Goal: Information Seeking & Learning: Learn about a topic

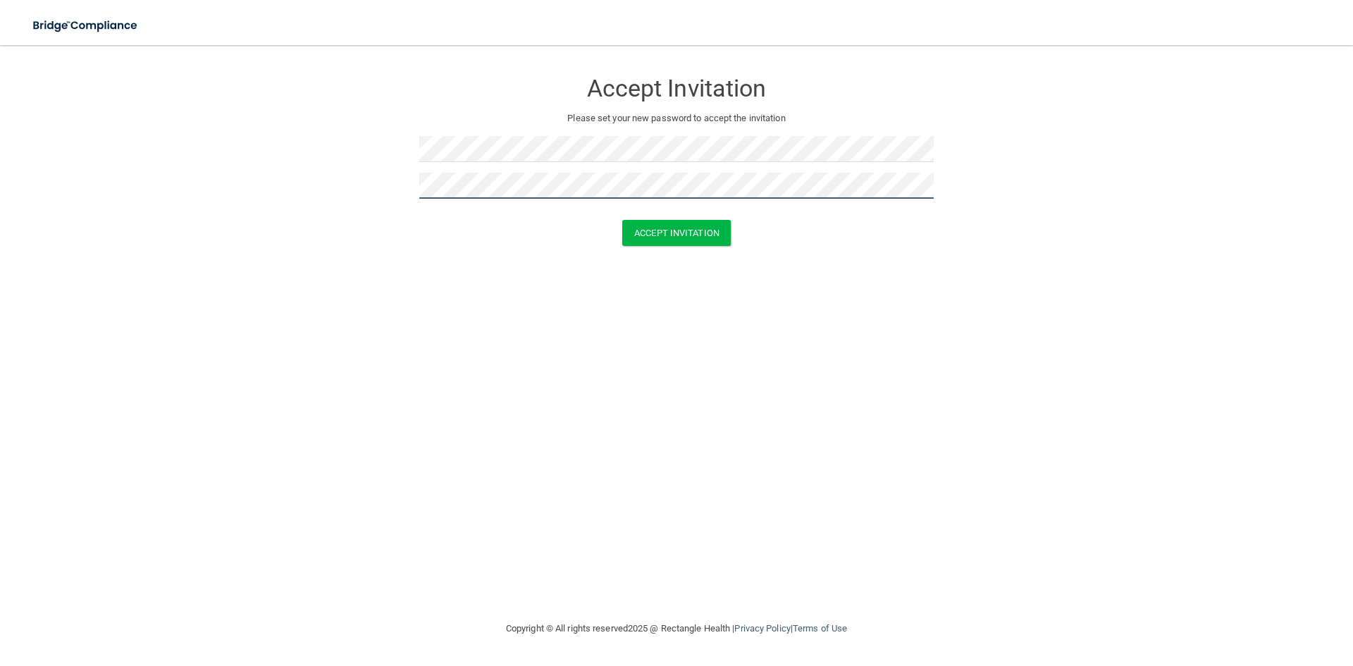
click at [622, 220] on button "Accept Invitation" at bounding box center [676, 233] width 109 height 26
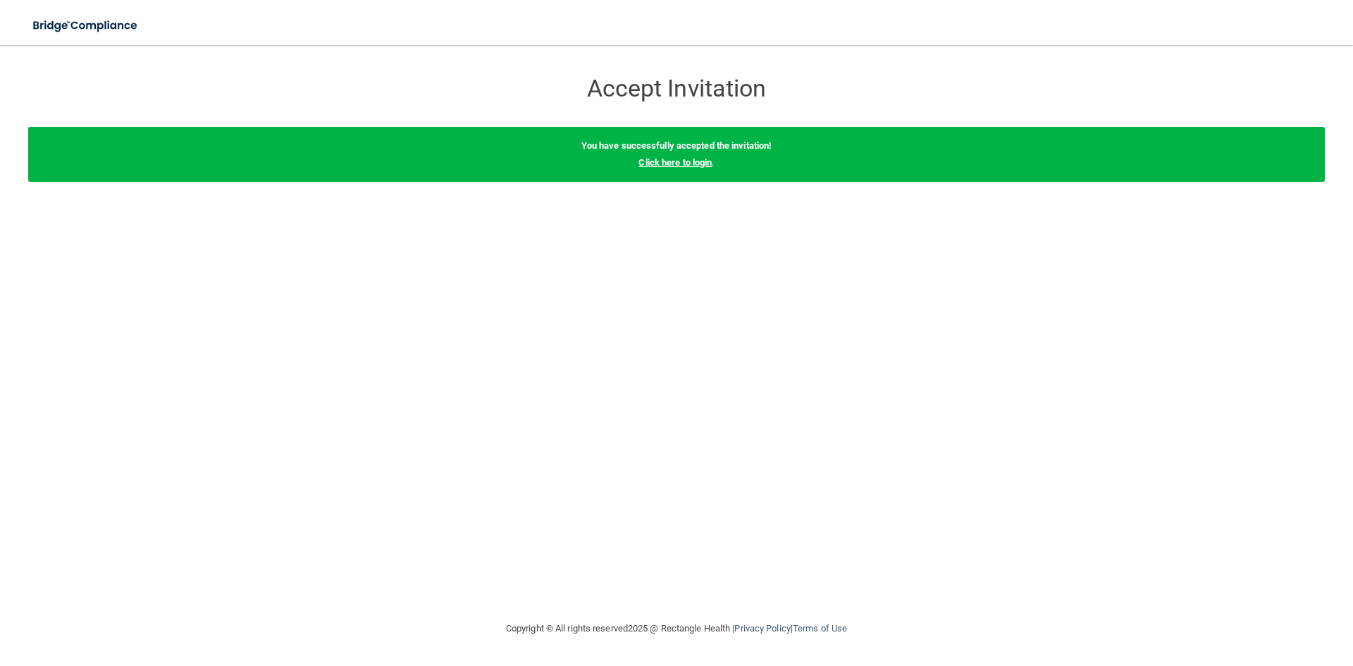
click at [674, 161] on link "Click here to login" at bounding box center [674, 162] width 73 height 11
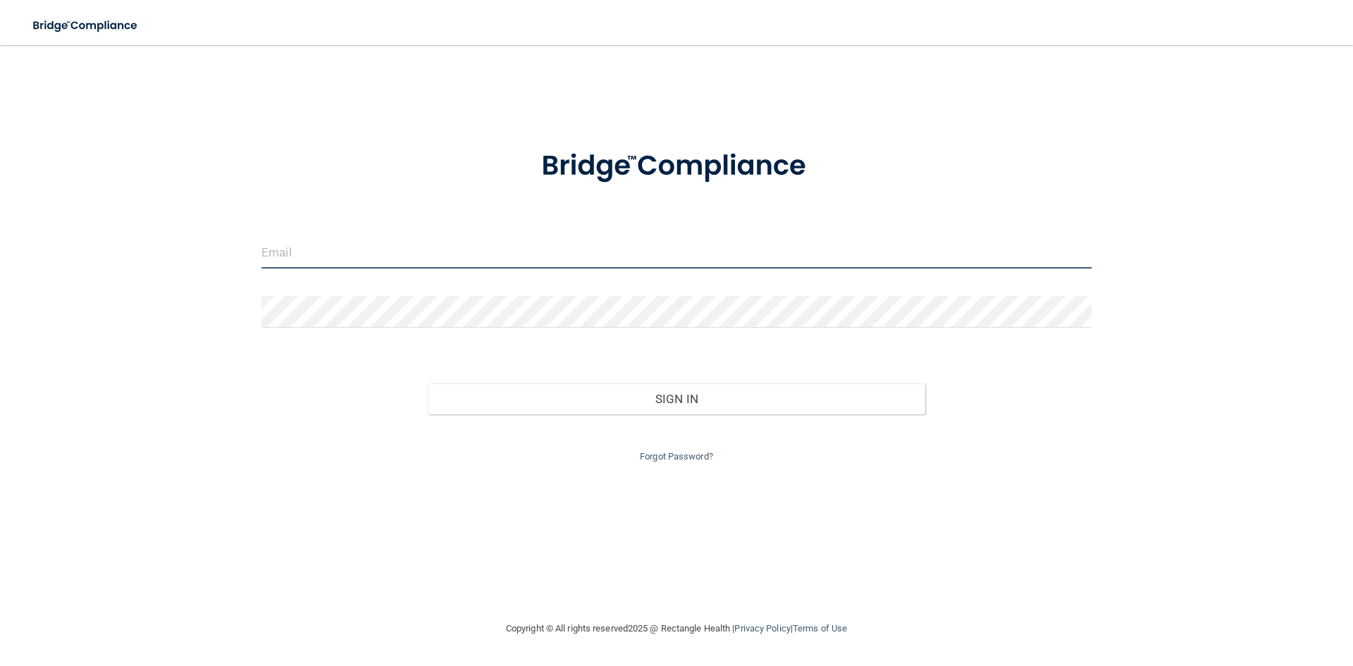
click at [602, 253] on input "email" at bounding box center [676, 253] width 830 height 32
type input "@"
click at [604, 252] on input "srihita.byreddy" at bounding box center [676, 253] width 830 height 32
type input "[EMAIL_ADDRESS][DOMAIN_NAME]"
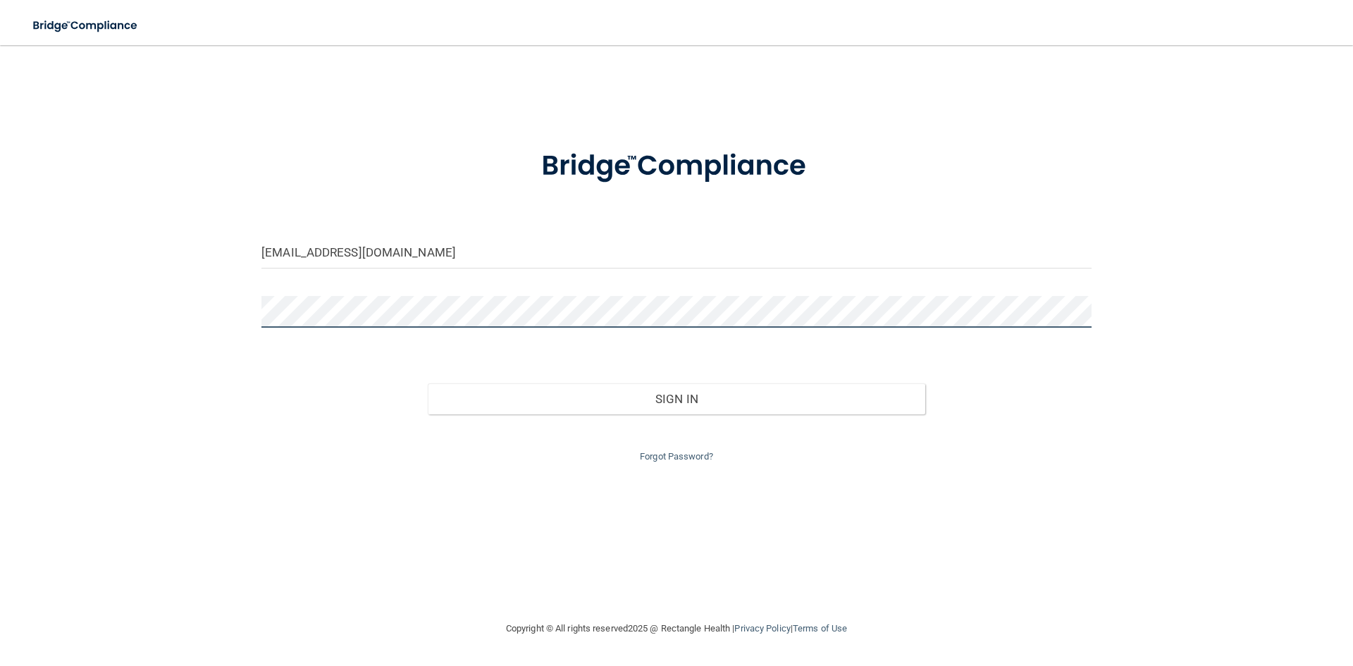
click at [428, 383] on button "Sign In" at bounding box center [677, 398] width 498 height 31
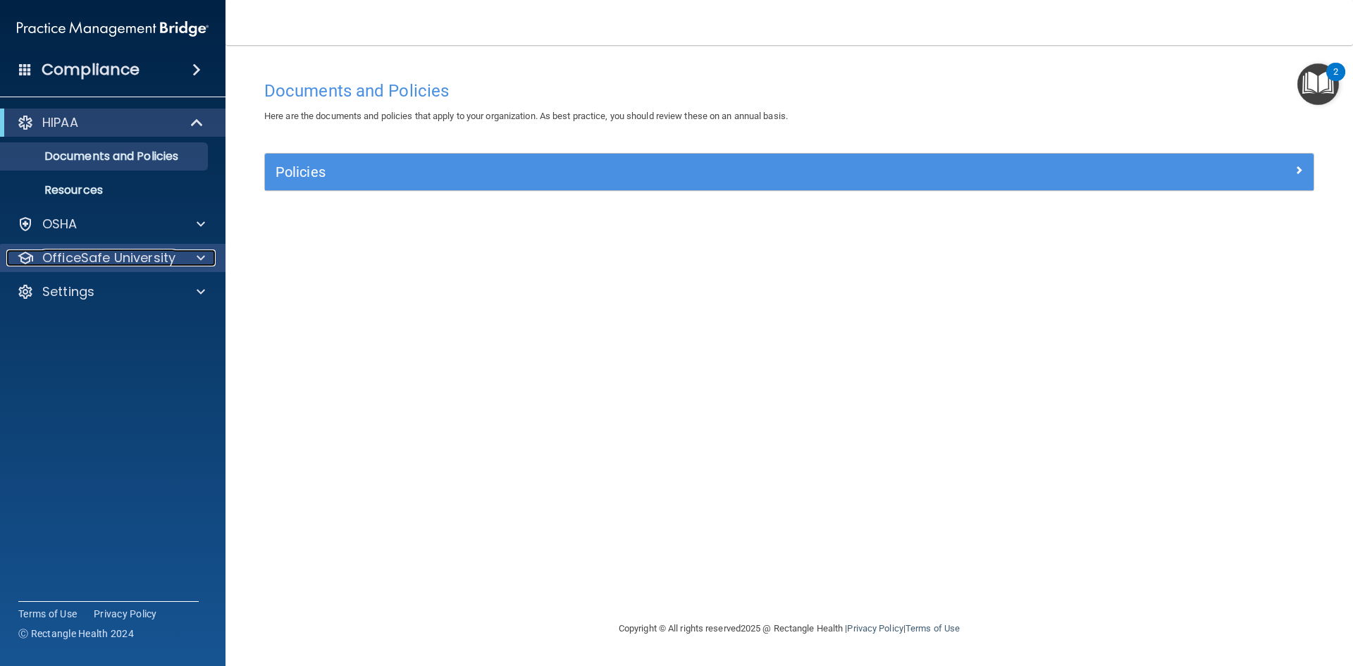
click at [79, 259] on p "OfficeSafe University" at bounding box center [108, 257] width 133 height 17
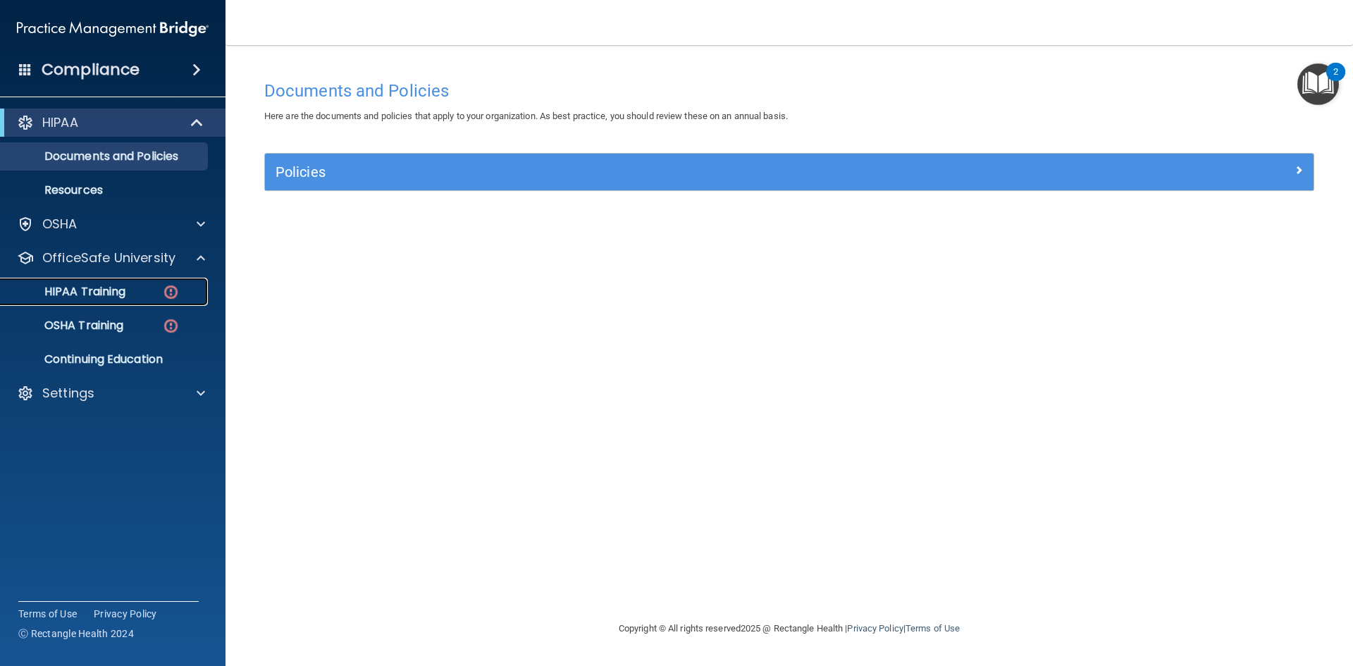
click at [95, 295] on p "HIPAA Training" at bounding box center [67, 292] width 116 height 14
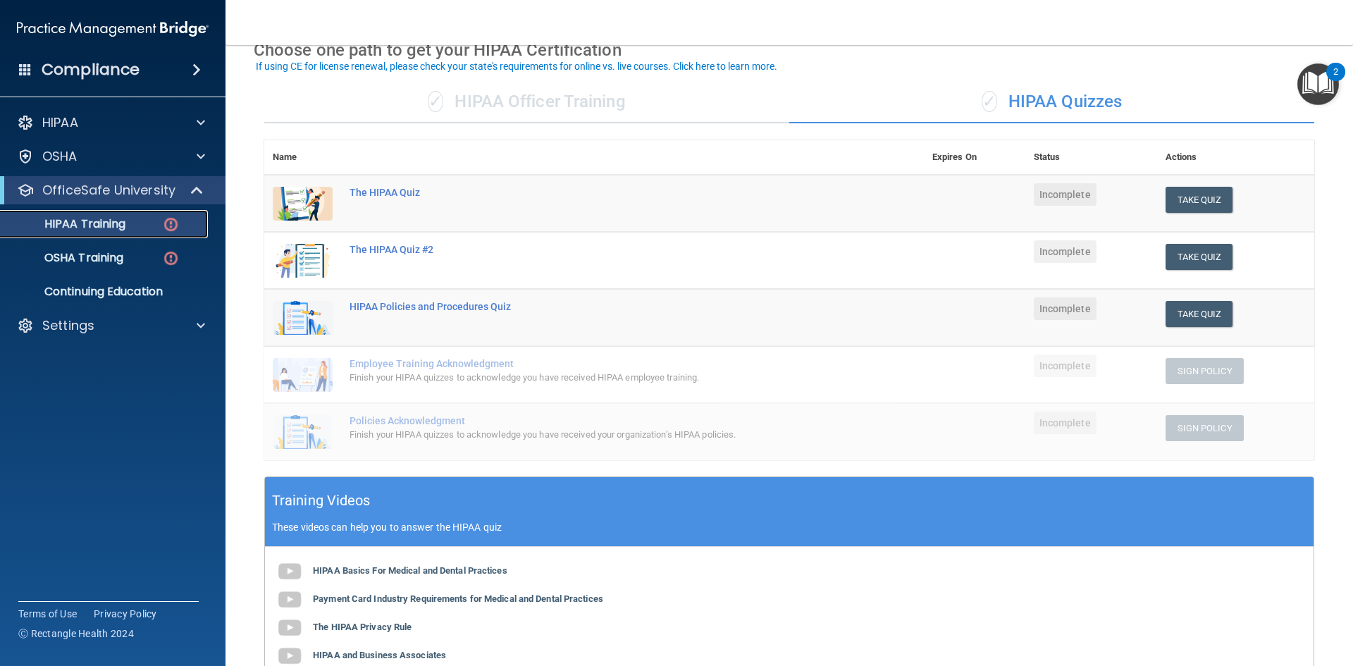
scroll to position [73, 0]
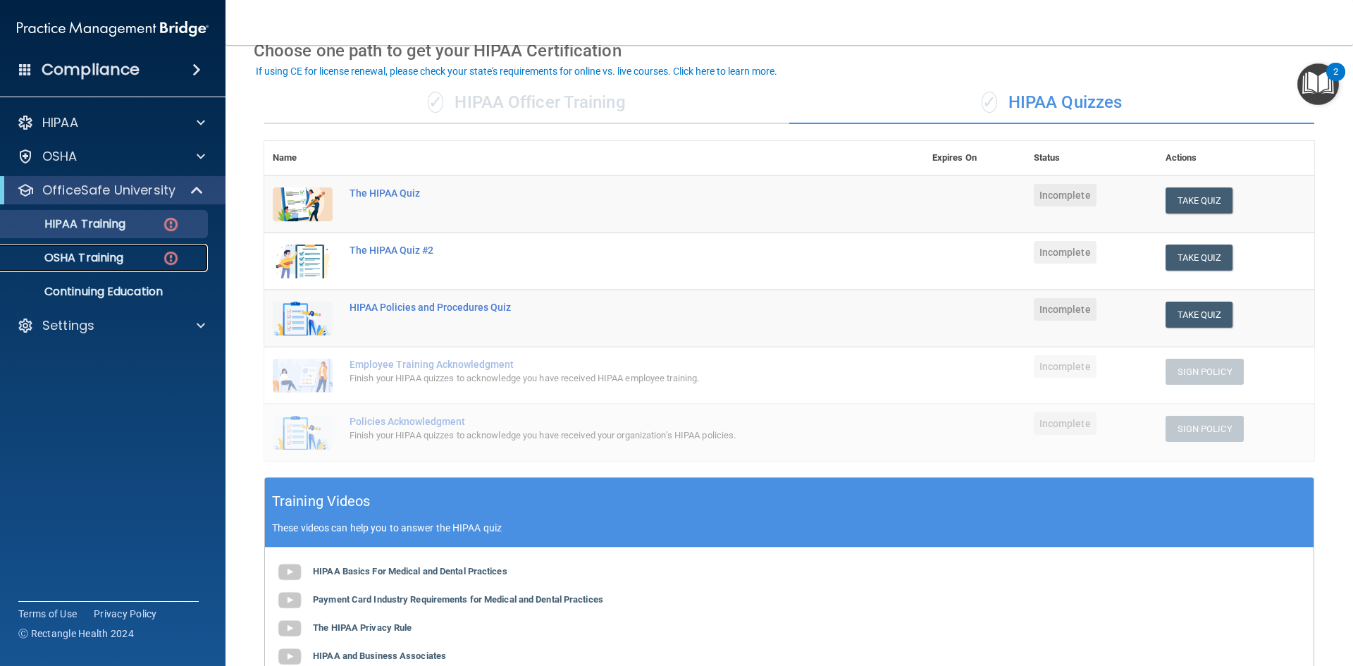
click at [62, 257] on p "OSHA Training" at bounding box center [66, 258] width 114 height 14
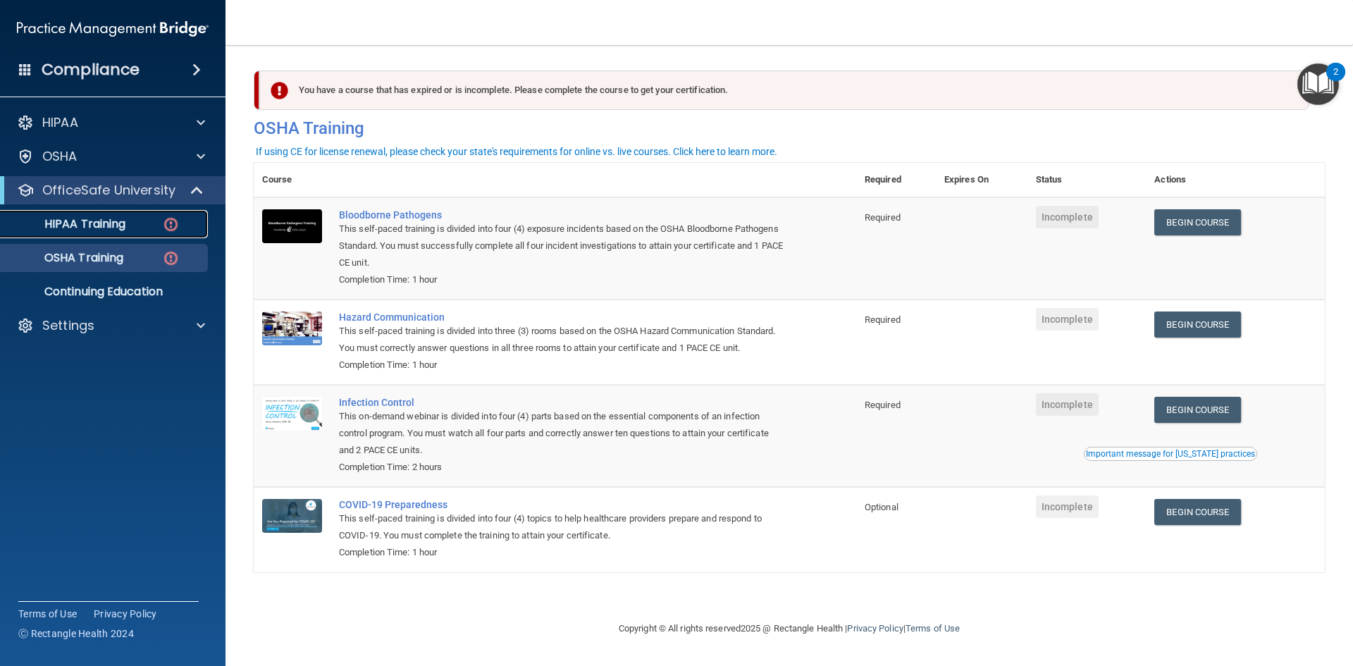
click at [96, 221] on p "HIPAA Training" at bounding box center [67, 224] width 116 height 14
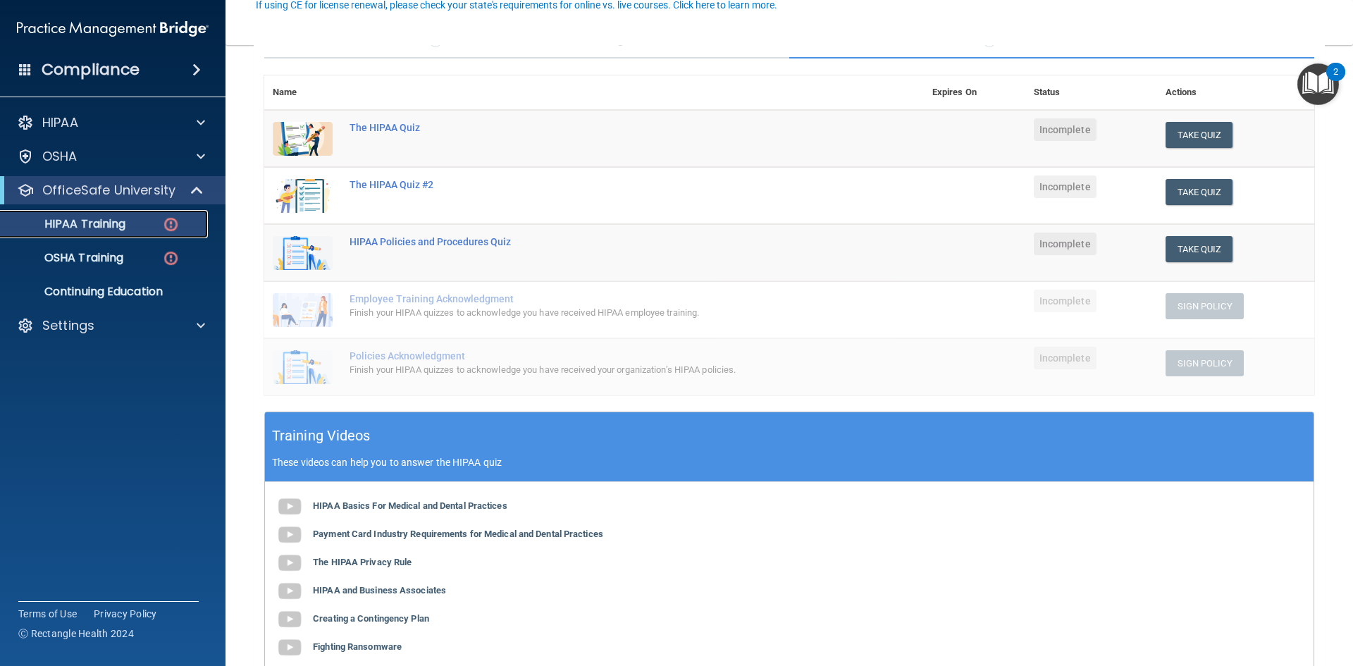
scroll to position [139, 0]
click at [428, 504] on b "HIPAA Basics For Medical and Dental Practices" at bounding box center [410, 505] width 194 height 11
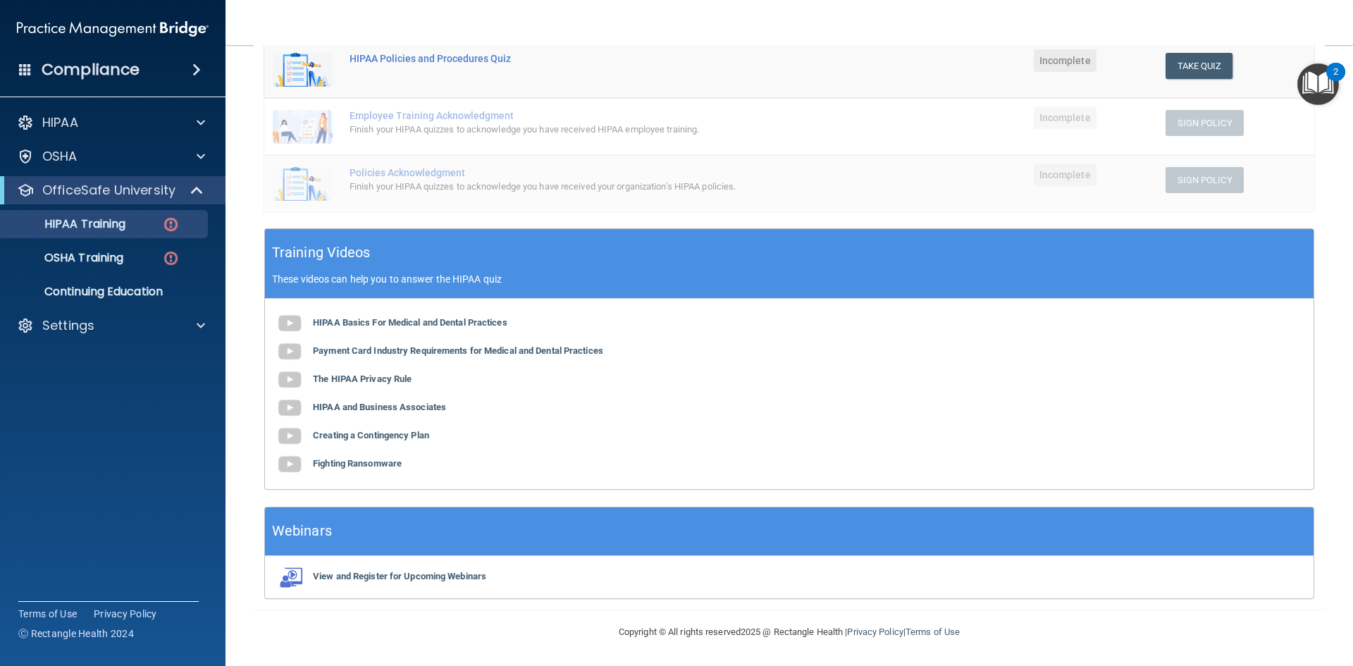
scroll to position [316, 0]
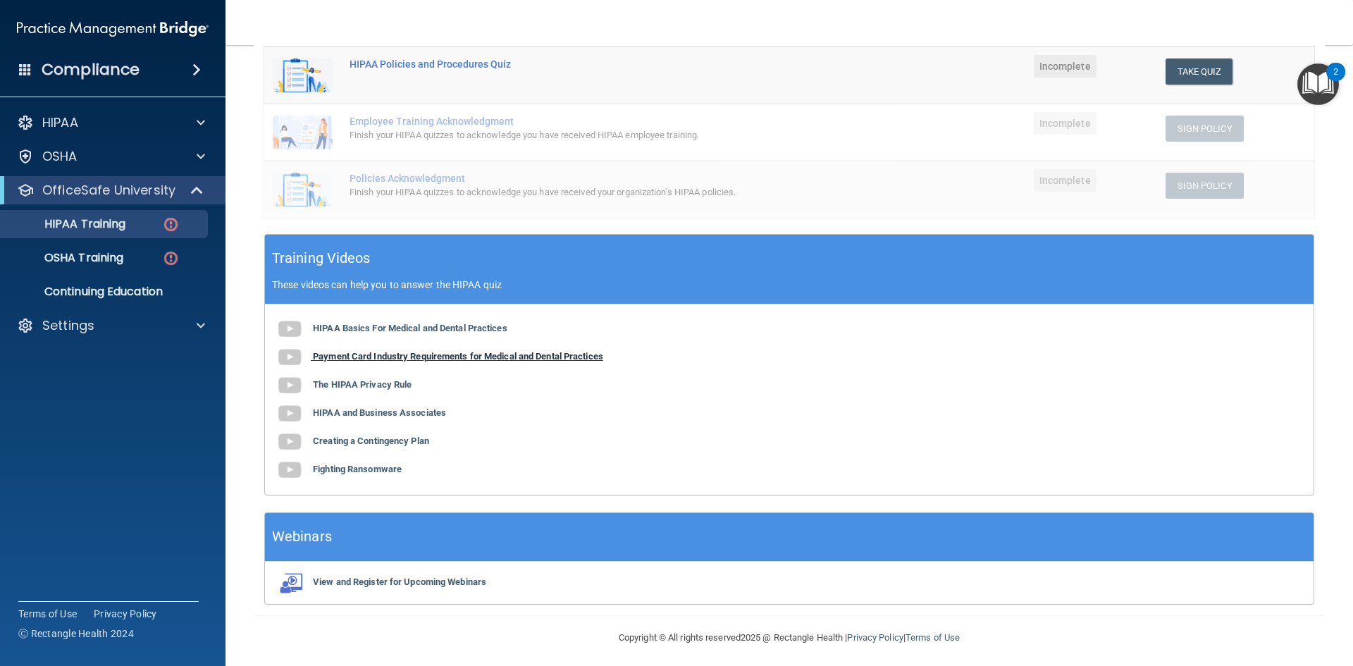
click at [388, 353] on b "Payment Card Industry Requirements for Medical and Dental Practices" at bounding box center [458, 356] width 290 height 11
click at [368, 379] on b "The HIPAA Privacy Rule" at bounding box center [362, 384] width 99 height 11
click at [346, 426] on div "HIPAA Basics For Medical and Dental Practices Payment Card Industry Requirement…" at bounding box center [789, 399] width 1048 height 190
click at [346, 416] on b "HIPAA and Business Associates" at bounding box center [379, 412] width 133 height 11
click at [399, 440] on b "Creating a Contingency Plan" at bounding box center [371, 440] width 116 height 11
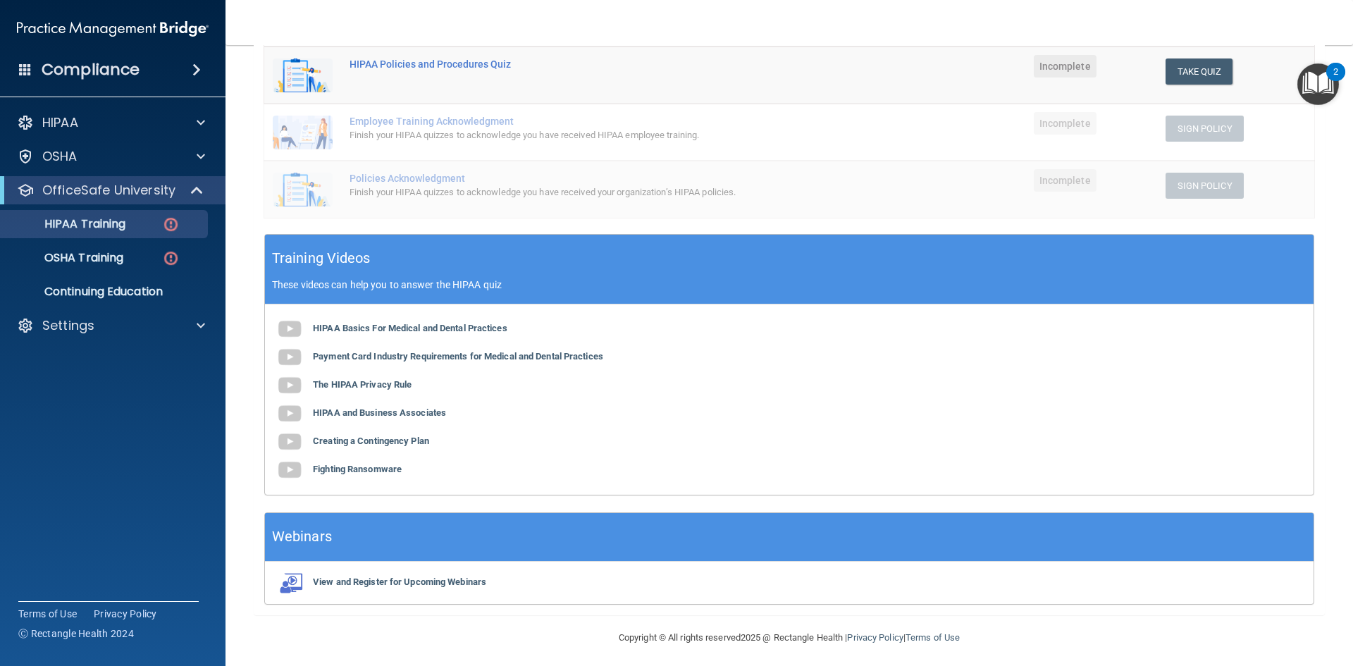
click at [379, 458] on div "HIPAA Basics For Medical and Dental Practices Payment Card Industry Requirement…" at bounding box center [789, 399] width 1048 height 190
click at [379, 467] on b "Fighting Ransomware" at bounding box center [357, 469] width 89 height 11
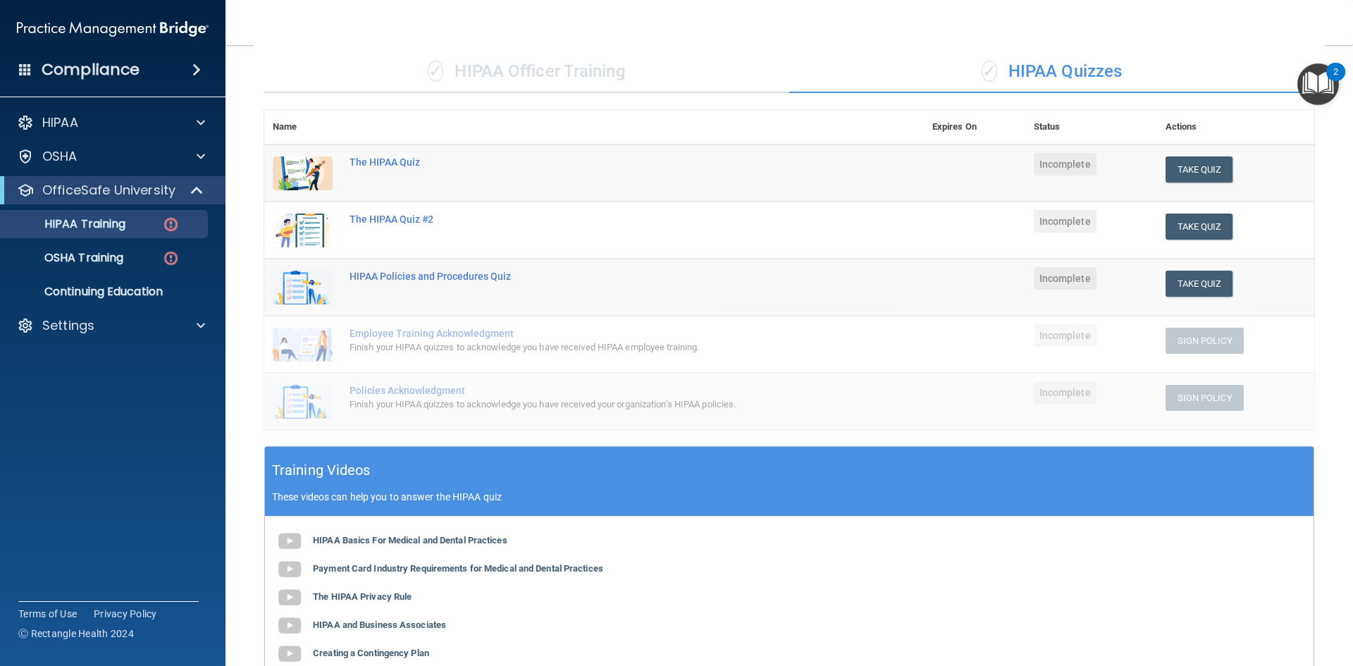
scroll to position [103, 0]
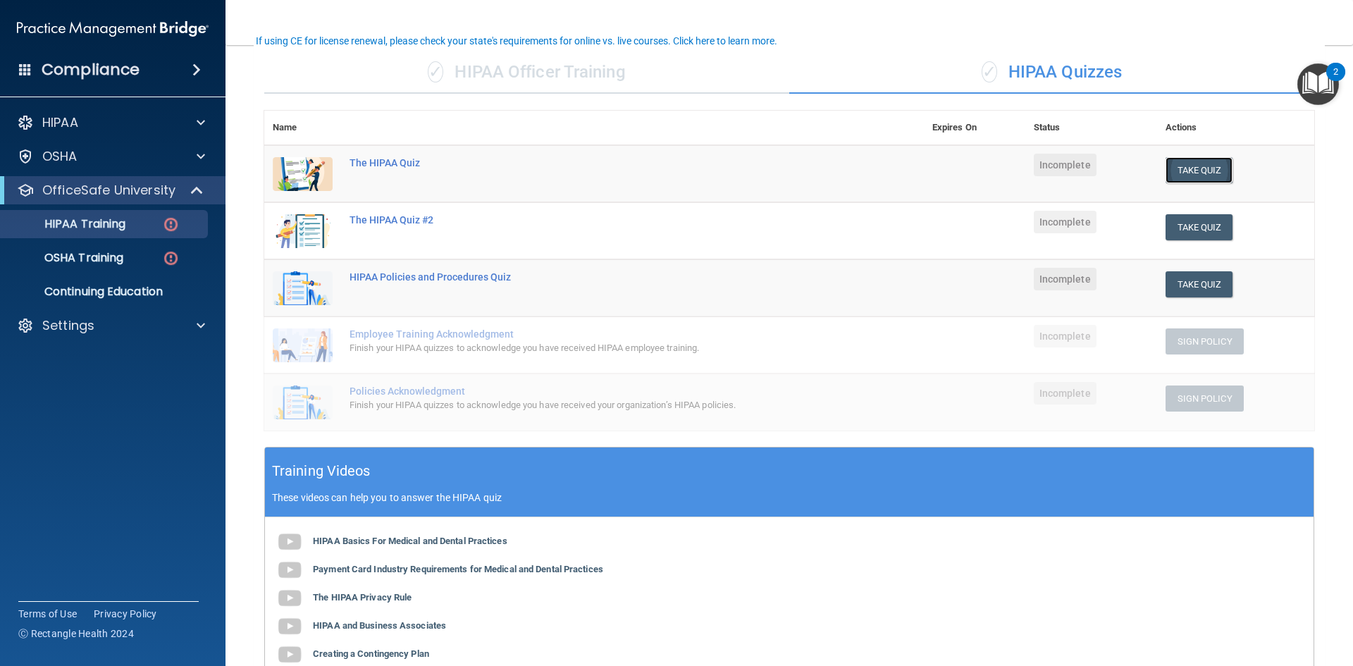
click at [1196, 171] on button "Take Quiz" at bounding box center [1199, 170] width 68 height 26
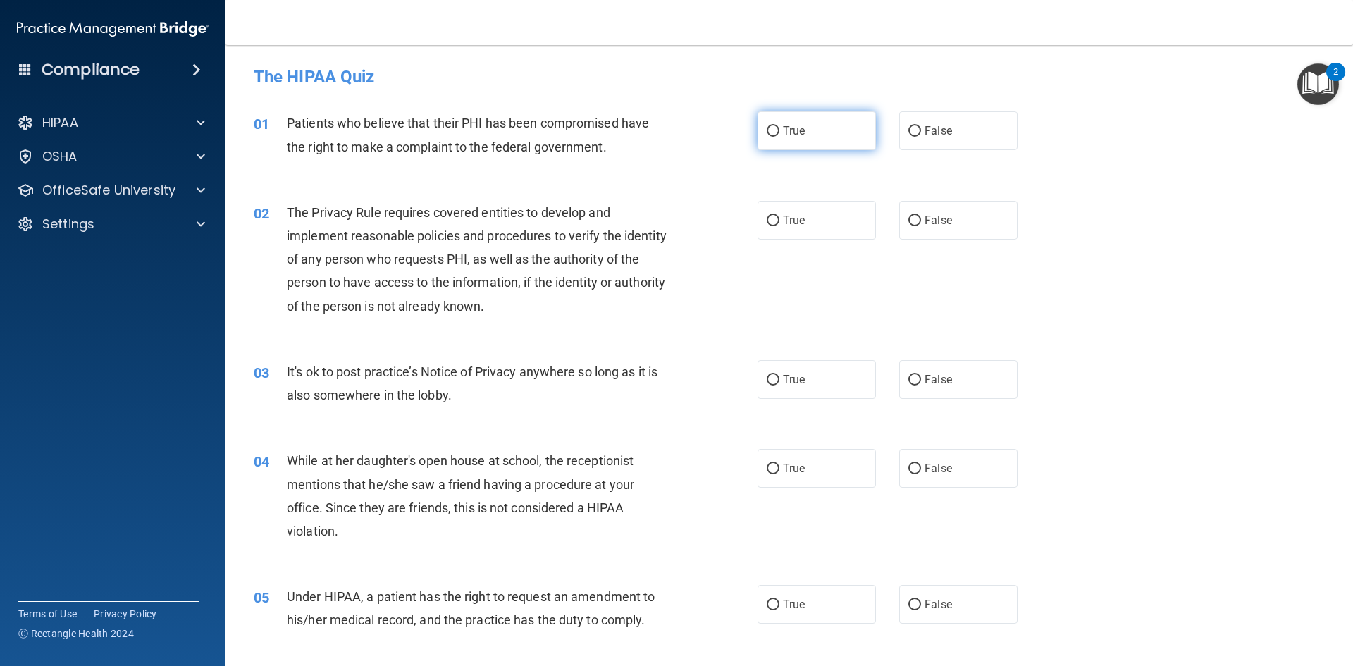
click at [836, 146] on label "True" at bounding box center [816, 130] width 118 height 39
click at [779, 137] on input "True" at bounding box center [773, 131] width 13 height 11
radio input "true"
click at [970, 378] on label "False" at bounding box center [958, 379] width 118 height 39
click at [921, 378] on input "False" at bounding box center [914, 380] width 13 height 11
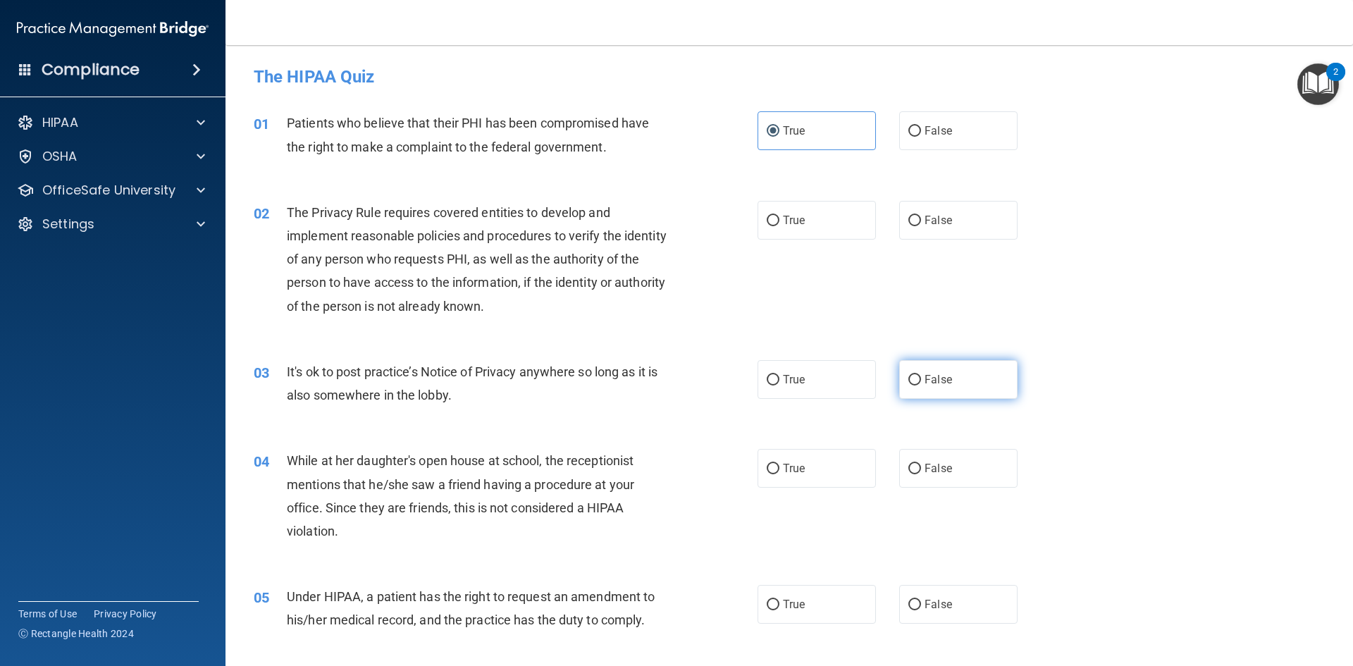
radio input "true"
click at [845, 374] on label "True" at bounding box center [816, 379] width 118 height 39
click at [779, 375] on input "True" at bounding box center [773, 380] width 13 height 11
radio input "true"
radio input "false"
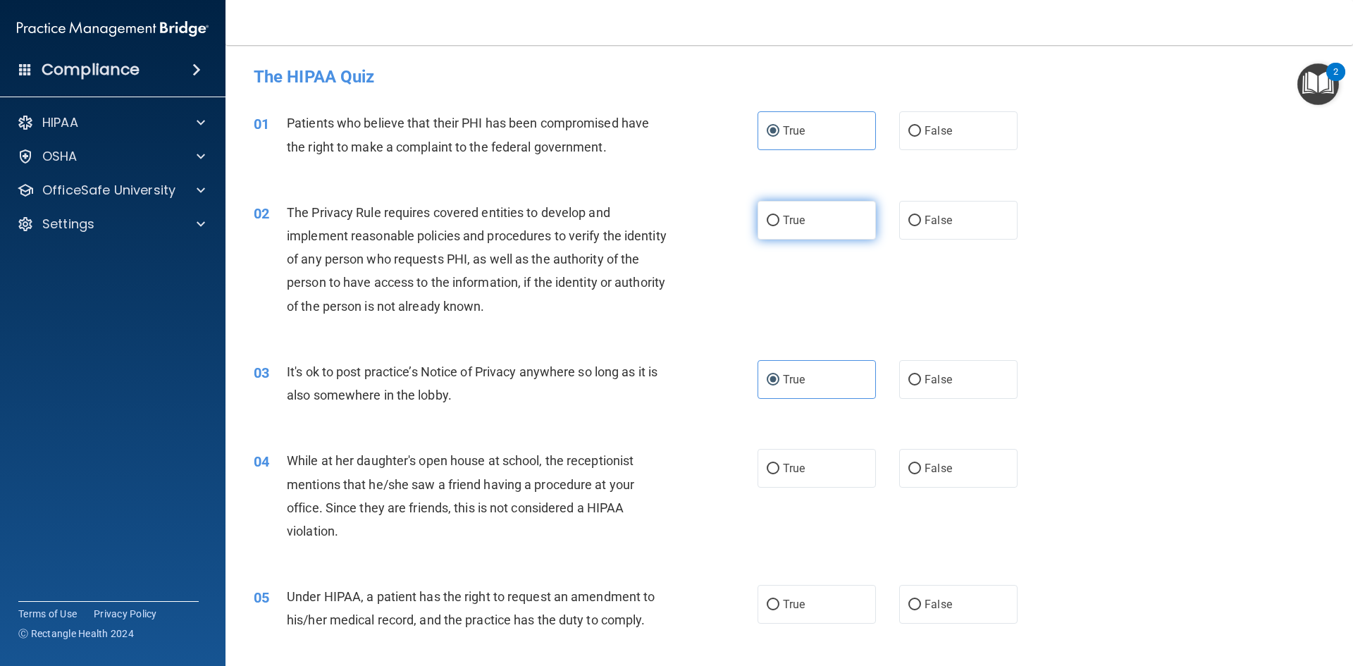
click at [862, 229] on label "True" at bounding box center [816, 220] width 118 height 39
click at [779, 226] on input "True" at bounding box center [773, 221] width 13 height 11
radio input "true"
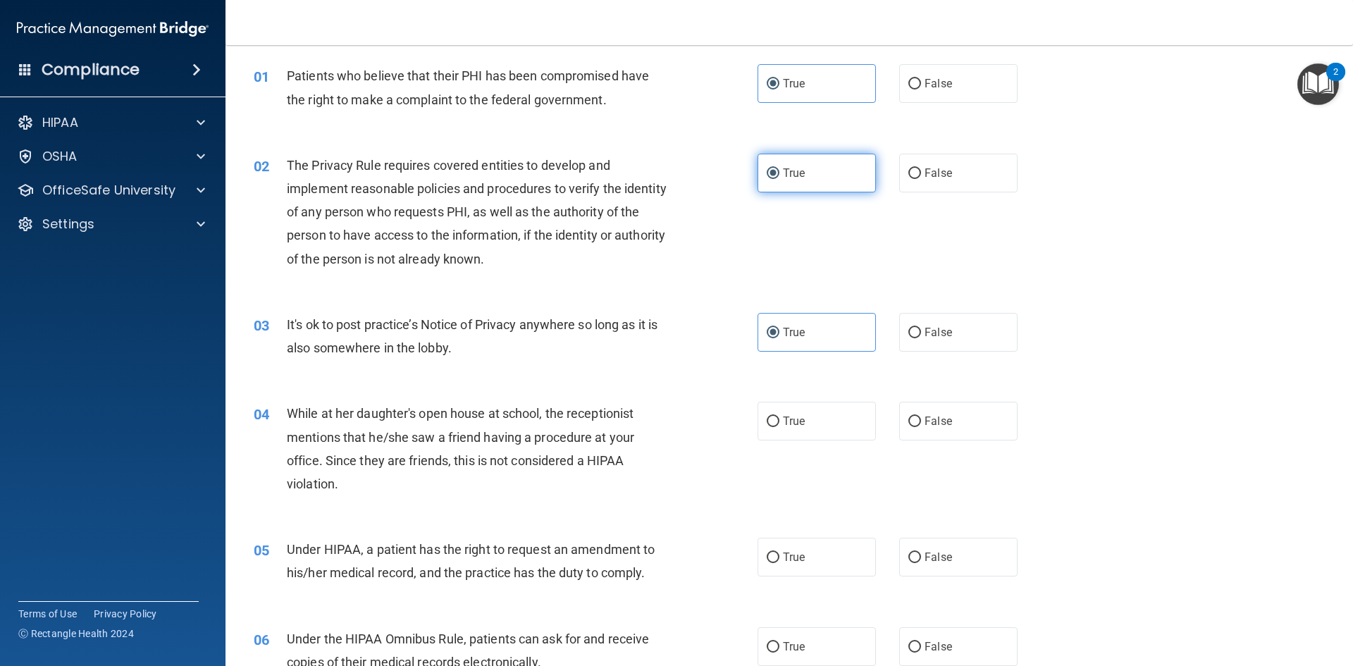
scroll to position [55, 0]
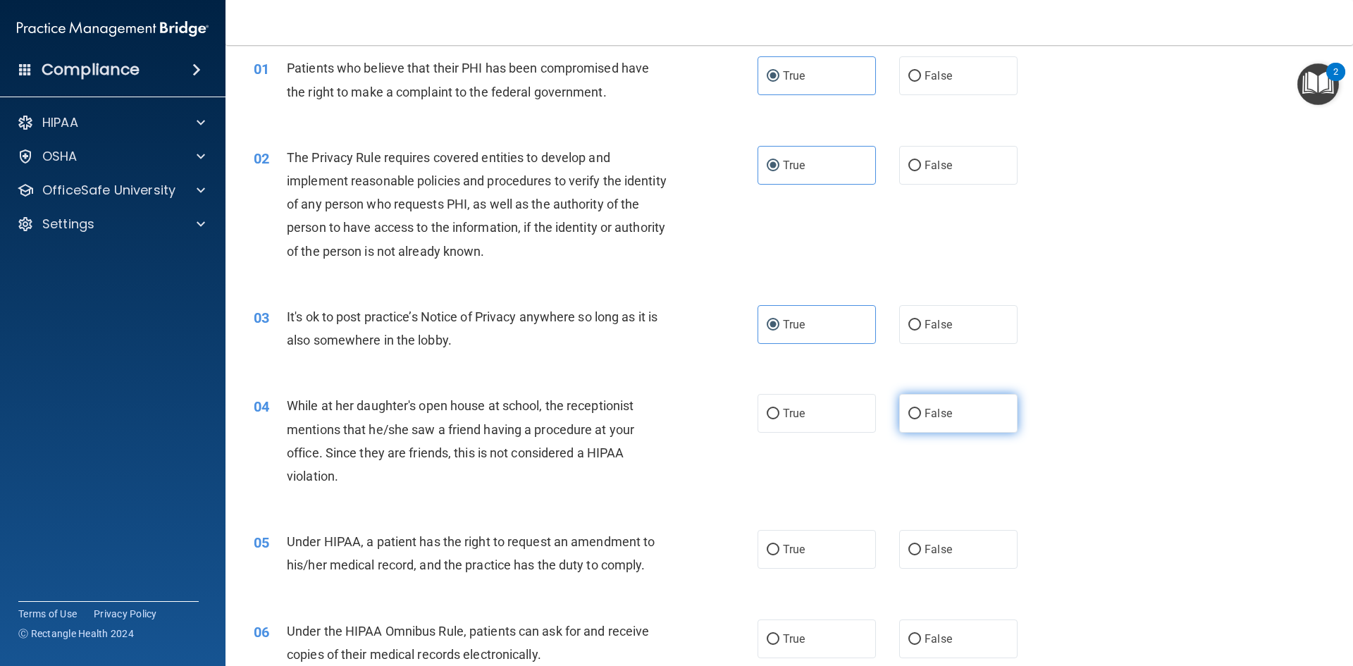
click at [977, 405] on label "False" at bounding box center [958, 413] width 118 height 39
click at [921, 409] on input "False" at bounding box center [914, 414] width 13 height 11
radio input "true"
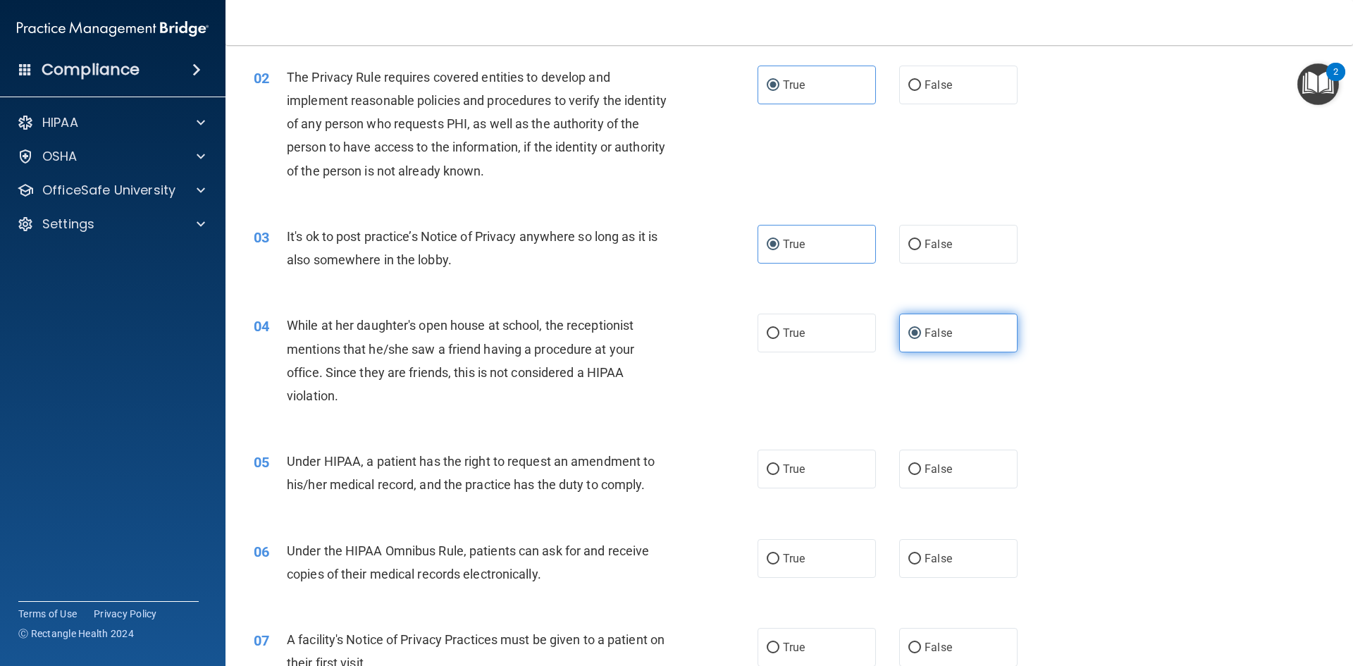
scroll to position [137, 0]
drag, startPoint x: 977, startPoint y: 405, endPoint x: 870, endPoint y: 480, distance: 130.0
click at [870, 480] on div "True False" at bounding box center [899, 467] width 284 height 39
drag, startPoint x: 870, startPoint y: 480, endPoint x: 837, endPoint y: 465, distance: 36.3
click at [837, 465] on div "True False" at bounding box center [899, 467] width 284 height 39
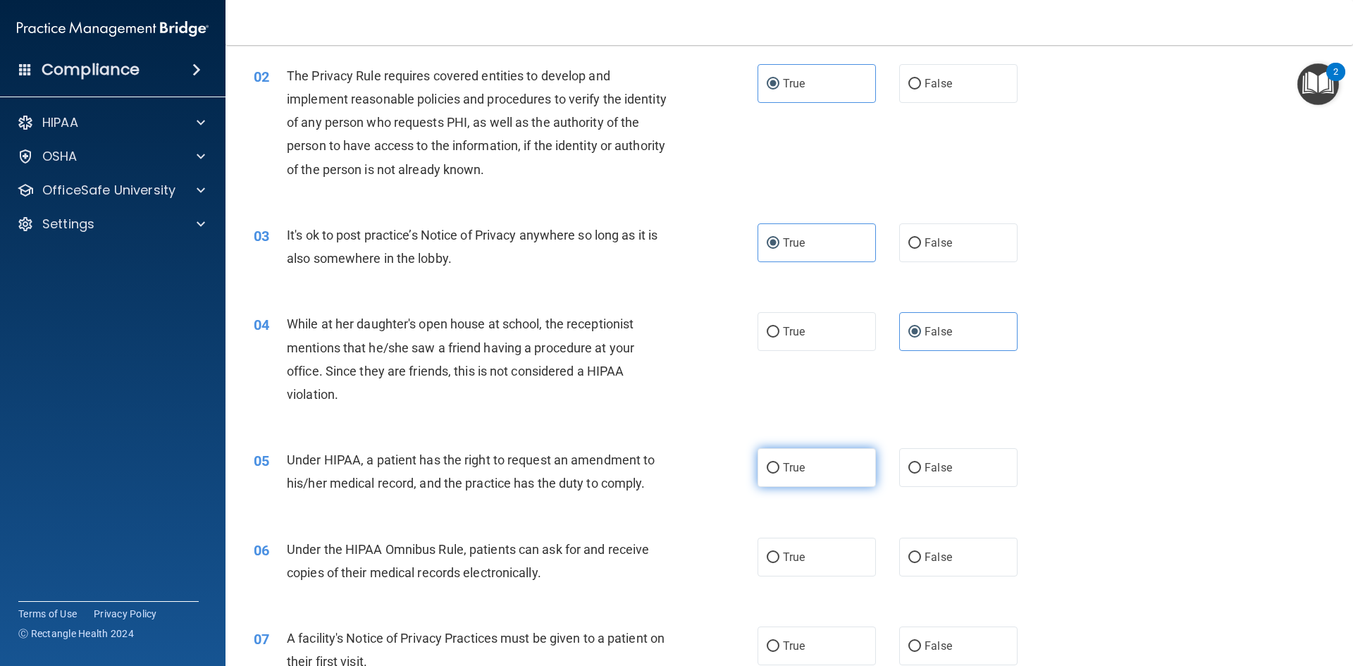
click at [837, 465] on label "True" at bounding box center [816, 467] width 118 height 39
click at [779, 465] on input "True" at bounding box center [773, 468] width 13 height 11
radio input "true"
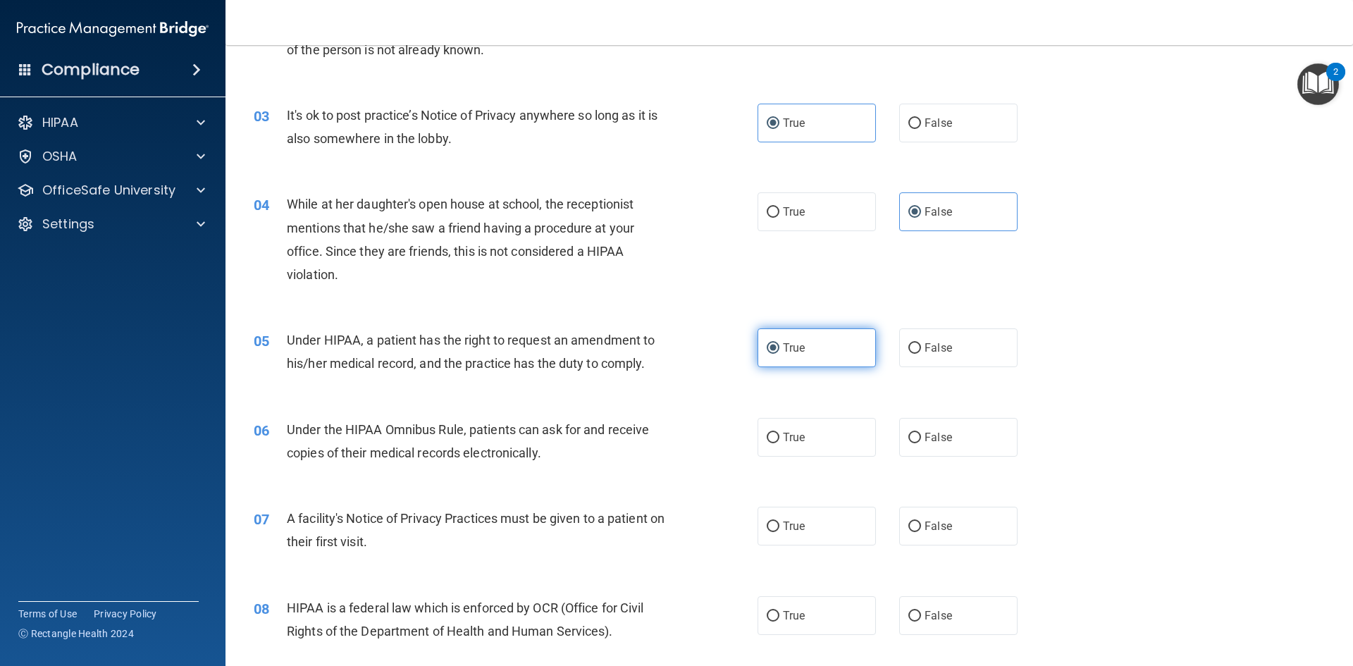
scroll to position [257, 0]
drag, startPoint x: 812, startPoint y: 424, endPoint x: 793, endPoint y: 429, distance: 19.7
click at [793, 429] on label "True" at bounding box center [816, 436] width 118 height 39
click at [779, 432] on input "True" at bounding box center [773, 437] width 13 height 11
radio input "true"
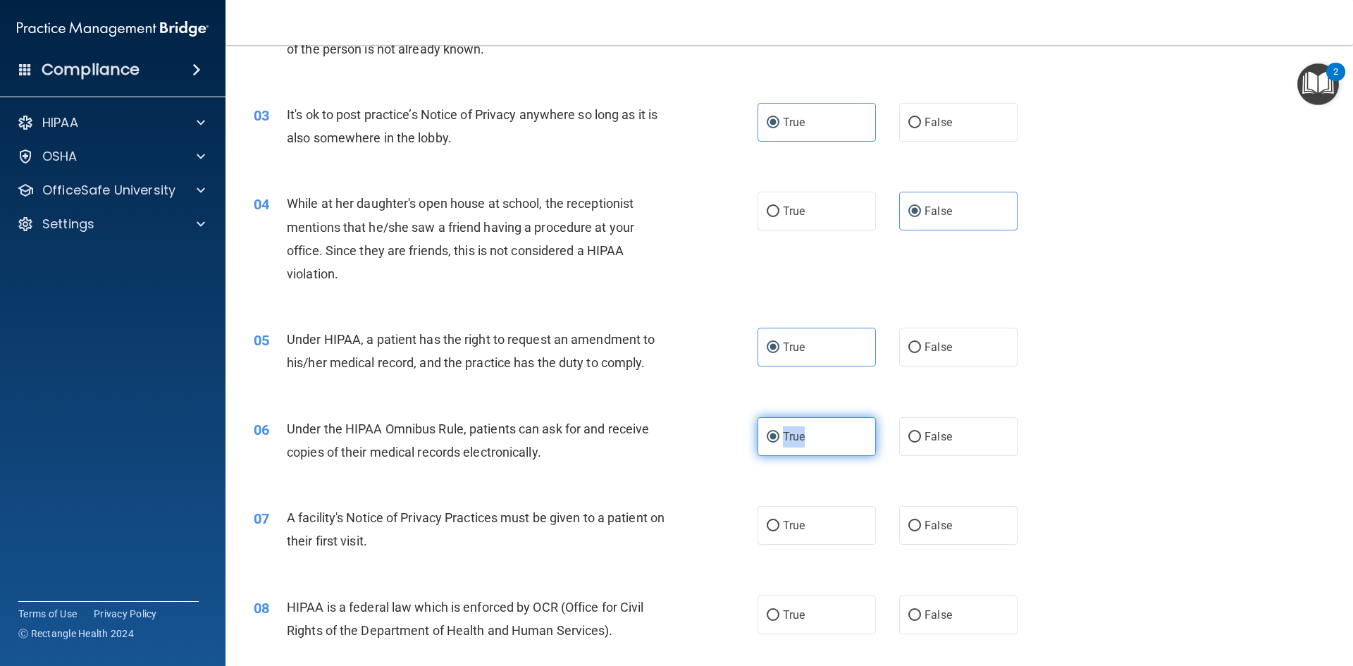
click at [793, 429] on label "True" at bounding box center [816, 436] width 118 height 39
click at [779, 432] on input "True" at bounding box center [773, 437] width 13 height 11
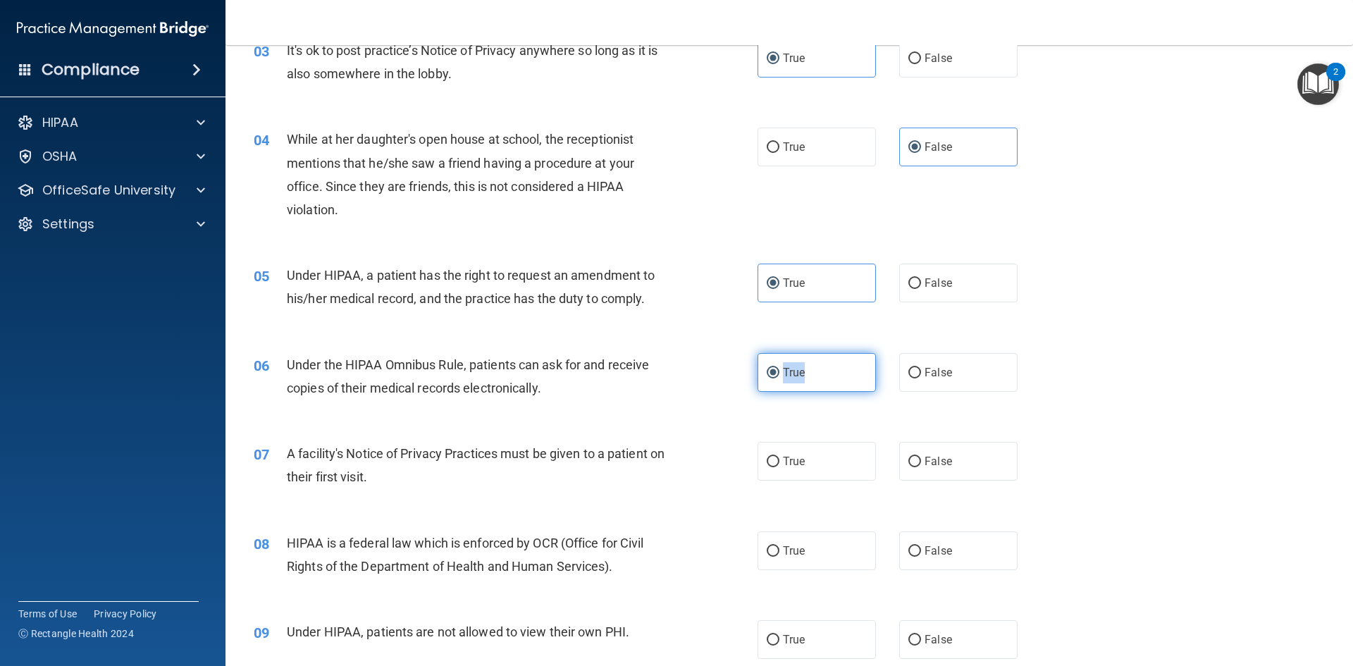
scroll to position [323, 0]
click at [788, 424] on div "07 A facility's Notice of Privacy Practices must be given to a patient on their…" at bounding box center [789, 467] width 1092 height 89
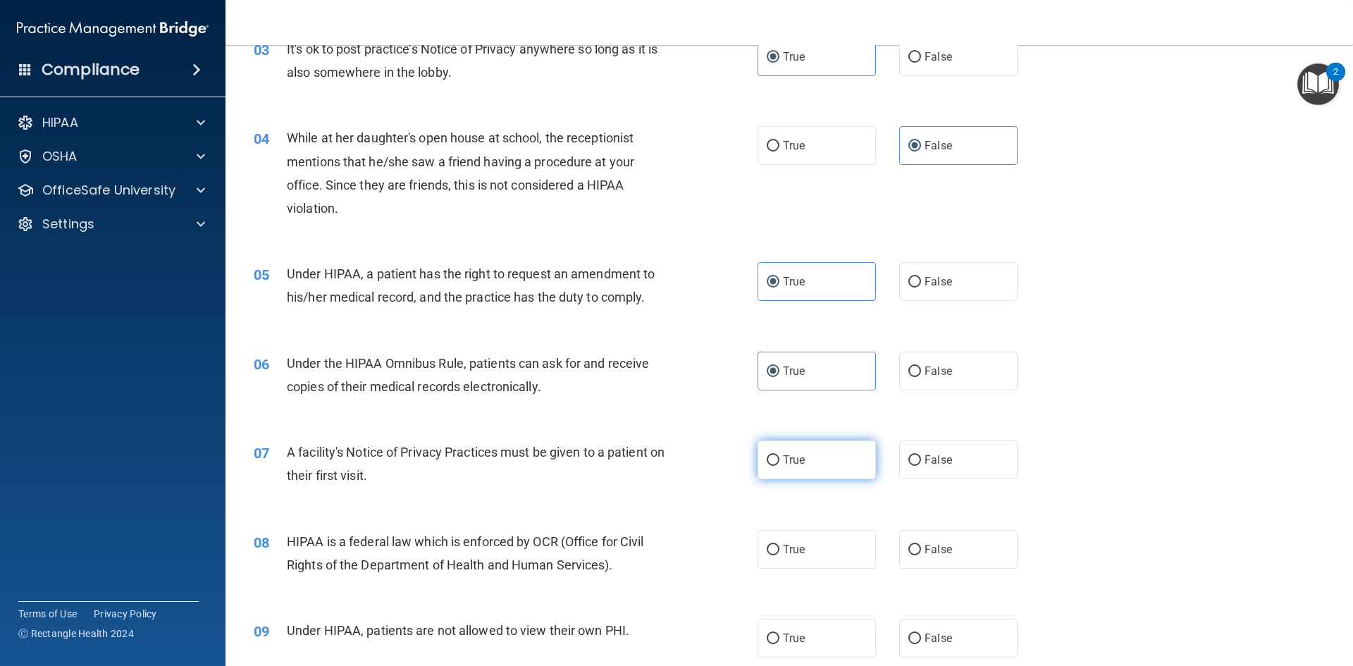
click at [788, 470] on label "True" at bounding box center [816, 459] width 118 height 39
click at [779, 466] on input "True" at bounding box center [773, 460] width 13 height 11
radio input "true"
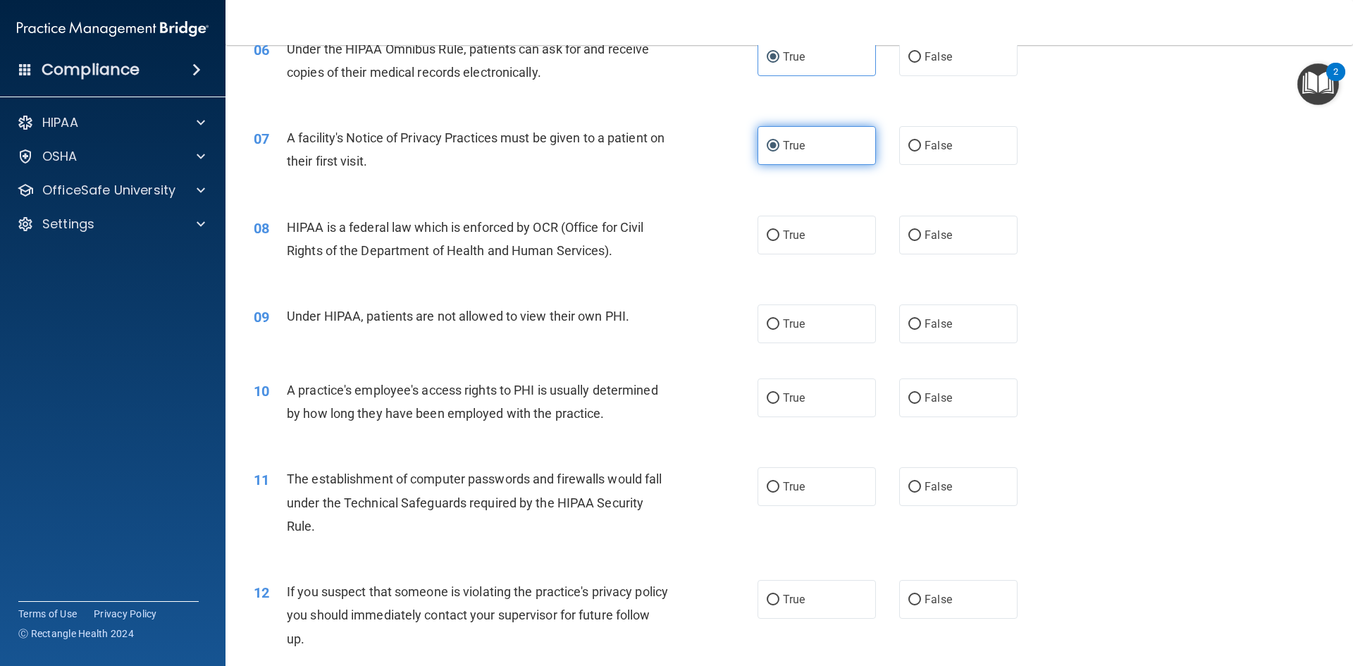
scroll to position [638, 0]
click at [795, 242] on label "True" at bounding box center [816, 234] width 118 height 39
click at [779, 240] on input "True" at bounding box center [773, 235] width 13 height 11
radio input "true"
click at [940, 340] on label "False" at bounding box center [958, 323] width 118 height 39
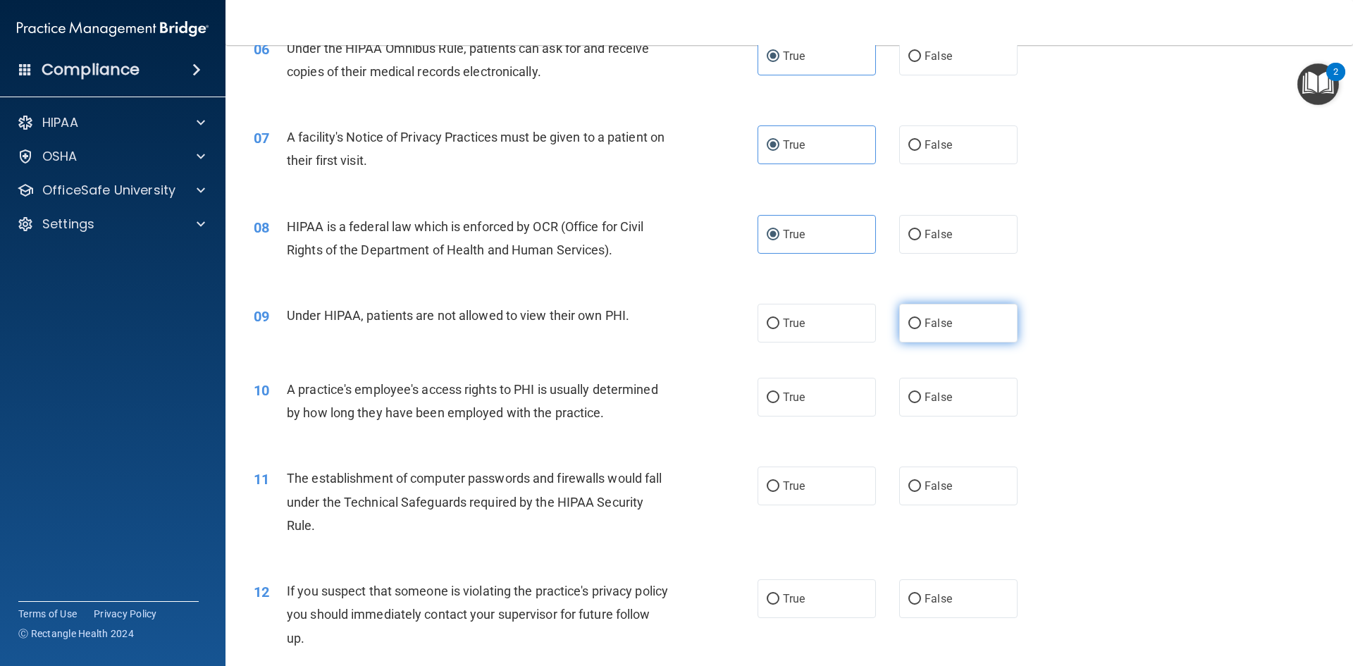
click at [921, 329] on input "False" at bounding box center [914, 323] width 13 height 11
radio input "true"
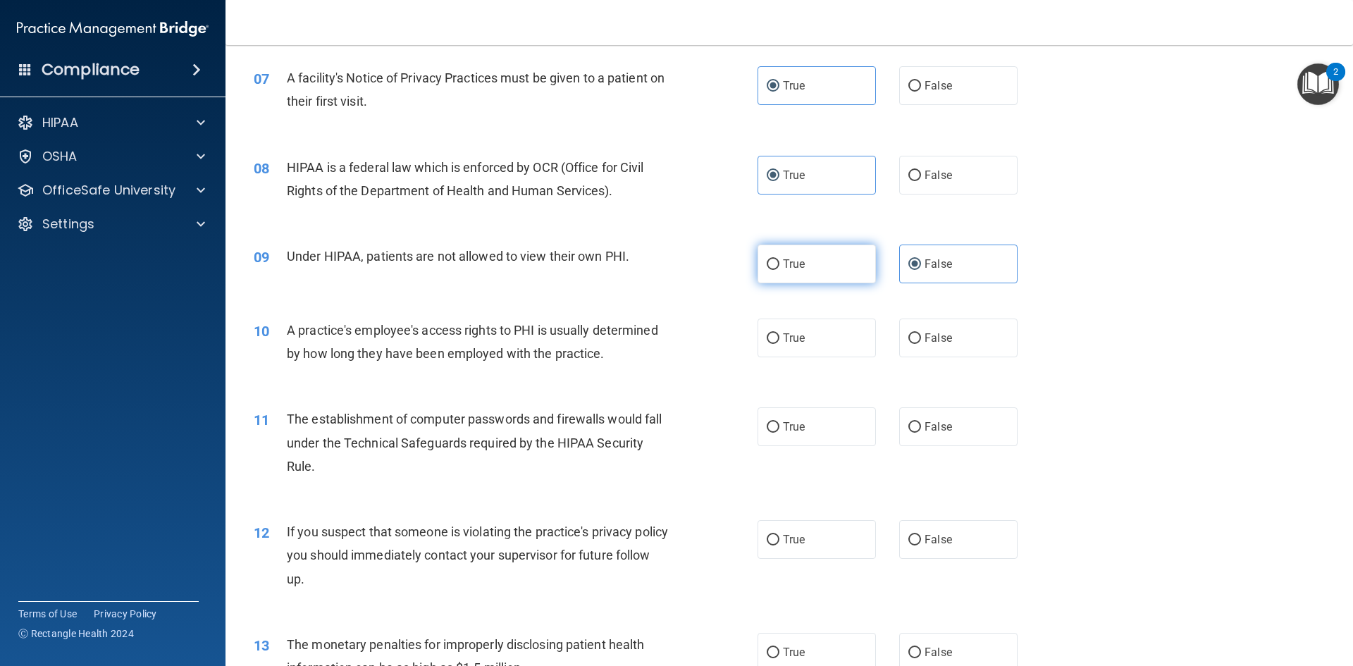
scroll to position [698, 0]
click at [815, 244] on label "True" at bounding box center [816, 263] width 118 height 39
click at [779, 259] on input "True" at bounding box center [773, 264] width 13 height 11
radio input "true"
radio input "false"
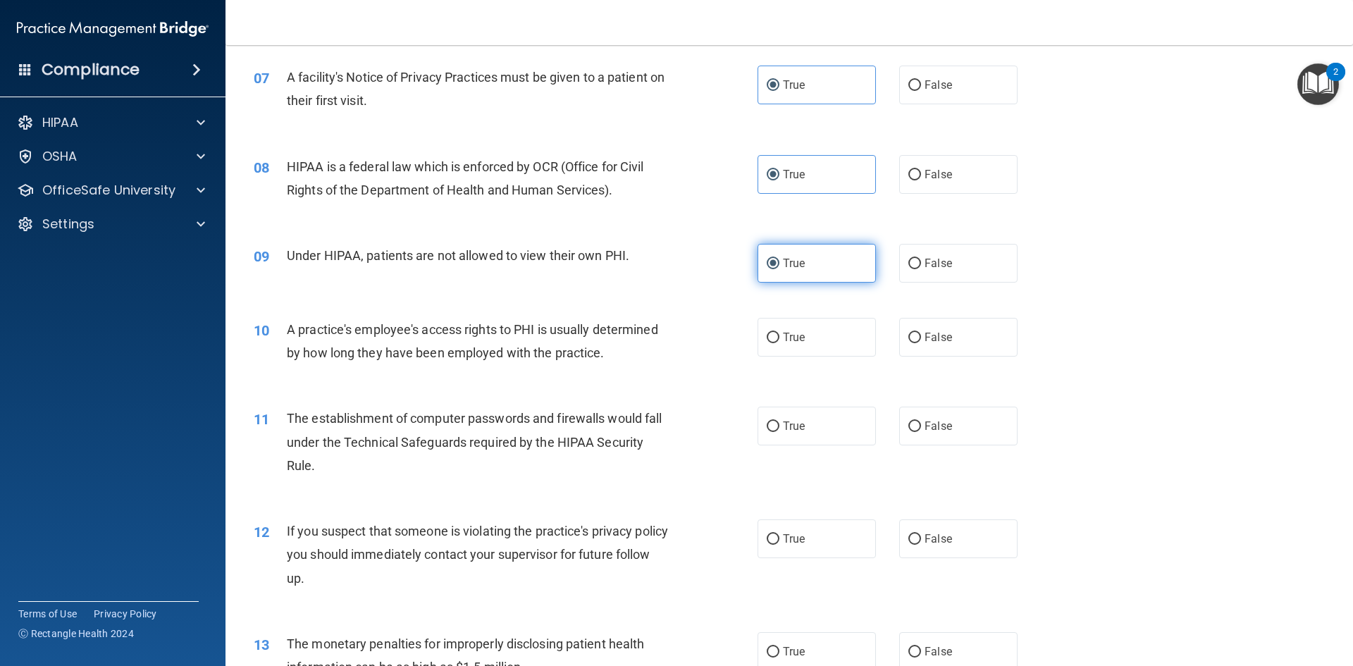
scroll to position [745, 0]
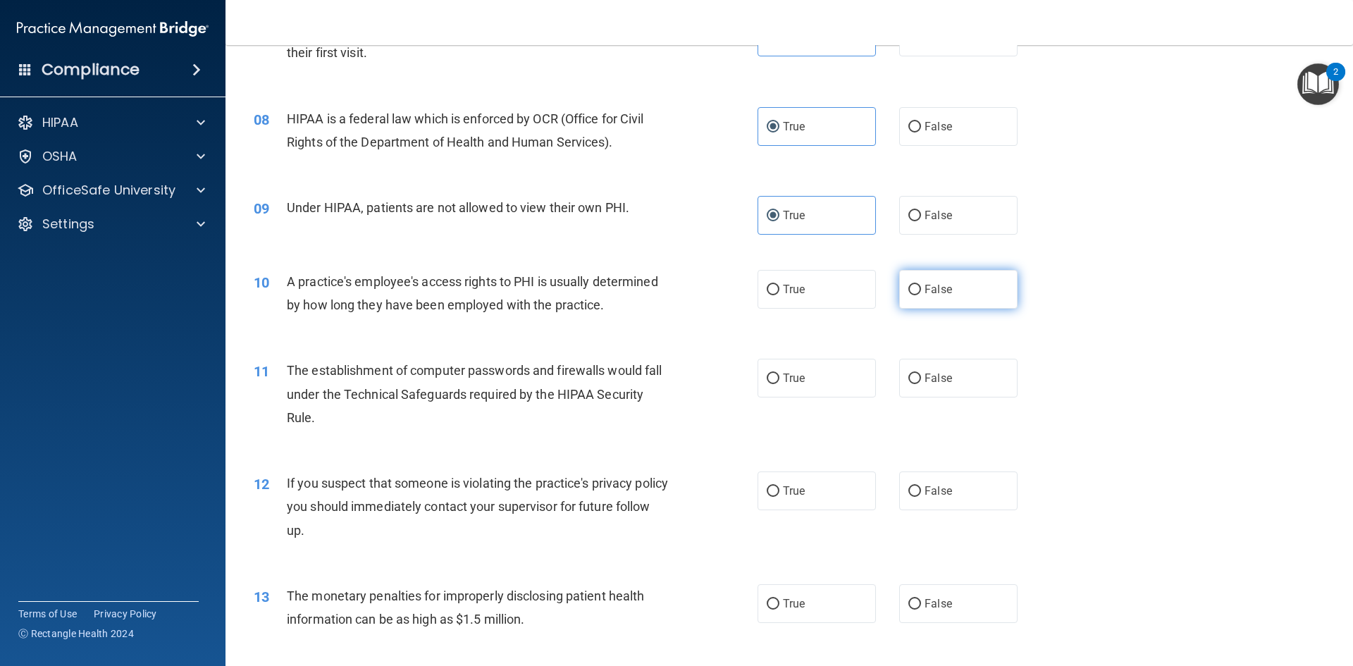
click at [977, 278] on label "False" at bounding box center [958, 289] width 118 height 39
click at [921, 285] on input "False" at bounding box center [914, 290] width 13 height 11
radio input "true"
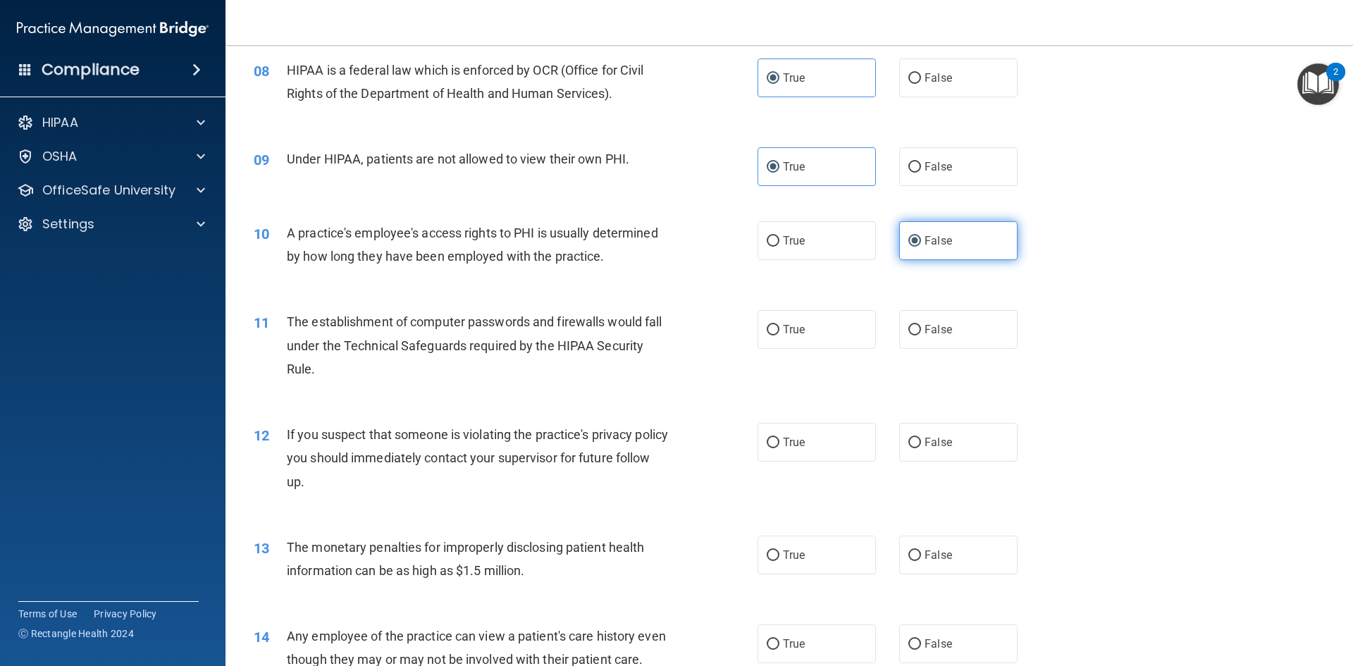
scroll to position [799, 0]
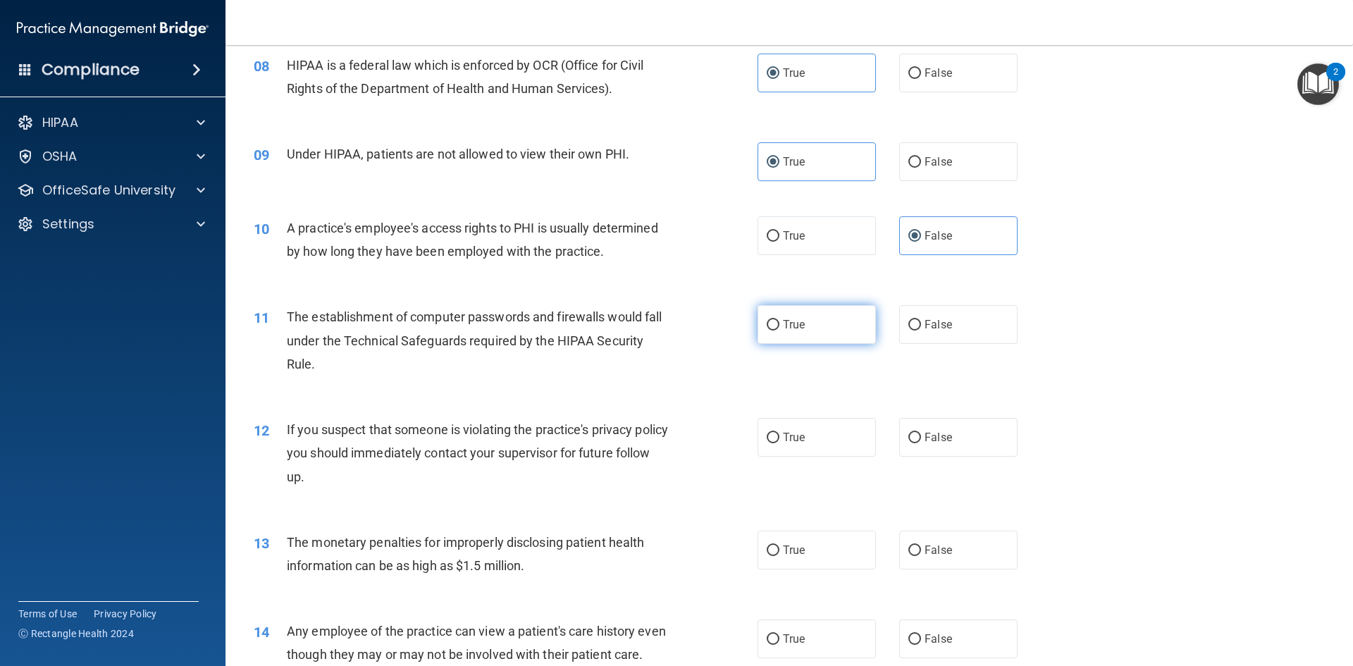
click at [820, 340] on label "True" at bounding box center [816, 324] width 118 height 39
click at [779, 330] on input "True" at bounding box center [773, 325] width 13 height 11
radio input "true"
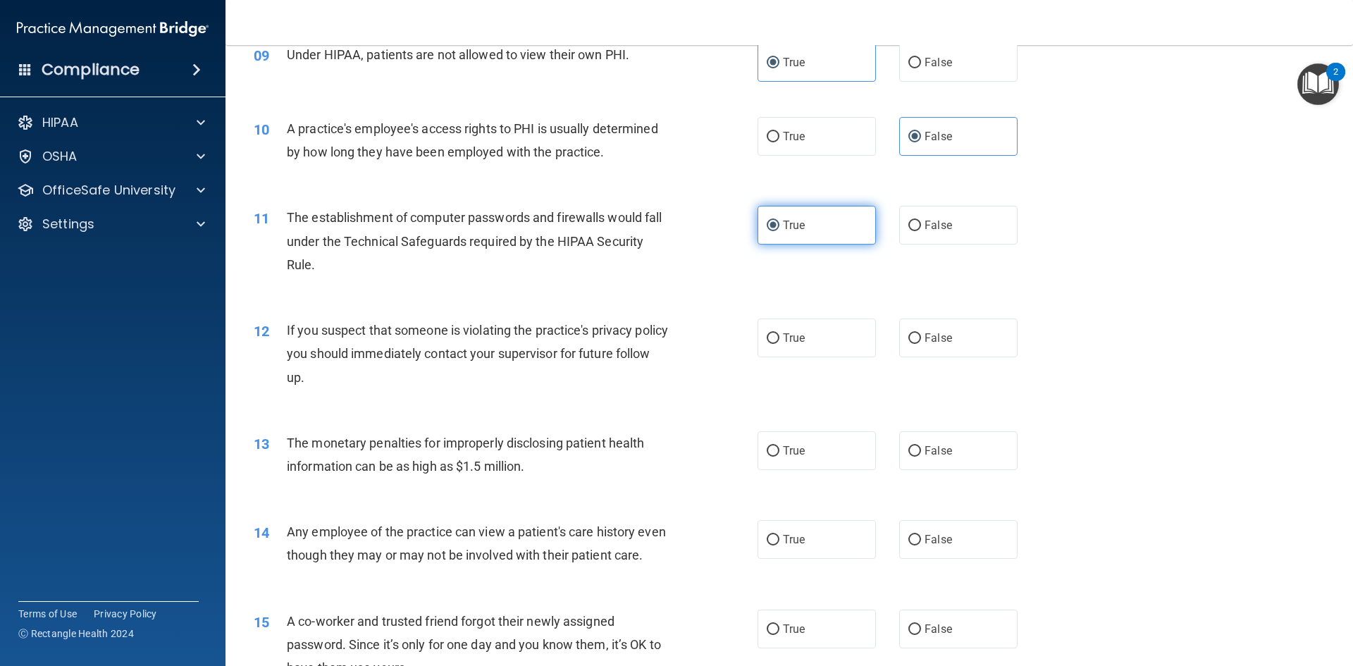
scroll to position [899, 0]
click at [836, 342] on label "True" at bounding box center [816, 337] width 118 height 39
click at [779, 342] on input "True" at bounding box center [773, 338] width 13 height 11
radio input "true"
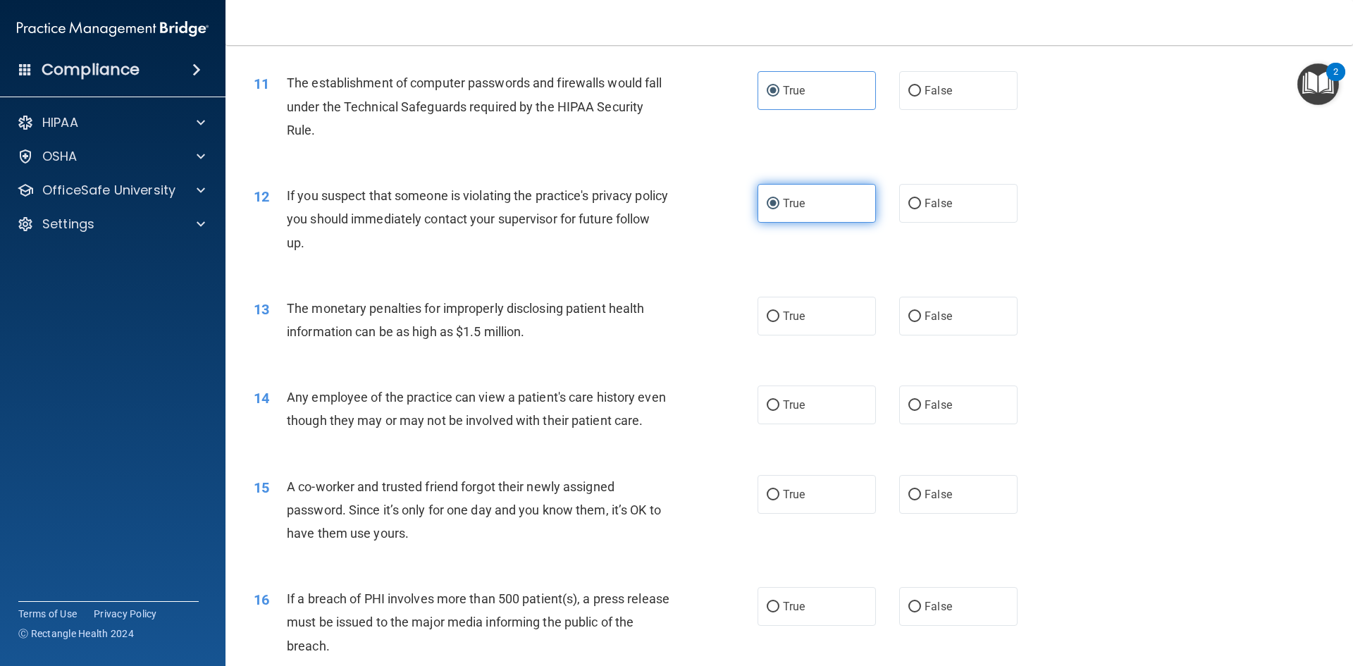
scroll to position [1034, 0]
click at [810, 308] on label "True" at bounding box center [816, 315] width 118 height 39
click at [779, 311] on input "True" at bounding box center [773, 316] width 13 height 11
radio input "true"
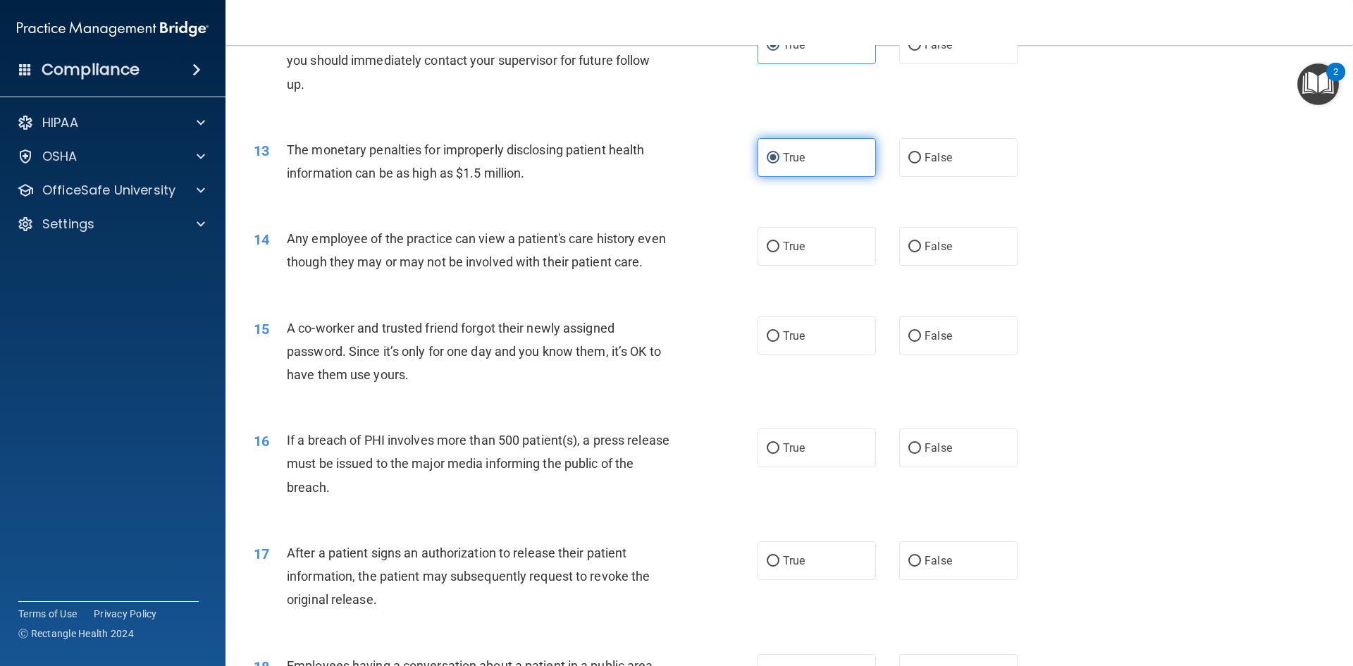
scroll to position [1193, 0]
click at [969, 354] on label "False" at bounding box center [958, 334] width 118 height 39
click at [921, 340] on input "False" at bounding box center [914, 335] width 13 height 11
radio input "true"
click at [934, 258] on label "False" at bounding box center [958, 244] width 118 height 39
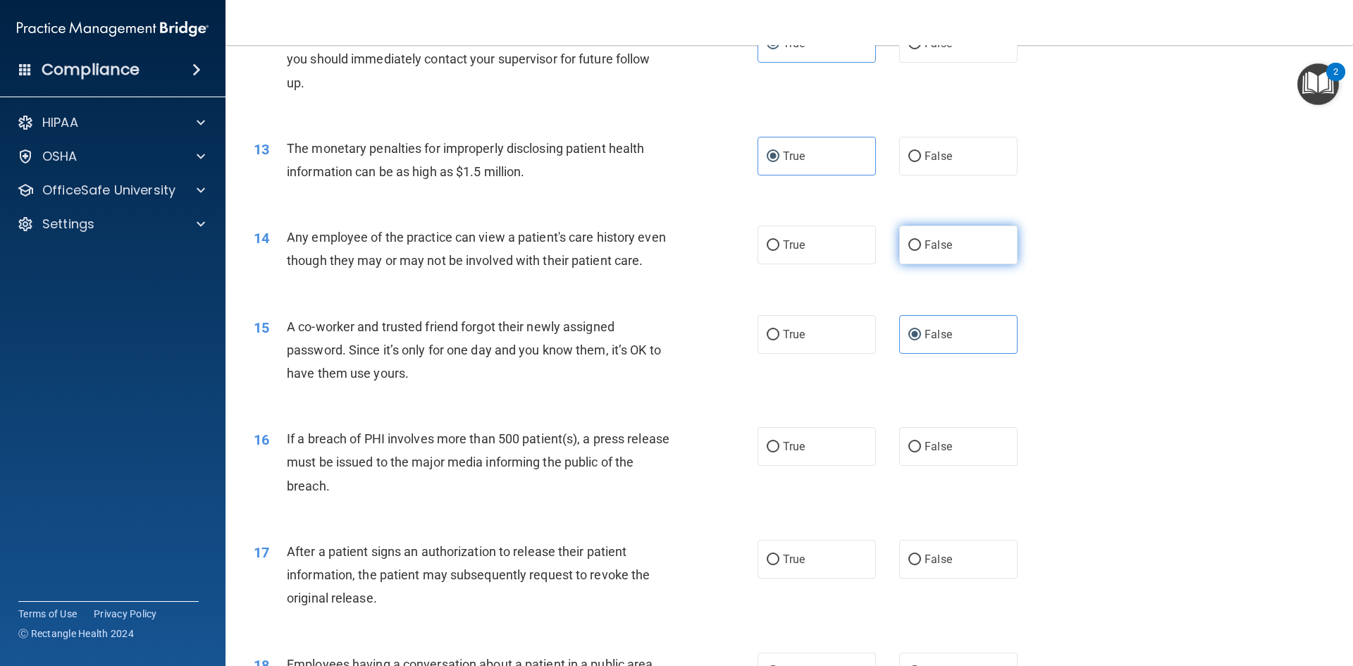
click at [921, 251] on input "False" at bounding box center [914, 245] width 13 height 11
radio input "true"
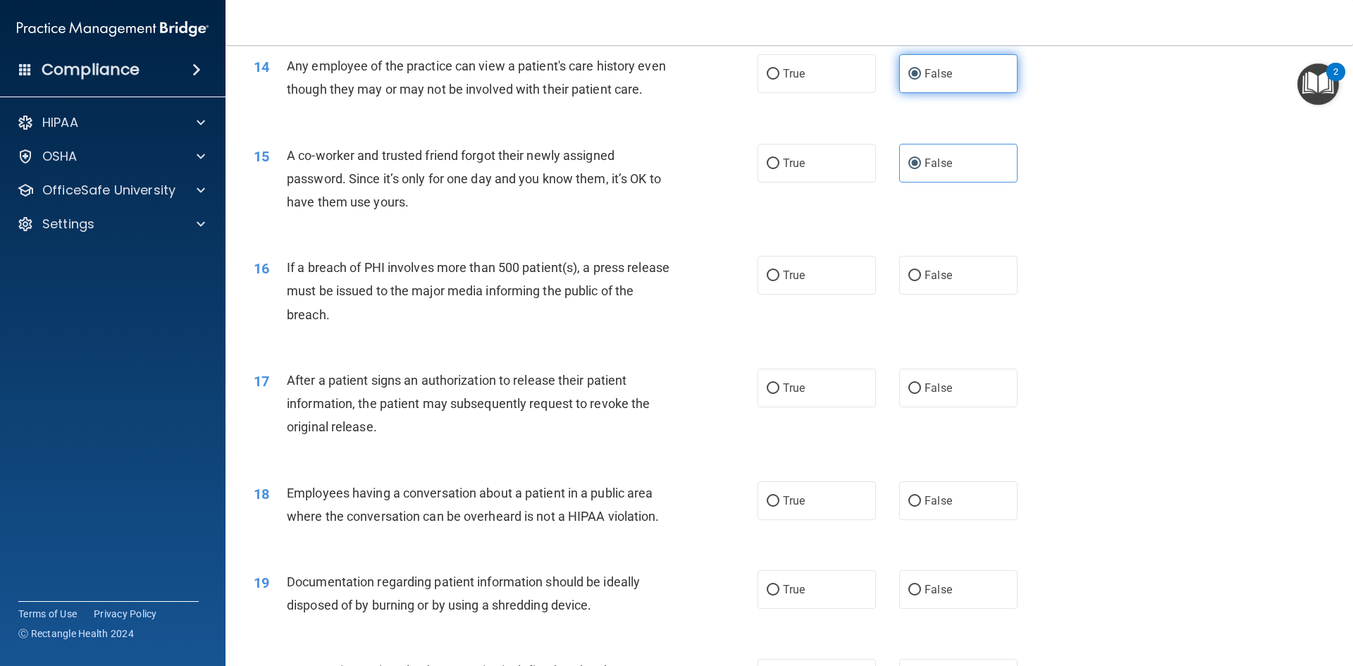
scroll to position [1365, 0]
click at [832, 294] on label "True" at bounding box center [816, 274] width 118 height 39
click at [779, 280] on input "True" at bounding box center [773, 275] width 13 height 11
radio input "true"
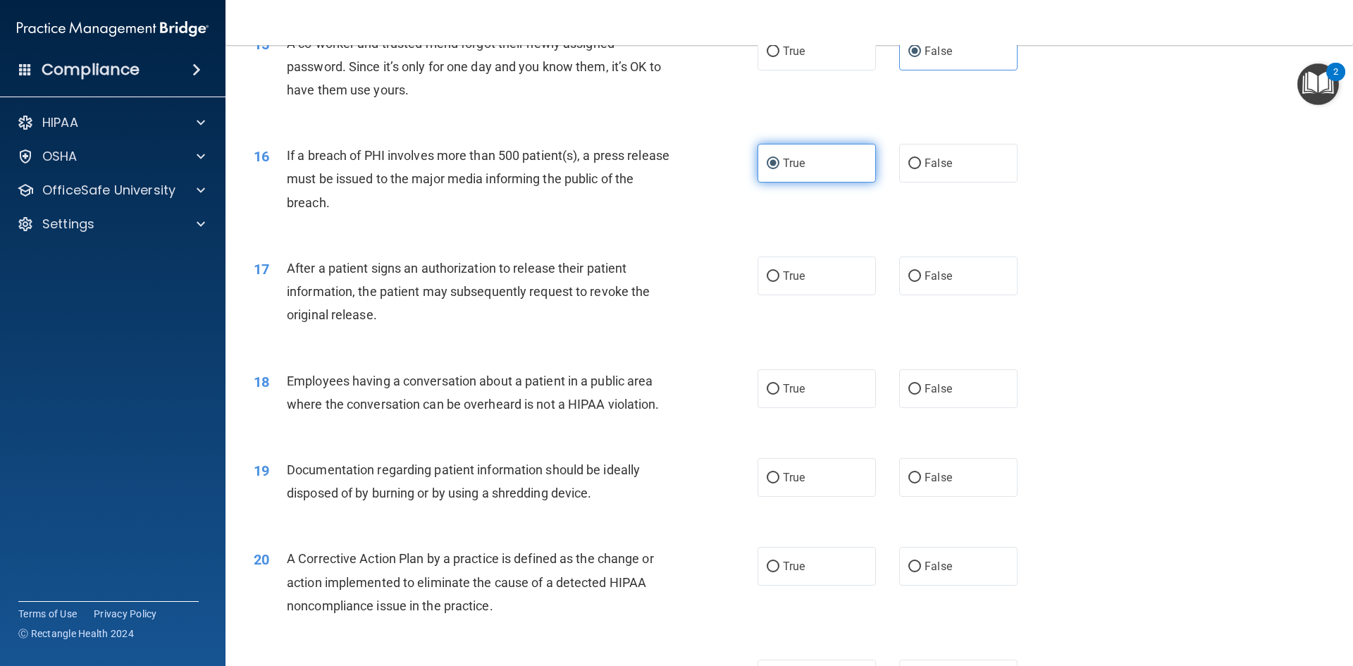
scroll to position [1477, 0]
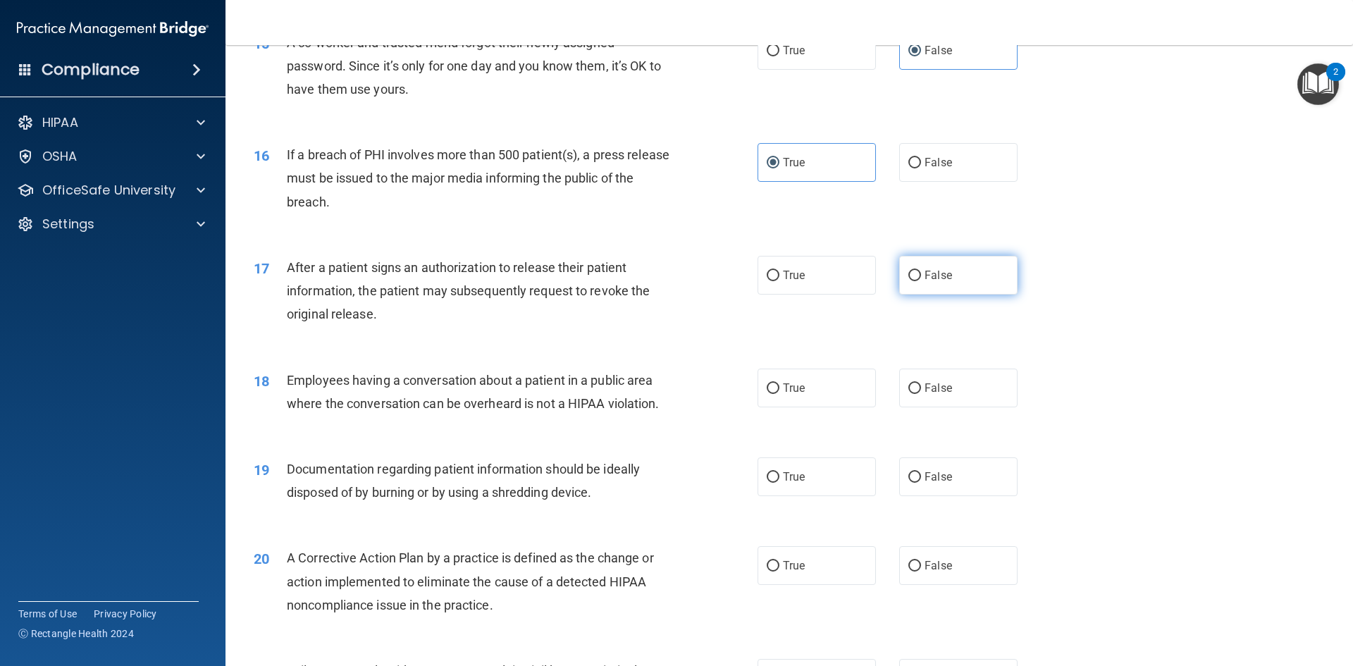
click at [984, 287] on label "False" at bounding box center [958, 275] width 118 height 39
click at [921, 281] on input "False" at bounding box center [914, 276] width 13 height 11
radio input "true"
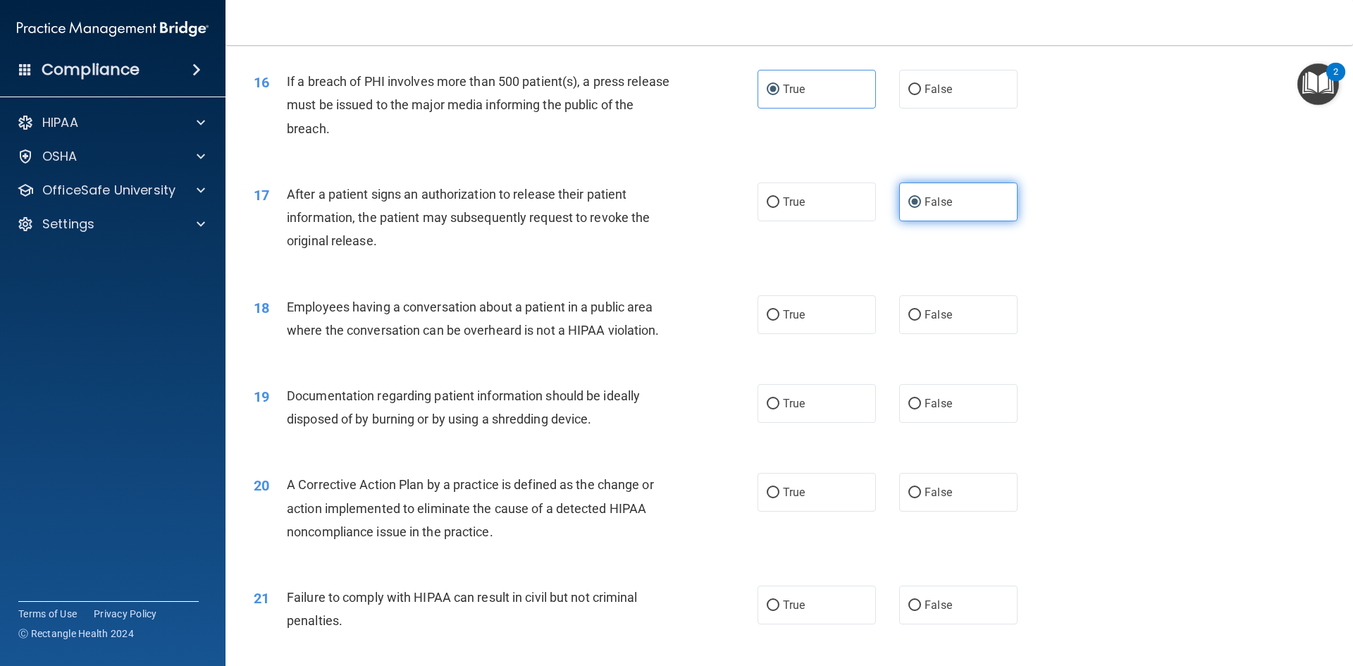
scroll to position [1561, 0]
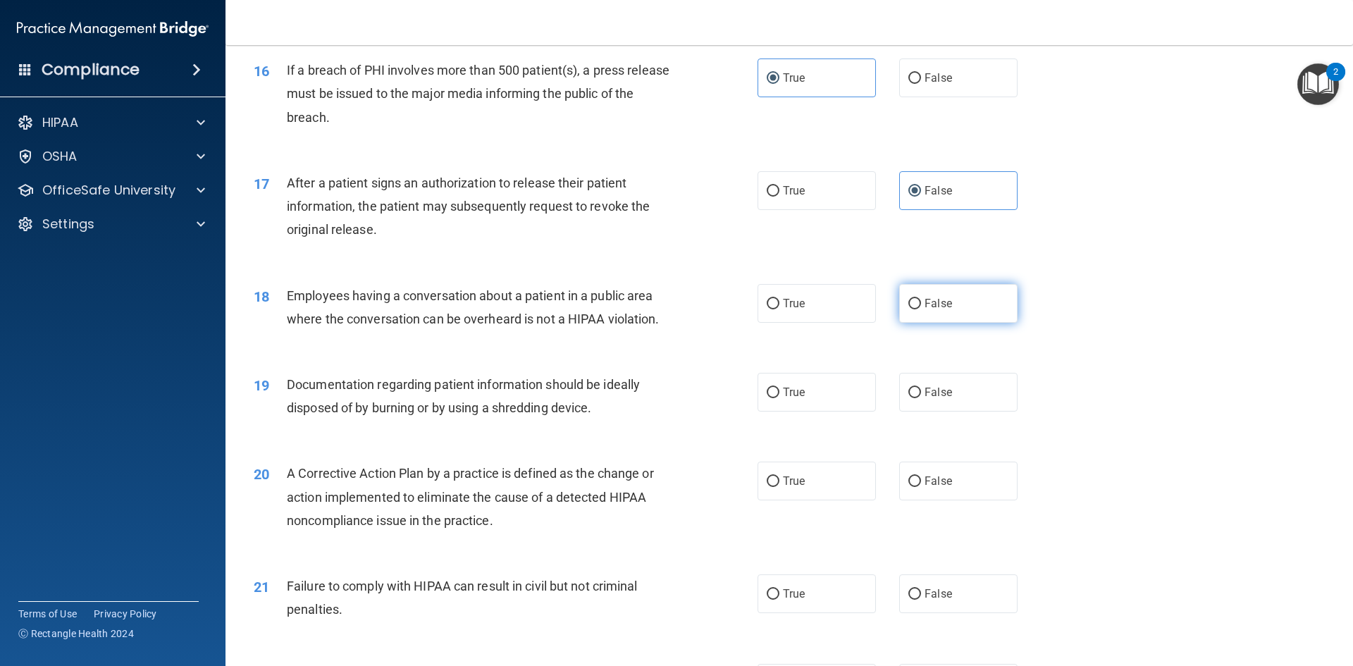
click at [943, 310] on span "False" at bounding box center [937, 303] width 27 height 13
click at [921, 309] on input "False" at bounding box center [914, 304] width 13 height 11
radio input "true"
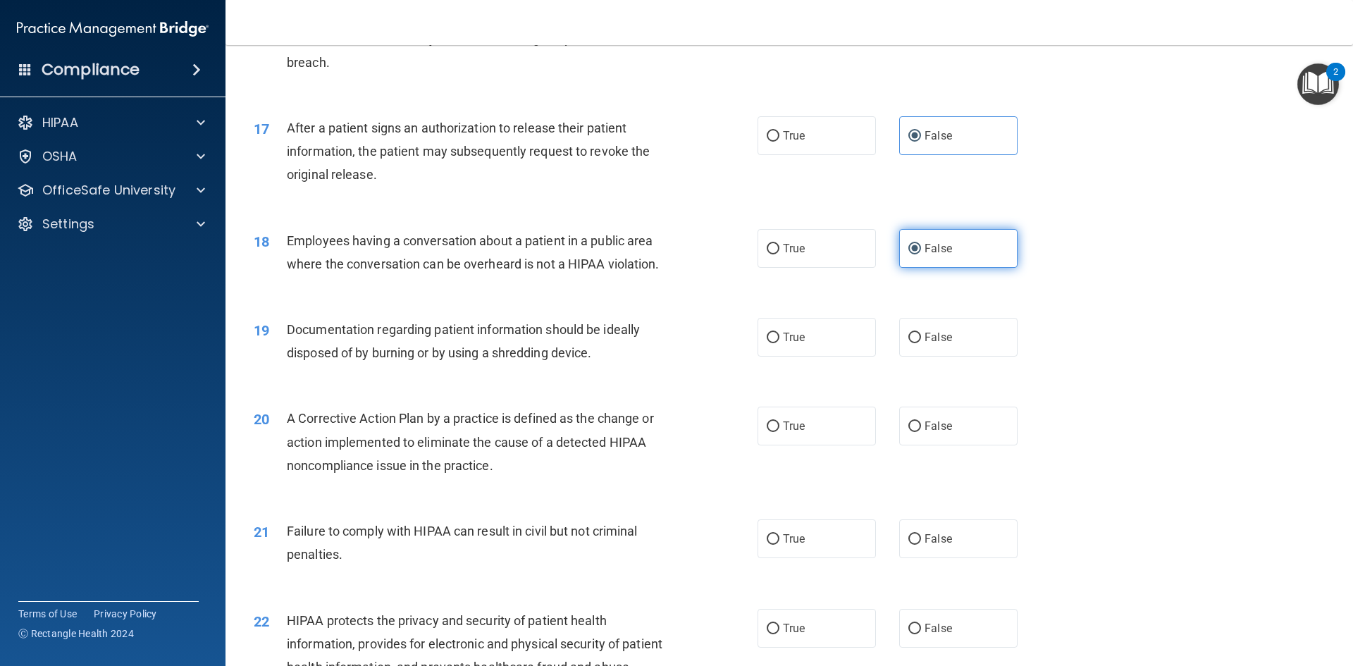
scroll to position [1617, 0]
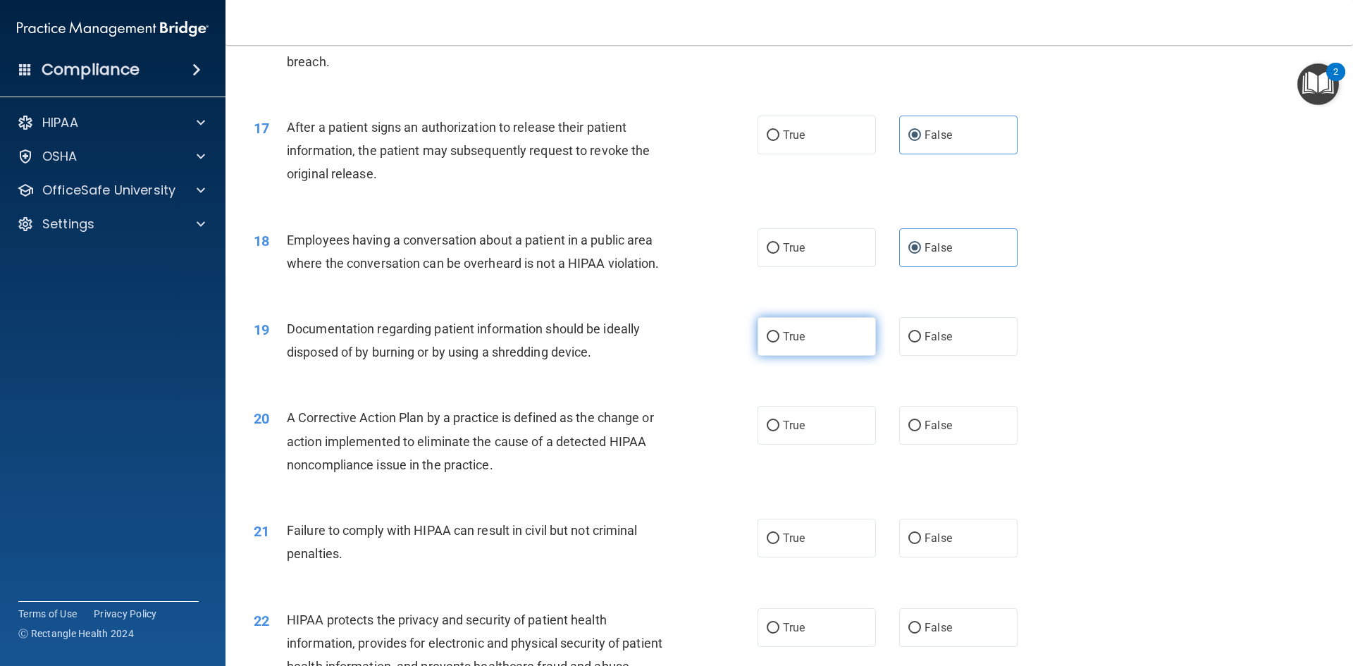
click at [866, 356] on label "True" at bounding box center [816, 336] width 118 height 39
click at [779, 342] on input "True" at bounding box center [773, 337] width 13 height 11
radio input "true"
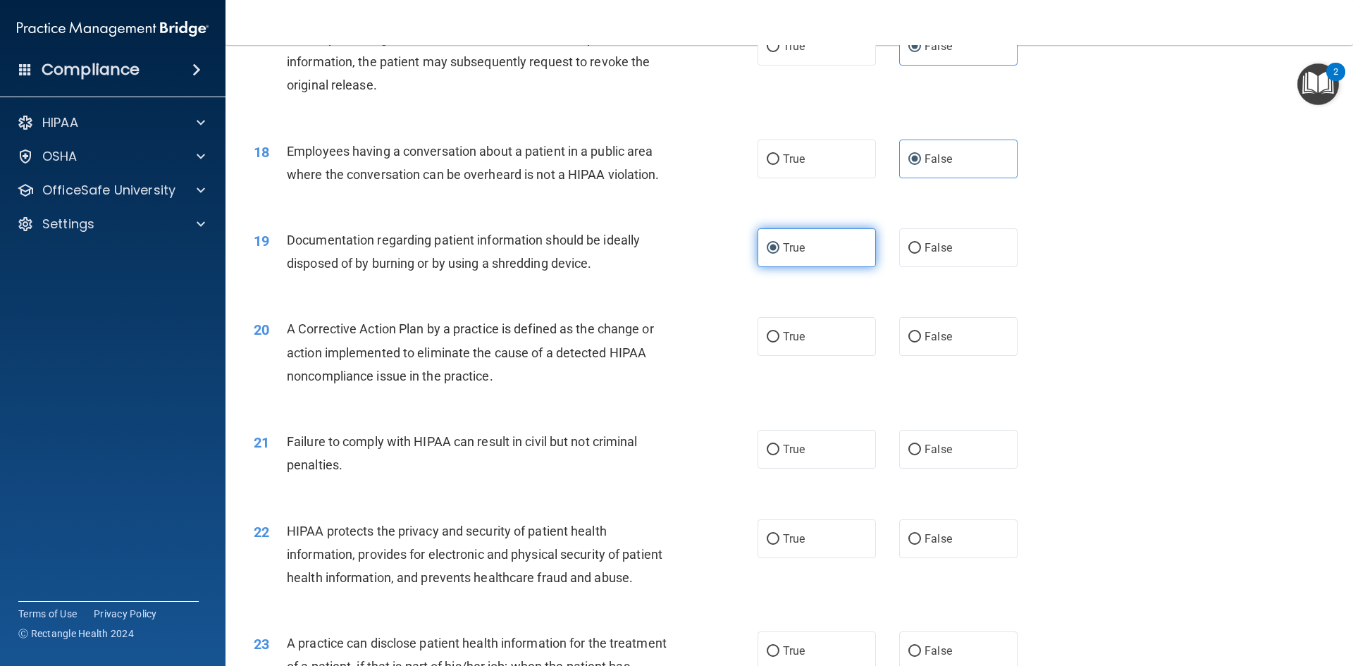
scroll to position [1706, 0]
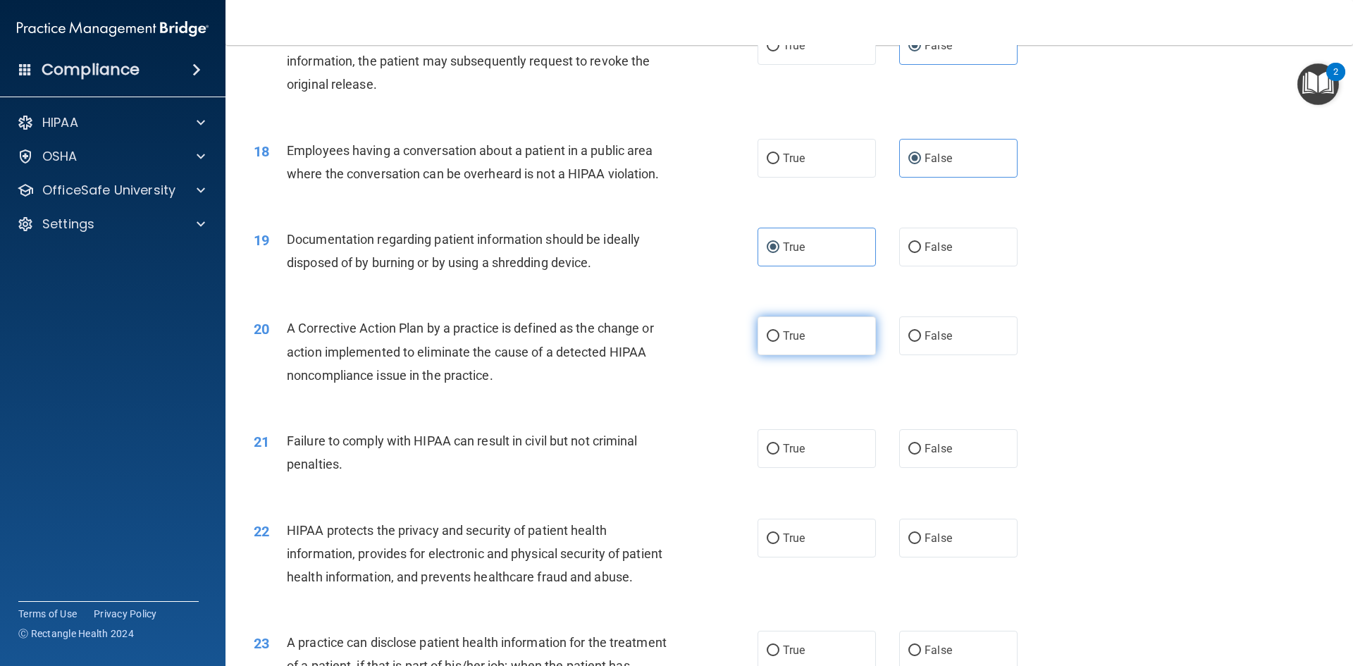
click at [821, 355] on label "True" at bounding box center [816, 335] width 118 height 39
click at [779, 342] on input "True" at bounding box center [773, 336] width 13 height 11
radio input "true"
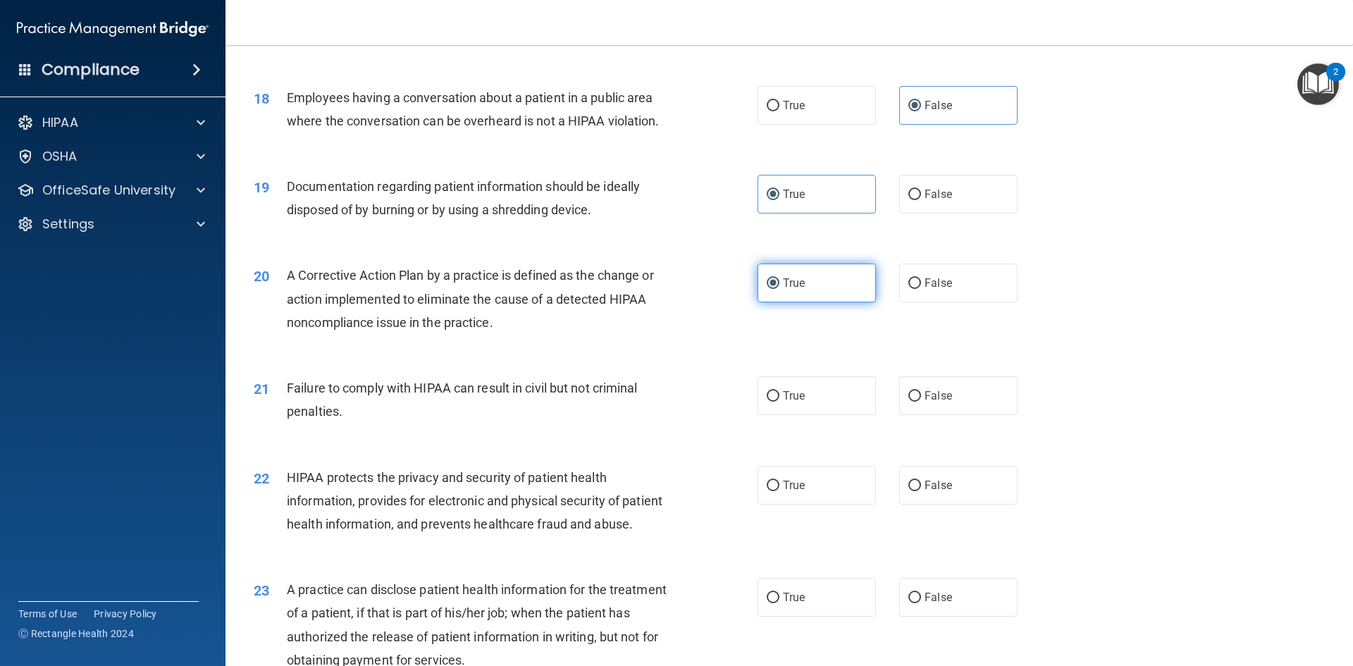
scroll to position [1760, 0]
click at [805, 414] on label "True" at bounding box center [816, 395] width 118 height 39
click at [779, 401] on input "True" at bounding box center [773, 395] width 13 height 11
radio input "true"
click at [899, 414] on label "False" at bounding box center [958, 395] width 118 height 39
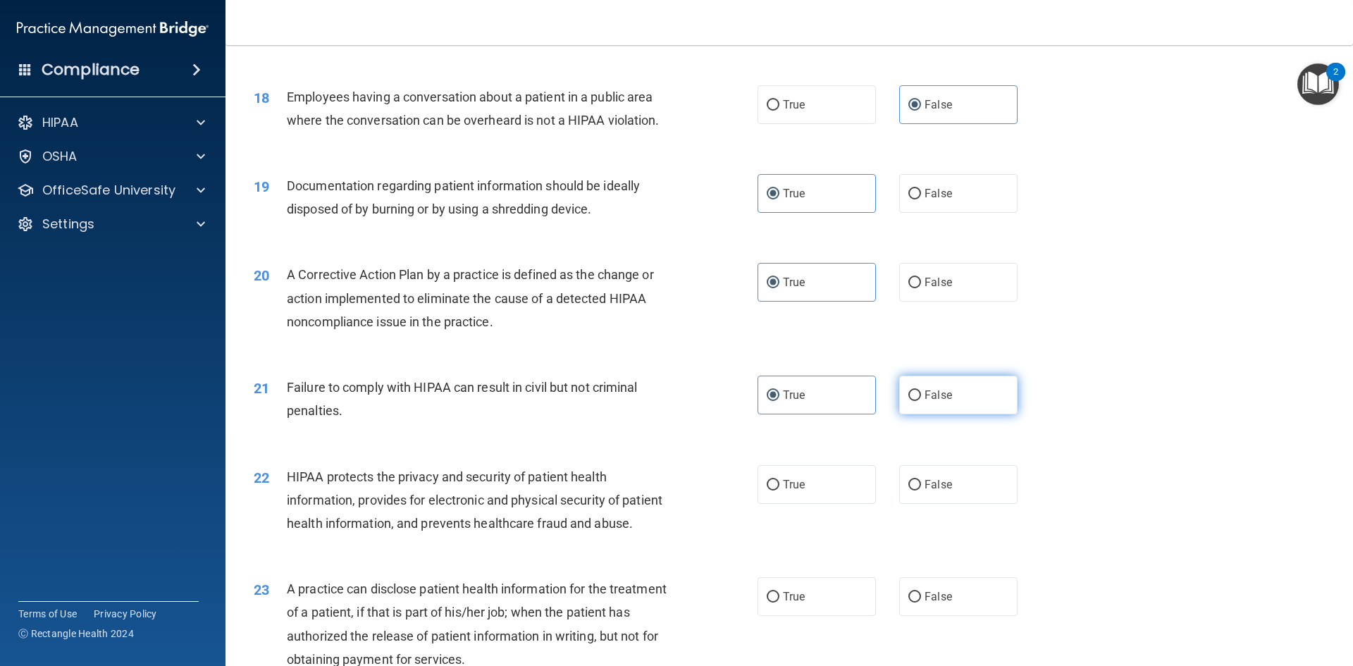
click at [908, 401] on input "False" at bounding box center [914, 395] width 13 height 11
radio input "true"
radio input "false"
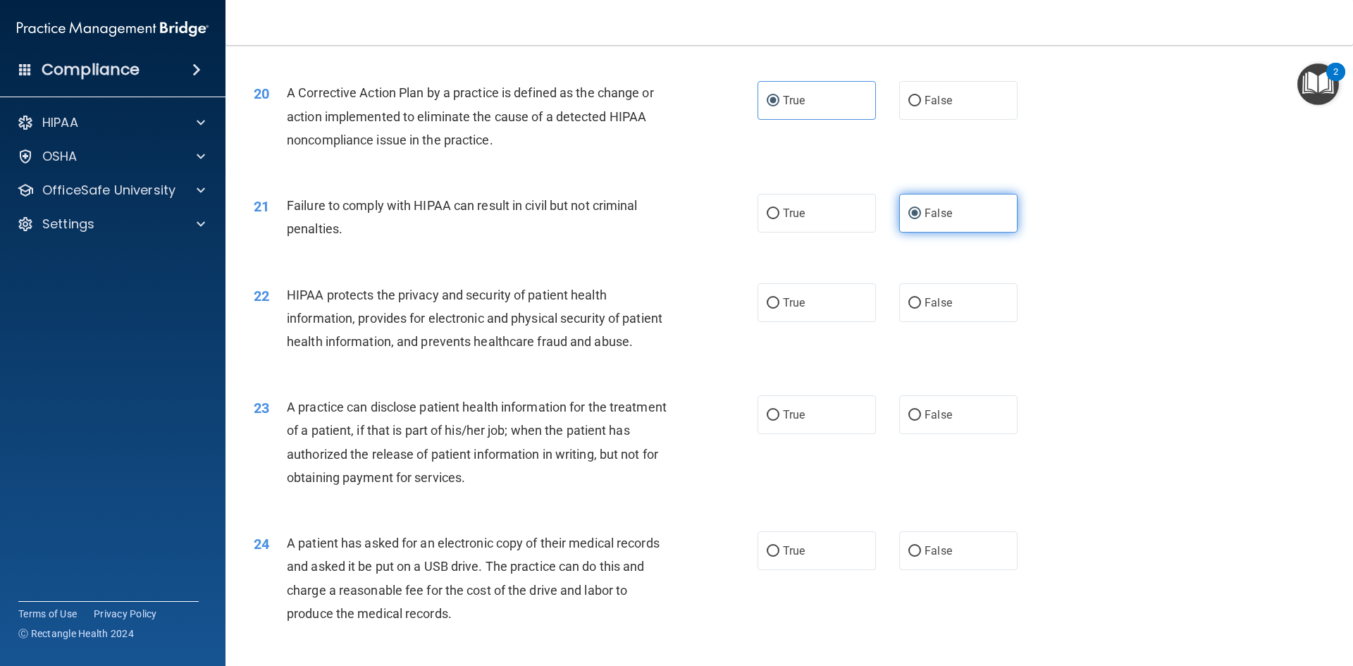
scroll to position [1943, 0]
click at [793, 321] on label "True" at bounding box center [816, 302] width 118 height 39
click at [779, 308] on input "True" at bounding box center [773, 302] width 13 height 11
radio input "true"
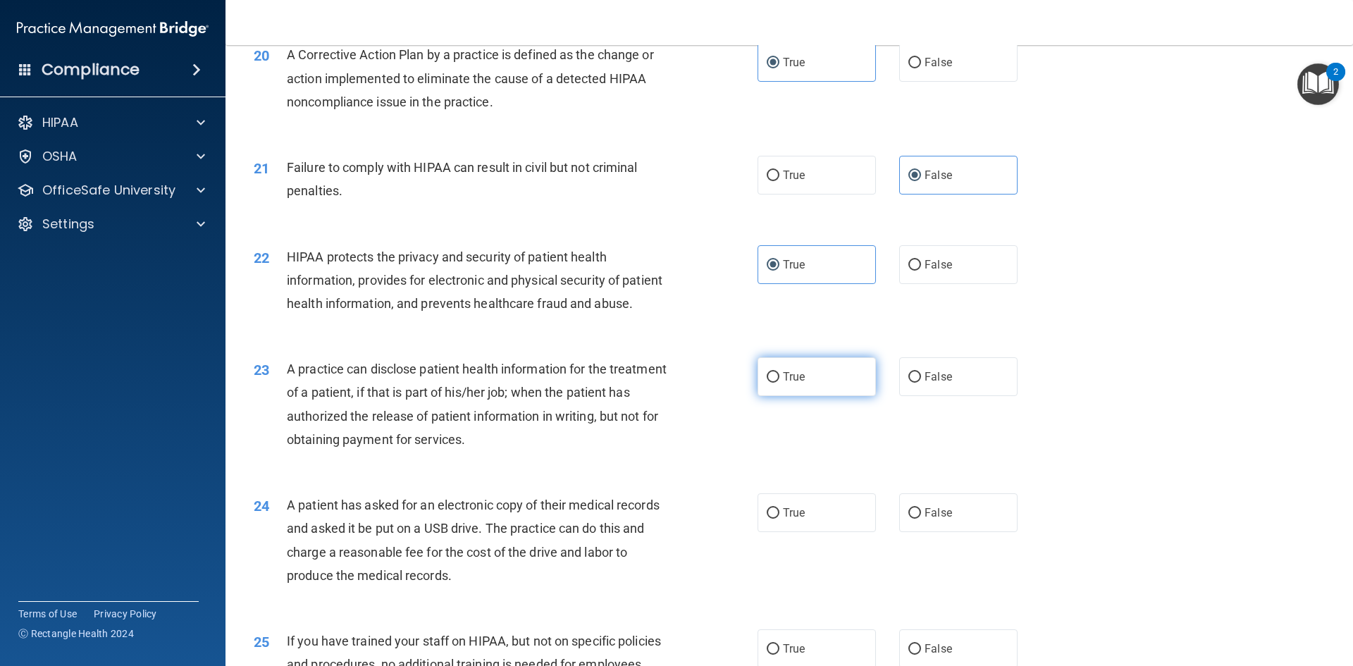
scroll to position [1981, 0]
click at [769, 395] on label "True" at bounding box center [816, 376] width 118 height 39
click at [769, 382] on input "True" at bounding box center [773, 376] width 13 height 11
radio input "true"
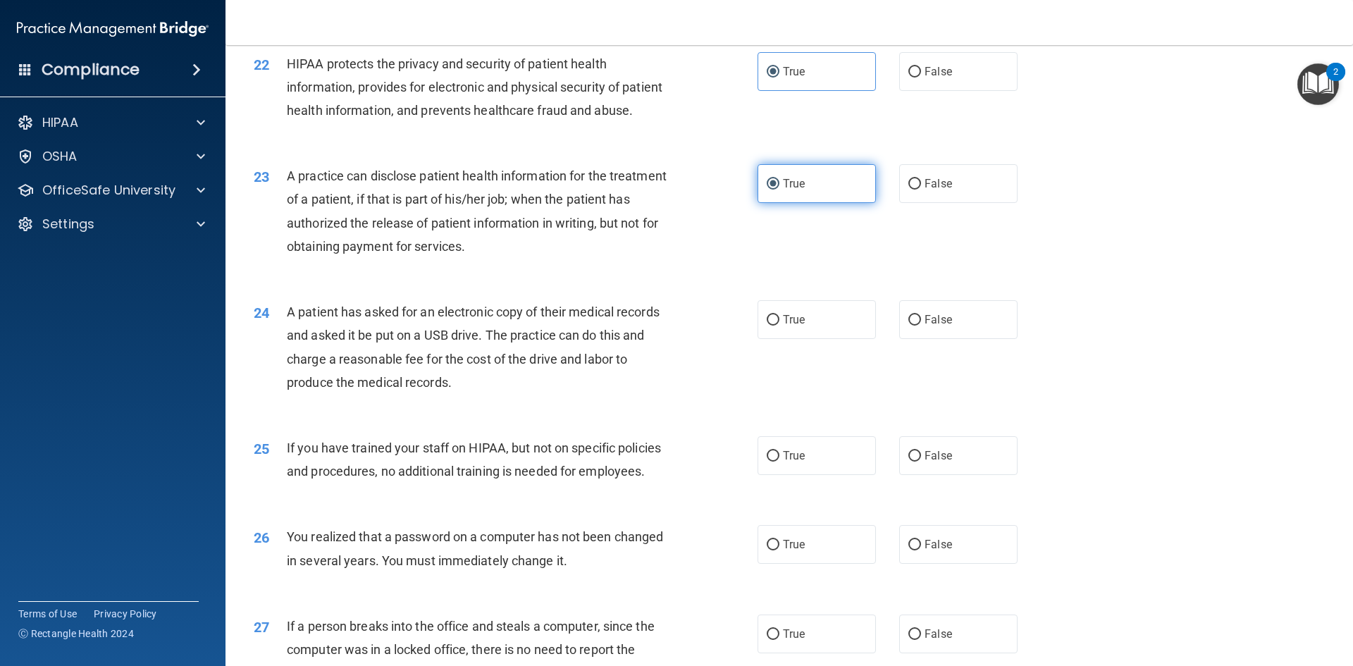
scroll to position [2174, 0]
click at [929, 338] on label "False" at bounding box center [958, 318] width 118 height 39
click at [921, 325] on input "False" at bounding box center [914, 319] width 13 height 11
radio input "true"
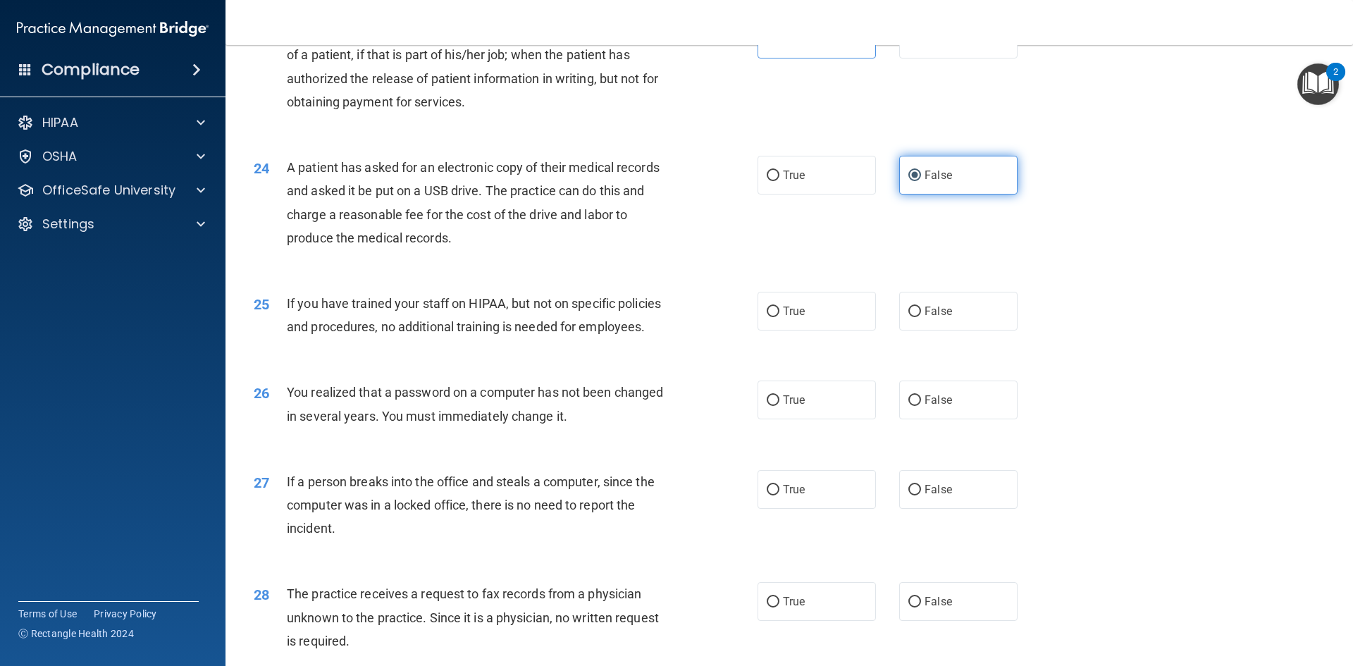
scroll to position [2318, 0]
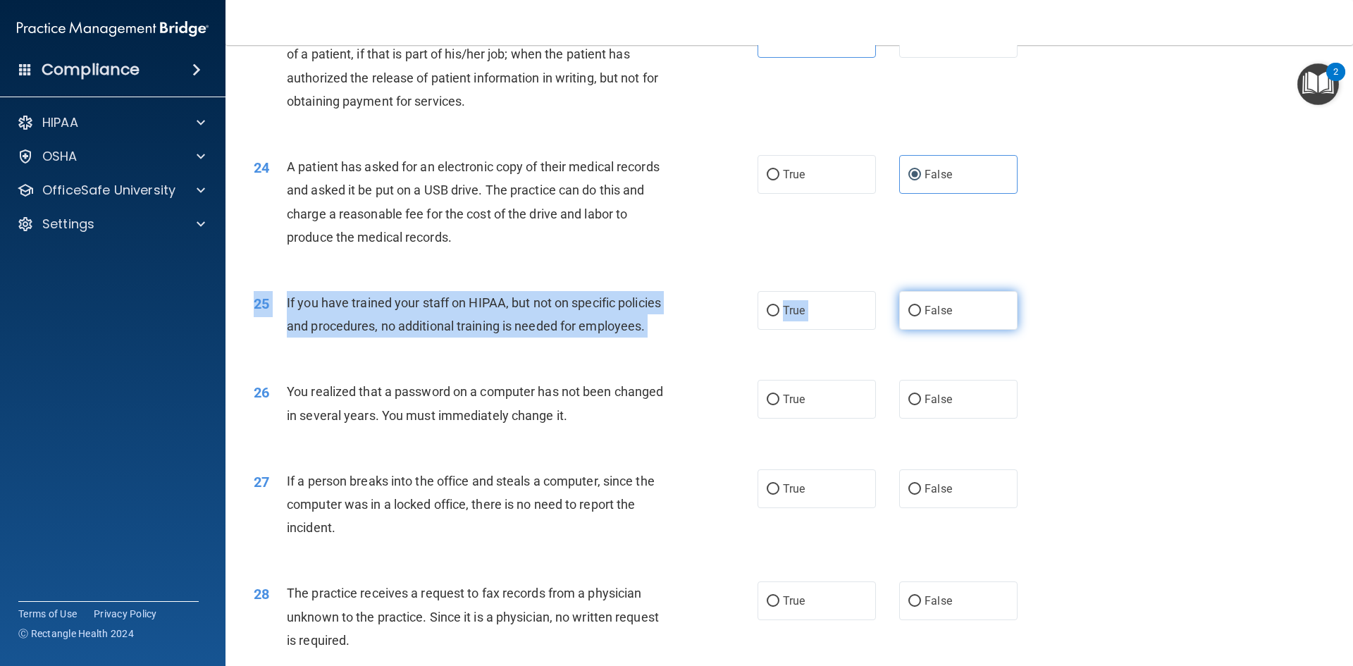
click at [908, 342] on div "25 If you have trained your staff on HIPAA, but not on specific policies and pr…" at bounding box center [789, 317] width 1092 height 89
click at [908, 330] on label "False" at bounding box center [958, 310] width 118 height 39
click at [908, 316] on input "False" at bounding box center [914, 311] width 13 height 11
radio input "true"
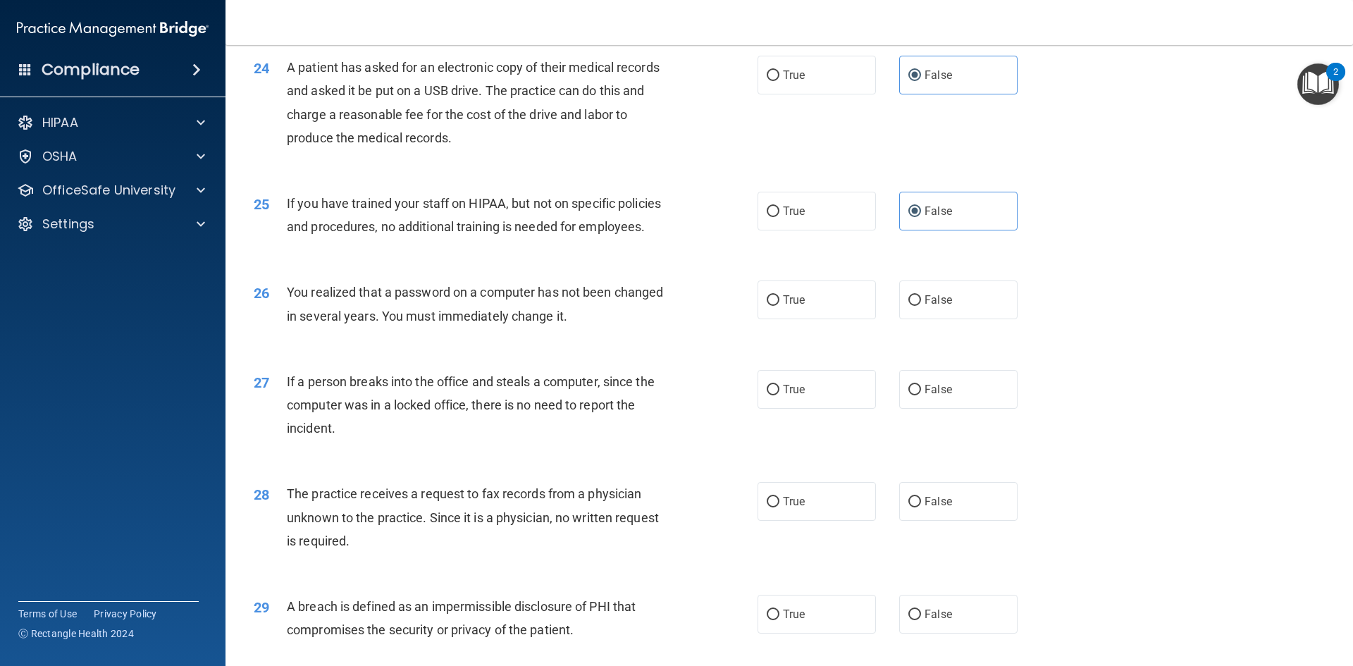
scroll to position [2420, 0]
click at [783, 316] on label "True" at bounding box center [816, 297] width 118 height 39
click at [779, 303] on input "True" at bounding box center [773, 297] width 13 height 11
radio input "true"
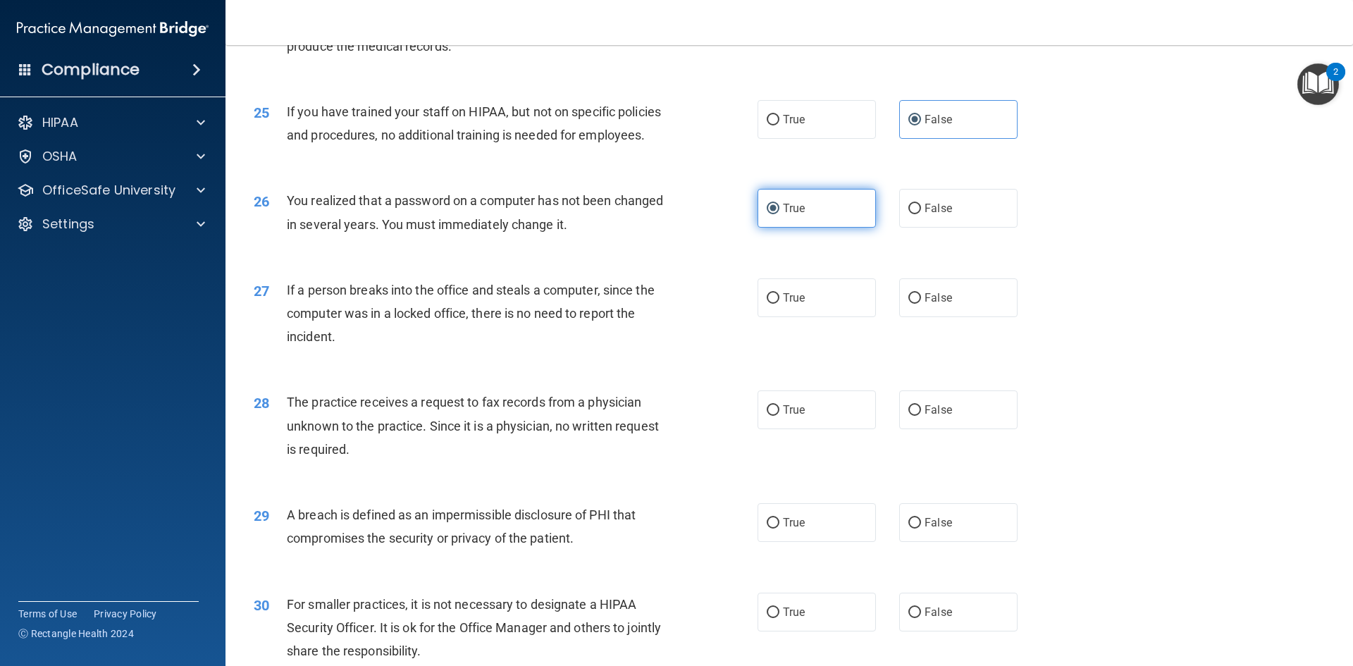
scroll to position [2511, 0]
click at [962, 315] on label "False" at bounding box center [958, 295] width 118 height 39
click at [921, 302] on input "False" at bounding box center [914, 296] width 13 height 11
radio input "true"
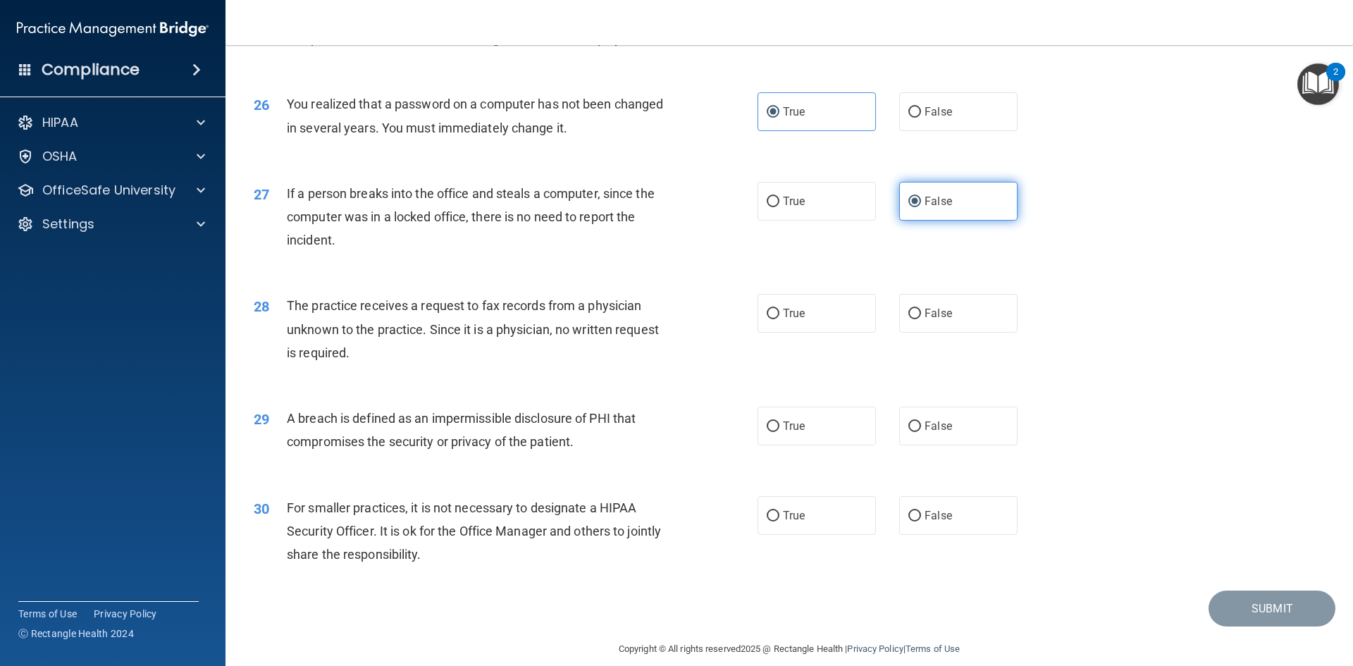
scroll to position [2669, 0]
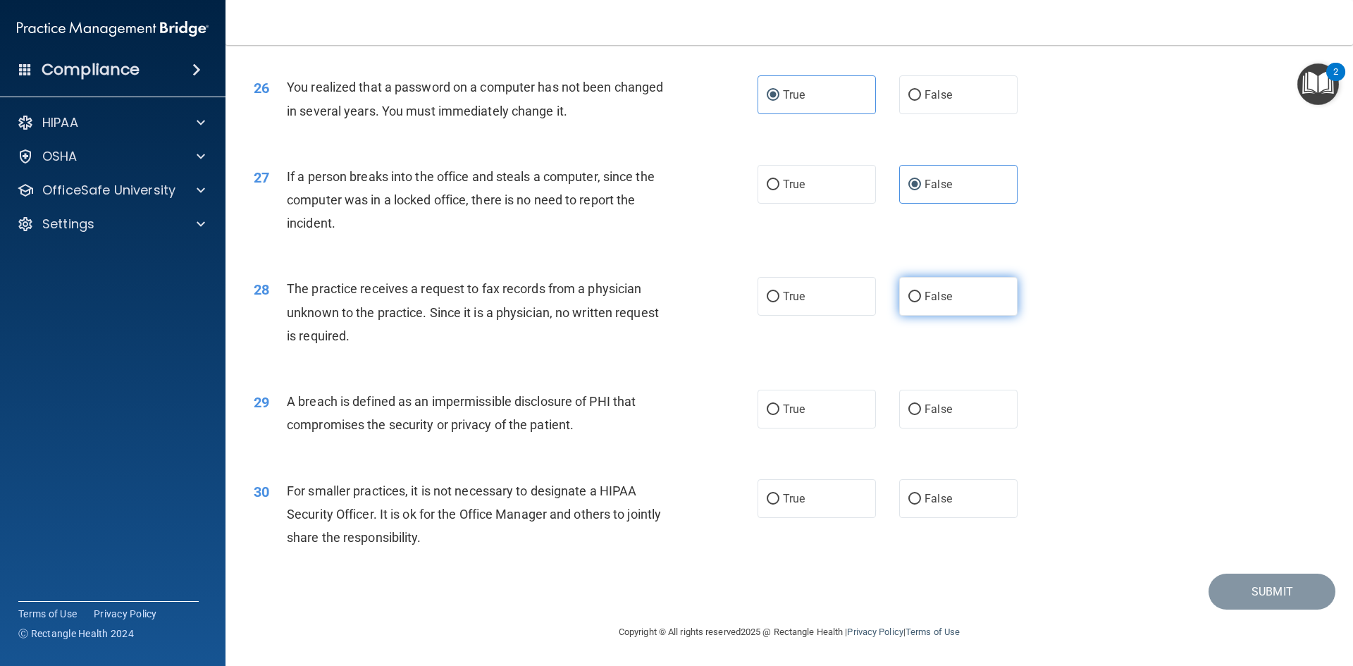
click at [931, 290] on label "False" at bounding box center [958, 296] width 118 height 39
click at [921, 292] on input "False" at bounding box center [914, 297] width 13 height 11
radio input "true"
click at [783, 411] on span "True" at bounding box center [794, 408] width 22 height 13
click at [779, 411] on input "True" at bounding box center [773, 409] width 13 height 11
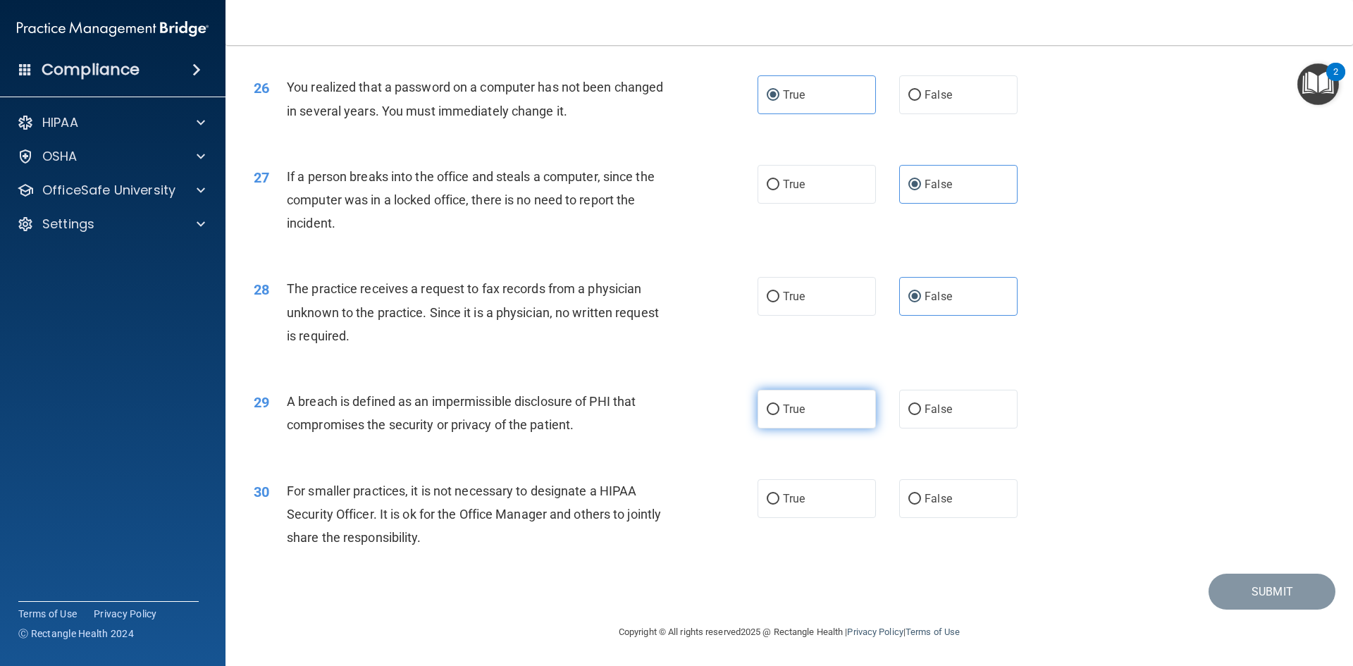
radio input "true"
click at [784, 501] on span "True" at bounding box center [794, 498] width 22 height 13
click at [779, 501] on input "True" at bounding box center [773, 499] width 13 height 11
radio input "true"
click at [1208, 597] on button "Submit" at bounding box center [1271, 592] width 127 height 36
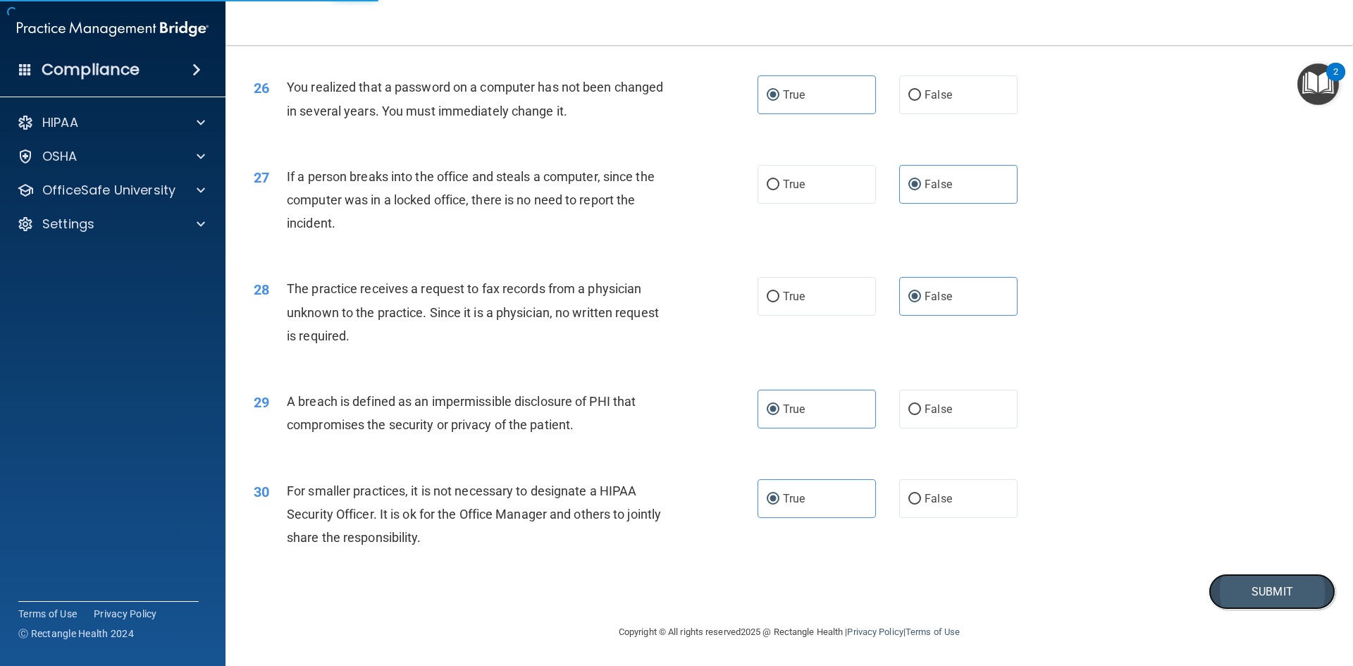
click at [1246, 593] on button "Submit" at bounding box center [1271, 592] width 127 height 36
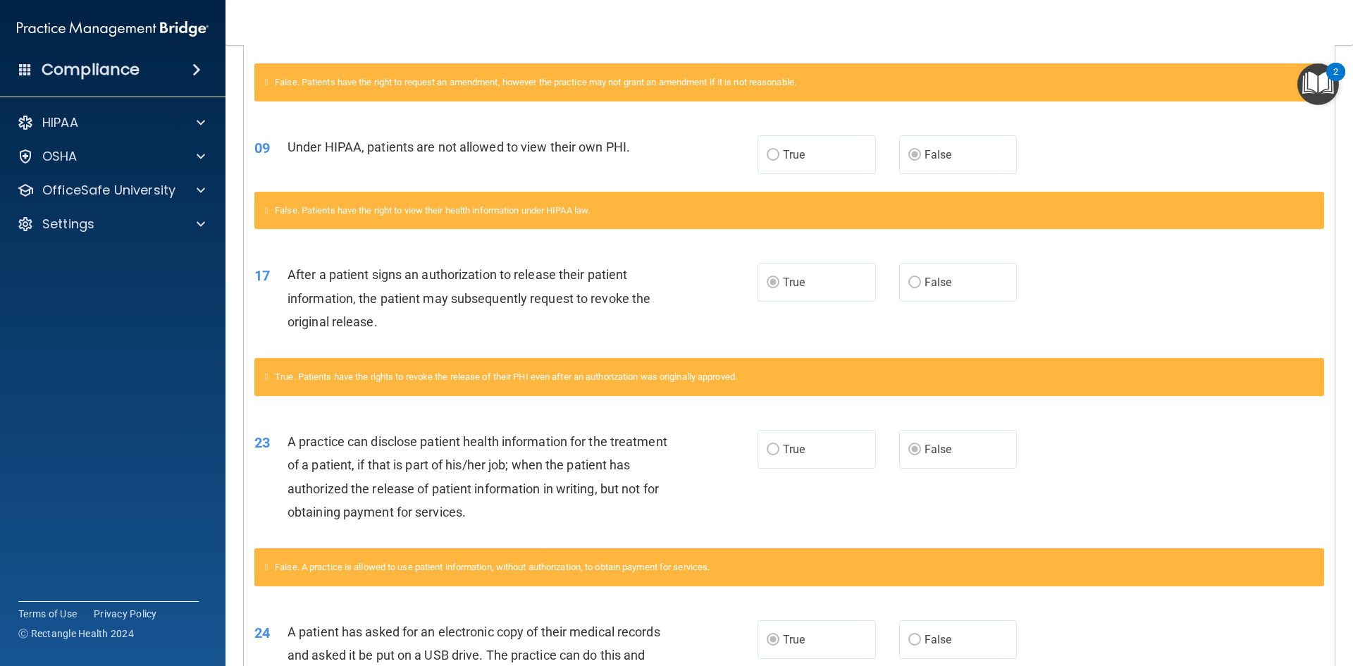
scroll to position [590, 0]
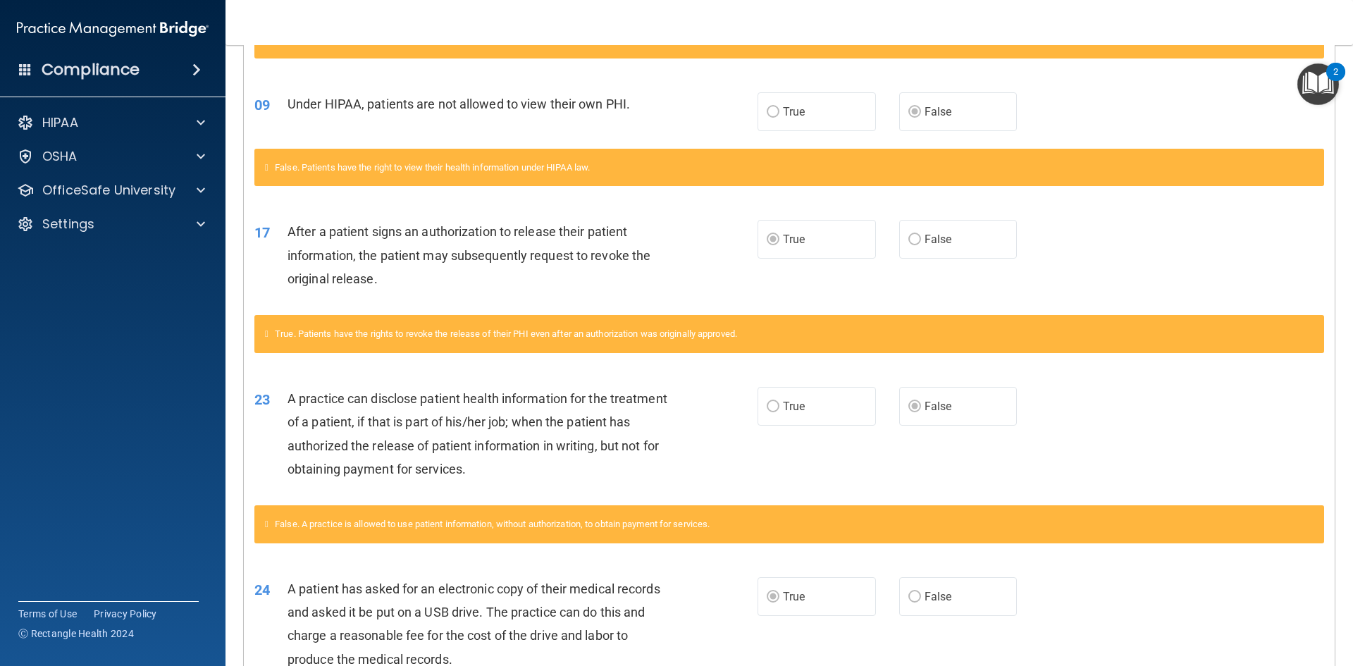
drag, startPoint x: 1174, startPoint y: 499, endPoint x: 747, endPoint y: 646, distance: 451.7
click at [747, 646] on div "24 A patient has asked for an electronic copy of their medical records and aske…" at bounding box center [505, 627] width 545 height 101
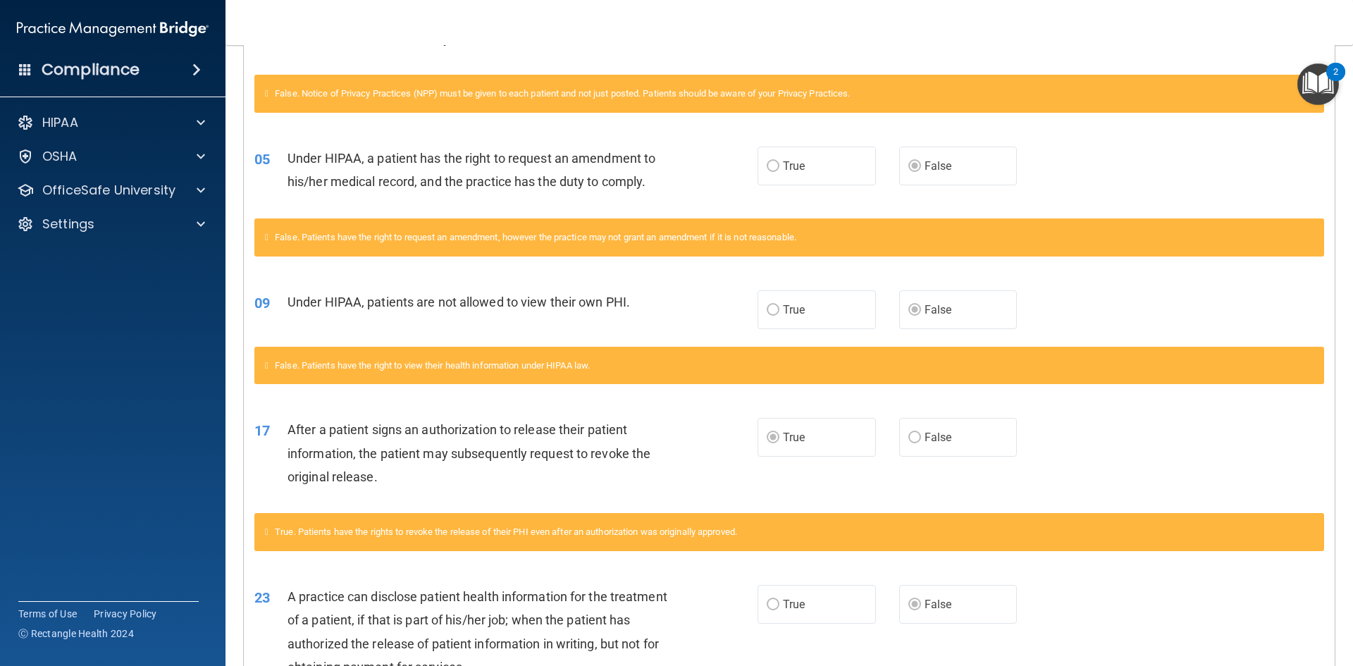
scroll to position [0, 0]
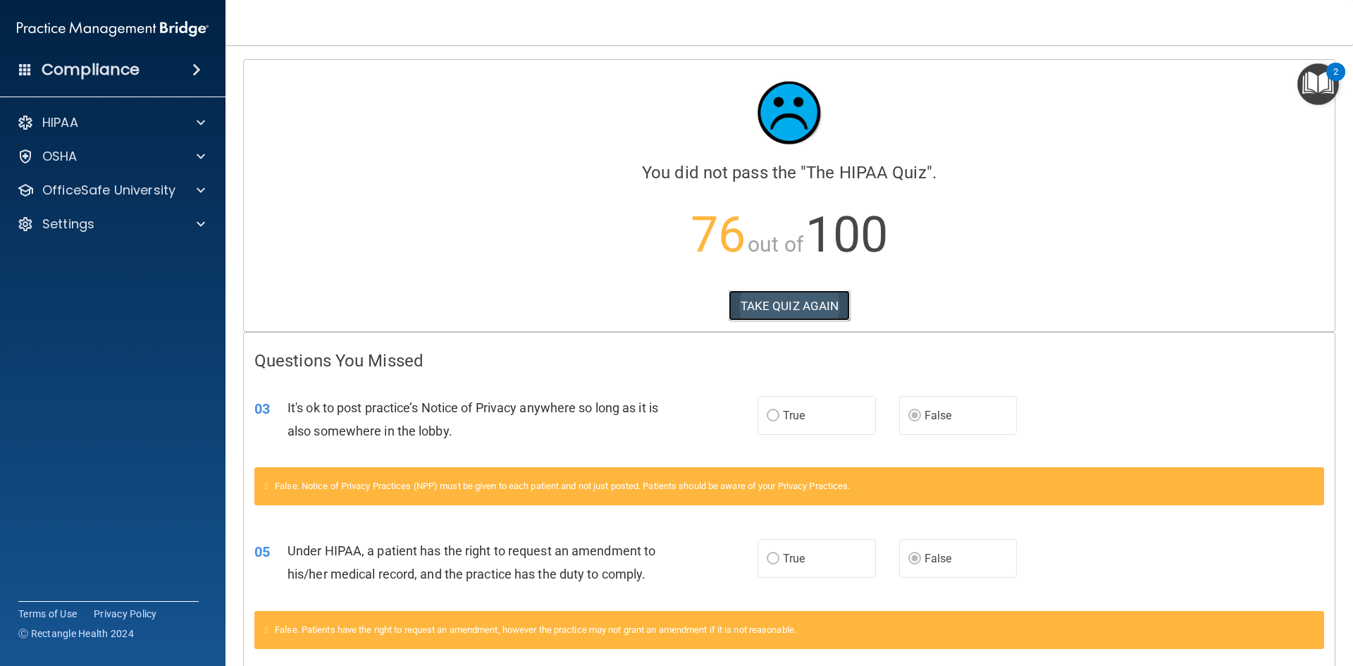
click at [774, 303] on button "TAKE QUIZ AGAIN" at bounding box center [790, 305] width 122 height 31
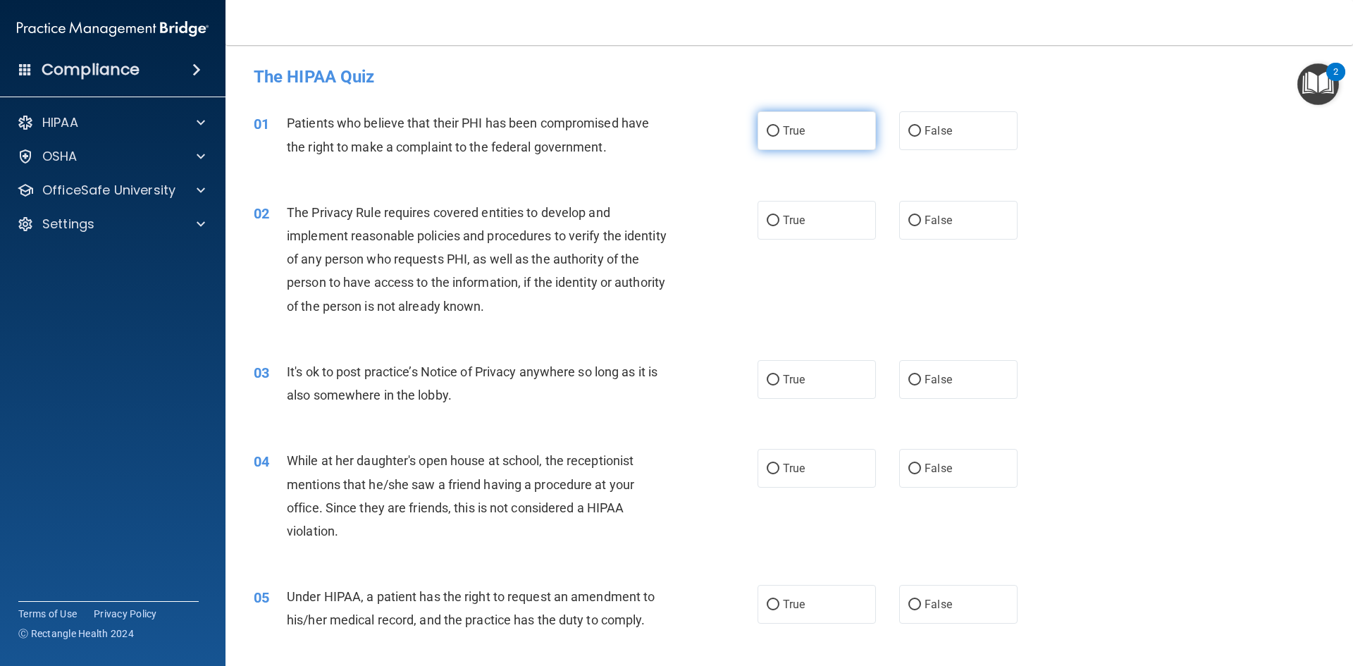
click at [770, 128] on input "True" at bounding box center [773, 131] width 13 height 11
radio input "true"
click at [783, 395] on label "True" at bounding box center [816, 379] width 118 height 39
click at [779, 385] on input "True" at bounding box center [773, 380] width 13 height 11
radio input "true"
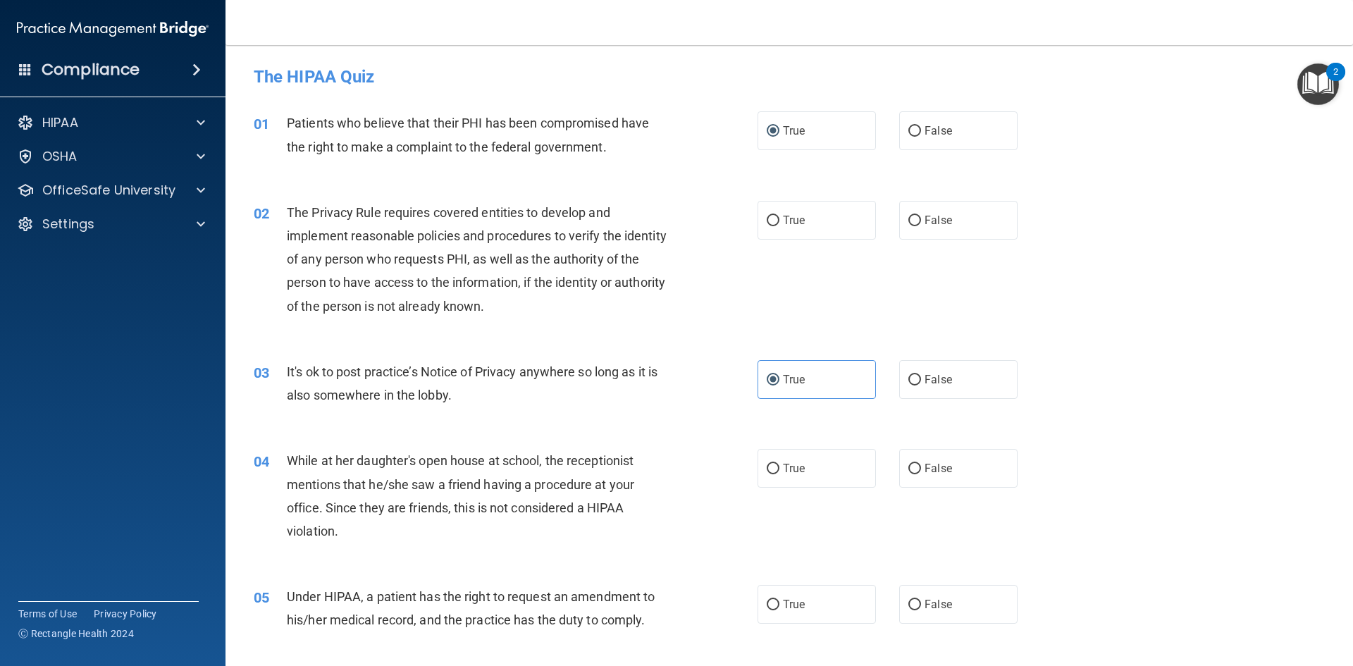
click at [817, 627] on div "05 Under HIPAA, a patient has the right to request an amendment to his/her medi…" at bounding box center [789, 611] width 1092 height 89
click at [817, 625] on div "05 Under HIPAA, a patient has the right to request an amendment to his/her medi…" at bounding box center [789, 611] width 1092 height 89
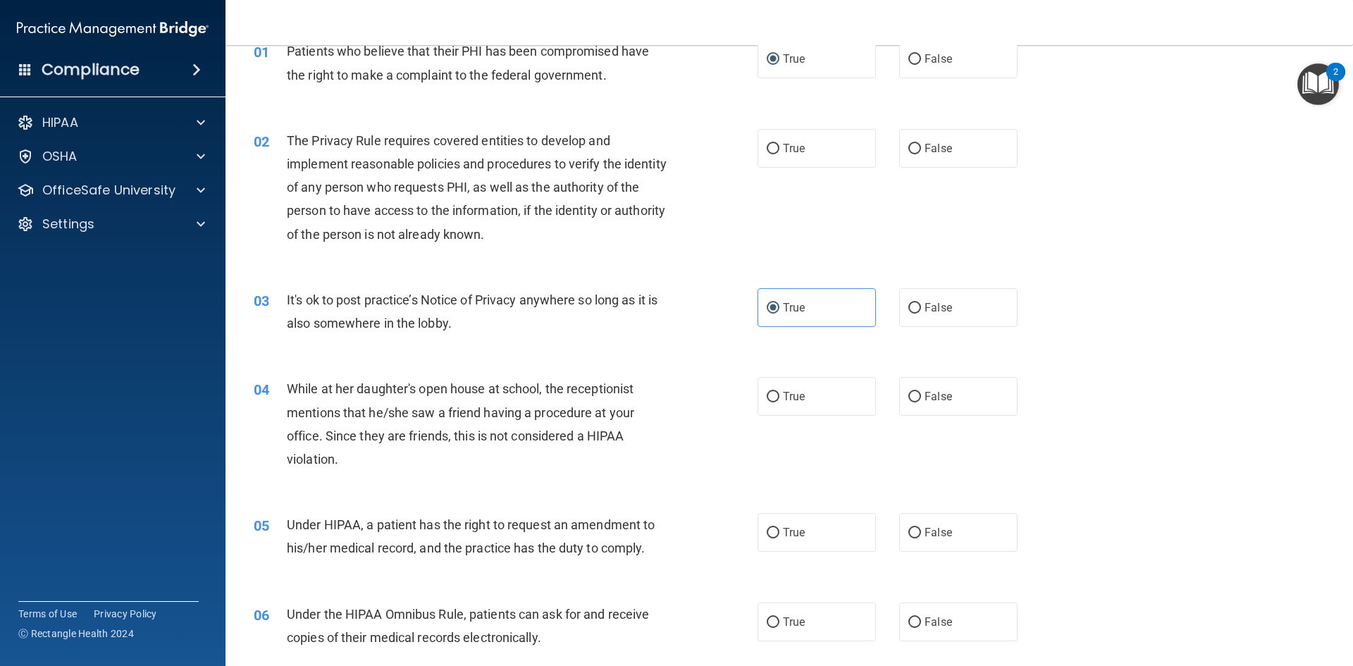
scroll to position [73, 0]
click at [836, 516] on label "True" at bounding box center [816, 531] width 118 height 39
click at [779, 527] on input "True" at bounding box center [773, 532] width 13 height 11
radio input "true"
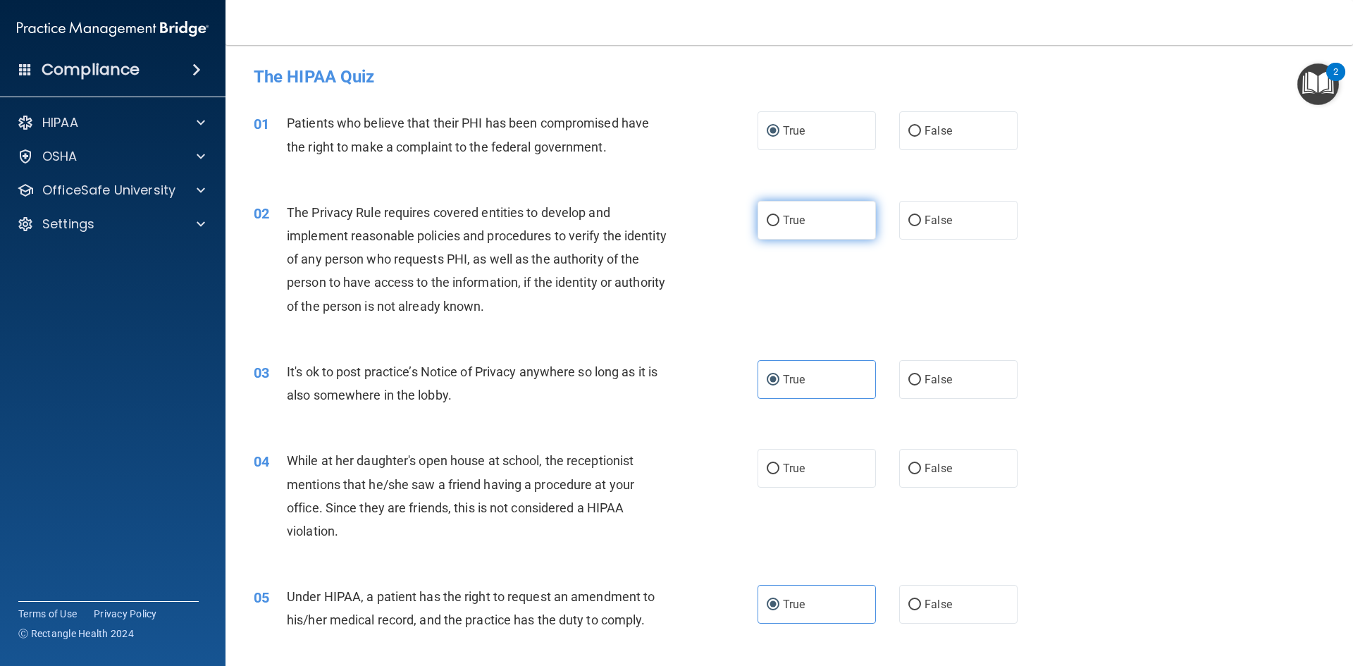
click at [845, 206] on label "True" at bounding box center [816, 220] width 118 height 39
click at [779, 216] on input "True" at bounding box center [773, 221] width 13 height 11
radio input "true"
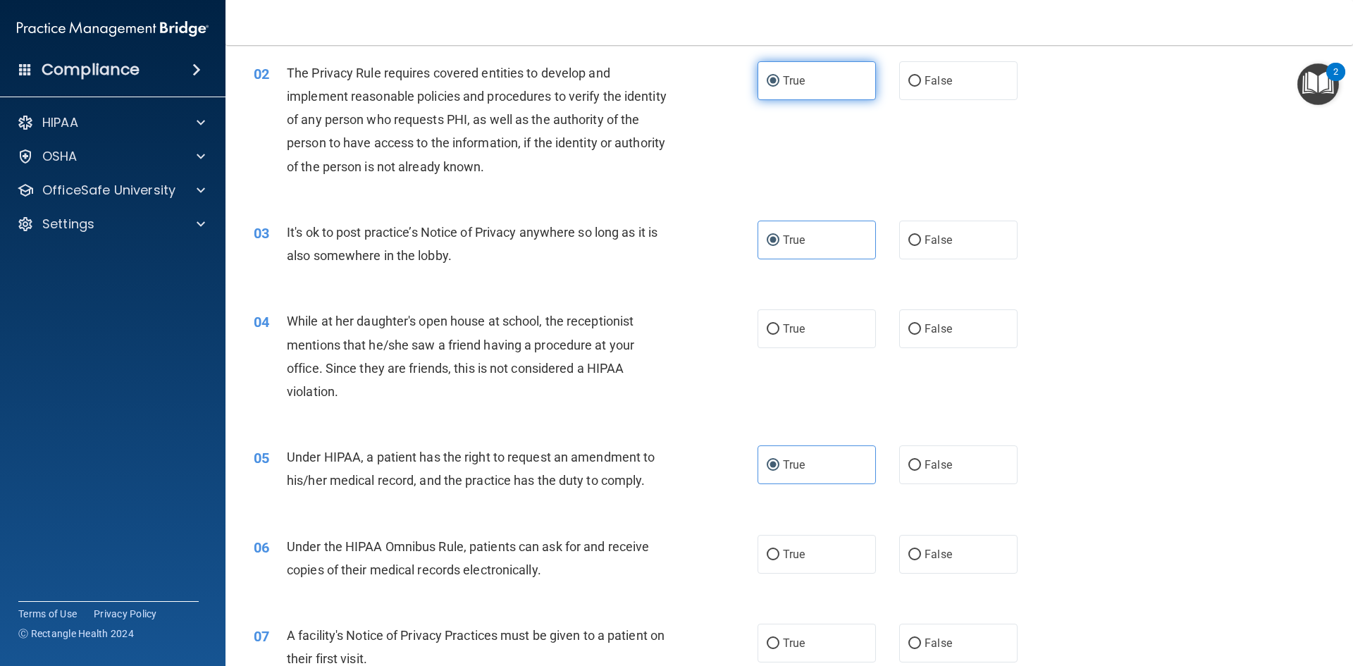
scroll to position [140, 0]
click at [981, 338] on label "False" at bounding box center [958, 328] width 118 height 39
click at [921, 334] on input "False" at bounding box center [914, 328] width 13 height 11
radio input "true"
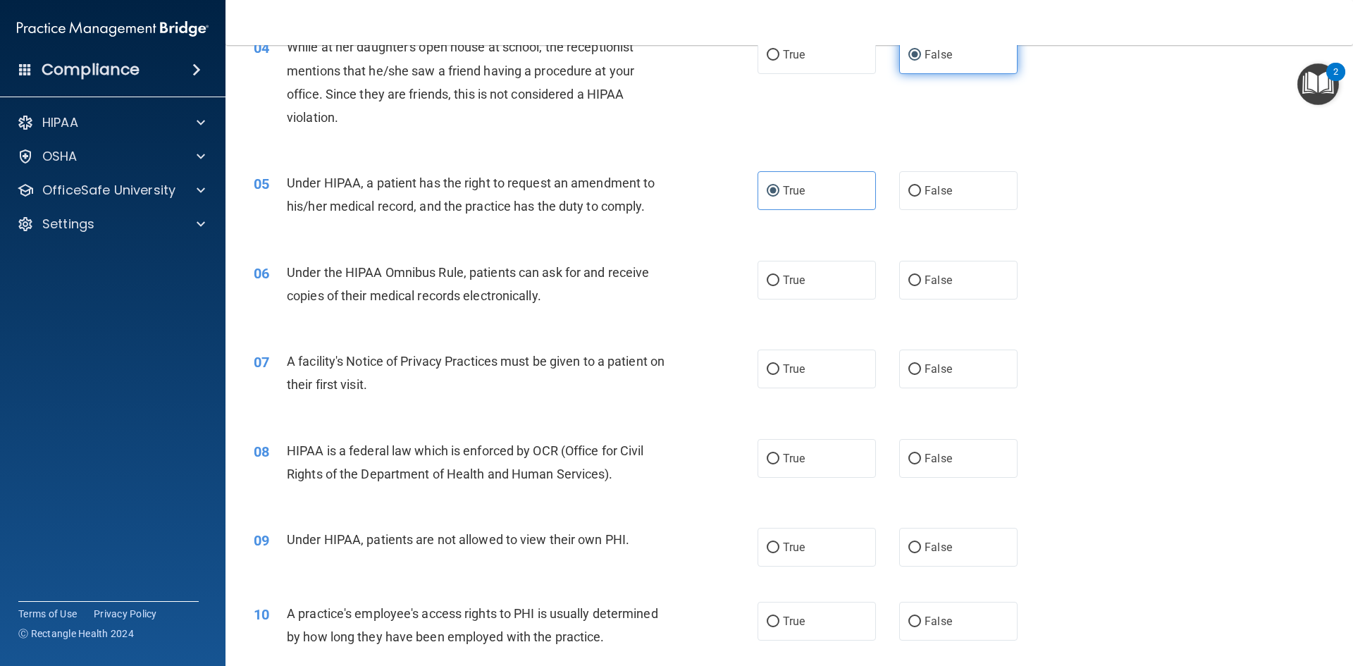
scroll to position [414, 0]
click at [767, 284] on input "True" at bounding box center [773, 280] width 13 height 11
radio input "true"
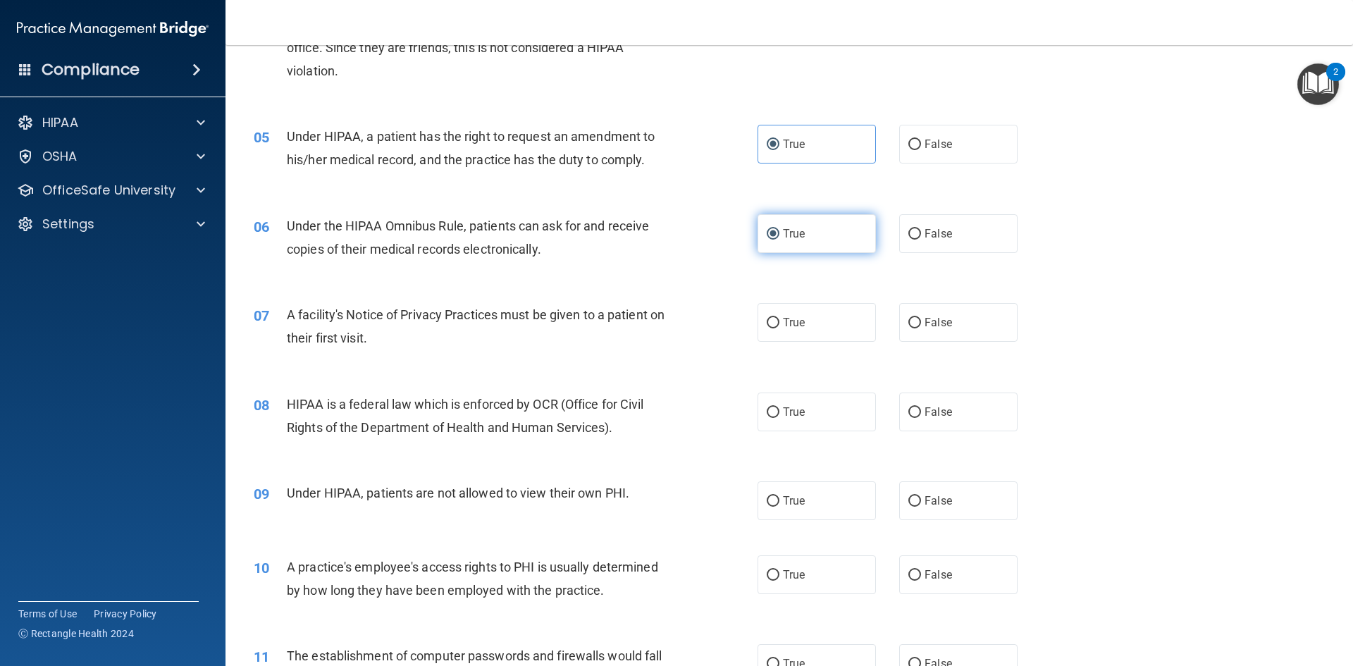
scroll to position [466, 0]
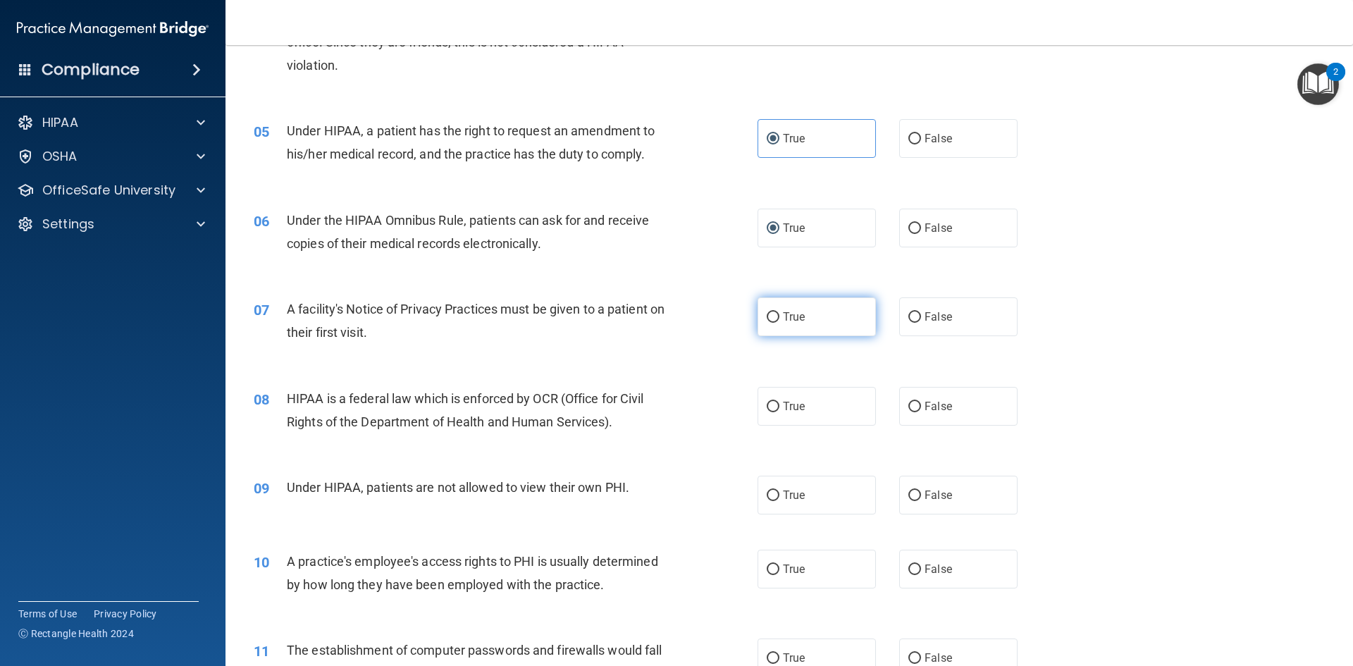
click at [792, 329] on label "True" at bounding box center [816, 316] width 118 height 39
click at [779, 323] on input "True" at bounding box center [773, 317] width 13 height 11
radio input "true"
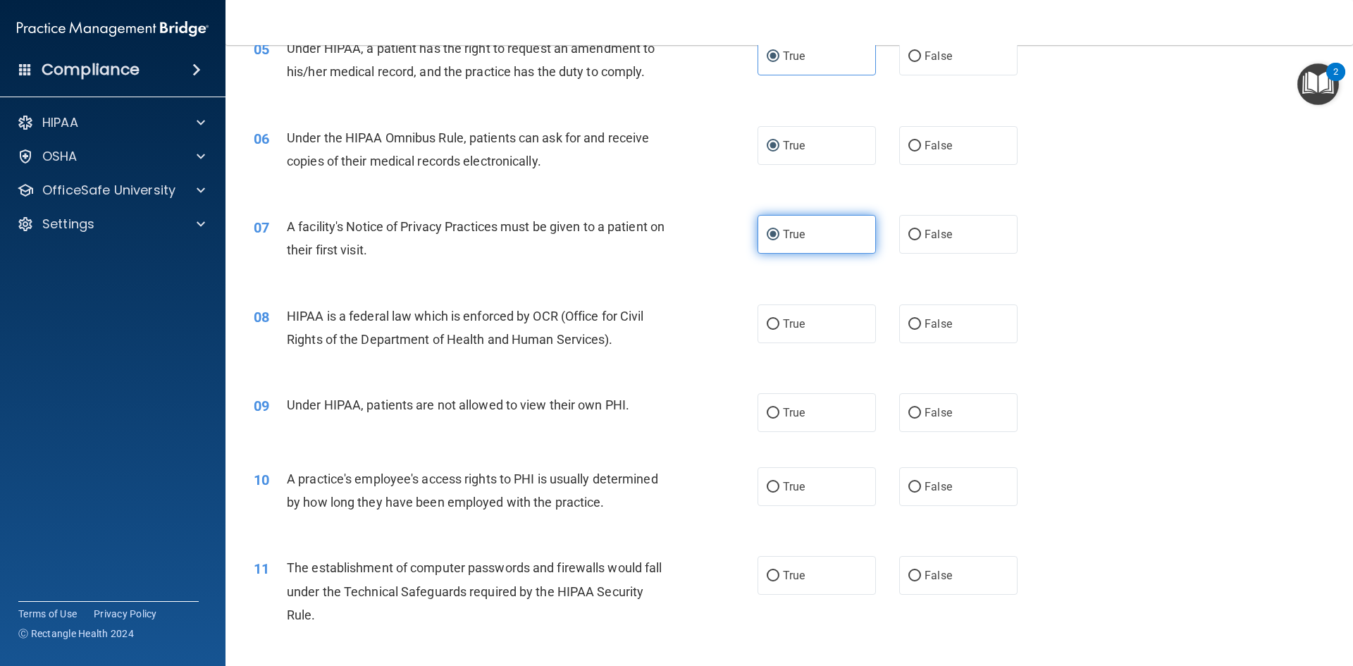
scroll to position [550, 0]
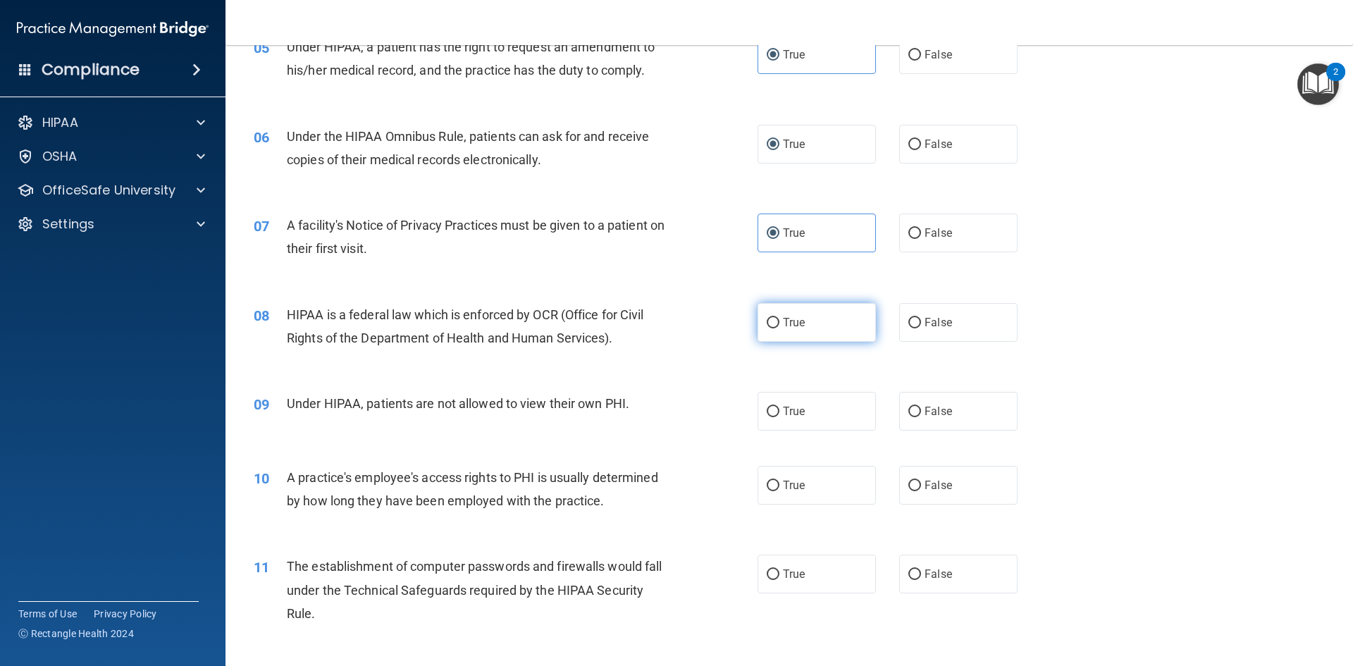
click at [857, 320] on label "True" at bounding box center [816, 322] width 118 height 39
click at [779, 320] on input "True" at bounding box center [773, 323] width 13 height 11
radio input "true"
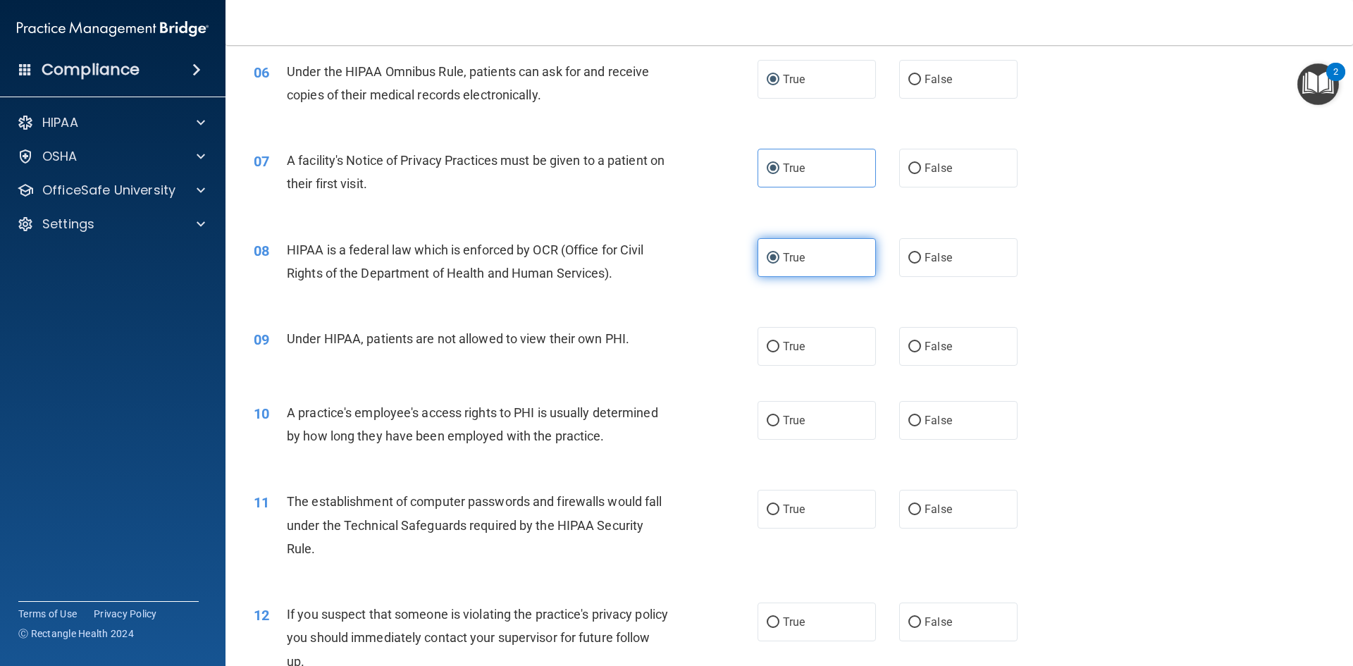
scroll to position [615, 0]
click at [902, 334] on label "False" at bounding box center [958, 345] width 118 height 39
click at [908, 341] on input "False" at bounding box center [914, 346] width 13 height 11
radio input "true"
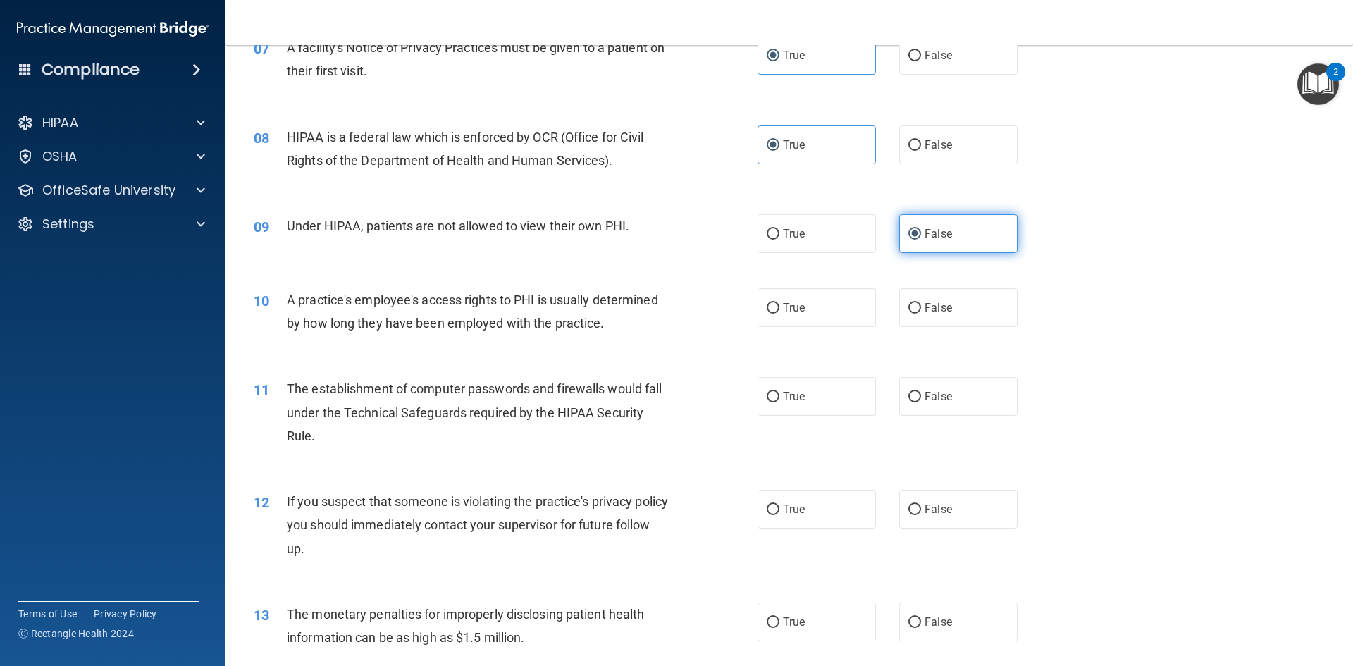
scroll to position [729, 0]
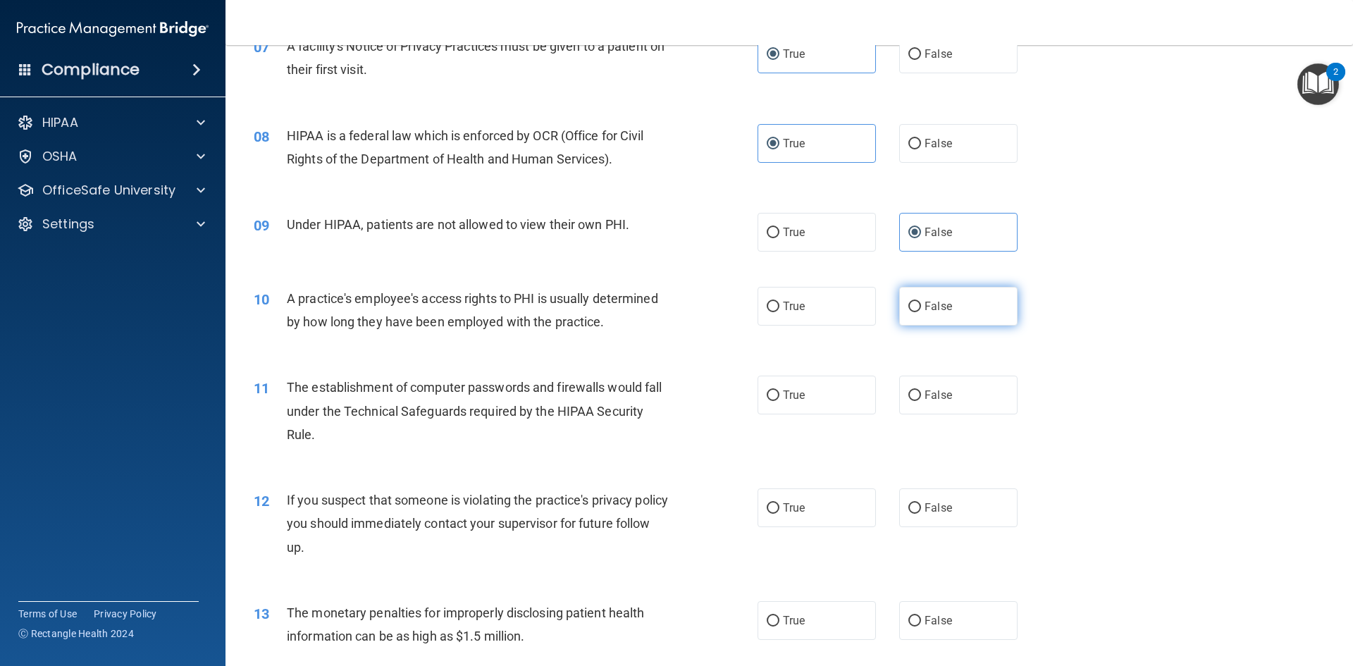
click at [926, 297] on label "False" at bounding box center [958, 306] width 118 height 39
click at [921, 302] on input "False" at bounding box center [914, 307] width 13 height 11
radio input "true"
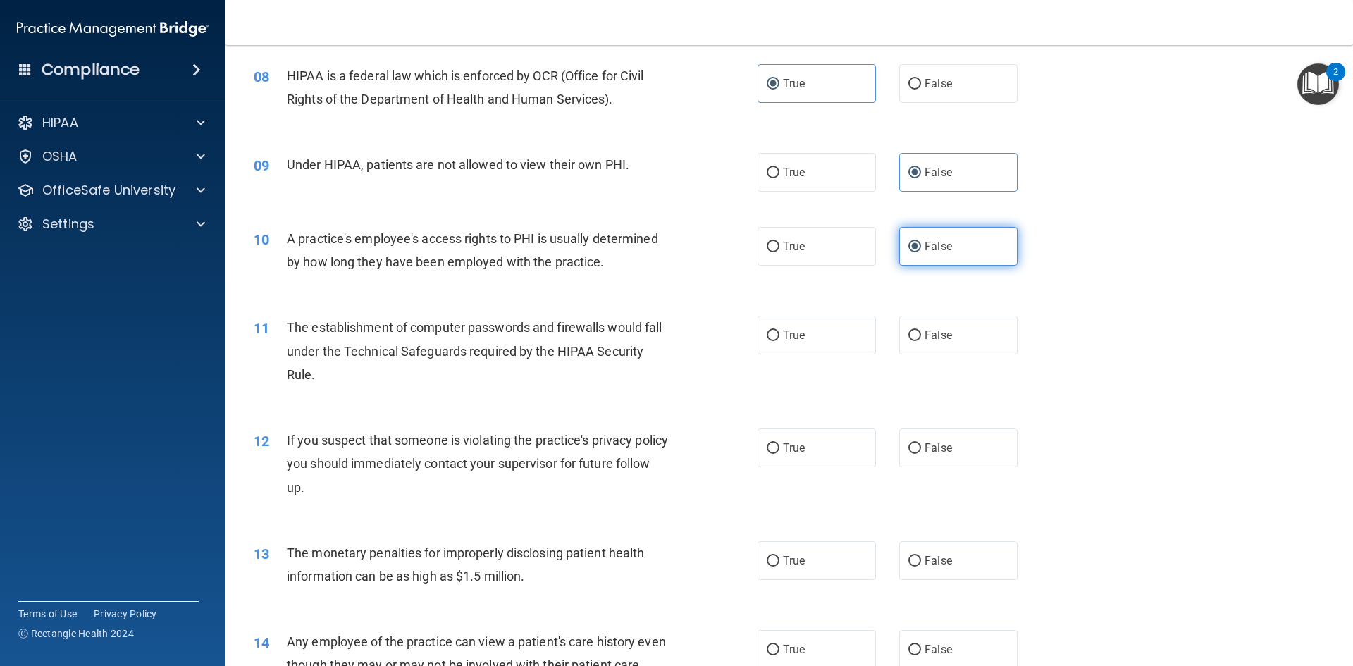
scroll to position [875, 0]
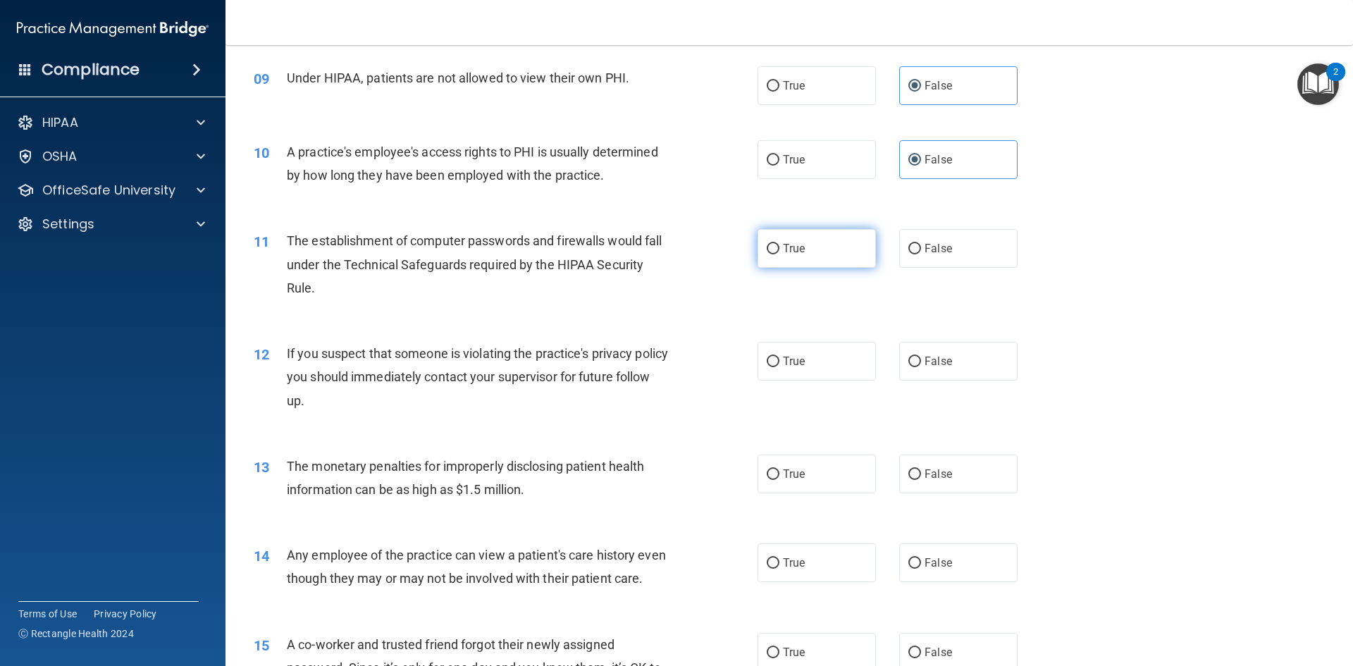
click at [764, 238] on label "True" at bounding box center [816, 248] width 118 height 39
click at [767, 244] on input "True" at bounding box center [773, 249] width 13 height 11
radio input "true"
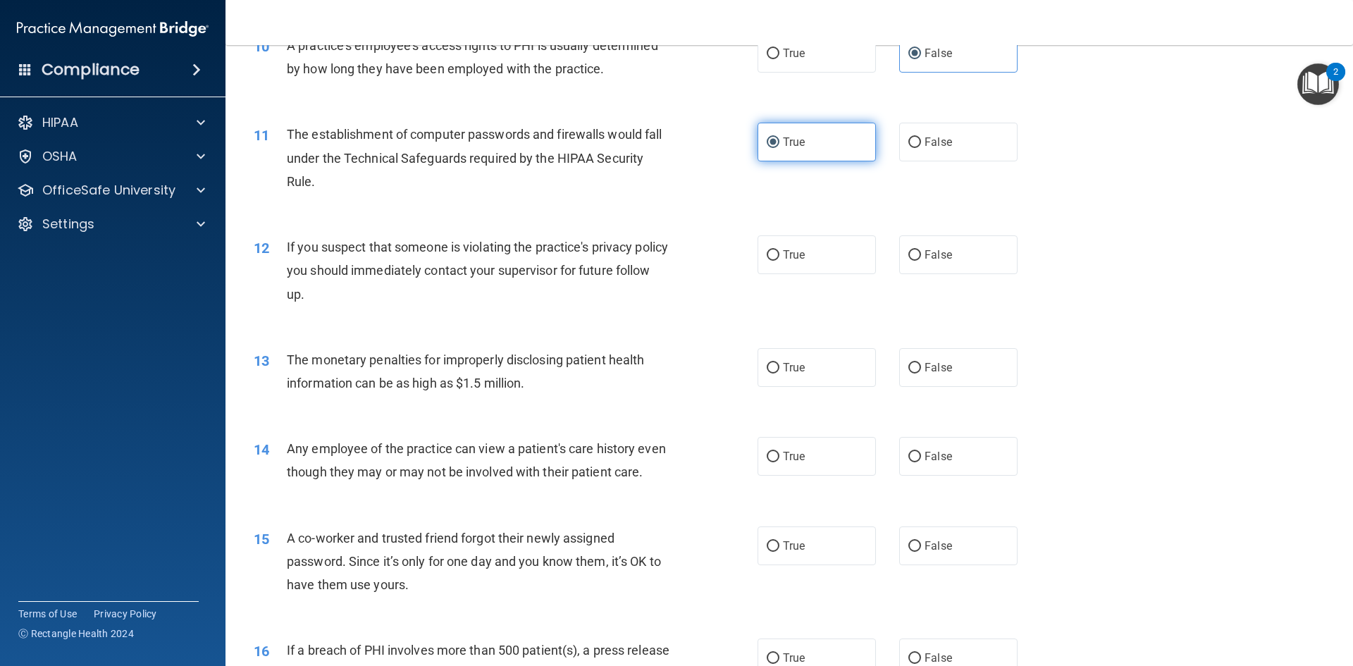
scroll to position [982, 0]
click at [842, 256] on label "True" at bounding box center [816, 254] width 118 height 39
click at [779, 256] on input "True" at bounding box center [773, 254] width 13 height 11
radio input "true"
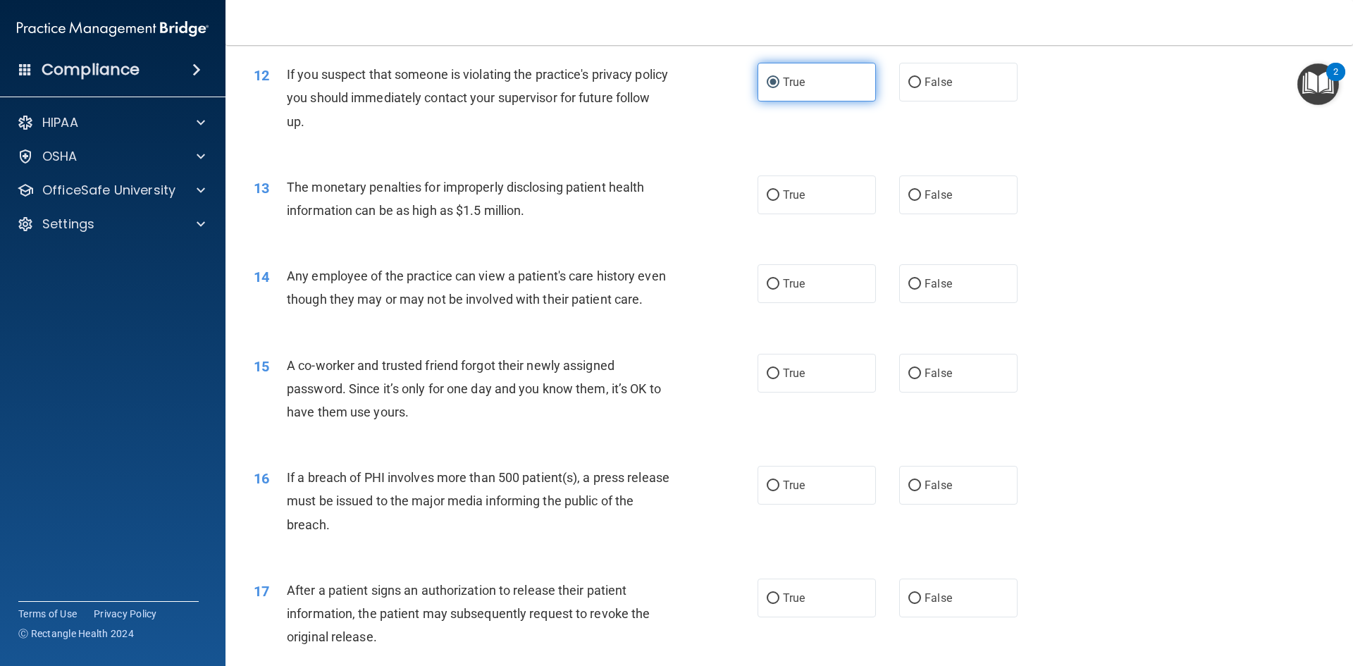
scroll to position [1155, 0]
click at [836, 170] on div "13 The monetary penalties for improperly disclosing patient health information …" at bounding box center [789, 201] width 1092 height 89
click at [841, 201] on label "True" at bounding box center [816, 194] width 118 height 39
click at [779, 200] on input "True" at bounding box center [773, 195] width 13 height 11
radio input "true"
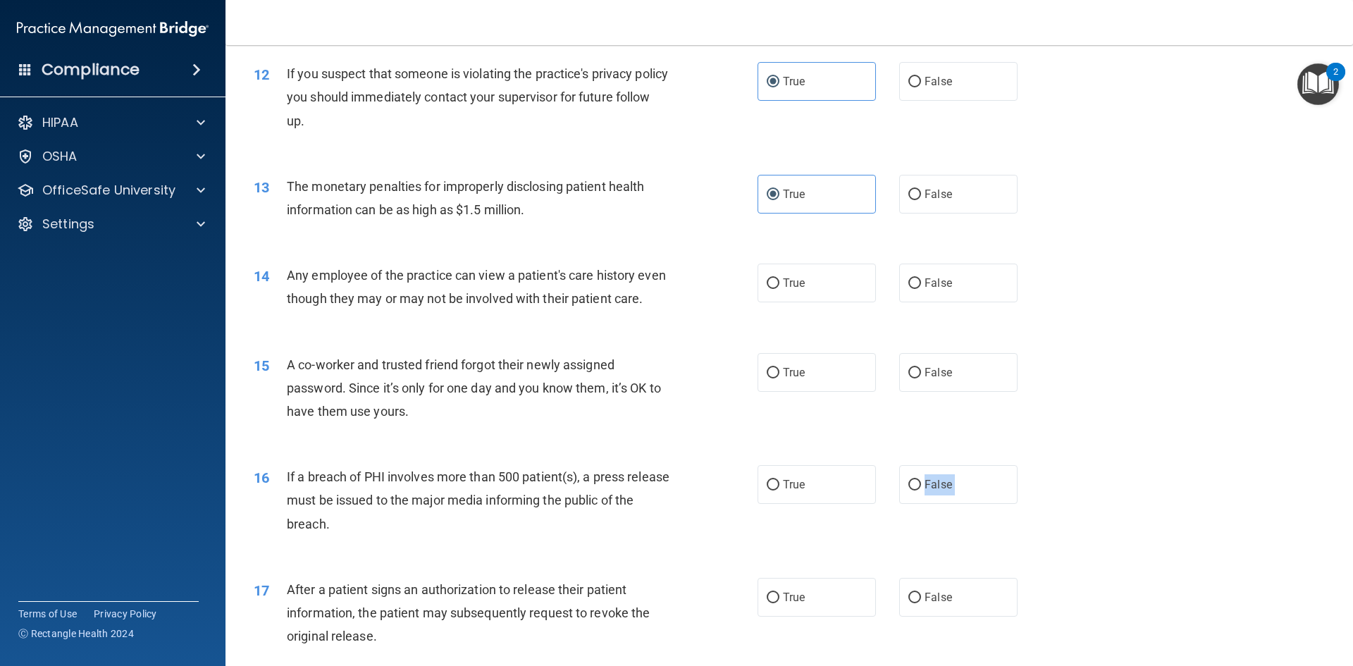
drag, startPoint x: 835, startPoint y: 508, endPoint x: 837, endPoint y: 645, distance: 136.7
click at [837, 645] on div "01 Patients who believe that their PHI has been compromised have the right to m…" at bounding box center [789, 490] width 1092 height 3102
click at [837, 645] on div "17 After a patient signs an authorization to release their patient information,…" at bounding box center [789, 616] width 1092 height 113
click at [837, 617] on label "True" at bounding box center [816, 597] width 118 height 39
click at [779, 603] on input "True" at bounding box center [773, 598] width 13 height 11
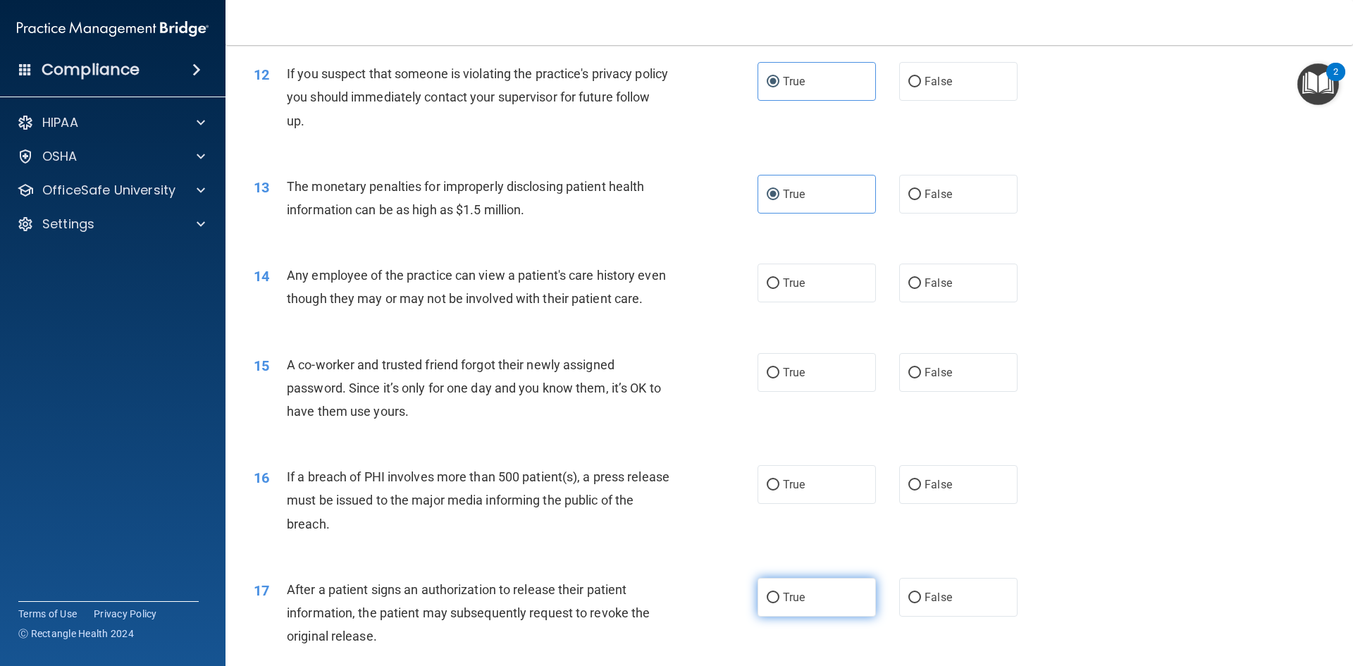
radio input "true"
click at [800, 499] on label "True" at bounding box center [816, 484] width 118 height 39
click at [779, 490] on input "True" at bounding box center [773, 485] width 13 height 11
radio input "true"
click at [496, 412] on span "A co-worker and trusted friend forgot their newly assigned password. Since it’s…" at bounding box center [474, 387] width 374 height 61
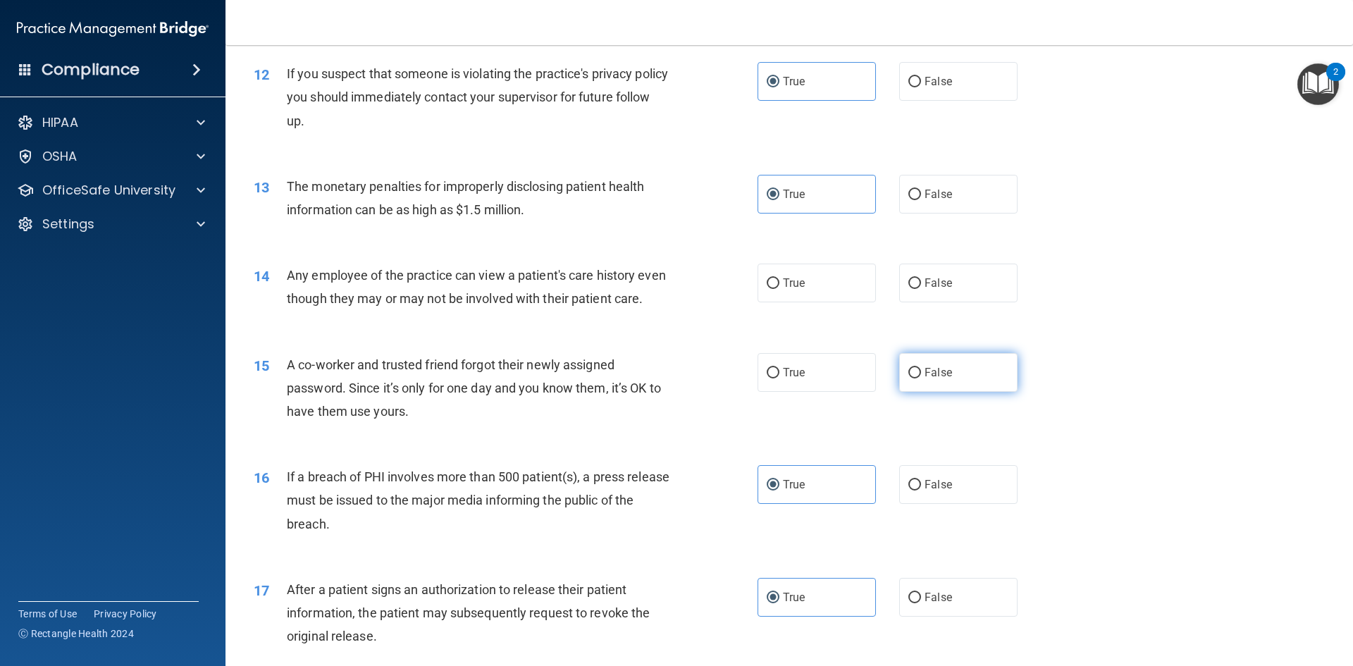
click at [962, 392] on label "False" at bounding box center [958, 372] width 118 height 39
click at [921, 378] on input "False" at bounding box center [914, 373] width 13 height 11
radio input "true"
click at [959, 289] on label "False" at bounding box center [958, 283] width 118 height 39
click at [921, 289] on input "False" at bounding box center [914, 283] width 13 height 11
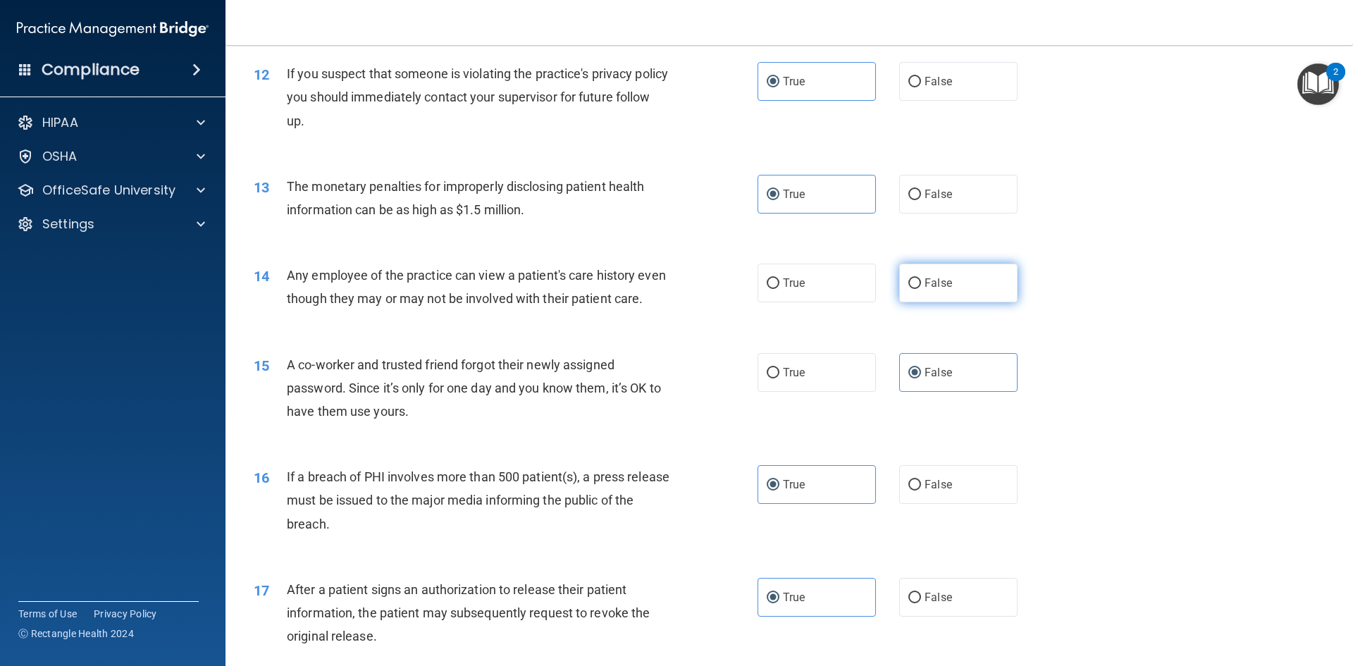
radio input "true"
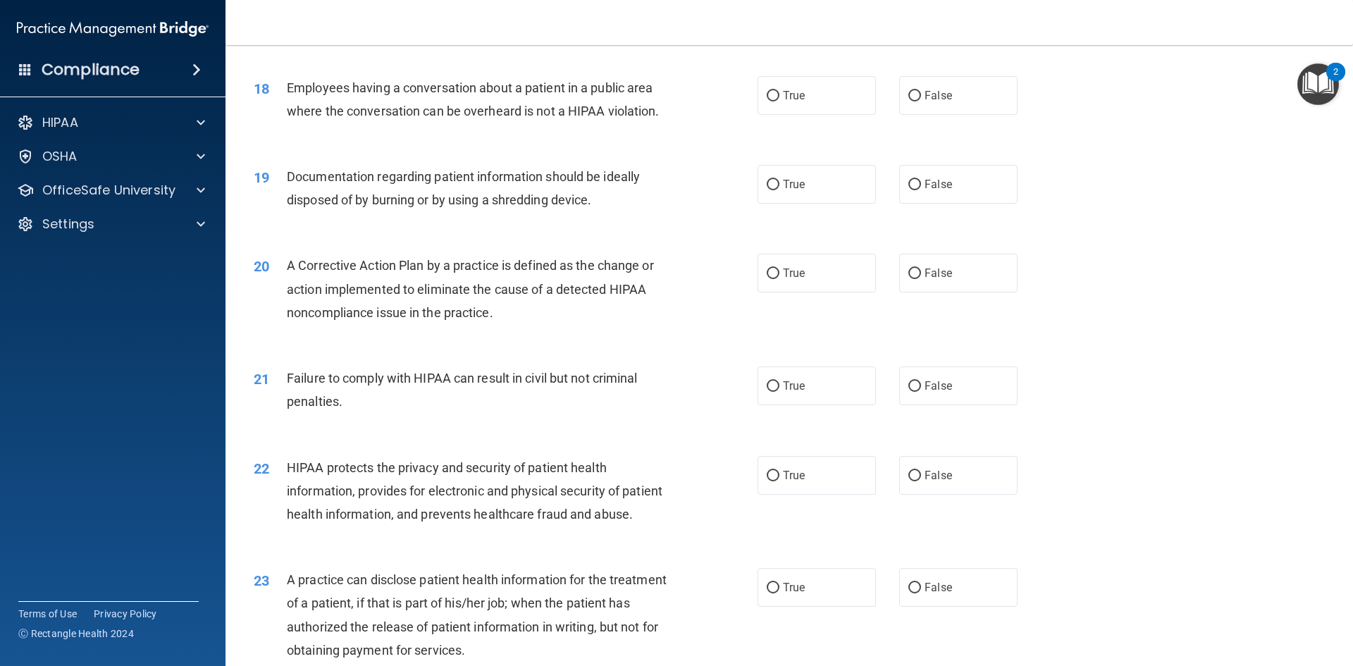
scroll to position [1770, 0]
drag, startPoint x: 876, startPoint y: 117, endPoint x: 910, endPoint y: 123, distance: 35.0
click at [910, 114] on div "True False" at bounding box center [899, 94] width 284 height 39
click at [910, 101] on input "False" at bounding box center [914, 95] width 13 height 11
radio input "true"
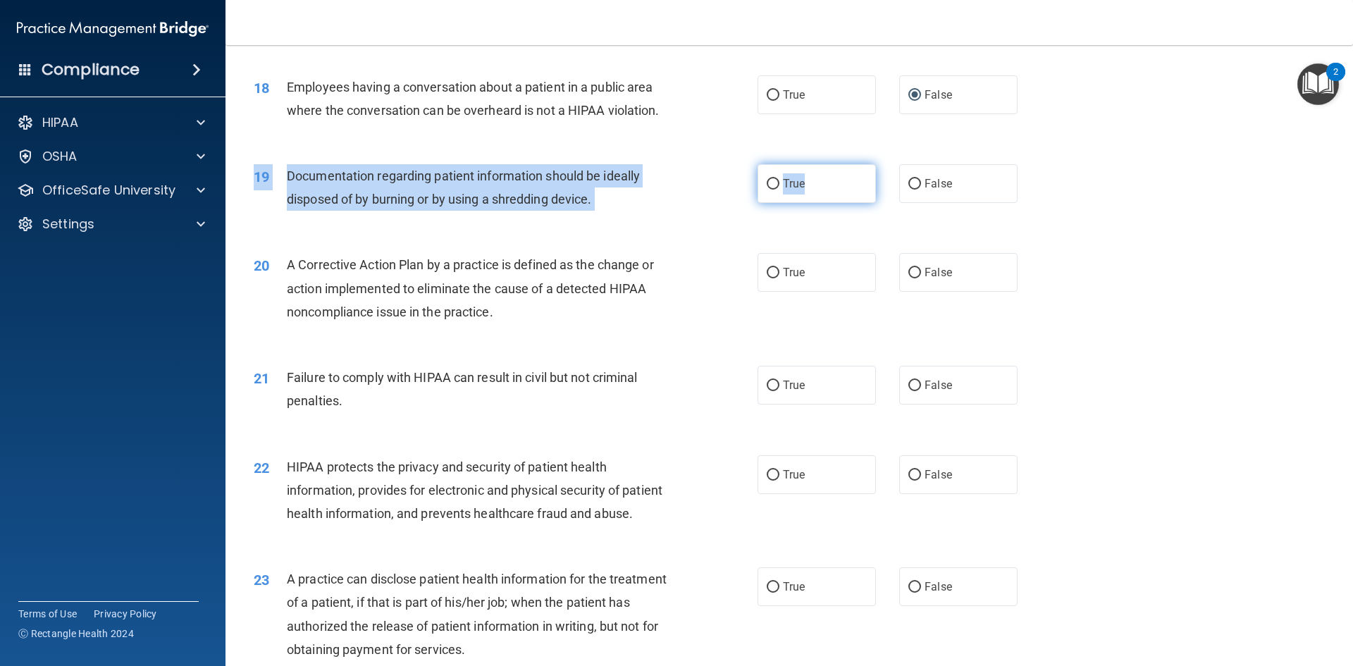
drag, startPoint x: 836, startPoint y: 230, endPoint x: 824, endPoint y: 203, distance: 30.3
click at [824, 203] on div "19 Documentation regarding patient information should be ideally disposed of by…" at bounding box center [789, 191] width 1092 height 89
click at [824, 203] on label "True" at bounding box center [816, 183] width 118 height 39
click at [779, 190] on input "True" at bounding box center [773, 184] width 13 height 11
radio input "true"
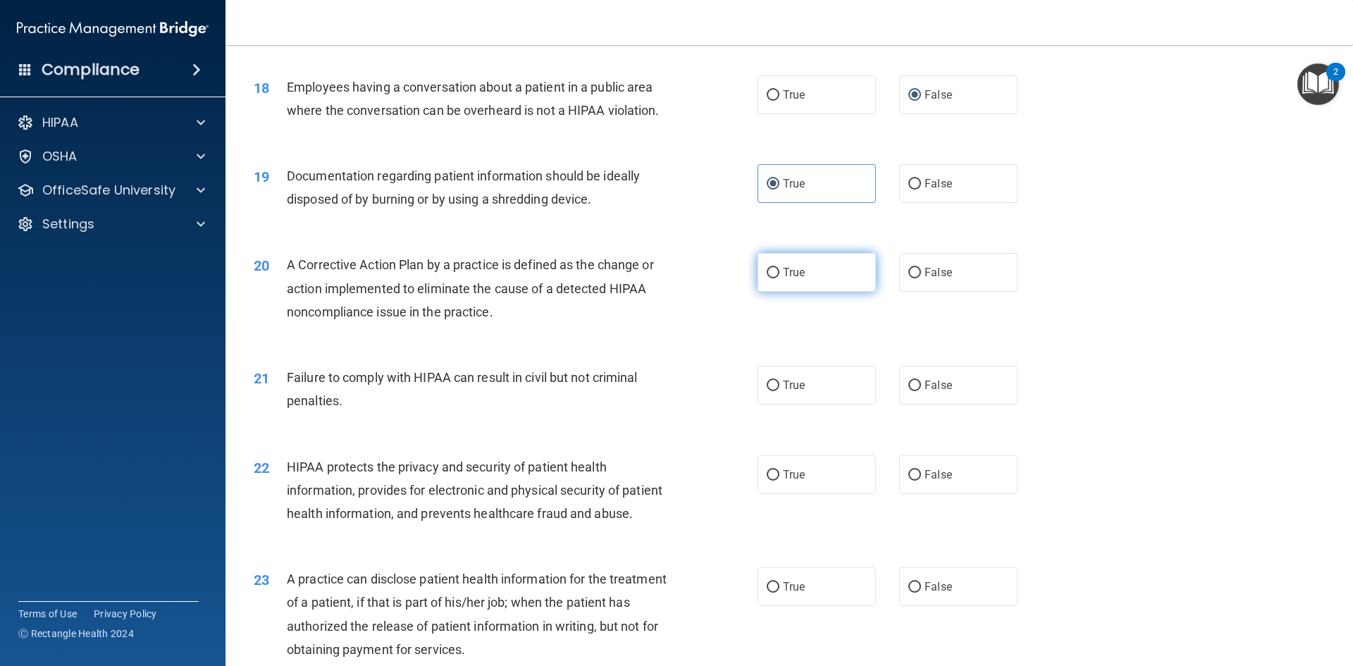
click at [835, 292] on label "True" at bounding box center [816, 272] width 118 height 39
click at [779, 278] on input "True" at bounding box center [773, 273] width 13 height 11
radio input "true"
click at [940, 404] on label "False" at bounding box center [958, 385] width 118 height 39
click at [921, 391] on input "False" at bounding box center [914, 385] width 13 height 11
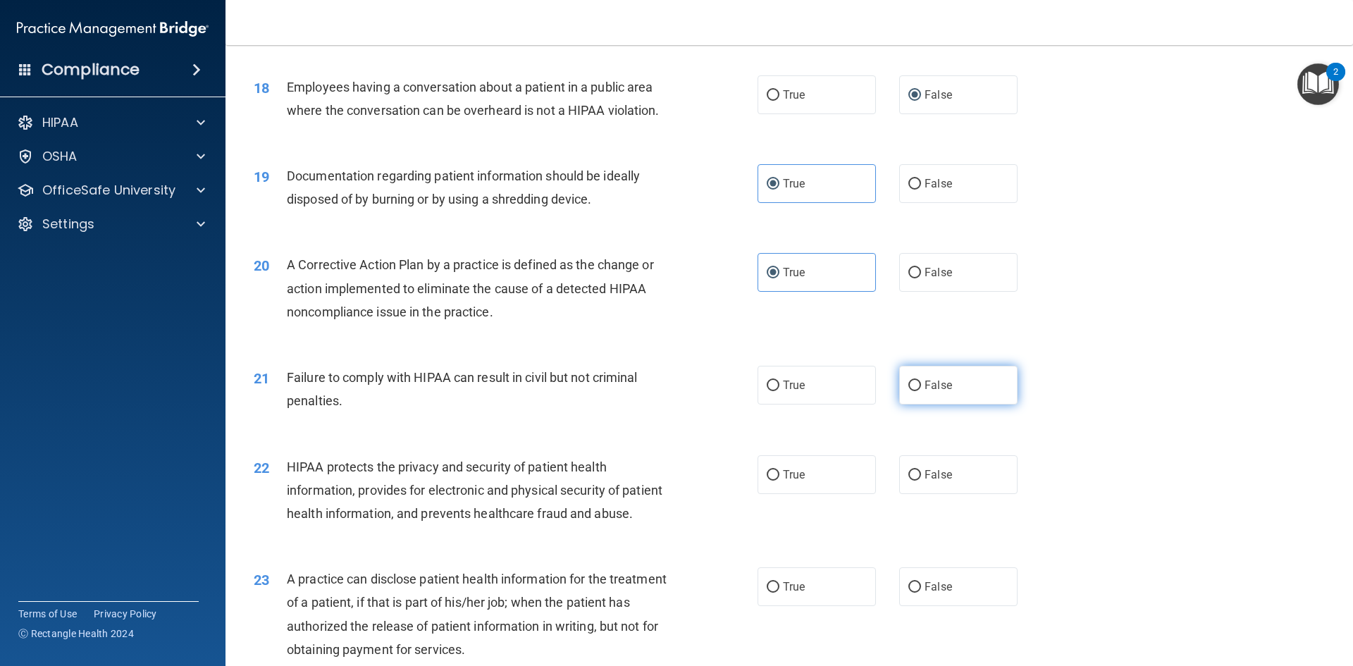
radio input "true"
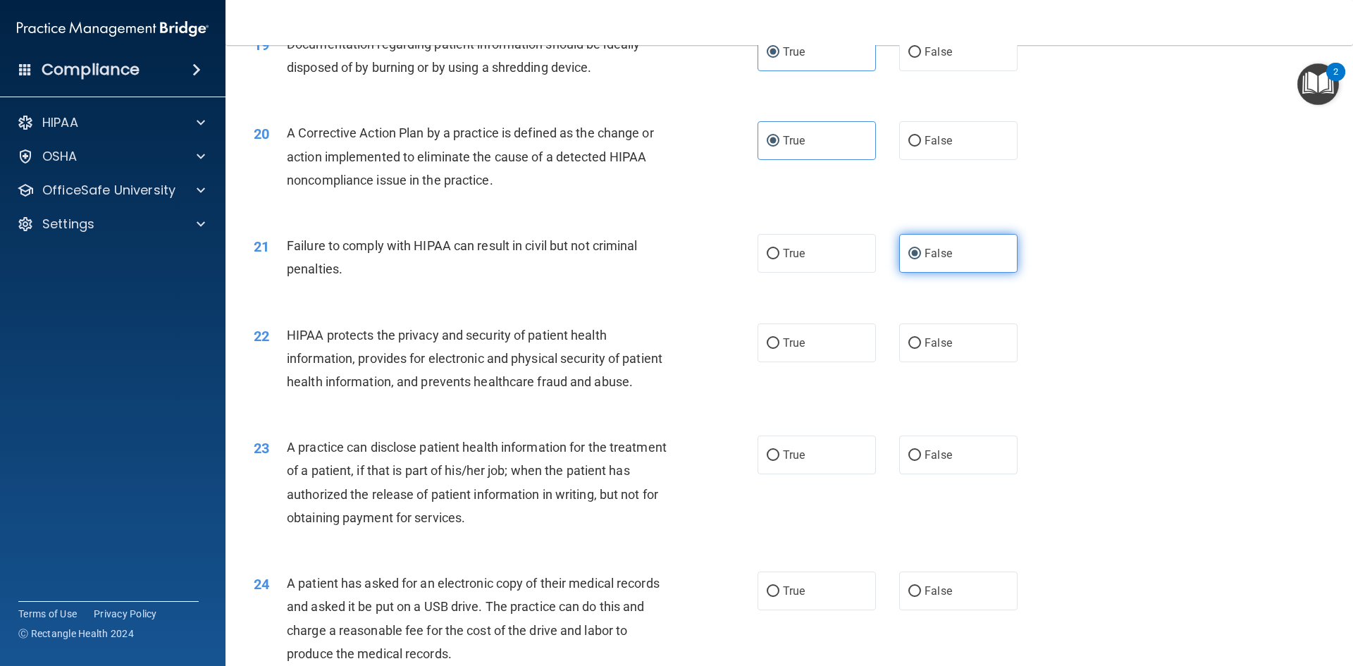
scroll to position [1949, 0]
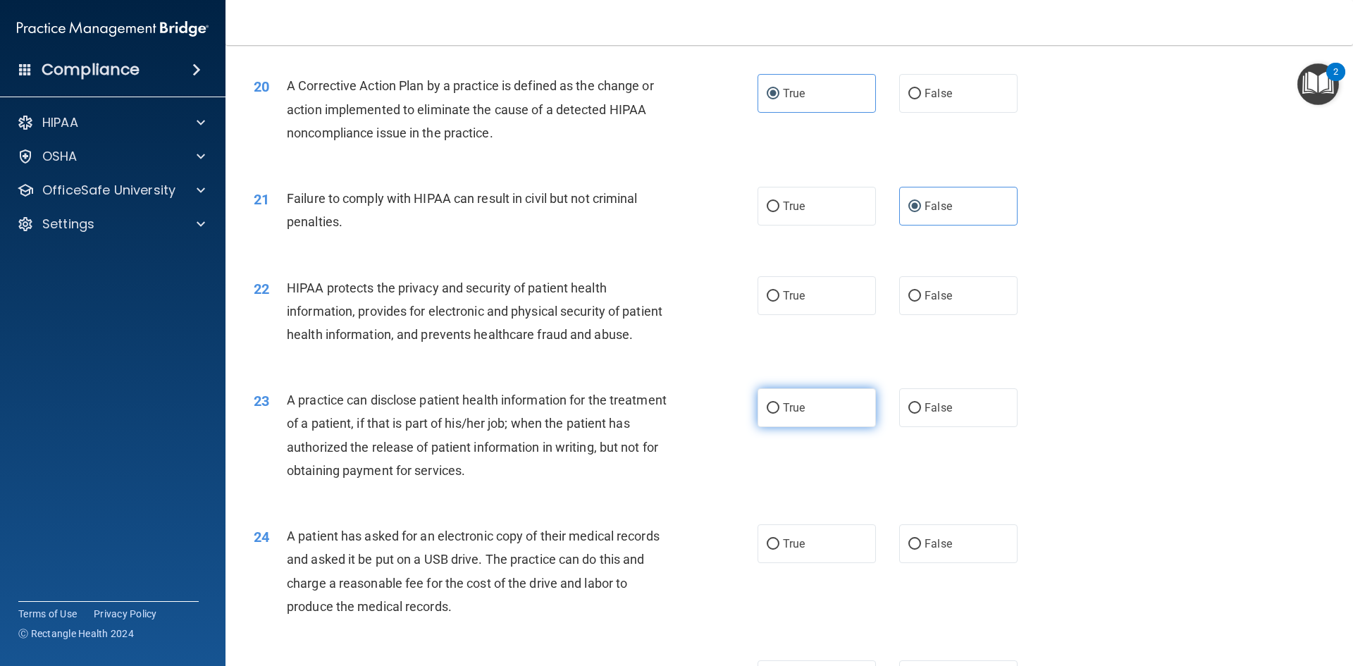
click at [832, 427] on label "True" at bounding box center [816, 407] width 118 height 39
click at [779, 414] on input "True" at bounding box center [773, 408] width 13 height 11
radio input "true"
click at [931, 563] on label "False" at bounding box center [958, 543] width 118 height 39
click at [921, 550] on input "False" at bounding box center [914, 544] width 13 height 11
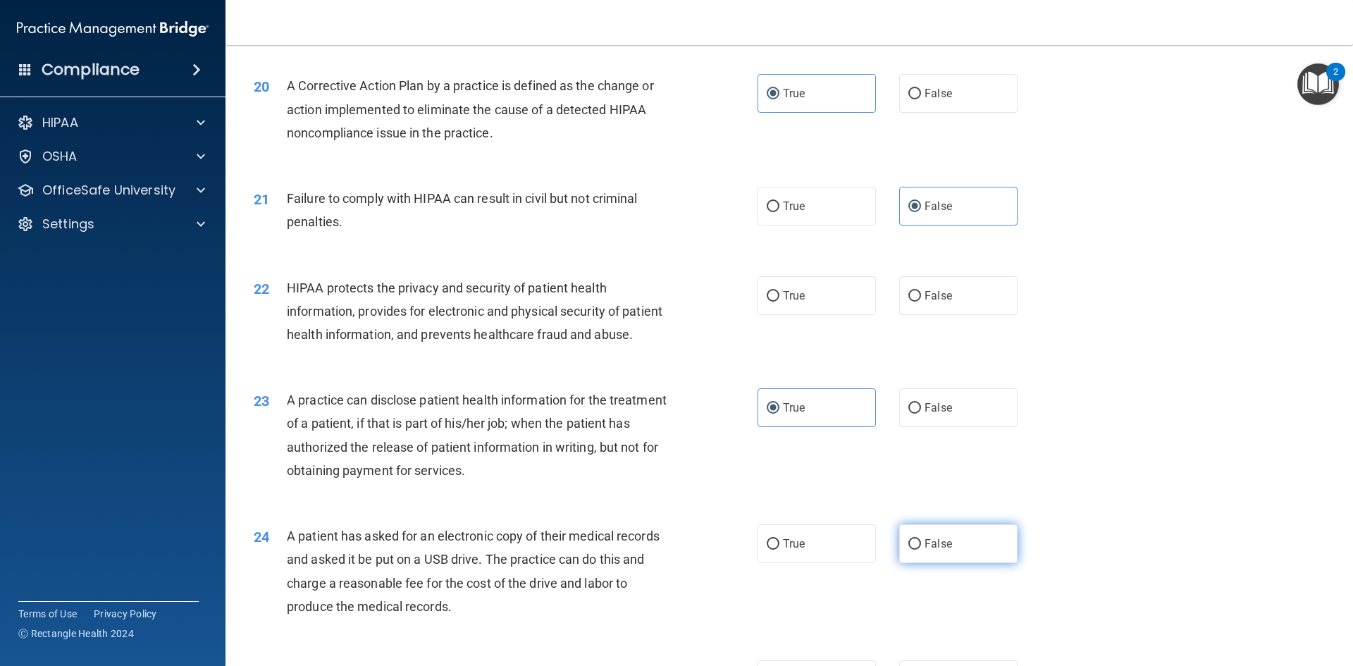
radio input "true"
click at [814, 313] on label "True" at bounding box center [816, 295] width 118 height 39
click at [779, 302] on input "True" at bounding box center [773, 296] width 13 height 11
radio input "true"
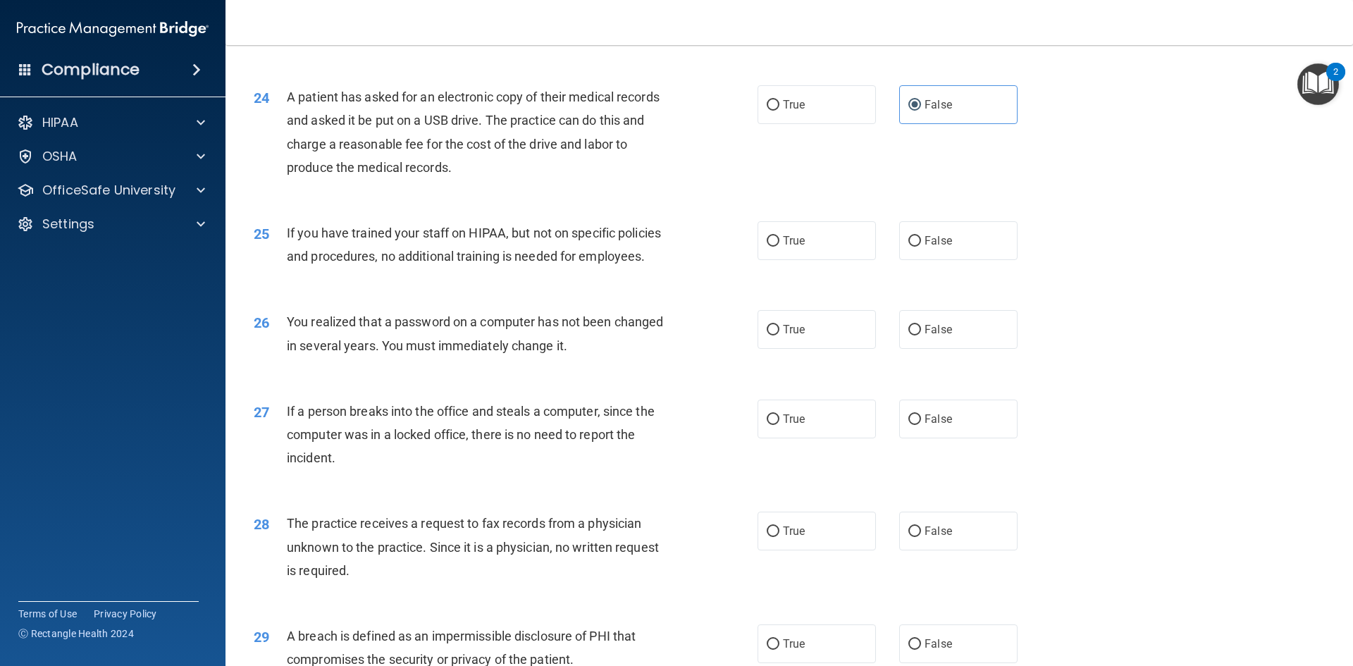
scroll to position [2389, 0]
click at [911, 246] on input "False" at bounding box center [914, 240] width 13 height 11
radio input "true"
click at [776, 348] on label "True" at bounding box center [816, 328] width 118 height 39
click at [776, 335] on input "True" at bounding box center [773, 329] width 13 height 11
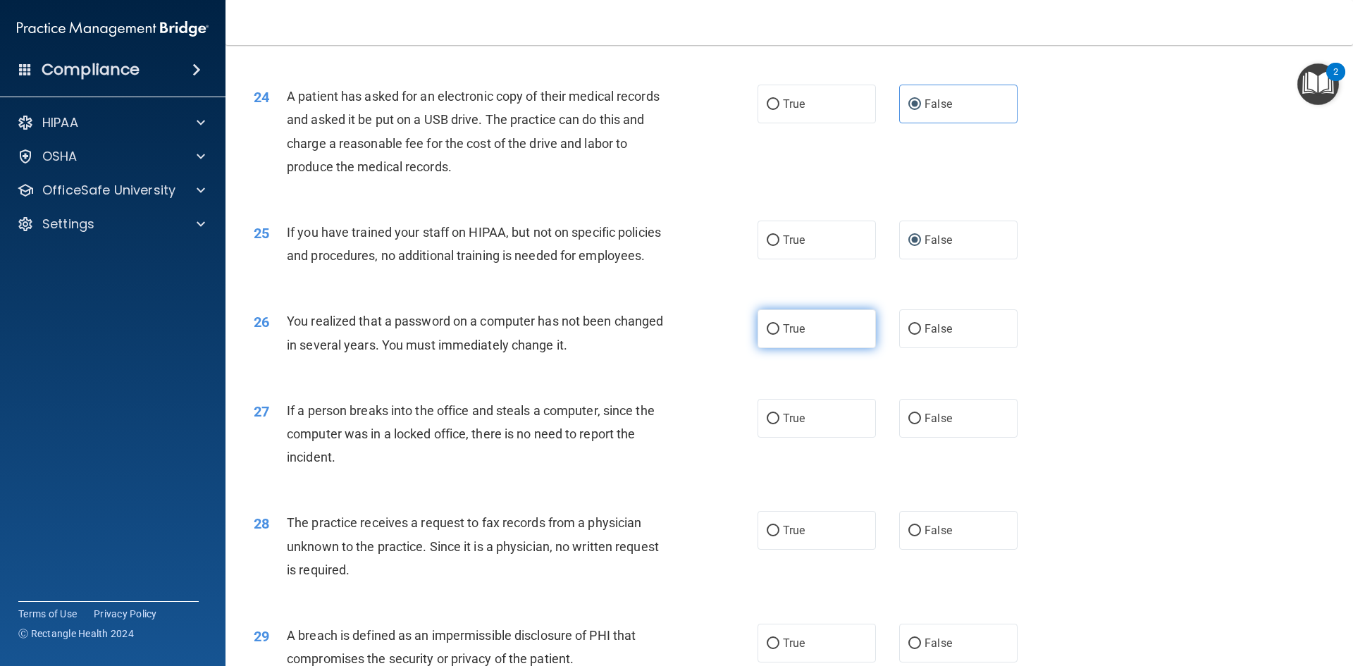
radio input "true"
click at [899, 438] on label "False" at bounding box center [958, 418] width 118 height 39
click at [908, 424] on input "False" at bounding box center [914, 419] width 13 height 11
radio input "true"
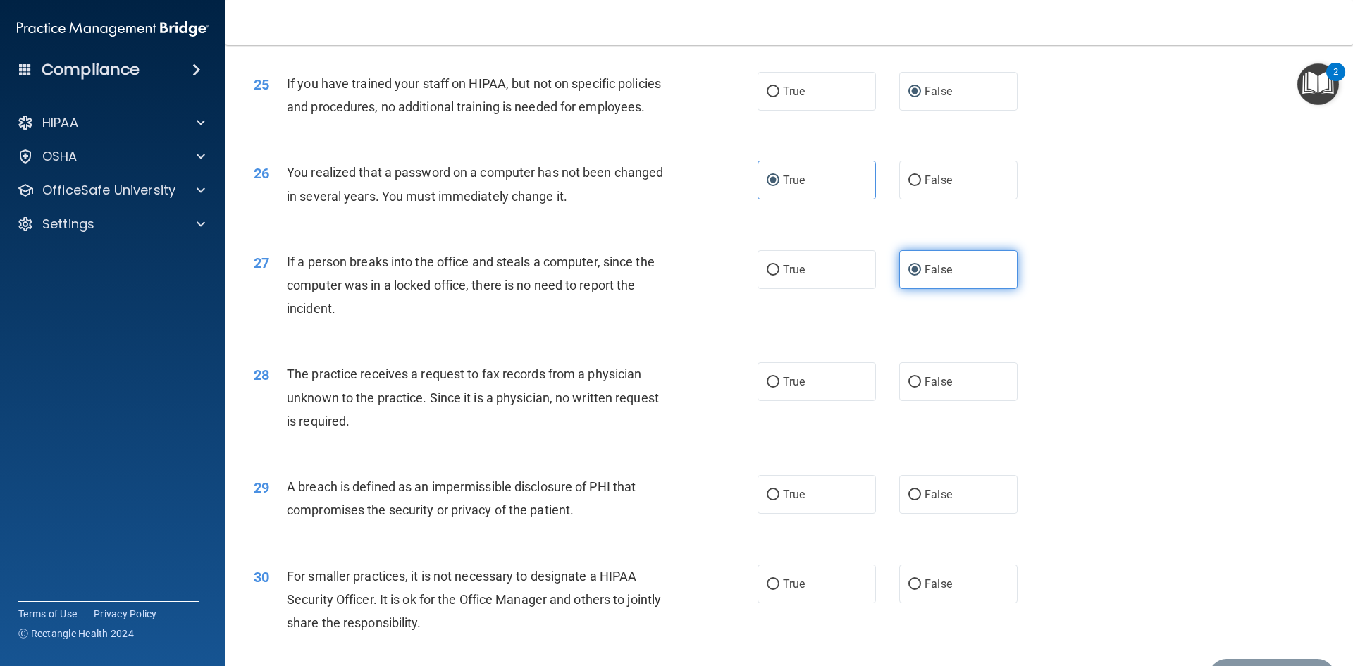
scroll to position [2669, 0]
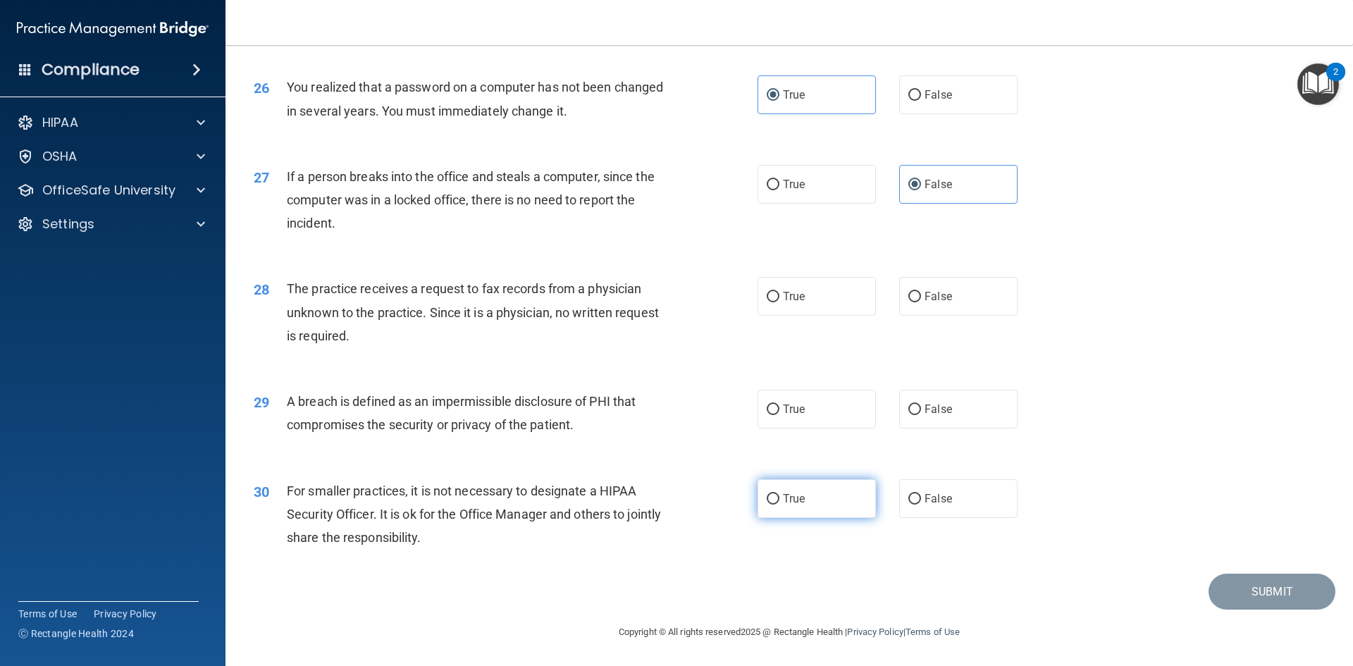
click at [785, 507] on label "True" at bounding box center [816, 498] width 118 height 39
click at [779, 504] on input "True" at bounding box center [773, 499] width 13 height 11
radio input "true"
click at [910, 278] on label "False" at bounding box center [958, 296] width 118 height 39
click at [910, 292] on input "False" at bounding box center [914, 297] width 13 height 11
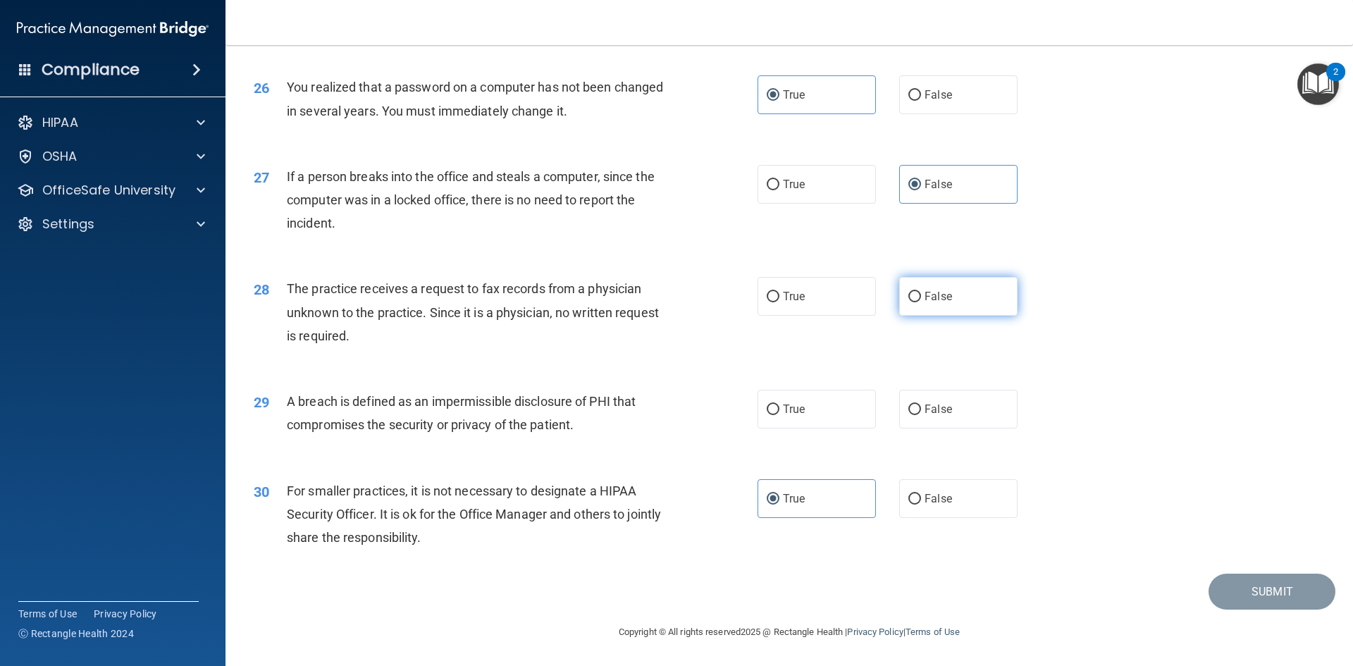
radio input "true"
click at [837, 416] on label "True" at bounding box center [816, 409] width 118 height 39
click at [779, 415] on input "True" at bounding box center [773, 409] width 13 height 11
radio input "true"
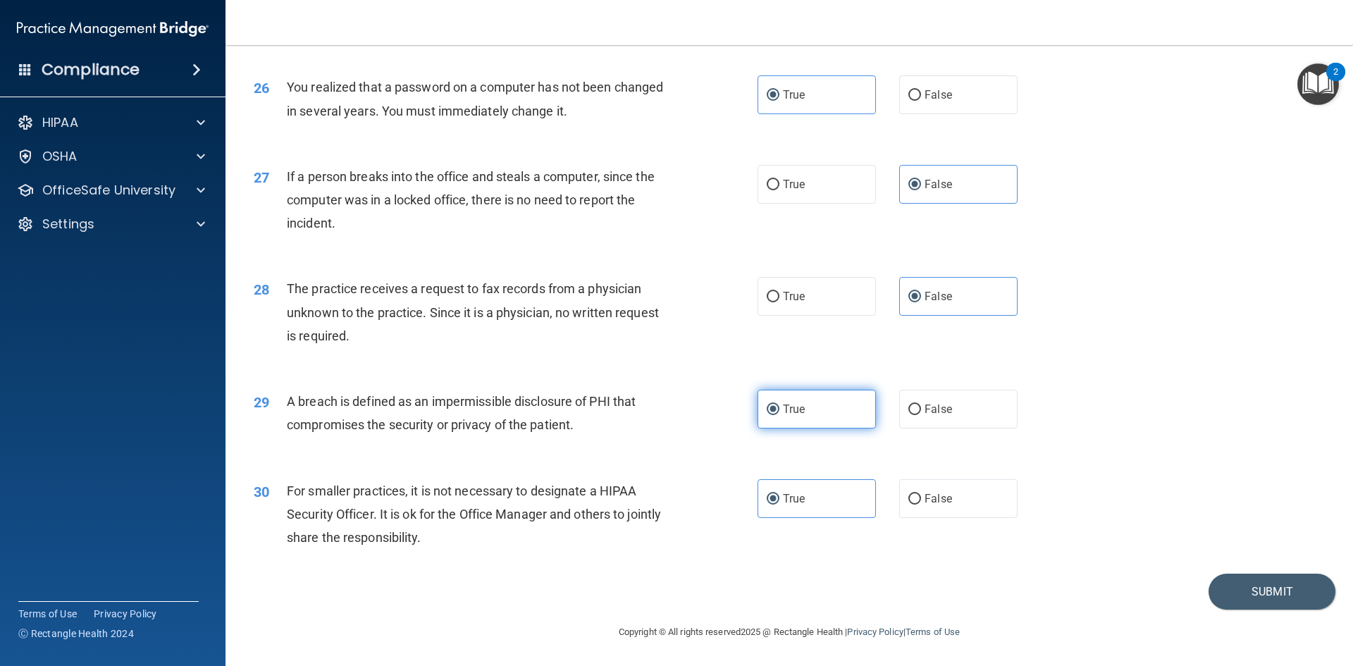
click at [837, 416] on label "True" at bounding box center [816, 409] width 118 height 39
click at [779, 415] on input "True" at bounding box center [773, 409] width 13 height 11
click at [837, 416] on label "True" at bounding box center [816, 409] width 118 height 39
click at [779, 415] on input "True" at bounding box center [773, 409] width 13 height 11
click at [1244, 598] on button "Submit" at bounding box center [1271, 592] width 127 height 36
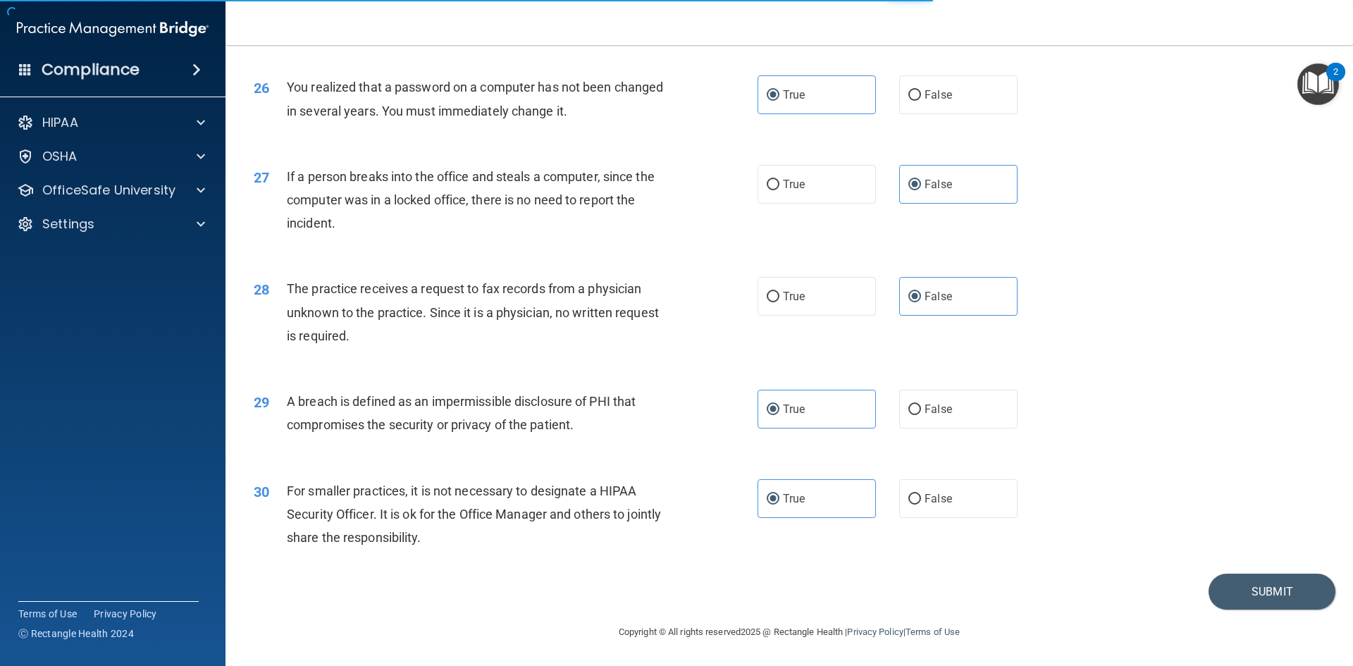
drag, startPoint x: 1244, startPoint y: 598, endPoint x: 1280, endPoint y: 533, distance: 74.7
click at [1280, 533] on div "30 For smaller practices, it is not necessary to designate a HIPAA Security Off…" at bounding box center [789, 517] width 1092 height 113
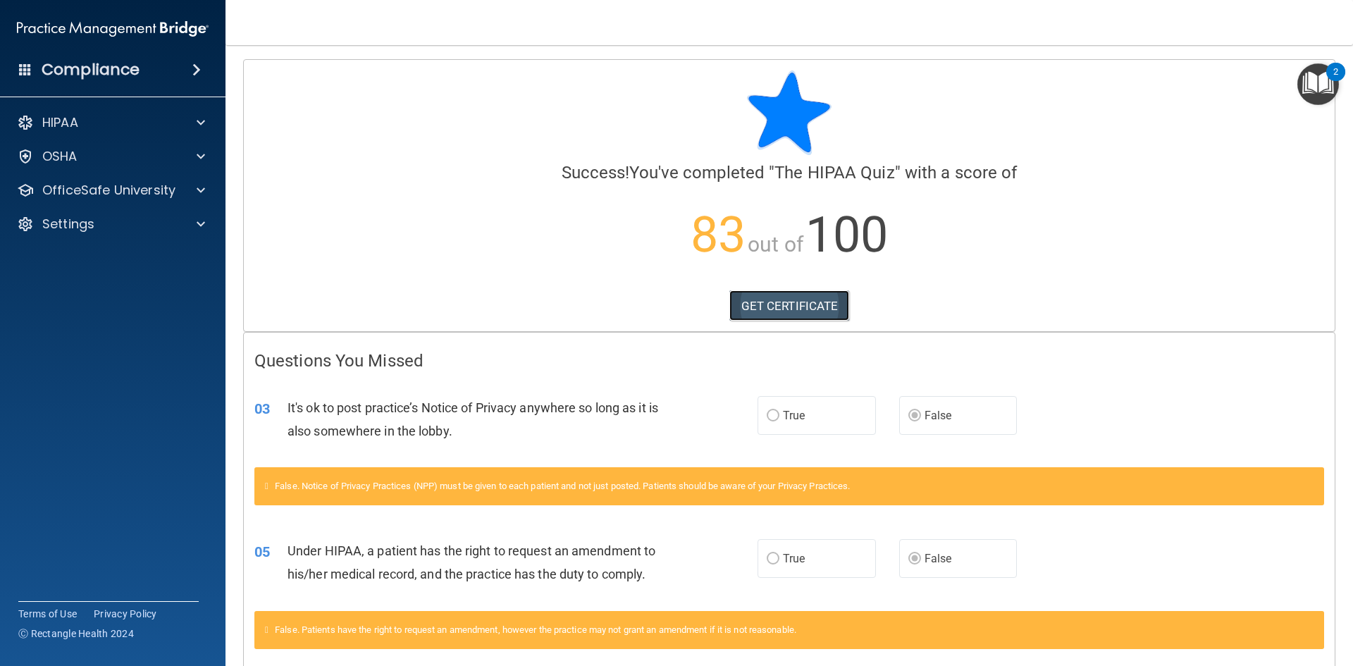
click at [787, 321] on link "GET CERTIFICATE" at bounding box center [789, 305] width 120 height 31
click at [131, 194] on p "OfficeSafe University" at bounding box center [108, 190] width 133 height 17
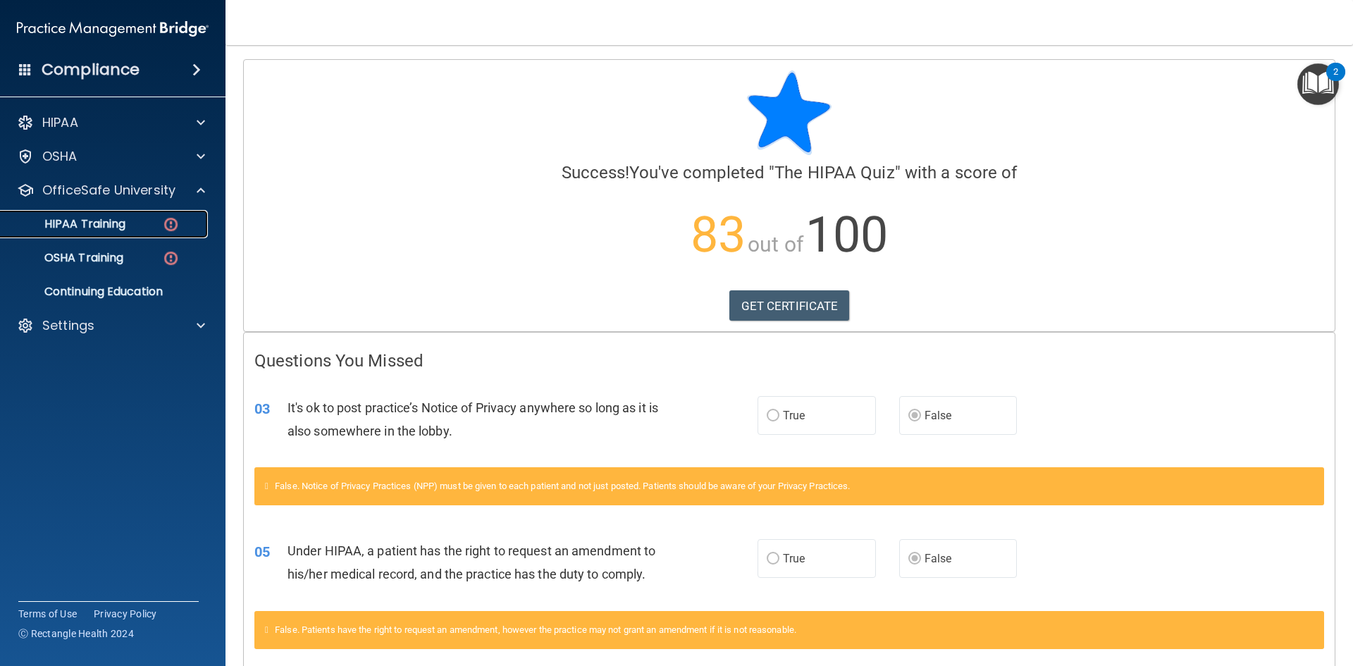
click at [173, 228] on img at bounding box center [171, 225] width 18 height 18
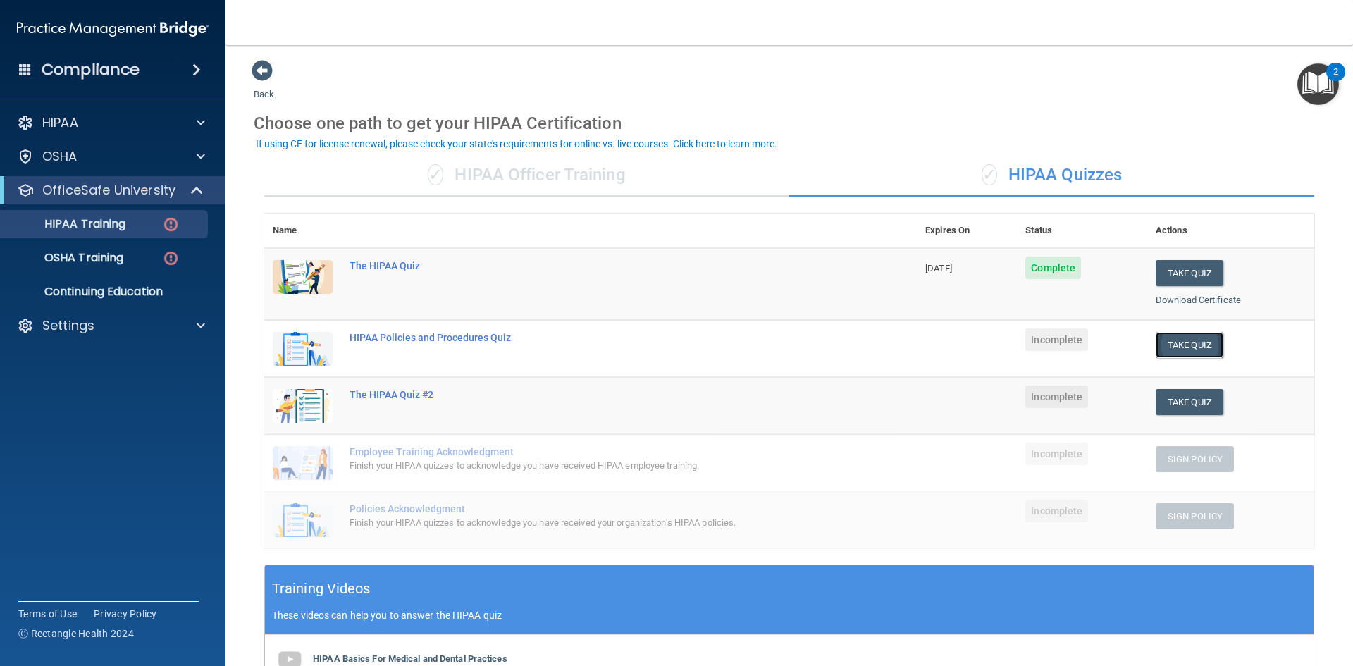
click at [1195, 351] on button "Take Quiz" at bounding box center [1190, 345] width 68 height 26
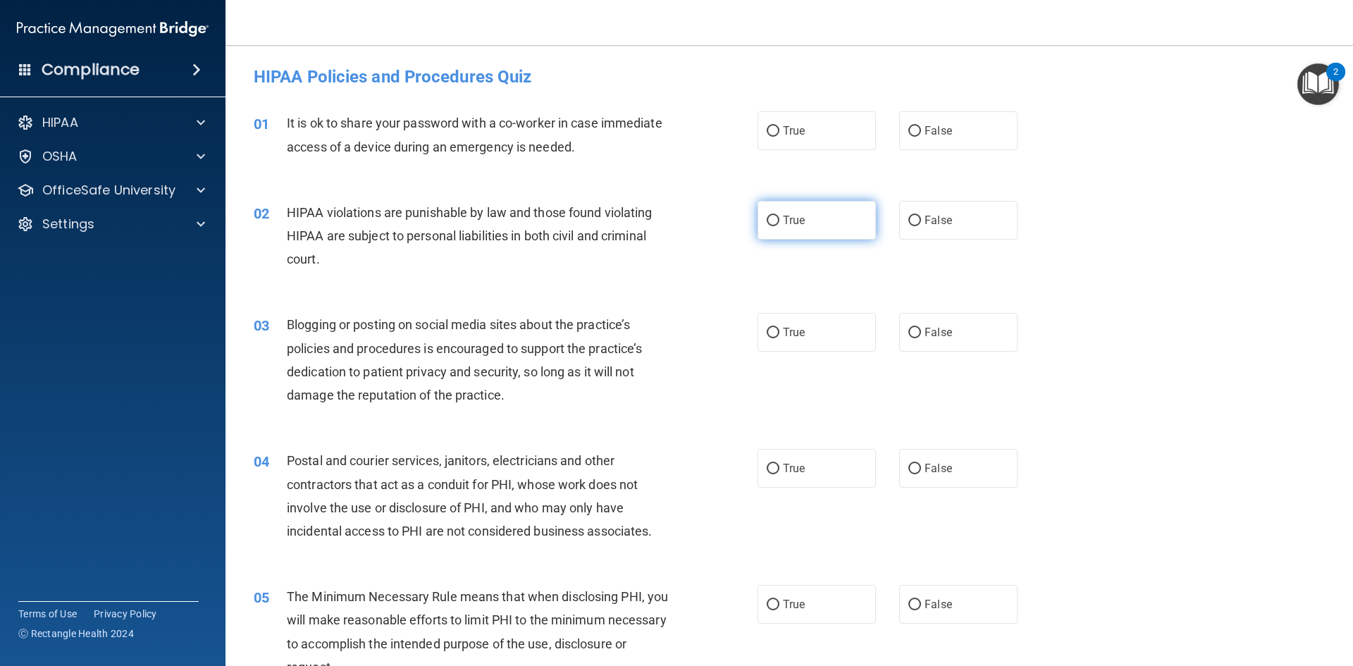
click at [811, 207] on label "True" at bounding box center [816, 220] width 118 height 39
click at [779, 216] on input "True" at bounding box center [773, 221] width 13 height 11
radio input "true"
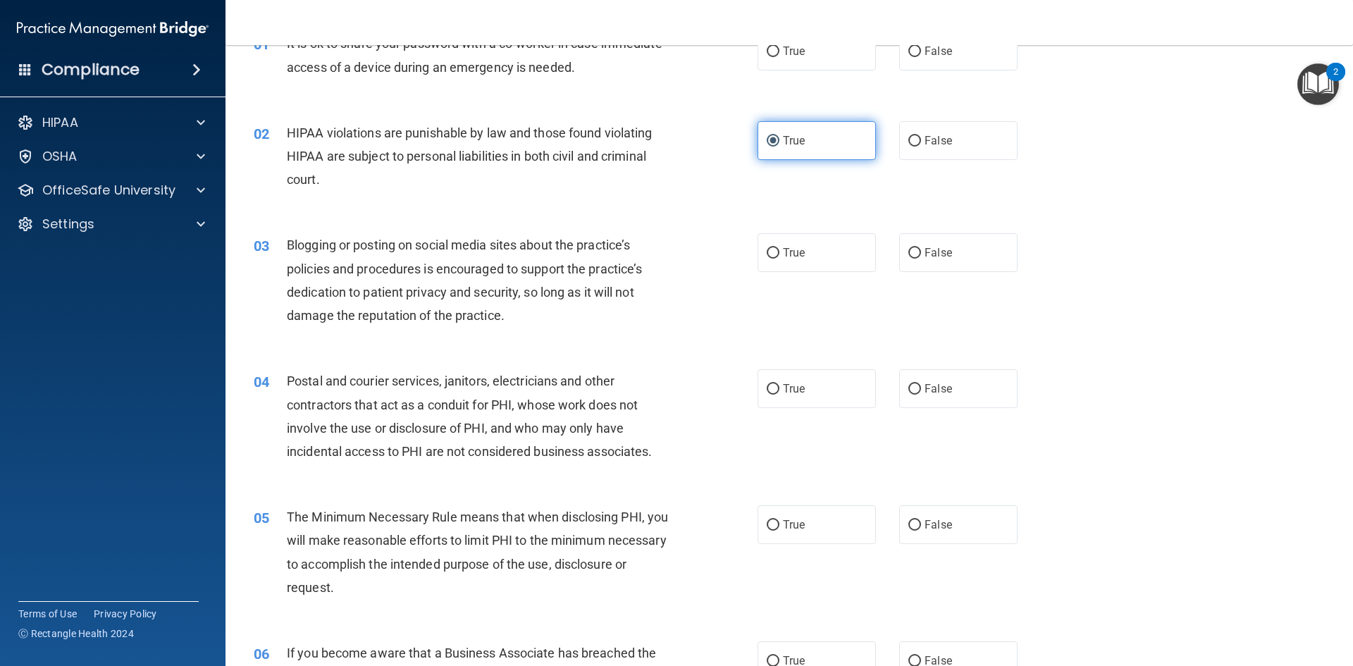
scroll to position [80, 0]
click at [804, 264] on label "True" at bounding box center [816, 252] width 118 height 39
click at [779, 258] on input "True" at bounding box center [773, 252] width 13 height 11
radio input "true"
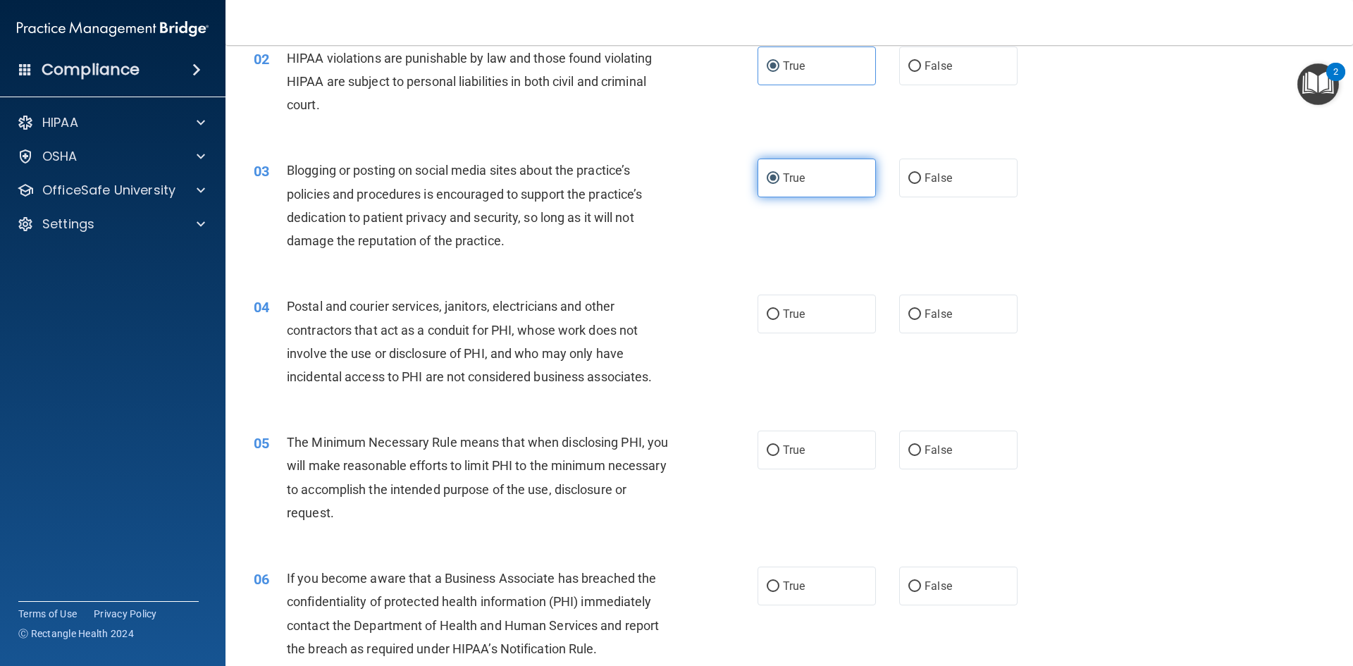
scroll to position [155, 0]
click at [847, 326] on label "True" at bounding box center [816, 313] width 118 height 39
click at [779, 319] on input "True" at bounding box center [773, 314] width 13 height 11
radio input "true"
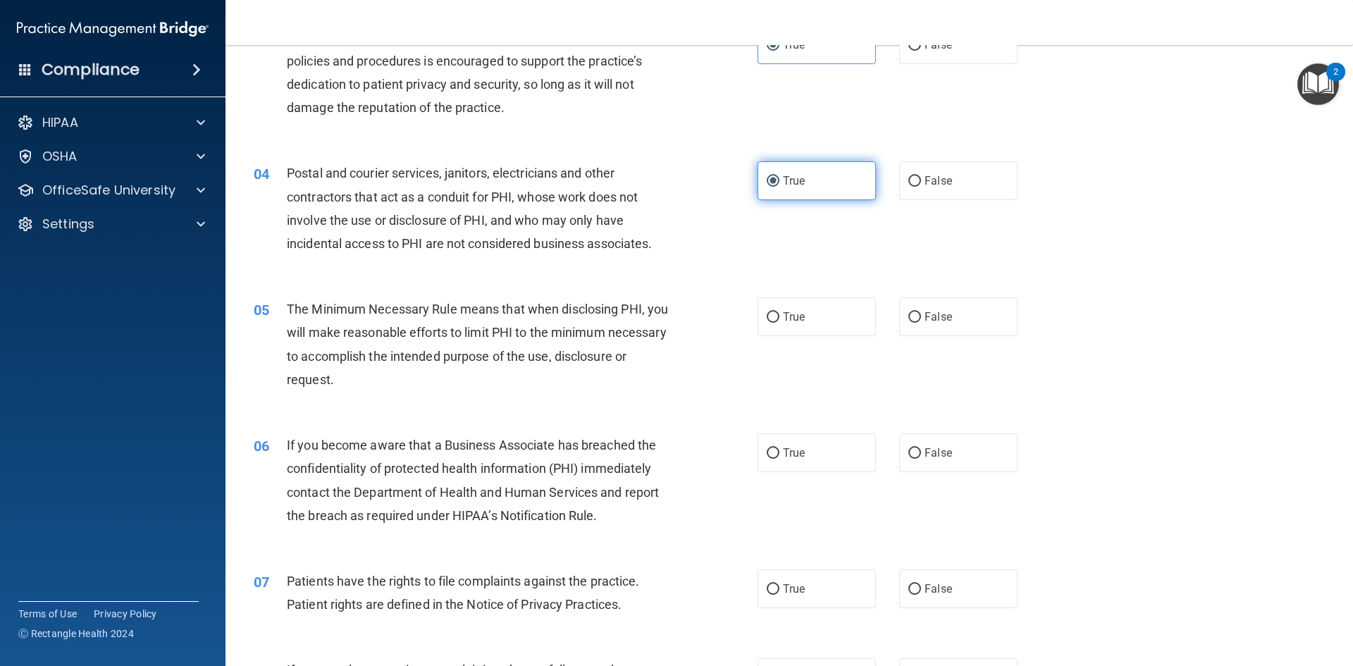
scroll to position [289, 0]
click at [827, 307] on label "True" at bounding box center [816, 315] width 118 height 39
click at [779, 311] on input "True" at bounding box center [773, 316] width 13 height 11
radio input "true"
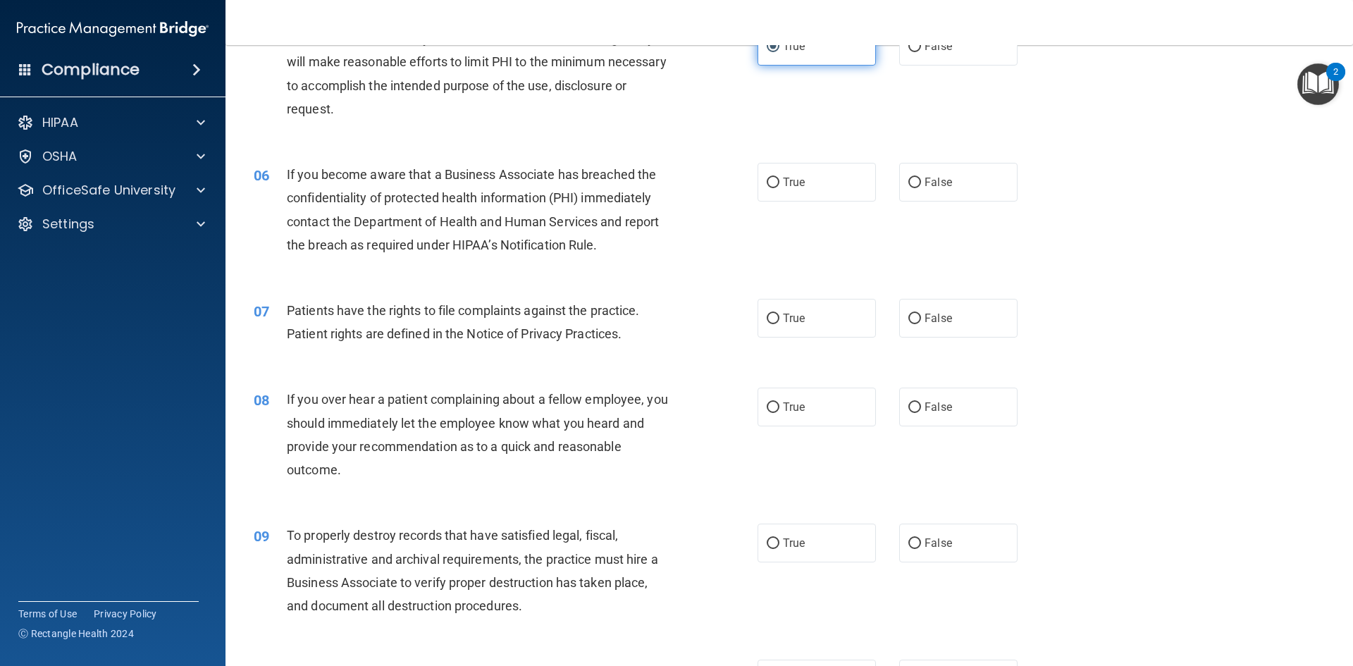
scroll to position [559, 0]
click at [800, 306] on label "True" at bounding box center [816, 317] width 118 height 39
click at [779, 313] on input "True" at bounding box center [773, 318] width 13 height 11
radio input "true"
click at [916, 386] on div "08 If you over hear a patient complaining about a fellow employee, you should i…" at bounding box center [789, 437] width 1092 height 136
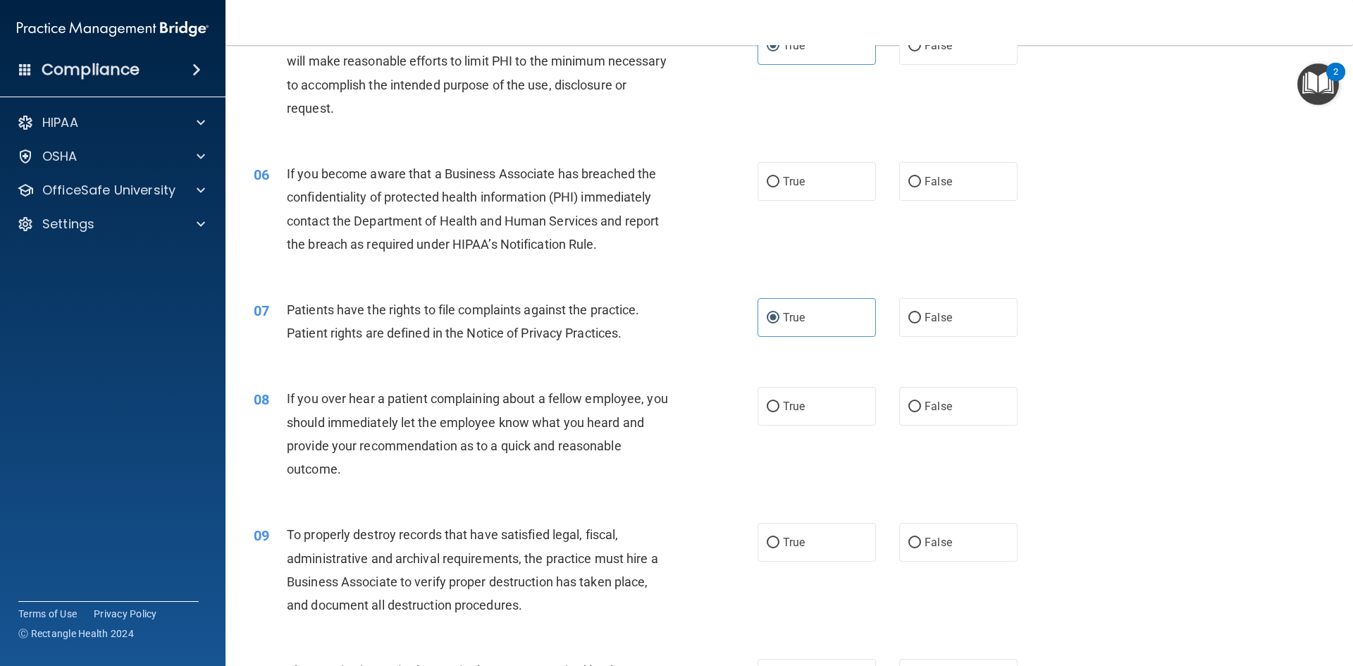
click at [916, 386] on div "08 If you over hear a patient complaining about a fellow employee, you should i…" at bounding box center [789, 437] width 1092 height 136
click at [916, 392] on label "False" at bounding box center [958, 406] width 118 height 39
click at [916, 402] on input "False" at bounding box center [914, 407] width 13 height 11
radio input "true"
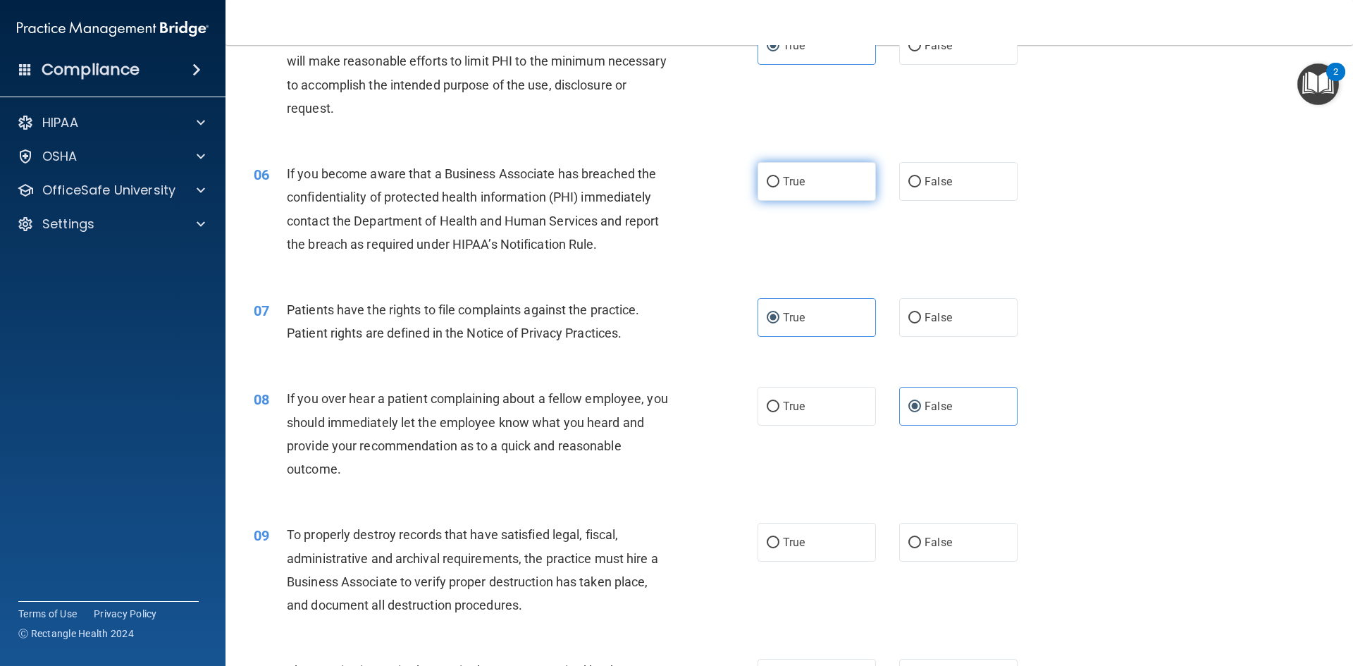
click at [831, 179] on label "True" at bounding box center [816, 181] width 118 height 39
click at [779, 179] on input "True" at bounding box center [773, 182] width 13 height 11
radio input "true"
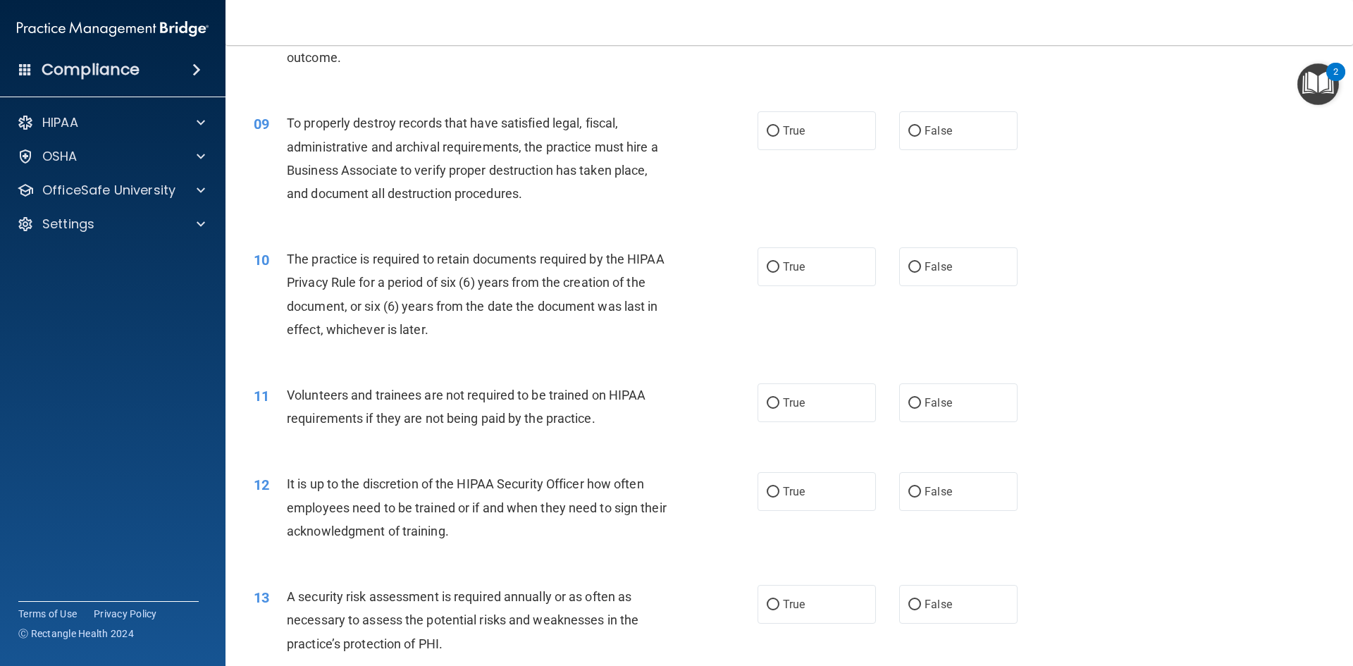
scroll to position [981, 0]
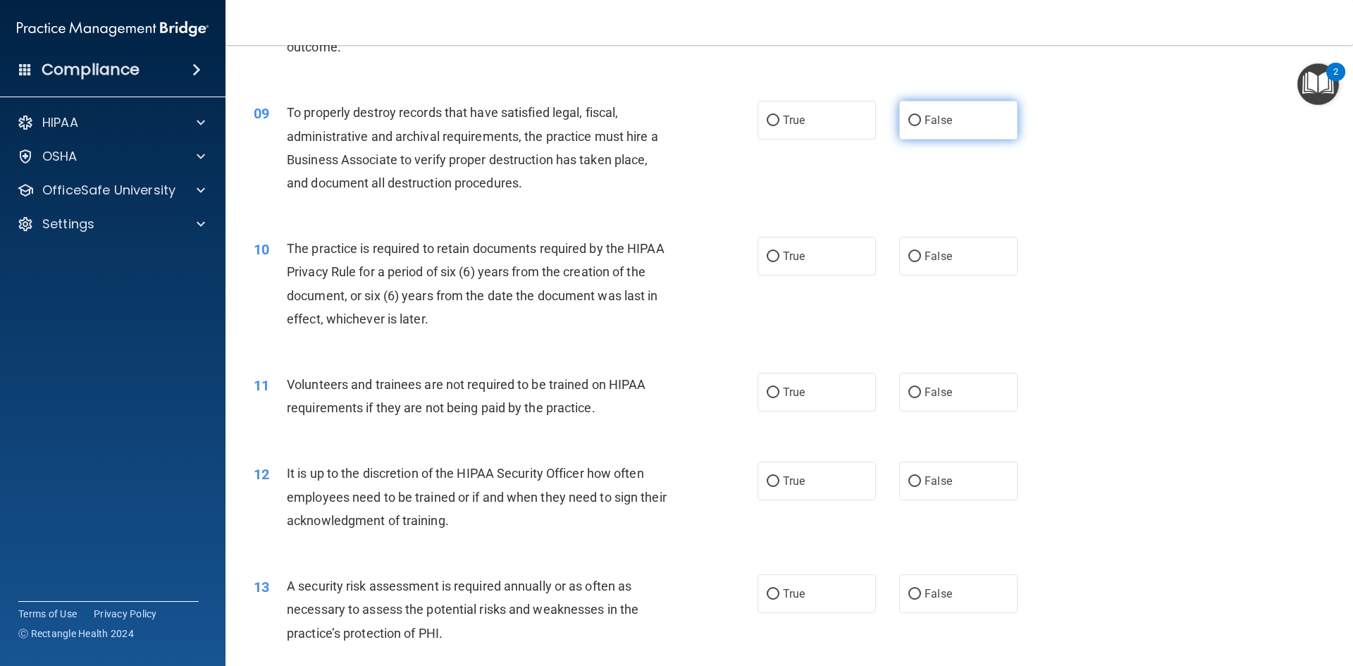
click at [905, 130] on label "False" at bounding box center [958, 120] width 118 height 39
click at [908, 126] on input "False" at bounding box center [914, 121] width 13 height 11
radio input "true"
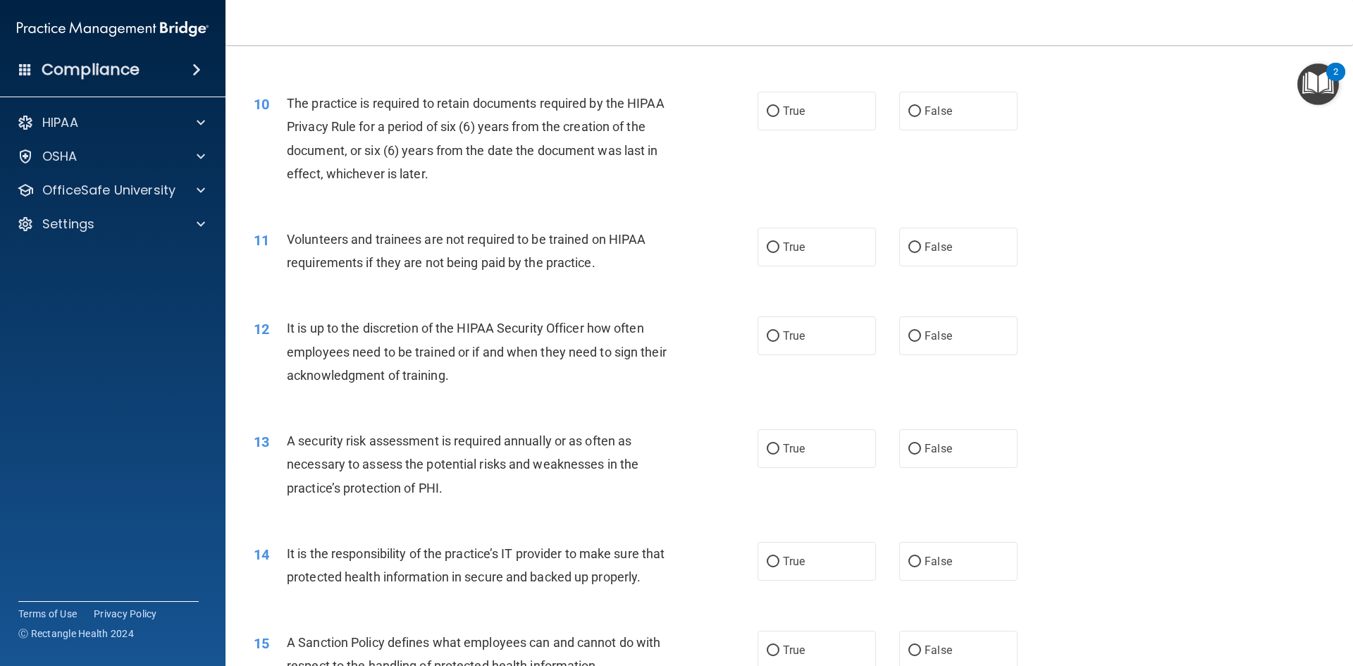
scroll to position [1127, 0]
click at [831, 97] on label "True" at bounding box center [816, 110] width 118 height 39
click at [779, 106] on input "True" at bounding box center [773, 111] width 13 height 11
radio input "true"
click at [919, 257] on label "False" at bounding box center [958, 246] width 118 height 39
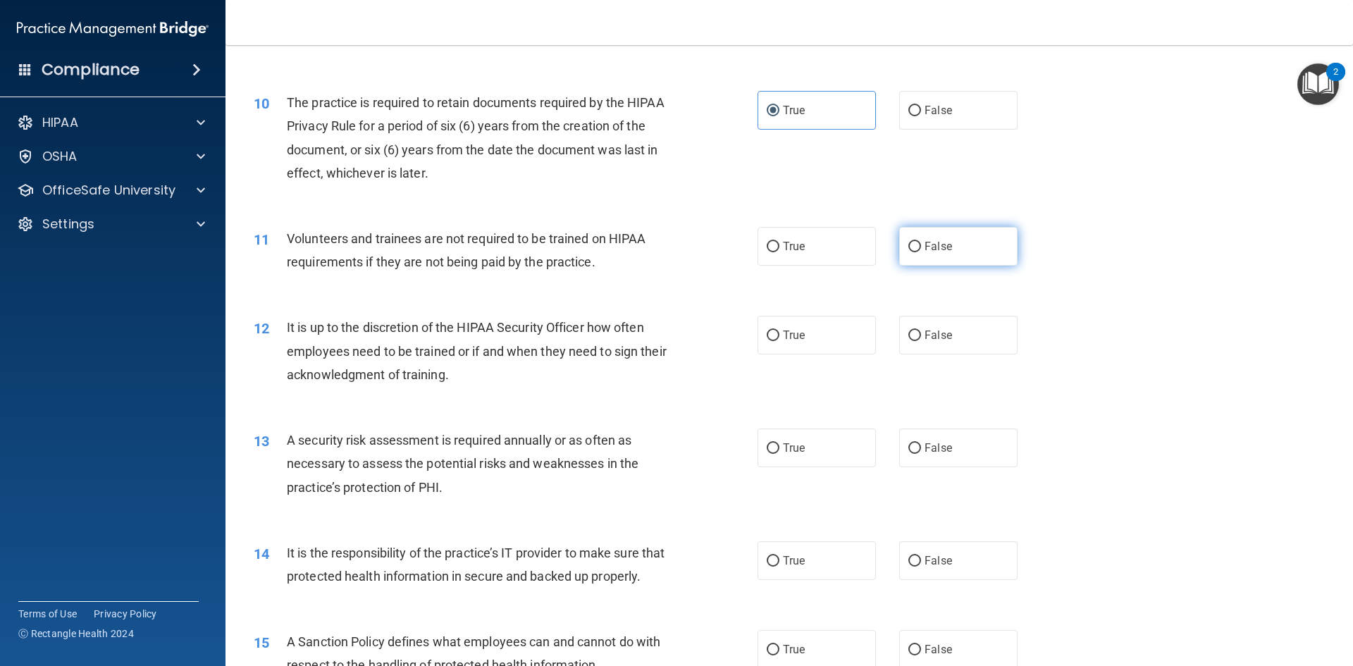
click at [919, 252] on input "False" at bounding box center [914, 247] width 13 height 11
radio input "true"
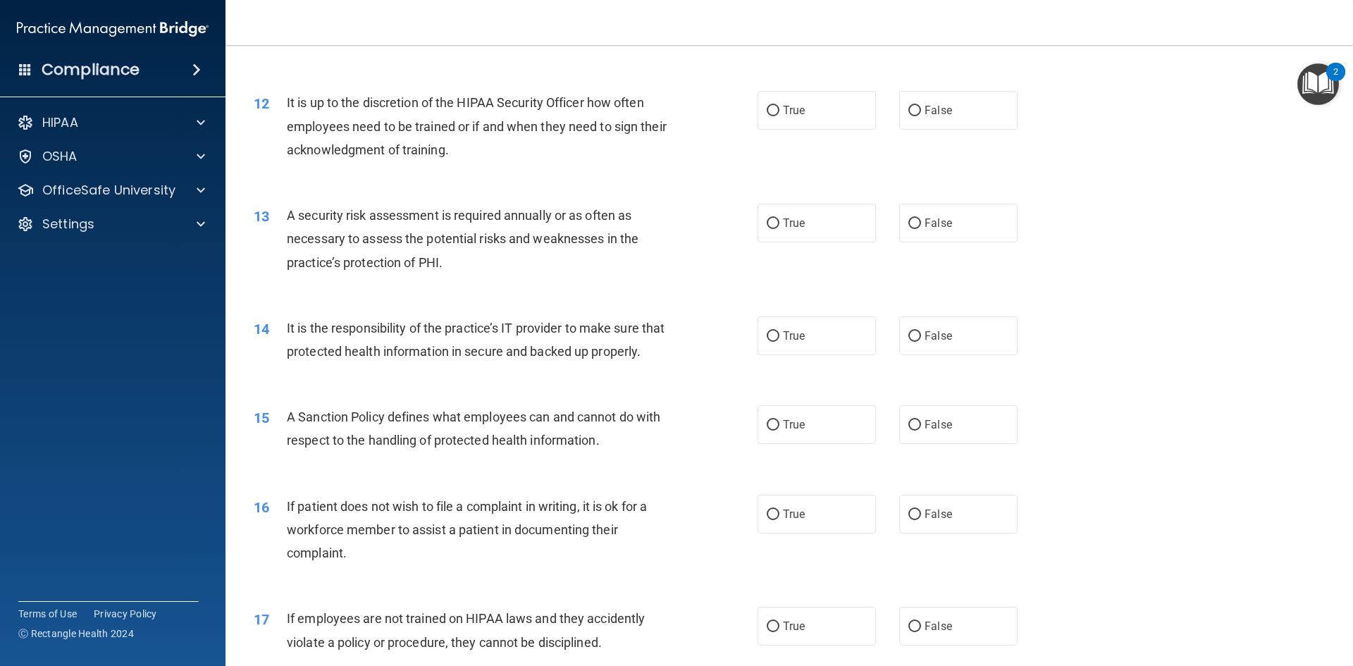
scroll to position [1352, 0]
click at [810, 93] on label "True" at bounding box center [816, 109] width 118 height 39
click at [779, 105] on input "True" at bounding box center [773, 110] width 13 height 11
radio input "true"
click at [807, 219] on label "True" at bounding box center [816, 222] width 118 height 39
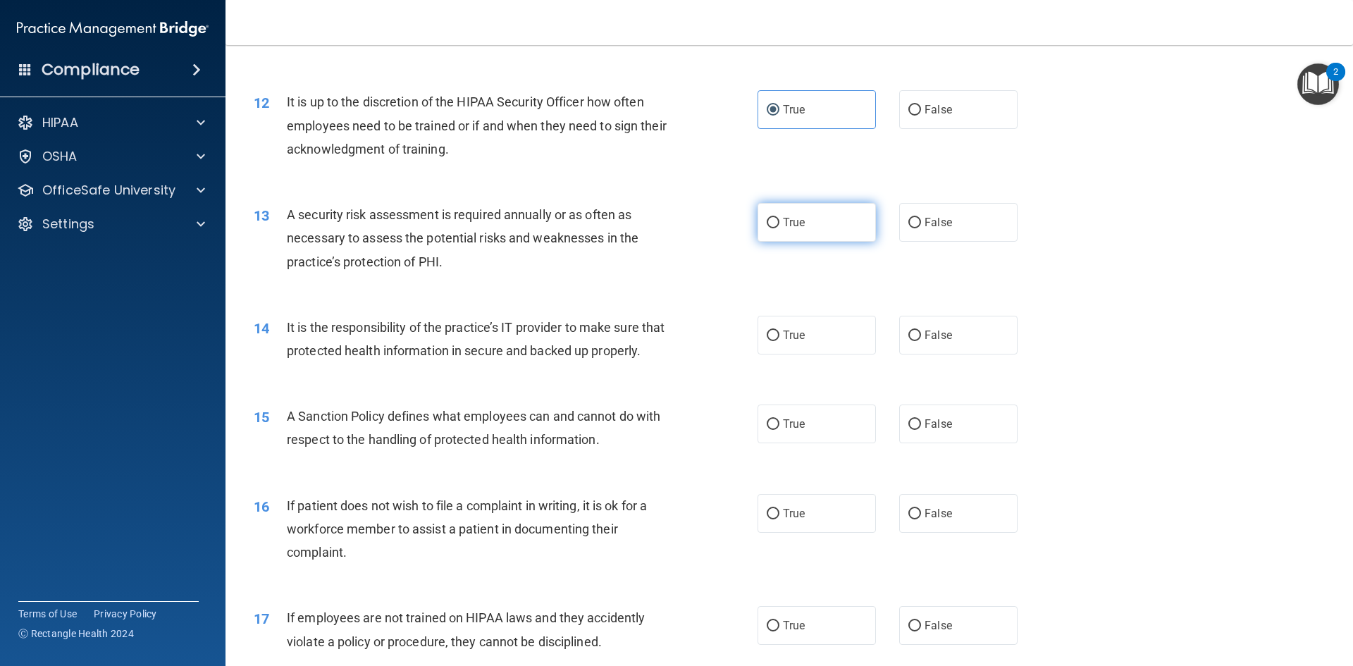
click at [779, 219] on input "True" at bounding box center [773, 223] width 13 height 11
radio input "true"
click at [850, 318] on label "True" at bounding box center [816, 335] width 118 height 39
click at [779, 330] on input "True" at bounding box center [773, 335] width 13 height 11
radio input "true"
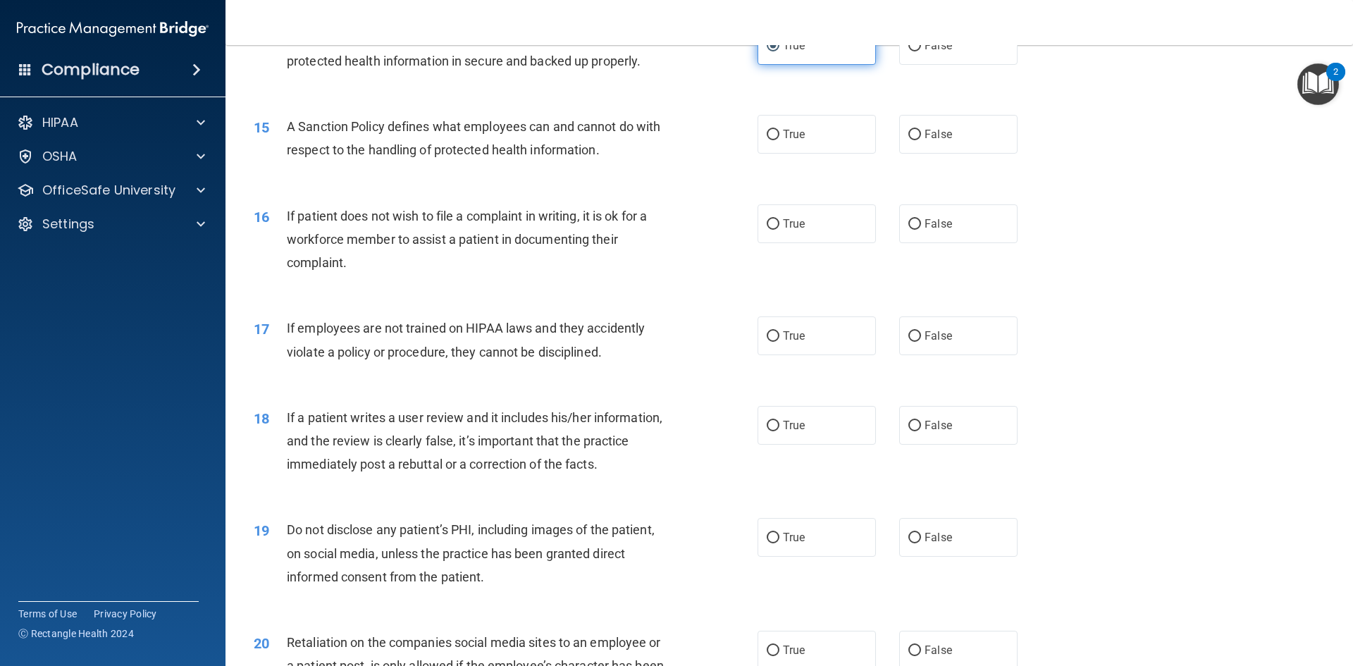
scroll to position [1642, 0]
click at [811, 146] on label "True" at bounding box center [816, 133] width 118 height 39
click at [779, 140] on input "True" at bounding box center [773, 134] width 13 height 11
radio input "true"
click at [909, 242] on label "False" at bounding box center [958, 223] width 118 height 39
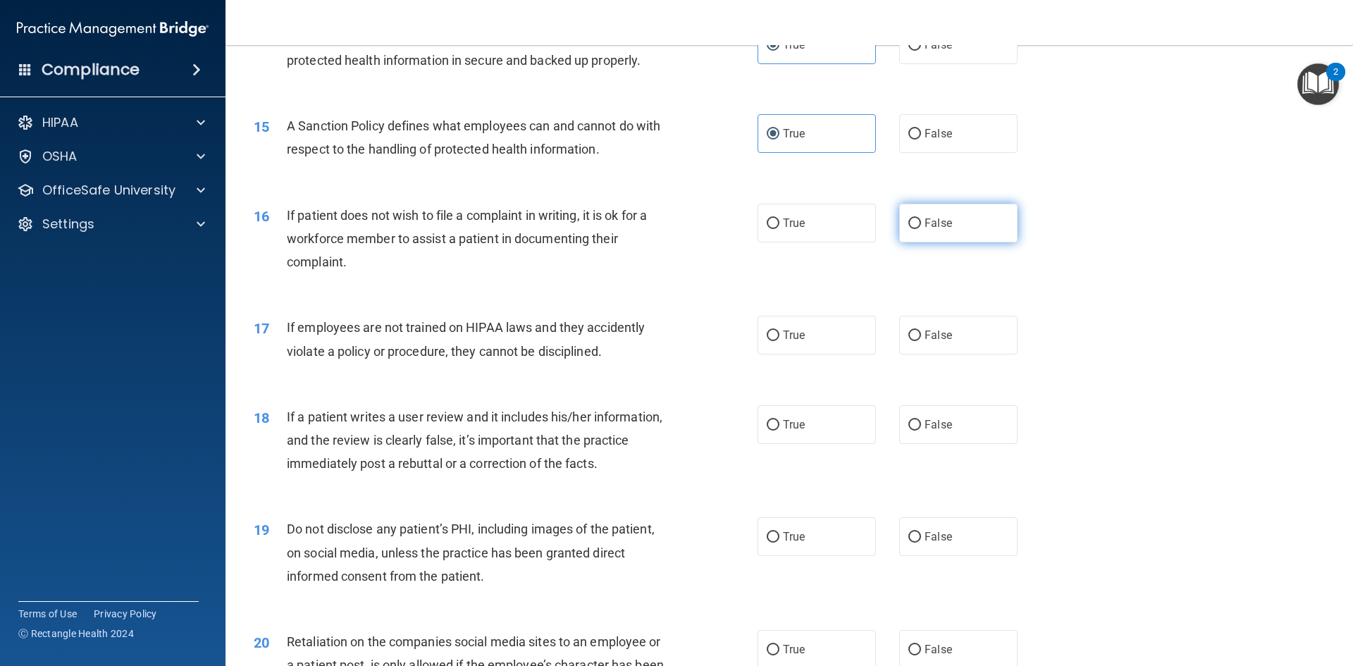
click at [909, 229] on input "False" at bounding box center [914, 223] width 13 height 11
radio input "true"
click at [826, 242] on label "True" at bounding box center [816, 223] width 118 height 39
click at [779, 229] on input "True" at bounding box center [773, 223] width 13 height 11
radio input "true"
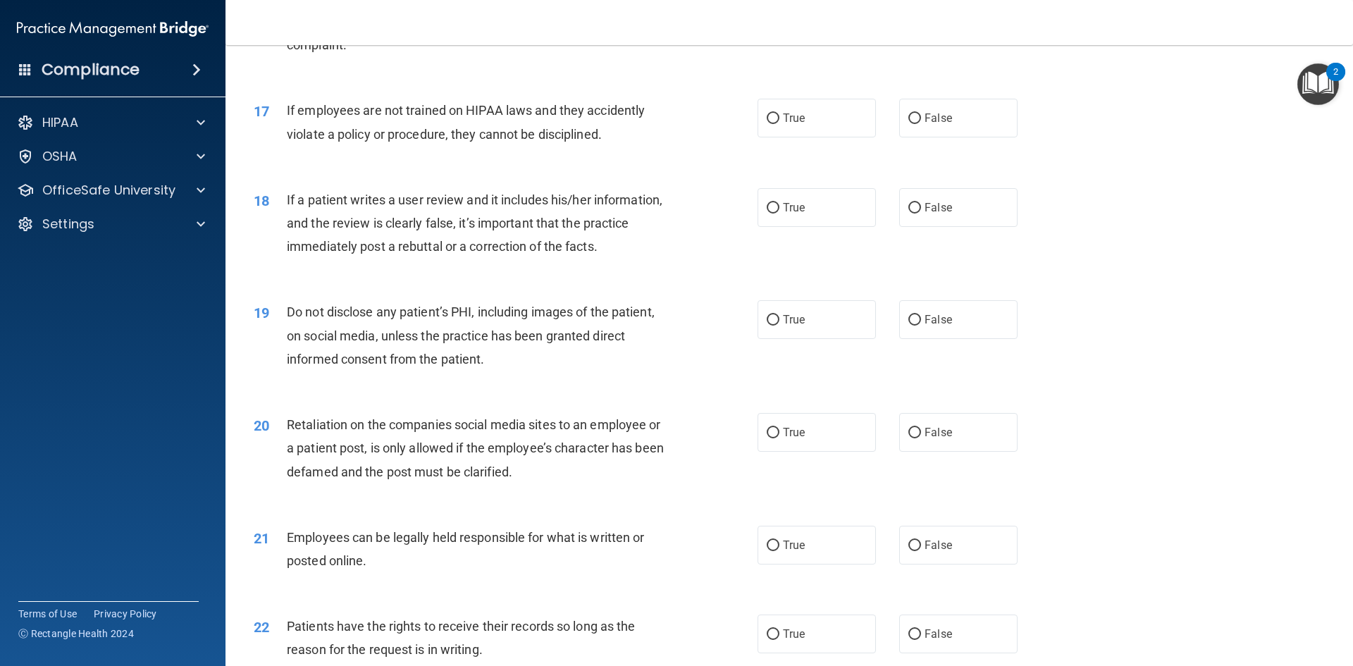
scroll to position [1802, 0]
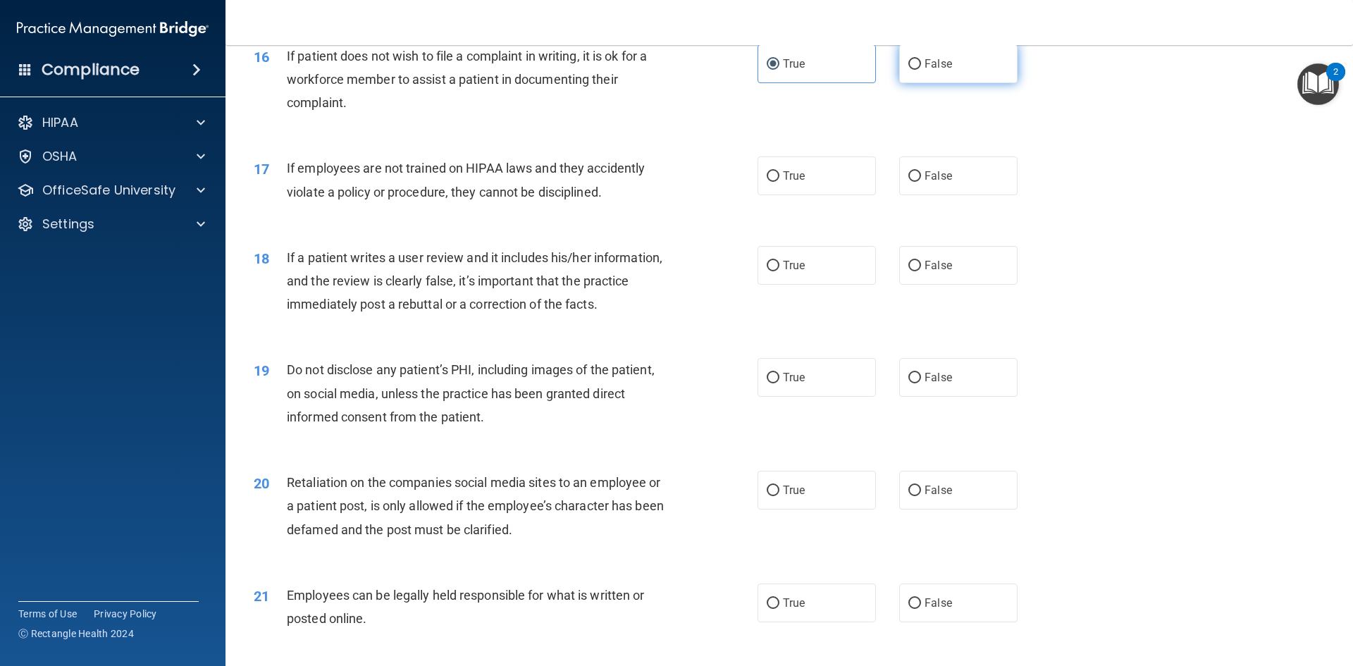
click at [934, 70] on span "False" at bounding box center [937, 63] width 27 height 13
click at [921, 70] on input "False" at bounding box center [914, 64] width 13 height 11
radio input "true"
radio input "false"
click at [941, 195] on label "False" at bounding box center [958, 175] width 118 height 39
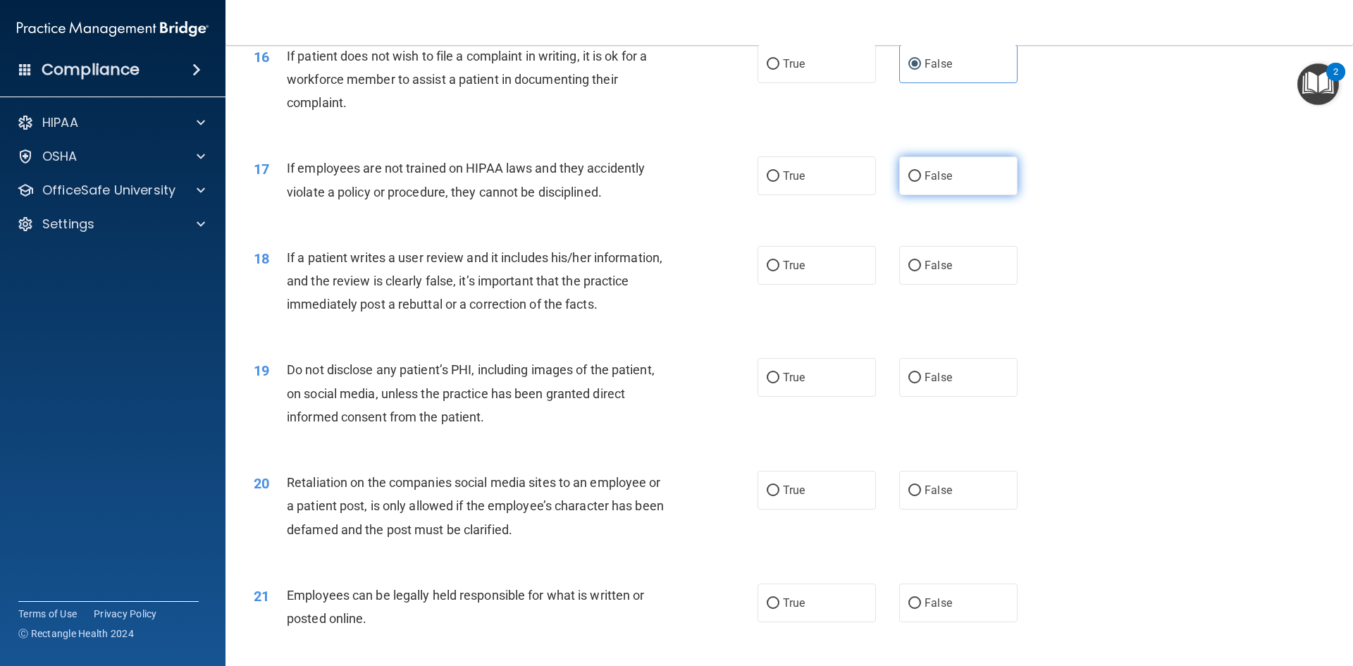
click at [921, 182] on input "False" at bounding box center [914, 176] width 13 height 11
radio input "true"
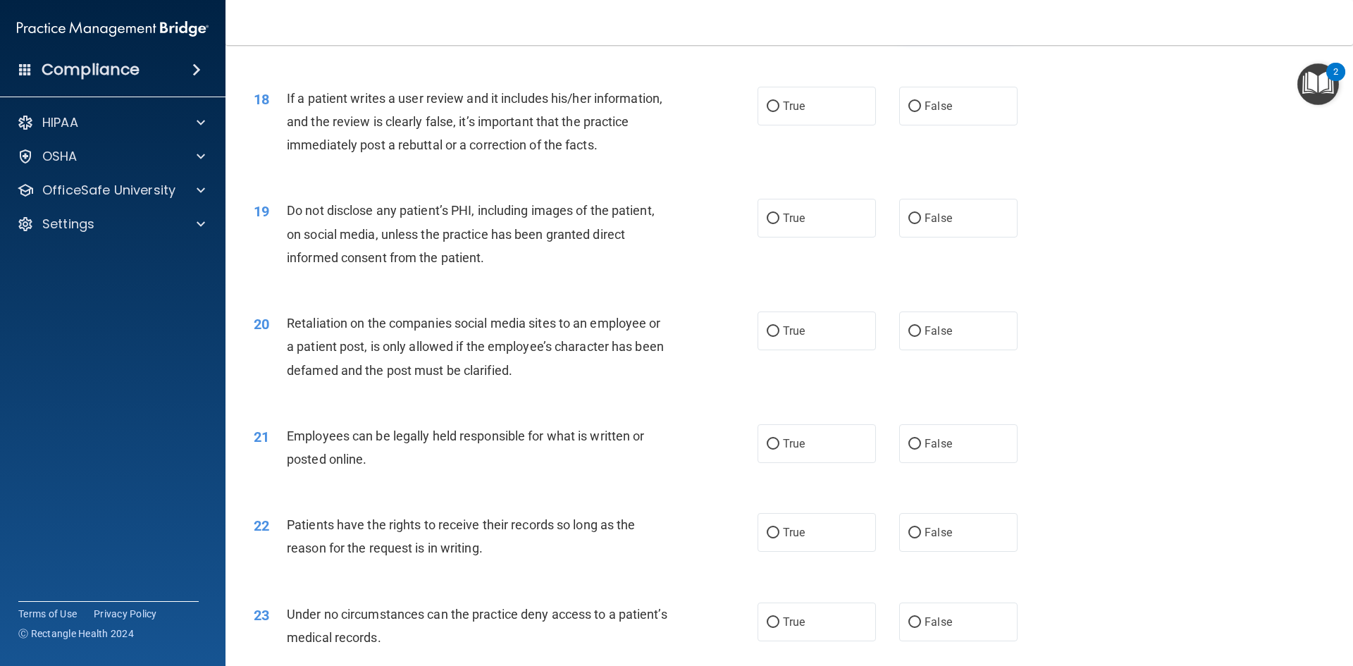
scroll to position [1971, 0]
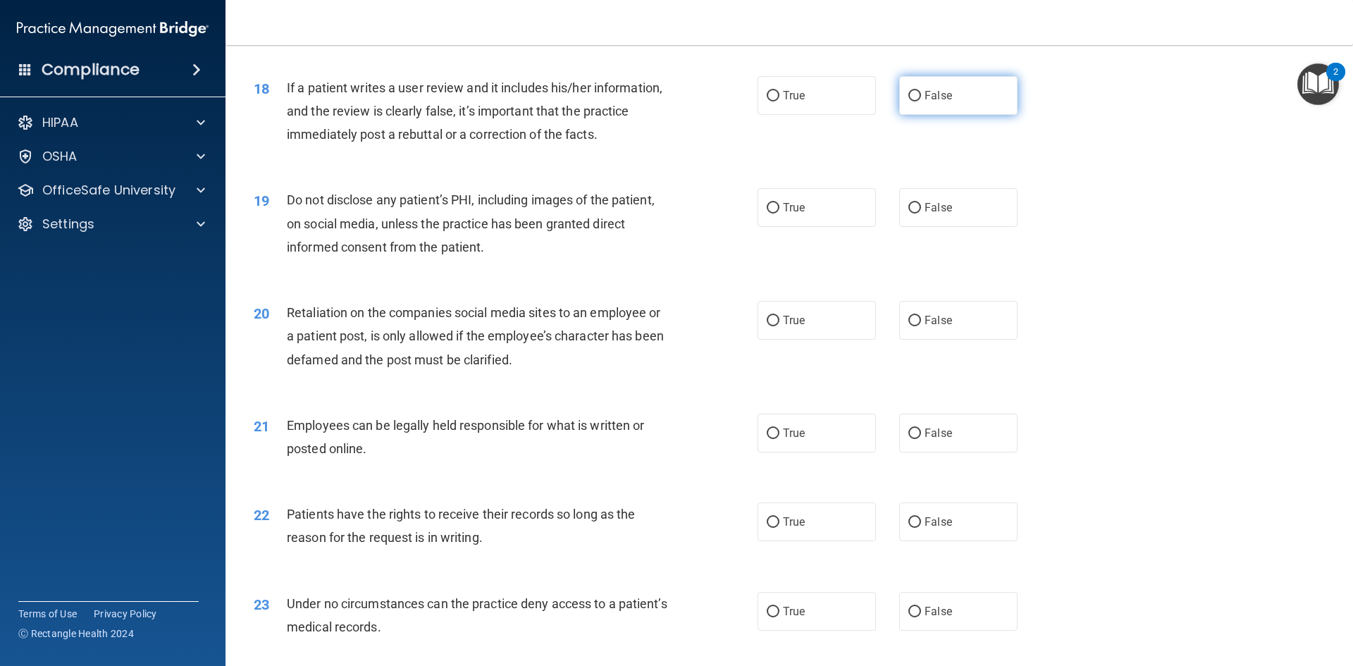
click at [941, 102] on span "False" at bounding box center [937, 95] width 27 height 13
click at [921, 101] on input "False" at bounding box center [914, 96] width 13 height 11
radio input "true"
click at [795, 102] on span "True" at bounding box center [794, 95] width 22 height 13
click at [779, 101] on input "True" at bounding box center [773, 96] width 13 height 11
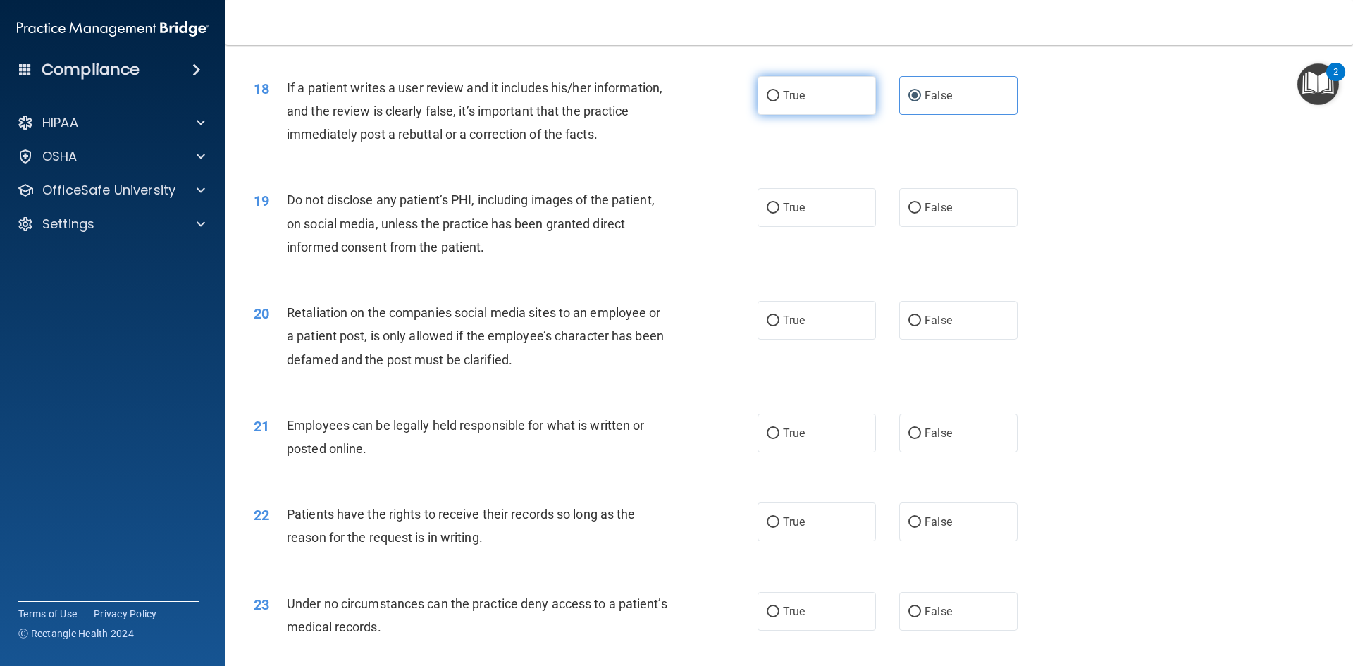
radio input "true"
radio input "false"
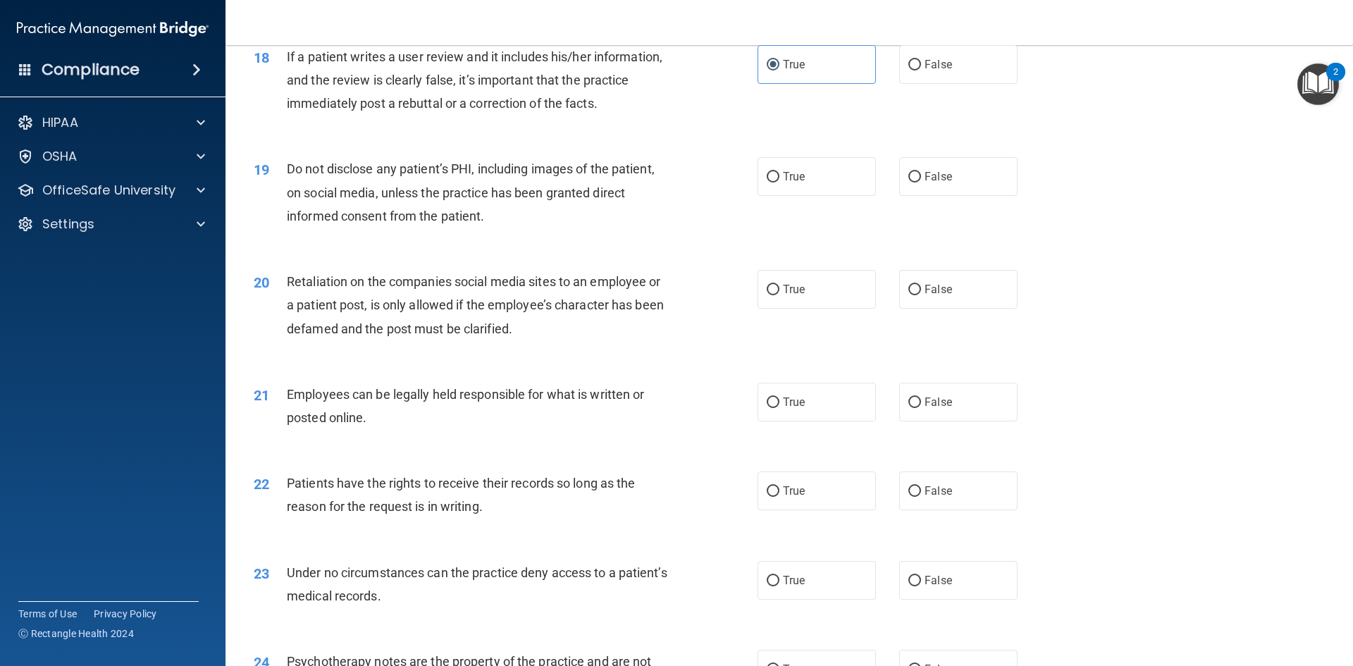
scroll to position [2003, 0]
click at [800, 195] on label "True" at bounding box center [816, 175] width 118 height 39
click at [779, 182] on input "True" at bounding box center [773, 176] width 13 height 11
radio input "true"
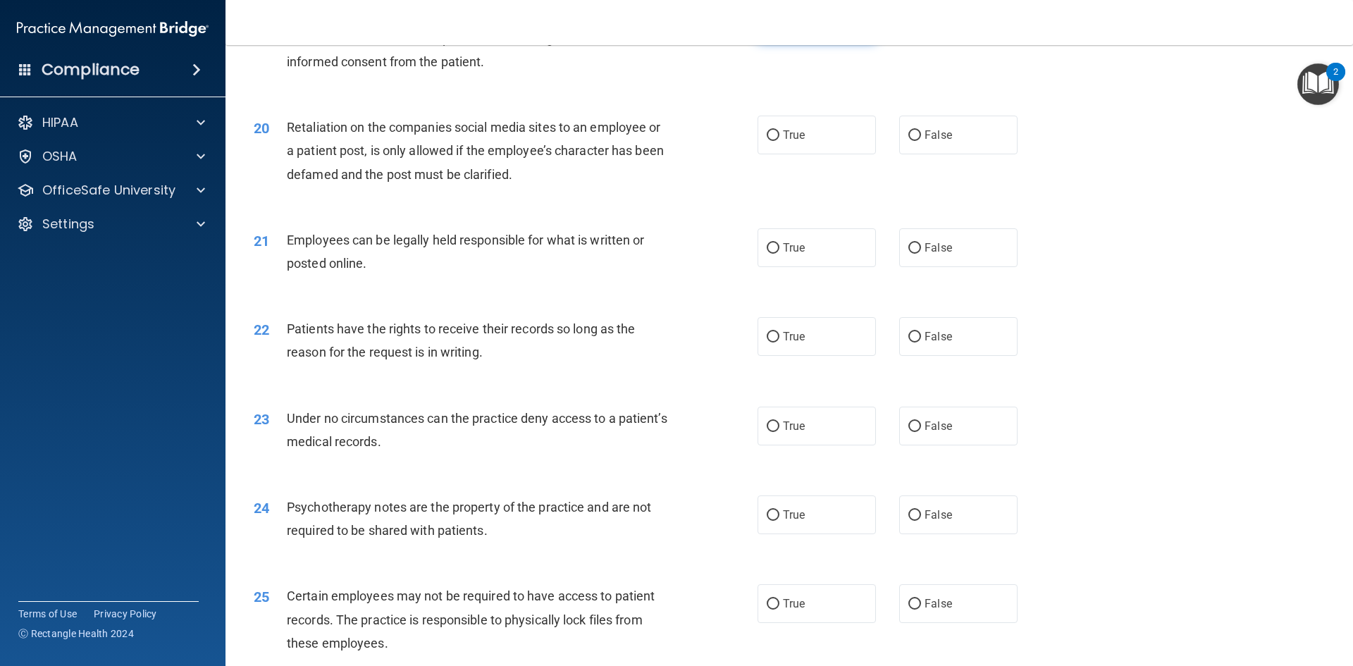
scroll to position [2157, 0]
click at [822, 154] on label "True" at bounding box center [816, 135] width 118 height 39
click at [779, 141] on input "True" at bounding box center [773, 135] width 13 height 11
radio input "true"
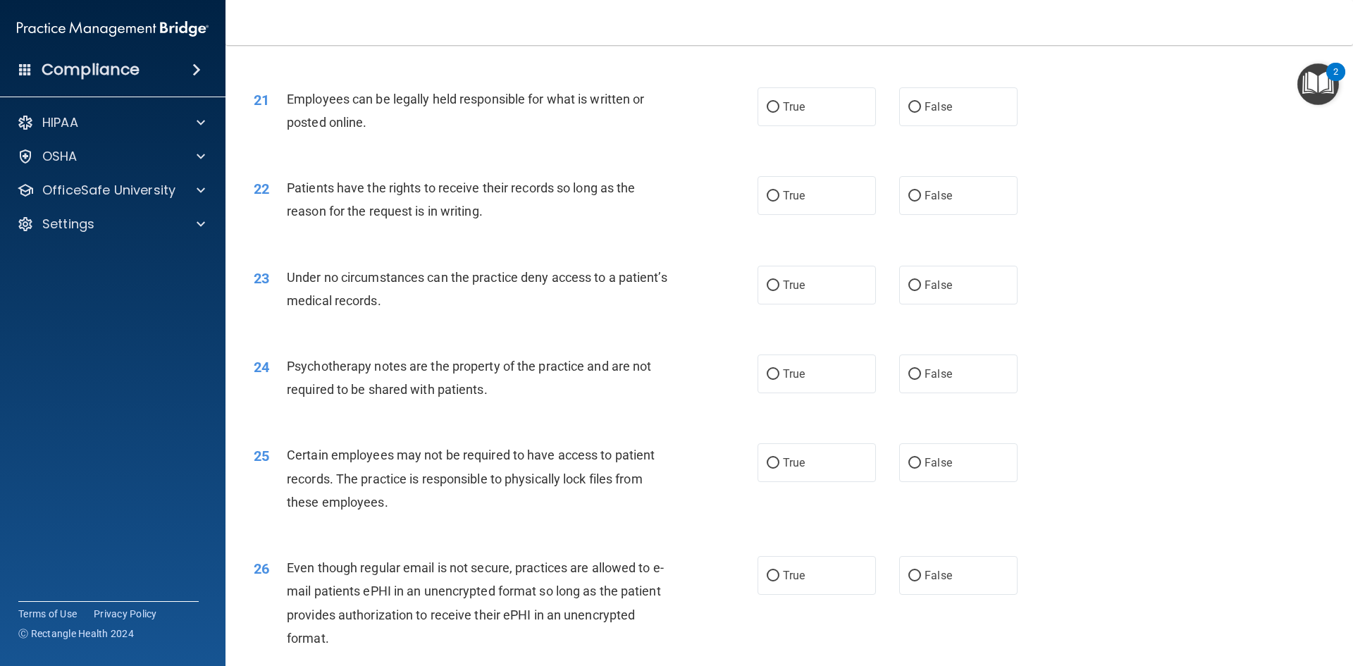
scroll to position [2298, 0]
click at [817, 149] on div "21 Employees can be legally held responsible for what is written or posted onli…" at bounding box center [789, 113] width 1092 height 89
click at [788, 113] on span "True" at bounding box center [794, 105] width 22 height 13
click at [779, 112] on input "True" at bounding box center [773, 106] width 13 height 11
radio input "true"
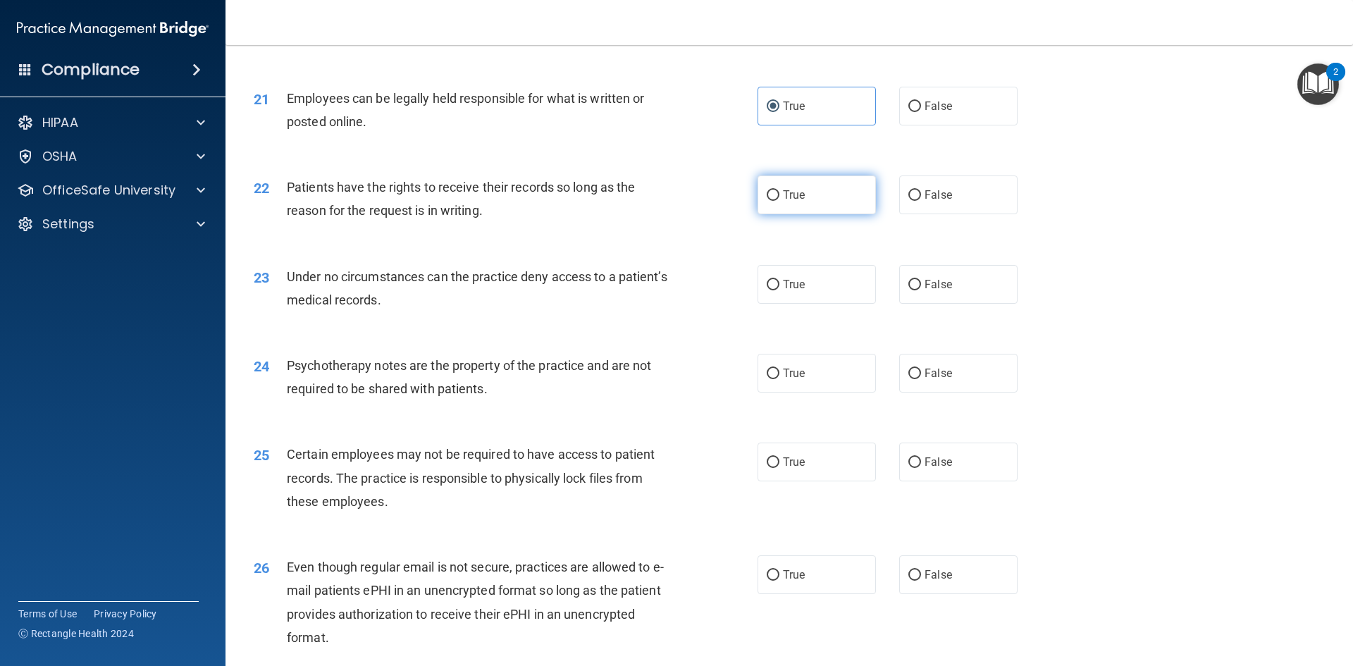
click at [803, 214] on label "True" at bounding box center [816, 194] width 118 height 39
click at [779, 201] on input "True" at bounding box center [773, 195] width 13 height 11
radio input "true"
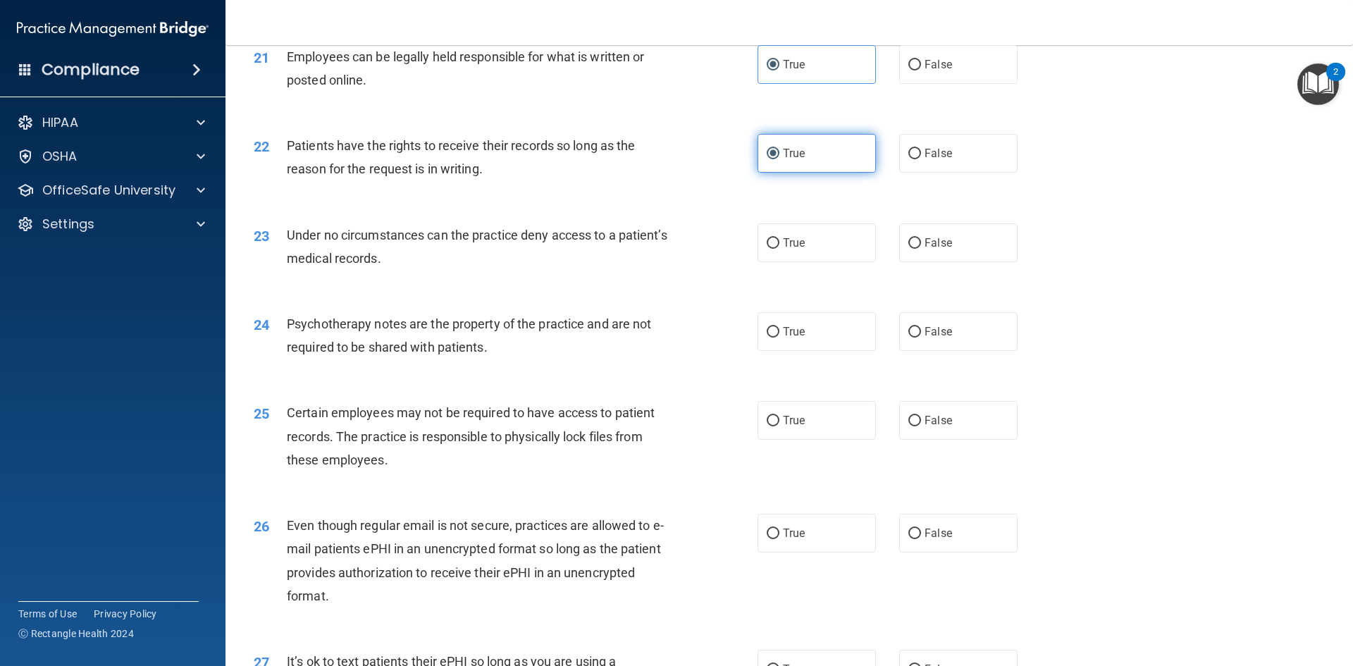
scroll to position [2341, 0]
click at [960, 249] on label "False" at bounding box center [958, 242] width 118 height 39
click at [921, 248] on input "False" at bounding box center [914, 242] width 13 height 11
radio input "true"
drag, startPoint x: 831, startPoint y: 309, endPoint x: 838, endPoint y: 261, distance: 48.5
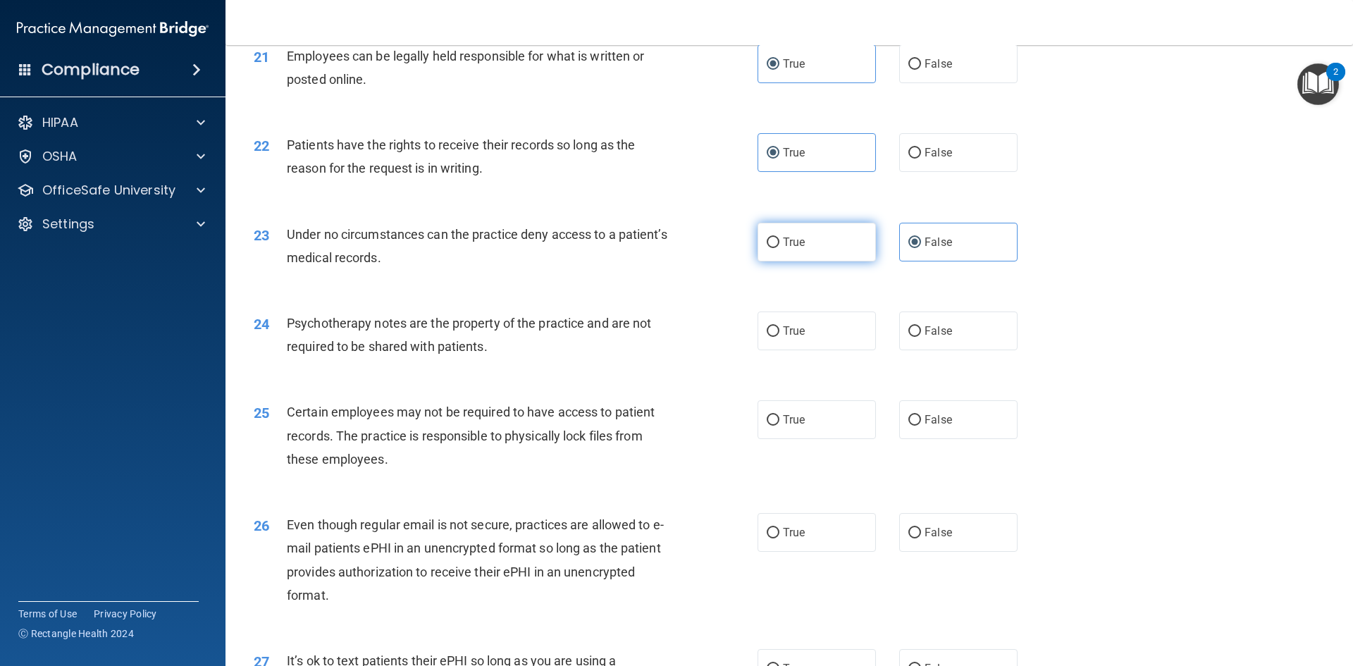
click at [838, 261] on label "True" at bounding box center [816, 242] width 118 height 39
click at [779, 248] on input "True" at bounding box center [773, 242] width 13 height 11
radio input "true"
radio input "false"
click at [838, 261] on label "True" at bounding box center [816, 242] width 118 height 39
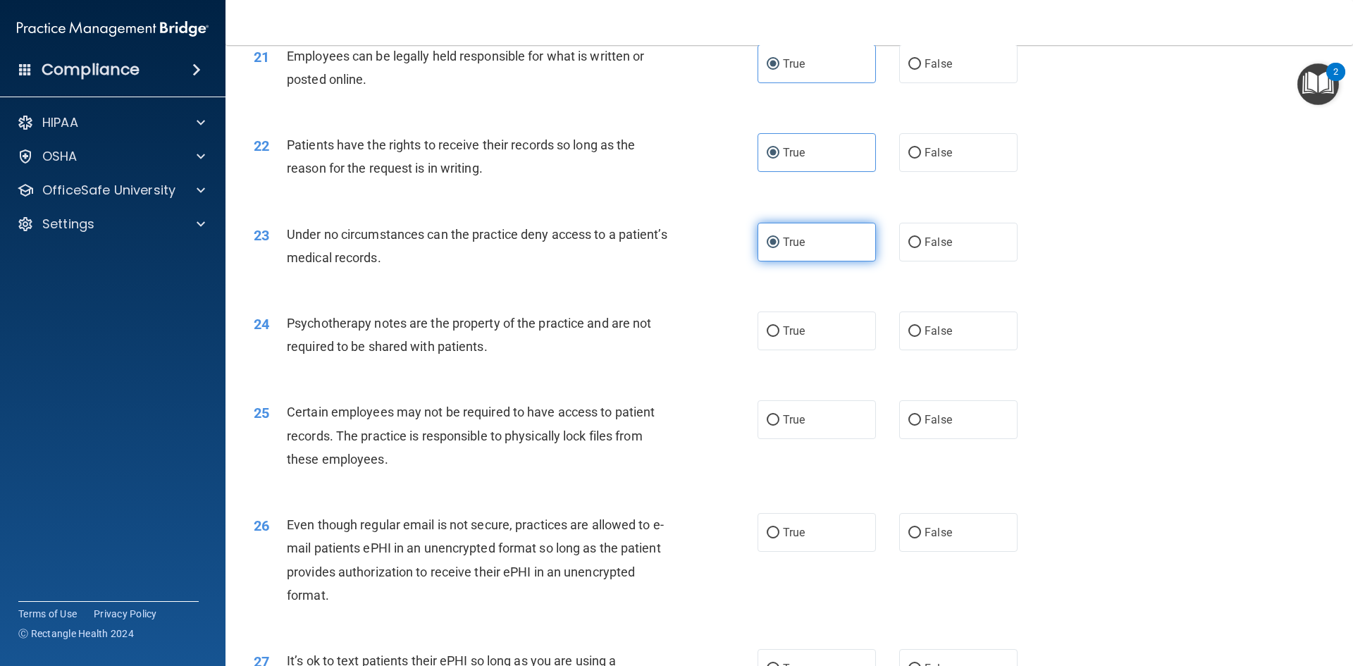
click at [779, 248] on input "True" at bounding box center [773, 242] width 13 height 11
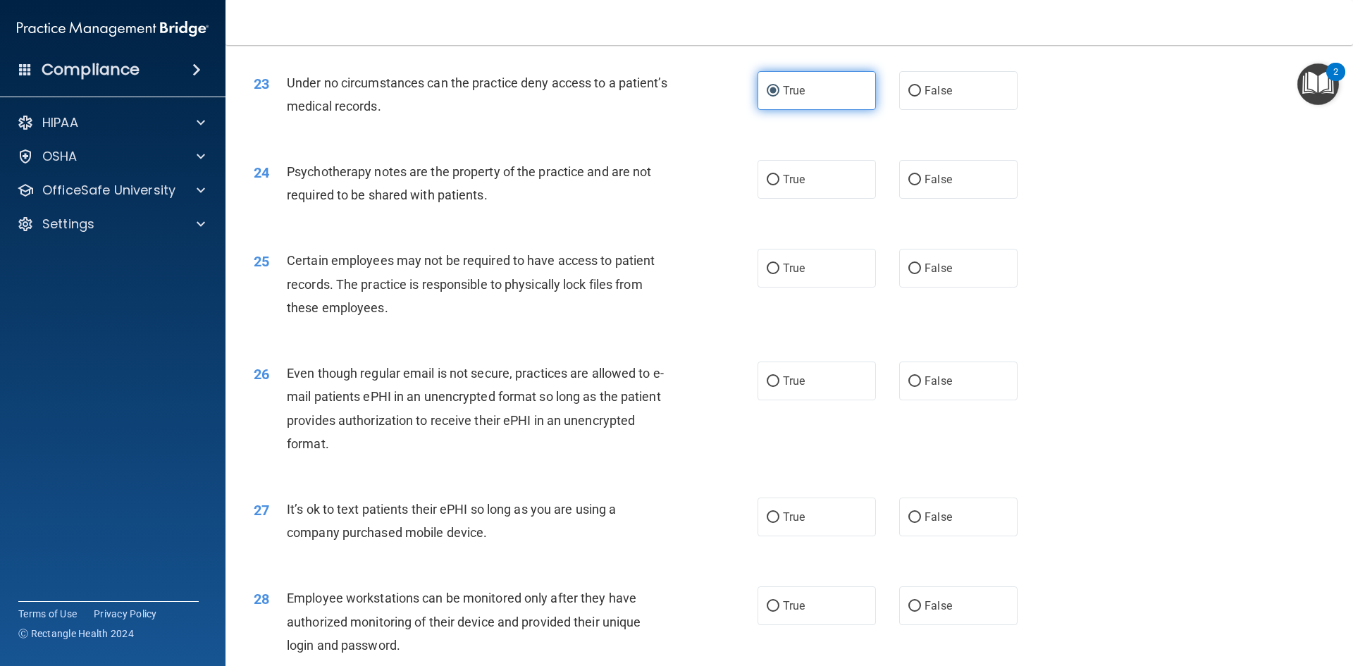
scroll to position [2497, 0]
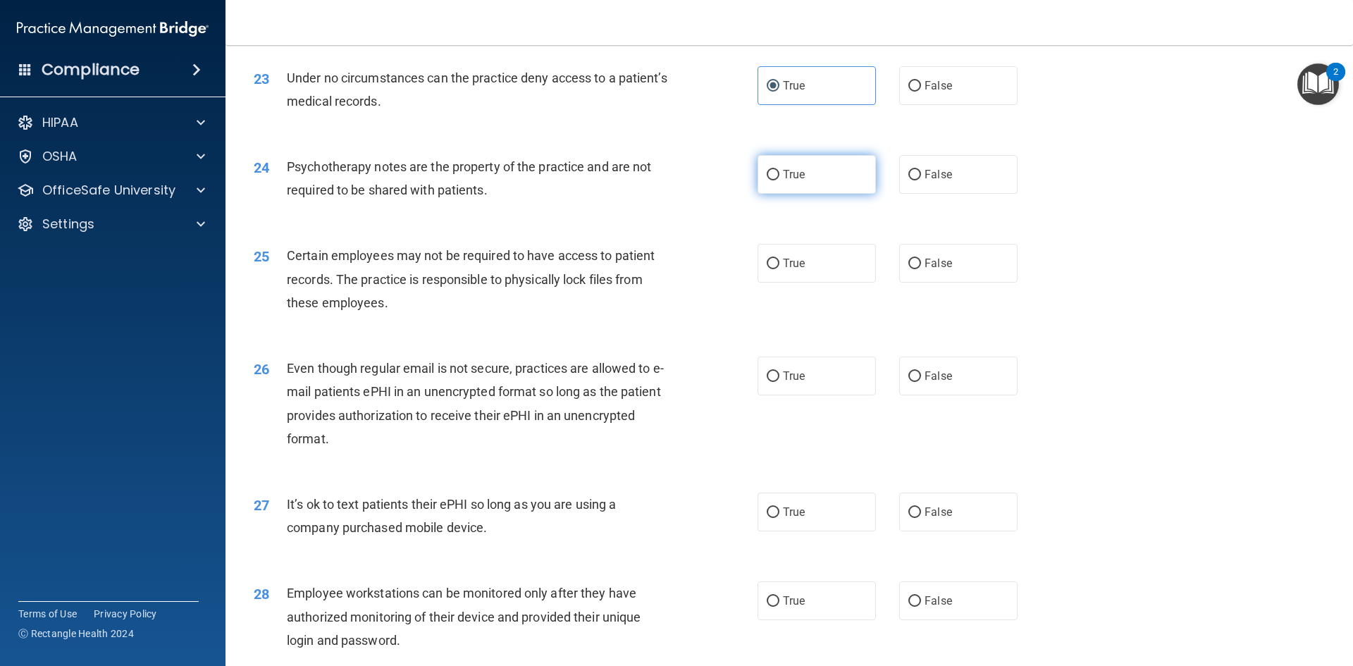
click at [847, 194] on label "True" at bounding box center [816, 174] width 118 height 39
click at [779, 180] on input "True" at bounding box center [773, 175] width 13 height 11
radio input "true"
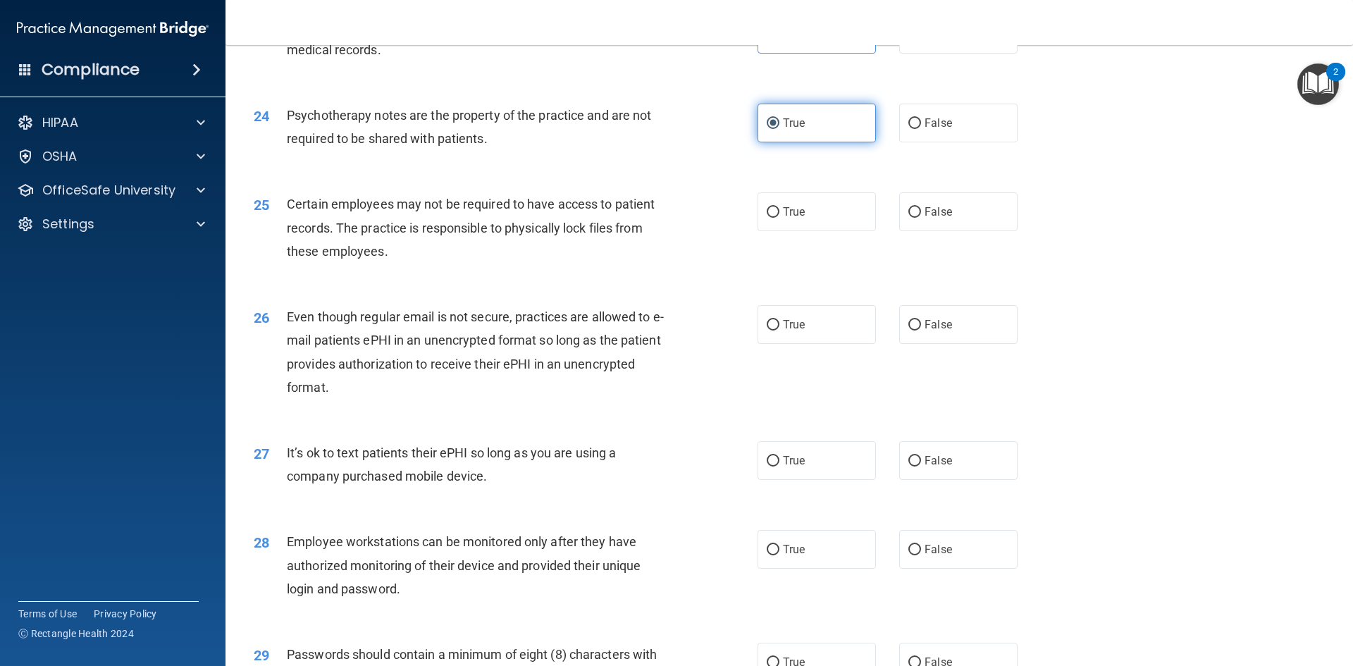
scroll to position [2549, 0]
click at [862, 230] on label "True" at bounding box center [816, 211] width 118 height 39
click at [779, 217] on input "True" at bounding box center [773, 211] width 13 height 11
radio input "true"
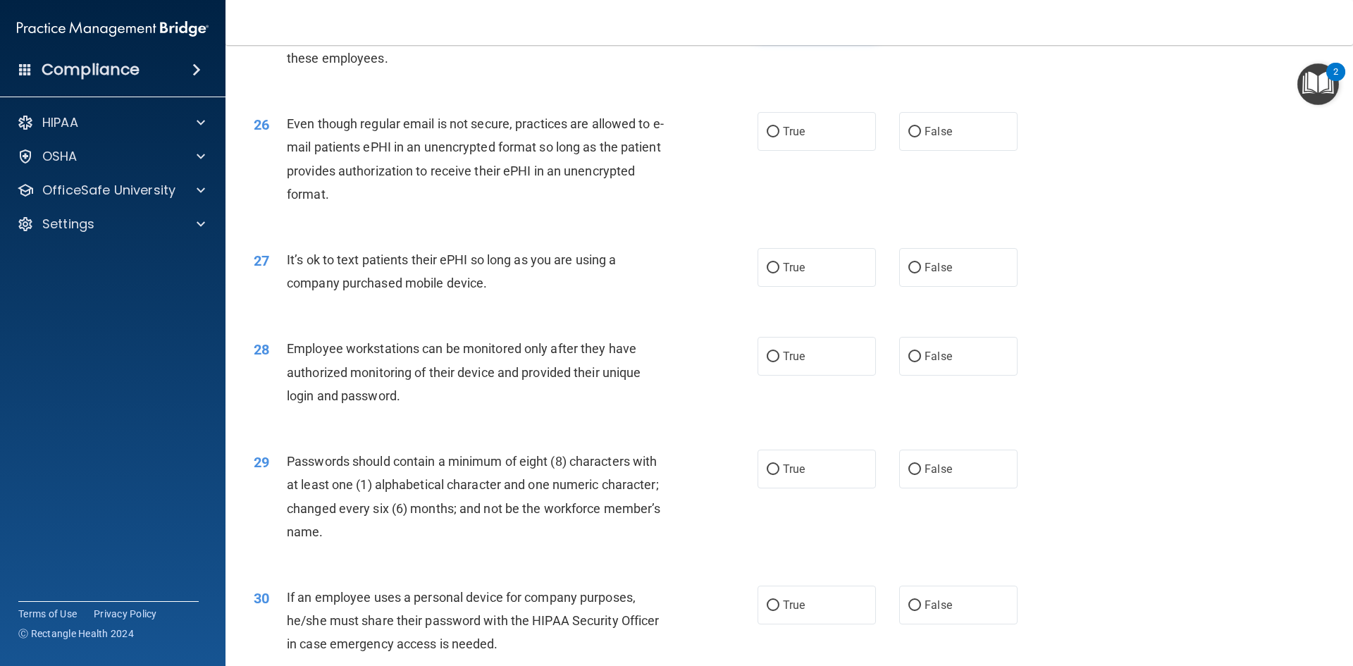
scroll to position [2742, 0]
click at [772, 143] on label "True" at bounding box center [816, 130] width 118 height 39
click at [772, 137] on input "True" at bounding box center [773, 131] width 13 height 11
radio input "true"
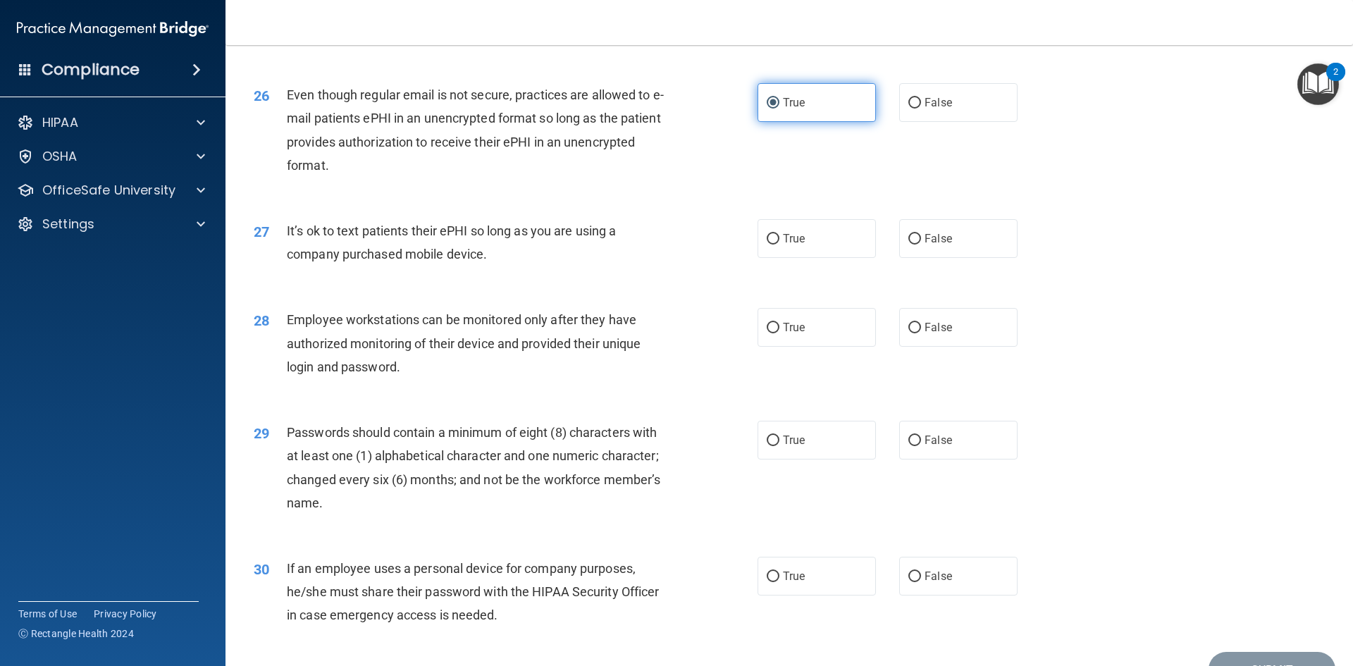
scroll to position [2771, 0]
click at [1002, 257] on label "False" at bounding box center [958, 237] width 118 height 39
click at [921, 244] on input "False" at bounding box center [914, 238] width 13 height 11
radio input "true"
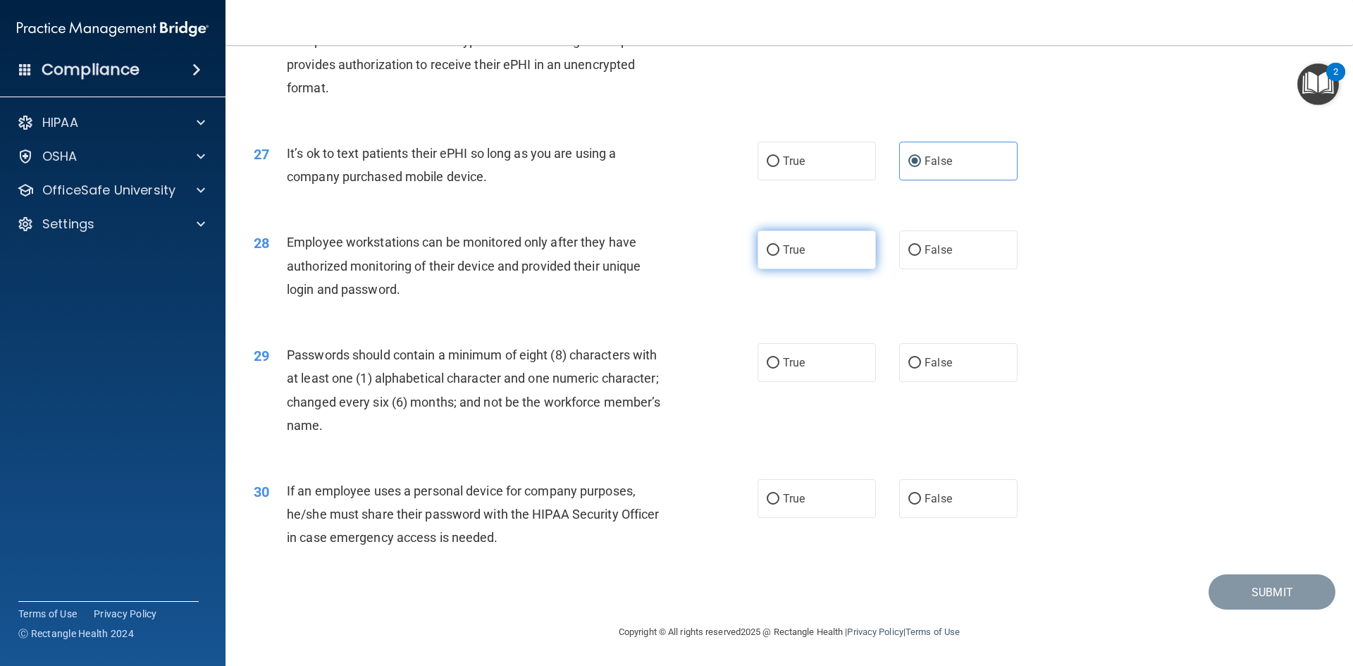
click at [798, 259] on label "True" at bounding box center [816, 249] width 118 height 39
click at [779, 256] on input "True" at bounding box center [773, 250] width 13 height 11
radio input "true"
click at [787, 347] on label "True" at bounding box center [816, 362] width 118 height 39
click at [779, 358] on input "True" at bounding box center [773, 363] width 13 height 11
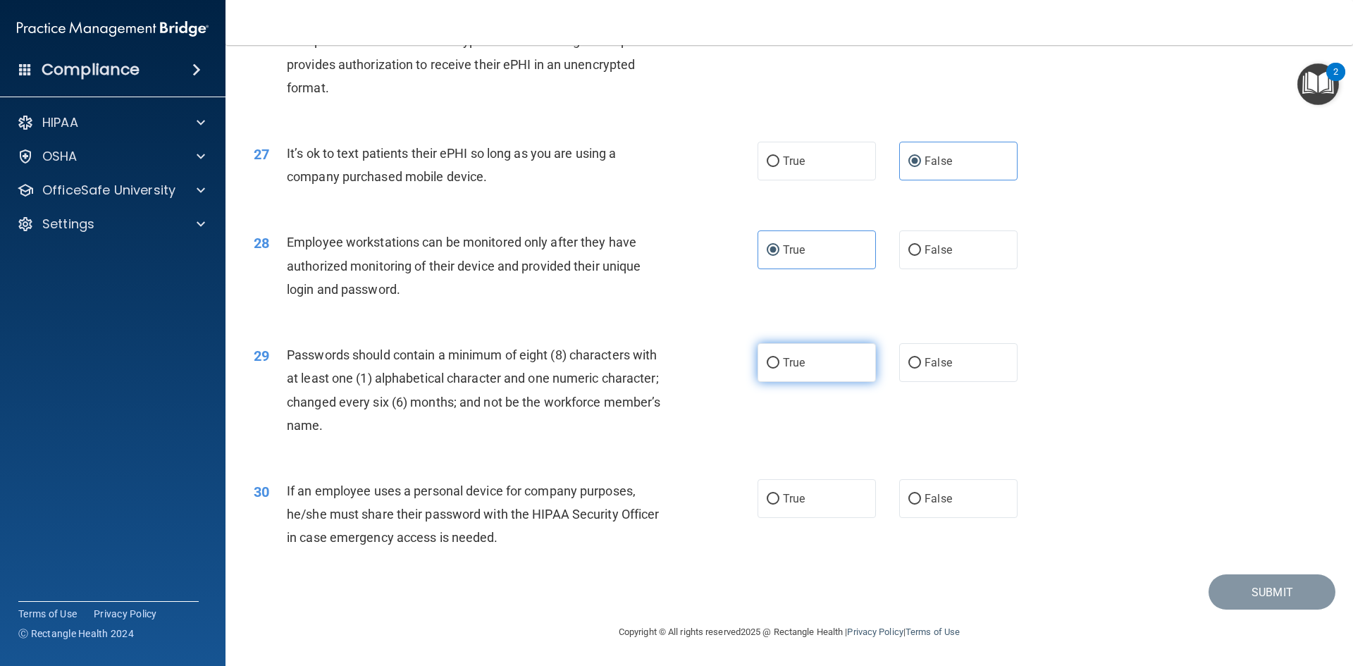
radio input "true"
click at [845, 513] on label "True" at bounding box center [816, 498] width 118 height 39
click at [779, 504] on input "True" at bounding box center [773, 499] width 13 height 11
radio input "true"
click at [964, 498] on label "False" at bounding box center [958, 498] width 118 height 39
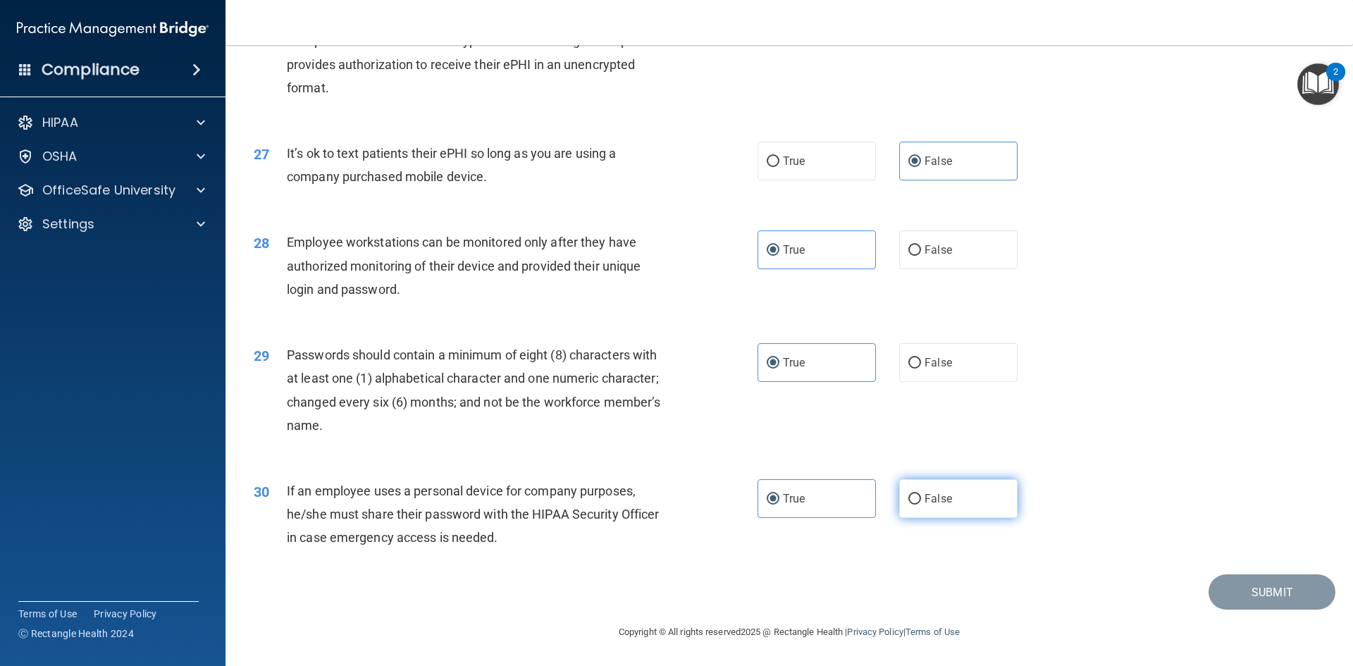
click at [921, 498] on input "False" at bounding box center [914, 499] width 13 height 11
radio input "true"
radio input "false"
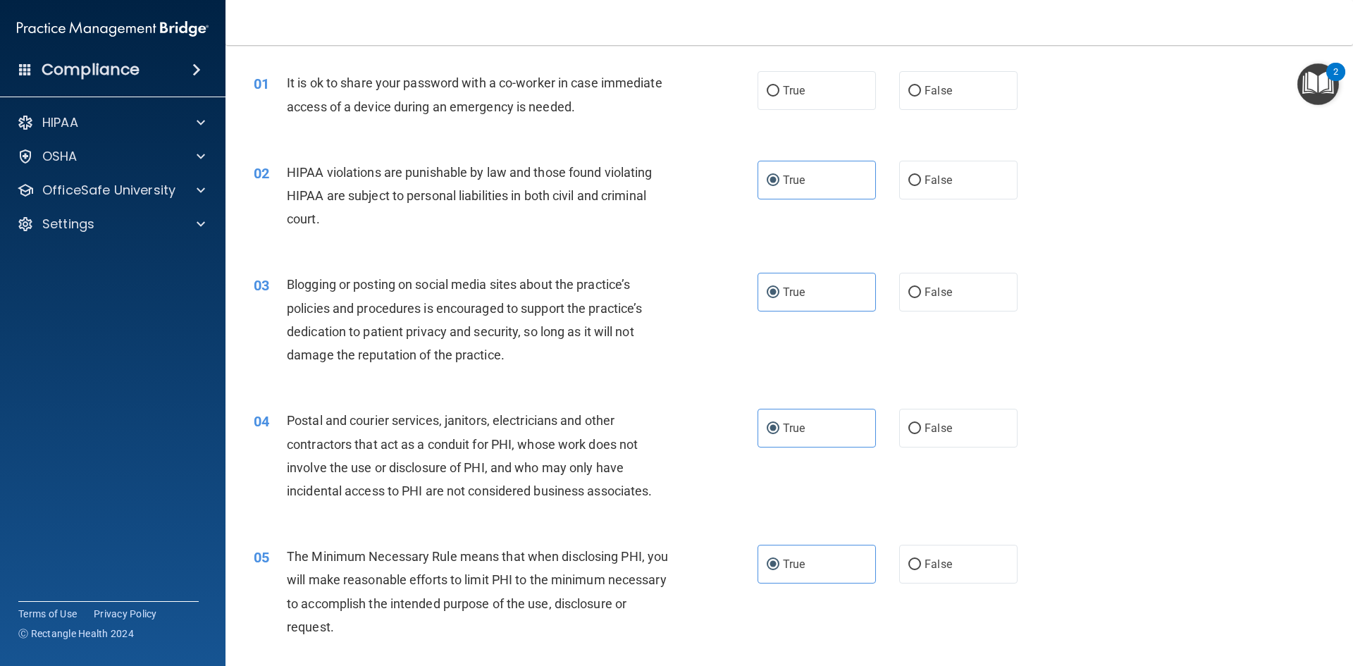
scroll to position [0, 0]
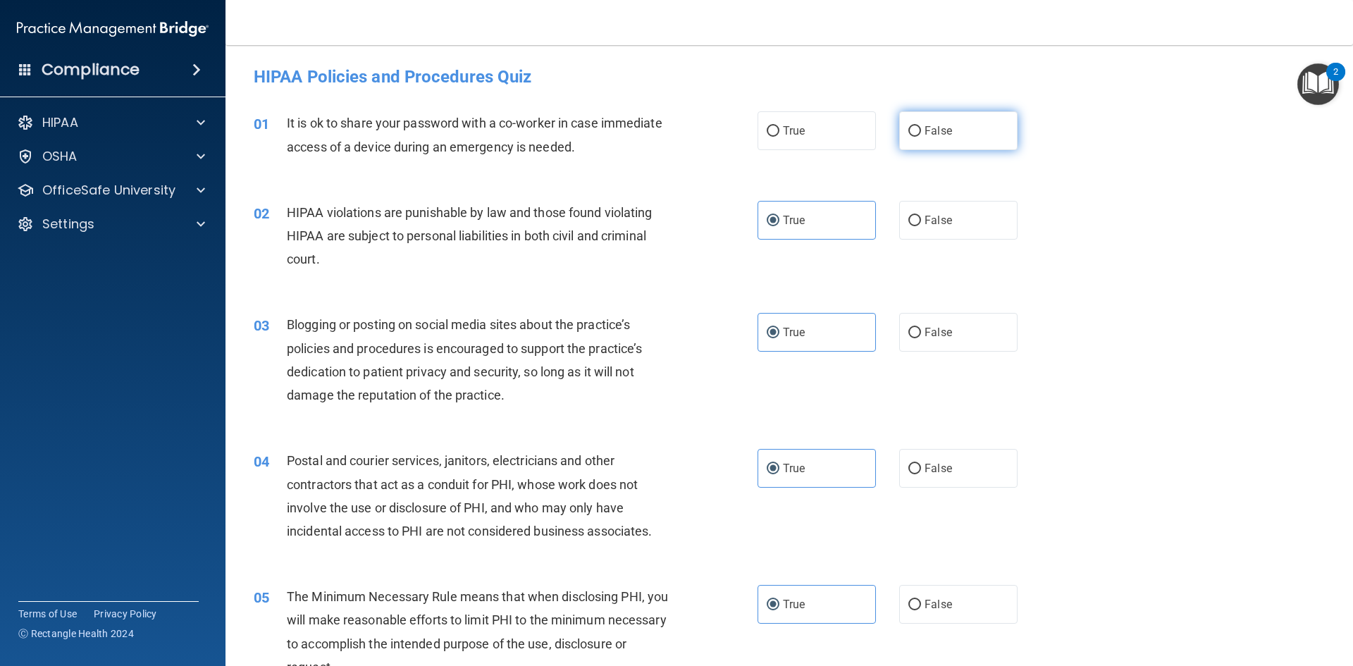
click at [953, 138] on label "False" at bounding box center [958, 130] width 118 height 39
click at [921, 137] on input "False" at bounding box center [914, 131] width 13 height 11
radio input "true"
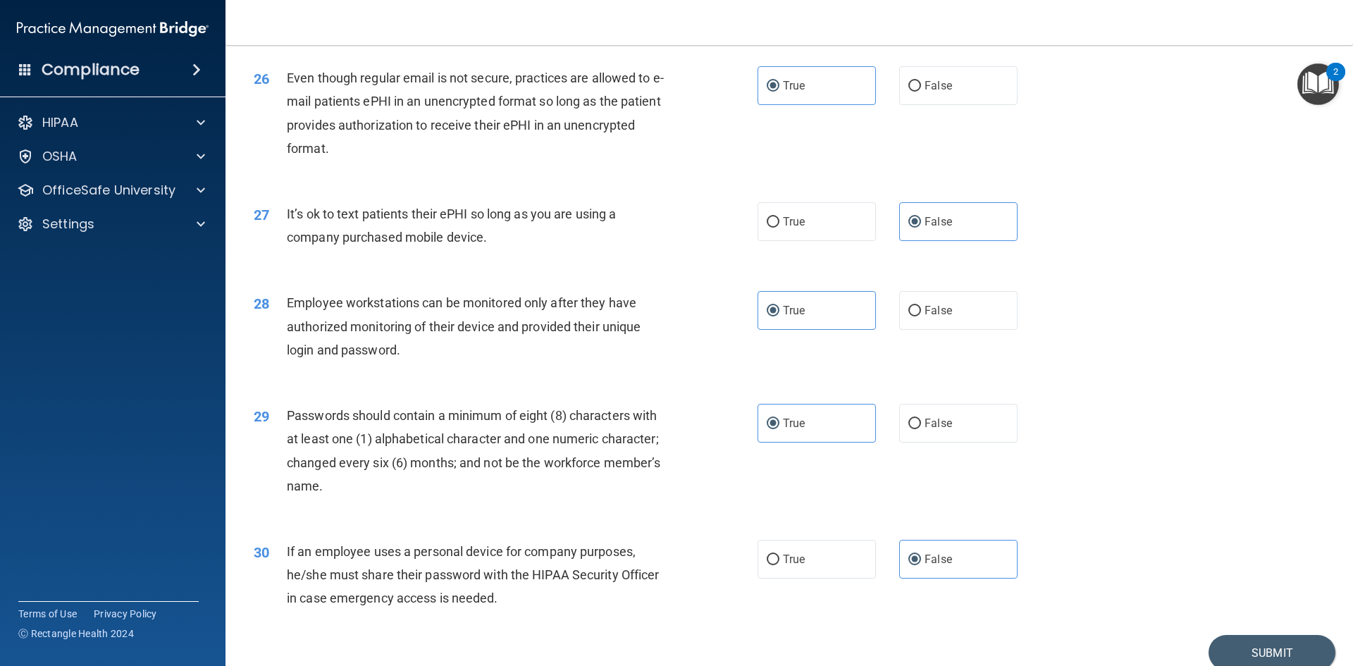
scroll to position [2871, 0]
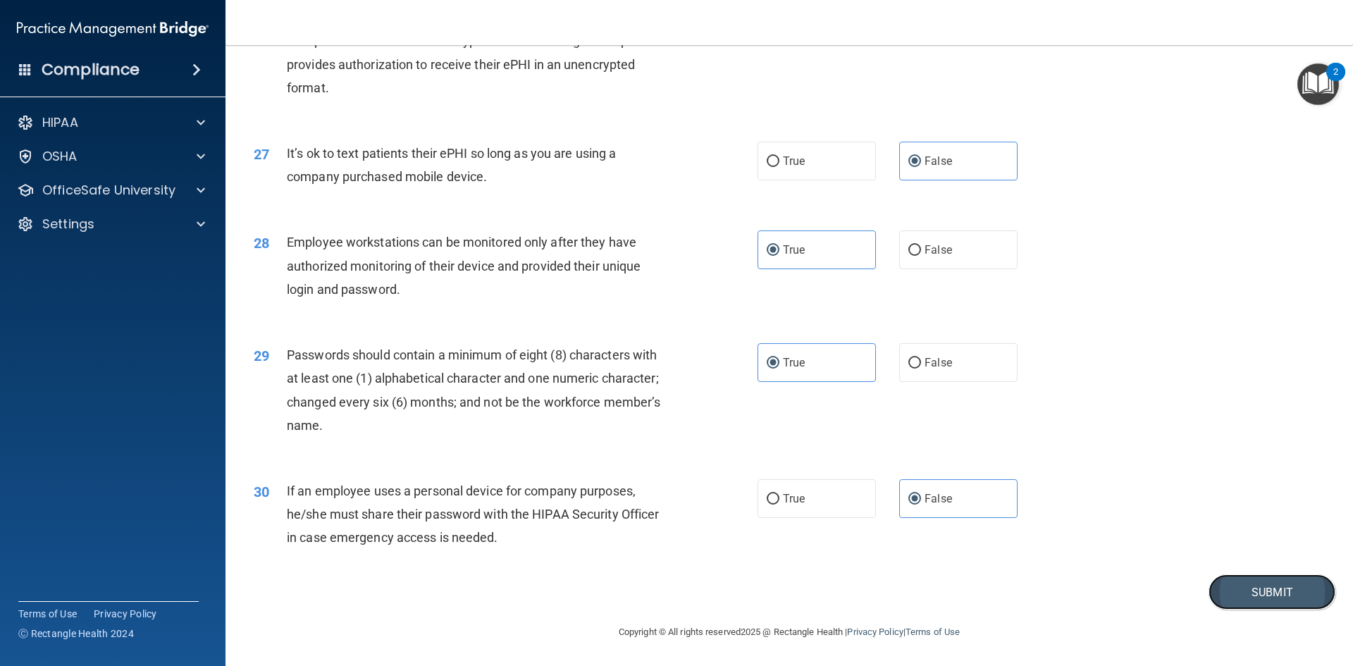
click at [1238, 602] on button "Submit" at bounding box center [1271, 592] width 127 height 36
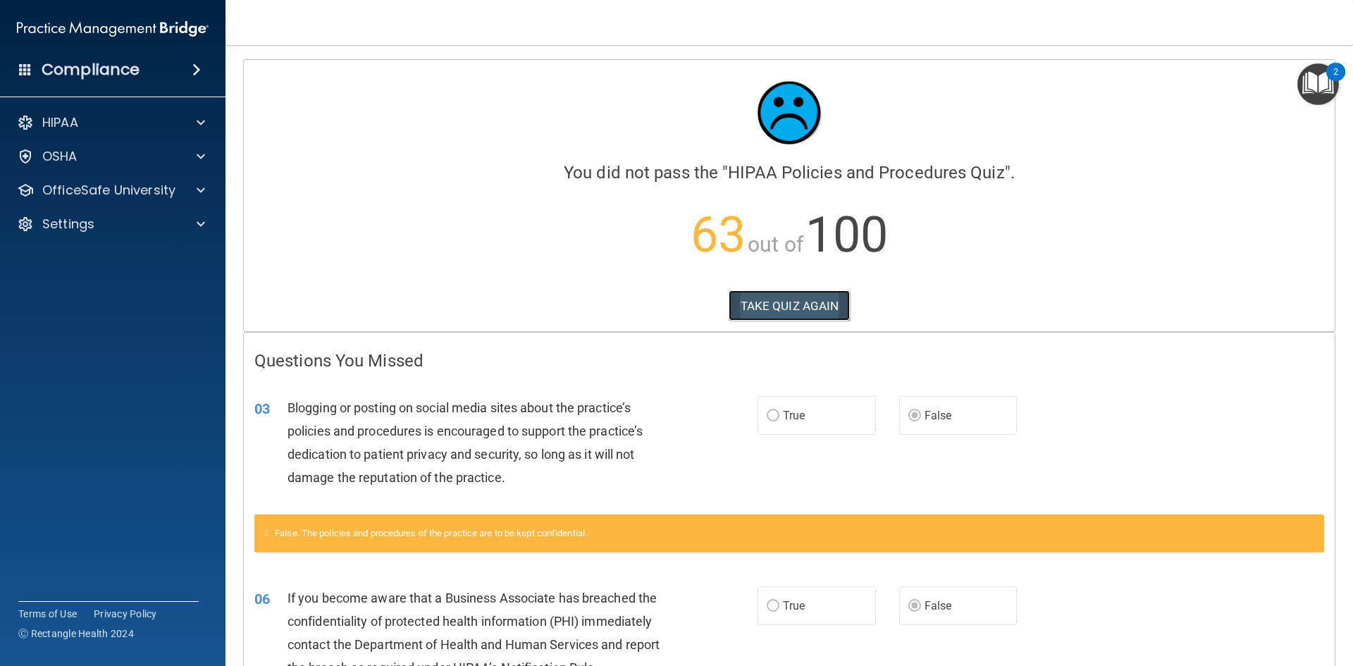
click at [764, 308] on button "TAKE QUIZ AGAIN" at bounding box center [790, 305] width 122 height 31
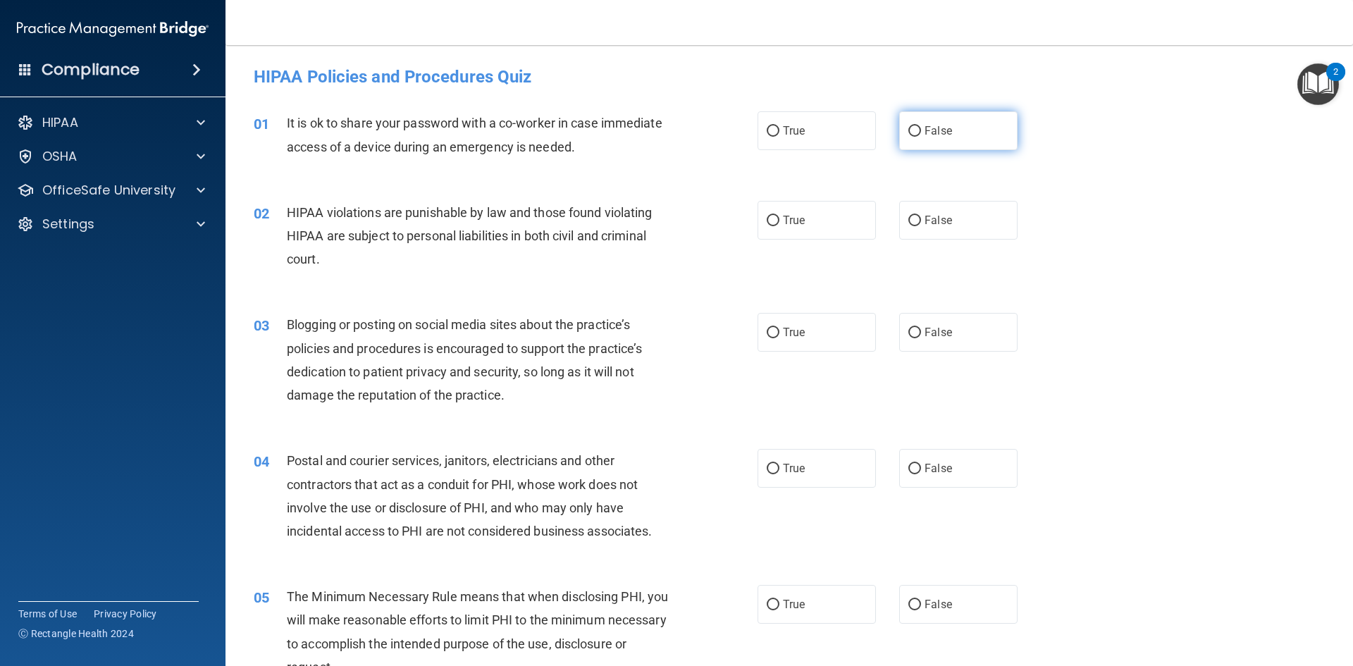
click at [959, 114] on label "False" at bounding box center [958, 130] width 118 height 39
click at [921, 126] on input "False" at bounding box center [914, 131] width 13 height 11
radio input "true"
click at [837, 214] on label "True" at bounding box center [816, 220] width 118 height 39
click at [779, 216] on input "True" at bounding box center [773, 221] width 13 height 11
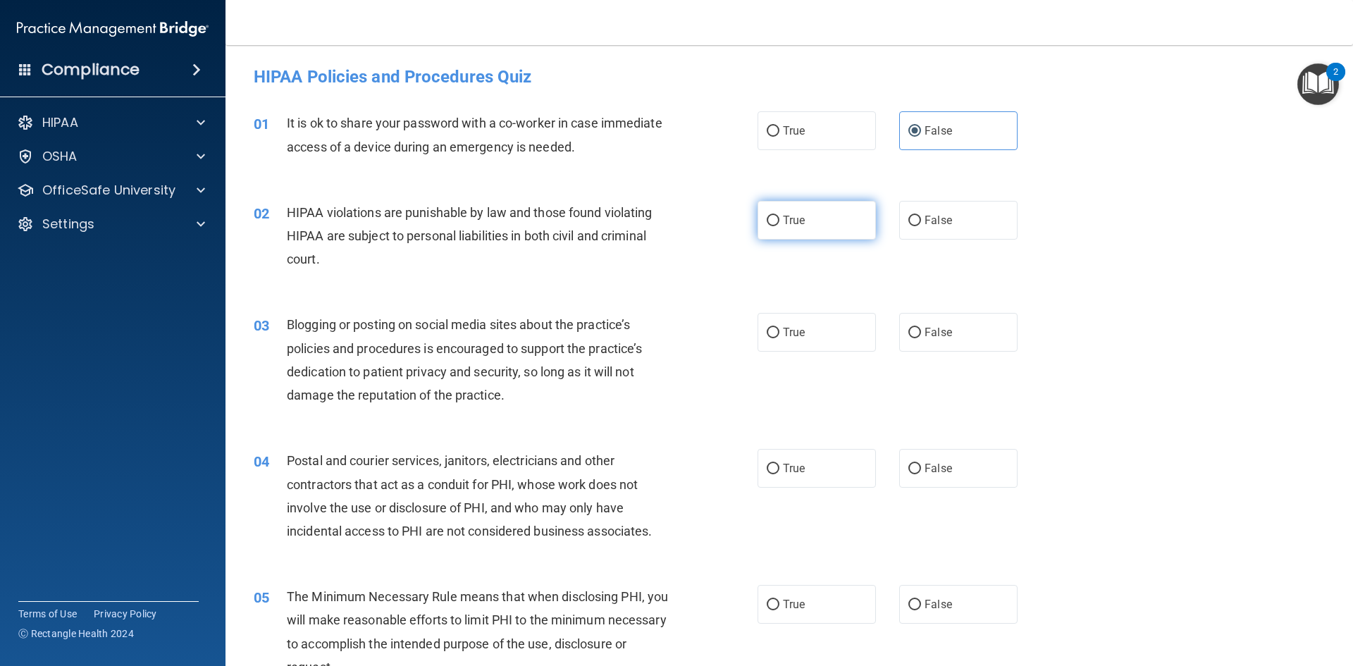
radio input "true"
click at [817, 342] on label "True" at bounding box center [816, 332] width 118 height 39
click at [779, 338] on input "True" at bounding box center [773, 333] width 13 height 11
radio input "true"
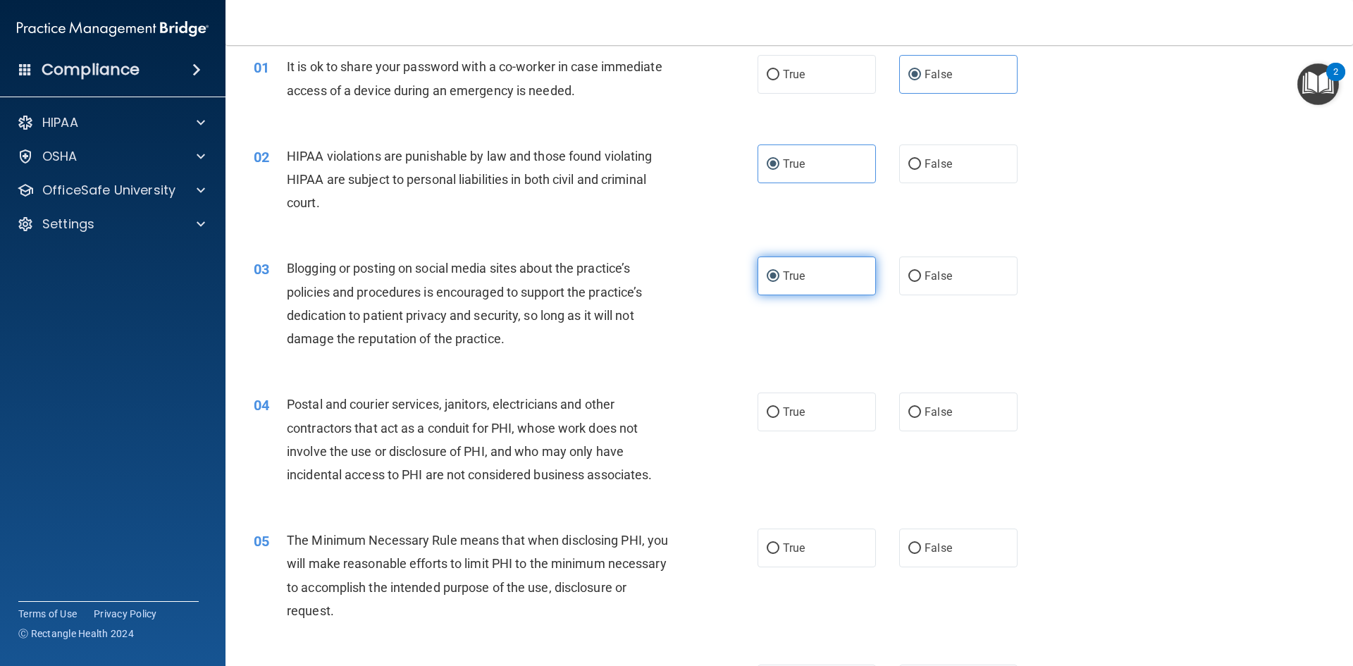
scroll to position [57, 0]
click at [924, 414] on span "False" at bounding box center [937, 410] width 27 height 13
click at [921, 414] on input "False" at bounding box center [914, 412] width 13 height 11
radio input "true"
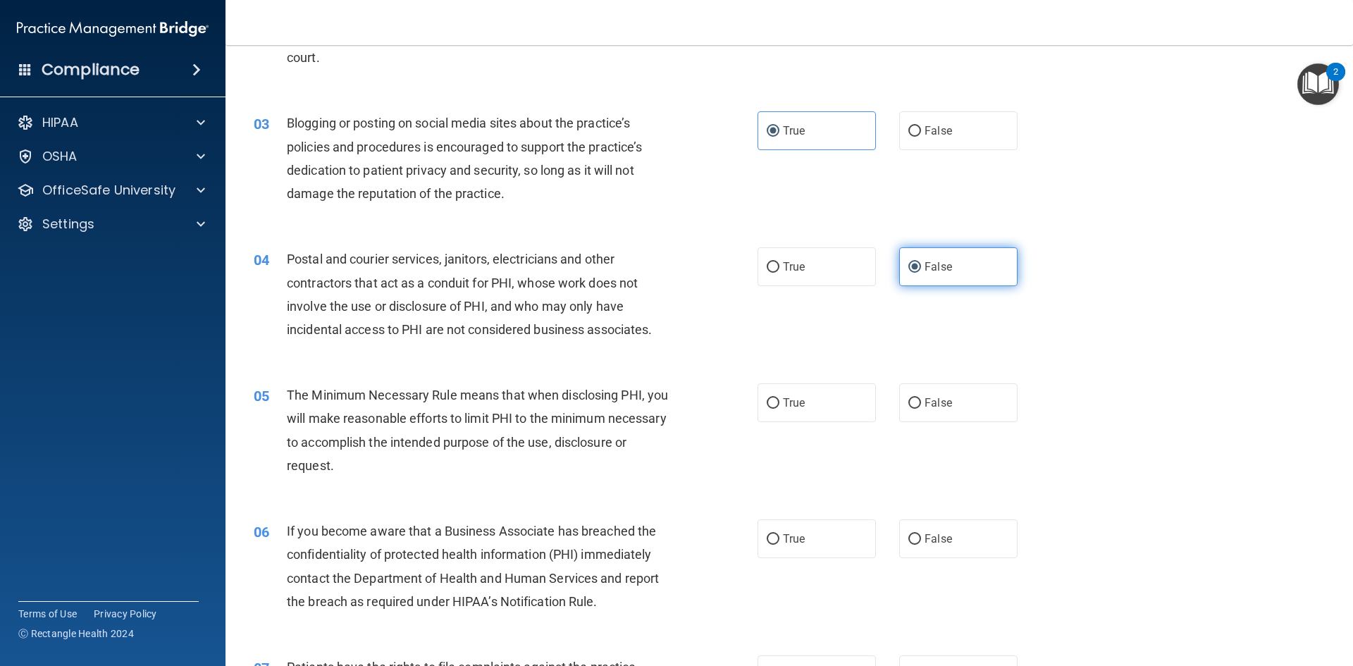
scroll to position [236, 0]
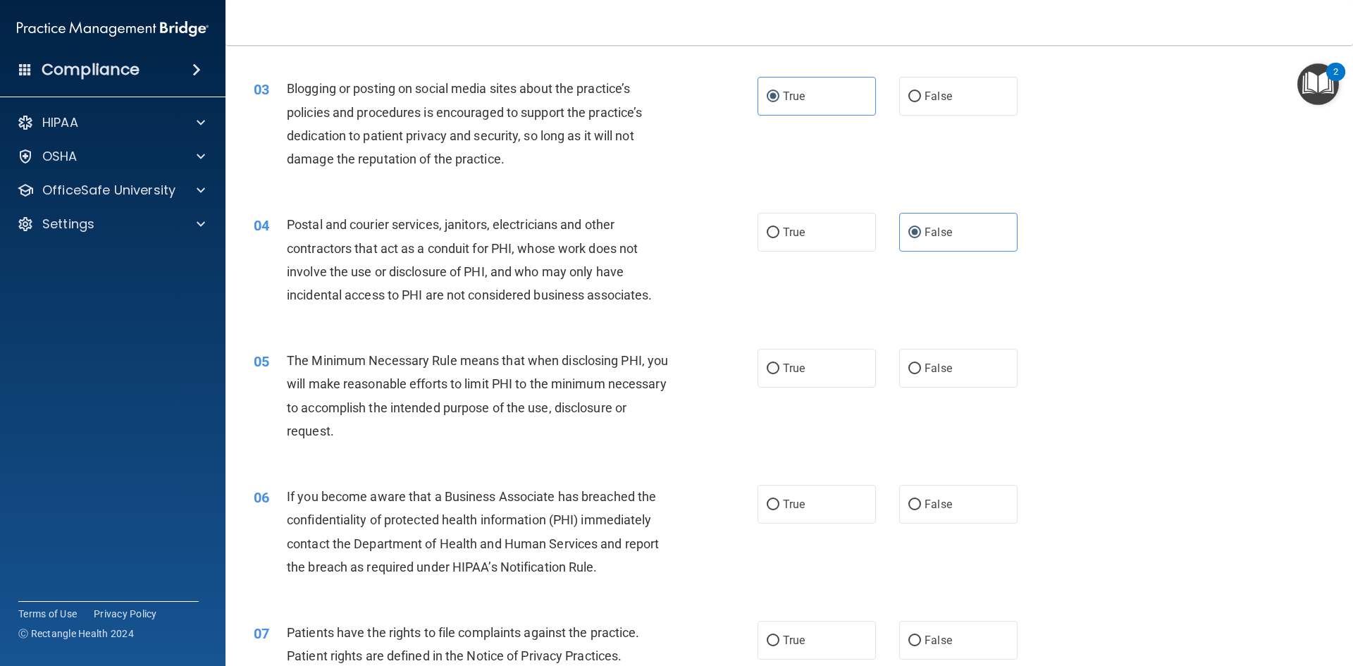
click at [744, 380] on div "05 The Minimum Necessary Rule means that when disclosing PHI, you will make rea…" at bounding box center [506, 399] width 546 height 101
click at [783, 370] on span "True" at bounding box center [794, 367] width 22 height 13
click at [779, 370] on input "True" at bounding box center [773, 369] width 13 height 11
radio input "true"
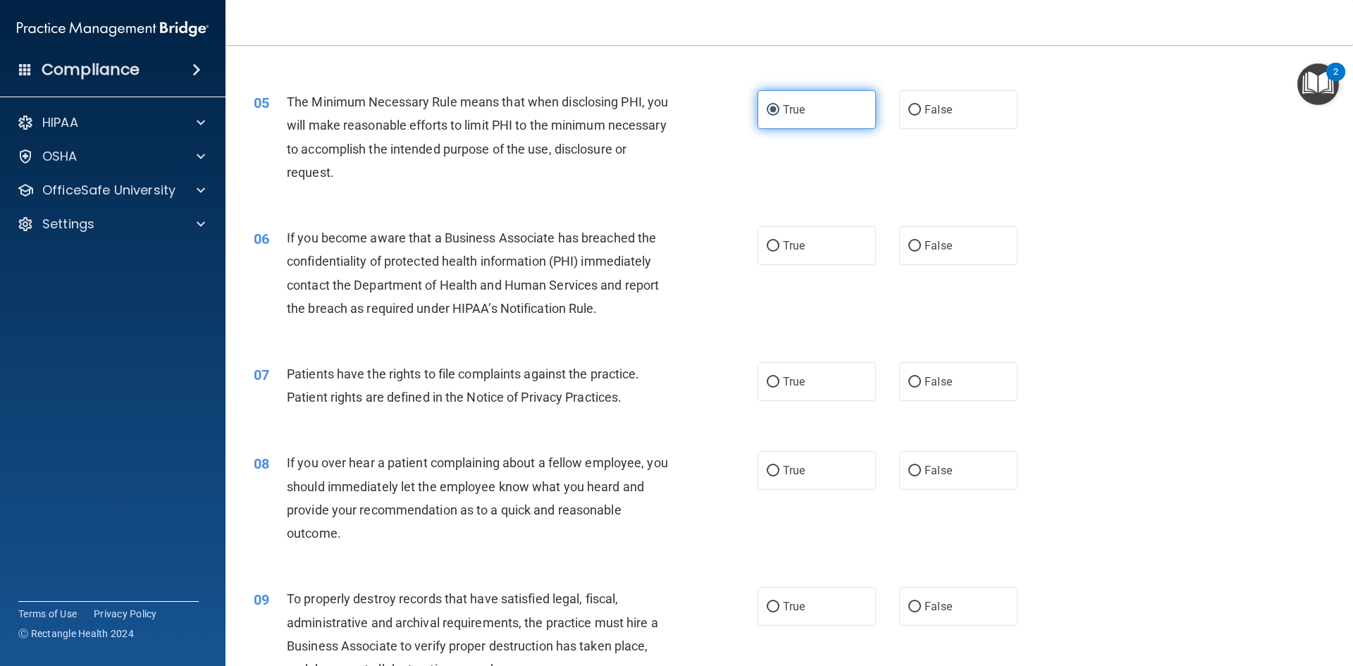
scroll to position [495, 0]
click at [836, 217] on div "06 If you become aware that a Business Associate has breached the confidentiali…" at bounding box center [789, 276] width 1092 height 136
click at [836, 221] on div "06 If you become aware that a Business Associate has breached the confidentiali…" at bounding box center [789, 276] width 1092 height 136
click at [836, 231] on label "True" at bounding box center [816, 244] width 118 height 39
click at [779, 240] on input "True" at bounding box center [773, 245] width 13 height 11
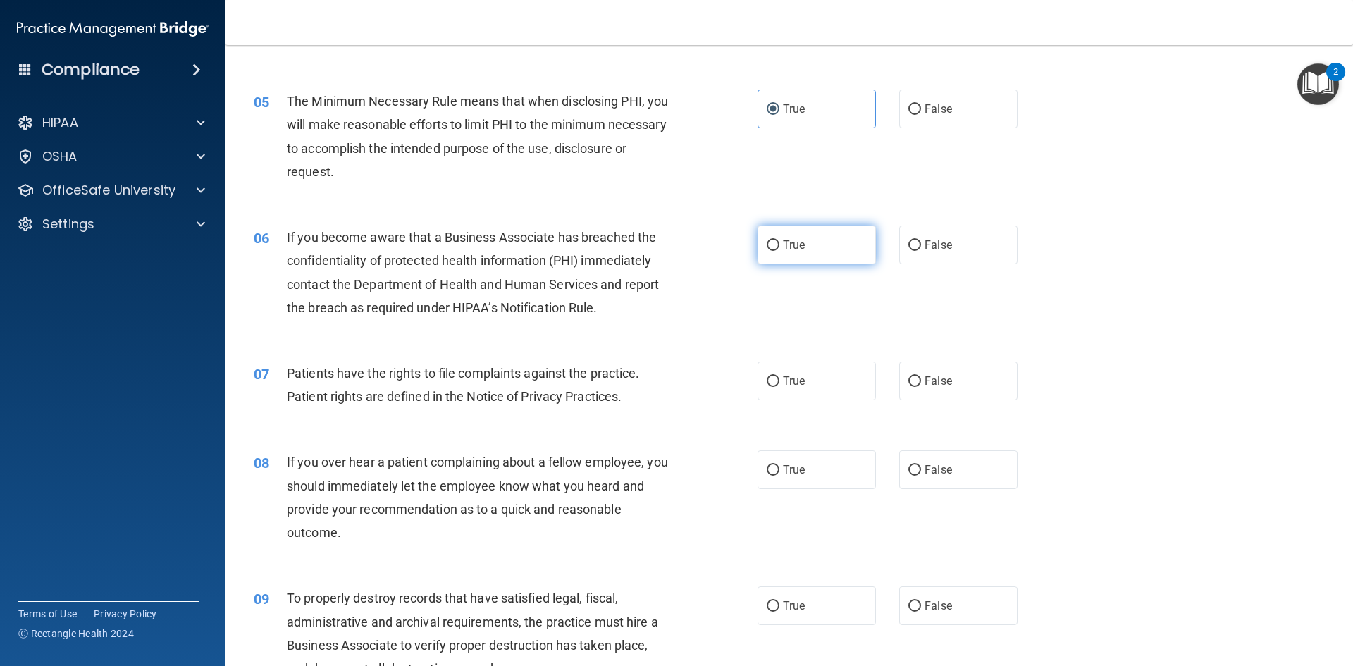
radio input "true"
click at [807, 375] on label "True" at bounding box center [816, 380] width 118 height 39
click at [779, 376] on input "True" at bounding box center [773, 381] width 13 height 11
radio input "true"
click at [858, 454] on label "True" at bounding box center [816, 469] width 118 height 39
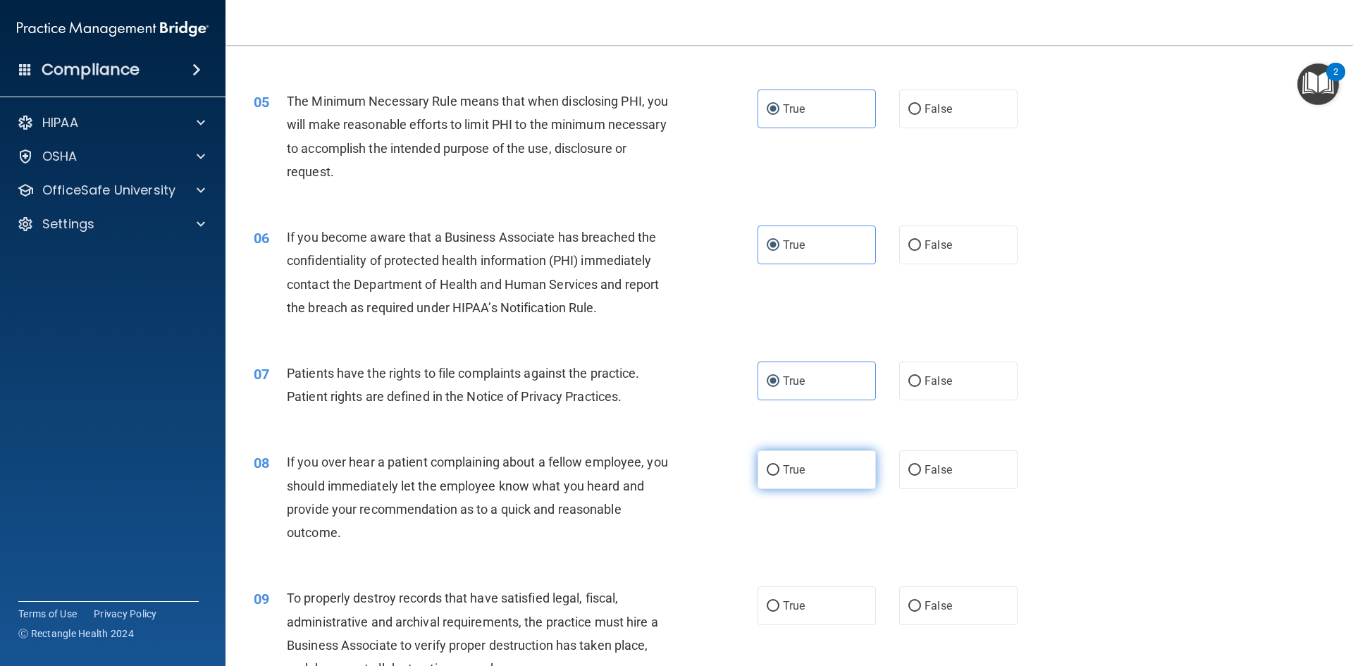
click at [779, 465] on input "True" at bounding box center [773, 470] width 13 height 11
radio input "true"
click at [878, 455] on div "True False" at bounding box center [899, 469] width 284 height 39
click at [890, 456] on div "True False" at bounding box center [899, 469] width 284 height 39
click at [899, 457] on label "False" at bounding box center [958, 469] width 118 height 39
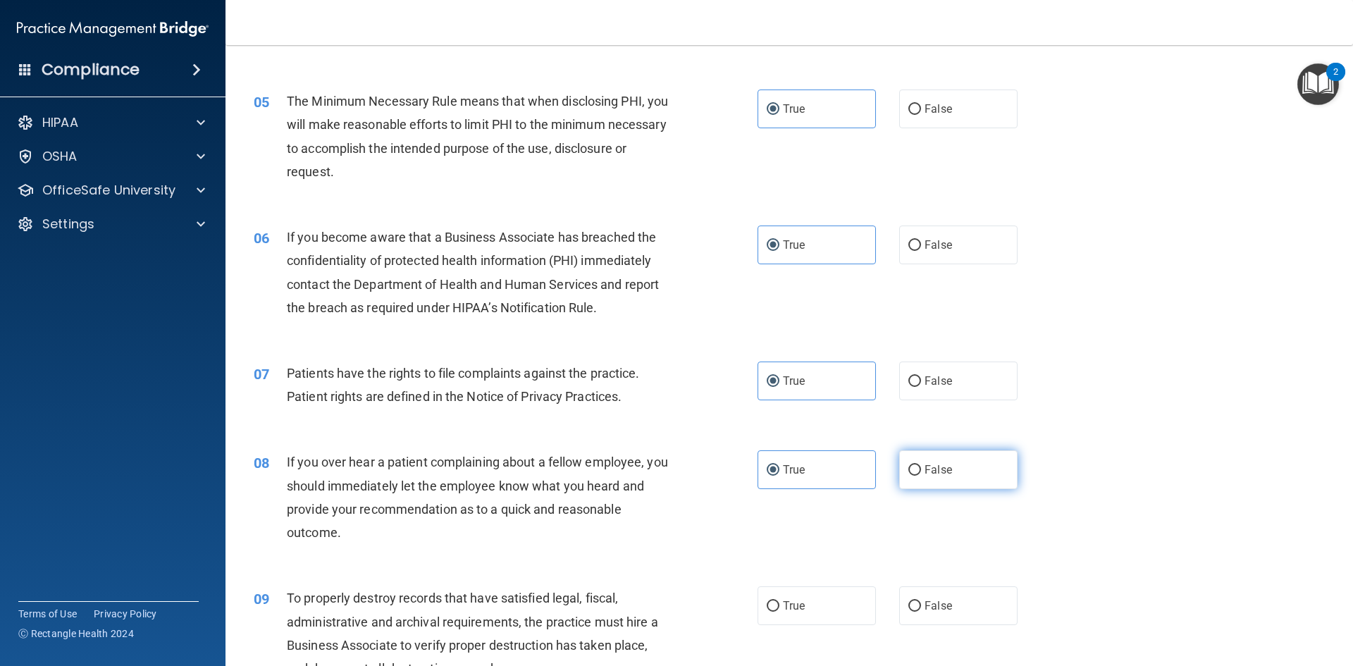
click at [908, 465] on input "False" at bounding box center [914, 470] width 13 height 11
radio input "true"
radio input "false"
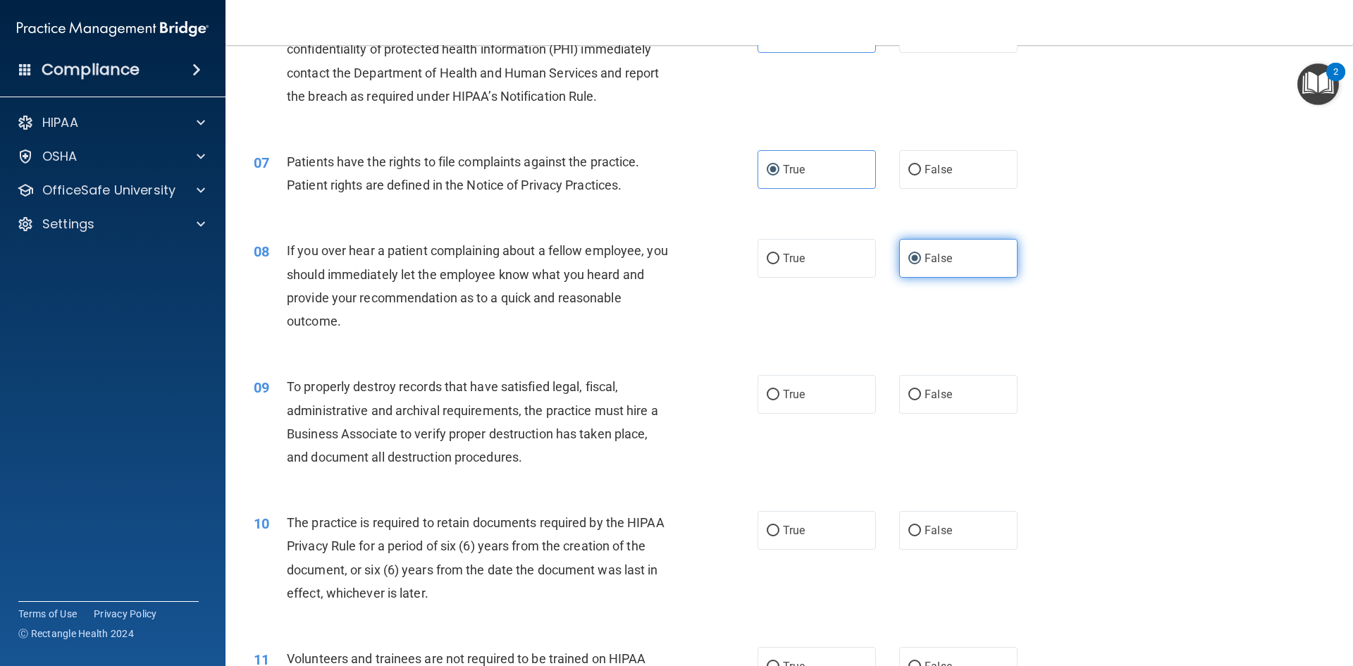
scroll to position [800, 0]
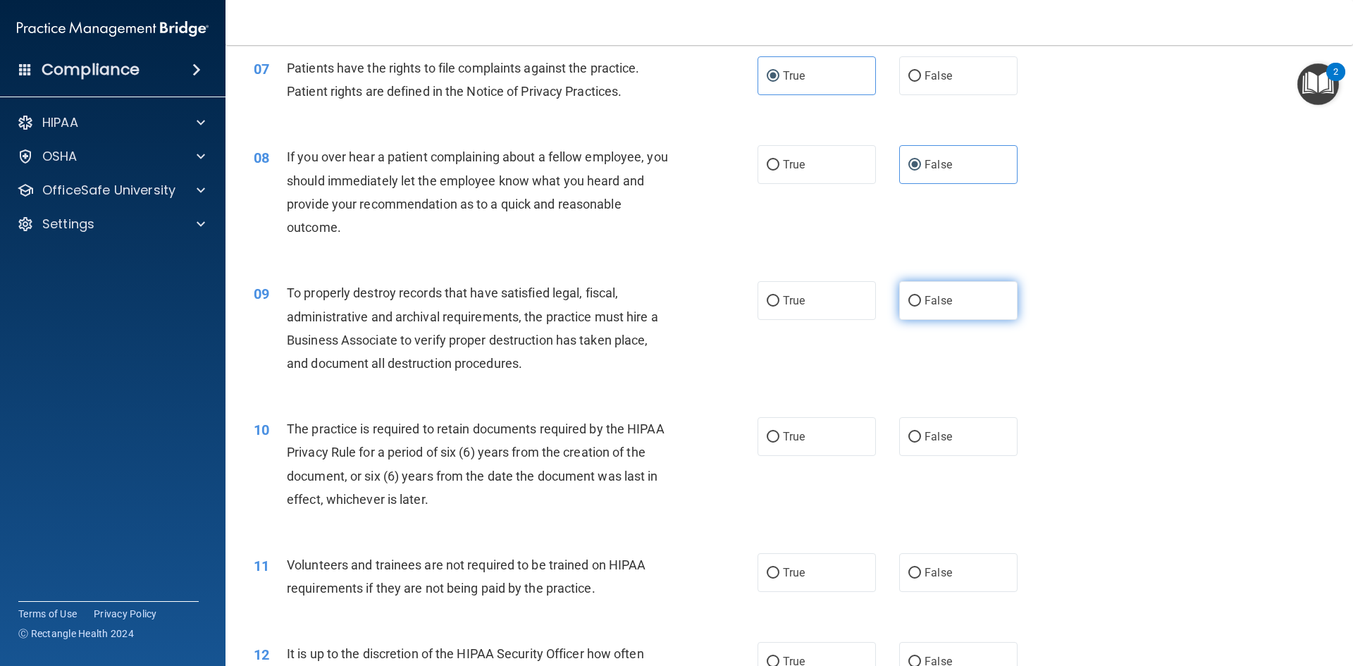
click at [928, 293] on label "False" at bounding box center [958, 300] width 118 height 39
click at [921, 296] on input "False" at bounding box center [914, 301] width 13 height 11
radio input "true"
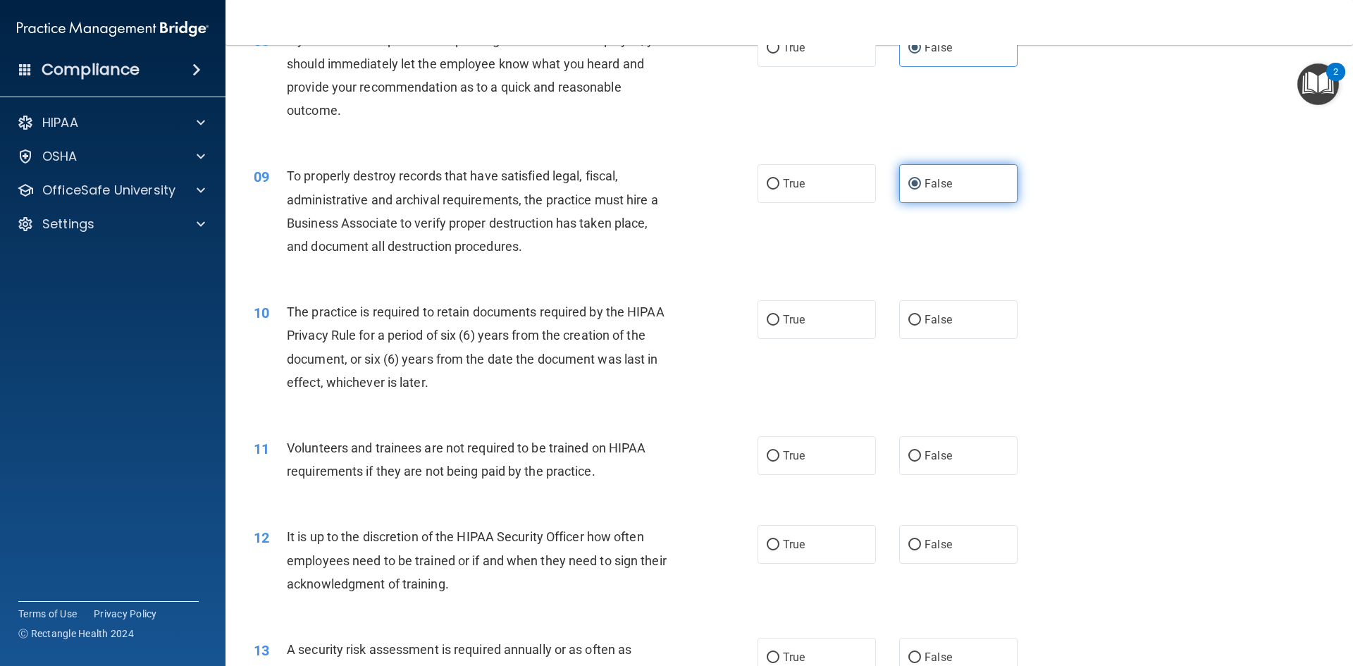
scroll to position [918, 0]
click at [831, 543] on label "True" at bounding box center [816, 543] width 118 height 39
click at [779, 543] on input "True" at bounding box center [773, 544] width 13 height 11
radio input "true"
click at [968, 454] on label "False" at bounding box center [958, 454] width 118 height 39
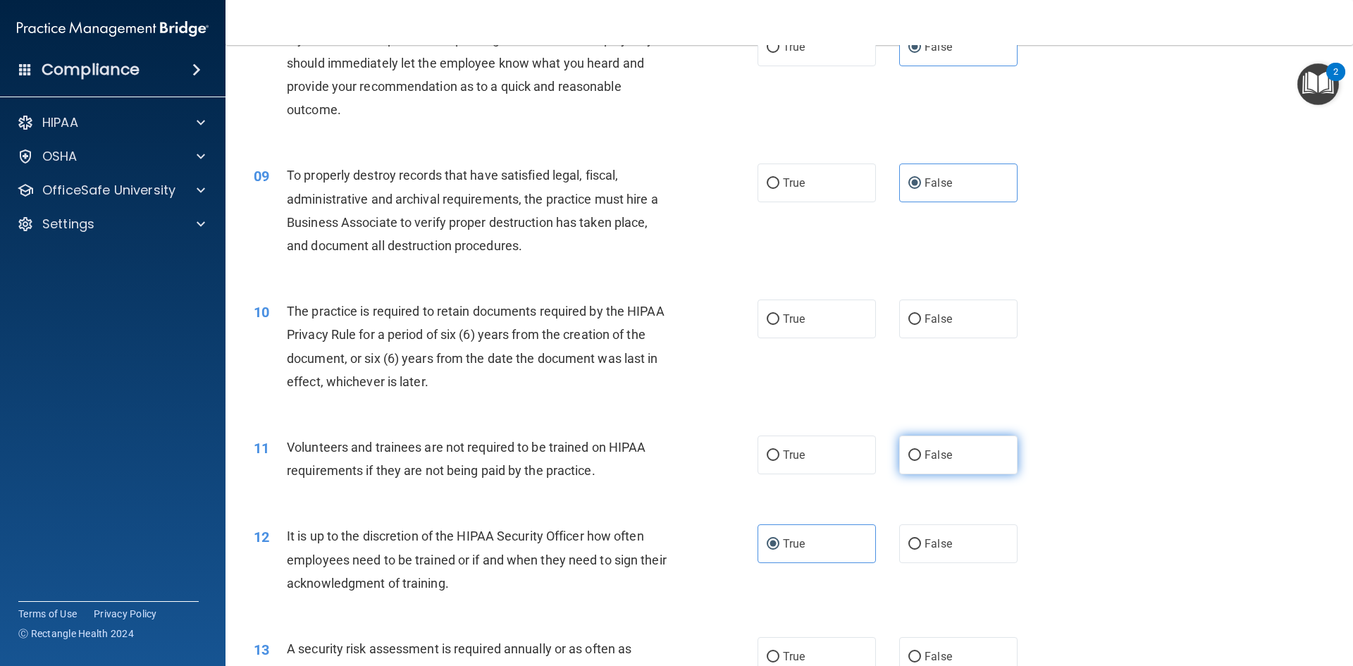
click at [921, 454] on input "False" at bounding box center [914, 455] width 13 height 11
radio input "true"
click at [762, 329] on label "True" at bounding box center [816, 318] width 118 height 39
click at [767, 325] on input "True" at bounding box center [773, 319] width 13 height 11
radio input "true"
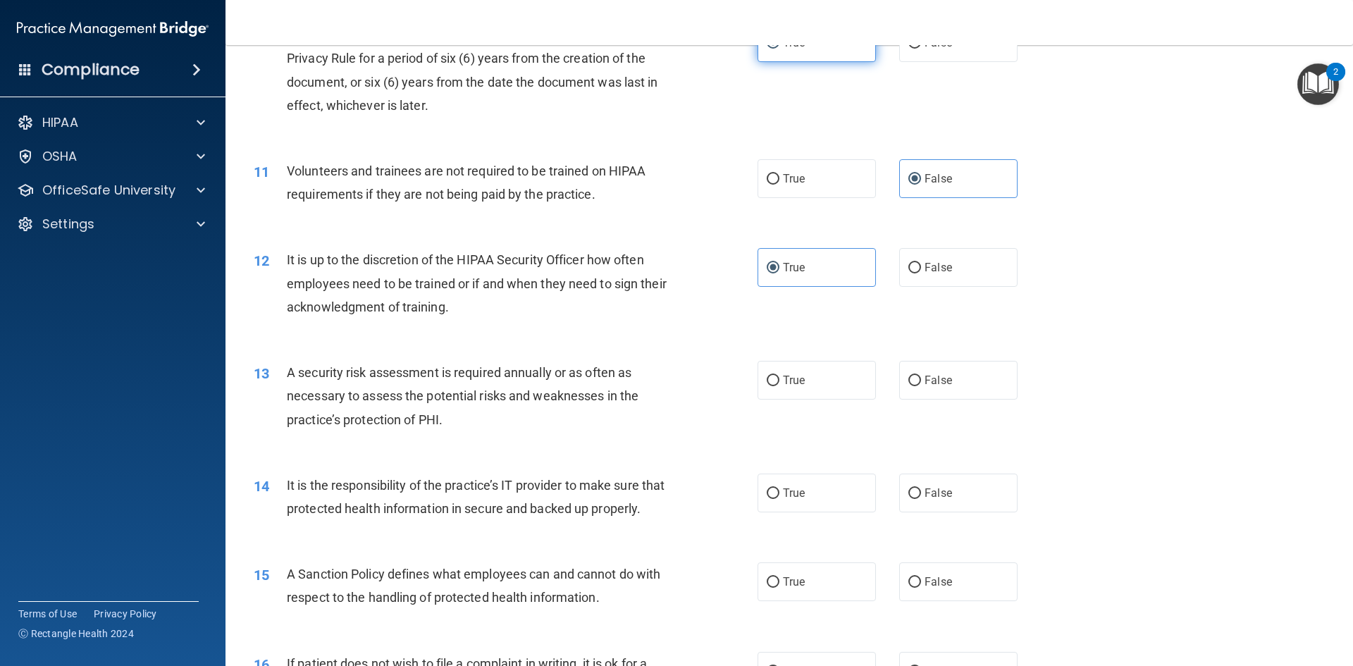
scroll to position [1195, 0]
click at [813, 500] on label "True" at bounding box center [816, 492] width 118 height 39
click at [779, 498] on input "True" at bounding box center [773, 493] width 13 height 11
radio input "true"
click at [946, 504] on label "False" at bounding box center [958, 492] width 118 height 39
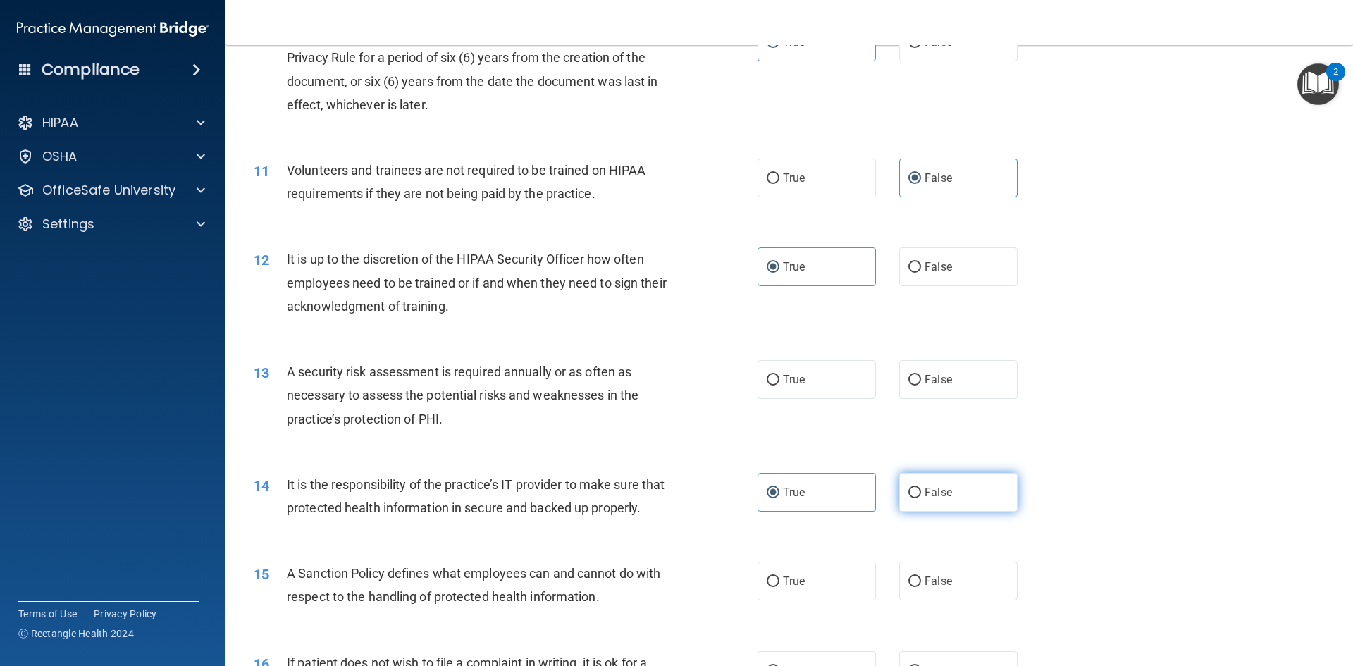
click at [921, 498] on input "False" at bounding box center [914, 493] width 13 height 11
radio input "true"
radio input "false"
click at [824, 374] on label "True" at bounding box center [816, 379] width 118 height 39
click at [779, 375] on input "True" at bounding box center [773, 380] width 13 height 11
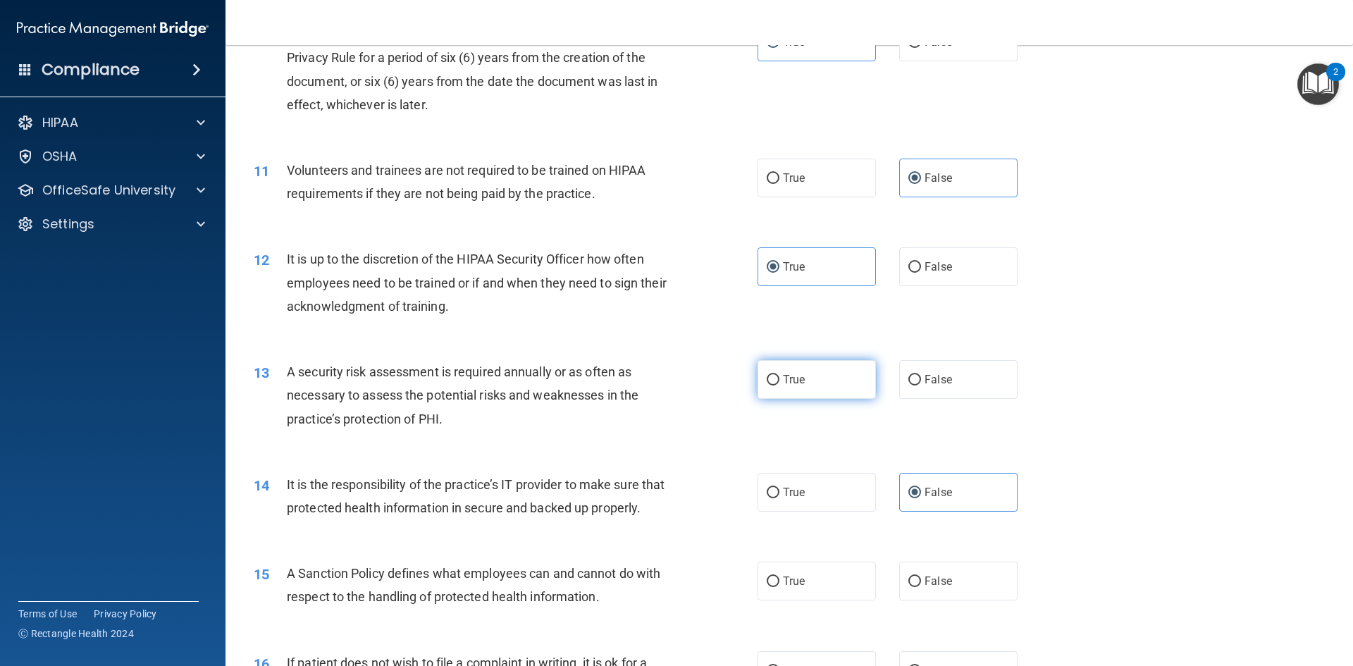
radio input "true"
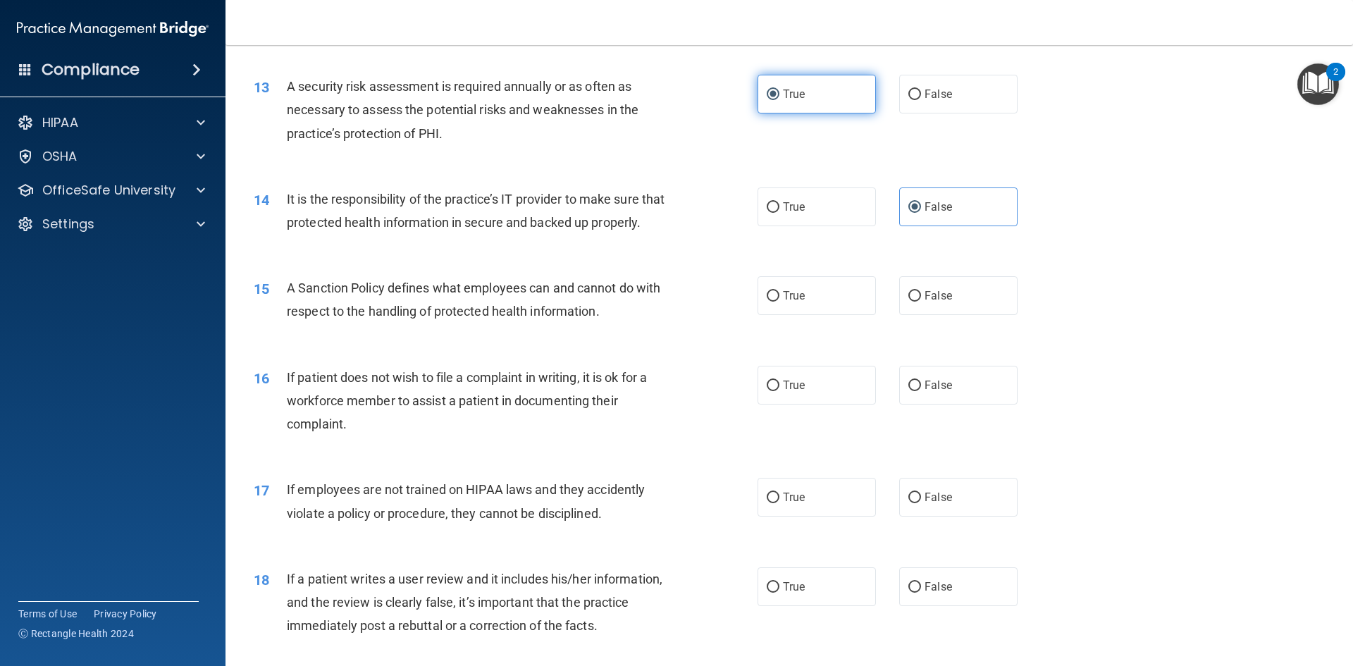
scroll to position [1481, 0]
click at [821, 314] on label "True" at bounding box center [816, 294] width 118 height 39
click at [779, 301] on input "True" at bounding box center [773, 295] width 13 height 11
radio input "true"
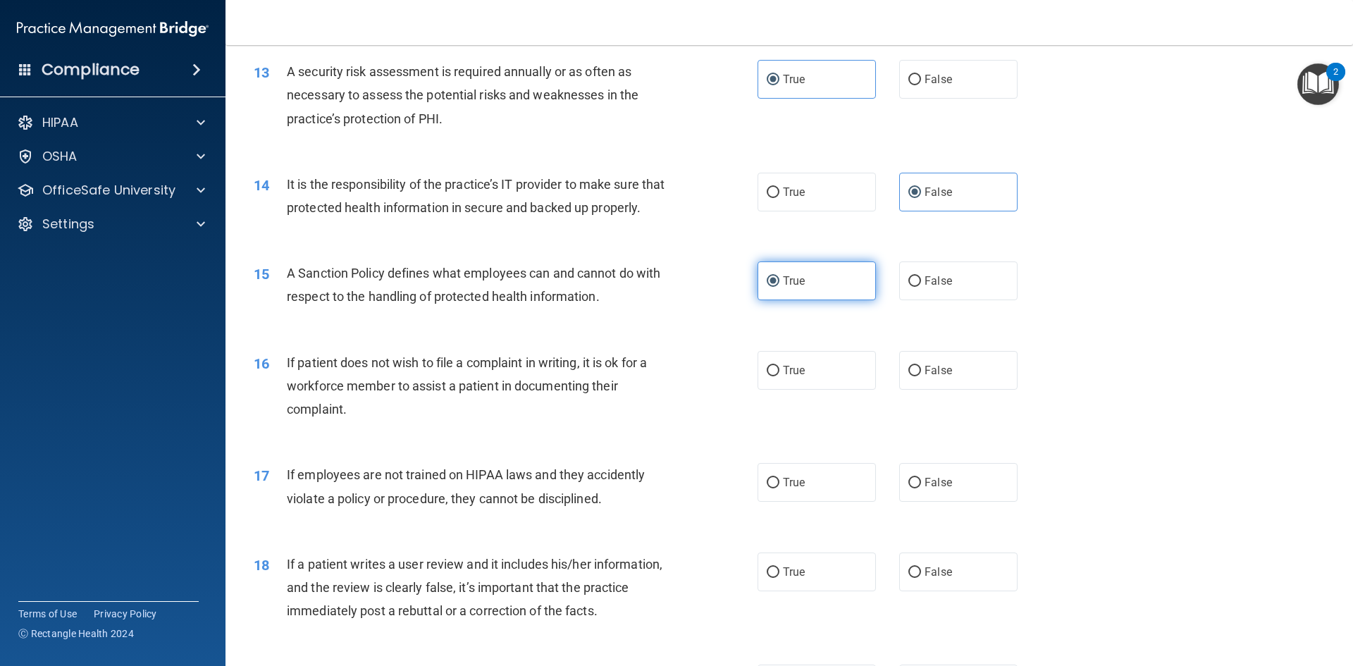
scroll to position [1496, 0]
click at [953, 389] on label "False" at bounding box center [958, 369] width 118 height 39
click at [921, 376] on input "False" at bounding box center [914, 370] width 13 height 11
radio input "true"
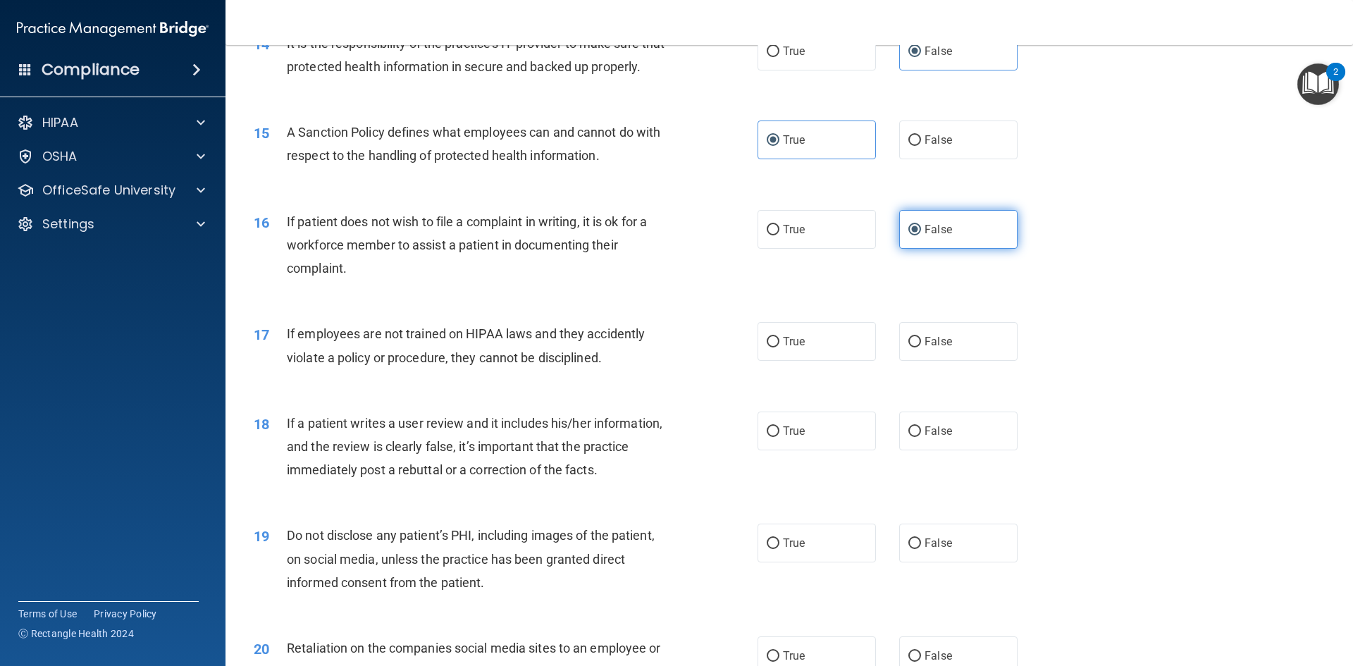
scroll to position [1635, 0]
click at [922, 361] on label "False" at bounding box center [958, 342] width 118 height 39
click at [921, 348] on input "False" at bounding box center [914, 342] width 13 height 11
radio input "true"
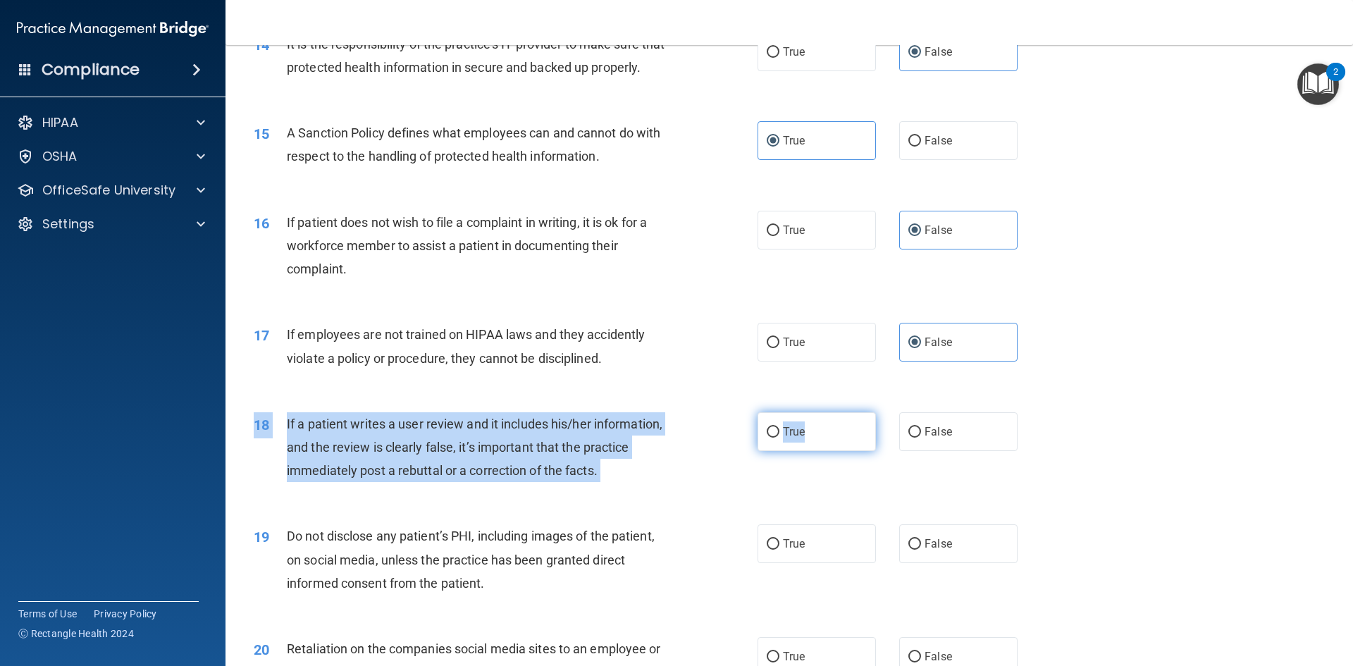
drag, startPoint x: 786, startPoint y: 481, endPoint x: 798, endPoint y: 458, distance: 26.2
click at [798, 458] on div "18 If a patient writes a user review and it includes his/her information, and t…" at bounding box center [789, 451] width 1092 height 113
click at [798, 438] on span "True" at bounding box center [794, 431] width 22 height 13
click at [779, 438] on input "True" at bounding box center [773, 432] width 13 height 11
radio input "true"
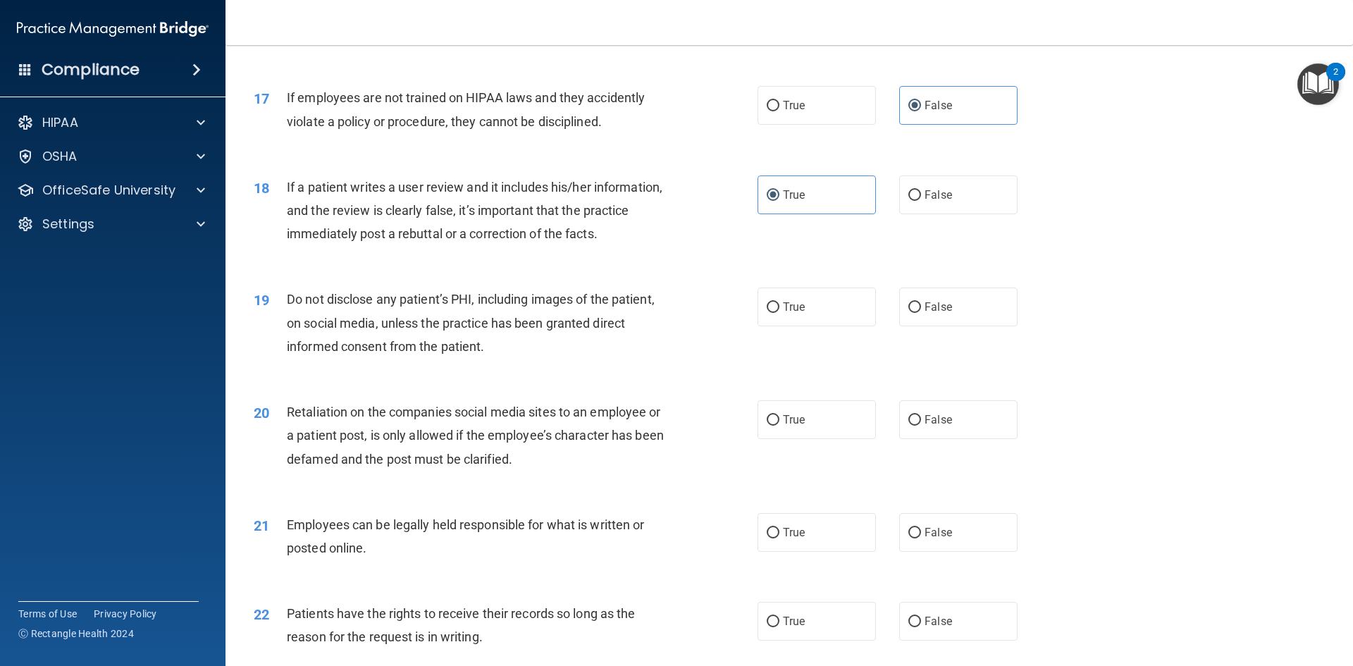
scroll to position [1873, 0]
click at [793, 426] on label "True" at bounding box center [816, 418] width 118 height 39
click at [779, 425] on input "True" at bounding box center [773, 419] width 13 height 11
radio input "true"
click at [827, 326] on label "True" at bounding box center [816, 306] width 118 height 39
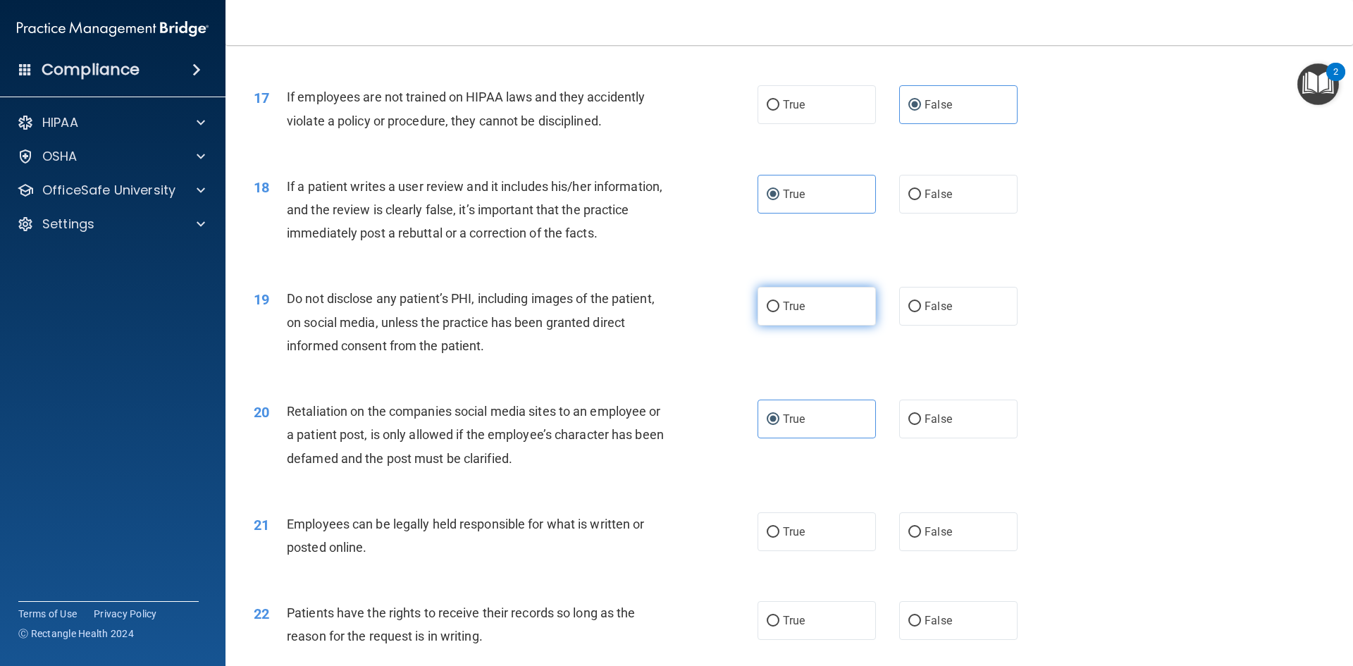
click at [779, 312] on input "True" at bounding box center [773, 307] width 13 height 11
radio input "true"
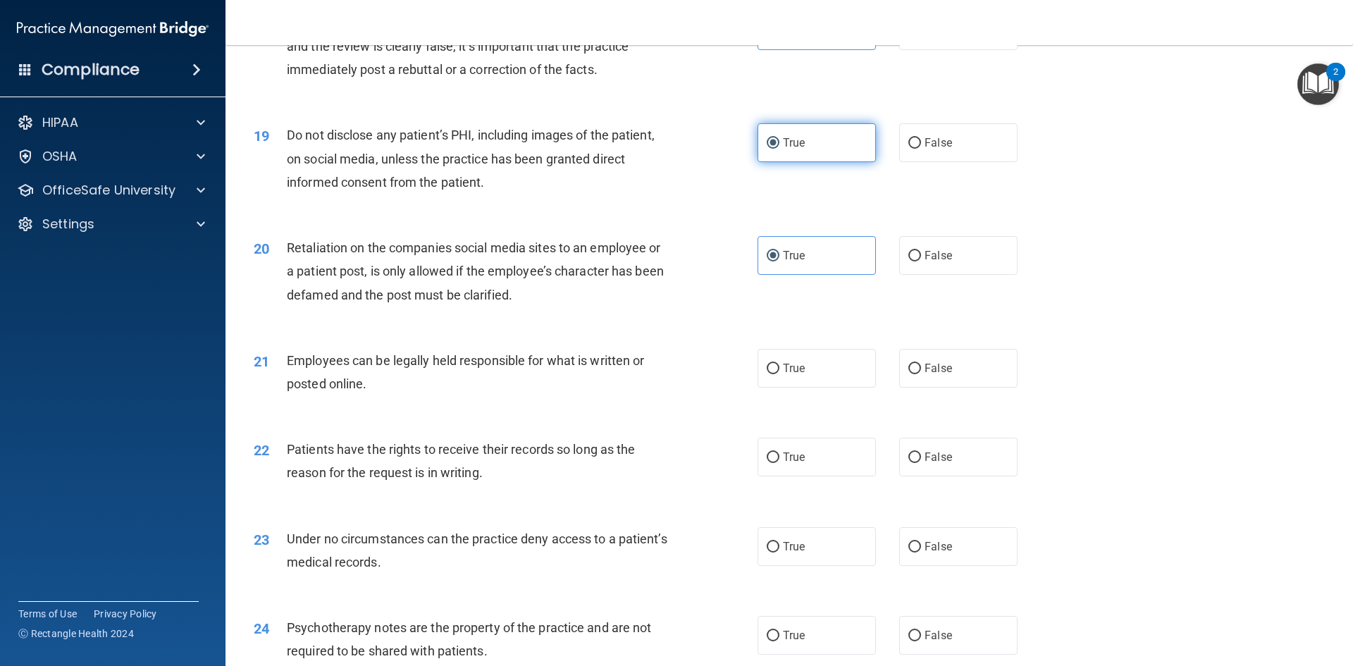
scroll to position [2059, 0]
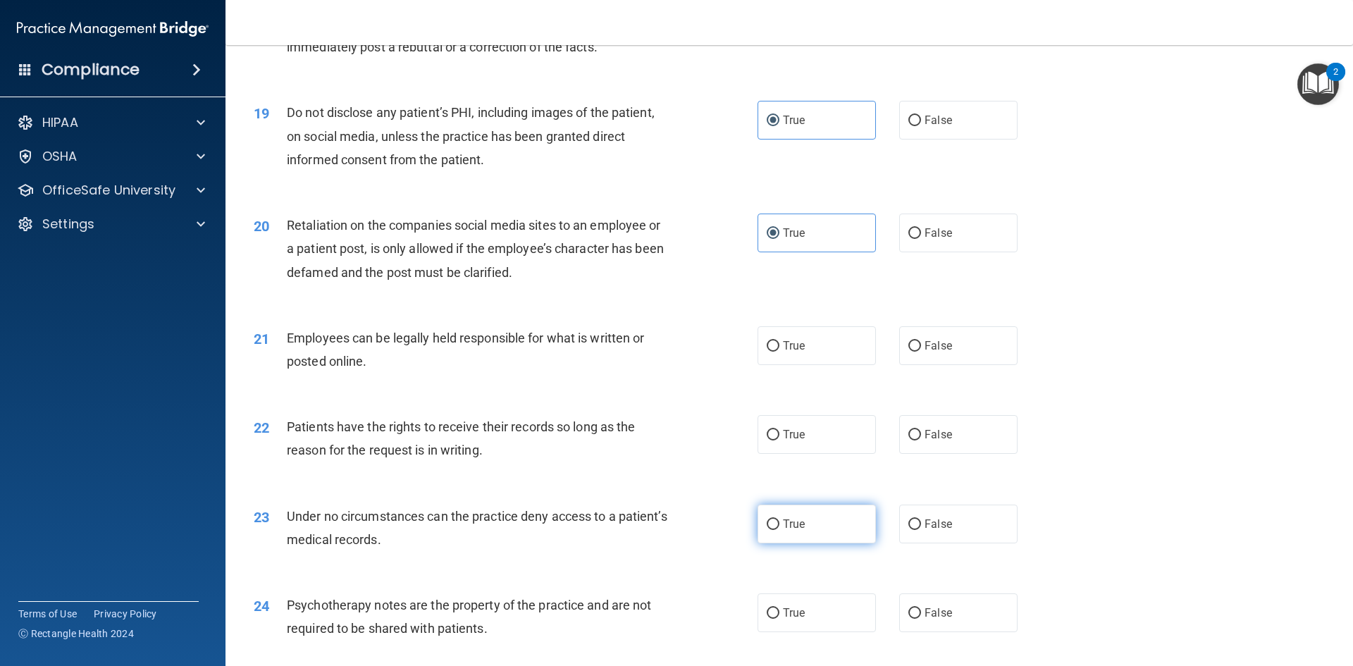
click at [832, 543] on label "True" at bounding box center [816, 523] width 118 height 39
click at [779, 530] on input "True" at bounding box center [773, 524] width 13 height 11
radio input "true"
click at [836, 454] on label "True" at bounding box center [816, 434] width 118 height 39
click at [779, 440] on input "True" at bounding box center [773, 435] width 13 height 11
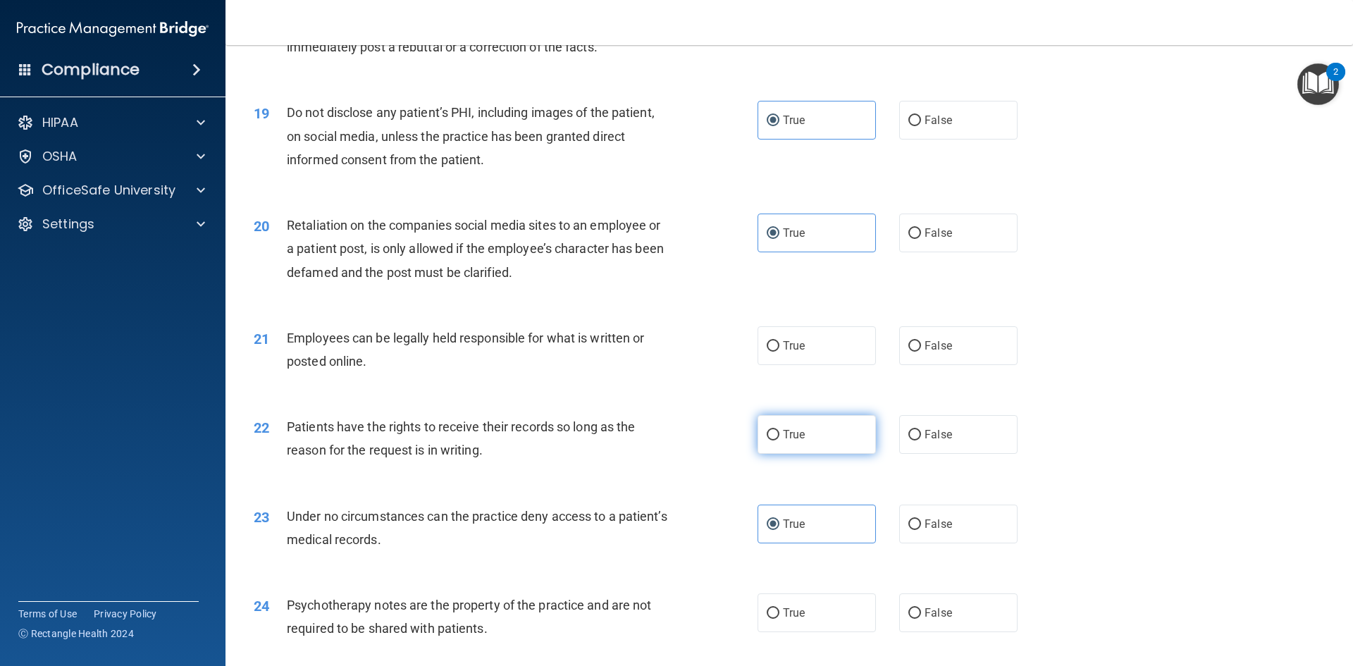
radio input "true"
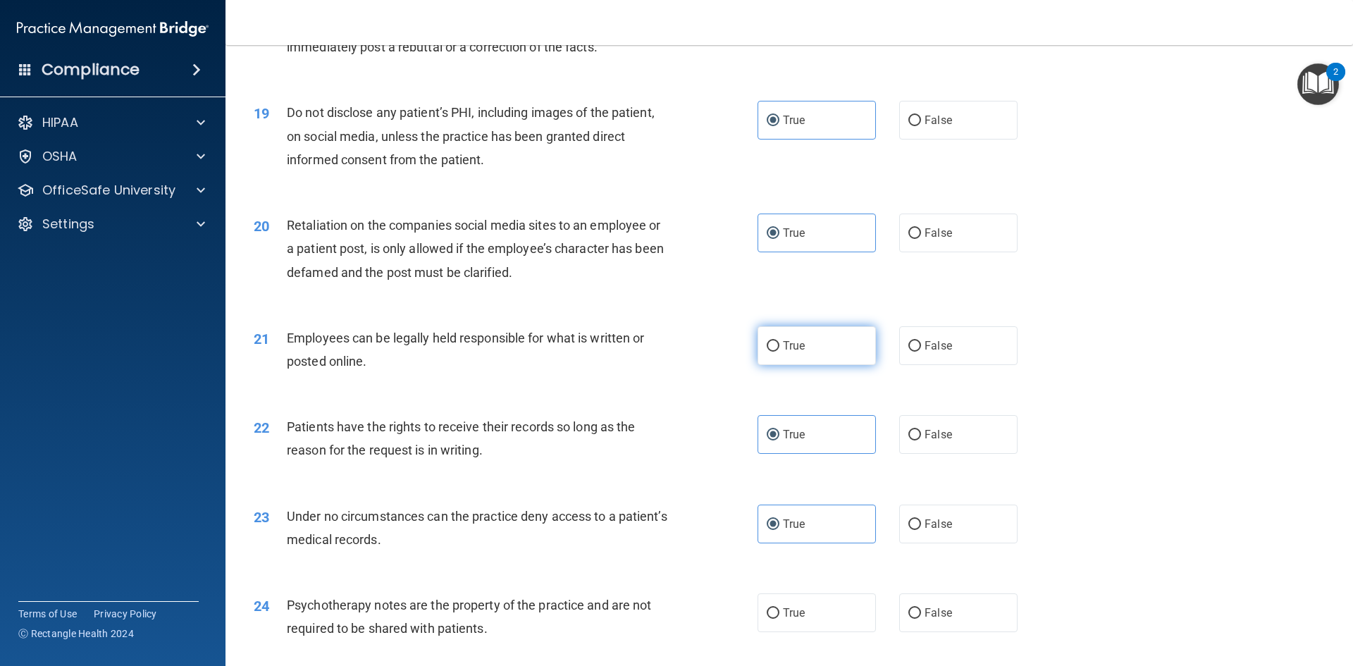
click at [821, 365] on label "True" at bounding box center [816, 345] width 118 height 39
click at [779, 352] on input "True" at bounding box center [773, 346] width 13 height 11
radio input "true"
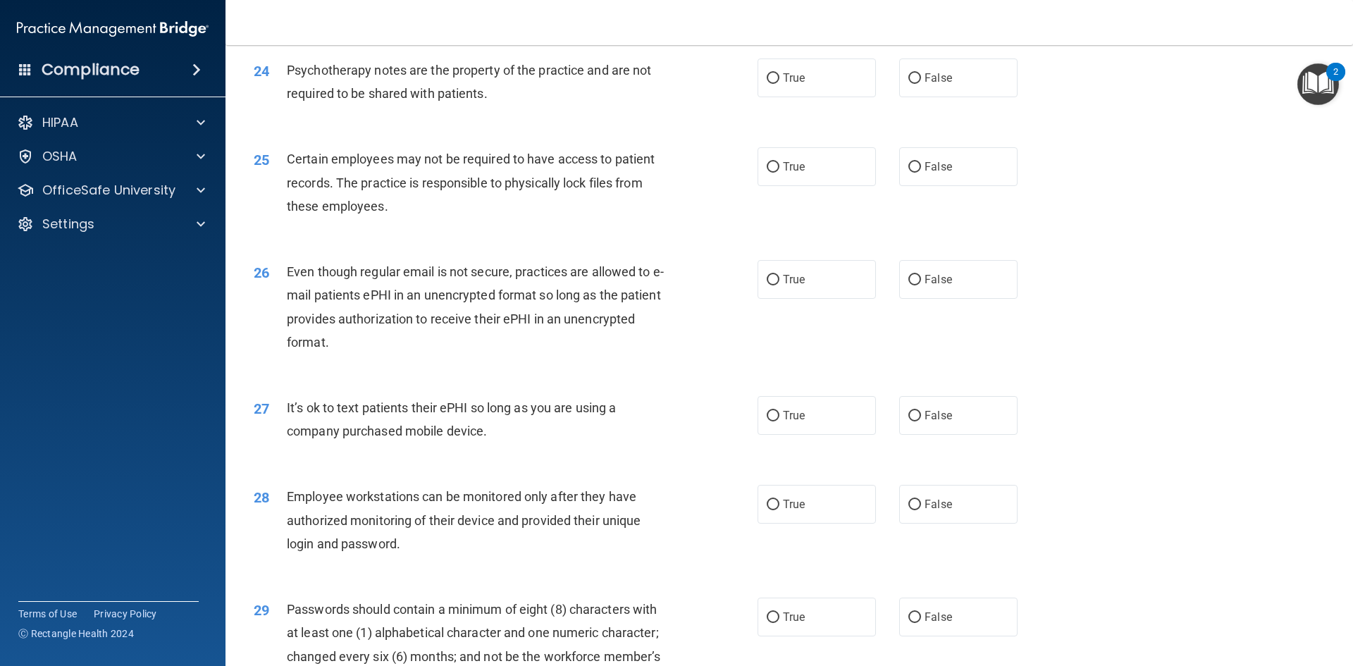
scroll to position [2594, 0]
click at [861, 523] on label "True" at bounding box center [816, 503] width 118 height 39
click at [779, 509] on input "True" at bounding box center [773, 504] width 13 height 11
radio input "true"
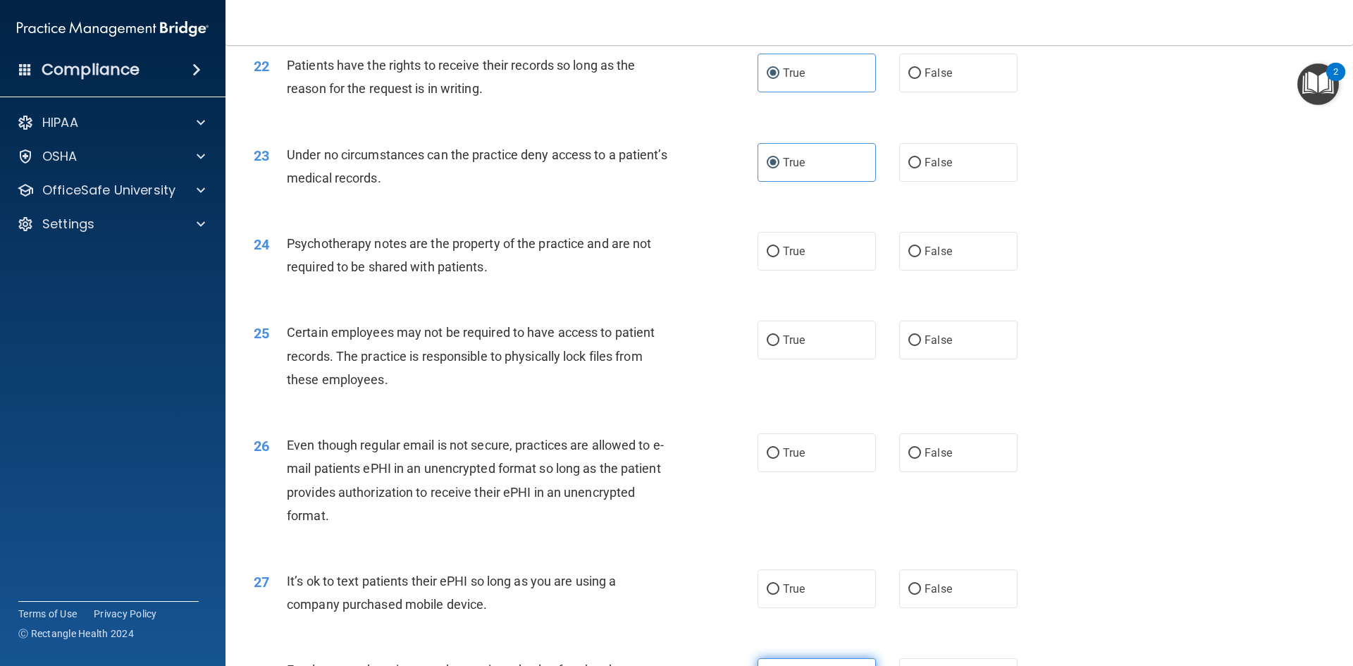
scroll to position [2420, 0]
click at [822, 267] on label "True" at bounding box center [816, 252] width 118 height 39
click at [779, 258] on input "True" at bounding box center [773, 252] width 13 height 11
radio input "true"
click at [805, 360] on label "True" at bounding box center [816, 340] width 118 height 39
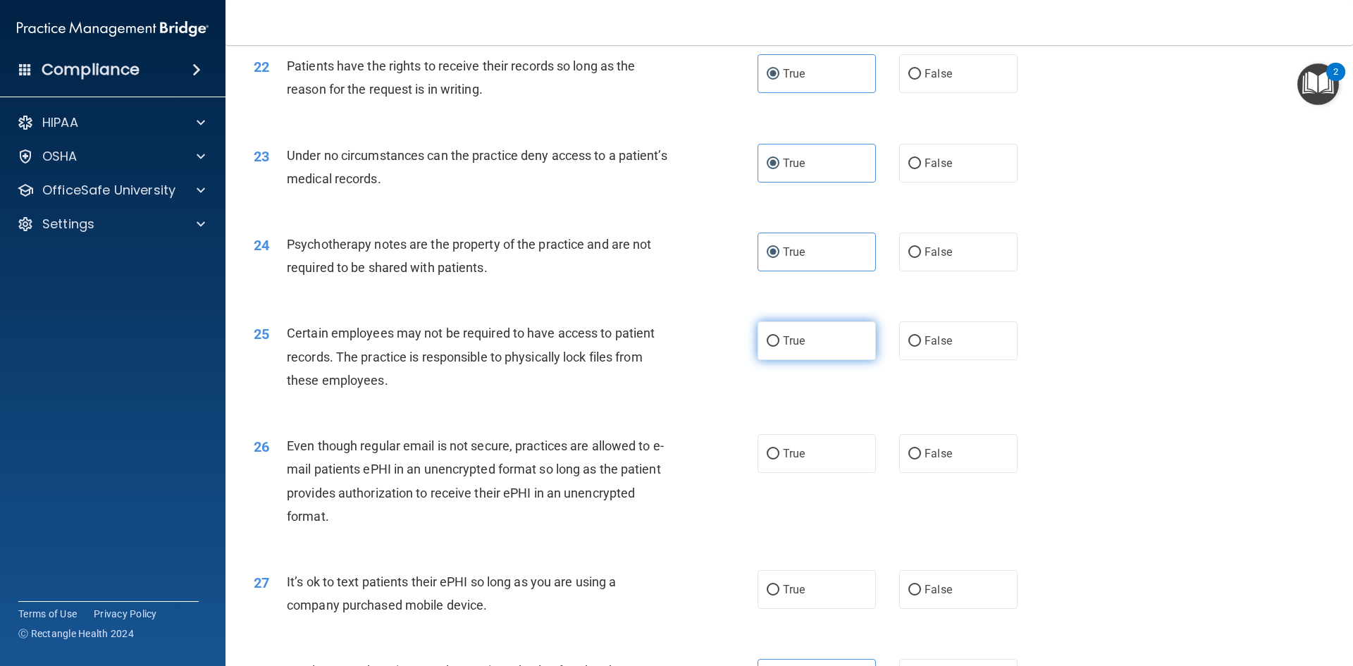
click at [779, 347] on input "True" at bounding box center [773, 341] width 13 height 11
radio input "true"
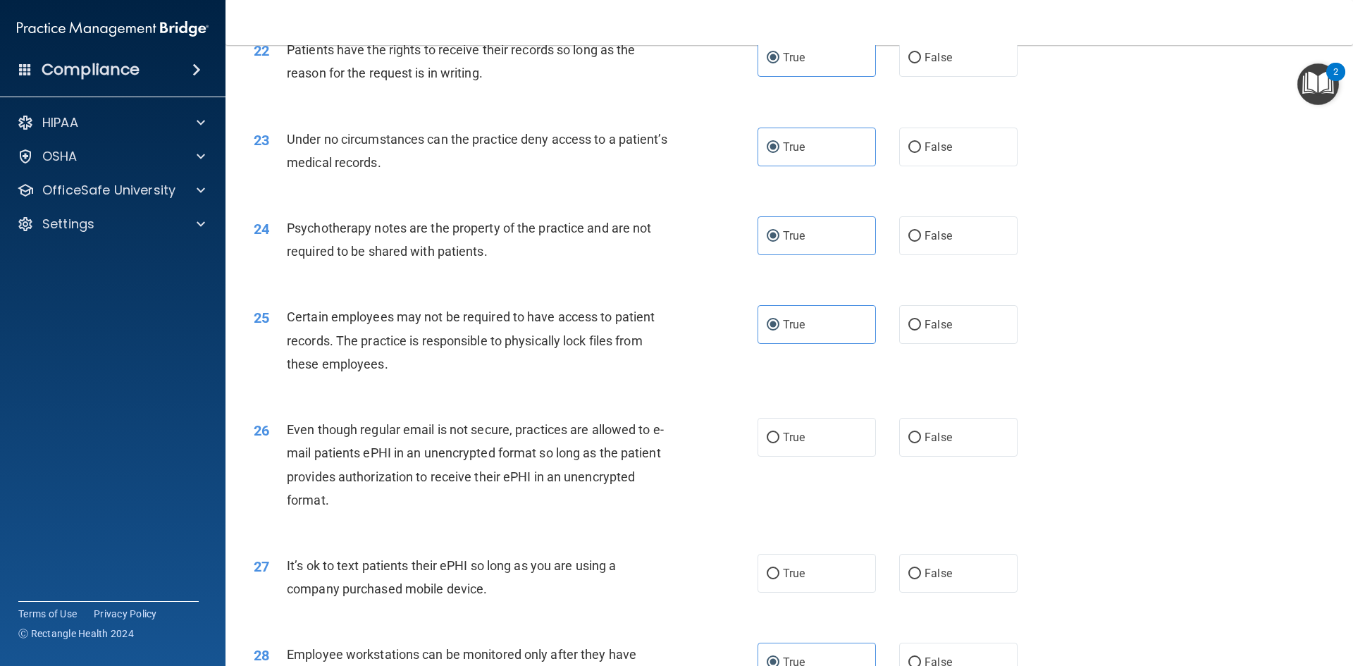
scroll to position [2436, 0]
click at [943, 441] on label "False" at bounding box center [958, 436] width 118 height 39
click at [921, 441] on input "False" at bounding box center [914, 437] width 13 height 11
radio input "true"
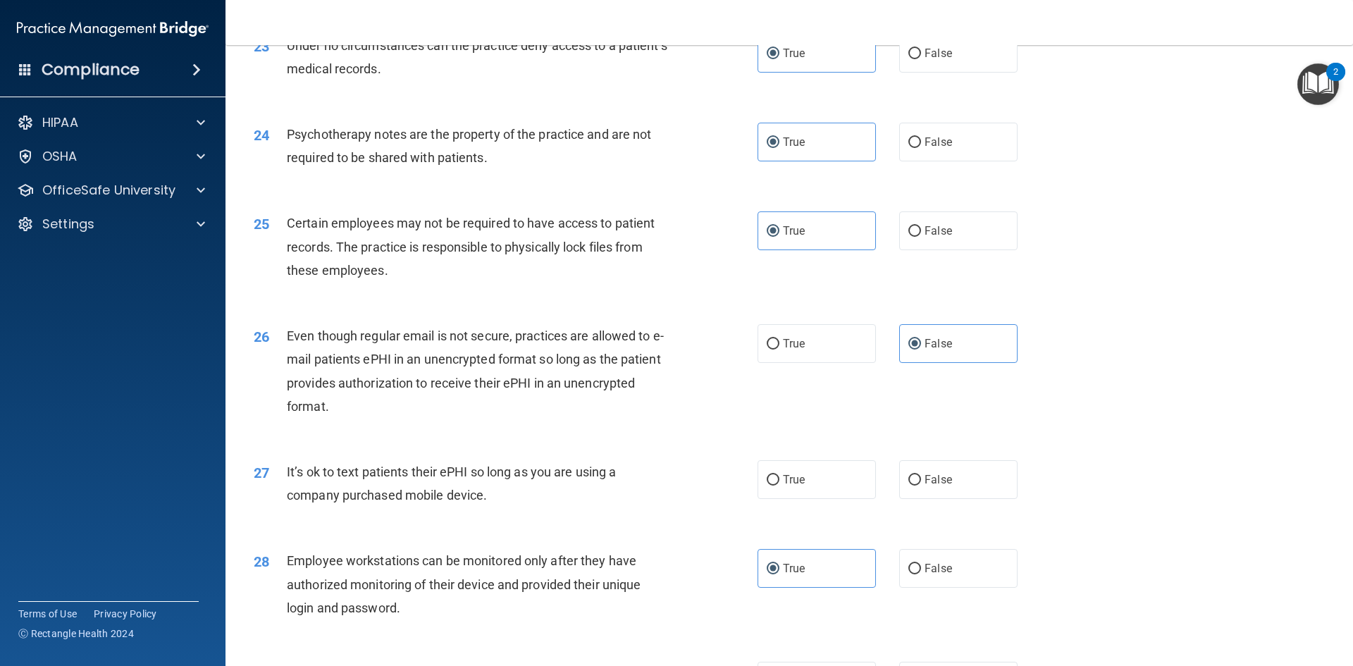
scroll to position [2536, 0]
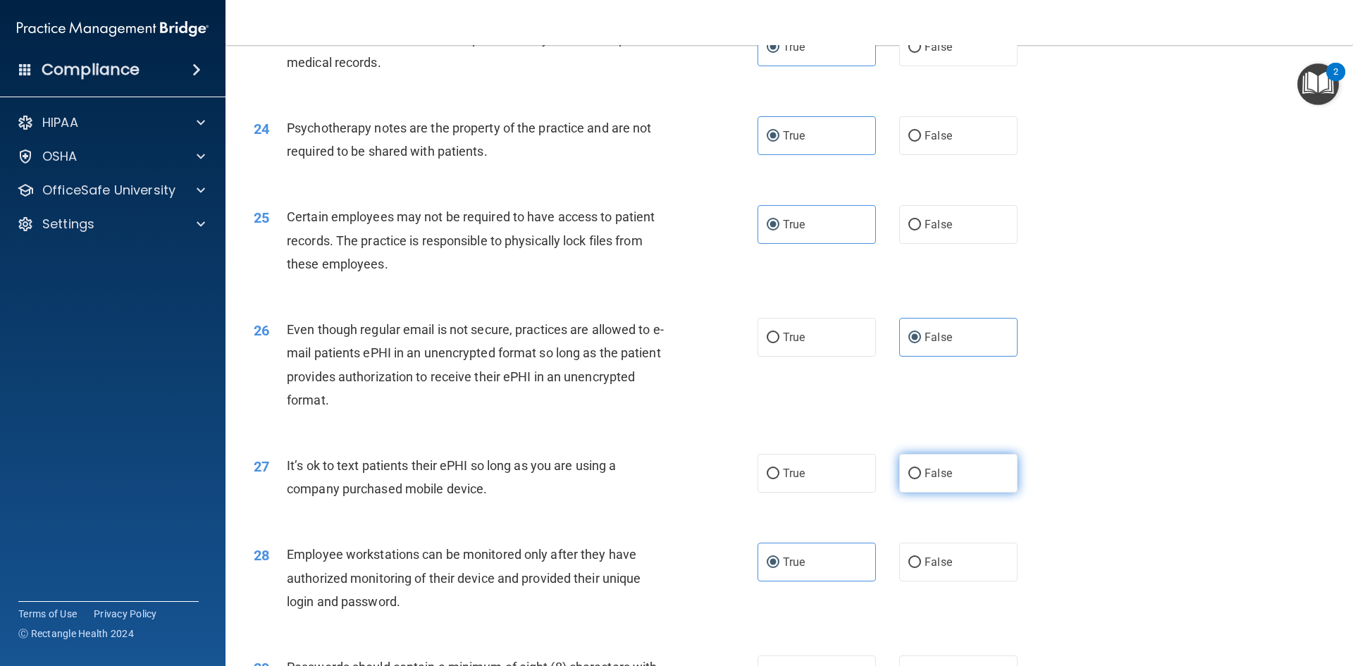
click at [925, 483] on label "False" at bounding box center [958, 473] width 118 height 39
click at [921, 479] on input "False" at bounding box center [914, 474] width 13 height 11
radio input "true"
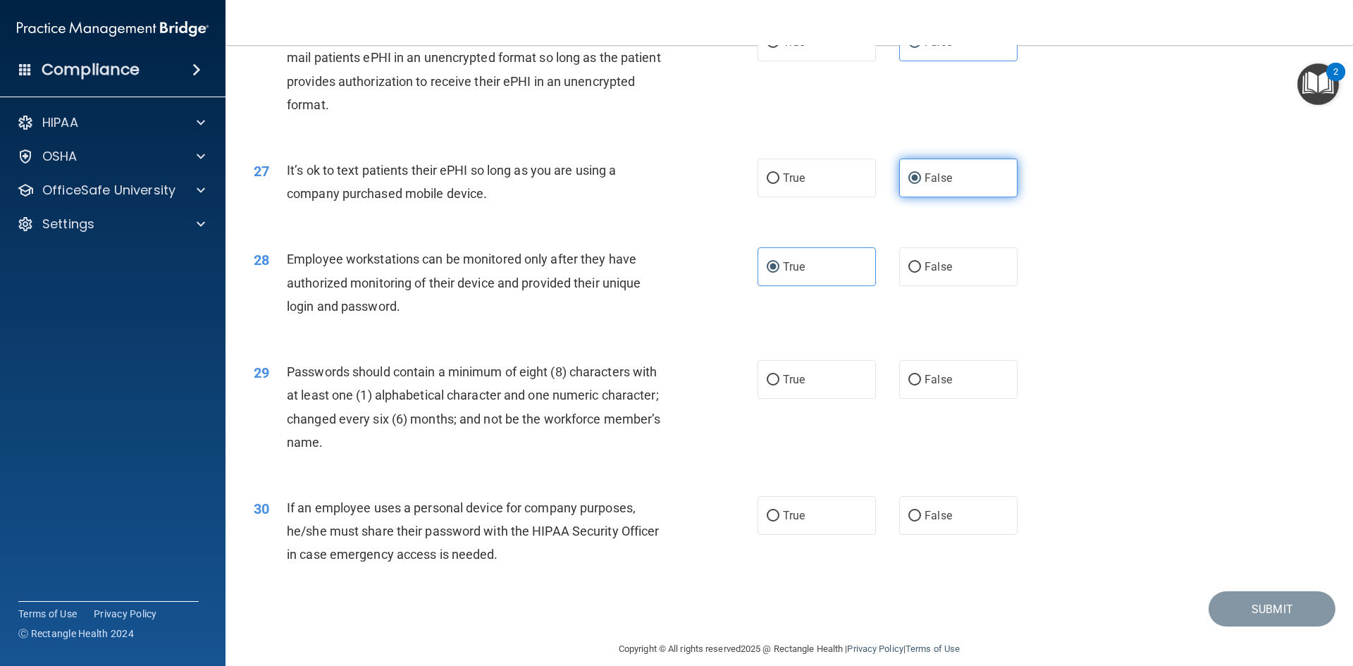
scroll to position [2832, 0]
drag, startPoint x: 925, startPoint y: 483, endPoint x: 780, endPoint y: 399, distance: 167.6
click at [783, 385] on span "True" at bounding box center [794, 378] width 22 height 13
click at [779, 385] on input "True" at bounding box center [773, 379] width 13 height 11
radio input "true"
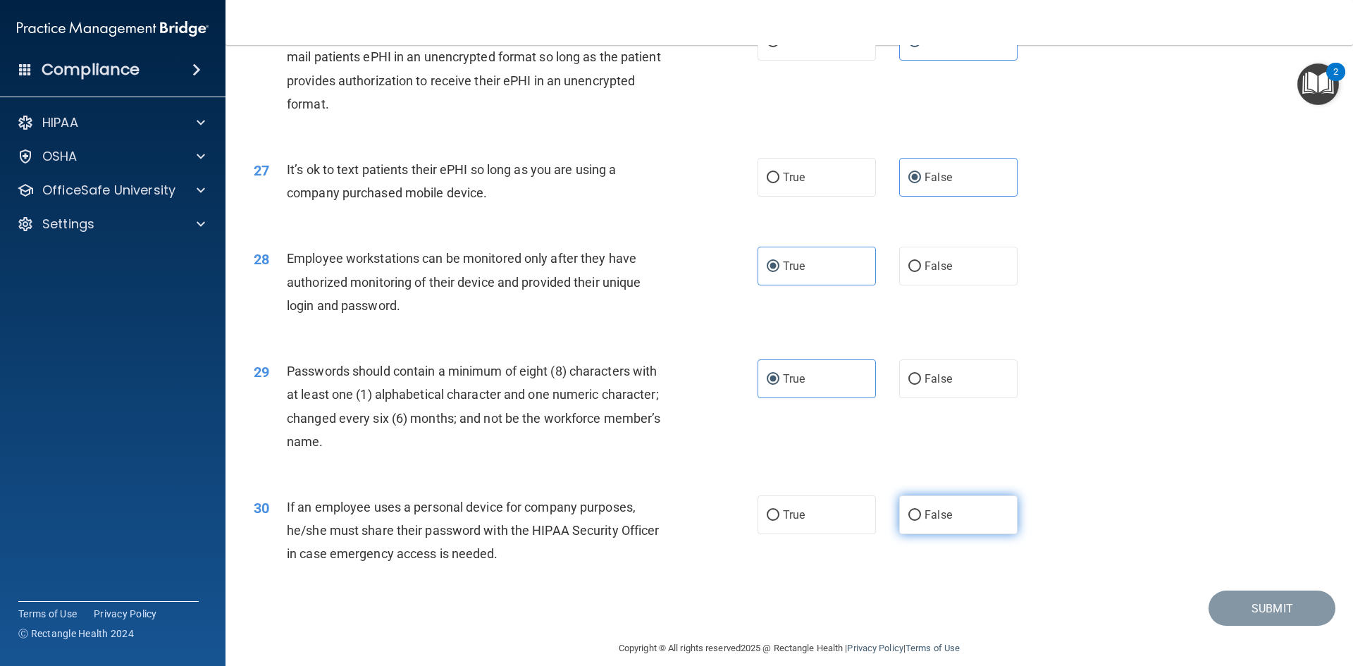
click at [950, 534] on label "False" at bounding box center [958, 514] width 118 height 39
click at [921, 521] on input "False" at bounding box center [914, 515] width 13 height 11
radio input "true"
click at [1229, 626] on button "Submit" at bounding box center [1271, 608] width 127 height 36
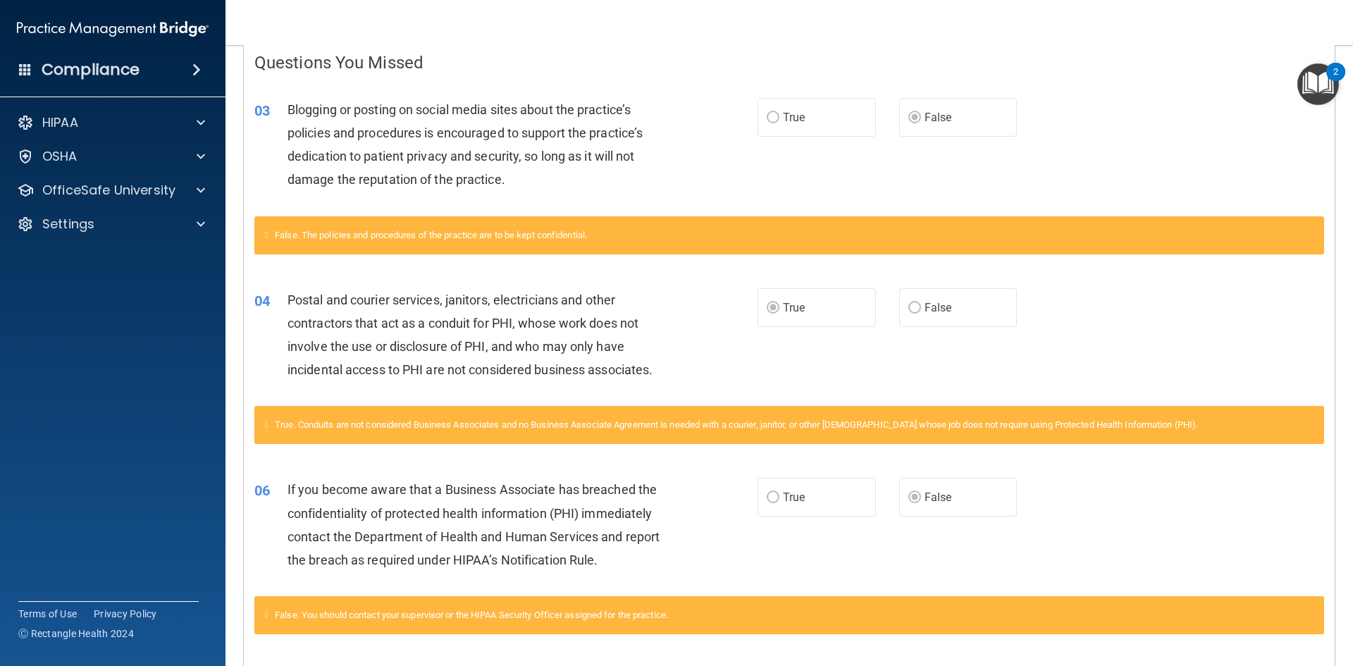
scroll to position [310, 0]
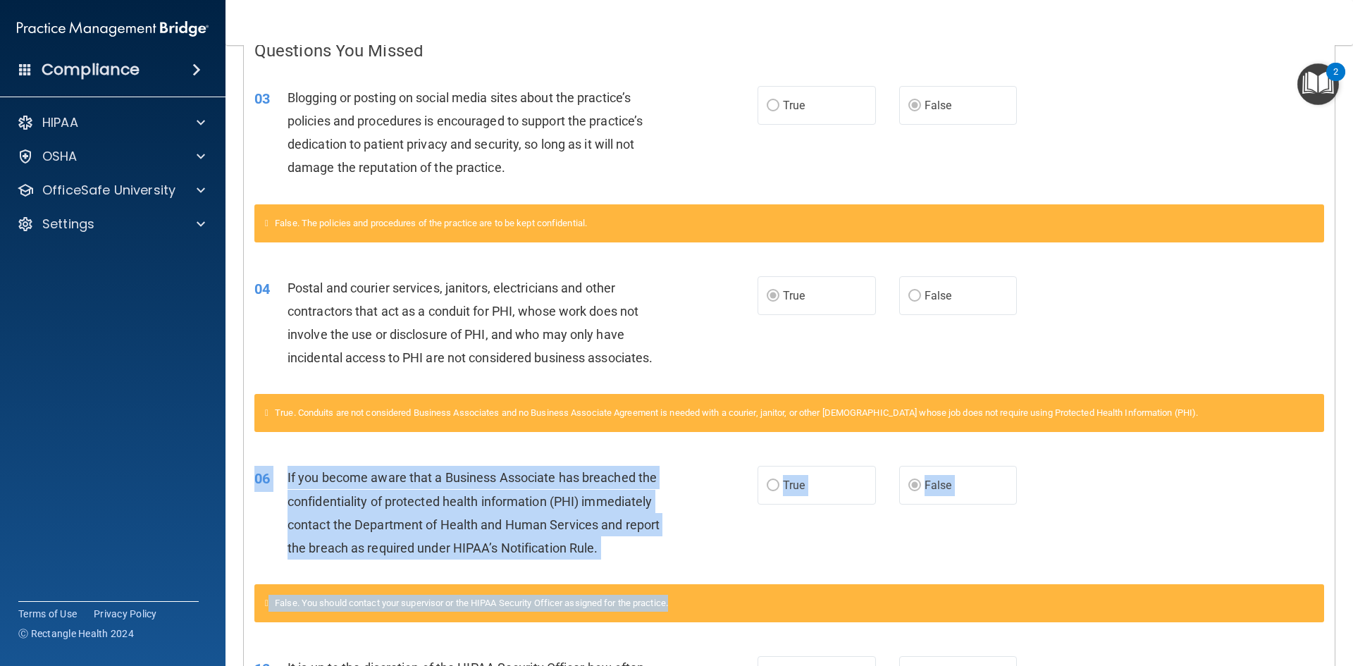
drag, startPoint x: 1229, startPoint y: 626, endPoint x: 1265, endPoint y: 383, distance: 246.4
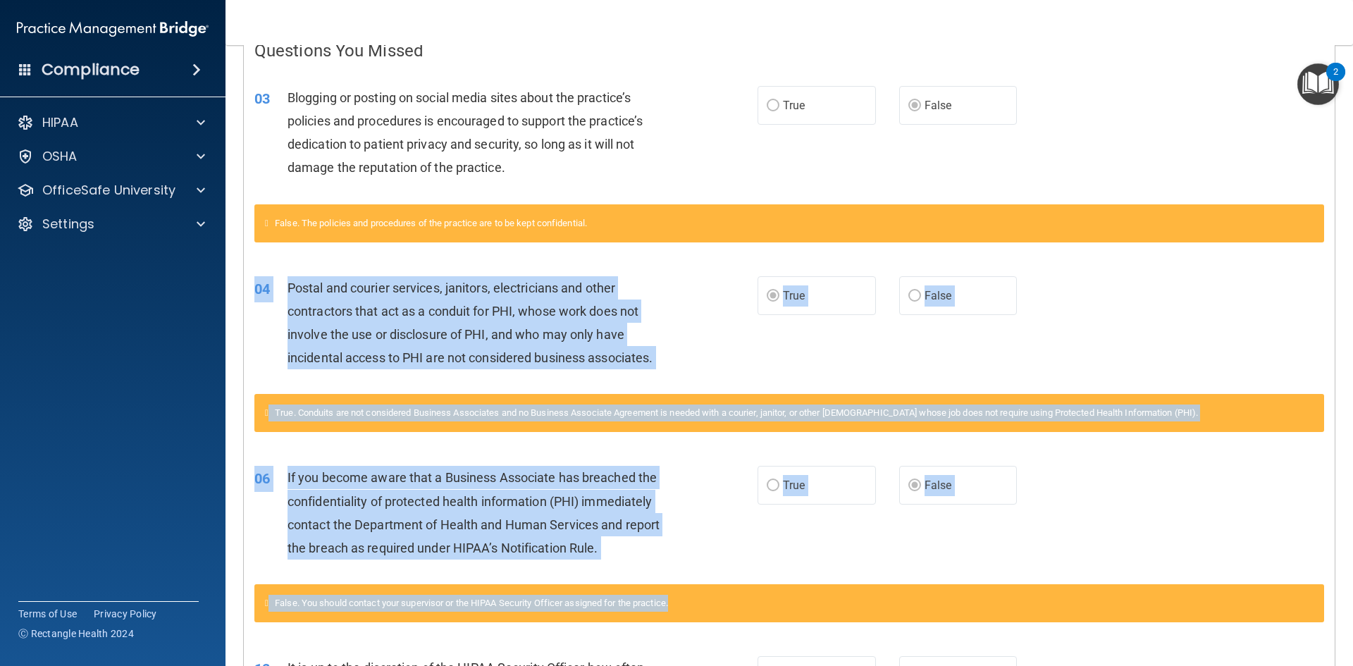
click at [1281, 514] on div "06 If you become aware that a Business Associate has breached the confidentiali…" at bounding box center [789, 516] width 1091 height 136
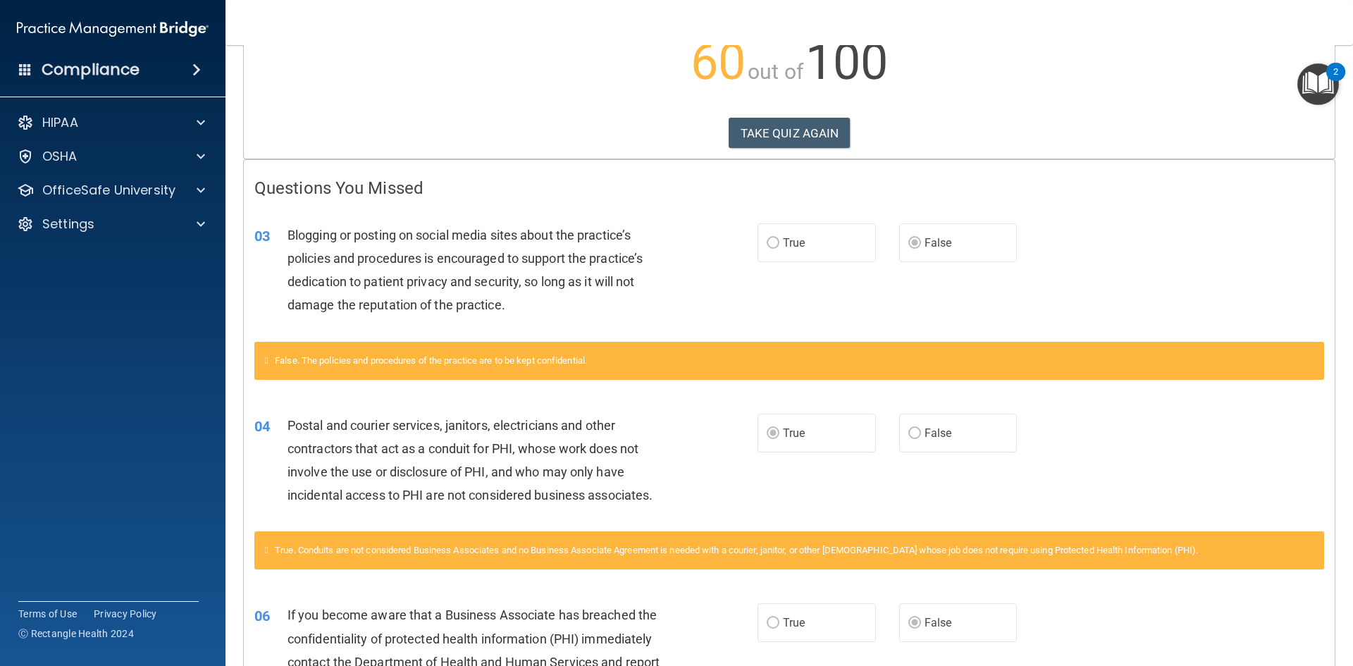
scroll to position [90, 0]
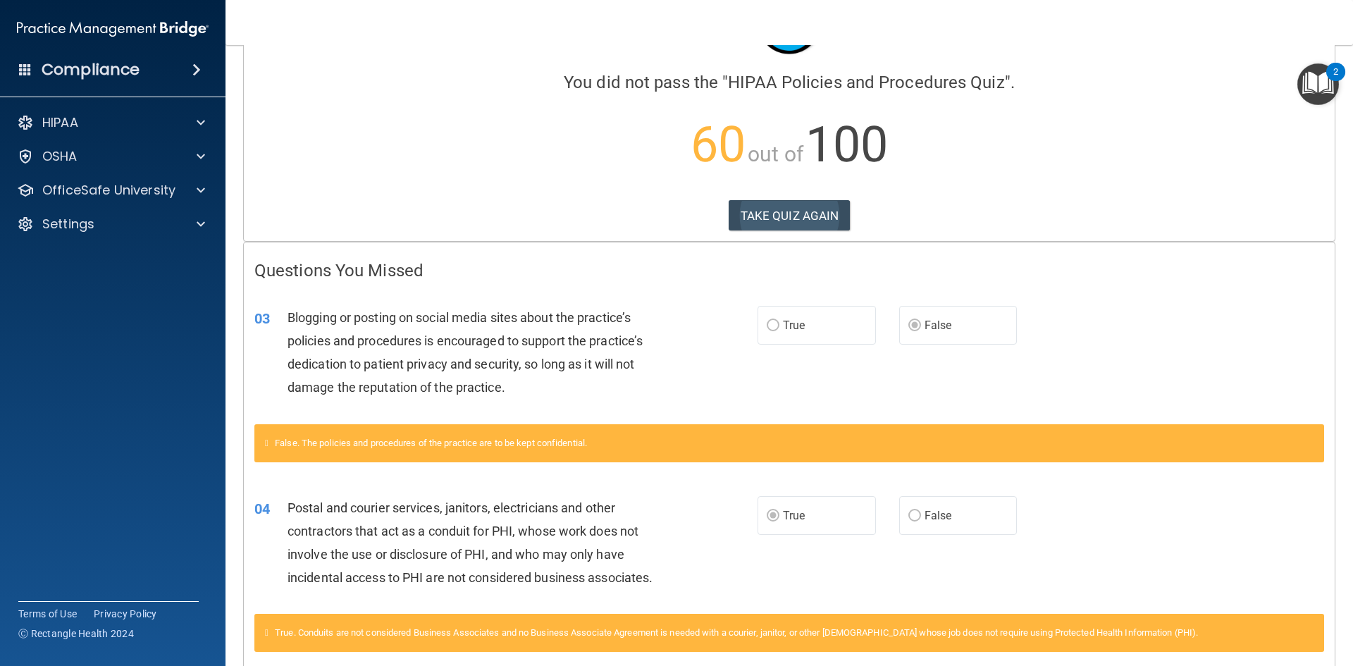
drag, startPoint x: 803, startPoint y: 235, endPoint x: 814, endPoint y: 221, distance: 17.6
click at [814, 221] on div "Calculating your score.... You did not pass the " HIPAA Policies and Procedures…" at bounding box center [789, 105] width 1091 height 271
click at [814, 221] on button "TAKE QUIZ AGAIN" at bounding box center [790, 215] width 122 height 31
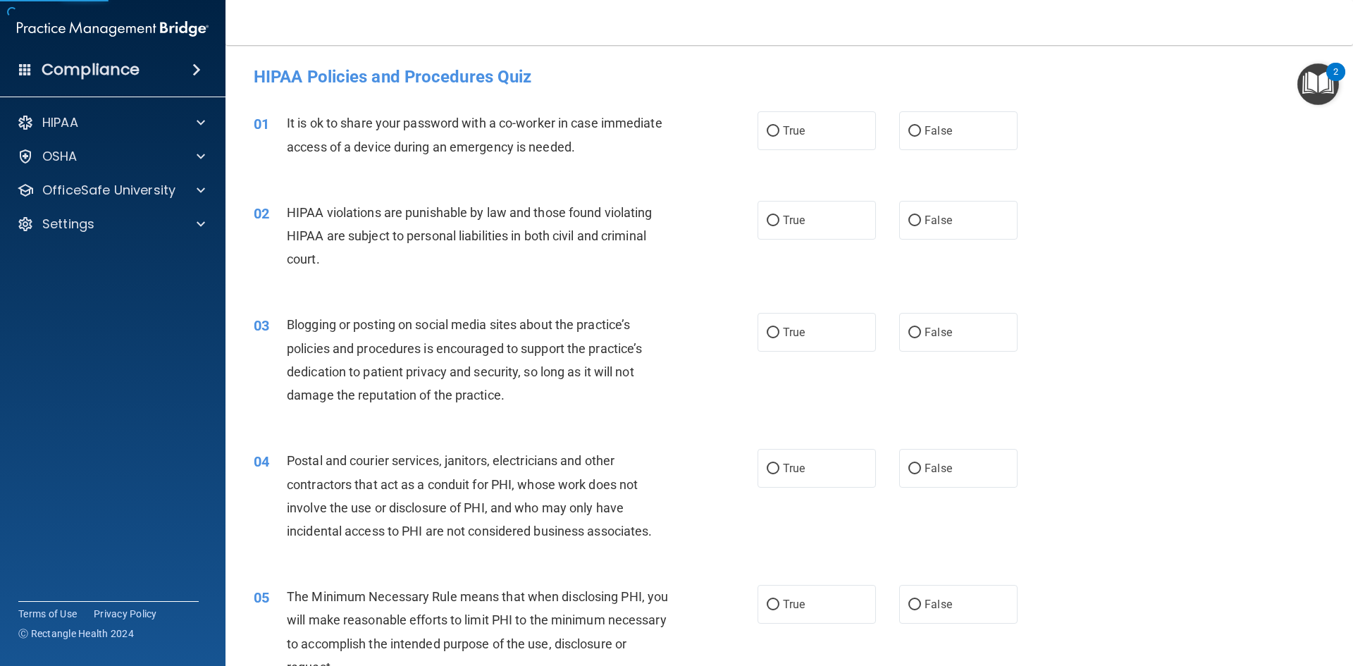
click at [922, 249] on div "02 HIPAA violations are punishable by law and those found violating HIPAA are s…" at bounding box center [789, 239] width 1092 height 113
click at [932, 126] on span "False" at bounding box center [937, 130] width 27 height 13
click at [921, 126] on input "False" at bounding box center [914, 131] width 13 height 11
radio input "true"
drag, startPoint x: 793, startPoint y: 212, endPoint x: 757, endPoint y: 218, distance: 37.1
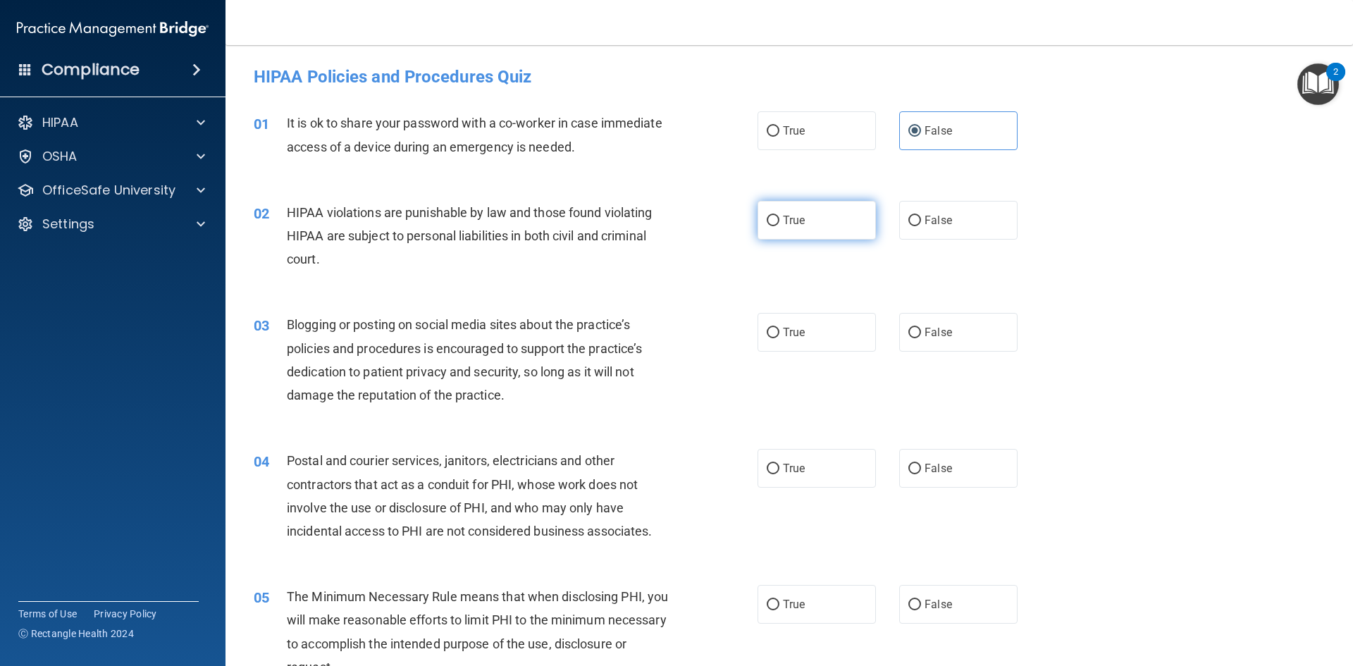
click at [757, 218] on label "True" at bounding box center [816, 220] width 118 height 39
click at [767, 218] on input "True" at bounding box center [773, 221] width 13 height 11
radio input "true"
click at [774, 326] on label "True" at bounding box center [816, 332] width 118 height 39
click at [774, 328] on input "True" at bounding box center [773, 333] width 13 height 11
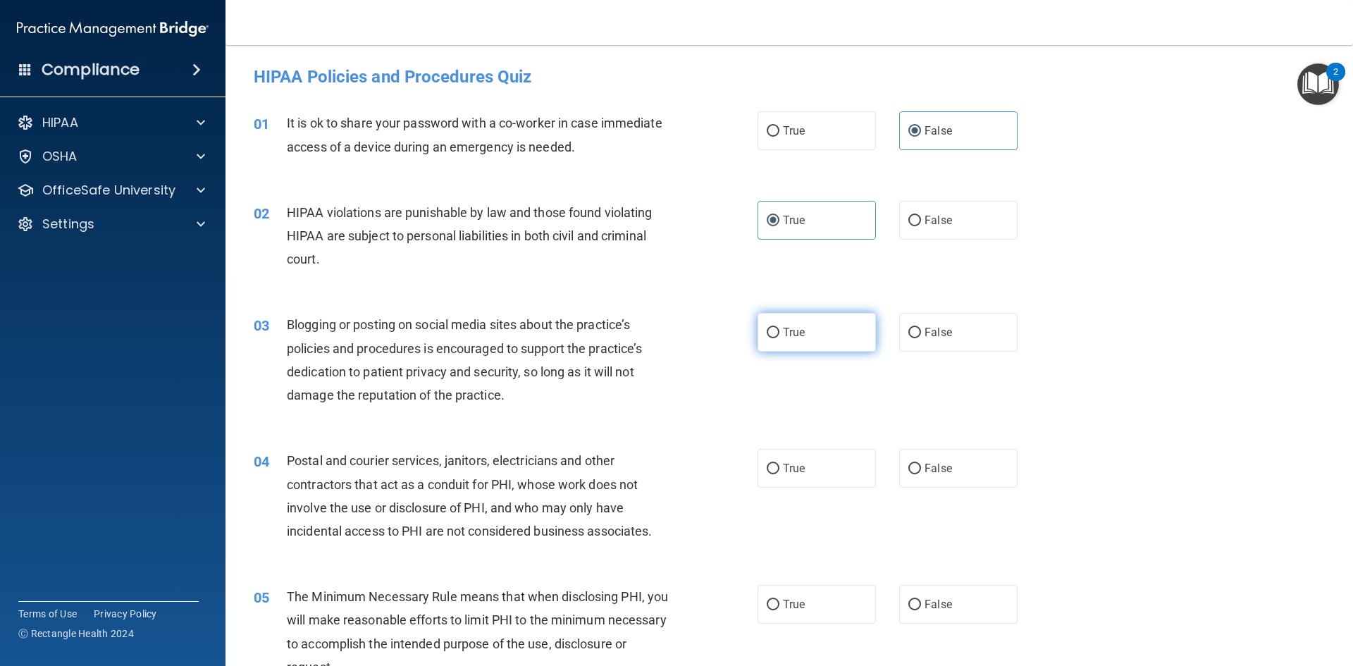
radio input "true"
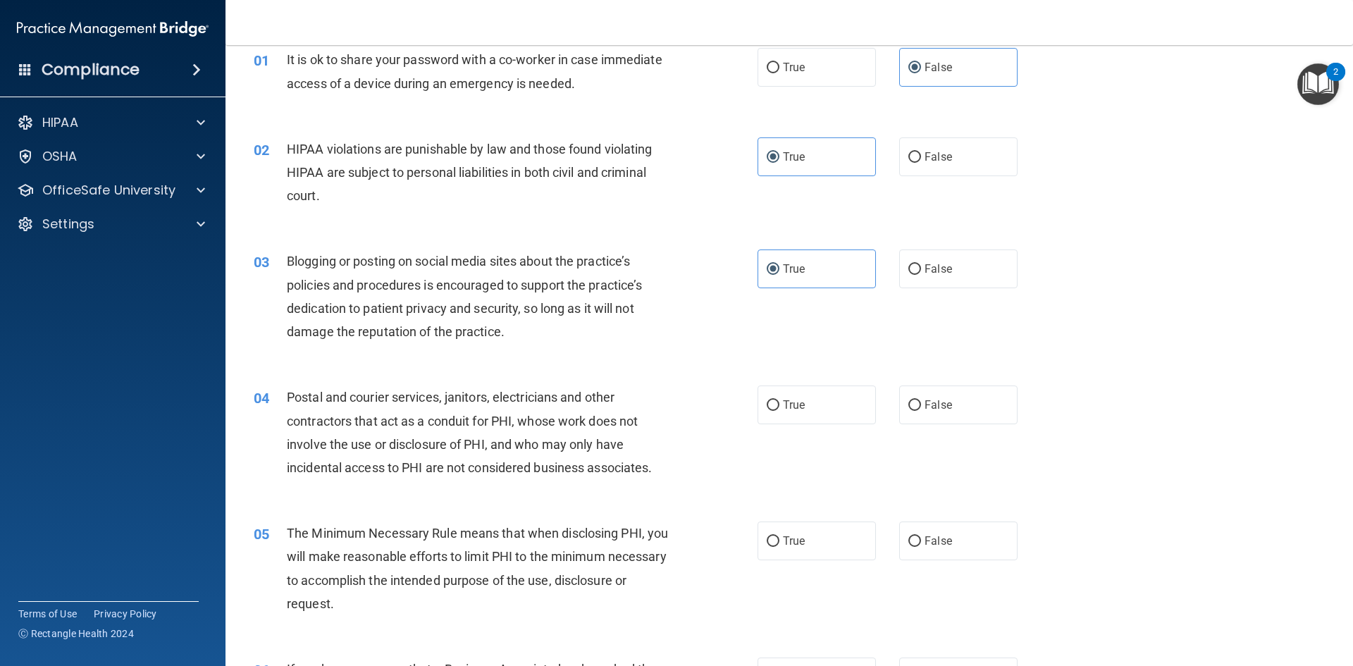
scroll to position [64, 0]
click at [915, 404] on label "False" at bounding box center [958, 404] width 118 height 39
click at [915, 404] on input "False" at bounding box center [914, 404] width 13 height 11
radio input "true"
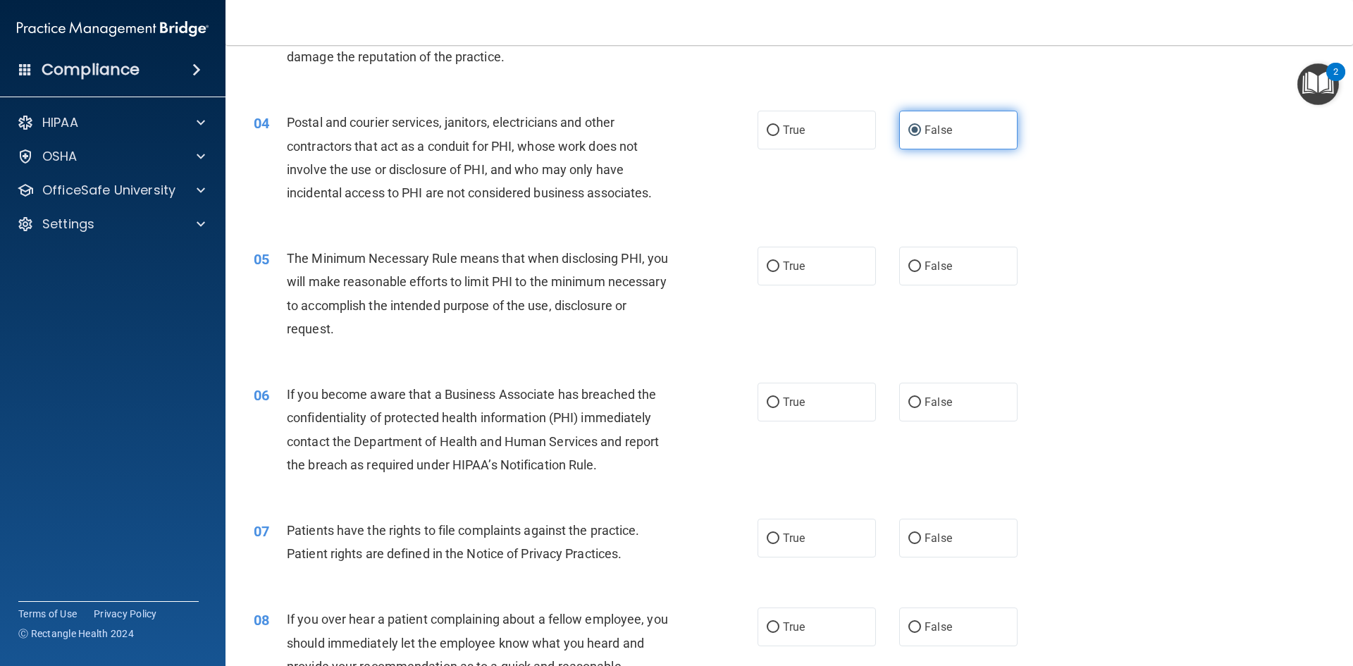
scroll to position [504, 0]
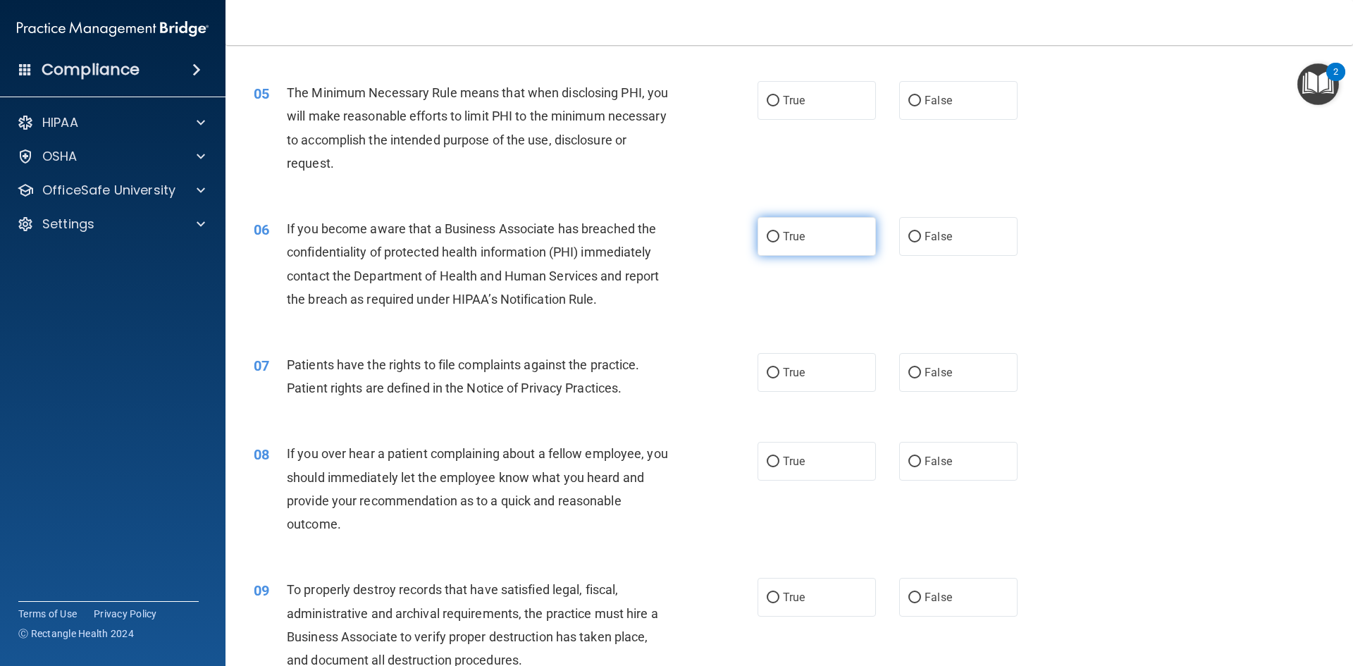
click at [798, 235] on span "True" at bounding box center [794, 236] width 22 height 13
click at [779, 235] on input "True" at bounding box center [773, 237] width 13 height 11
radio input "true"
click at [845, 105] on label "True" at bounding box center [816, 100] width 118 height 39
click at [779, 105] on input "True" at bounding box center [773, 101] width 13 height 11
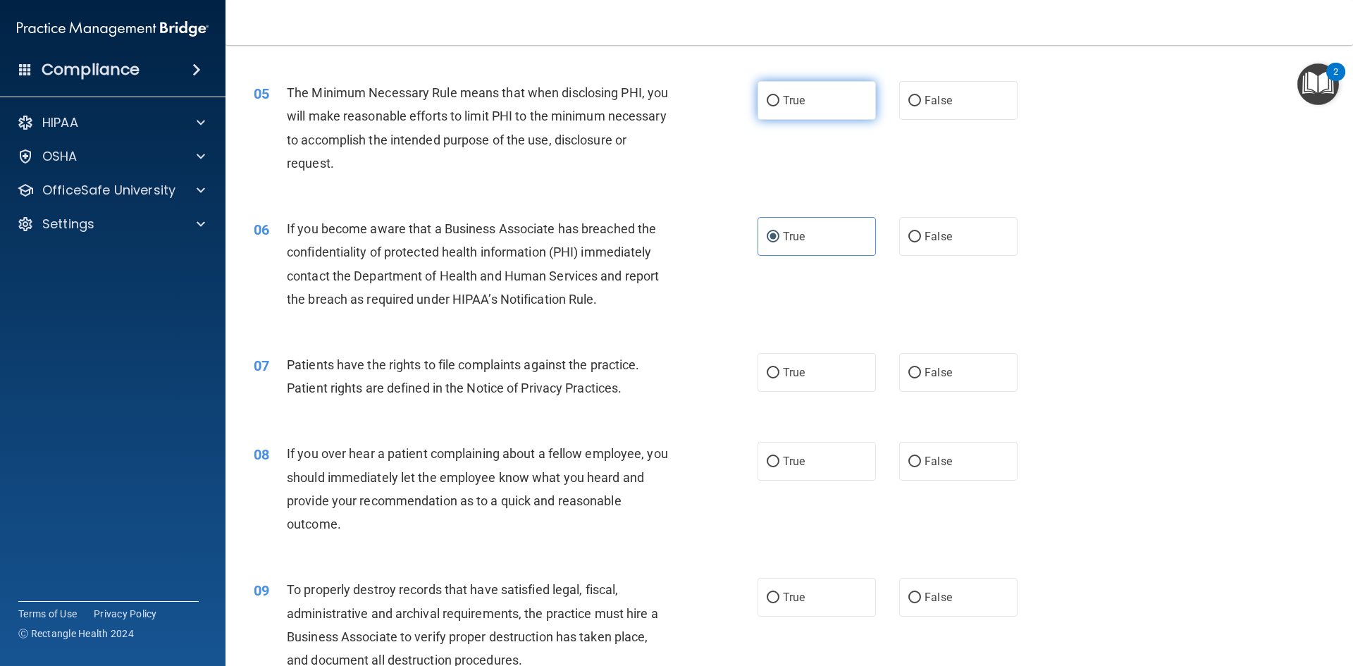
radio input "true"
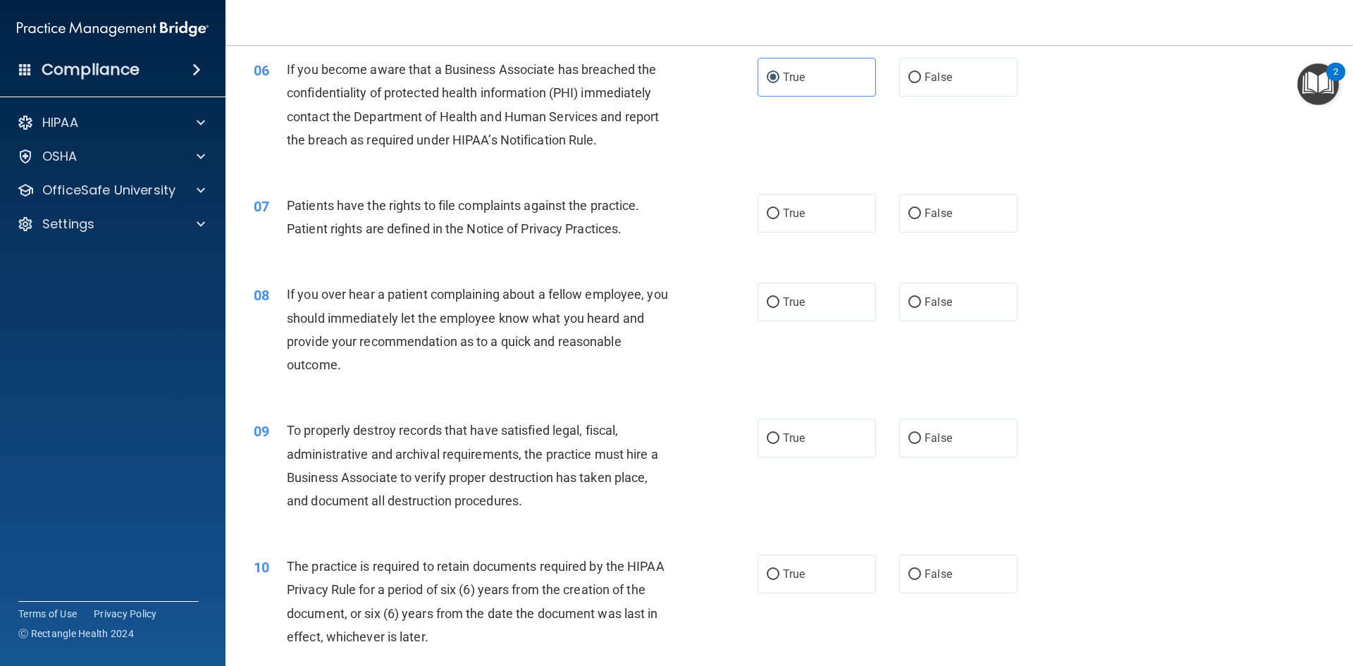
scroll to position [664, 0]
click at [838, 249] on div "07 Patients have the rights to file complaints against the practice. Patient ri…" at bounding box center [789, 219] width 1092 height 89
click at [807, 216] on label "True" at bounding box center [816, 211] width 118 height 39
click at [779, 216] on input "True" at bounding box center [773, 212] width 13 height 11
radio input "true"
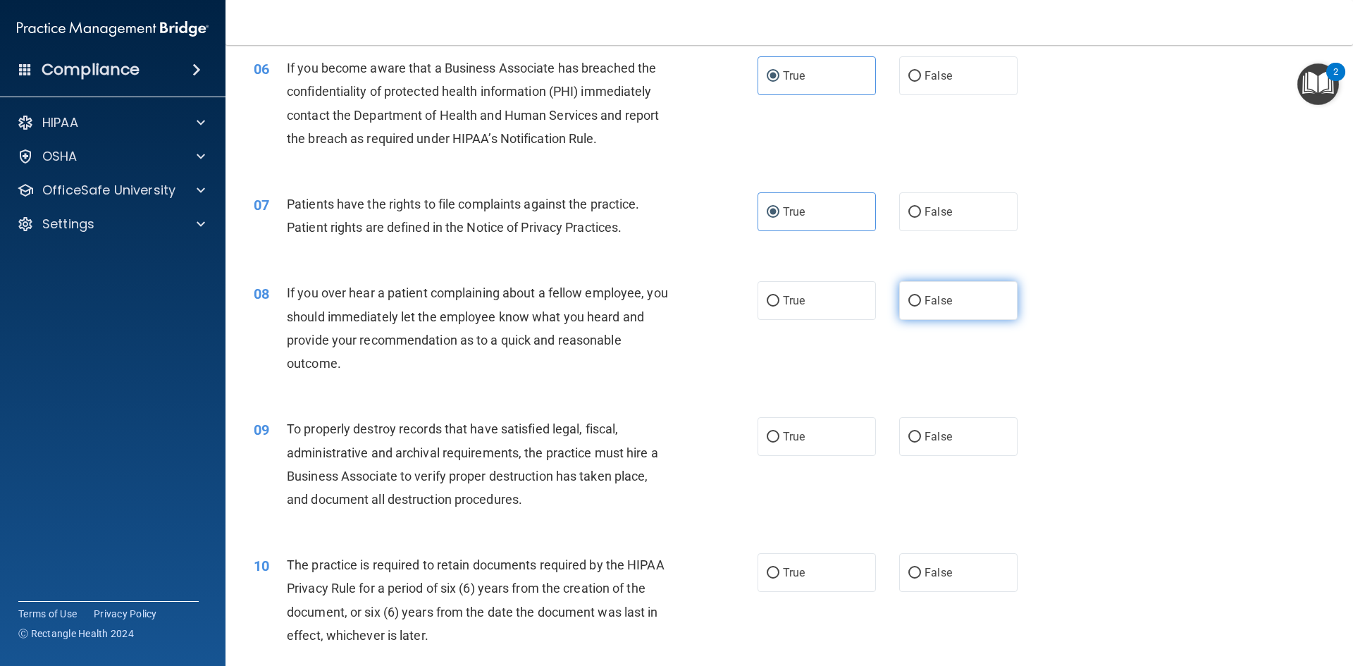
click at [947, 308] on label "False" at bounding box center [958, 300] width 118 height 39
click at [921, 306] on input "False" at bounding box center [914, 301] width 13 height 11
radio input "true"
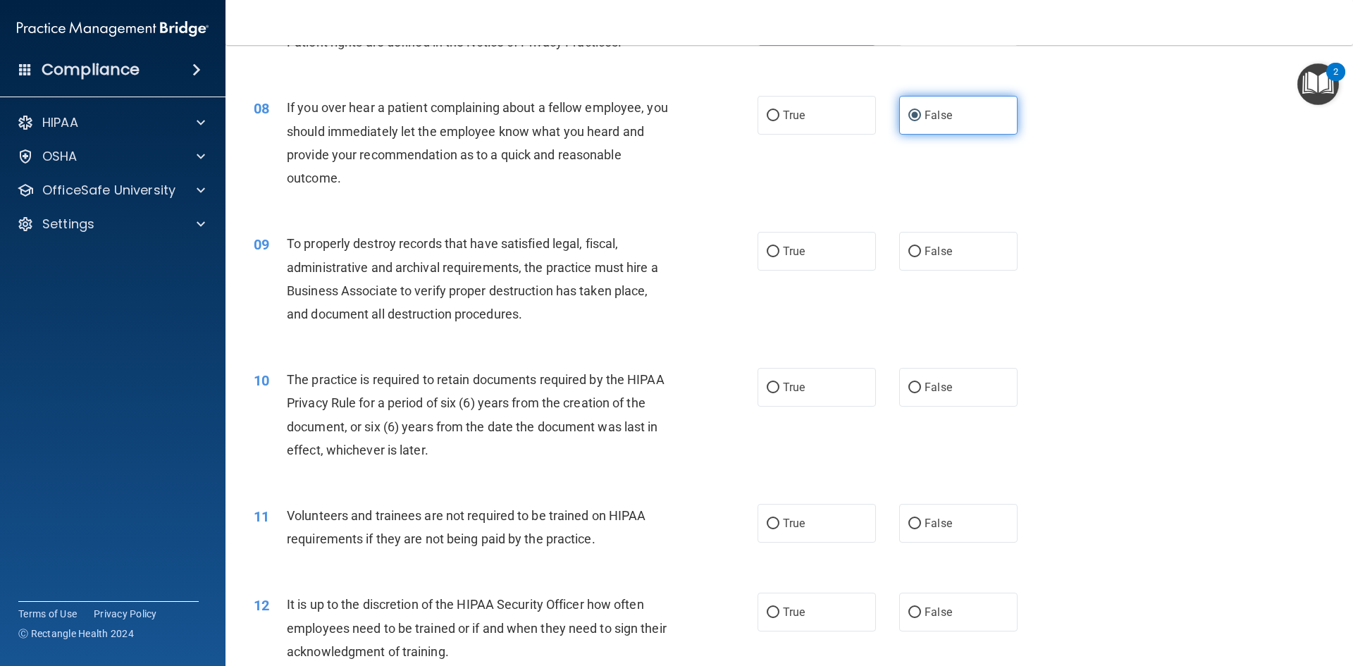
scroll to position [867, 0]
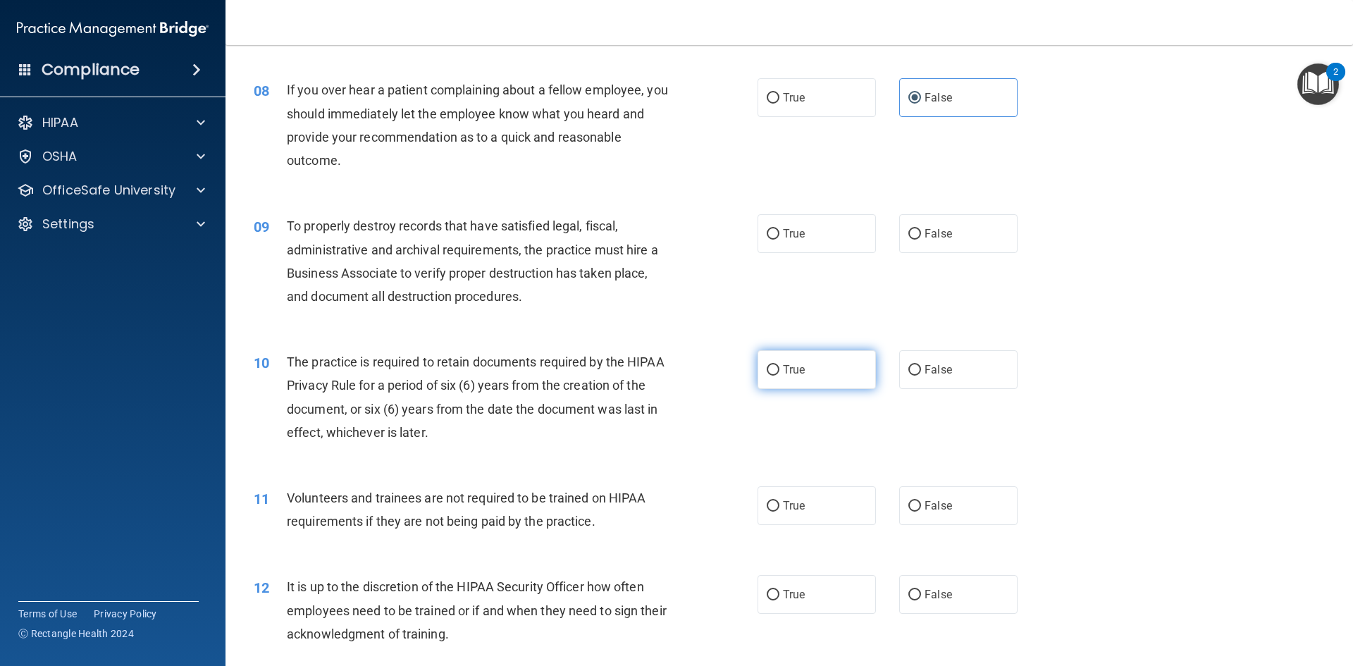
click at [817, 375] on label "True" at bounding box center [816, 369] width 118 height 39
click at [779, 375] on input "True" at bounding box center [773, 370] width 13 height 11
radio input "true"
click at [914, 514] on label "False" at bounding box center [958, 505] width 118 height 39
click at [914, 512] on input "False" at bounding box center [914, 506] width 13 height 11
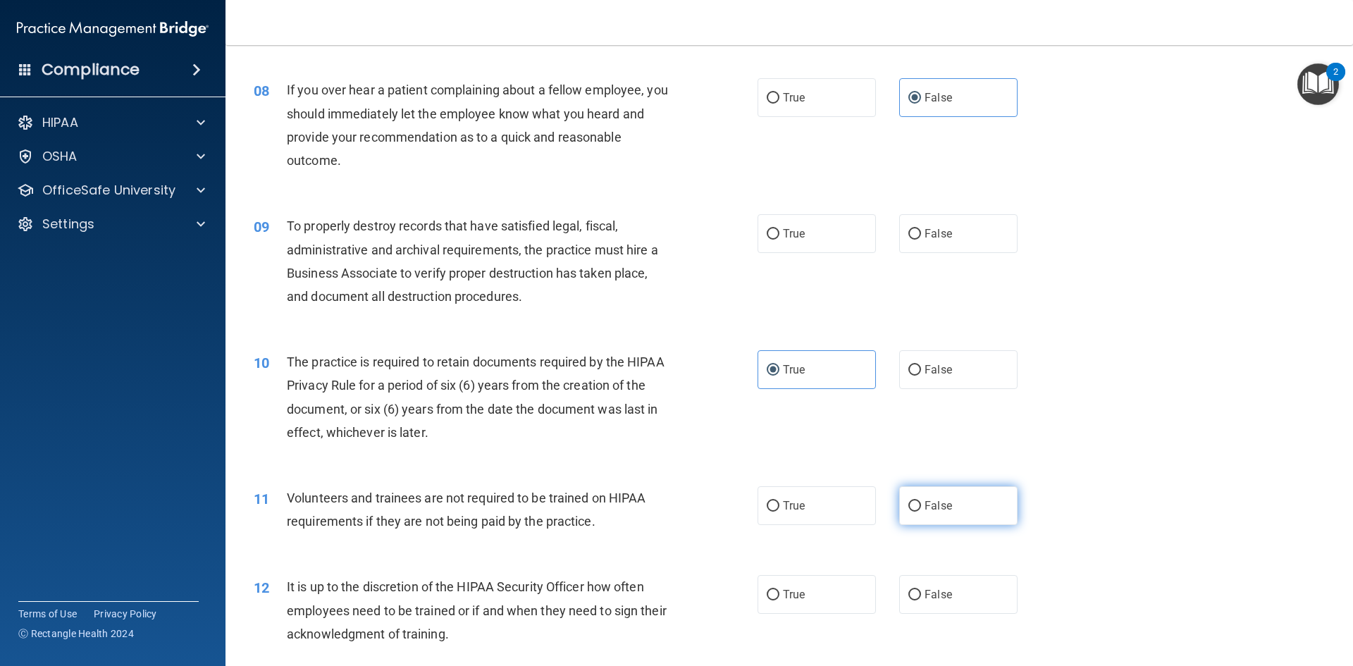
radio input "true"
click at [914, 514] on label "False" at bounding box center [958, 505] width 118 height 39
click at [914, 512] on input "False" at bounding box center [914, 506] width 13 height 11
drag, startPoint x: 914, startPoint y: 514, endPoint x: 1124, endPoint y: 498, distance: 210.6
click at [1124, 498] on div "11 Volunteers and trainees are not required to be trained on HIPAA requirements…" at bounding box center [789, 513] width 1092 height 89
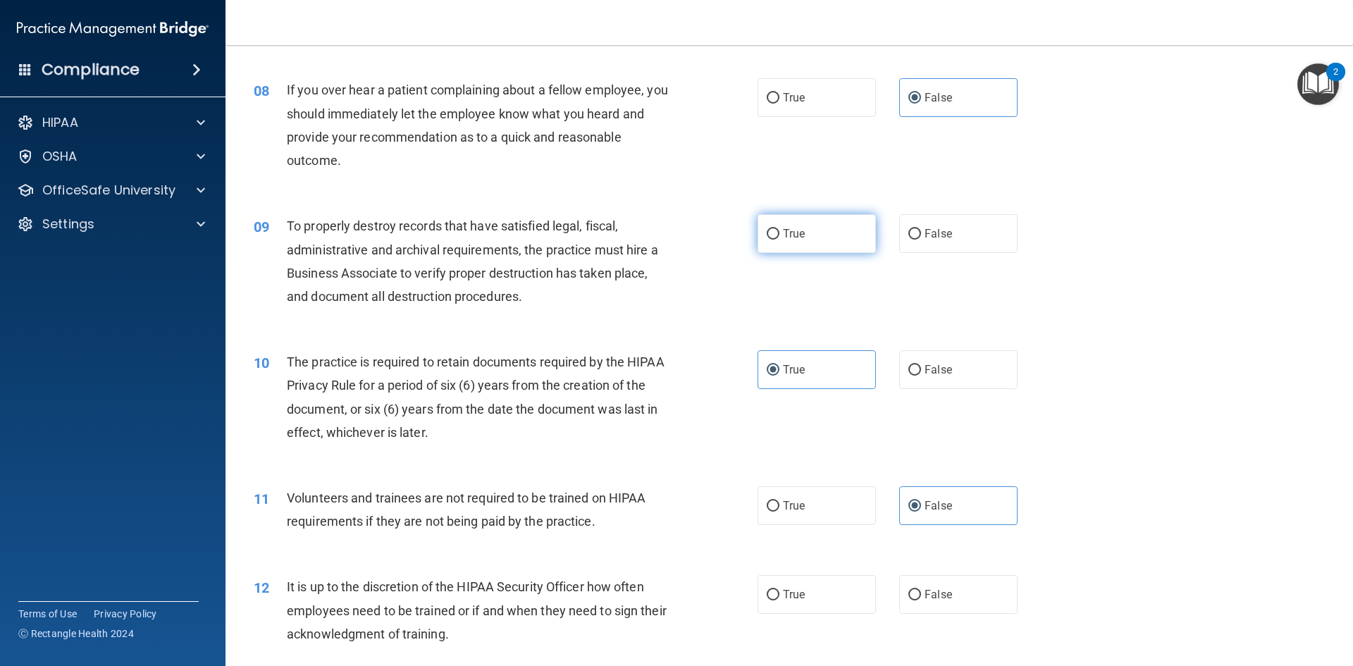
click at [812, 216] on label "True" at bounding box center [816, 233] width 118 height 39
click at [779, 229] on input "True" at bounding box center [773, 234] width 13 height 11
radio input "true"
click at [891, 223] on div "True False" at bounding box center [899, 233] width 284 height 39
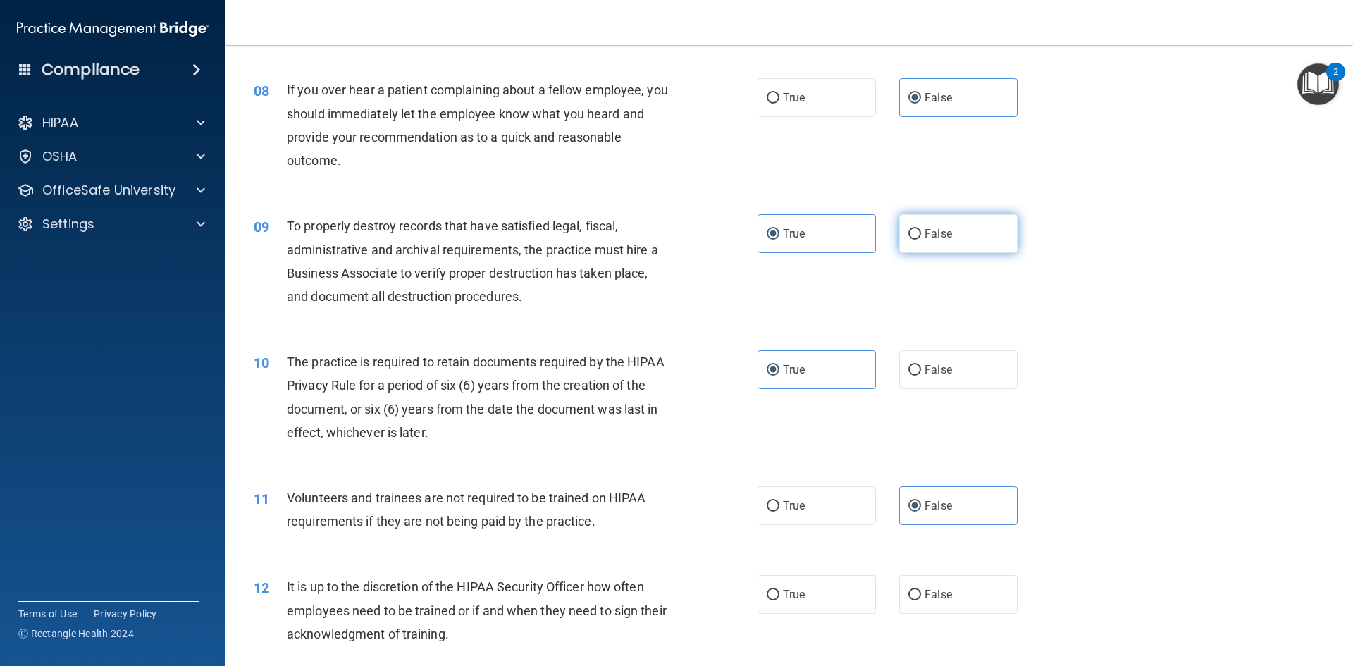
click at [908, 230] on input "False" at bounding box center [914, 234] width 13 height 11
radio input "true"
radio input "false"
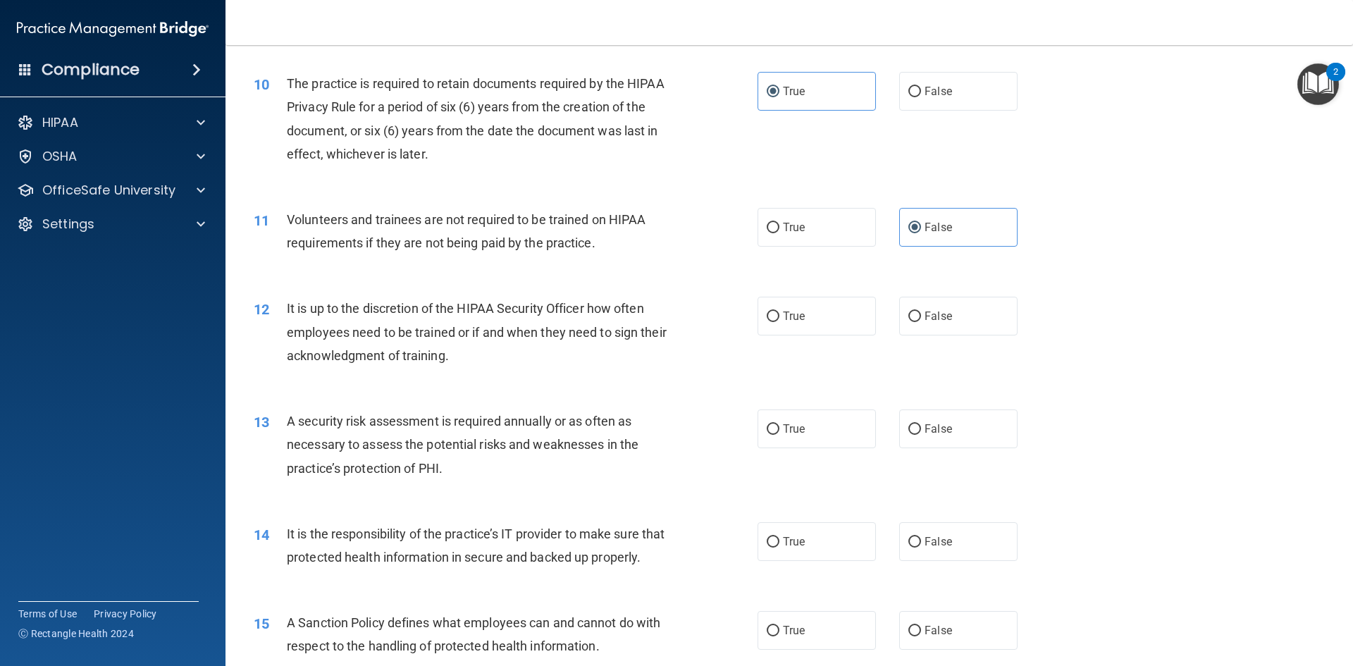
scroll to position [1150, 0]
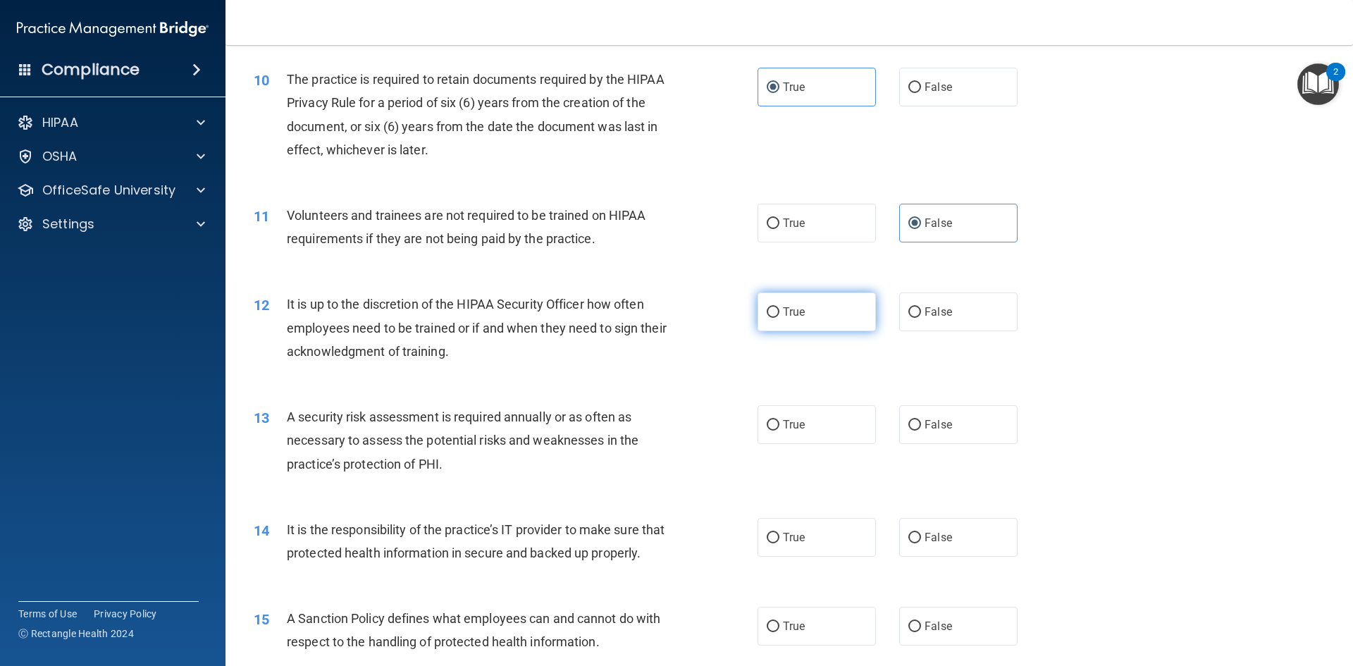
click at [801, 314] on label "True" at bounding box center [816, 311] width 118 height 39
click at [779, 314] on input "True" at bounding box center [773, 312] width 13 height 11
radio input "true"
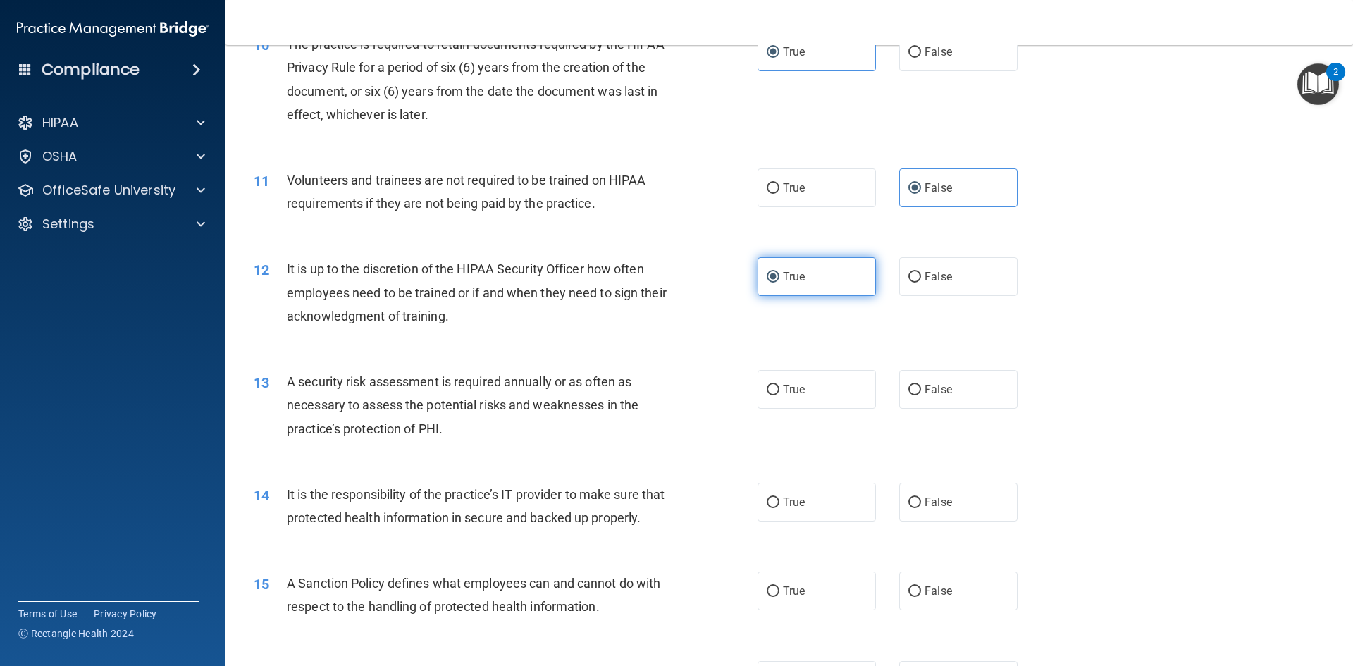
scroll to position [1186, 0]
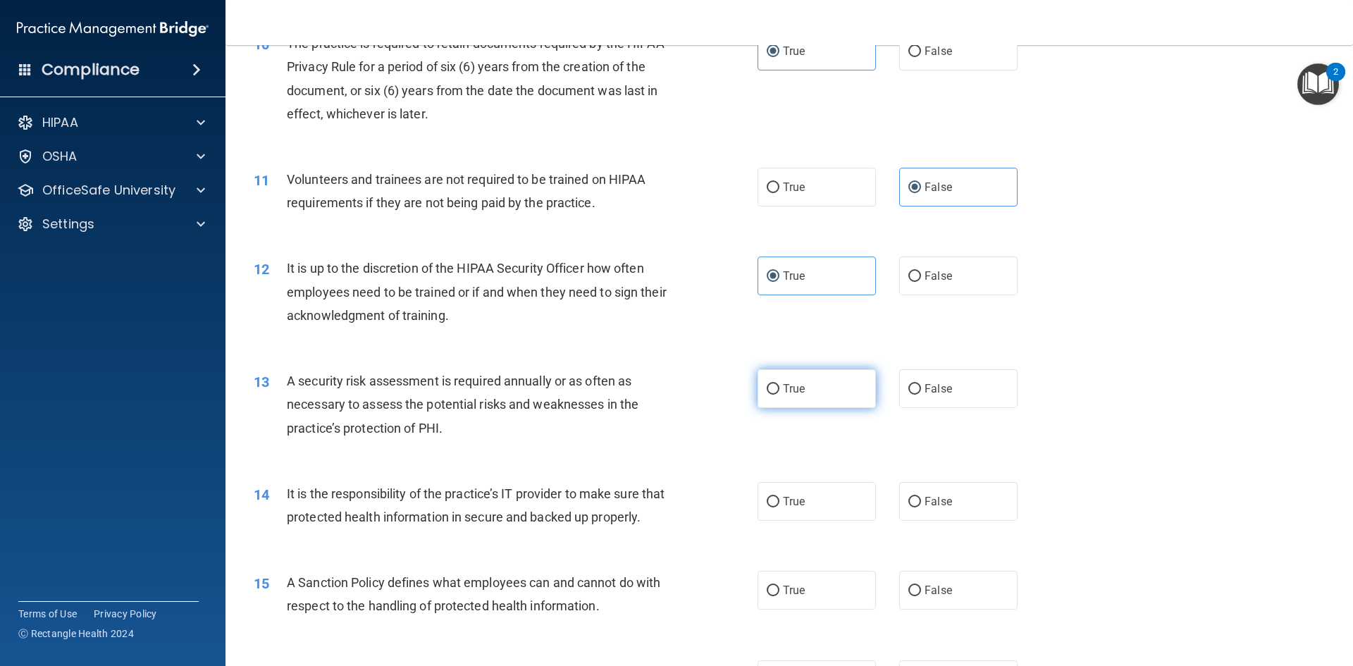
click at [807, 400] on label "True" at bounding box center [816, 388] width 118 height 39
click at [779, 395] on input "True" at bounding box center [773, 389] width 13 height 11
radio input "true"
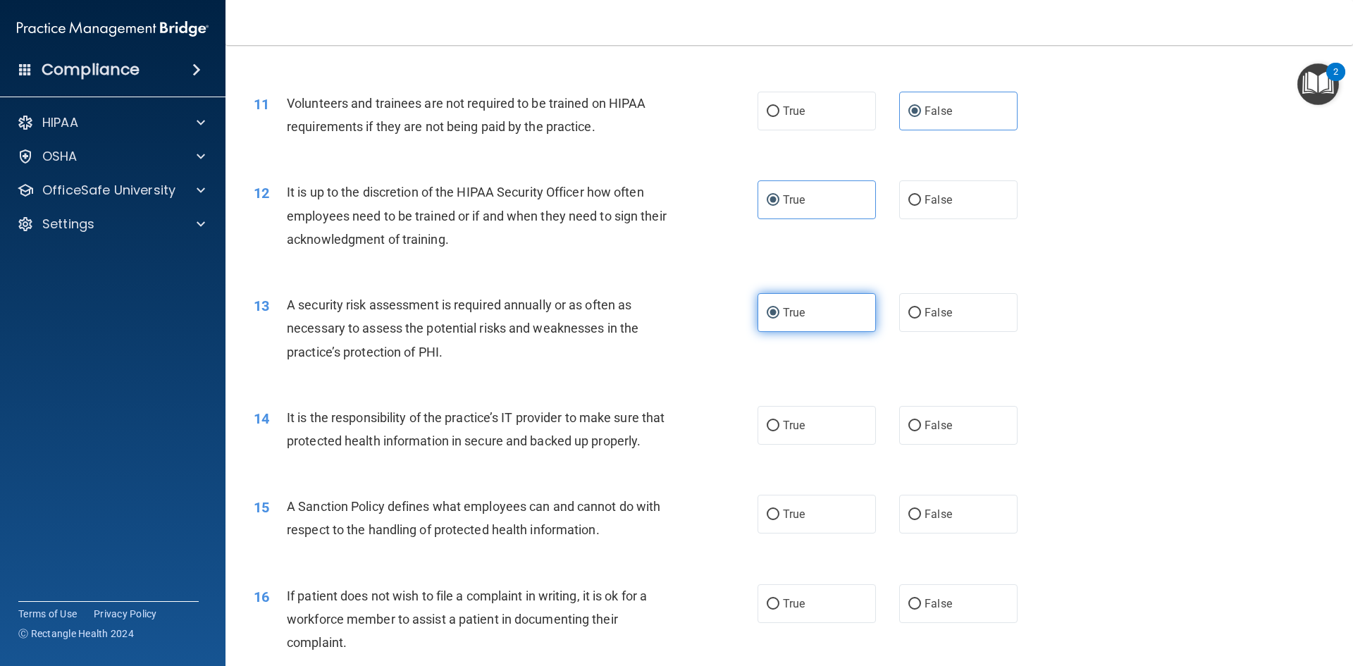
scroll to position [1263, 0]
click at [954, 421] on label "False" at bounding box center [958, 424] width 118 height 39
click at [921, 421] on input "False" at bounding box center [914, 425] width 13 height 11
radio input "true"
click at [777, 414] on label "True" at bounding box center [816, 424] width 118 height 39
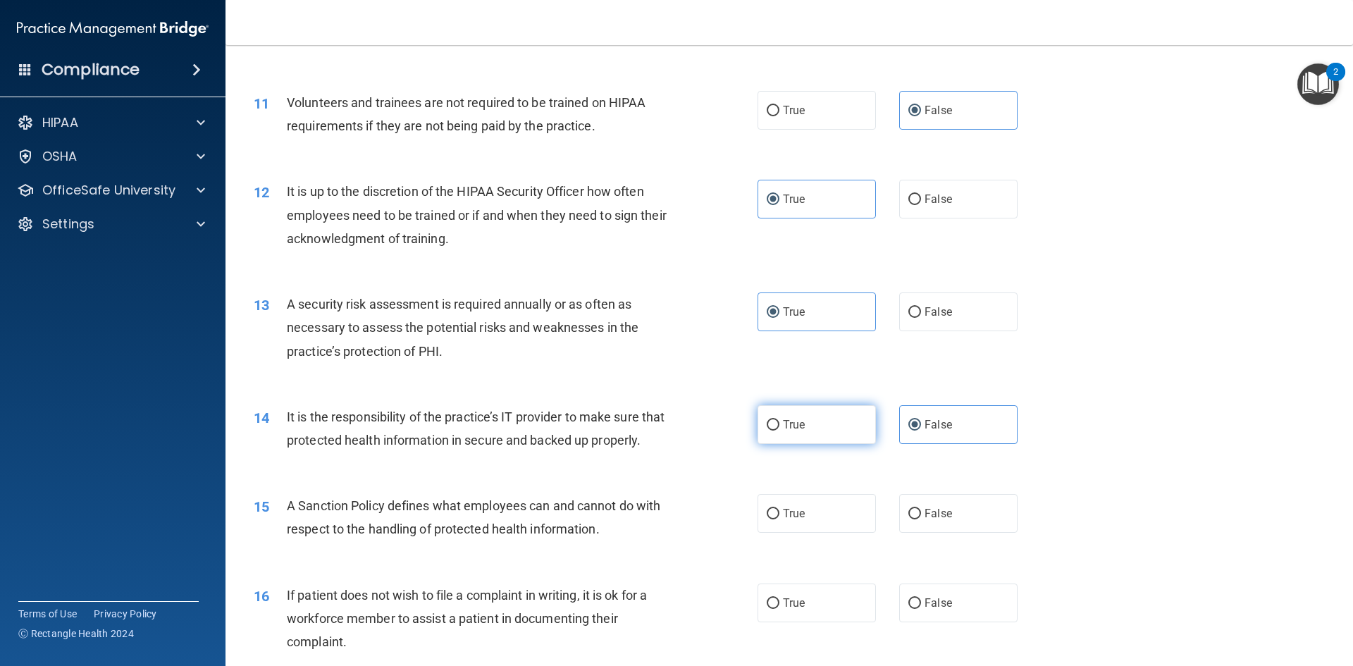
click at [777, 420] on input "True" at bounding box center [773, 425] width 13 height 11
radio input "true"
radio input "false"
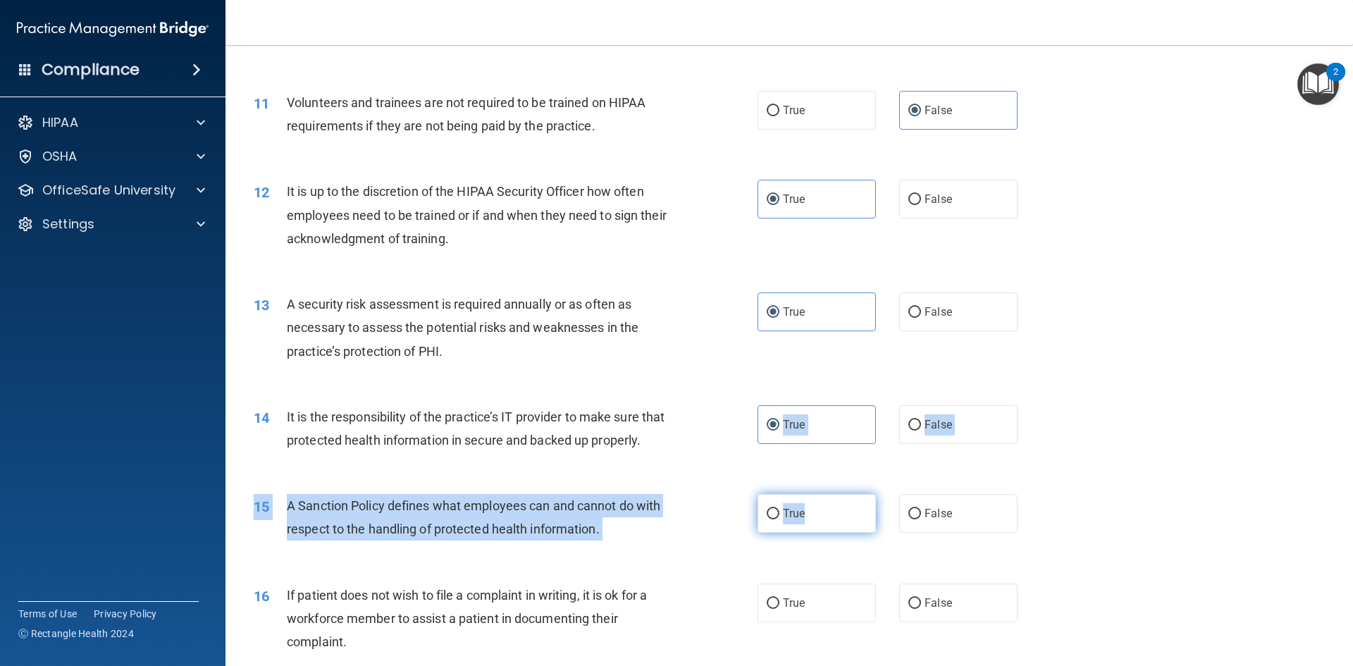
drag, startPoint x: 779, startPoint y: 415, endPoint x: 829, endPoint y: 550, distance: 144.2
click at [829, 550] on div "01 It is ok to share your password with a co-worker in case immediate access of…" at bounding box center [789, 495] width 1092 height 3328
drag, startPoint x: 829, startPoint y: 550, endPoint x: 1287, endPoint y: 562, distance: 458.8
click at [1287, 562] on div "15 A Sanction Policy defines what employees can and cannot do with respect to t…" at bounding box center [789, 520] width 1092 height 89
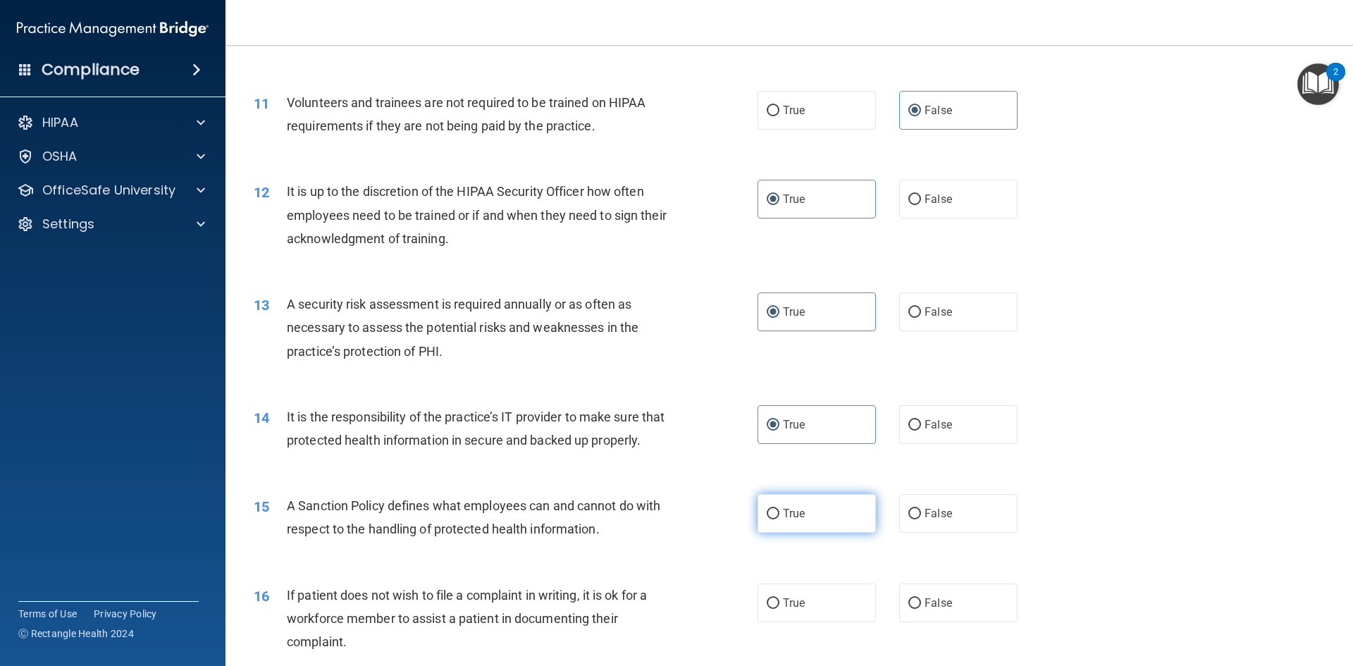
click at [812, 533] on label "True" at bounding box center [816, 513] width 118 height 39
click at [779, 519] on input "True" at bounding box center [773, 514] width 13 height 11
radio input "true"
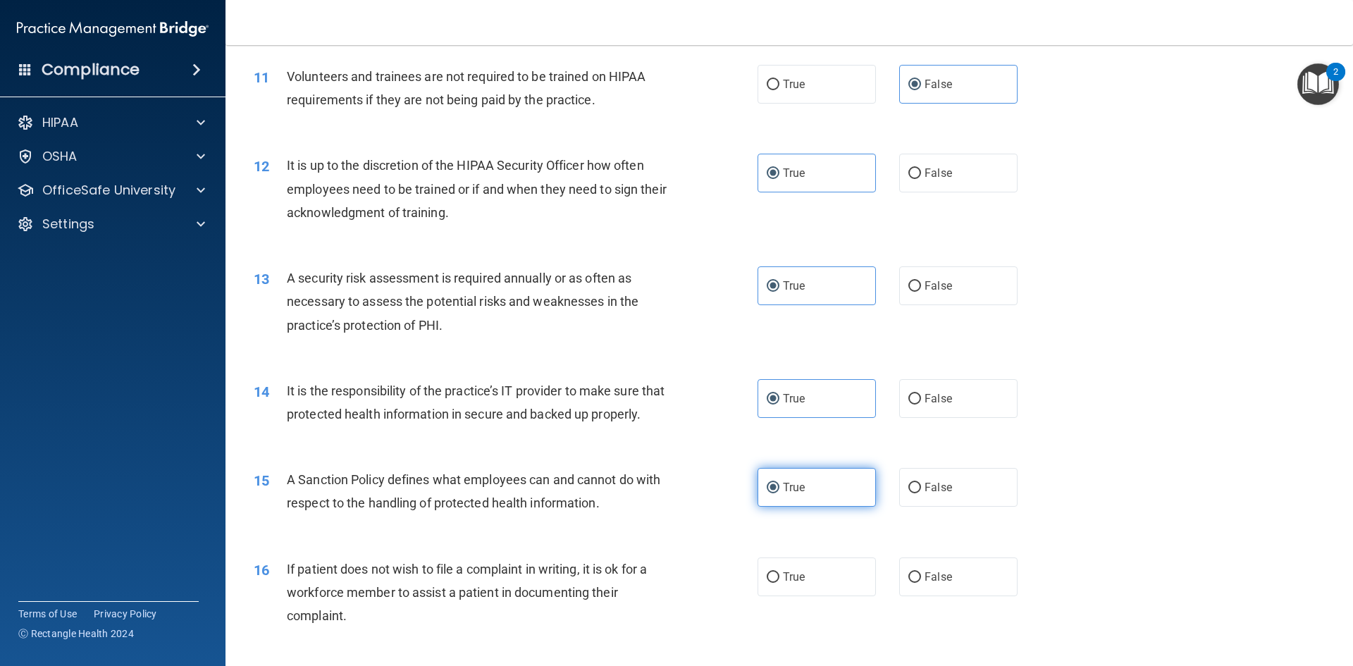
scroll to position [1289, 0]
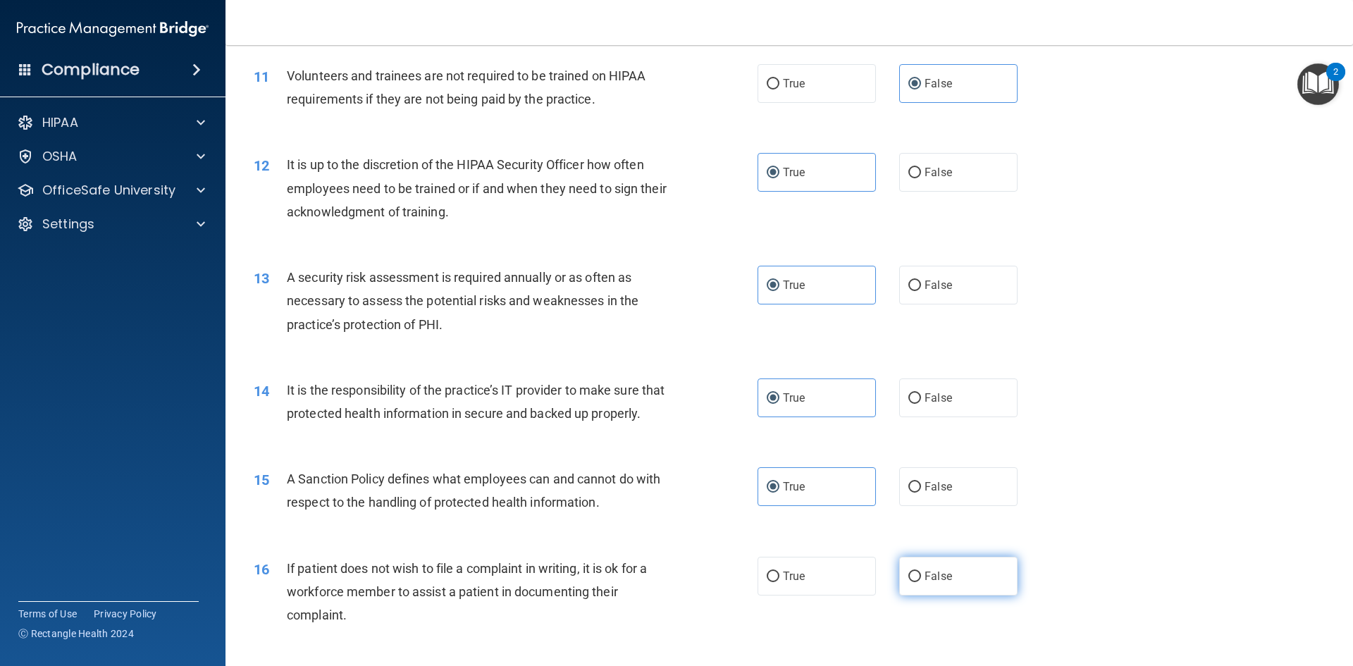
click at [924, 583] on label "False" at bounding box center [958, 576] width 118 height 39
click at [921, 582] on input "False" at bounding box center [914, 576] width 13 height 11
radio input "true"
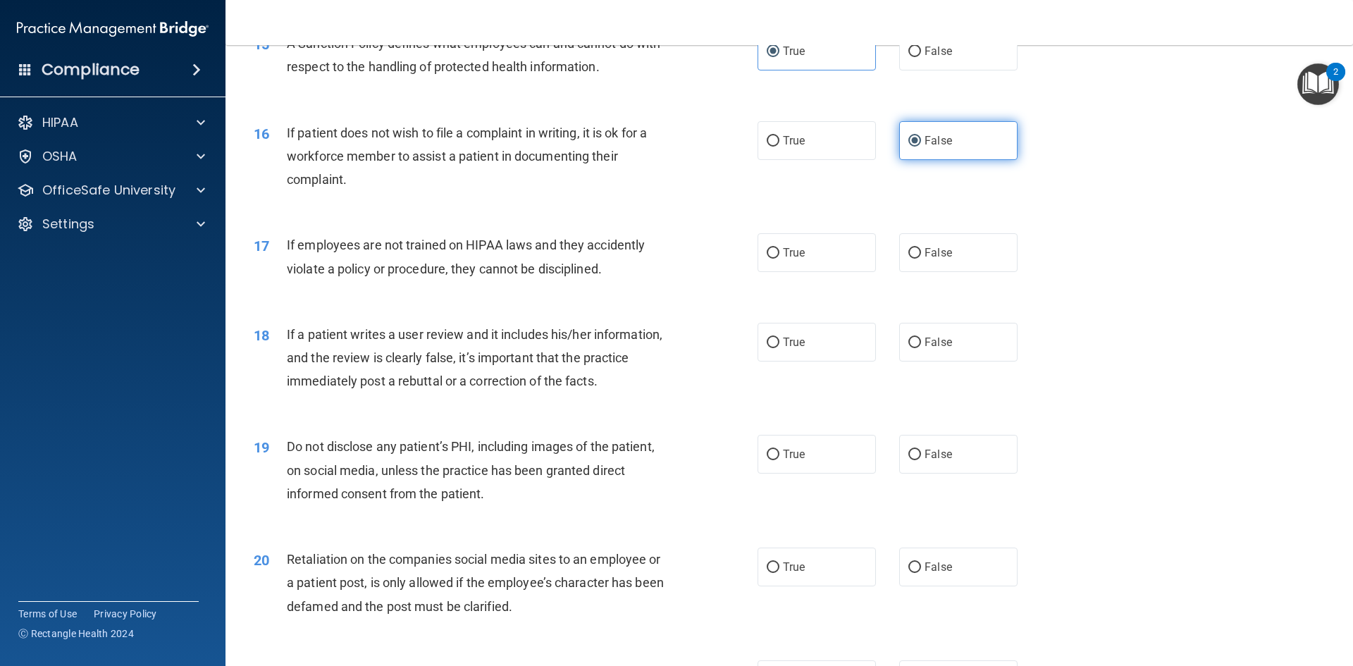
scroll to position [1726, 0]
click at [833, 390] on div "18 If a patient writes a user review and it includes his/her information, and t…" at bounding box center [789, 360] width 1092 height 113
click at [841, 361] on label "True" at bounding box center [816, 341] width 118 height 39
click at [779, 347] on input "True" at bounding box center [773, 342] width 13 height 11
radio input "true"
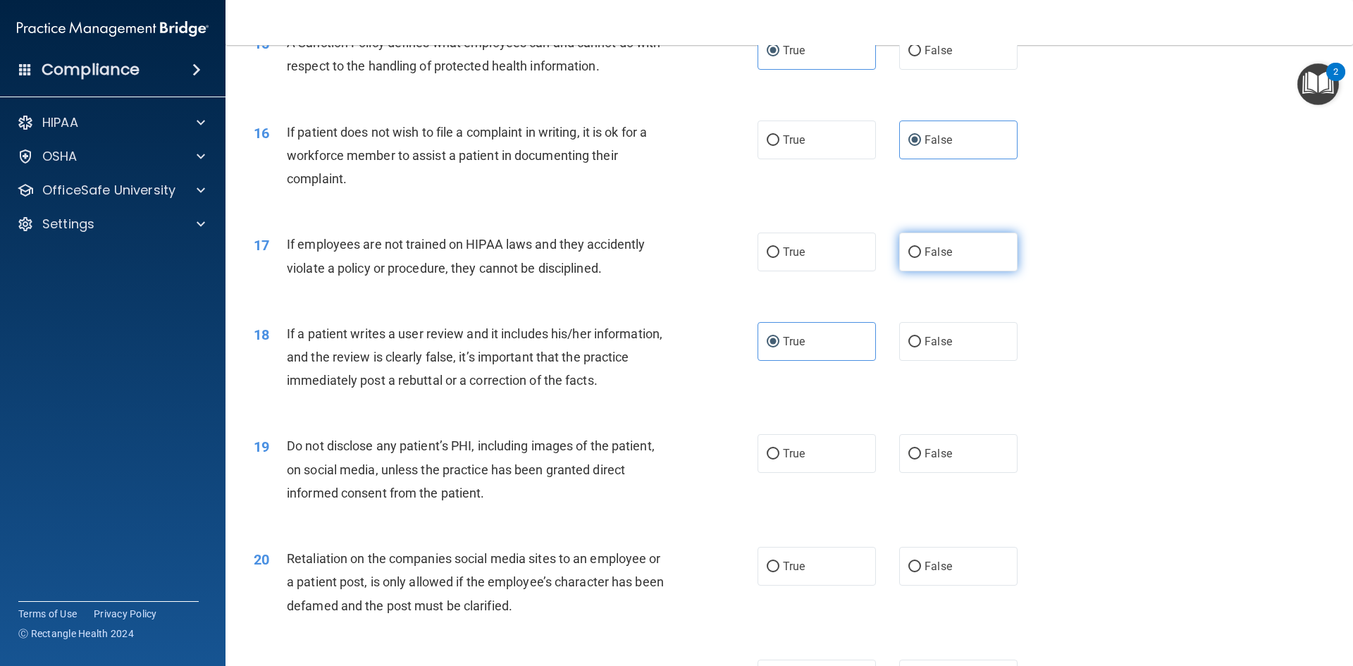
click at [909, 263] on label "False" at bounding box center [958, 252] width 118 height 39
click at [909, 258] on input "False" at bounding box center [914, 252] width 13 height 11
radio input "true"
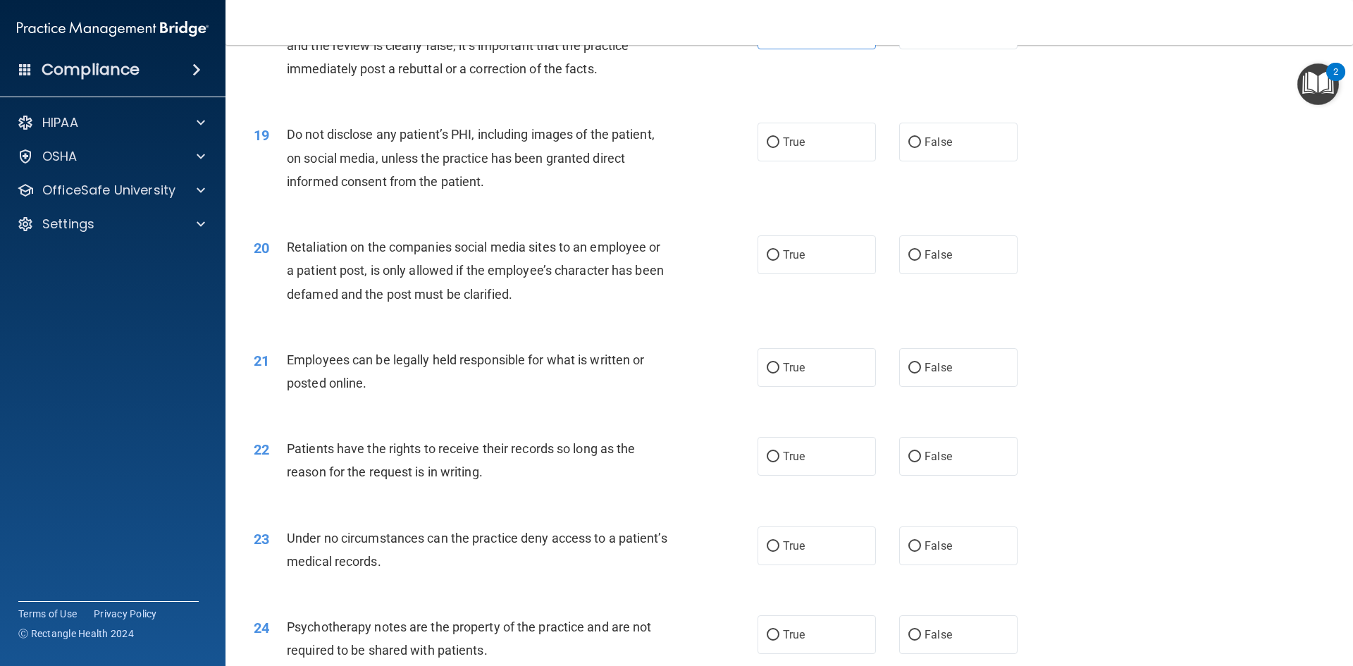
scroll to position [2038, 0]
click at [797, 154] on label "True" at bounding box center [816, 141] width 118 height 39
click at [779, 147] on input "True" at bounding box center [773, 142] width 13 height 11
radio input "true"
click at [845, 270] on label "True" at bounding box center [816, 254] width 118 height 39
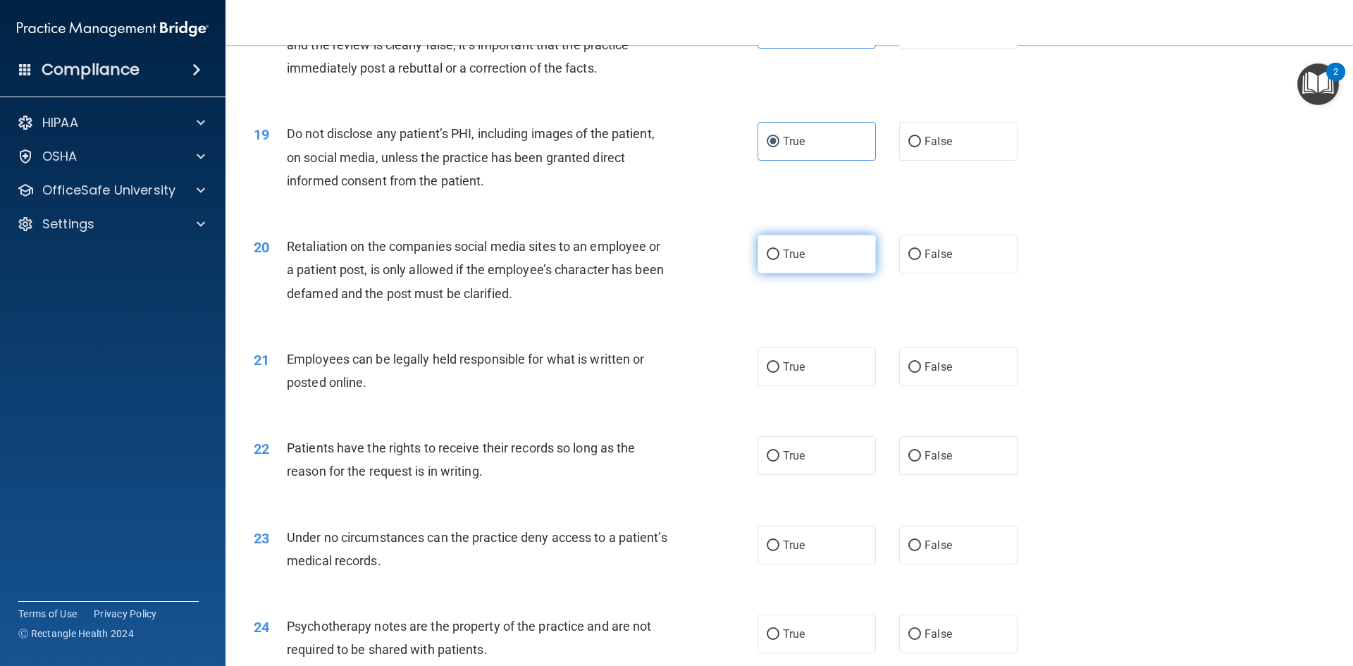
click at [779, 260] on input "True" at bounding box center [773, 254] width 13 height 11
radio input "true"
click at [812, 386] on label "True" at bounding box center [816, 366] width 118 height 39
click at [779, 373] on input "True" at bounding box center [773, 367] width 13 height 11
radio input "true"
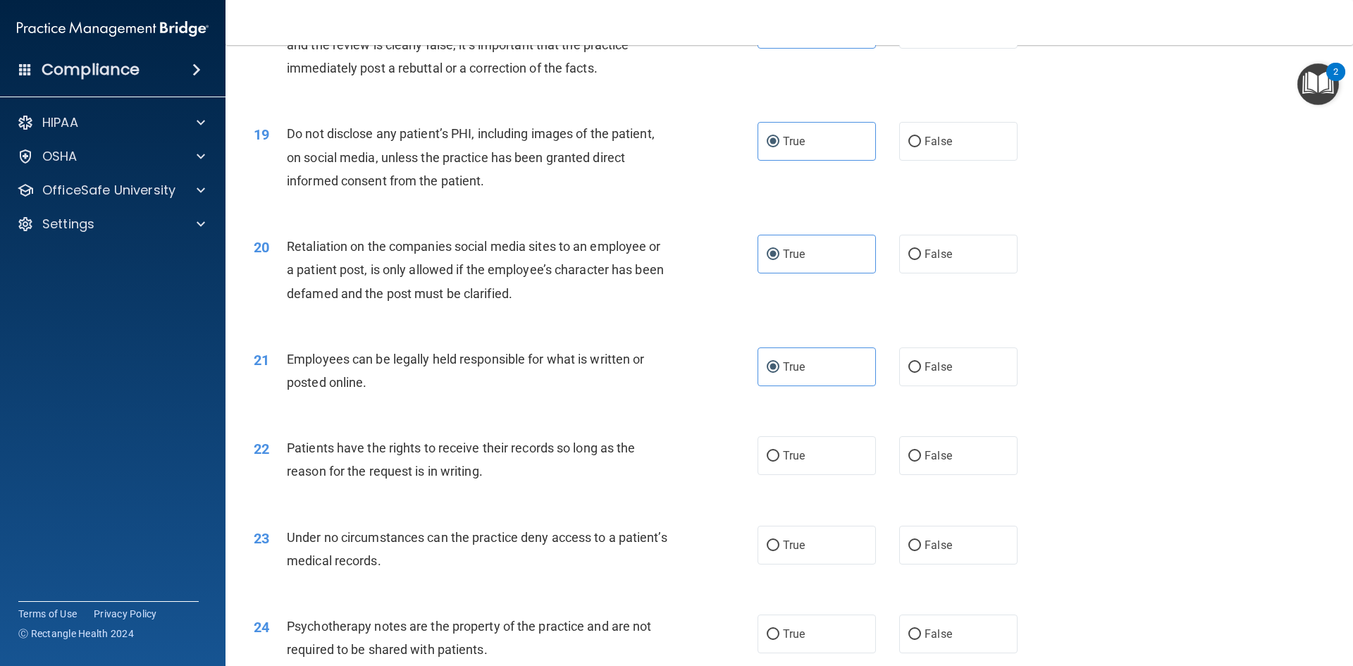
click at [803, 505] on div "22 Patients have the rights to receive their records so long as the reason for …" at bounding box center [789, 463] width 1092 height 89
click at [806, 475] on label "True" at bounding box center [816, 455] width 118 height 39
click at [779, 461] on input "True" at bounding box center [773, 456] width 13 height 11
radio input "true"
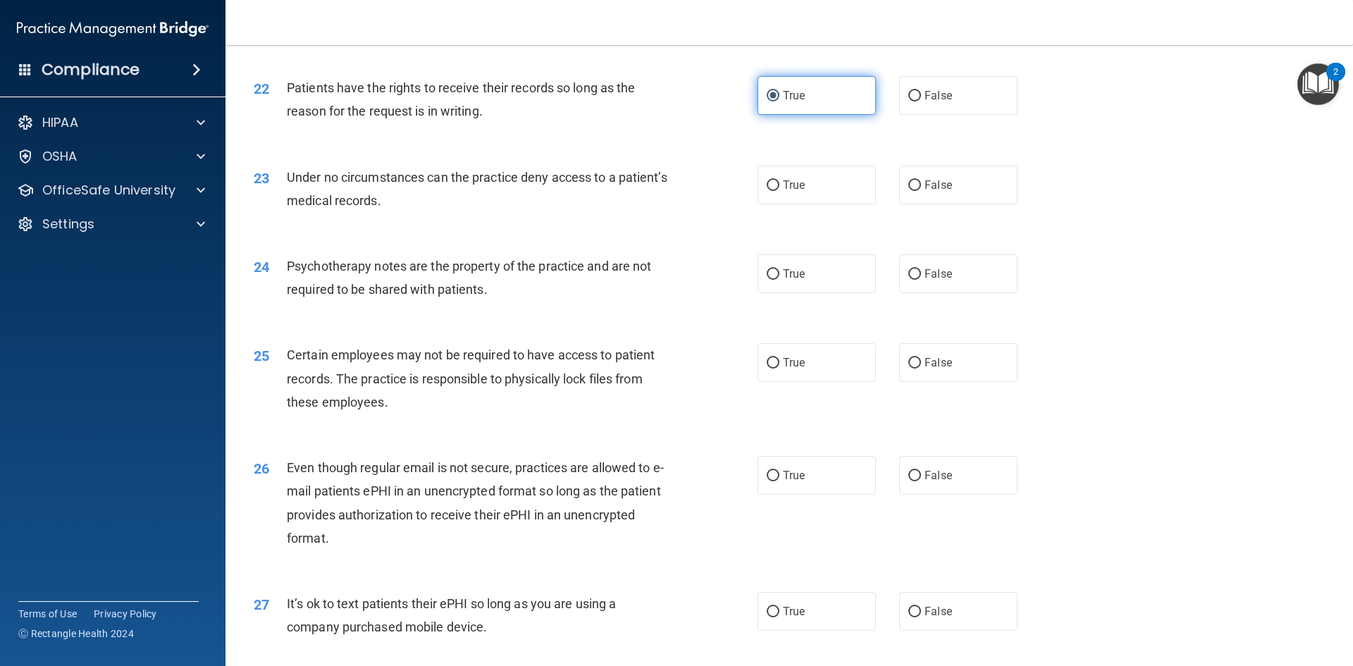
scroll to position [2398, 0]
click at [800, 201] on label "True" at bounding box center [816, 184] width 118 height 39
click at [779, 190] on input "True" at bounding box center [773, 185] width 13 height 11
radio input "true"
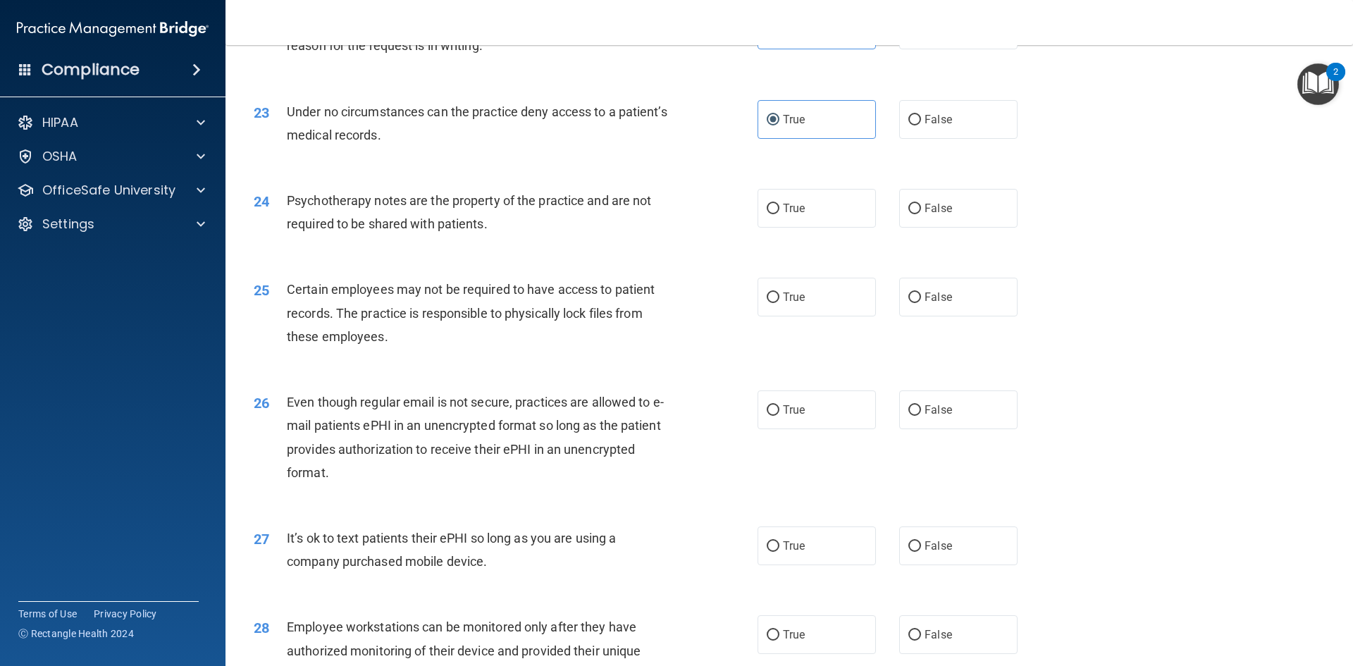
scroll to position [2464, 0]
click at [950, 428] on label "False" at bounding box center [958, 409] width 118 height 39
click at [921, 415] on input "False" at bounding box center [914, 409] width 13 height 11
radio input "true"
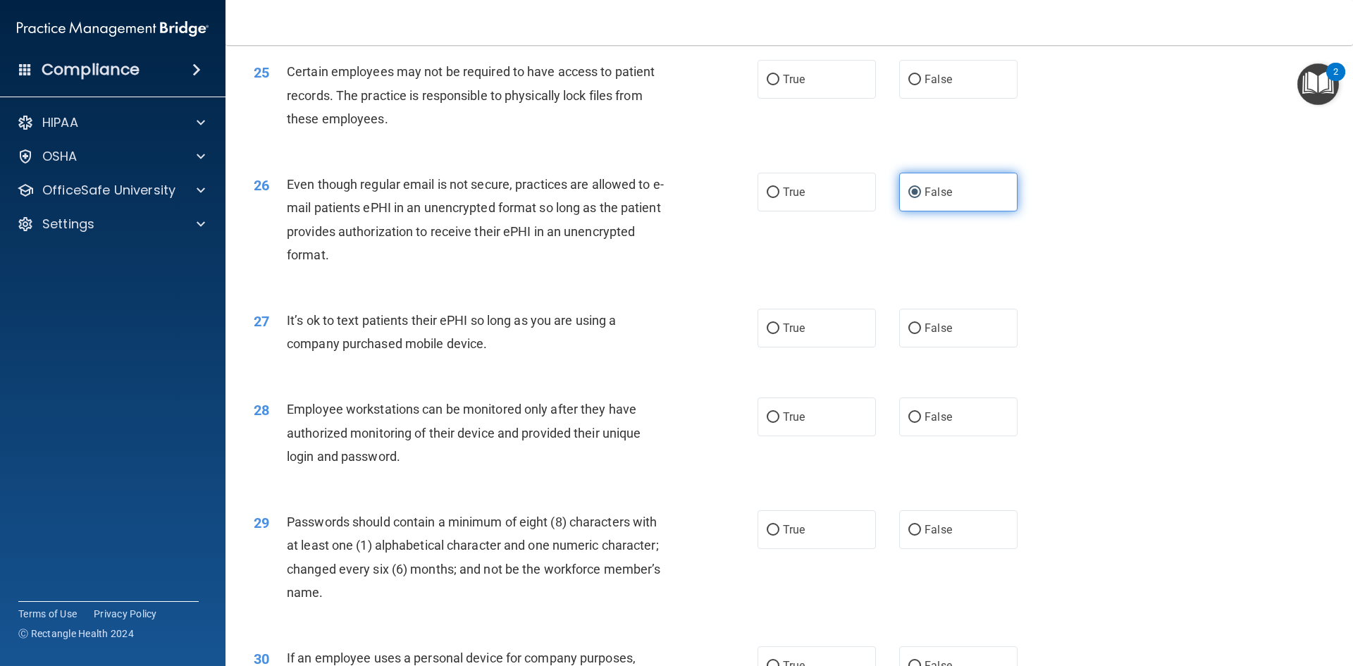
scroll to position [2682, 0]
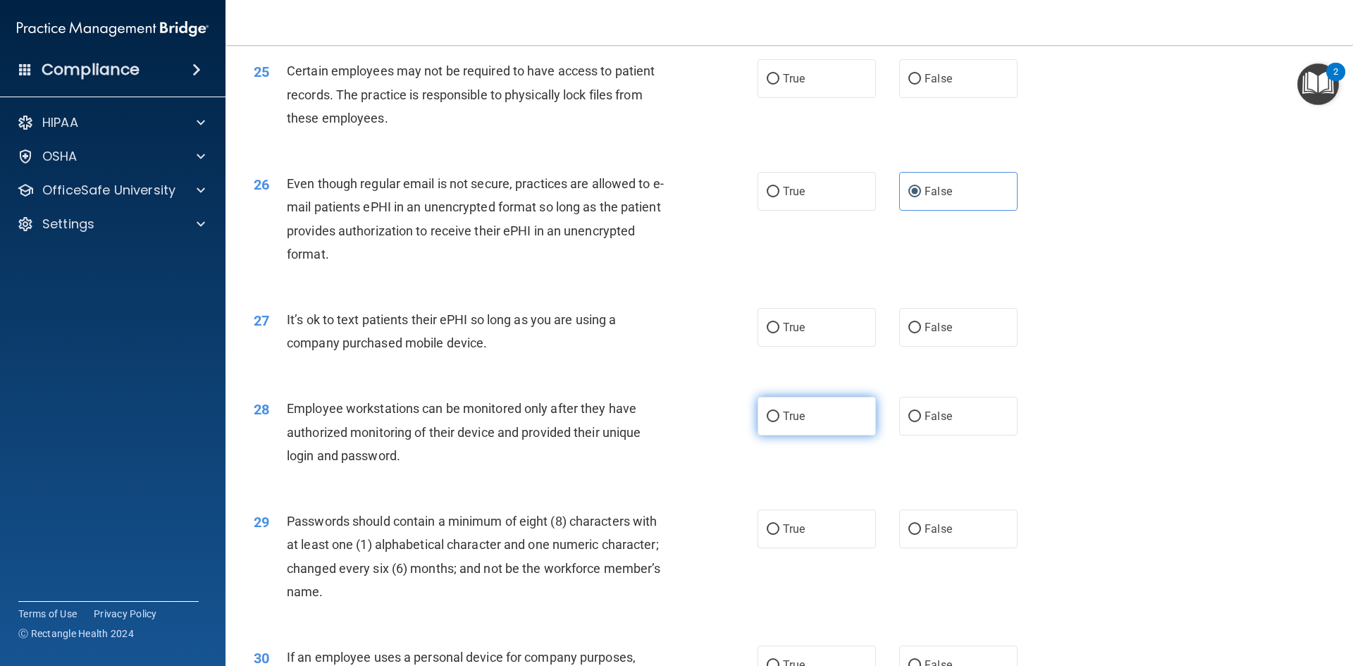
click at [819, 435] on label "True" at bounding box center [816, 416] width 118 height 39
click at [779, 422] on input "True" at bounding box center [773, 416] width 13 height 11
radio input "true"
click at [812, 548] on label "True" at bounding box center [816, 528] width 118 height 39
click at [779, 535] on input "True" at bounding box center [773, 529] width 13 height 11
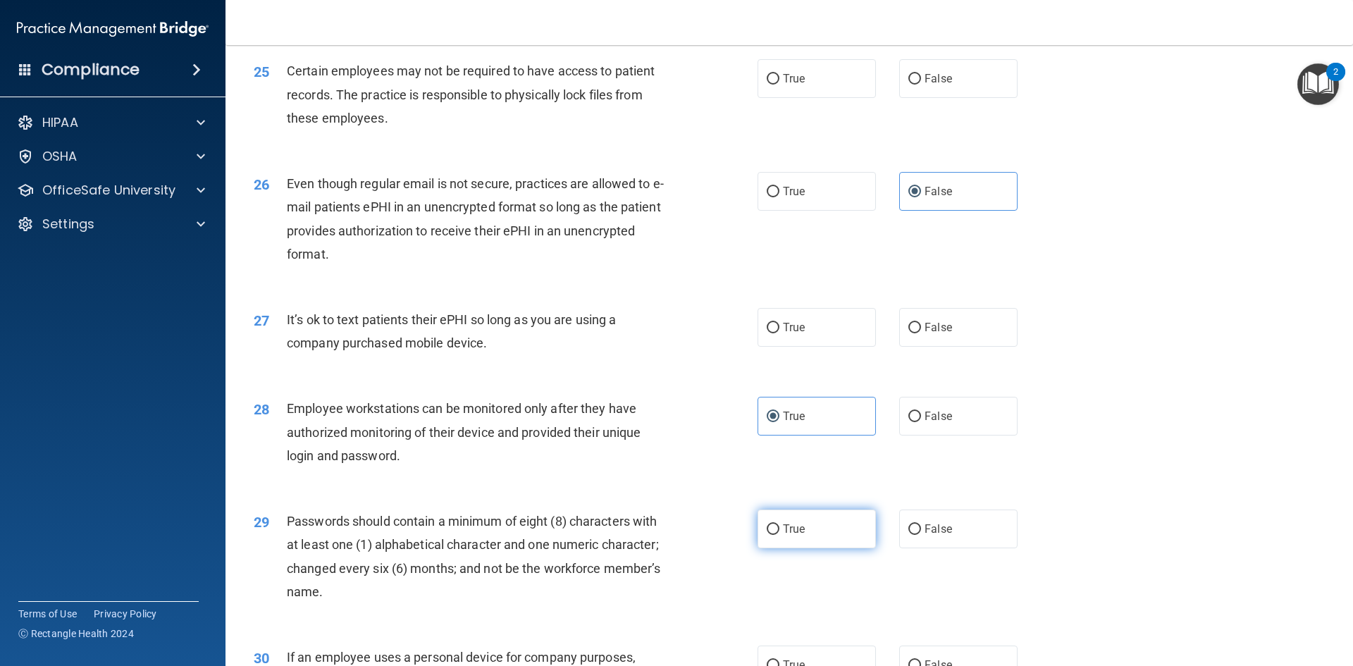
radio input "true"
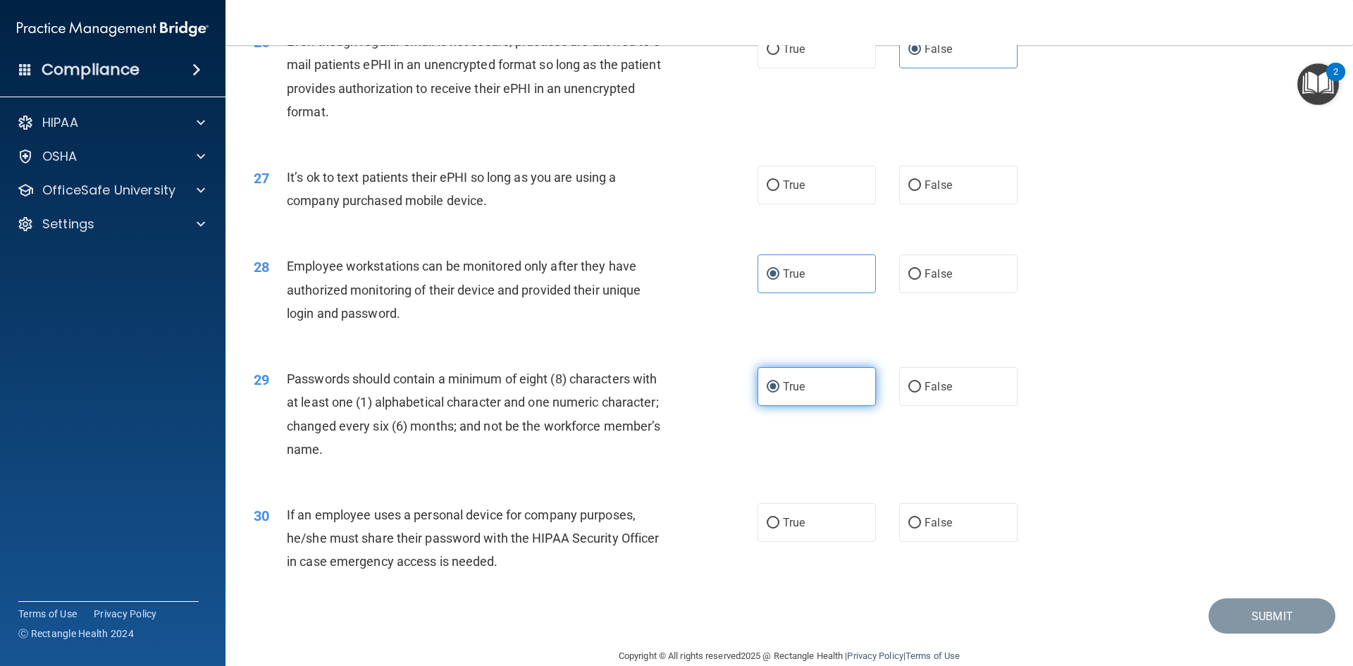
scroll to position [2825, 0]
click at [934, 541] on label "False" at bounding box center [958, 521] width 118 height 39
click at [921, 528] on input "False" at bounding box center [914, 522] width 13 height 11
radio input "true"
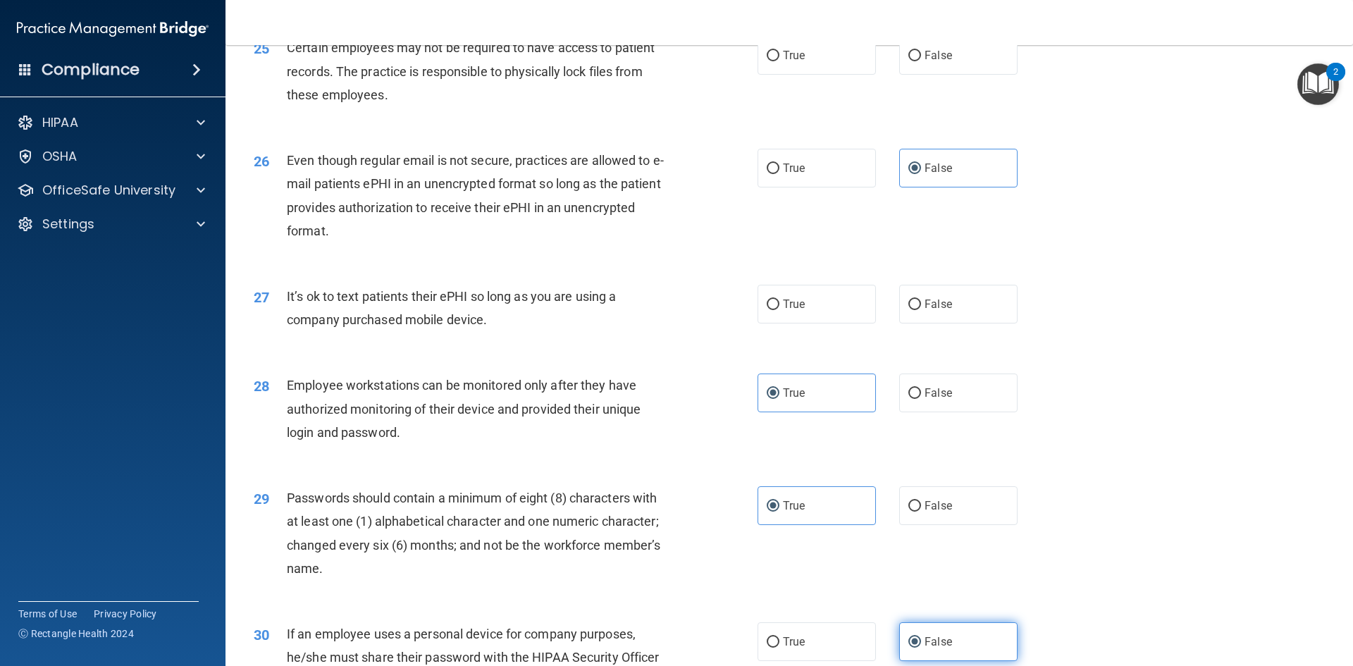
scroll to position [2668, 0]
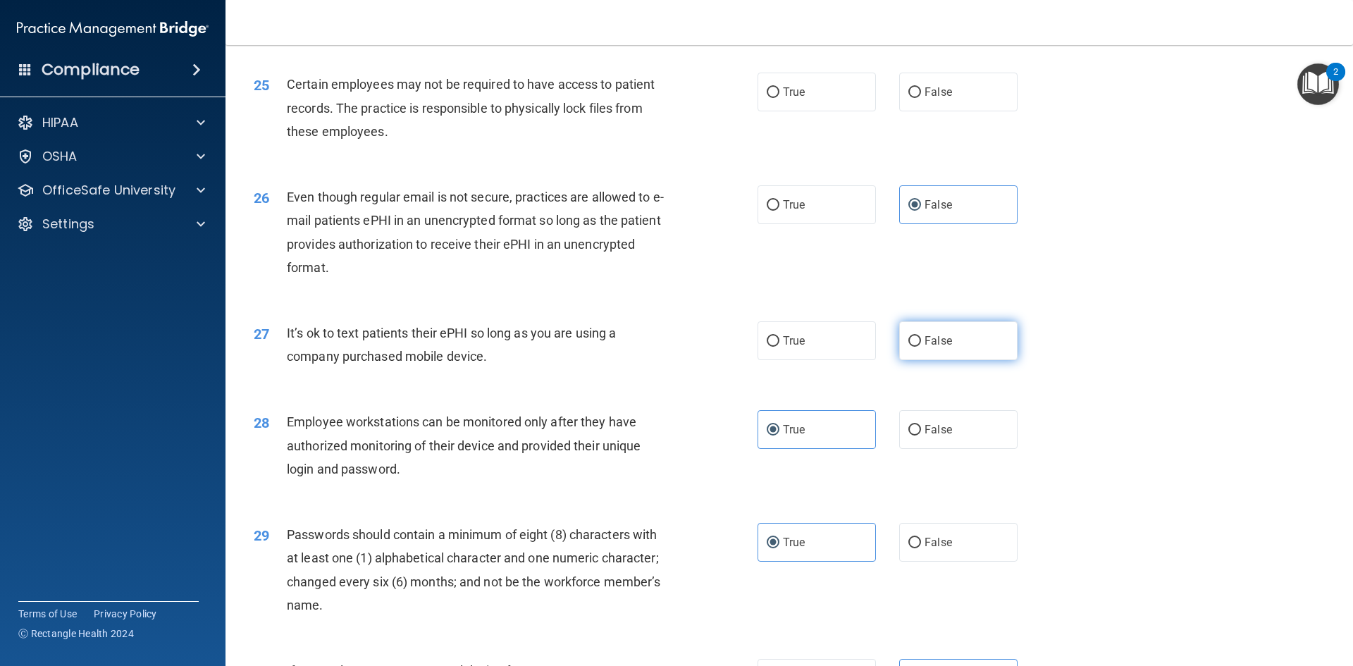
click at [908, 347] on input "False" at bounding box center [914, 341] width 13 height 11
radio input "true"
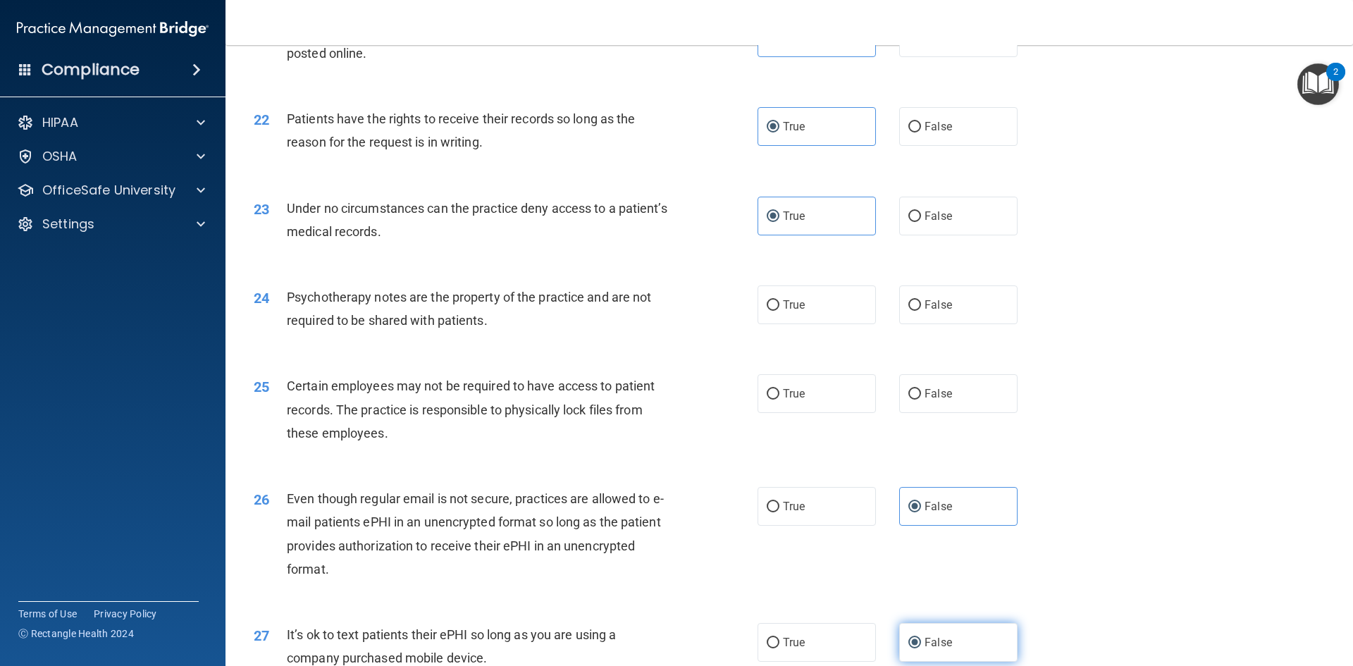
scroll to position [2366, 0]
click at [789, 318] on label "True" at bounding box center [816, 305] width 118 height 39
click at [779, 311] on input "True" at bounding box center [773, 306] width 13 height 11
radio input "true"
click at [857, 414] on label "True" at bounding box center [816, 394] width 118 height 39
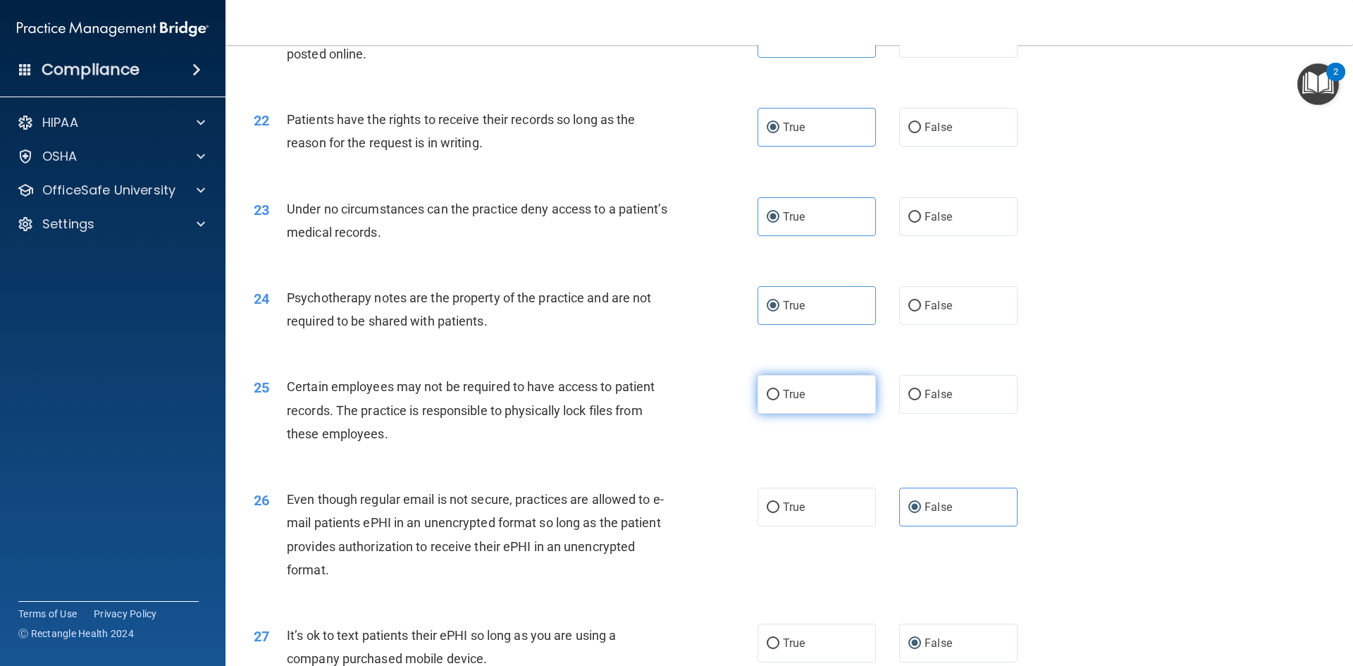
click at [779, 400] on input "True" at bounding box center [773, 395] width 13 height 11
radio input "true"
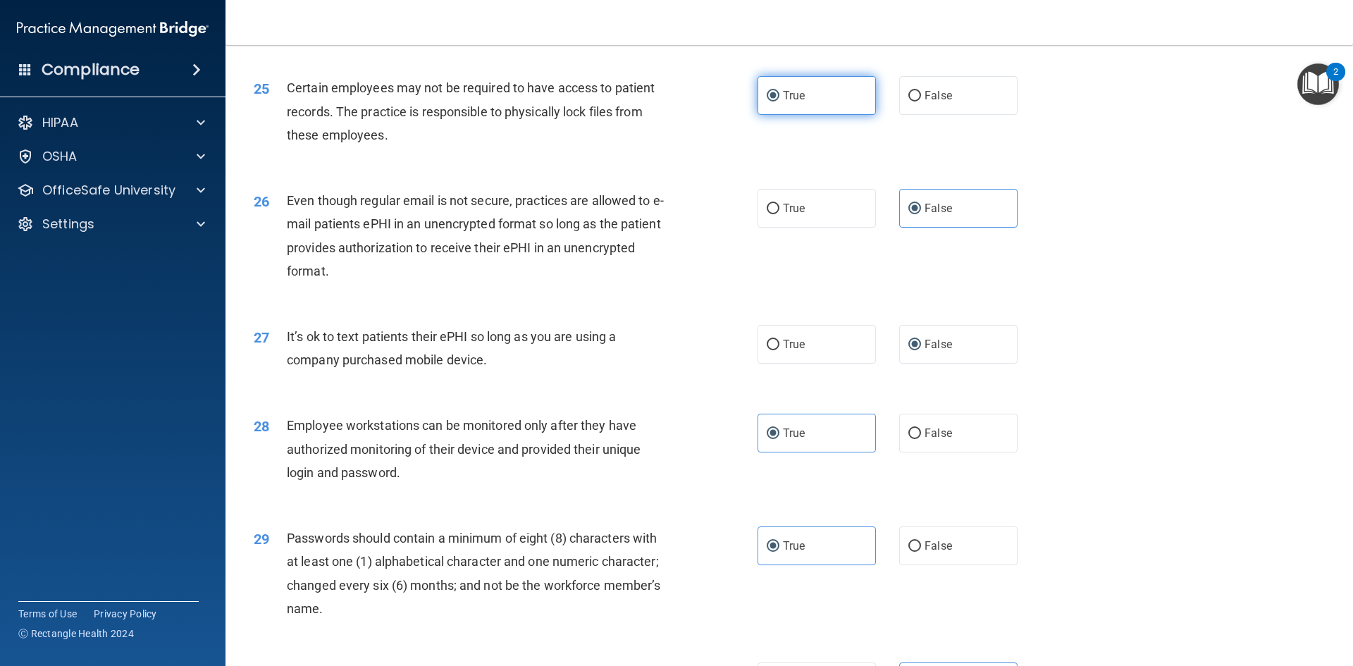
scroll to position [2871, 0]
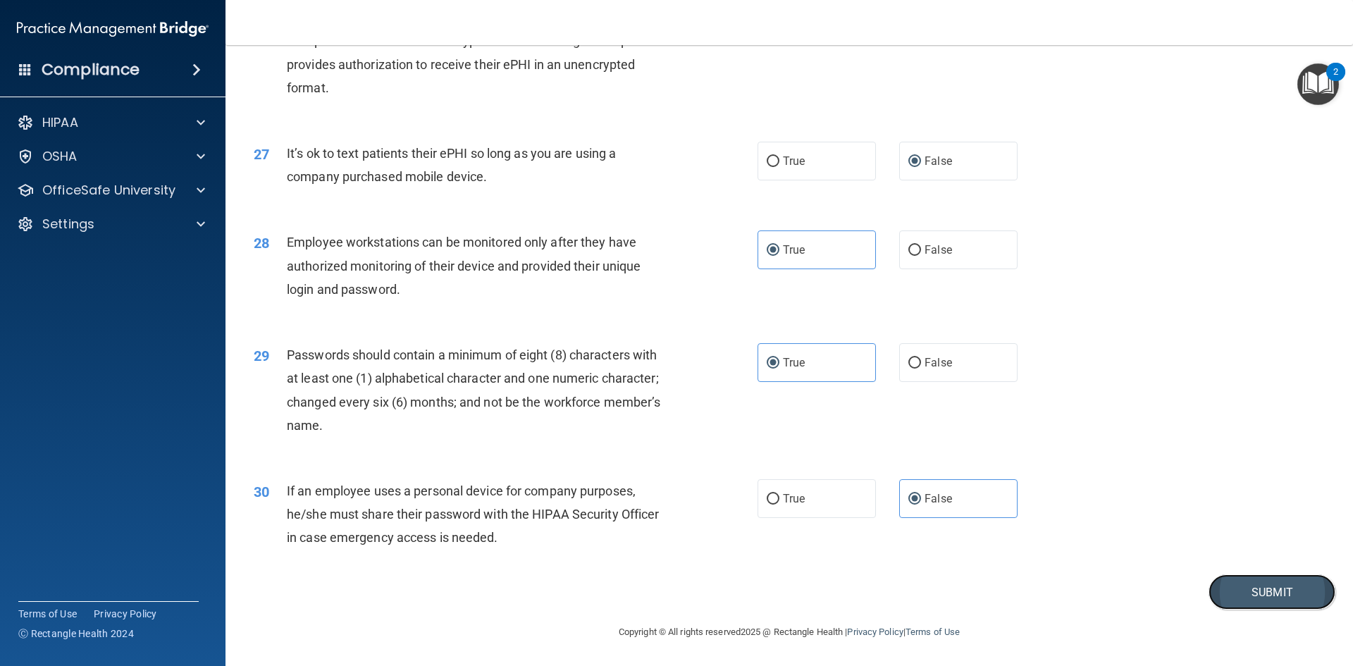
click at [1245, 596] on button "Submit" at bounding box center [1271, 592] width 127 height 36
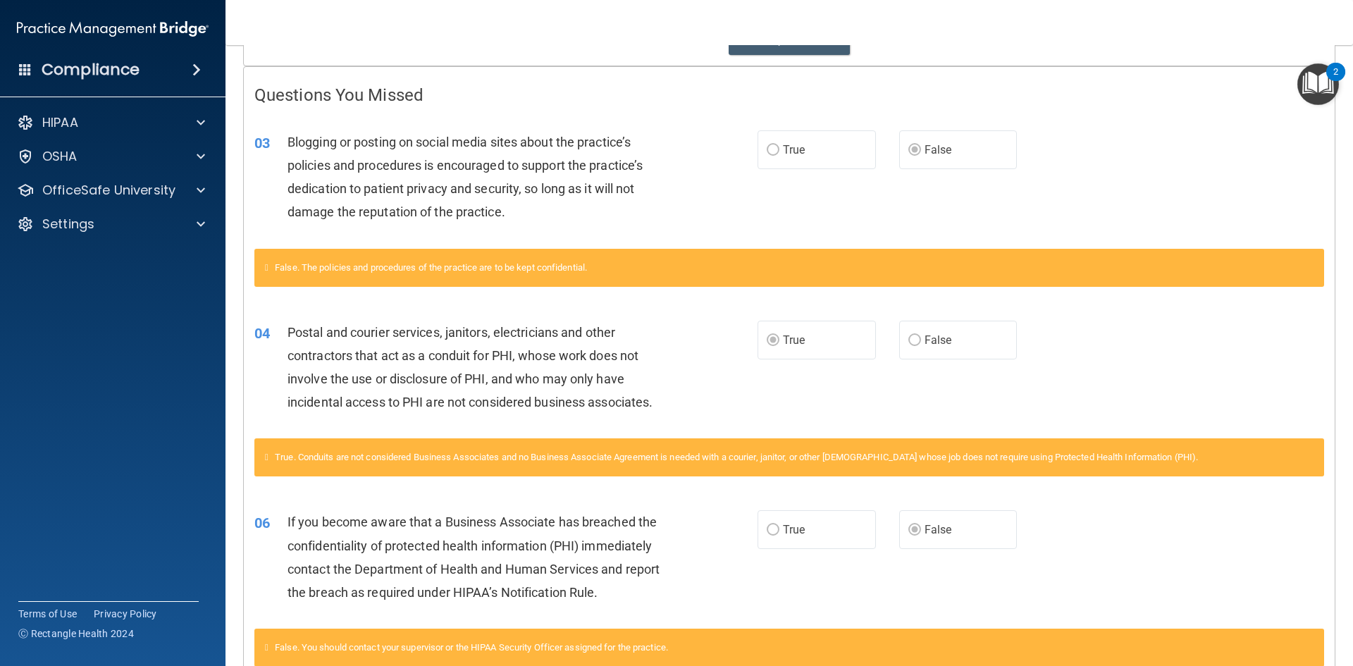
scroll to position [275, 0]
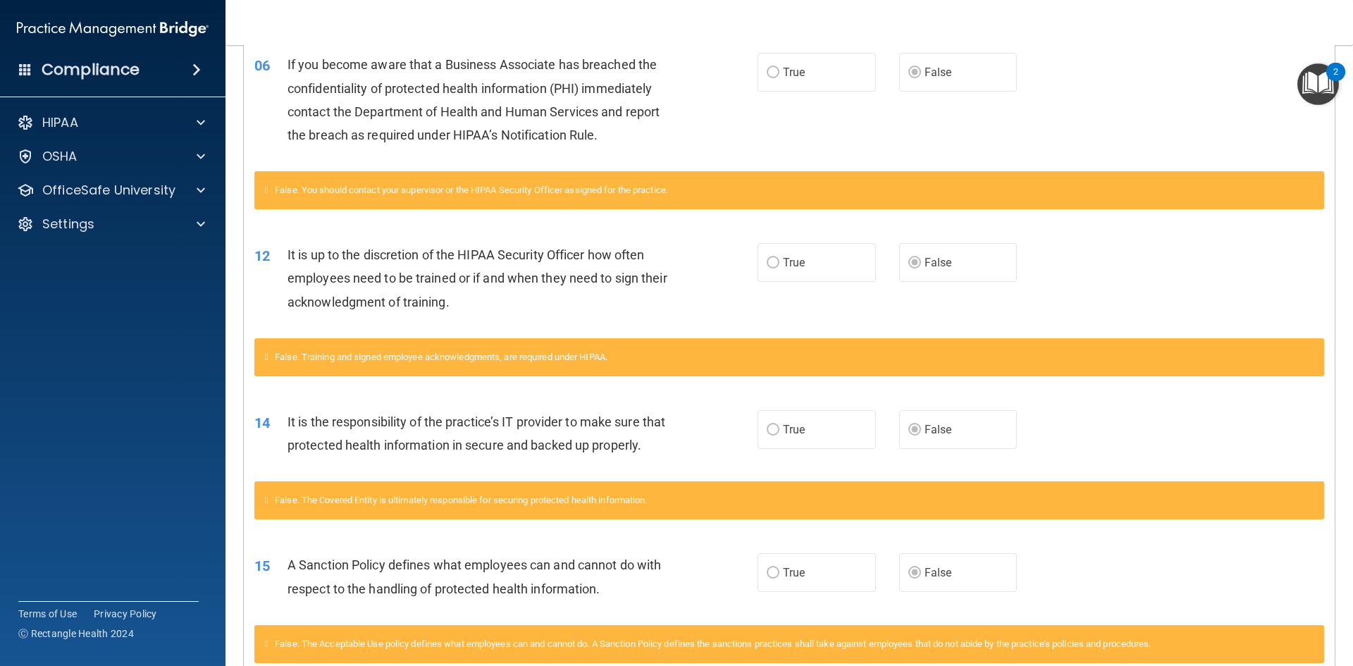
click at [509, 237] on div "12 It is up to the discretion of the HIPAA Security Officer how often employees…" at bounding box center [789, 281] width 1091 height 113
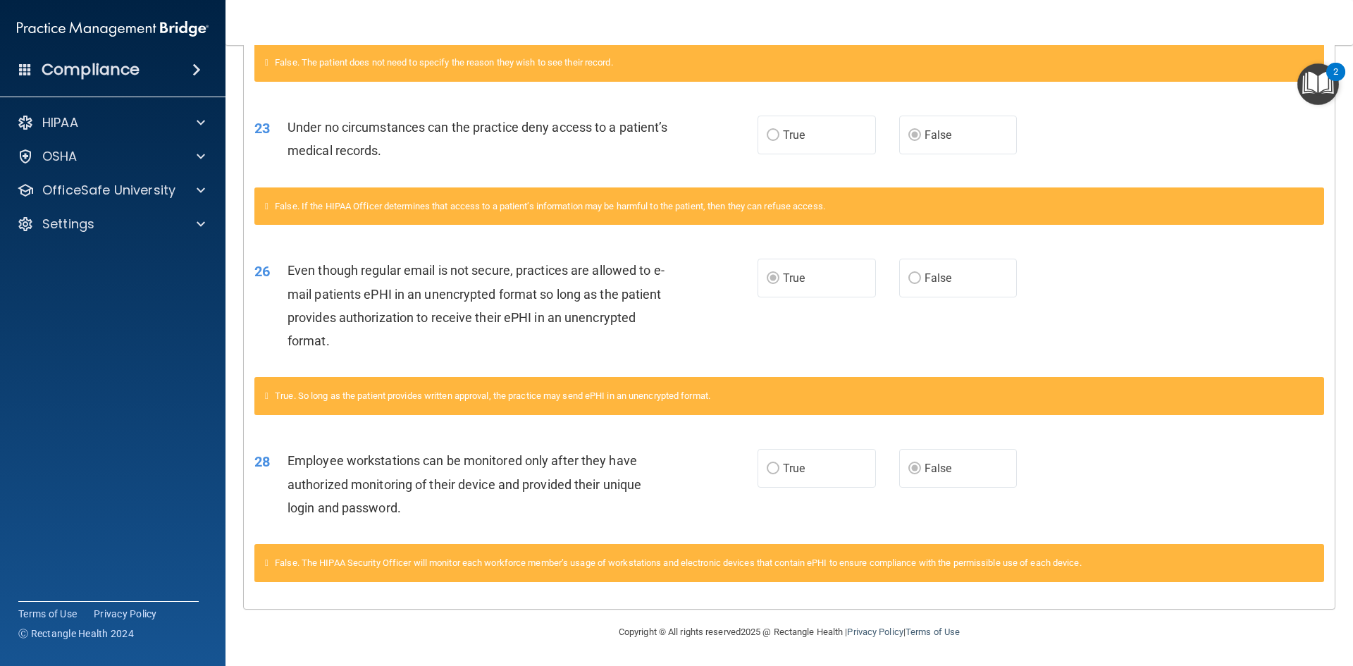
scroll to position [1963, 0]
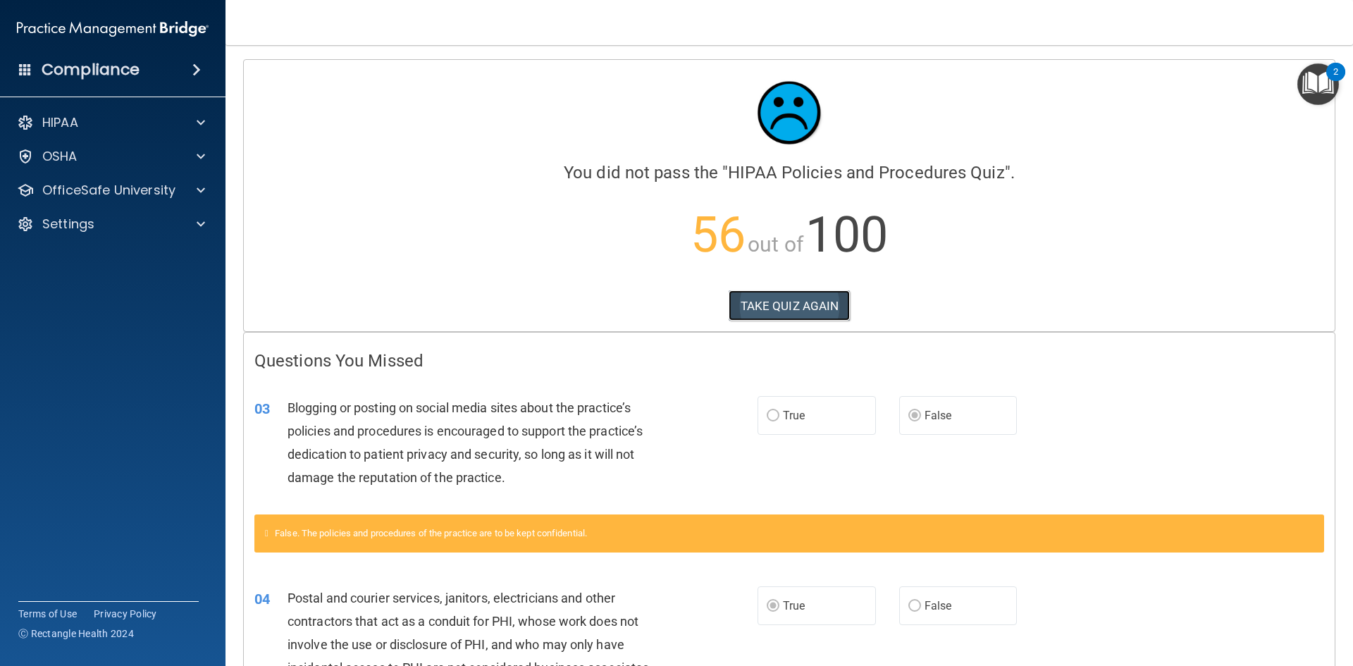
click at [796, 318] on button "TAKE QUIZ AGAIN" at bounding box center [790, 305] width 122 height 31
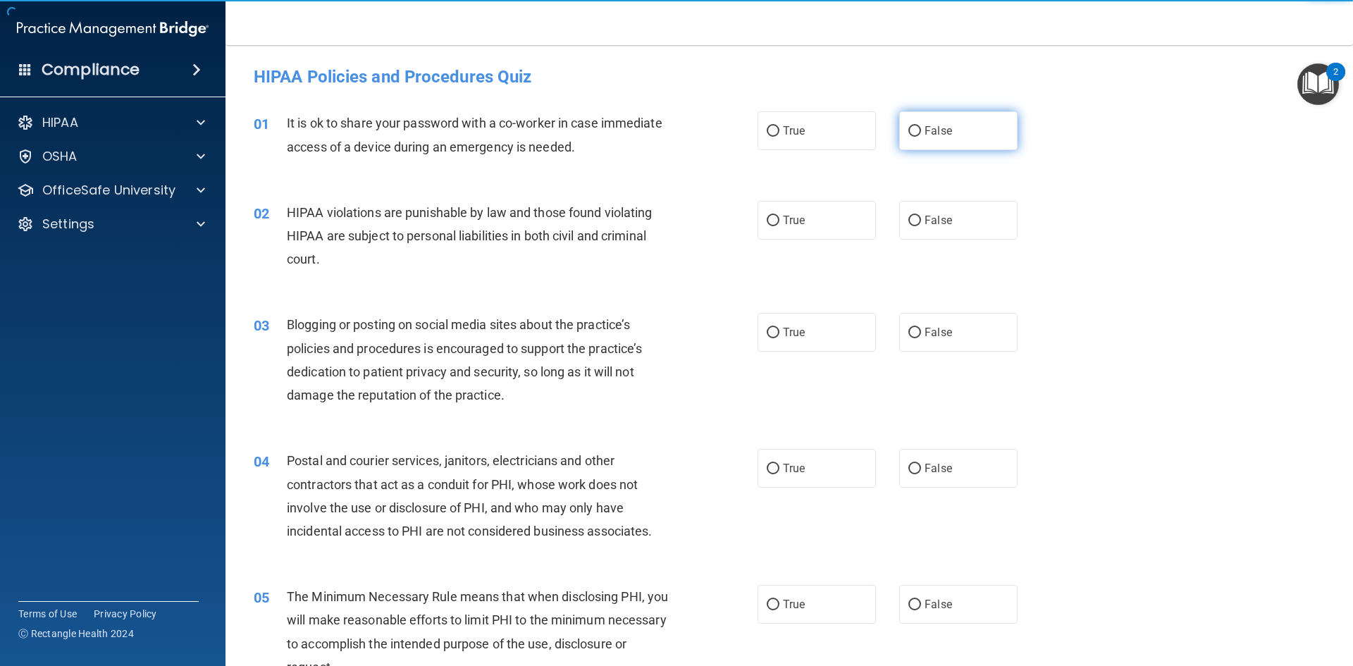
click at [915, 132] on label "False" at bounding box center [958, 130] width 118 height 39
click at [915, 132] on input "False" at bounding box center [914, 131] width 13 height 11
radio input "true"
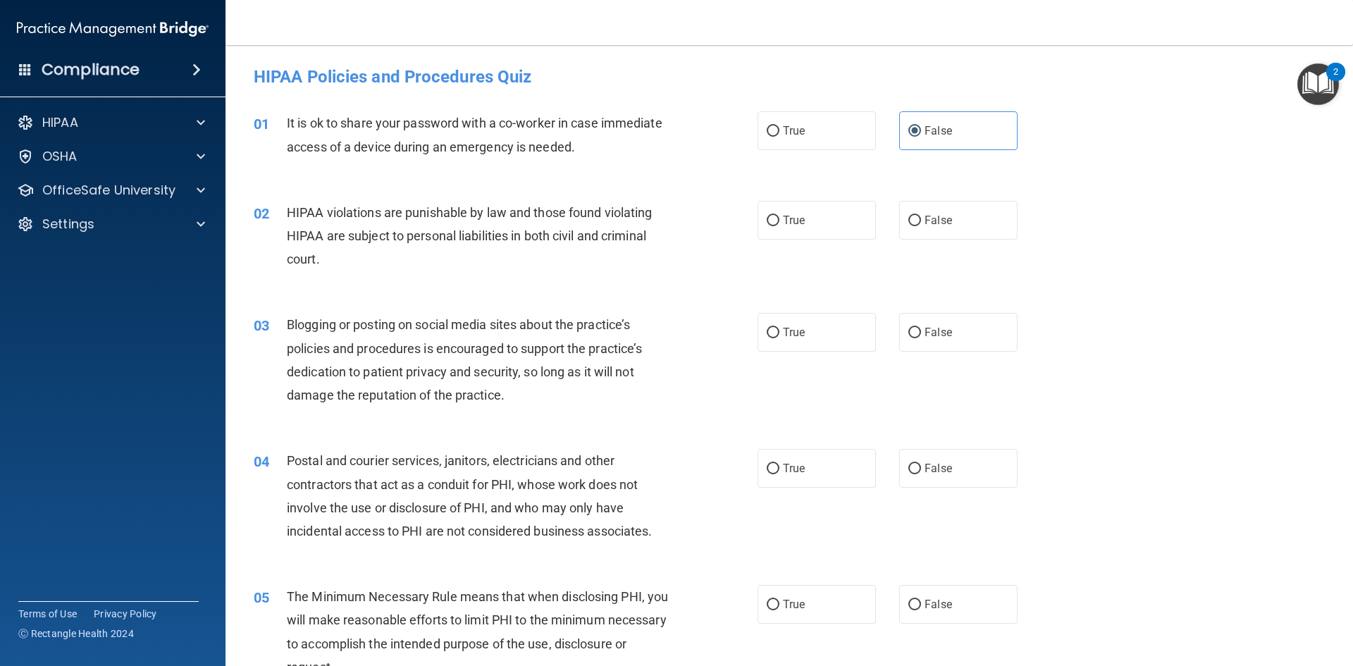
click at [943, 292] on div "02 HIPAA violations are punishable by law and those found violating HIPAA are s…" at bounding box center [789, 239] width 1092 height 113
click at [956, 332] on label "False" at bounding box center [958, 332] width 118 height 39
click at [921, 332] on input "False" at bounding box center [914, 333] width 13 height 11
radio input "true"
click at [816, 238] on label "True" at bounding box center [816, 220] width 118 height 39
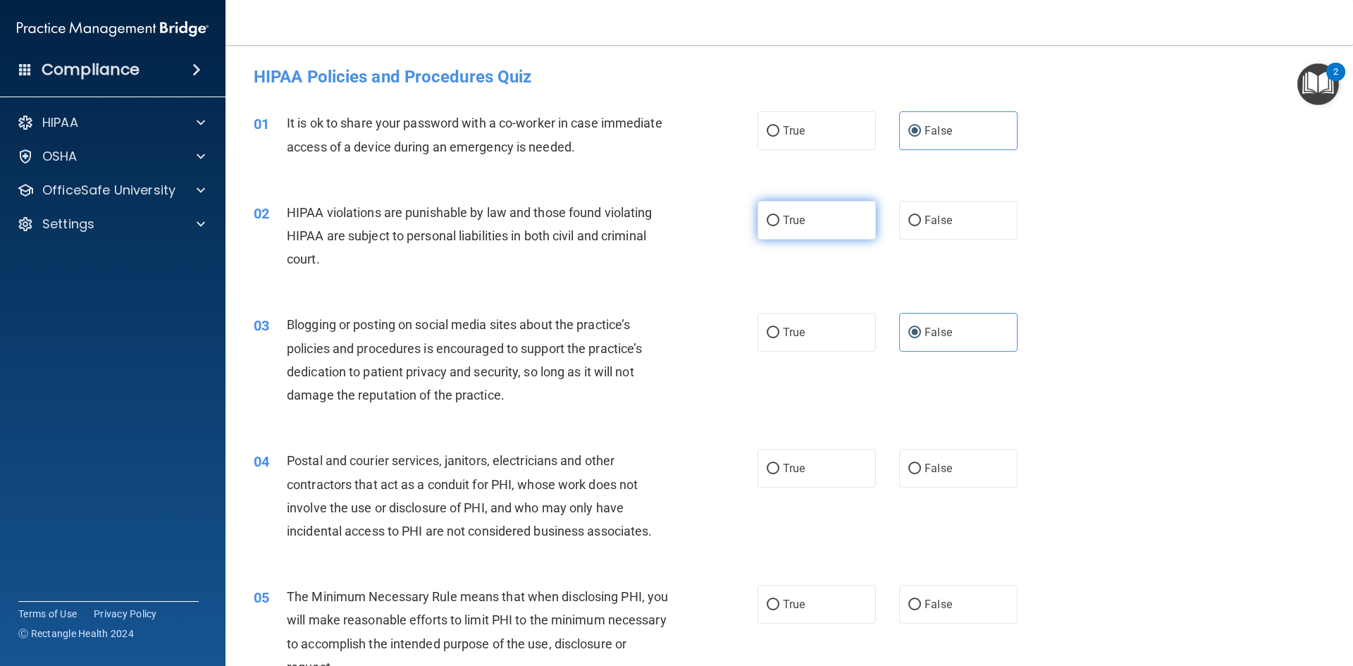
click at [779, 226] on input "True" at bounding box center [773, 221] width 13 height 11
radio input "true"
click at [821, 467] on label "True" at bounding box center [816, 468] width 118 height 39
click at [779, 467] on input "True" at bounding box center [773, 469] width 13 height 11
radio input "true"
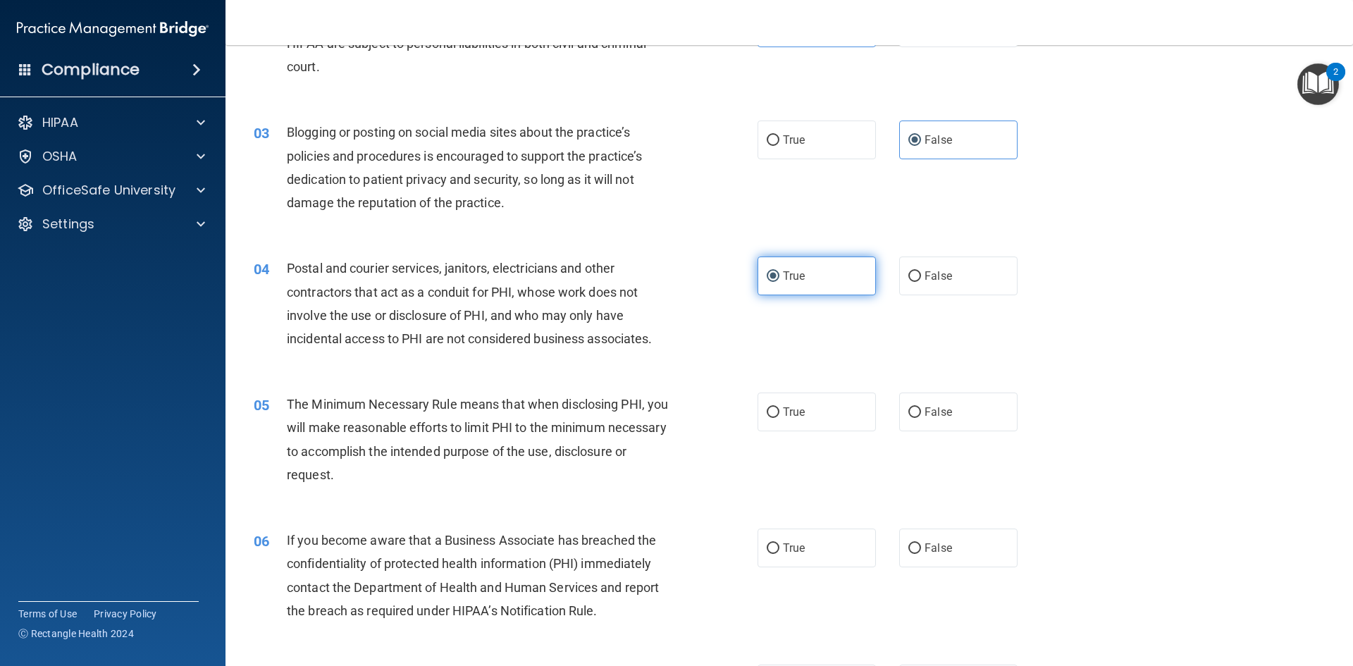
scroll to position [194, 0]
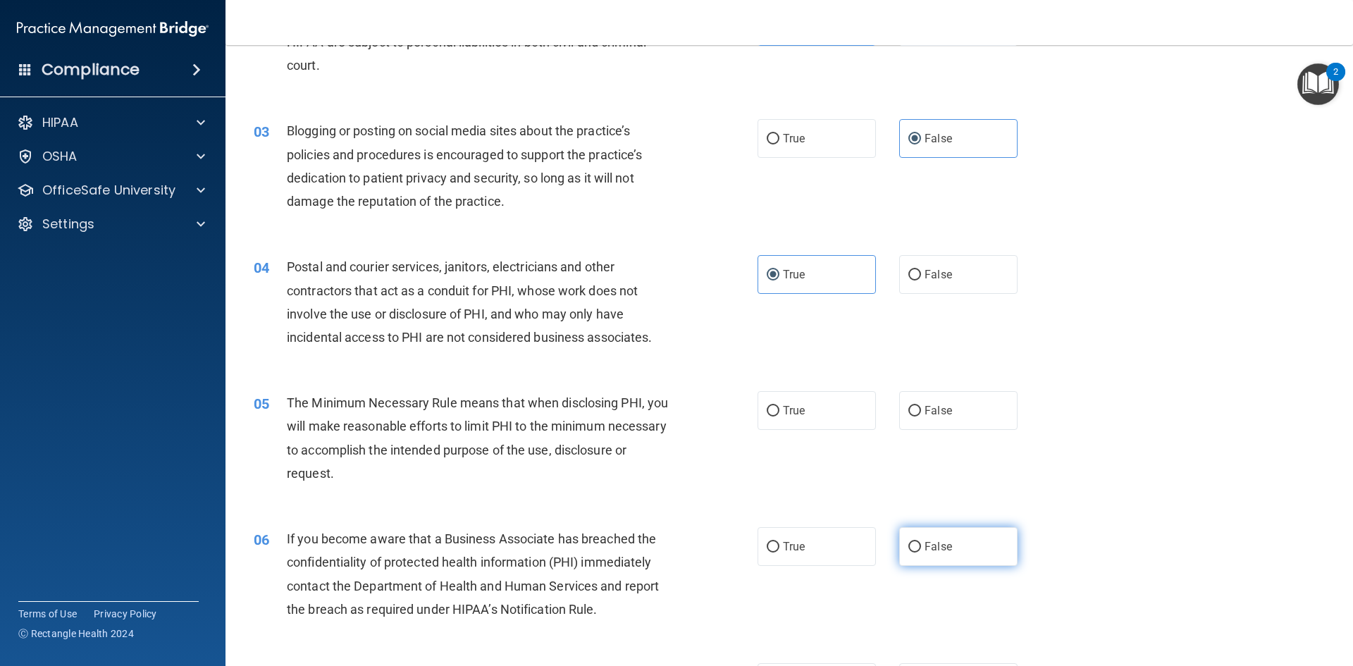
click at [953, 560] on label "False" at bounding box center [958, 546] width 118 height 39
click at [921, 552] on input "False" at bounding box center [914, 547] width 13 height 11
radio input "true"
click at [820, 418] on label "True" at bounding box center [816, 410] width 118 height 39
click at [779, 416] on input "True" at bounding box center [773, 411] width 13 height 11
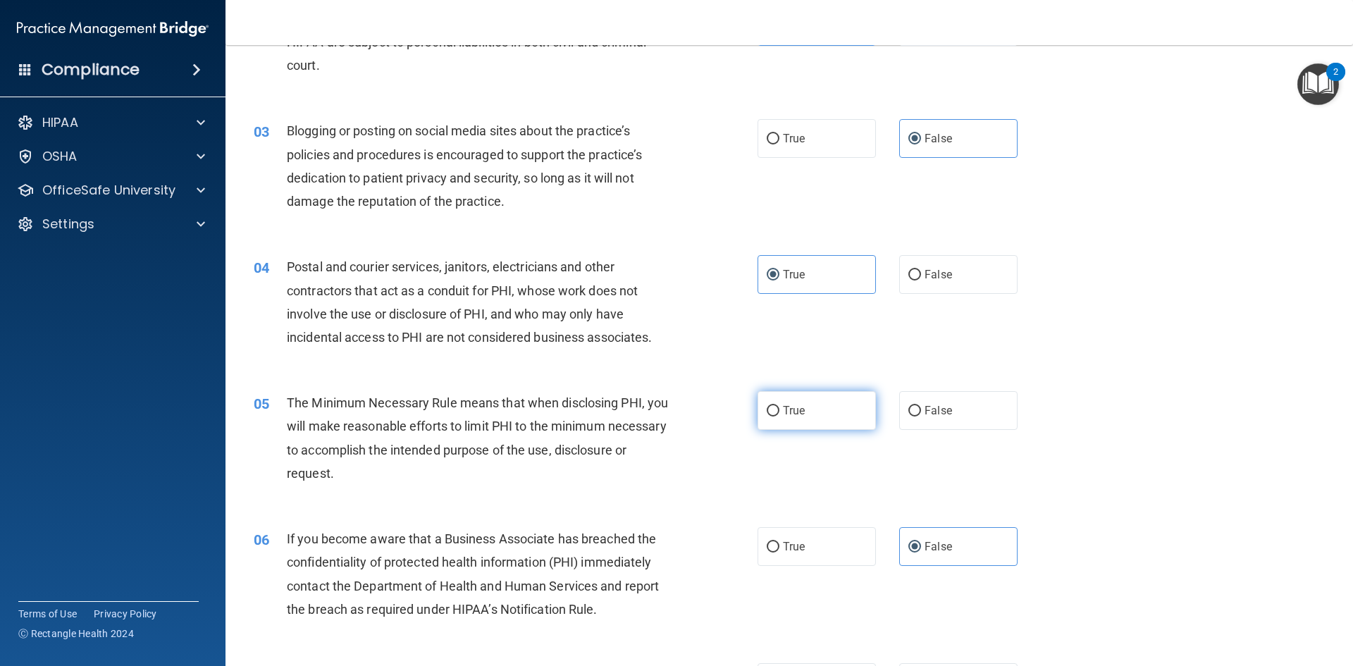
radio input "true"
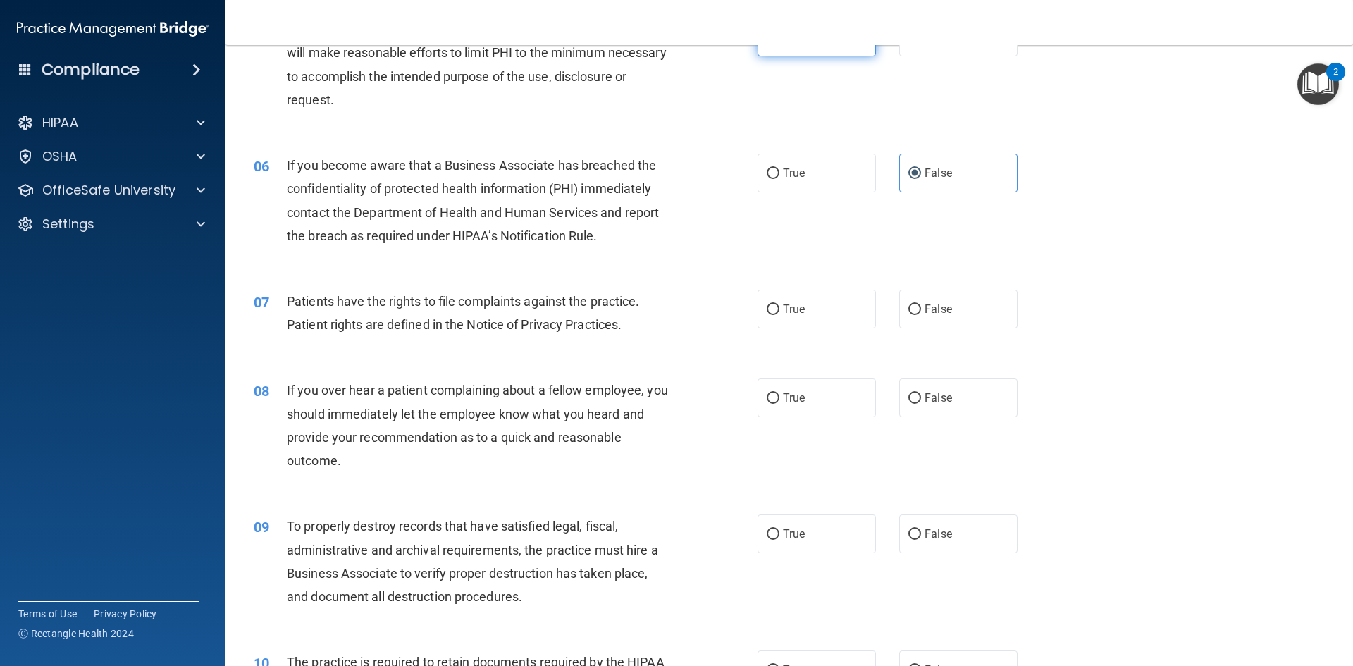
scroll to position [568, 0]
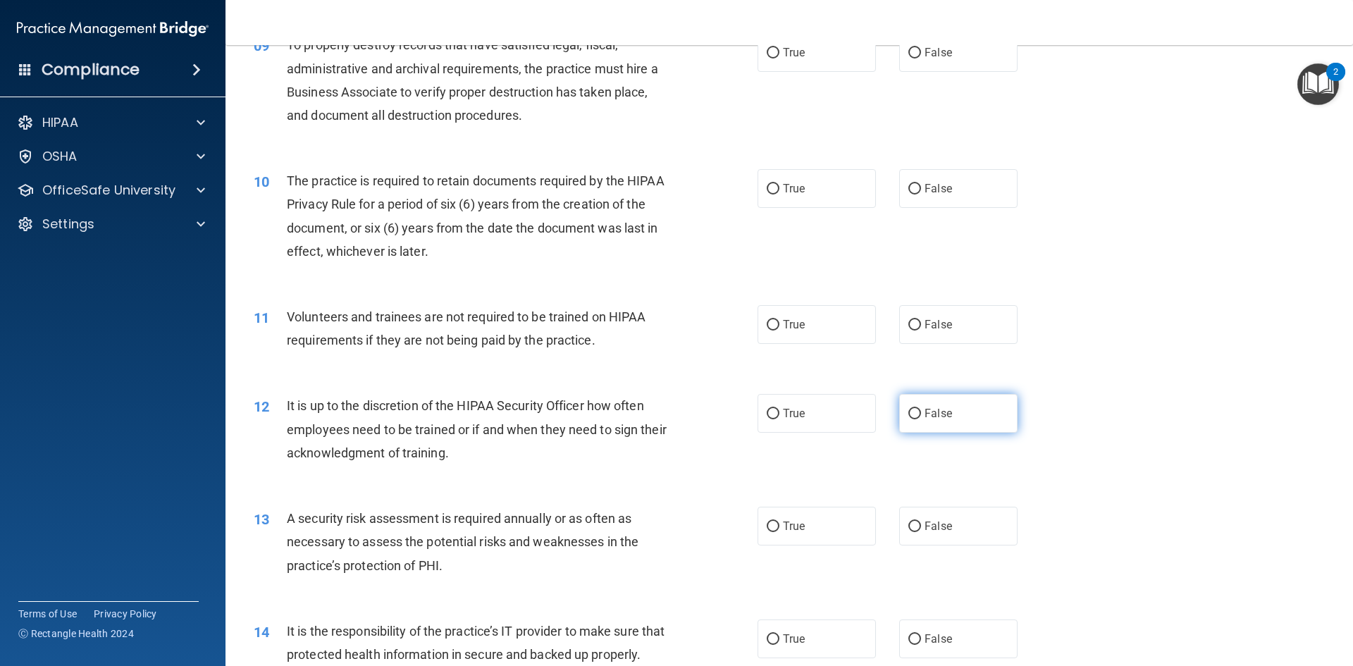
click at [957, 398] on label "False" at bounding box center [958, 413] width 118 height 39
click at [921, 409] on input "False" at bounding box center [914, 414] width 13 height 11
radio input "true"
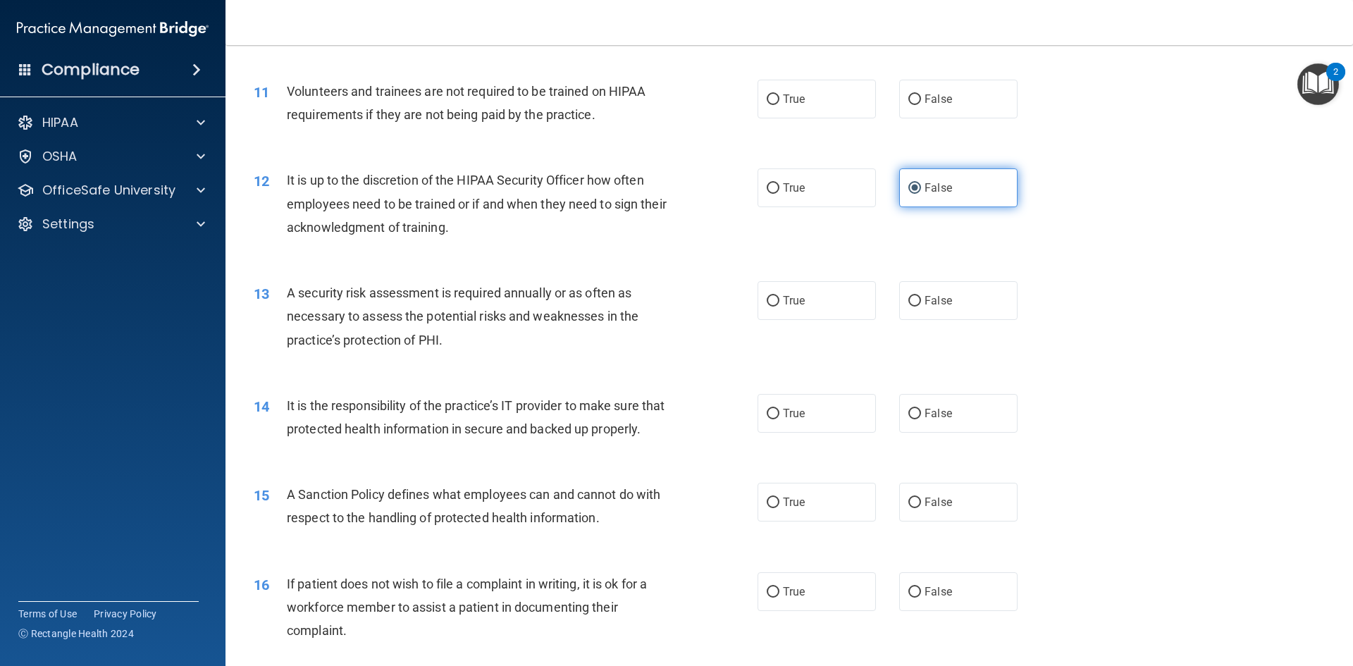
scroll to position [1294, 0]
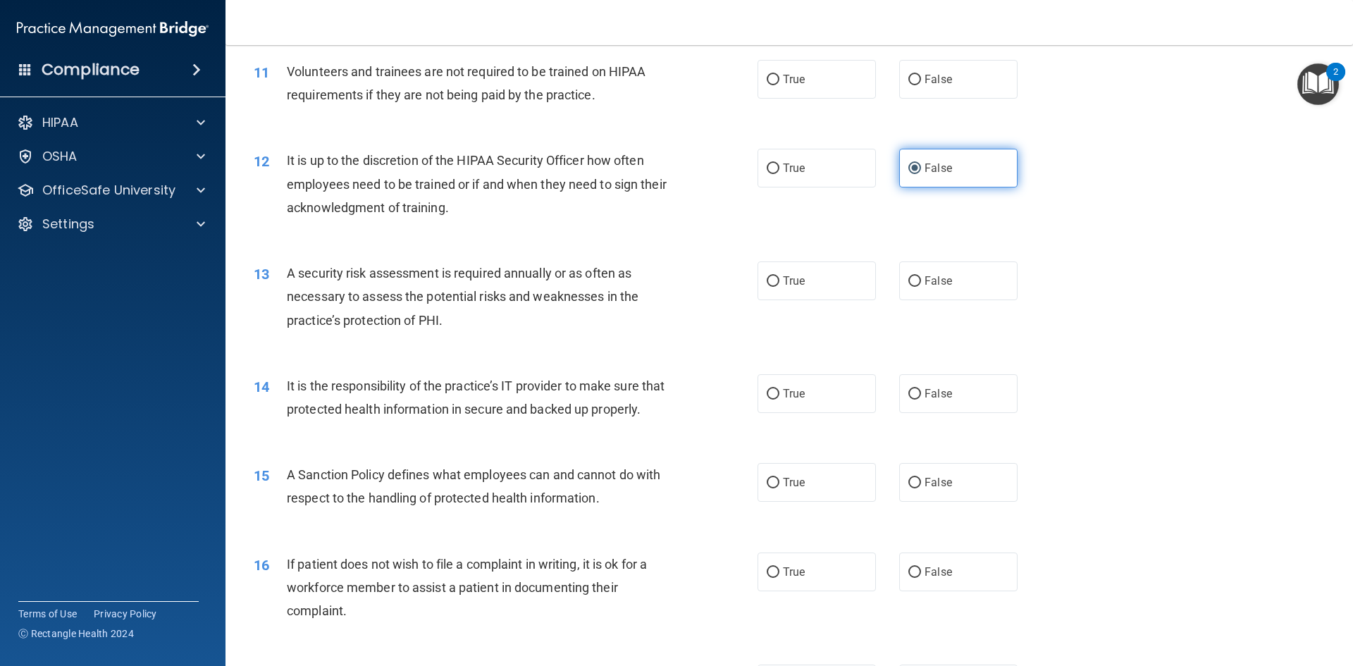
click at [957, 398] on label "False" at bounding box center [958, 393] width 118 height 39
click at [921, 398] on input "False" at bounding box center [914, 394] width 13 height 11
radio input "true"
click at [951, 496] on label "False" at bounding box center [958, 482] width 118 height 39
click at [921, 488] on input "False" at bounding box center [914, 483] width 13 height 11
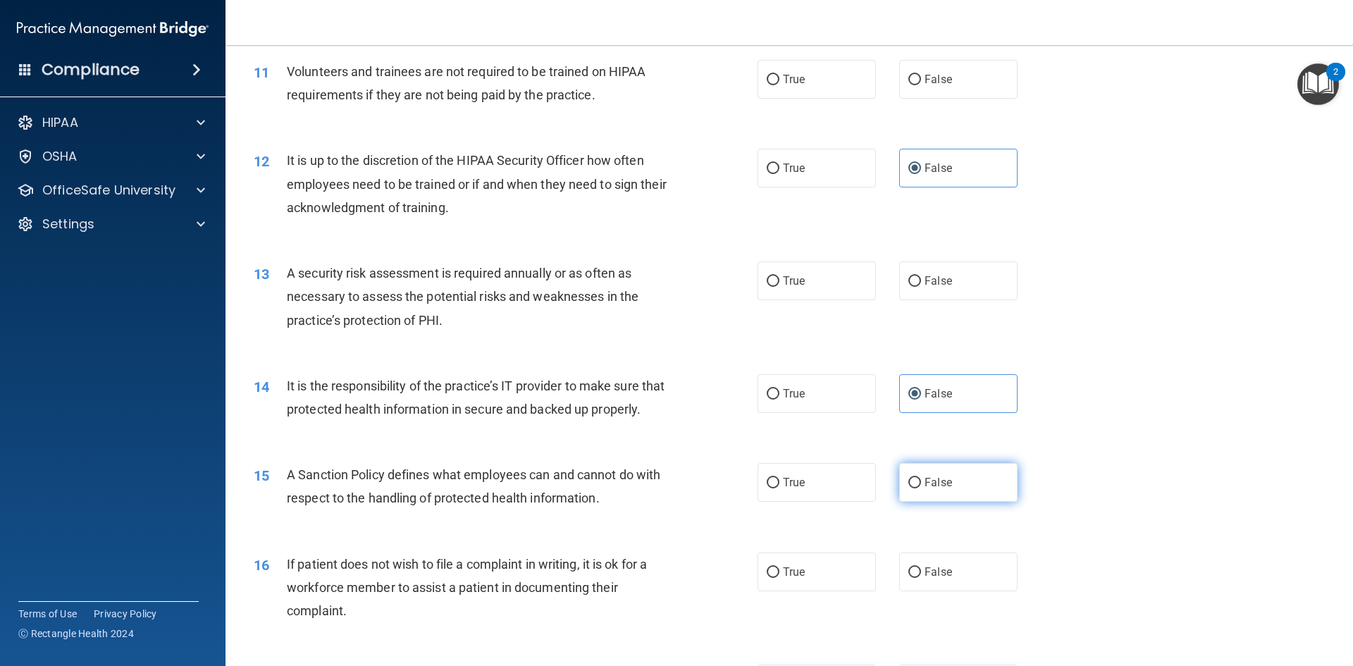
radio input "true"
click at [852, 574] on div "16 If patient does not wish to file a complaint in writing, it is ok for a work…" at bounding box center [789, 591] width 1092 height 113
click at [853, 580] on label "True" at bounding box center [816, 571] width 118 height 39
click at [779, 578] on input "True" at bounding box center [773, 572] width 13 height 11
radio input "true"
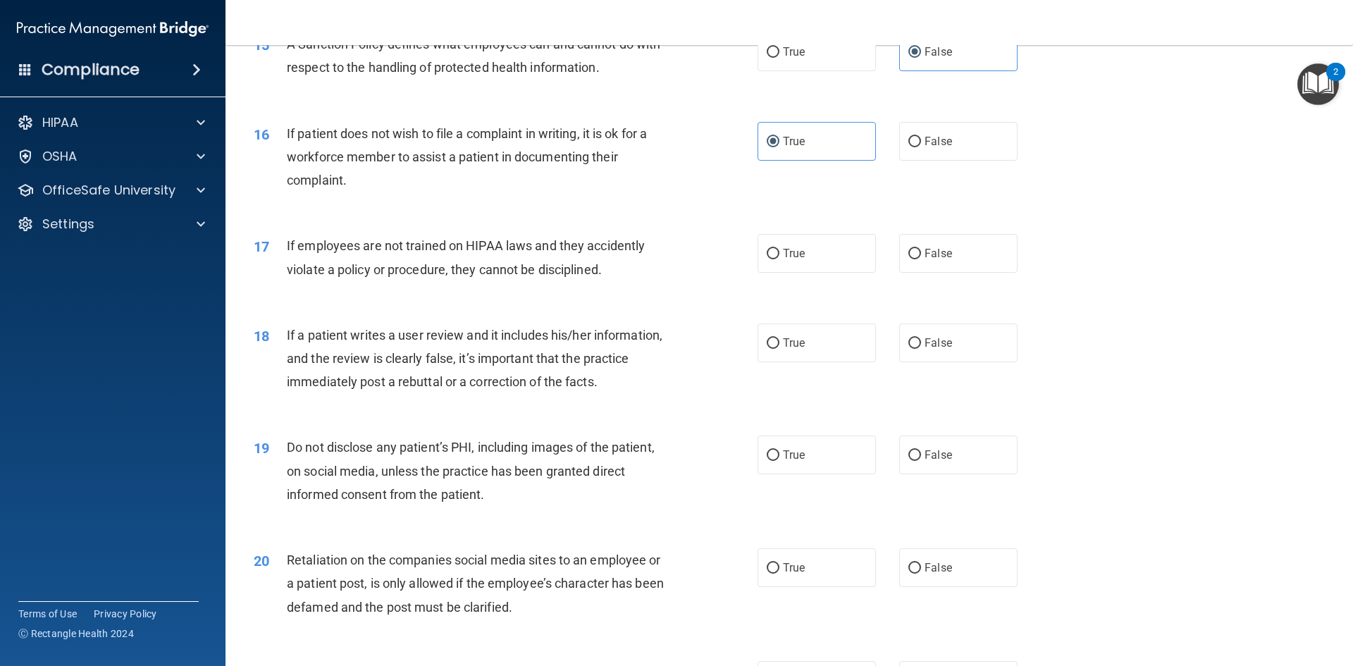
scroll to position [1726, 0]
click at [927, 348] on span "False" at bounding box center [937, 341] width 27 height 13
click at [921, 347] on input "False" at bounding box center [914, 342] width 13 height 11
radio input "true"
click at [977, 573] on label "False" at bounding box center [958, 566] width 118 height 39
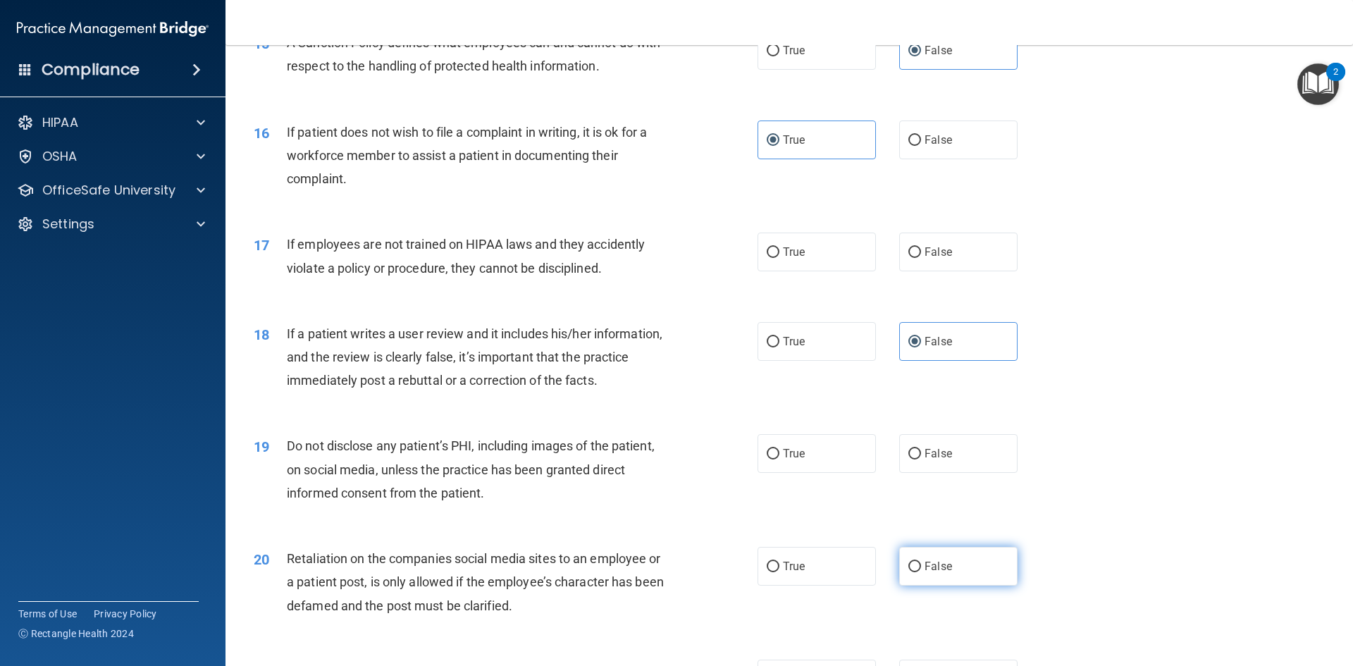
click at [921, 572] on input "False" at bounding box center [914, 567] width 13 height 11
radio input "true"
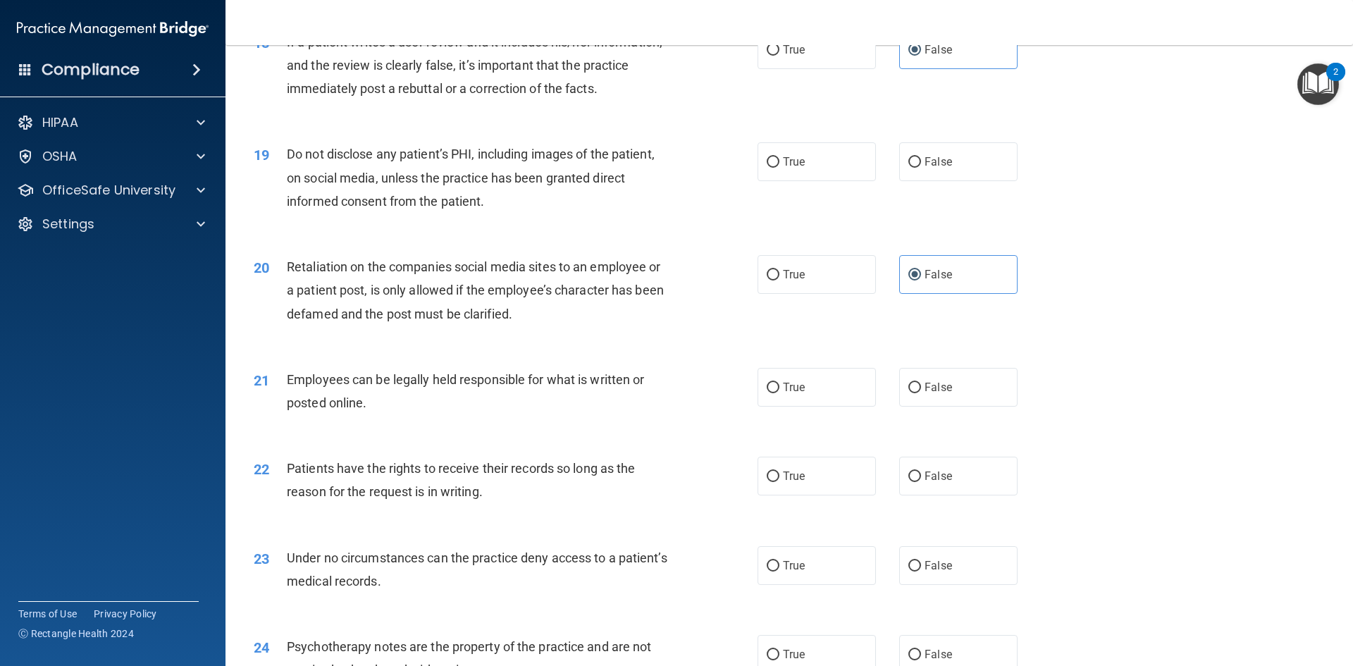
scroll to position [2018, 0]
click at [951, 495] on label "False" at bounding box center [958, 475] width 118 height 39
click at [921, 481] on input "False" at bounding box center [914, 476] width 13 height 11
radio input "true"
click at [966, 584] on label "False" at bounding box center [958, 564] width 118 height 39
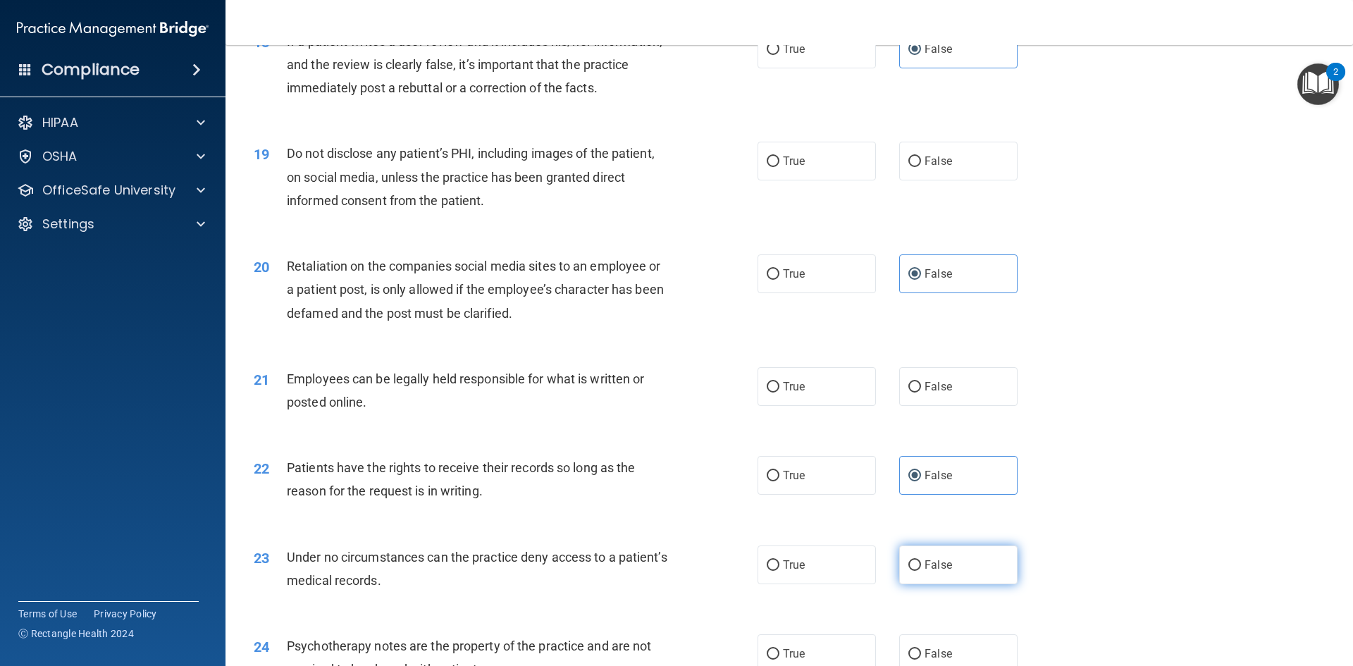
click at [921, 571] on input "False" at bounding box center [914, 565] width 13 height 11
radio input "true"
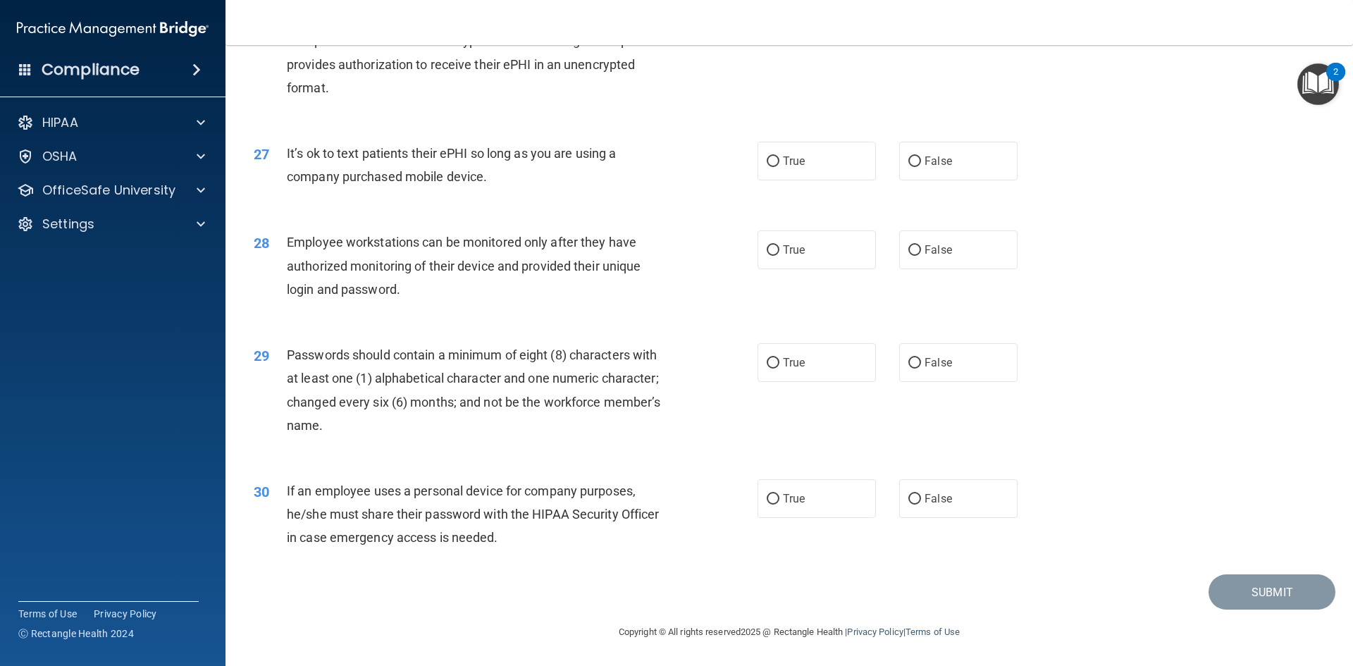
scroll to position [2799, 0]
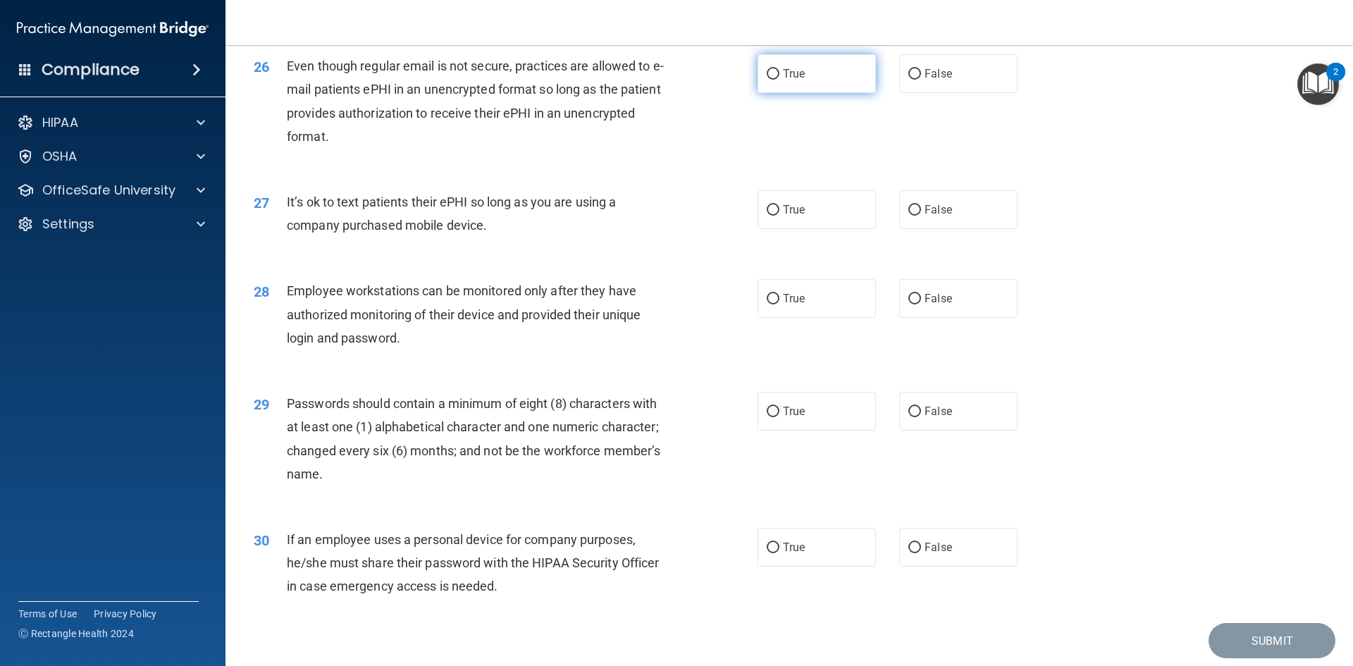
click at [783, 80] on span "True" at bounding box center [794, 73] width 22 height 13
click at [779, 80] on input "True" at bounding box center [773, 74] width 13 height 11
radio input "true"
click at [969, 318] on label "False" at bounding box center [958, 298] width 118 height 39
click at [921, 304] on input "False" at bounding box center [914, 299] width 13 height 11
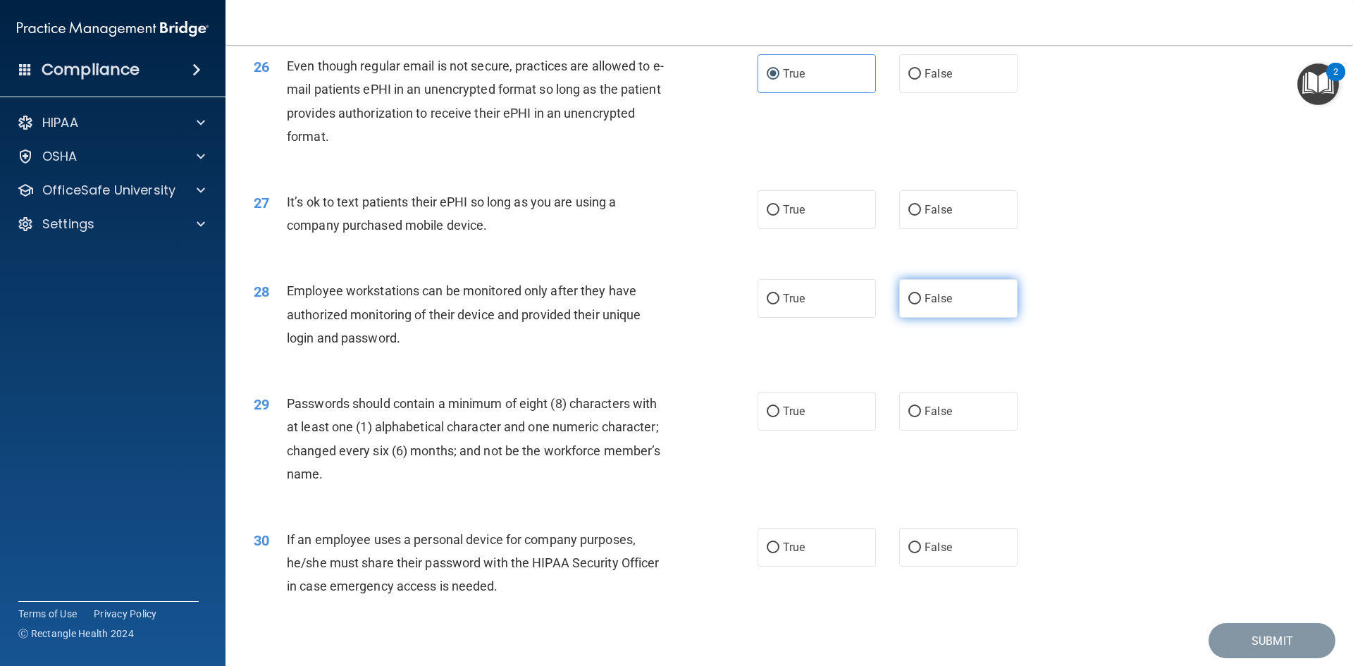
radio input "true"
click at [965, 566] on label "False" at bounding box center [958, 547] width 118 height 39
click at [921, 553] on input "False" at bounding box center [914, 548] width 13 height 11
radio input "true"
click at [807, 407] on div "29 Passwords should contain a minimum of eight (8) characters with at least one…" at bounding box center [789, 442] width 1092 height 136
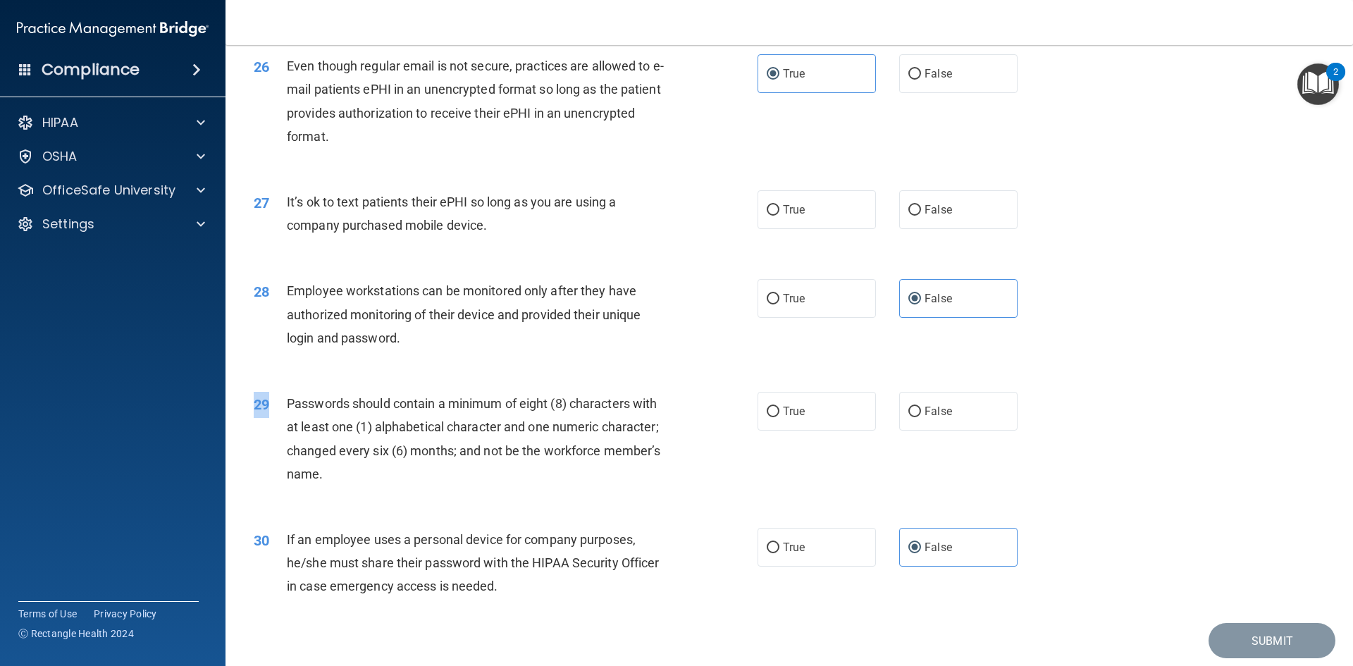
click at [808, 409] on div "29 Passwords should contain a minimum of eight (8) characters with at least one…" at bounding box center [789, 442] width 1092 height 136
drag, startPoint x: 810, startPoint y: 409, endPoint x: 810, endPoint y: 445, distance: 35.9
click at [810, 430] on label "True" at bounding box center [816, 411] width 118 height 39
click at [779, 417] on input "True" at bounding box center [773, 412] width 13 height 11
radio input "true"
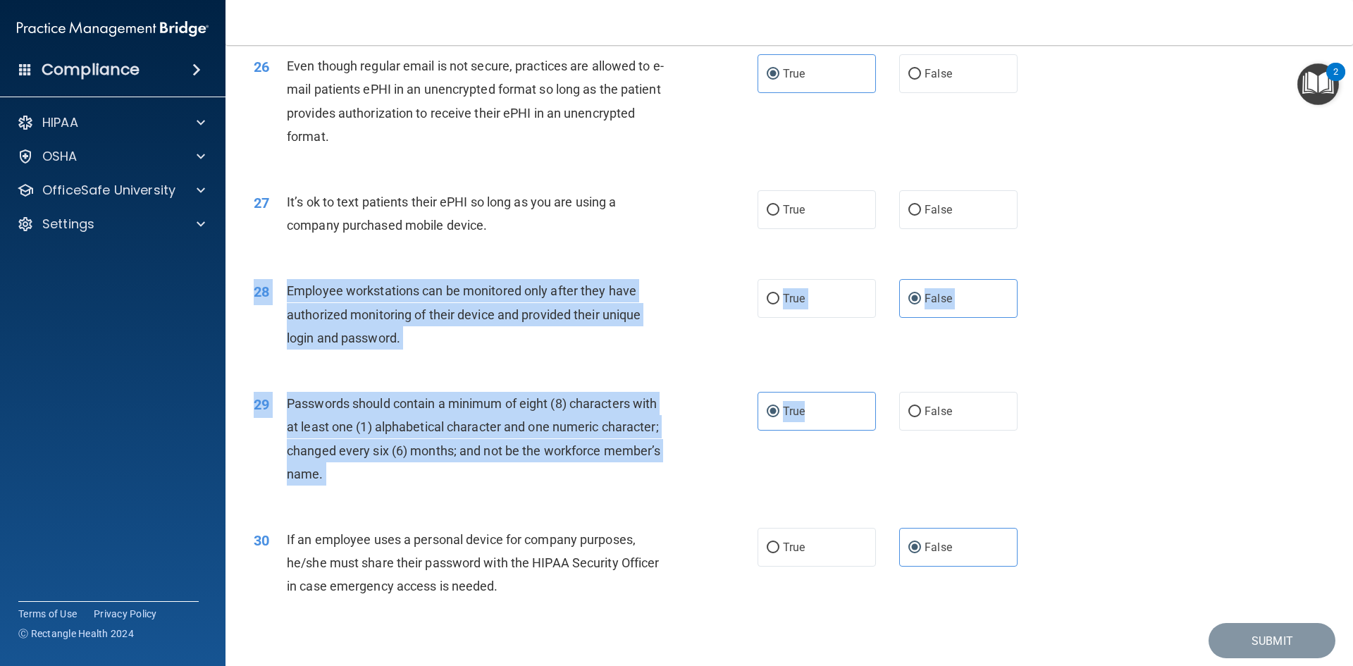
drag, startPoint x: 810, startPoint y: 445, endPoint x: 974, endPoint y: 206, distance: 290.8
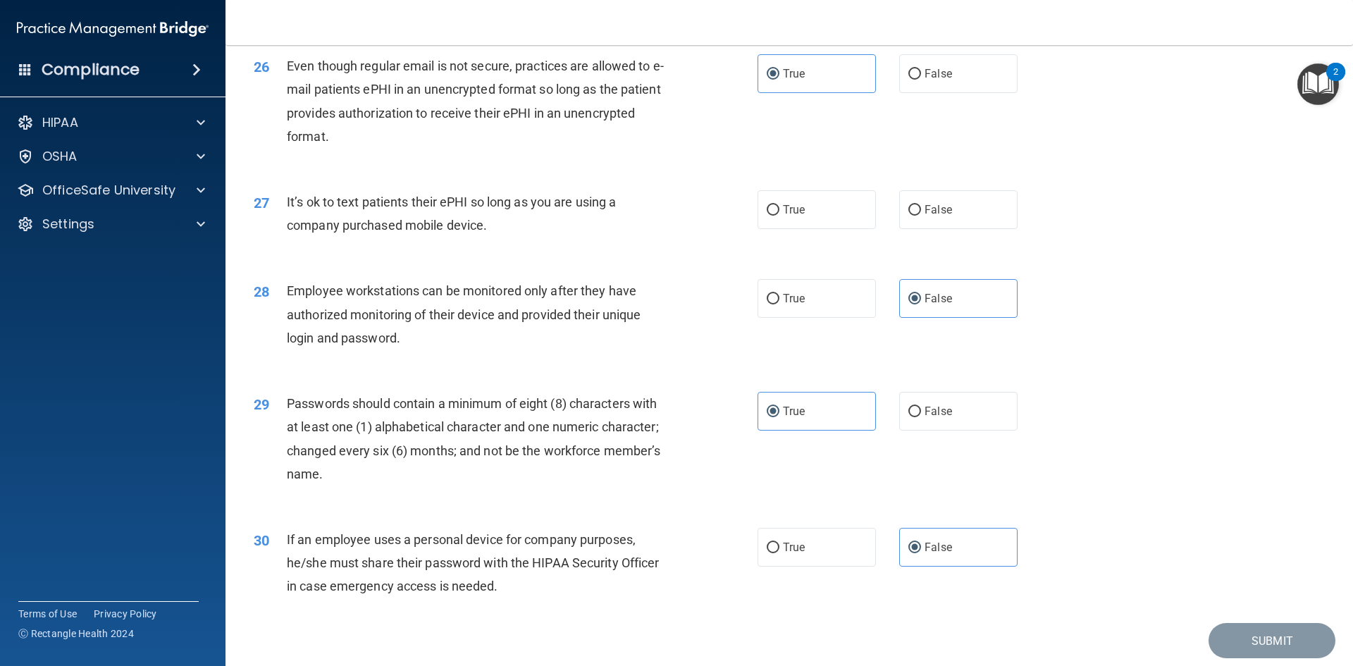
click at [1028, 210] on div "27 It’s ok to text patients their ePHI so long as you are using a company purch…" at bounding box center [789, 217] width 1092 height 89
click at [965, 212] on div "27 It’s ok to text patients their ePHI so long as you are using a company purch…" at bounding box center [789, 217] width 1092 height 89
click at [965, 229] on label "False" at bounding box center [958, 209] width 118 height 39
click at [921, 216] on input "False" at bounding box center [914, 210] width 13 height 11
radio input "true"
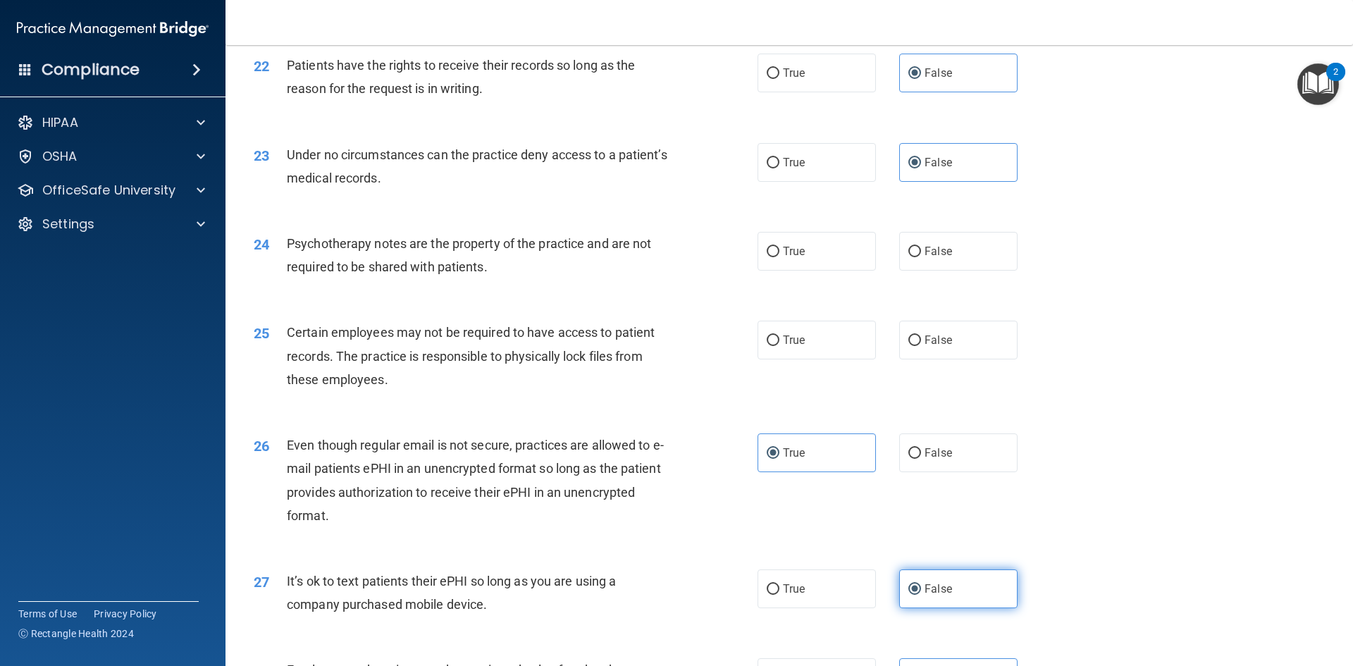
scroll to position [2410, 0]
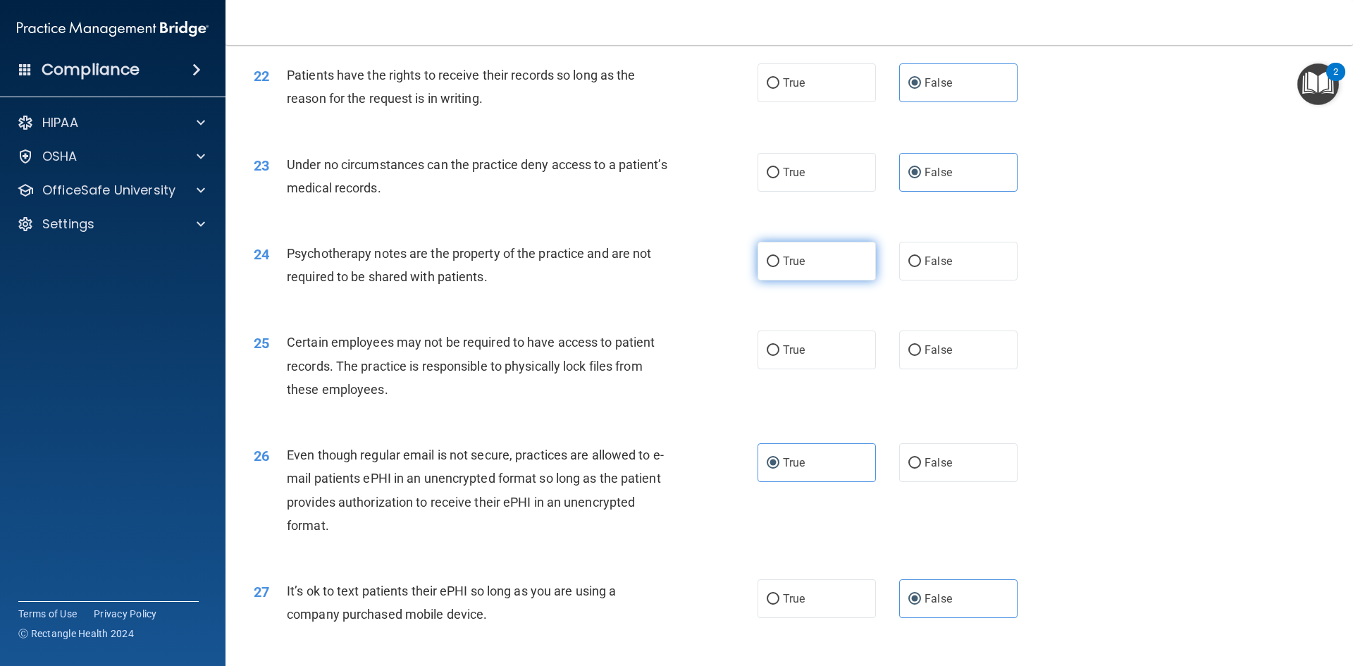
click at [852, 274] on label "True" at bounding box center [816, 261] width 118 height 39
click at [779, 267] on input "True" at bounding box center [773, 261] width 13 height 11
radio input "true"
click at [833, 369] on label "True" at bounding box center [816, 349] width 118 height 39
click at [779, 356] on input "True" at bounding box center [773, 350] width 13 height 11
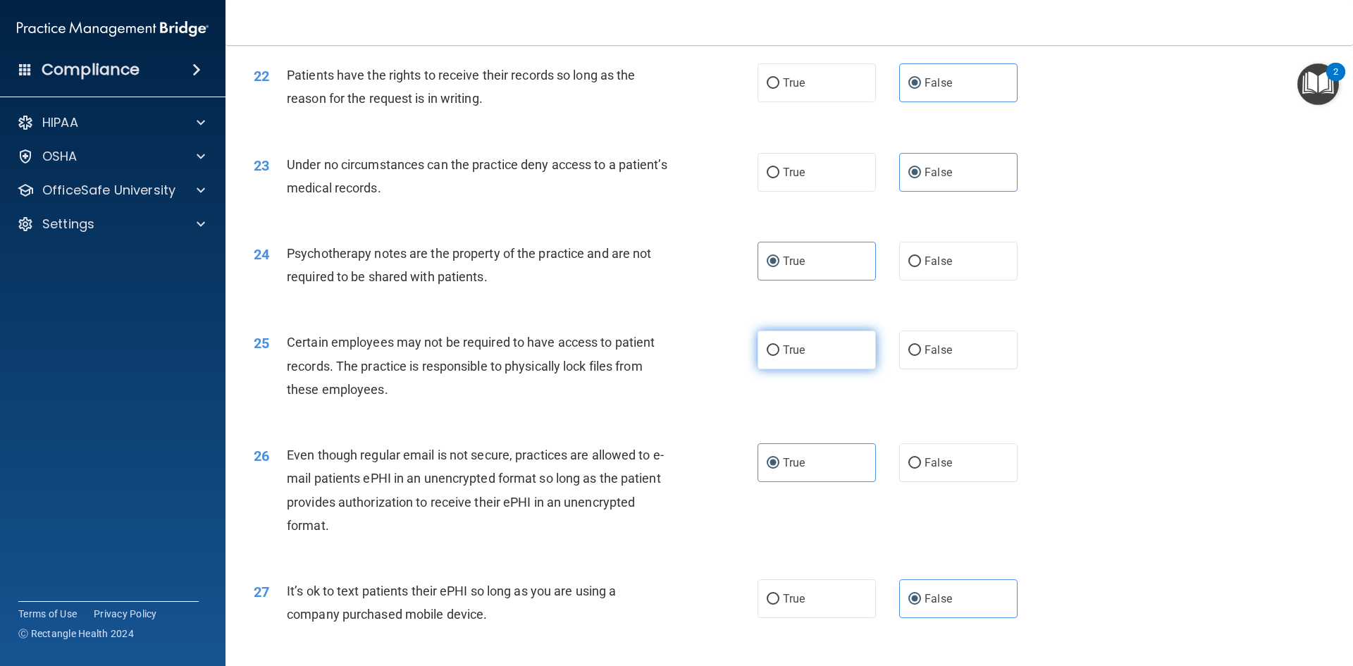
radio input "true"
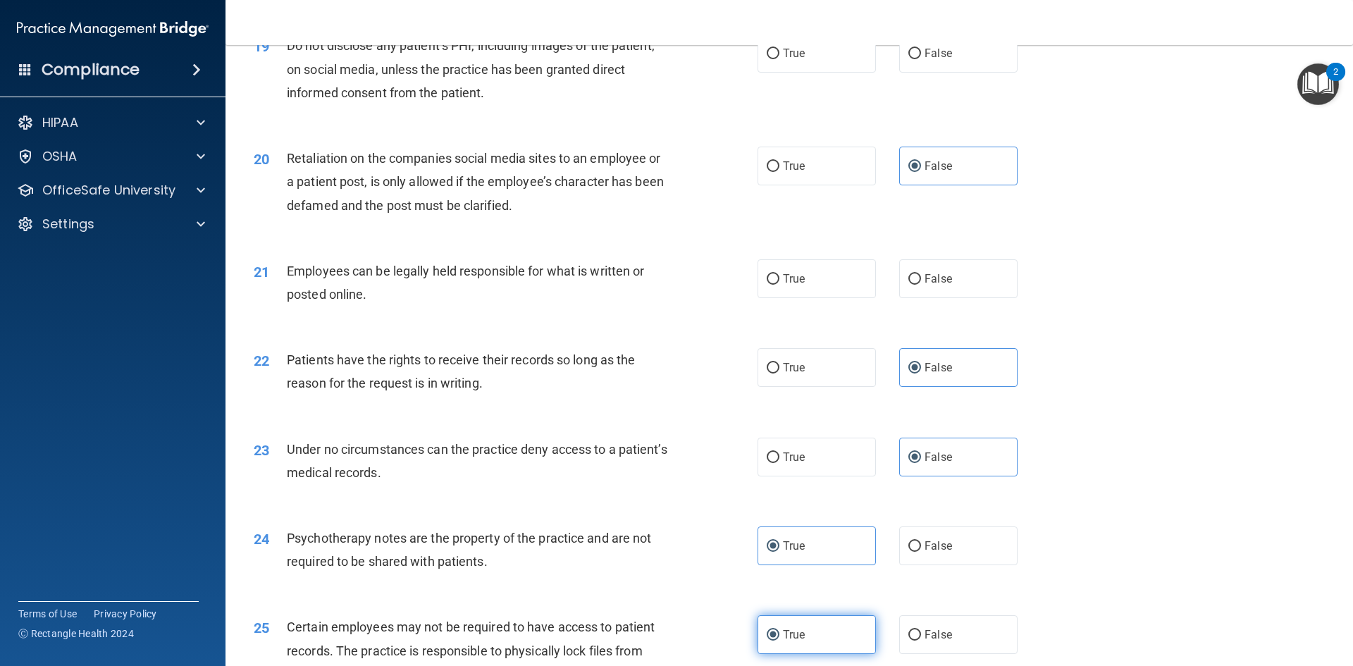
scroll to position [2122, 0]
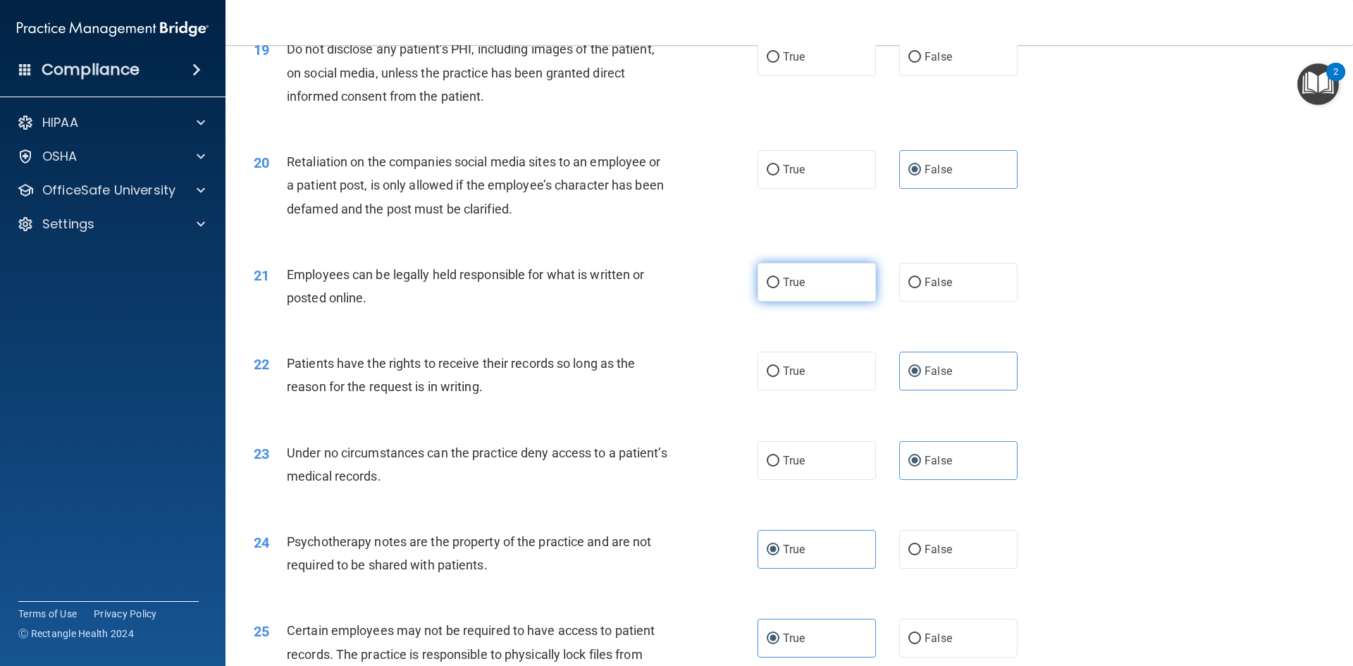
click at [836, 302] on label "True" at bounding box center [816, 282] width 118 height 39
click at [779, 288] on input "True" at bounding box center [773, 283] width 13 height 11
radio input "true"
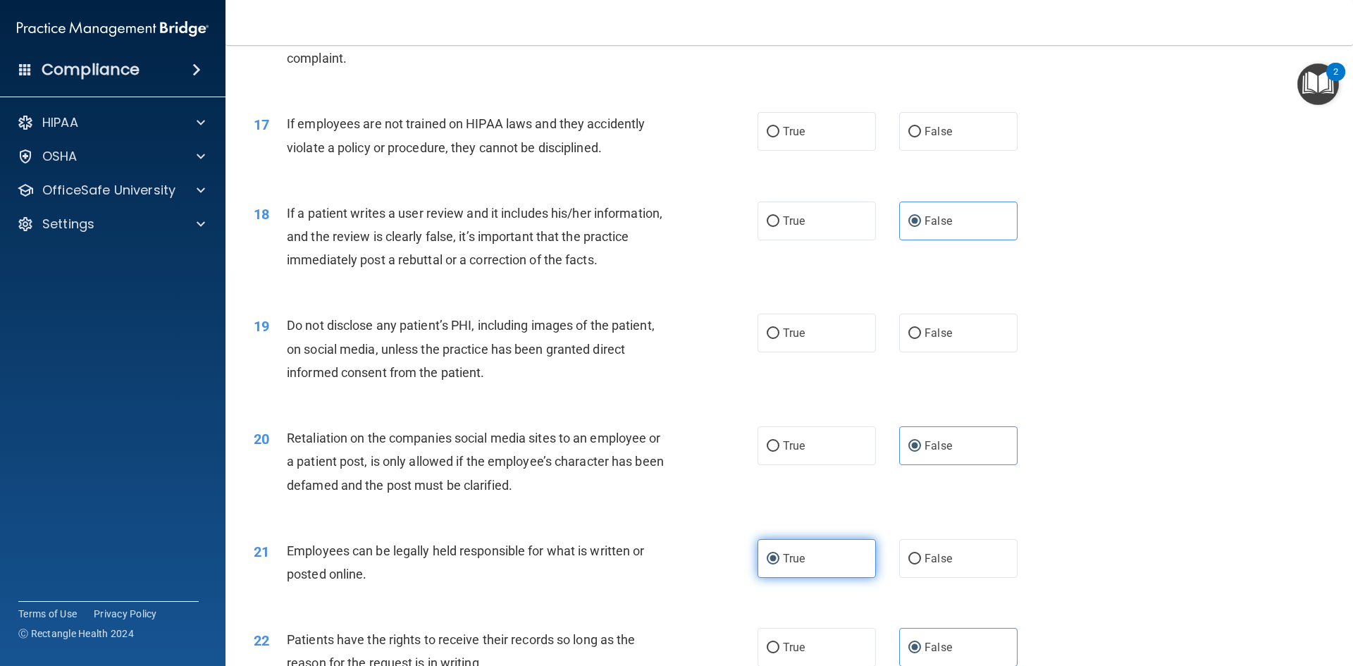
scroll to position [1845, 0]
click at [852, 377] on div "19 Do not disclose any patient’s PHI, including images of the patient, on socia…" at bounding box center [789, 353] width 1092 height 113
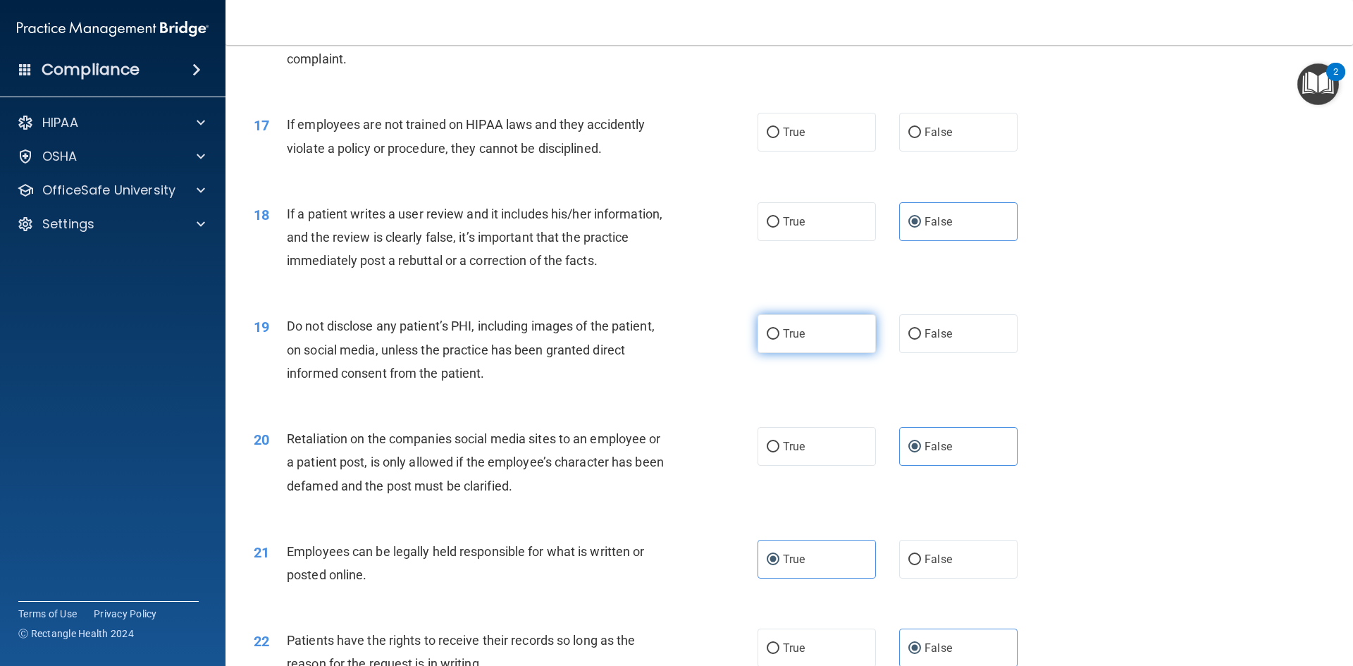
drag, startPoint x: 809, startPoint y: 347, endPoint x: 797, endPoint y: 347, distance: 12.0
drag, startPoint x: 797, startPoint y: 347, endPoint x: 776, endPoint y: 348, distance: 20.5
click at [776, 348] on label "True" at bounding box center [816, 333] width 118 height 39
click at [776, 340] on input "True" at bounding box center [773, 334] width 13 height 11
radio input "true"
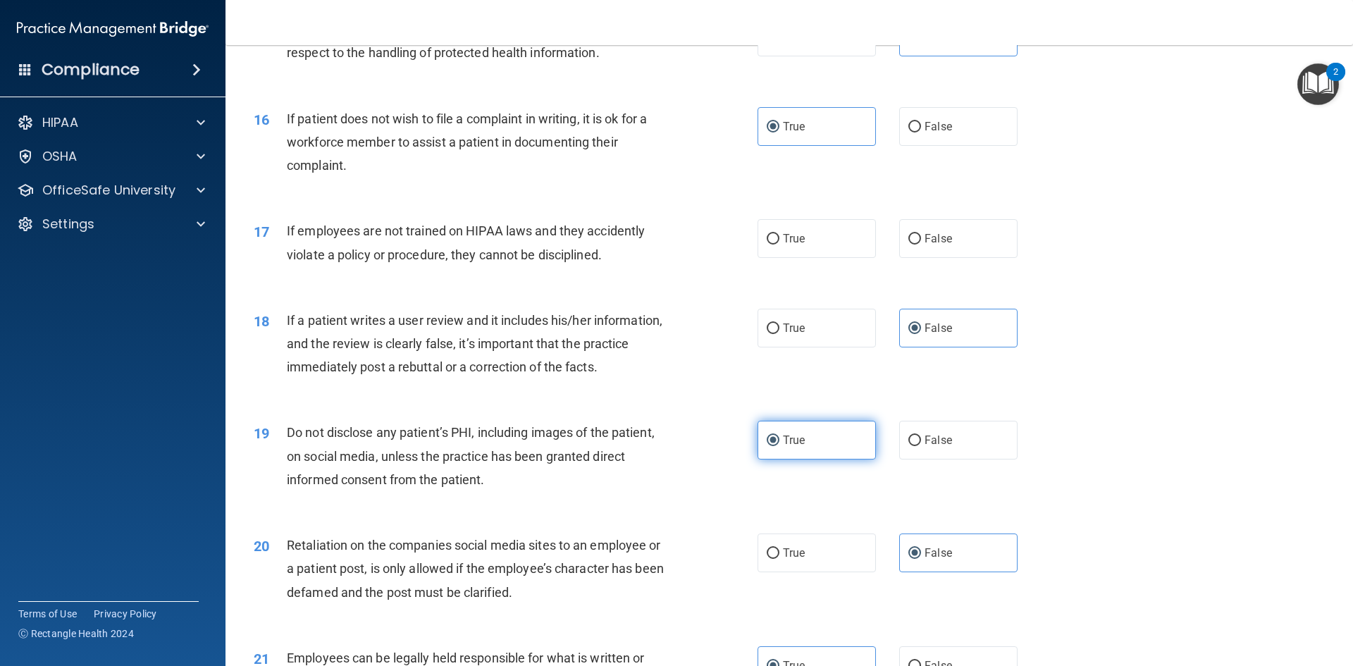
scroll to position [1733, 0]
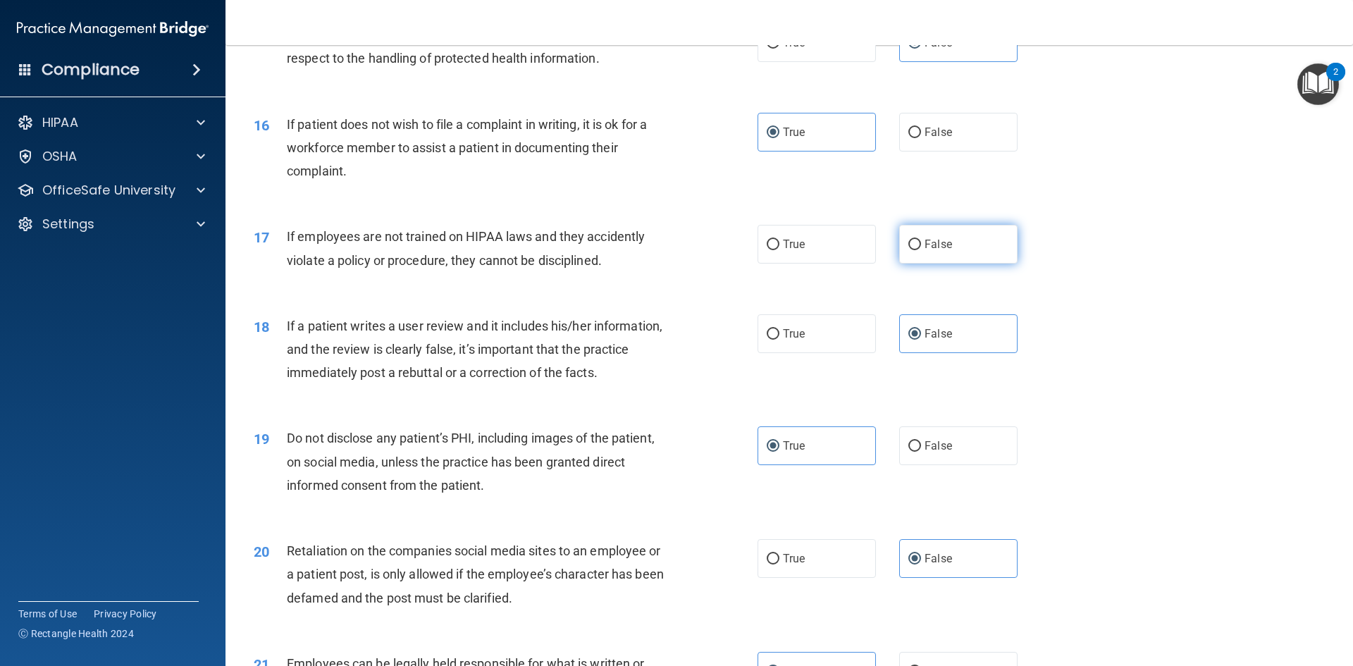
click at [924, 259] on label "False" at bounding box center [958, 244] width 118 height 39
click at [921, 250] on input "False" at bounding box center [914, 245] width 13 height 11
radio input "true"
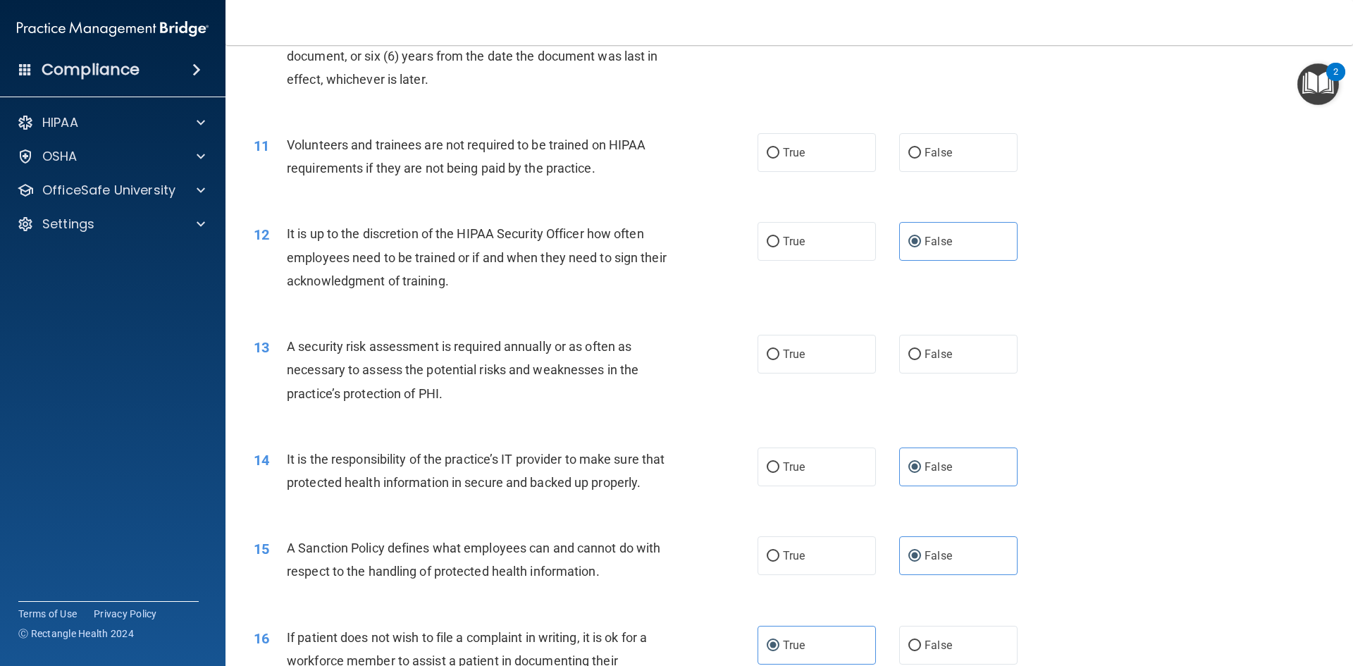
scroll to position [1220, 0]
click at [801, 359] on label "True" at bounding box center [816, 354] width 118 height 39
click at [779, 359] on input "True" at bounding box center [773, 355] width 13 height 11
radio input "true"
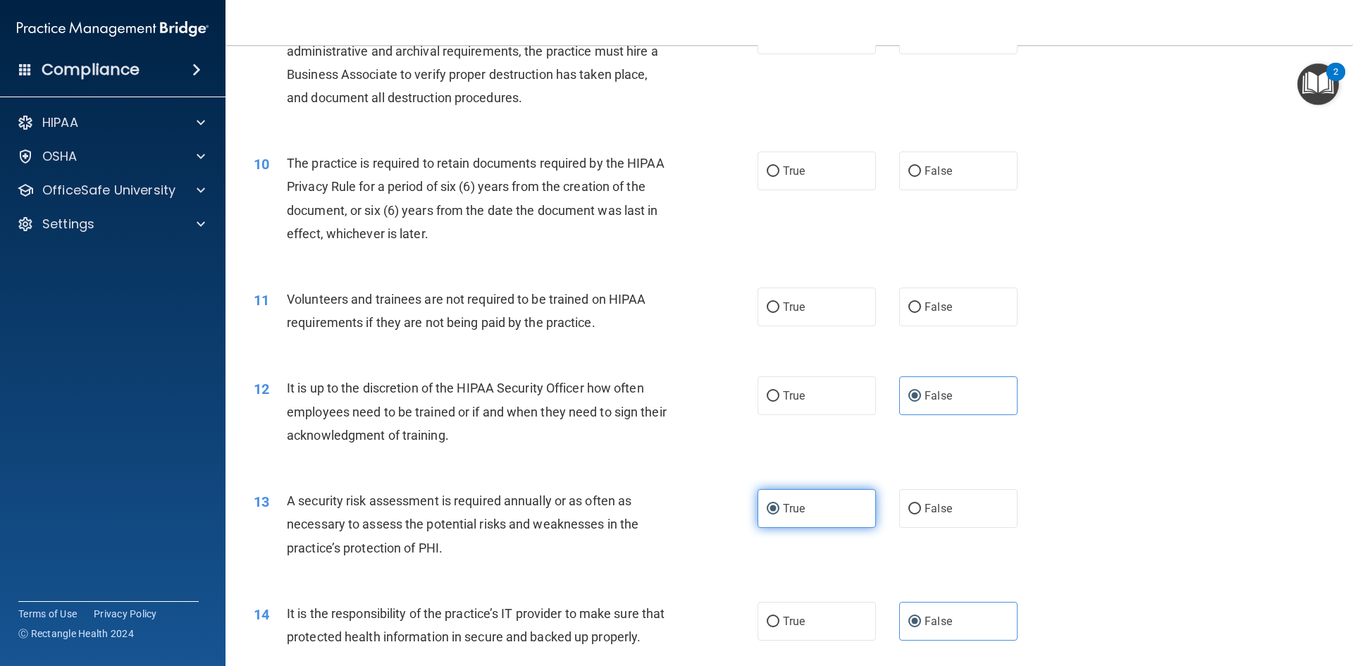
scroll to position [1065, 0]
click at [952, 280] on div "11 Volunteers and trainees are not required to be trained on HIPAA requirements…" at bounding box center [789, 315] width 1092 height 89
click at [965, 309] on label "False" at bounding box center [958, 307] width 118 height 39
click at [921, 309] on input "False" at bounding box center [914, 308] width 13 height 11
radio input "true"
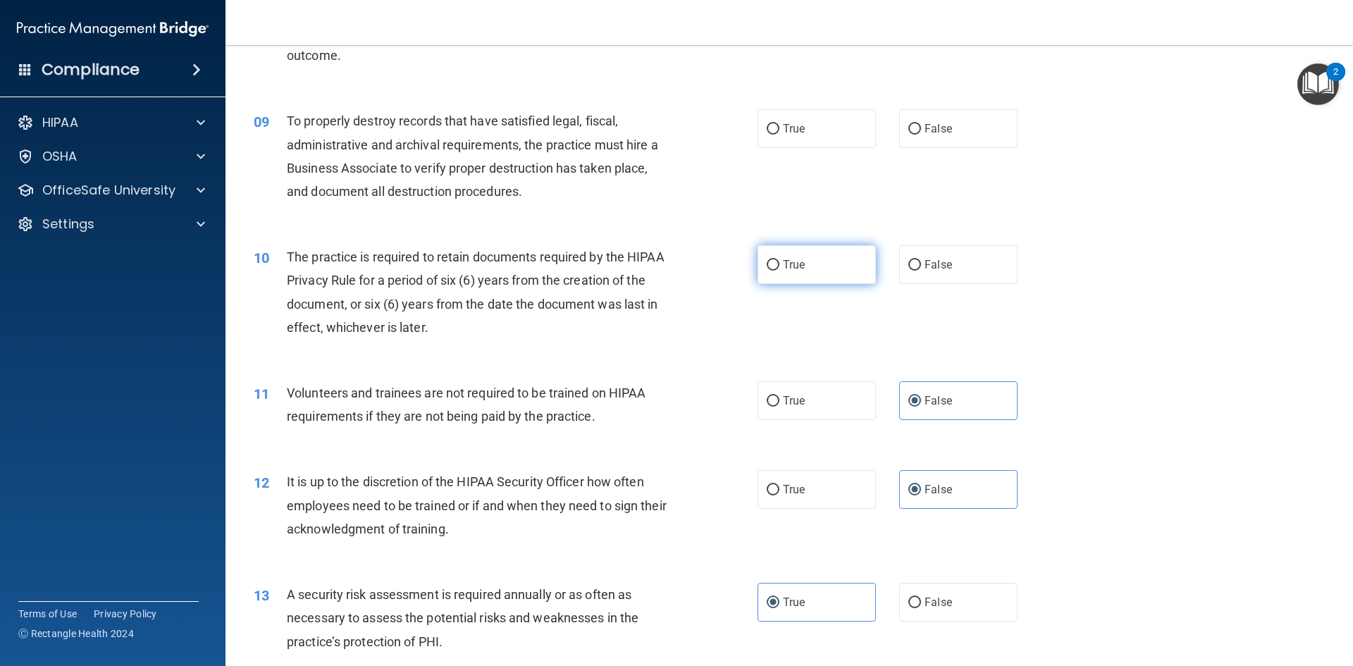
click at [788, 260] on span "True" at bounding box center [794, 264] width 22 height 13
click at [779, 260] on input "True" at bounding box center [773, 265] width 13 height 11
radio input "true"
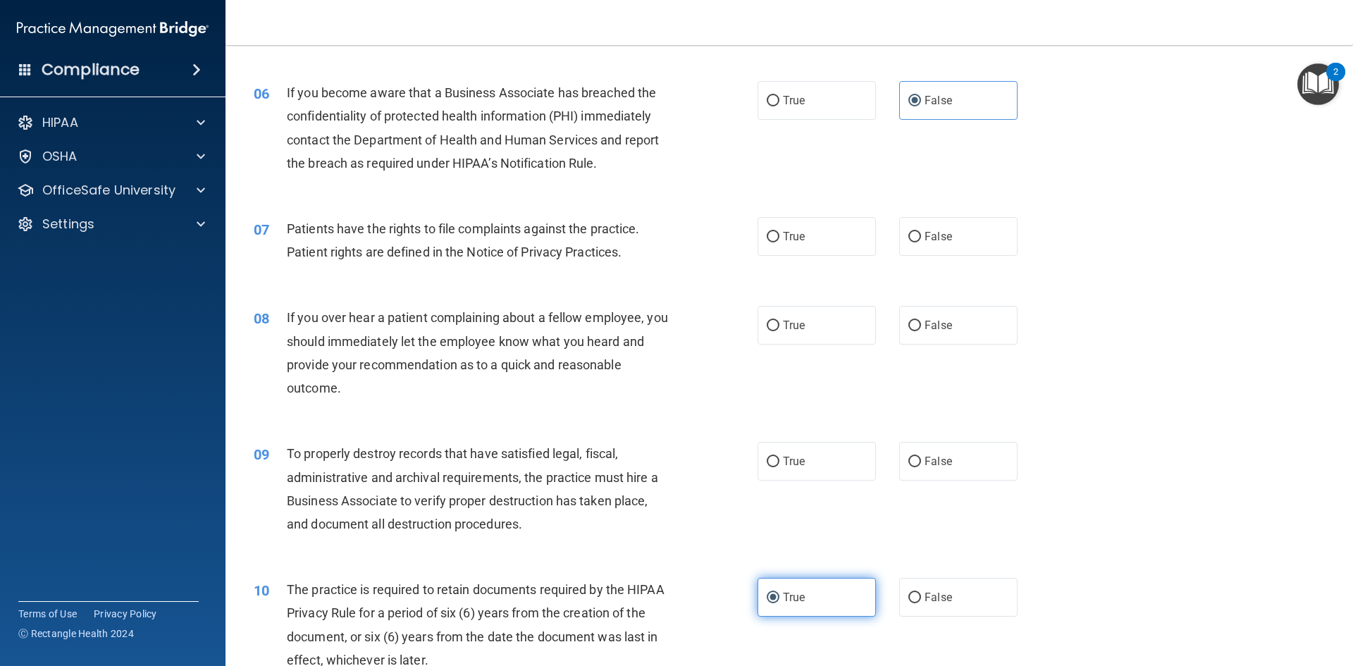
scroll to position [636, 0]
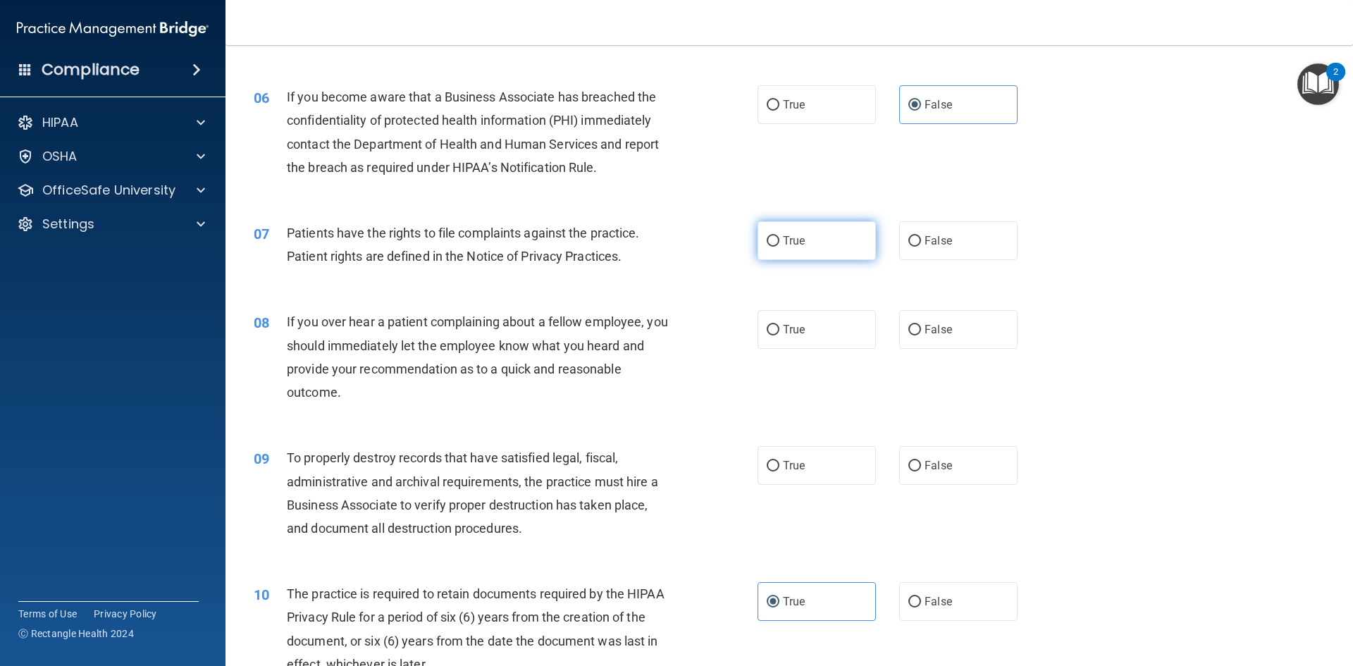
click at [764, 254] on label "True" at bounding box center [816, 240] width 118 height 39
click at [767, 247] on input "True" at bounding box center [773, 241] width 13 height 11
radio input "true"
click at [948, 333] on label "False" at bounding box center [958, 329] width 118 height 39
click at [921, 333] on input "False" at bounding box center [914, 330] width 13 height 11
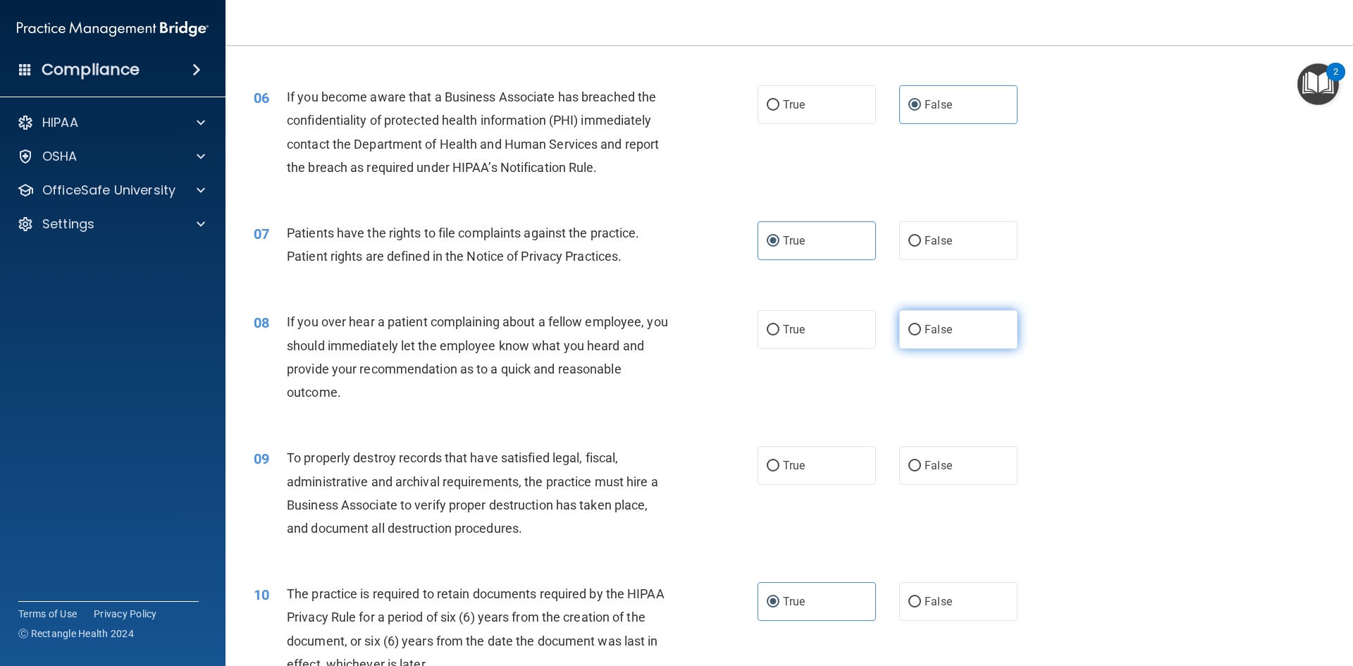
radio input "true"
click at [798, 483] on label "True" at bounding box center [816, 465] width 118 height 39
click at [779, 471] on input "True" at bounding box center [773, 466] width 13 height 11
radio input "true"
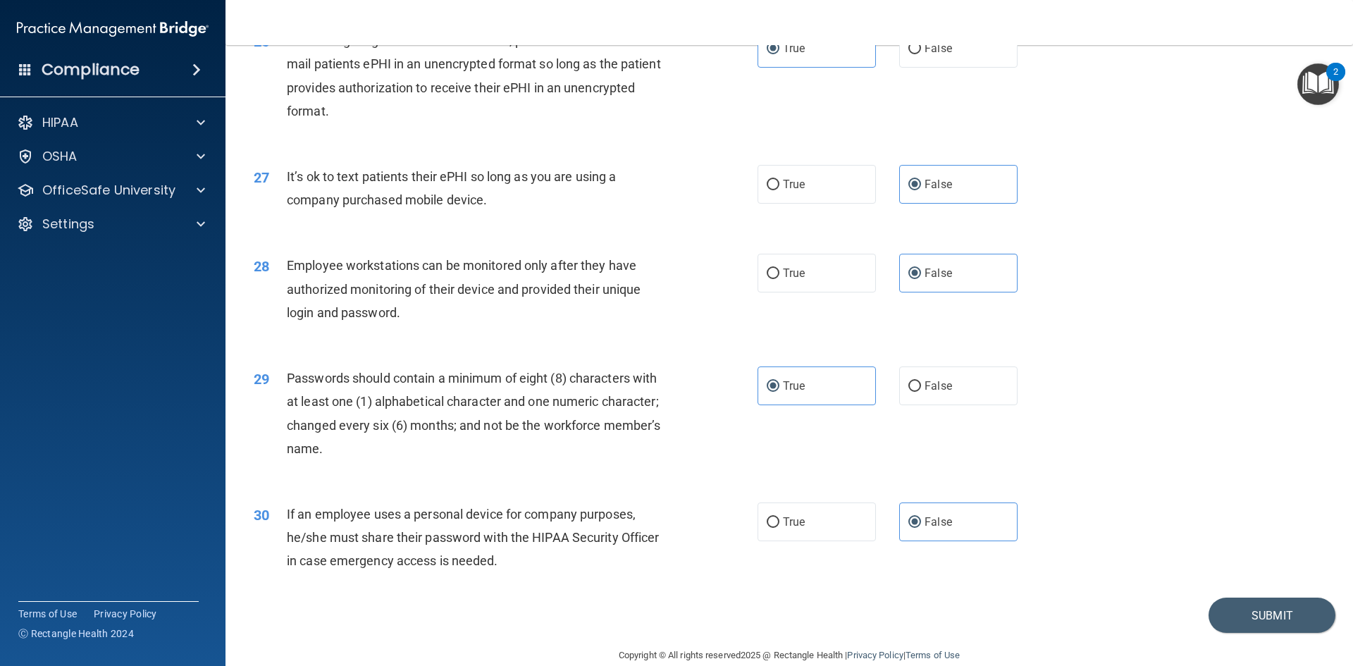
scroll to position [2871, 0]
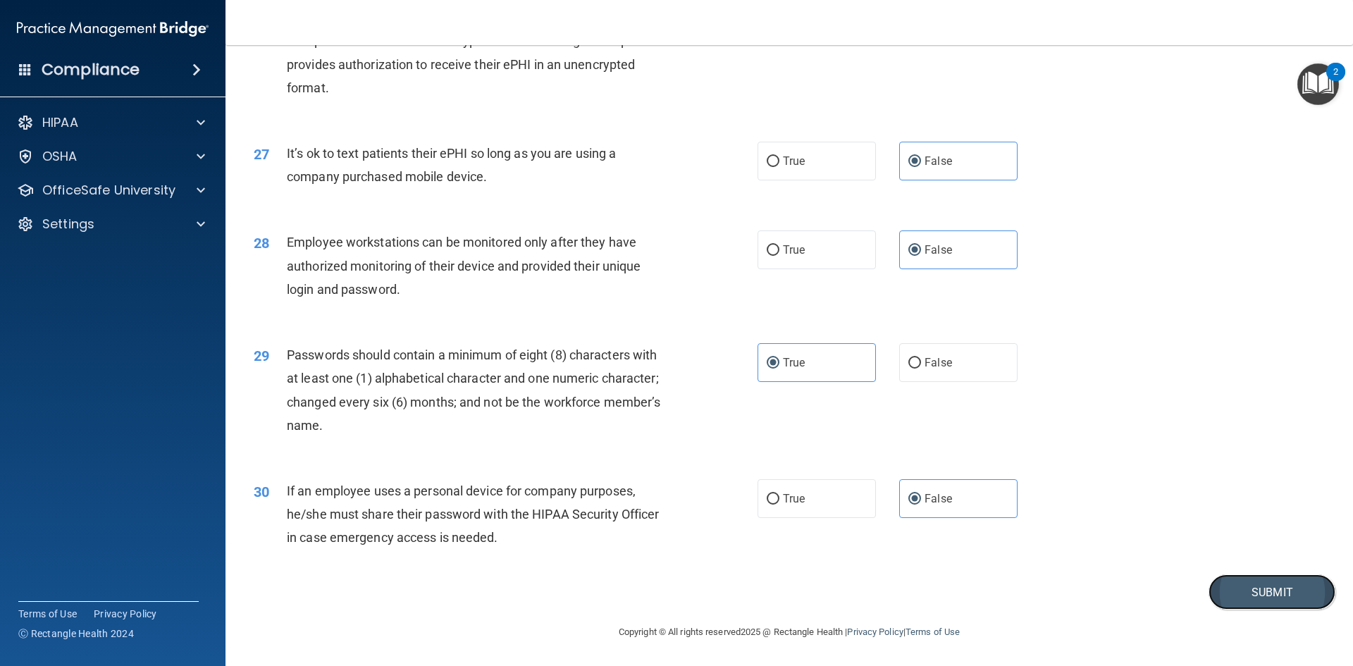
click at [1208, 597] on button "Submit" at bounding box center [1271, 592] width 127 height 36
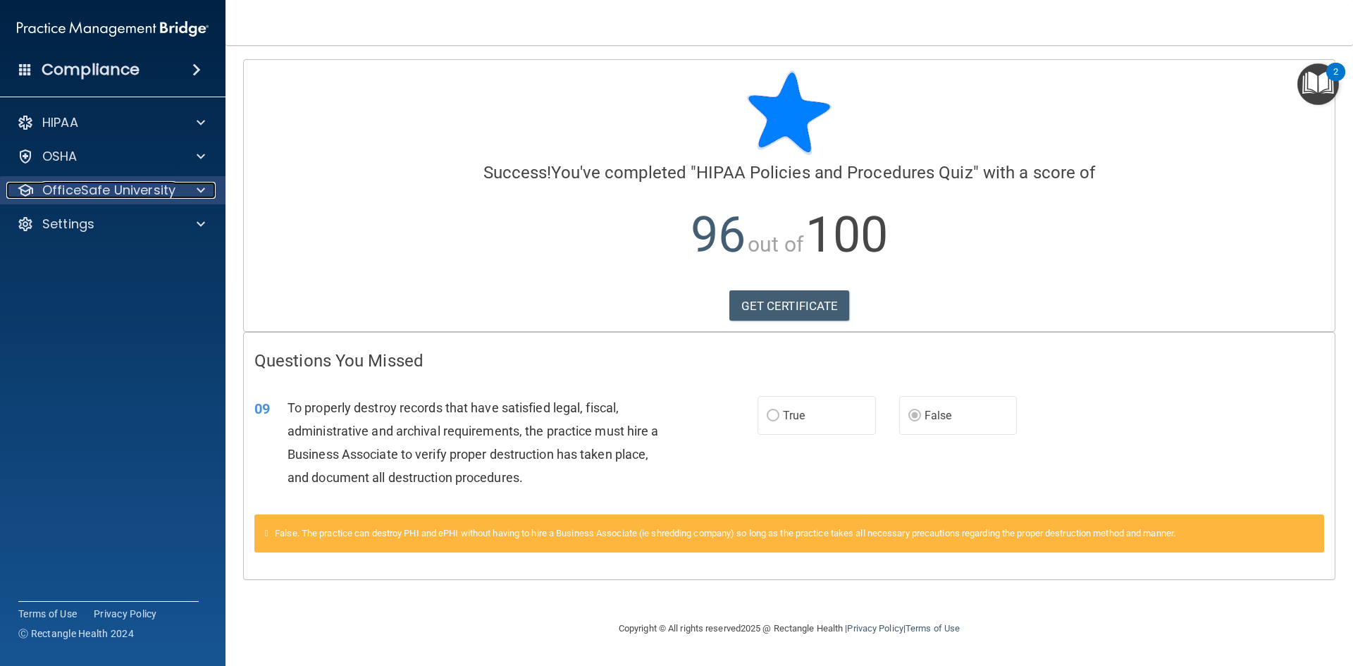
drag, startPoint x: 186, startPoint y: 192, endPoint x: 147, endPoint y: 197, distance: 39.0
click at [147, 197] on p "OfficeSafe University" at bounding box center [108, 190] width 133 height 17
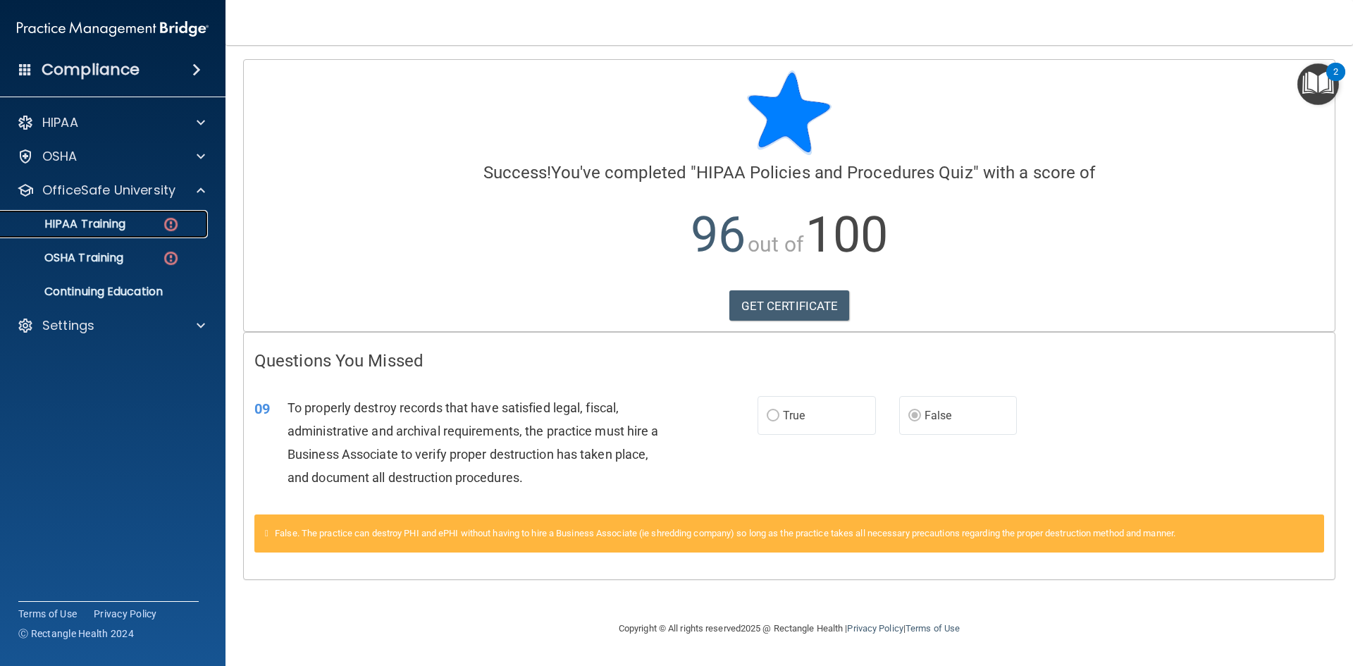
click at [169, 228] on img at bounding box center [171, 225] width 18 height 18
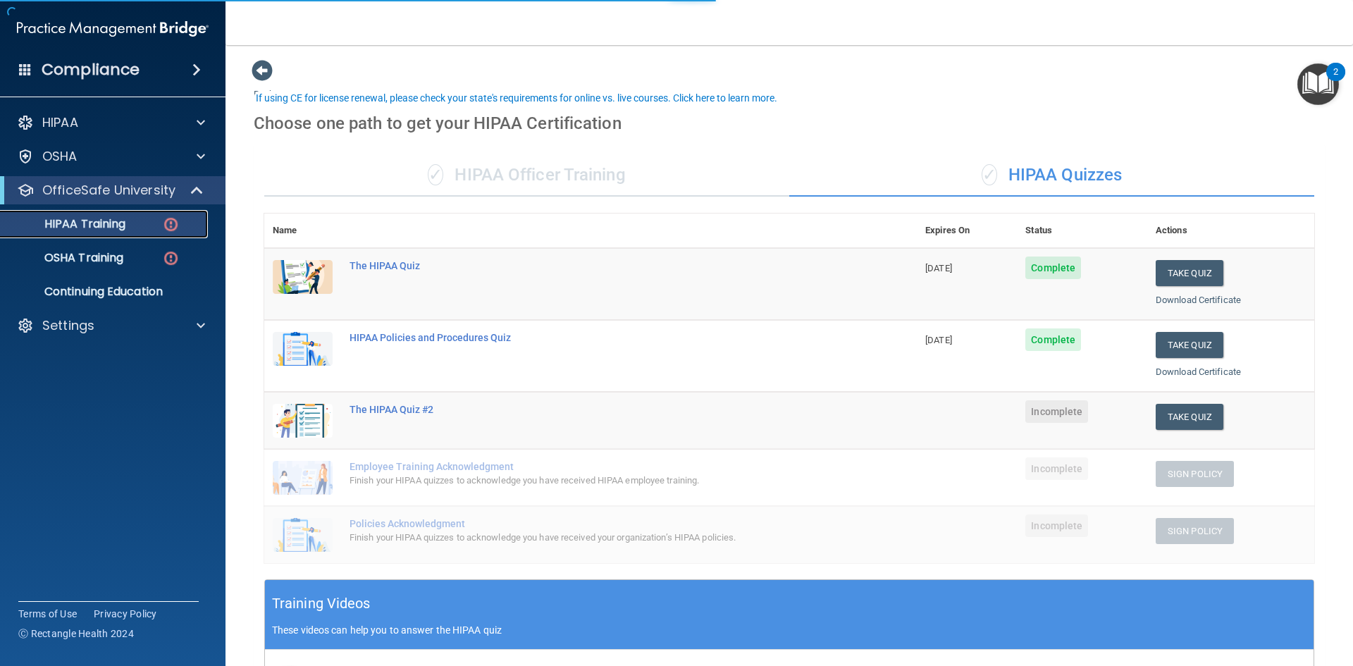
scroll to position [58, 0]
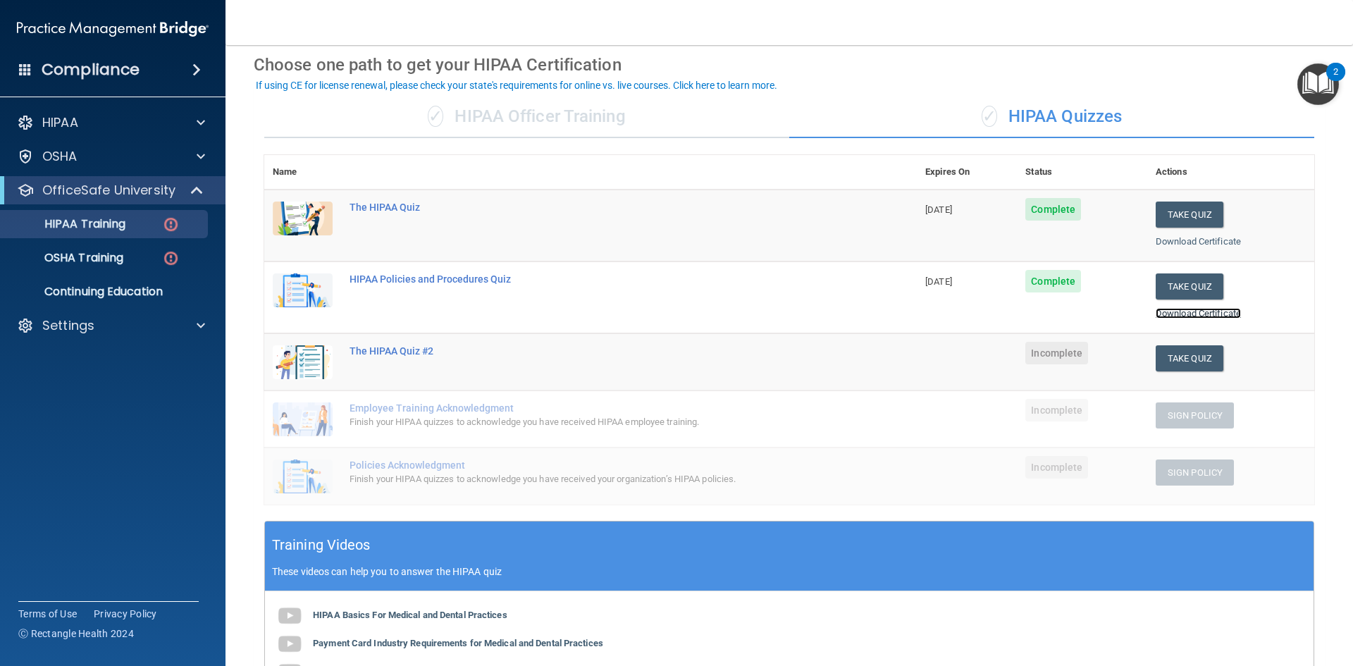
click at [1182, 316] on link "Download Certificate" at bounding box center [1198, 313] width 85 height 11
click at [1171, 366] on button "Take Quiz" at bounding box center [1190, 358] width 68 height 26
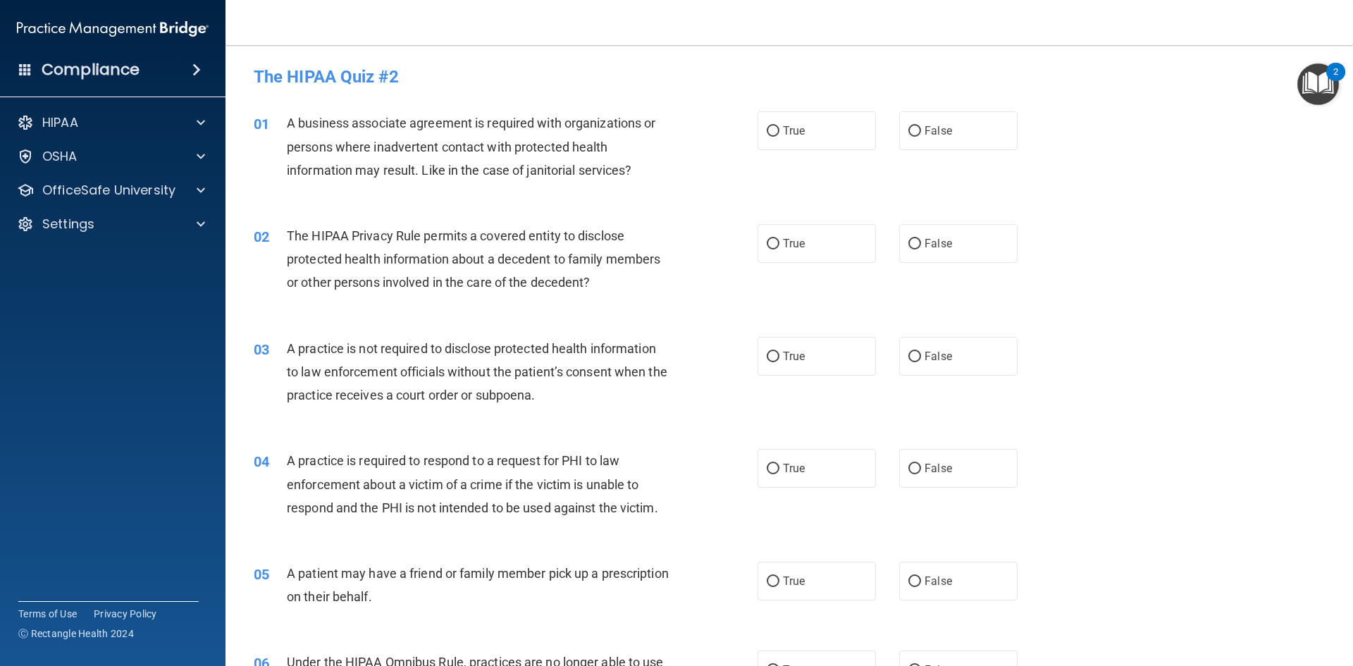
drag, startPoint x: 862, startPoint y: 137, endPoint x: 862, endPoint y: 58, distance: 78.9
click at [862, 58] on main "- The HIPAA Quiz #2 This quiz doesn’t expire until . Are you sure you want to t…" at bounding box center [788, 355] width 1127 height 621
click at [921, 123] on label "False" at bounding box center [958, 130] width 118 height 39
click at [921, 126] on input "False" at bounding box center [914, 131] width 13 height 11
radio input "true"
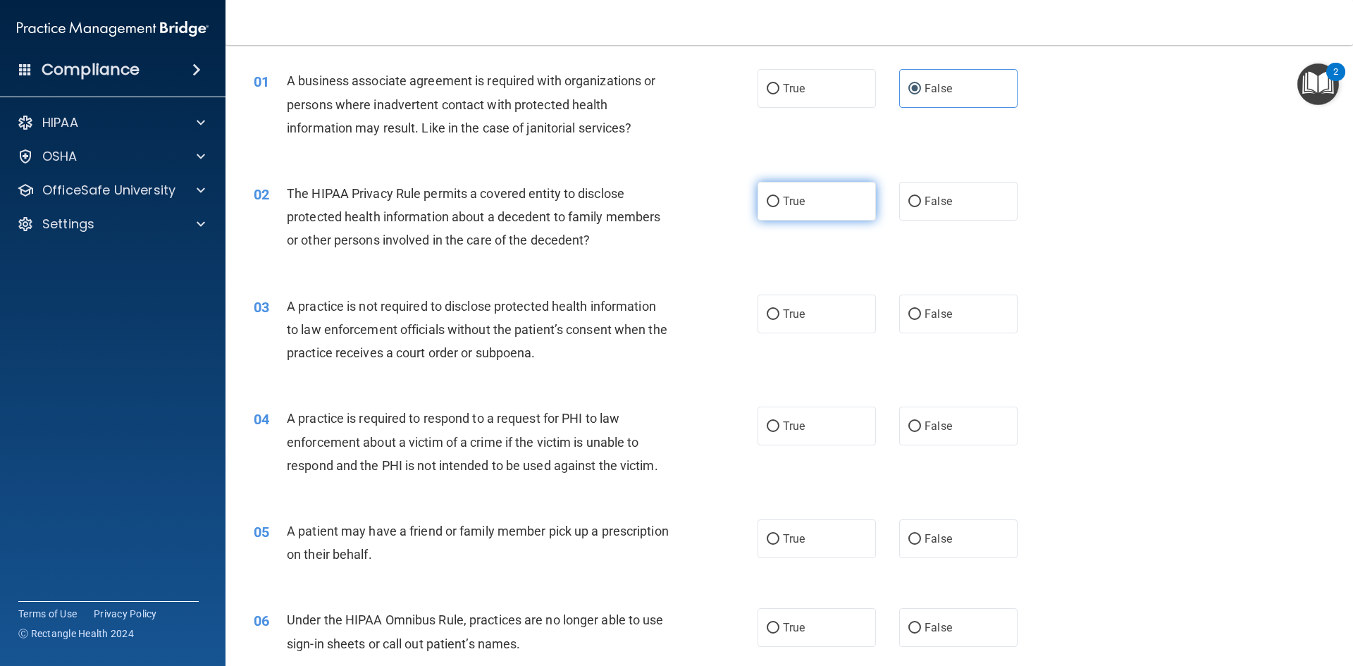
scroll to position [43, 0]
click at [977, 542] on label "False" at bounding box center [958, 538] width 118 height 39
click at [921, 542] on input "False" at bounding box center [914, 538] width 13 height 11
radio input "true"
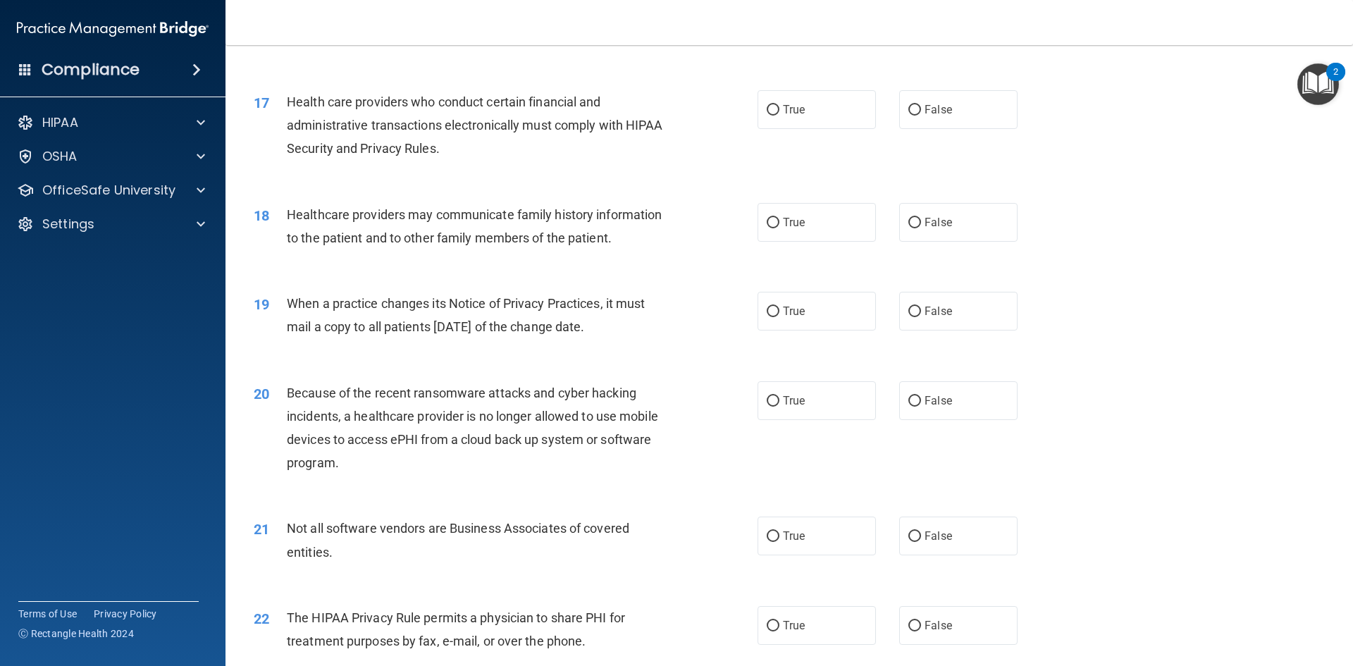
scroll to position [2614, 0]
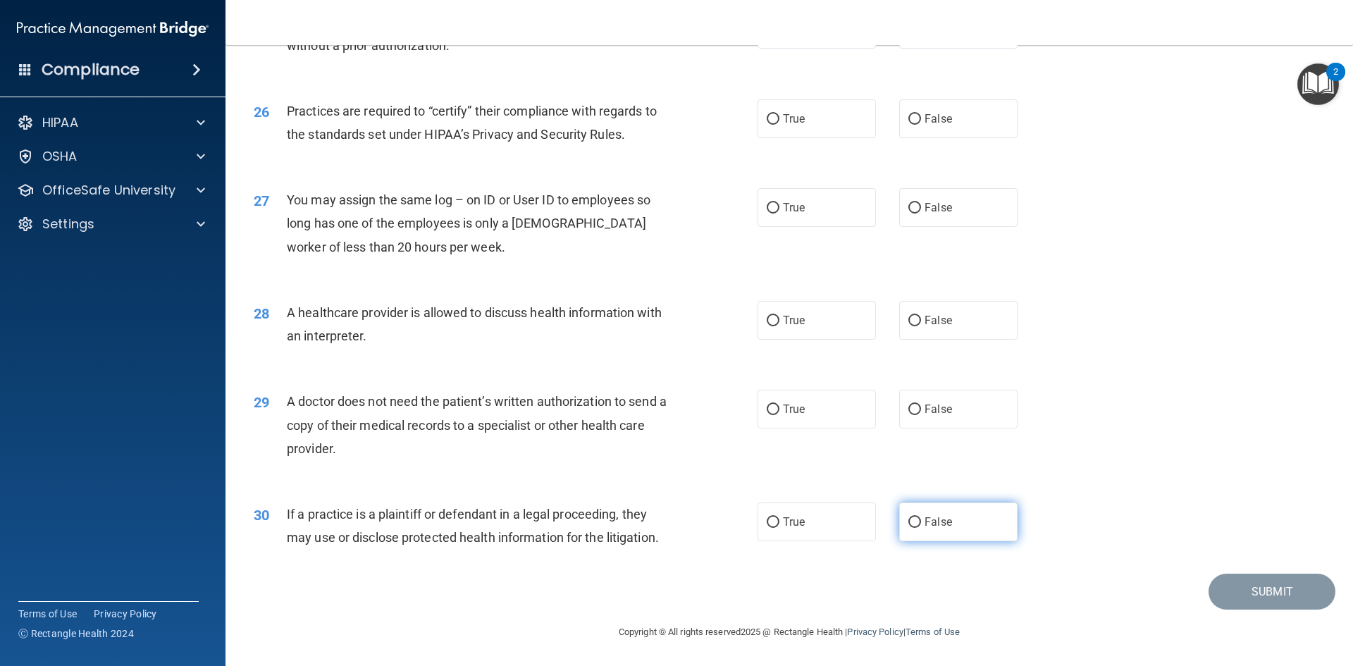
click at [977, 520] on label "False" at bounding box center [958, 521] width 118 height 39
click at [921, 520] on input "False" at bounding box center [914, 522] width 13 height 11
radio input "true"
click at [990, 415] on label "False" at bounding box center [958, 409] width 118 height 39
click at [921, 415] on input "False" at bounding box center [914, 409] width 13 height 11
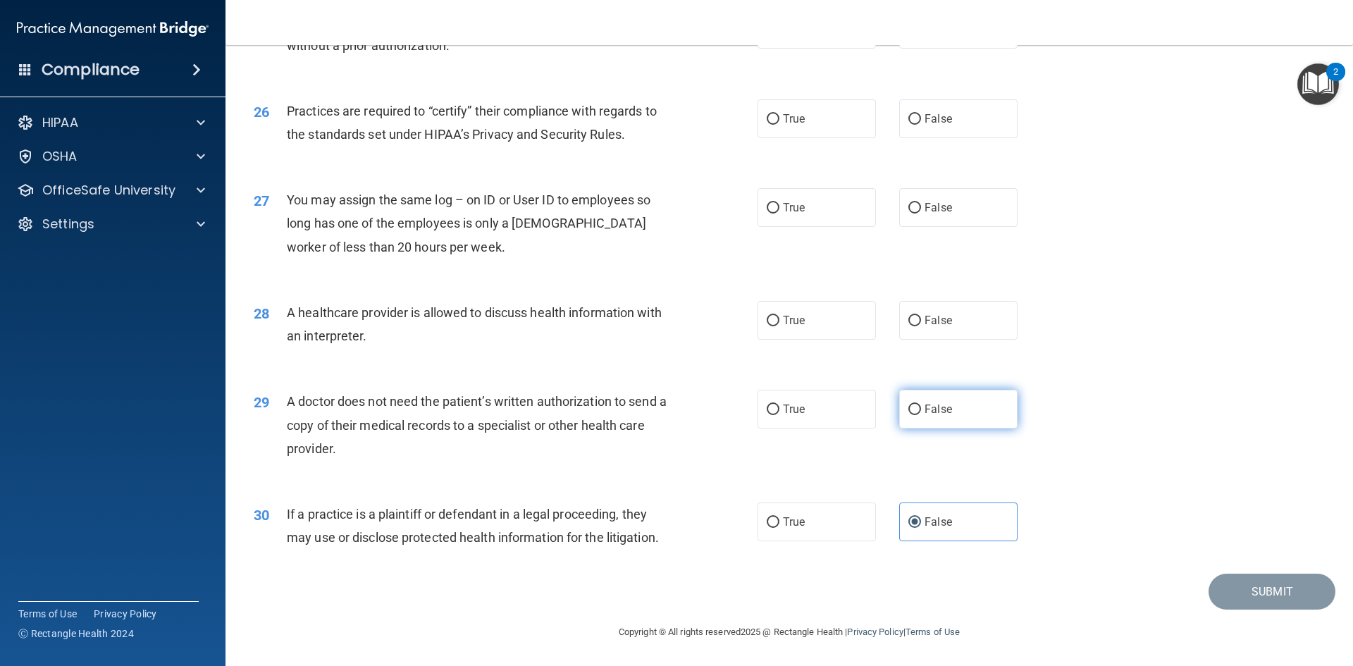
radio input "true"
click at [969, 312] on label "False" at bounding box center [958, 320] width 118 height 39
click at [921, 316] on input "False" at bounding box center [914, 321] width 13 height 11
radio input "true"
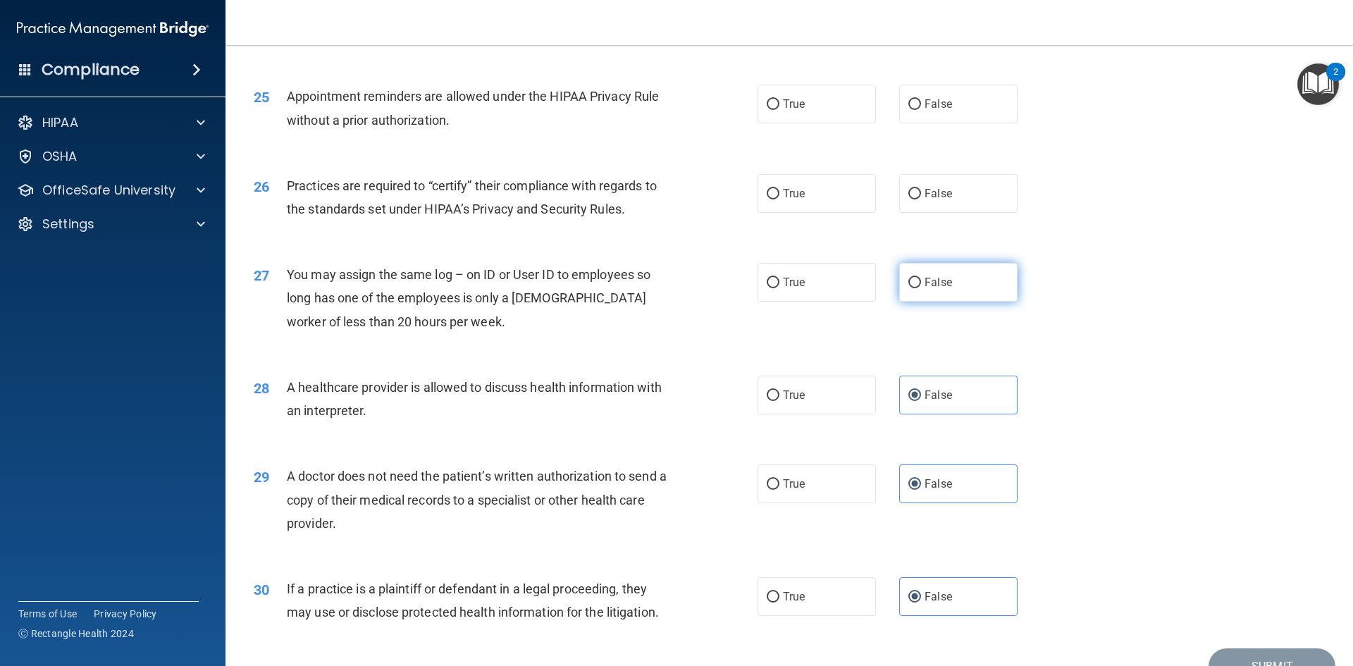
click at [966, 272] on label "False" at bounding box center [958, 282] width 118 height 39
click at [921, 278] on input "False" at bounding box center [914, 283] width 13 height 11
radio input "true"
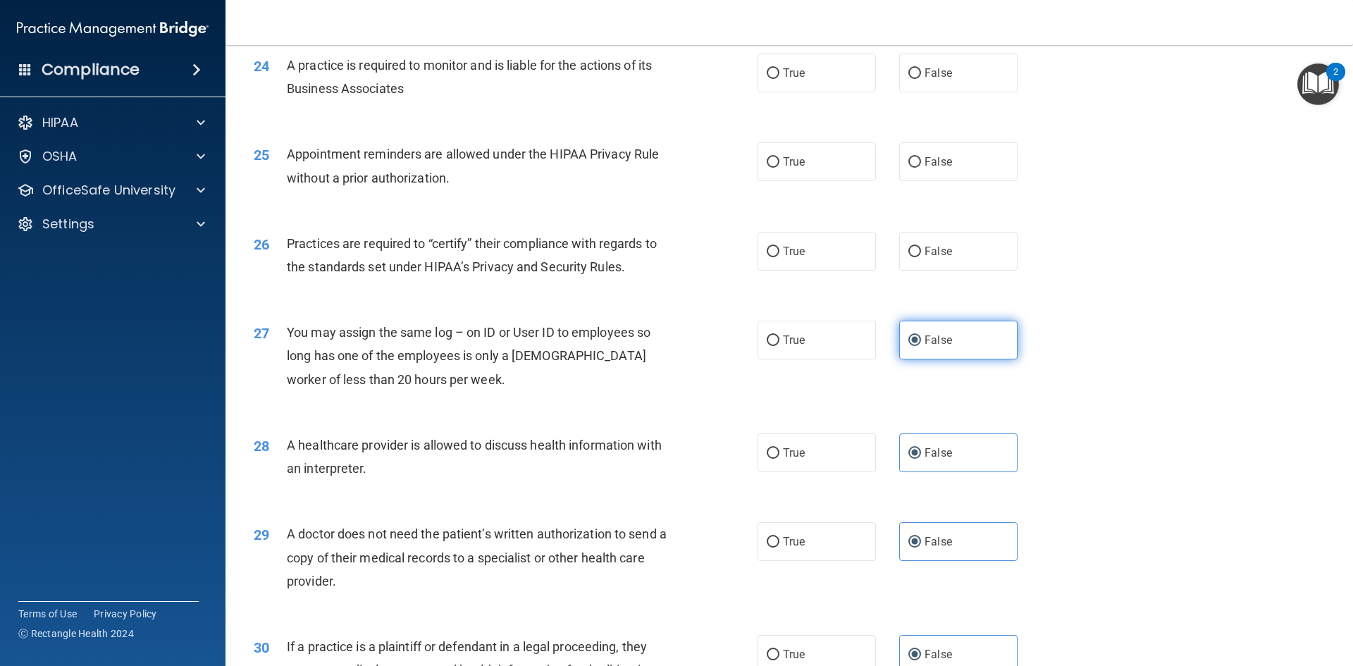
scroll to position [2479, 0]
click at [966, 272] on label "False" at bounding box center [958, 253] width 118 height 39
click at [921, 259] on input "False" at bounding box center [914, 254] width 13 height 11
radio input "true"
click at [966, 272] on label "False" at bounding box center [958, 253] width 118 height 39
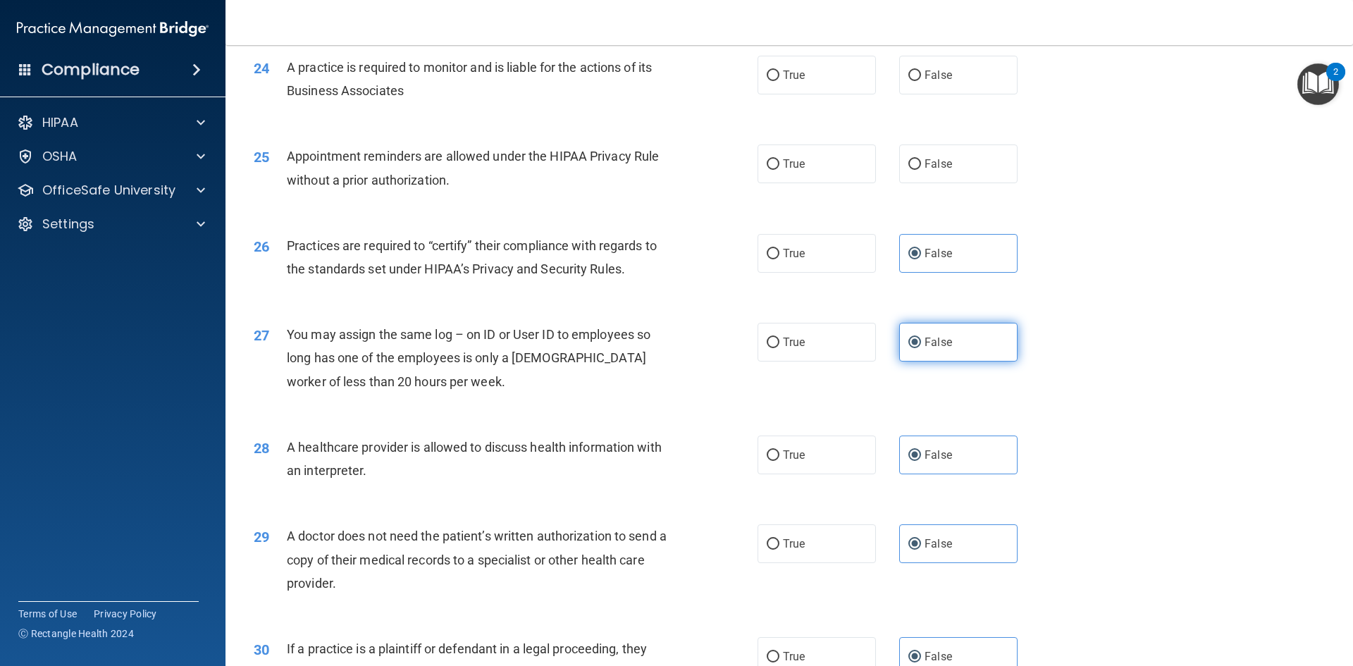
click at [921, 259] on input "False" at bounding box center [914, 254] width 13 height 11
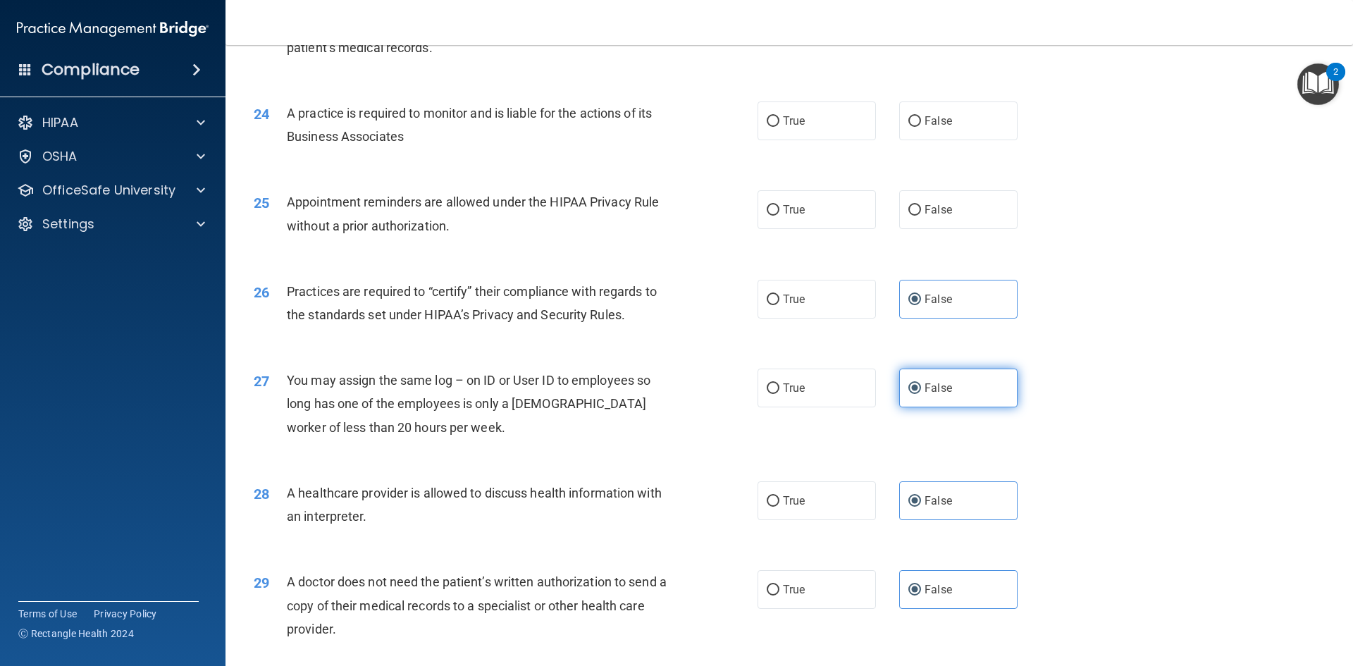
scroll to position [2433, 0]
click at [962, 247] on div "25 Appointment reminders are allowed under the HIPAA Privacy Rule without a pri…" at bounding box center [789, 217] width 1092 height 89
click at [958, 226] on label "False" at bounding box center [958, 210] width 118 height 39
click at [921, 216] on input "False" at bounding box center [914, 211] width 13 height 11
radio input "true"
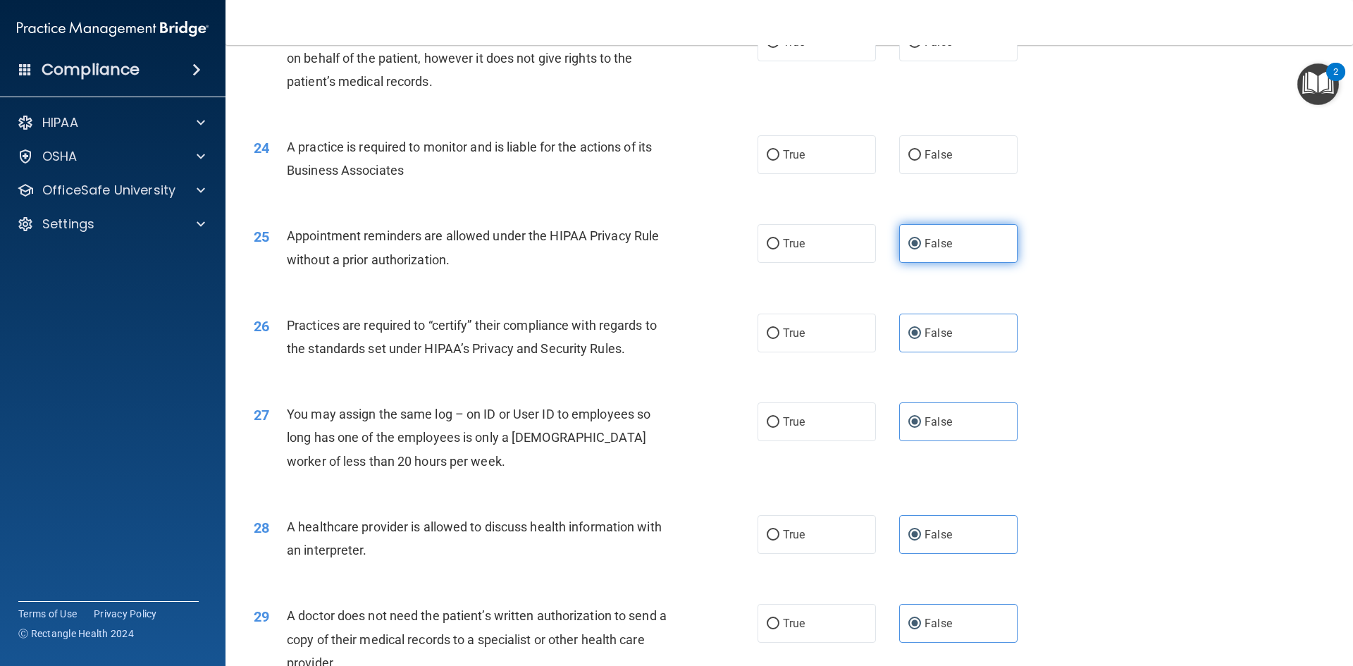
scroll to position [2399, 0]
click at [951, 170] on label "False" at bounding box center [958, 155] width 118 height 39
click at [921, 161] on input "False" at bounding box center [914, 156] width 13 height 11
radio input "true"
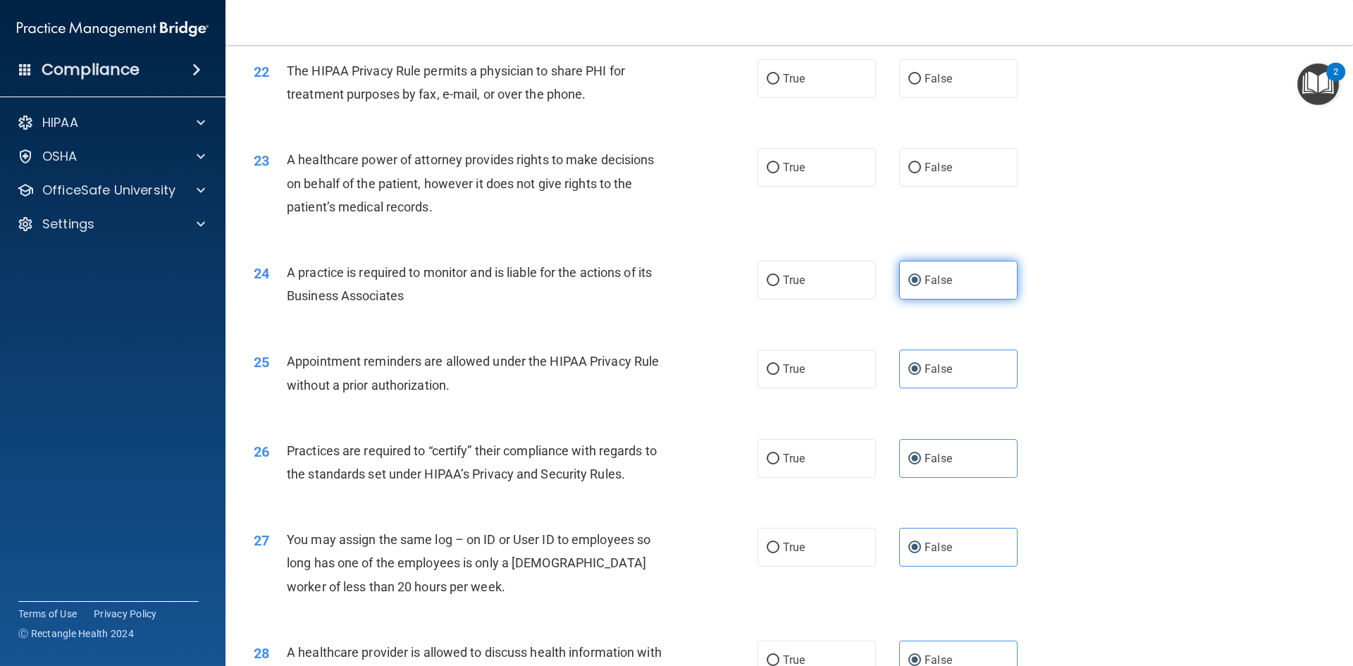
click at [951, 170] on label "False" at bounding box center [958, 167] width 118 height 39
click at [921, 170] on input "False" at bounding box center [914, 168] width 13 height 11
radio input "true"
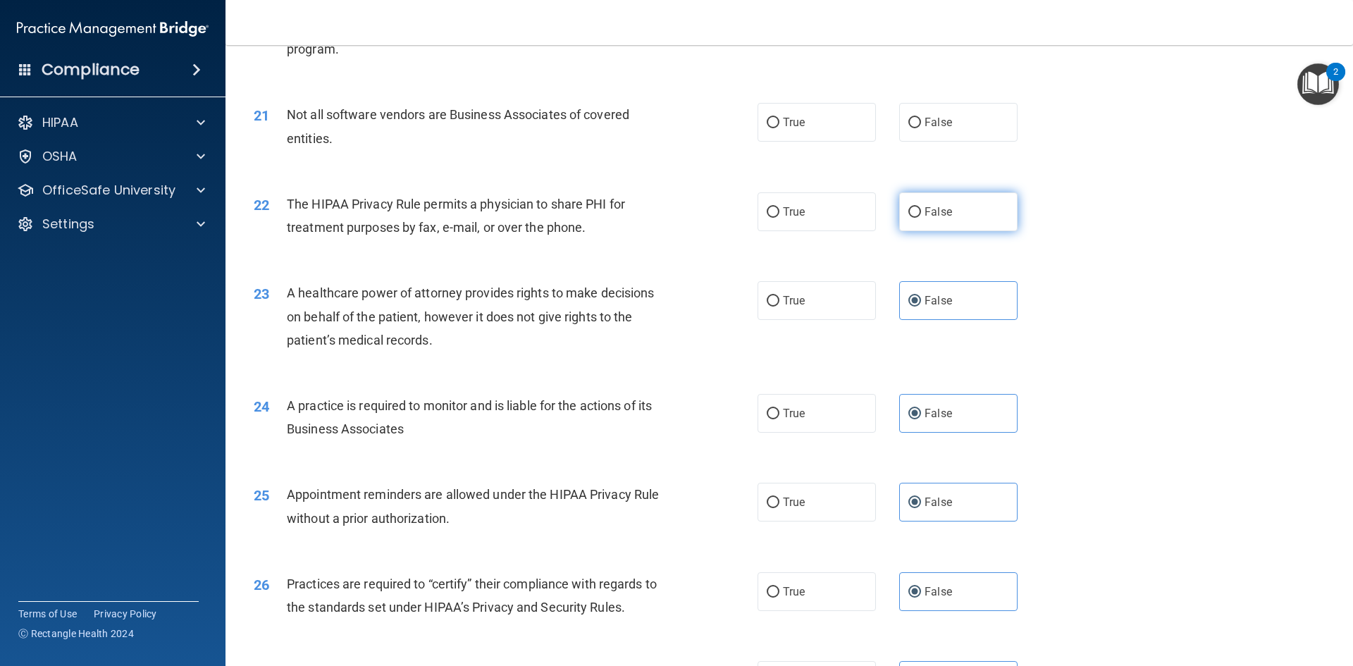
click at [951, 208] on label "False" at bounding box center [958, 211] width 118 height 39
click at [921, 208] on input "False" at bounding box center [914, 212] width 13 height 11
radio input "true"
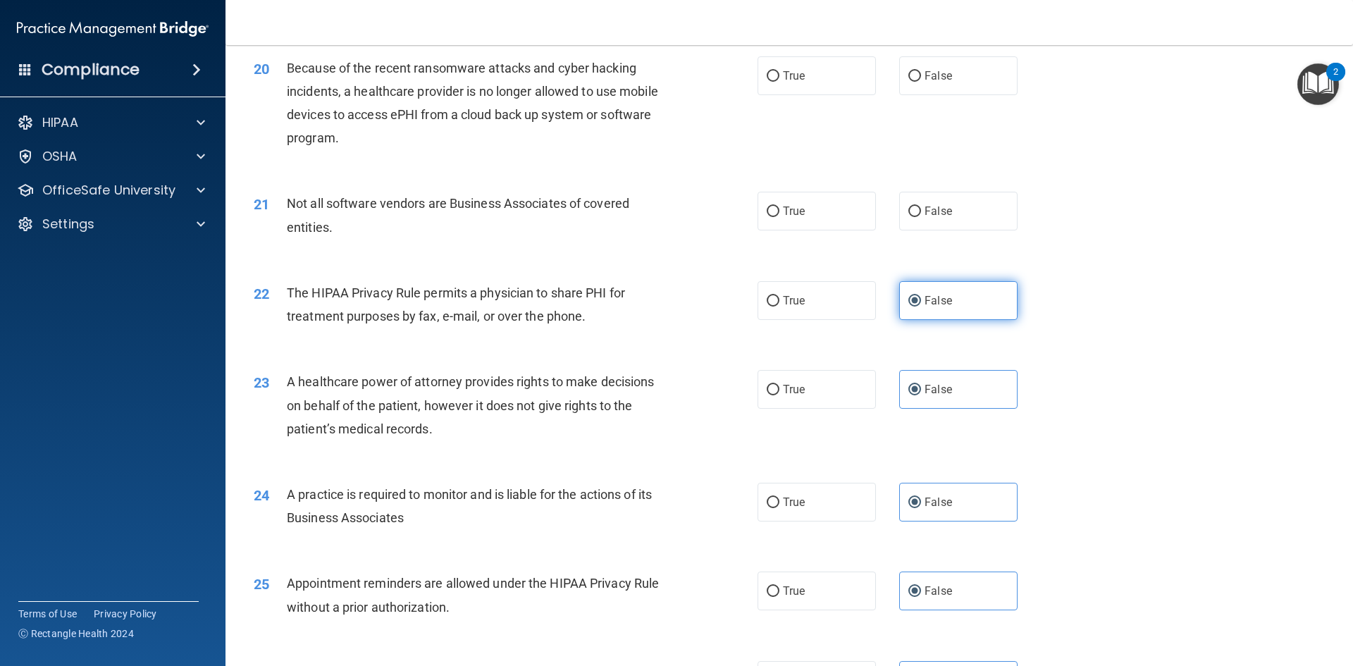
click at [951, 208] on label "False" at bounding box center [958, 211] width 118 height 39
click at [921, 208] on input "False" at bounding box center [914, 211] width 13 height 11
radio input "true"
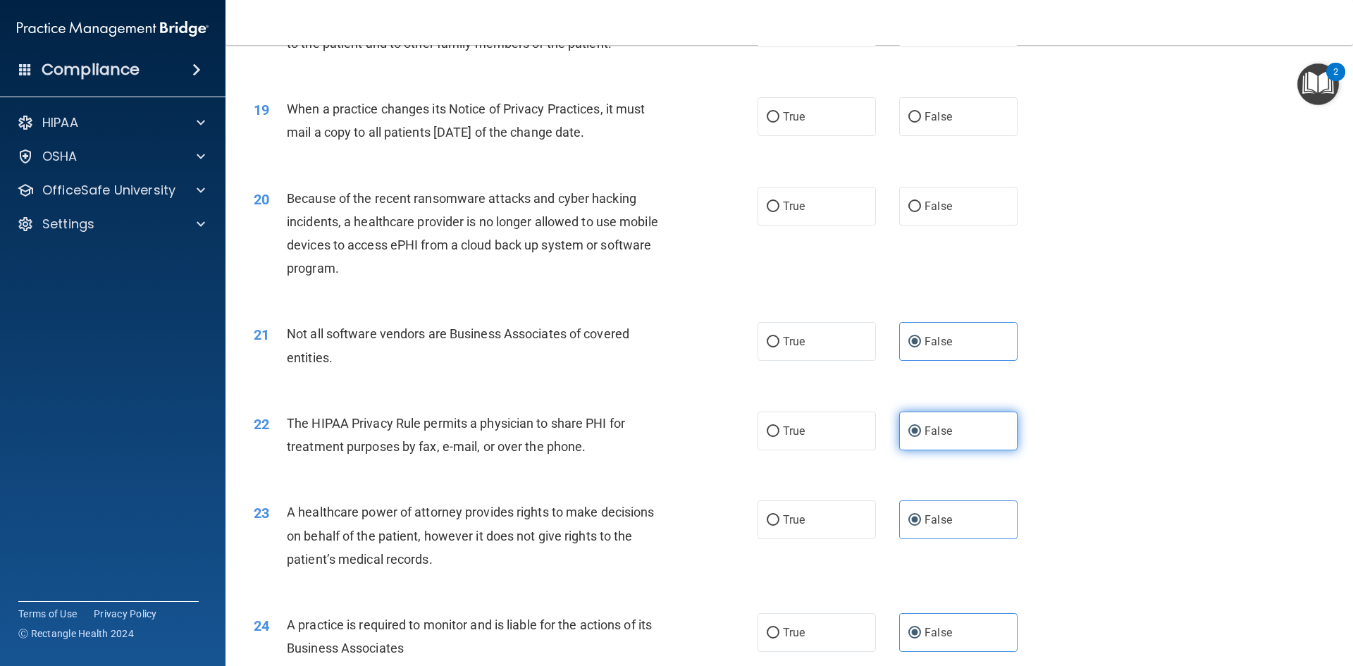
click at [951, 208] on label "False" at bounding box center [958, 206] width 118 height 39
click at [921, 208] on input "False" at bounding box center [914, 207] width 13 height 11
radio input "true"
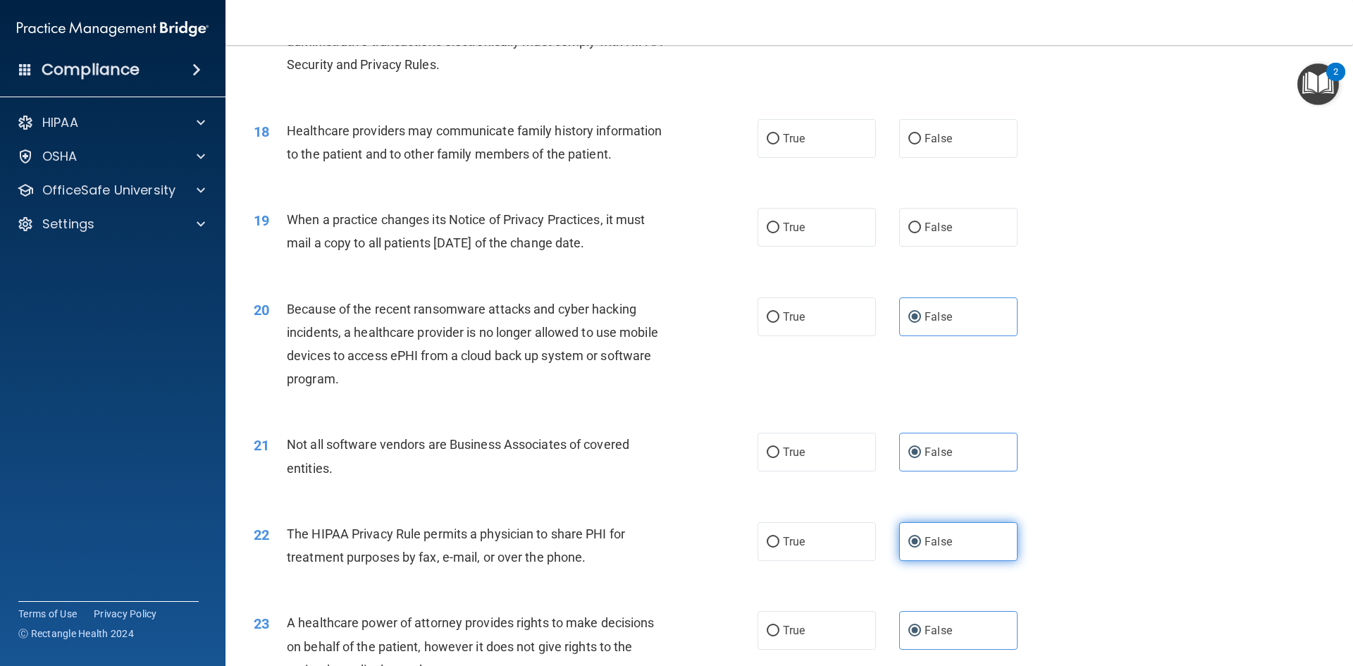
scroll to position [1810, 0]
click at [951, 208] on div "19 When a practice changes its Notice of Privacy Practices, it must mail a copy…" at bounding box center [789, 236] width 1092 height 89
click at [951, 209] on div "19 When a practice changes its Notice of Privacy Practices, it must mail a copy…" at bounding box center [789, 236] width 1092 height 89
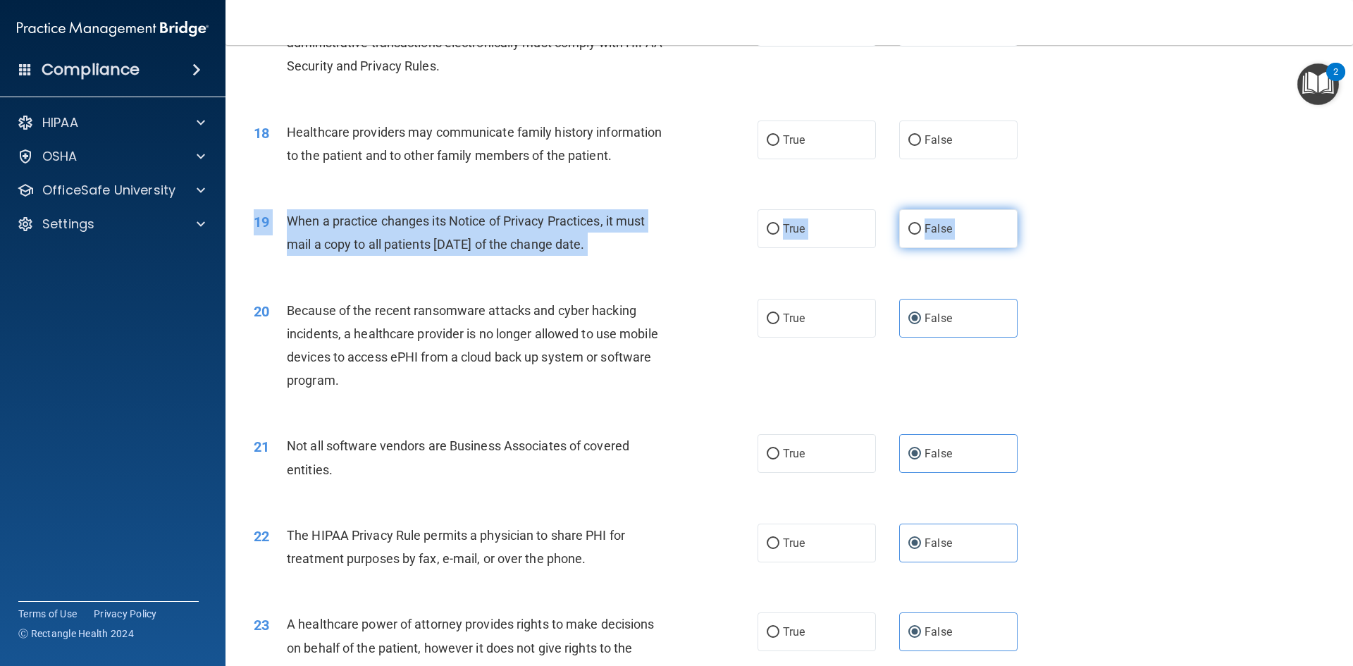
drag, startPoint x: 951, startPoint y: 209, endPoint x: 951, endPoint y: 230, distance: 21.8
click at [951, 230] on div "19 When a practice changes its Notice of Privacy Practices, it must mail a copy…" at bounding box center [789, 236] width 1092 height 89
click at [951, 230] on label "False" at bounding box center [958, 228] width 118 height 39
click at [921, 230] on input "False" at bounding box center [914, 229] width 13 height 11
radio input "true"
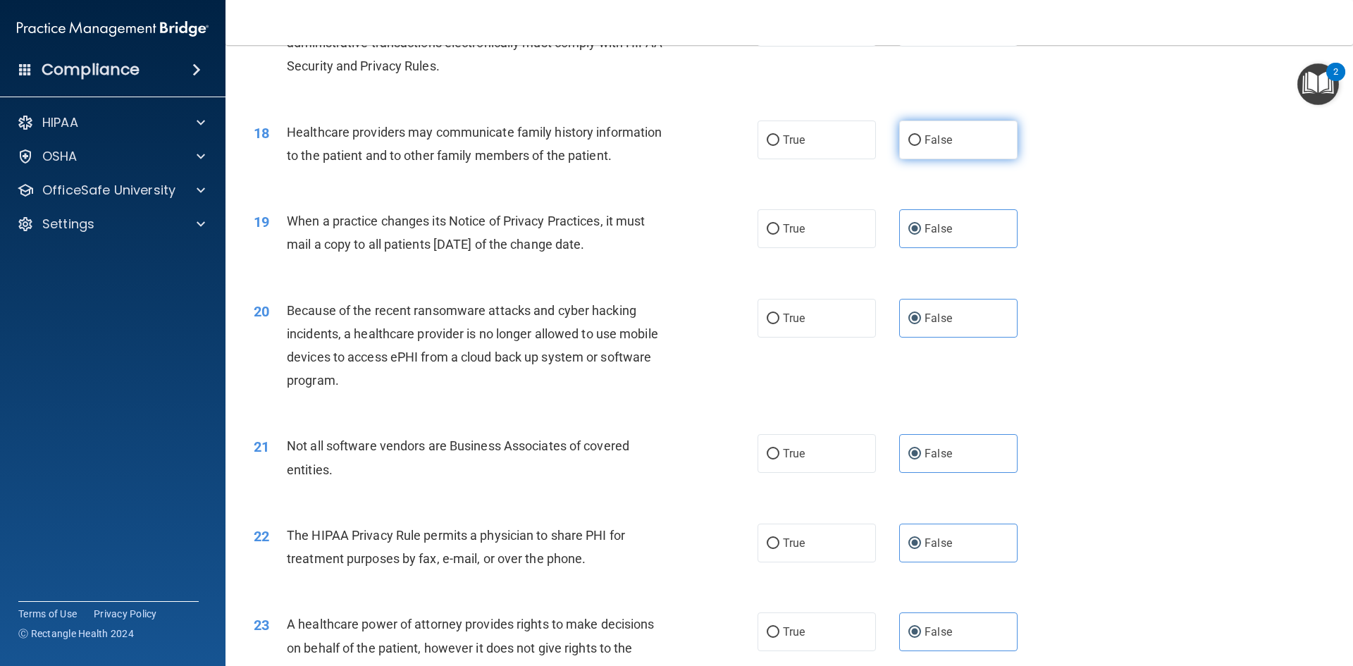
click at [938, 127] on label "False" at bounding box center [958, 139] width 118 height 39
click at [921, 135] on input "False" at bounding box center [914, 140] width 13 height 11
radio input "true"
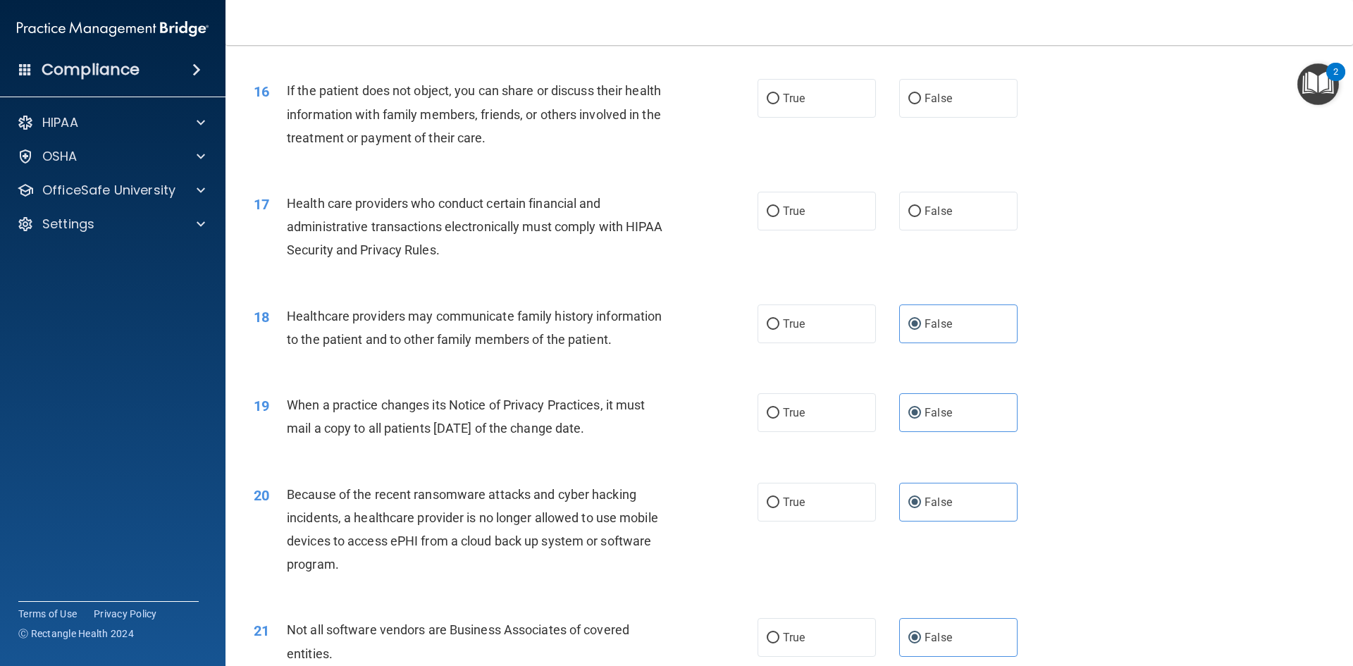
scroll to position [1625, 0]
click at [951, 230] on label "False" at bounding box center [958, 211] width 118 height 39
click at [921, 218] on input "False" at bounding box center [914, 212] width 13 height 11
radio input "true"
click at [947, 101] on label "False" at bounding box center [958, 99] width 118 height 39
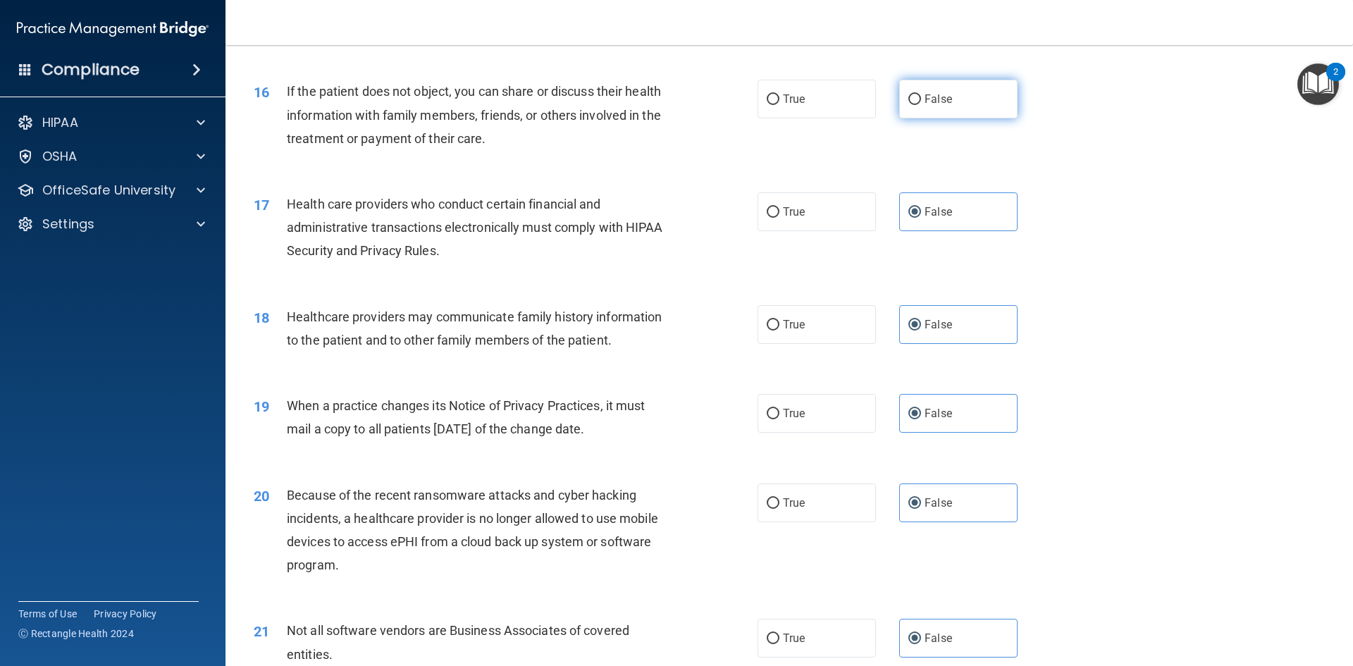
click at [921, 101] on input "False" at bounding box center [914, 99] width 13 height 11
radio input "true"
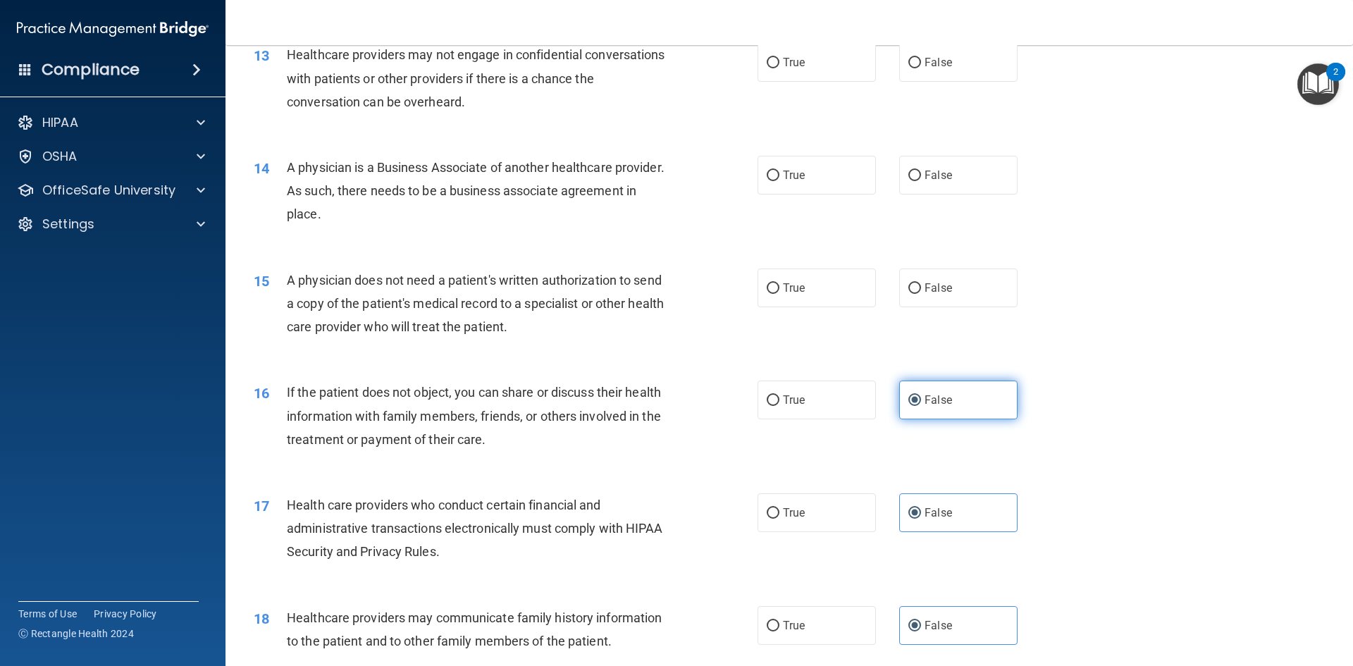
scroll to position [1322, 0]
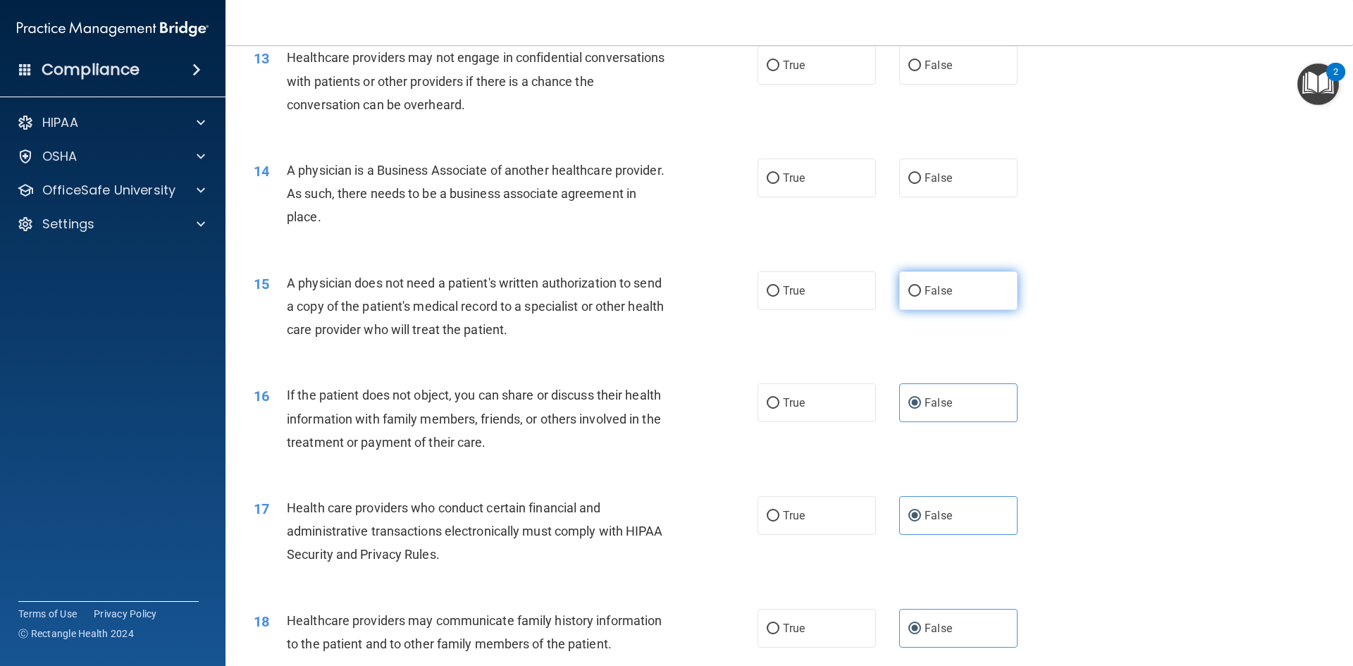
click at [975, 306] on label "False" at bounding box center [958, 290] width 118 height 39
click at [921, 297] on input "False" at bounding box center [914, 291] width 13 height 11
radio input "true"
click at [975, 306] on label "False" at bounding box center [958, 290] width 118 height 39
click at [921, 297] on input "False" at bounding box center [914, 291] width 13 height 11
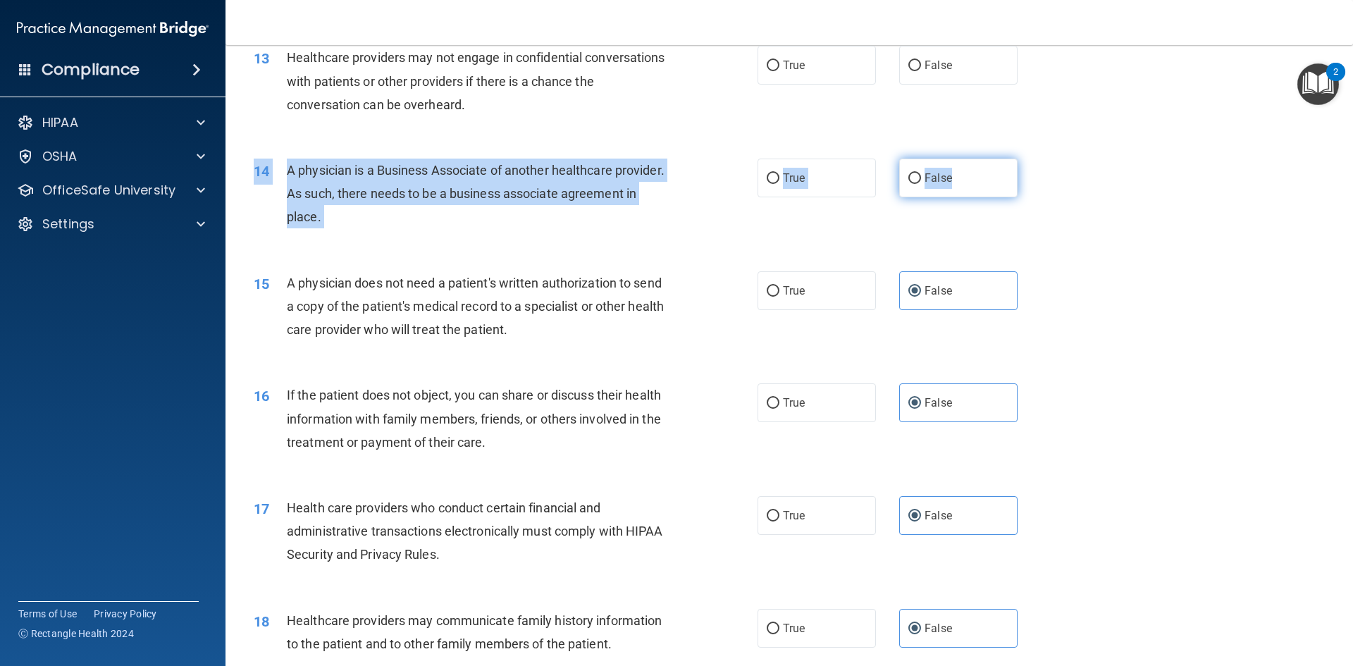
drag, startPoint x: 979, startPoint y: 155, endPoint x: 983, endPoint y: 183, distance: 28.5
click at [983, 183] on div "14 A physician is a Business Associate of another healthcare provider. As such,…" at bounding box center [789, 197] width 1092 height 113
click at [983, 183] on label "False" at bounding box center [958, 178] width 118 height 39
click at [921, 183] on input "False" at bounding box center [914, 178] width 13 height 11
radio input "true"
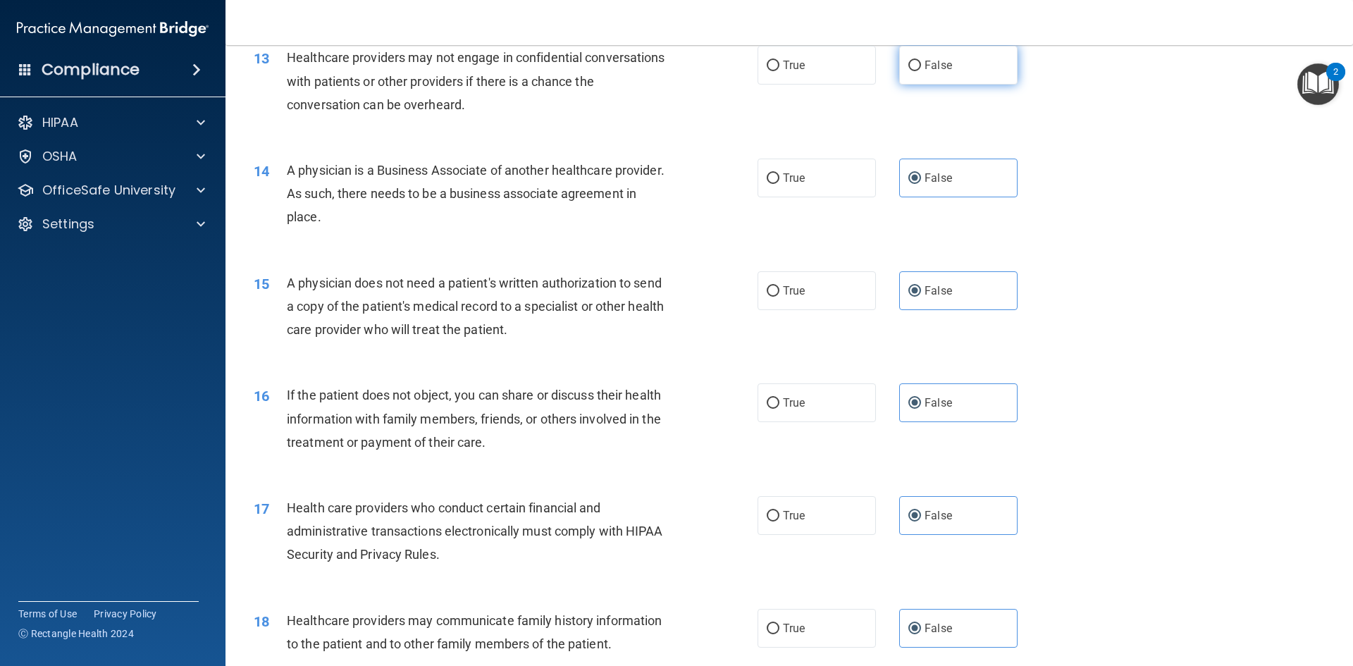
click at [936, 65] on span "False" at bounding box center [937, 64] width 27 height 13
click at [921, 65] on input "False" at bounding box center [914, 66] width 13 height 11
radio input "true"
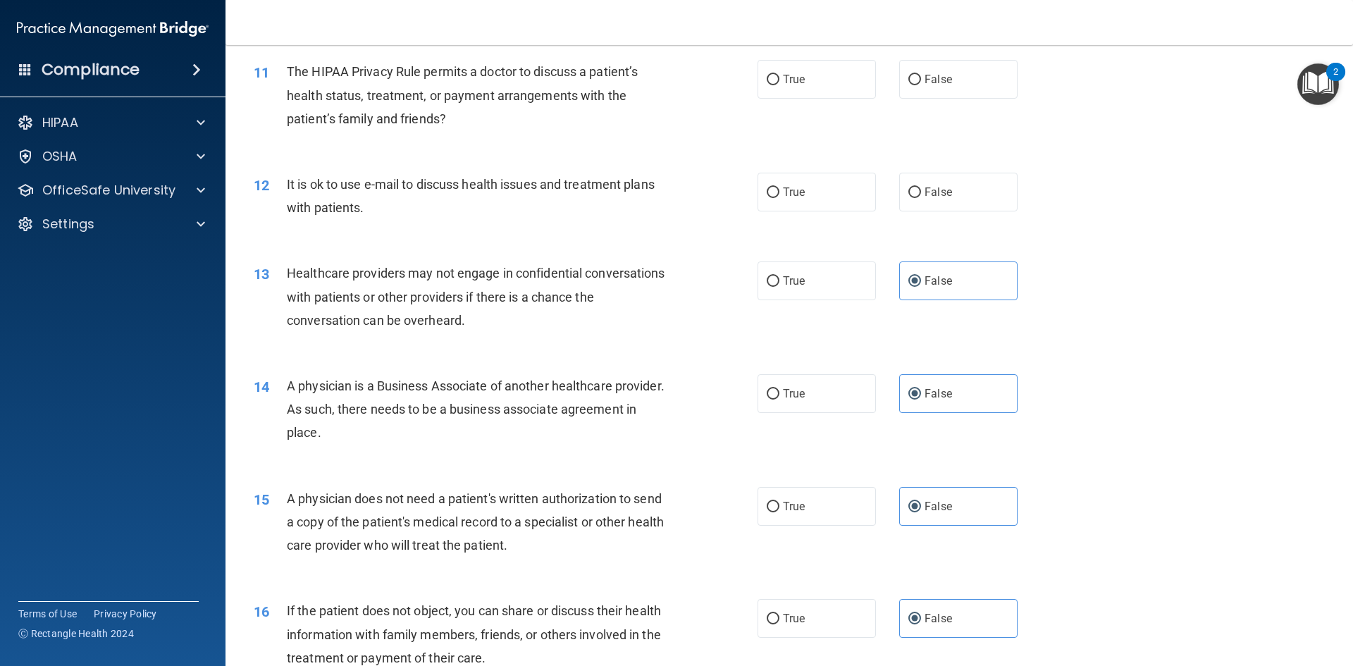
scroll to position [1105, 0]
click at [938, 178] on label "False" at bounding box center [958, 193] width 118 height 39
click at [921, 189] on input "False" at bounding box center [914, 194] width 13 height 11
radio input "true"
click at [938, 73] on label "False" at bounding box center [958, 80] width 118 height 39
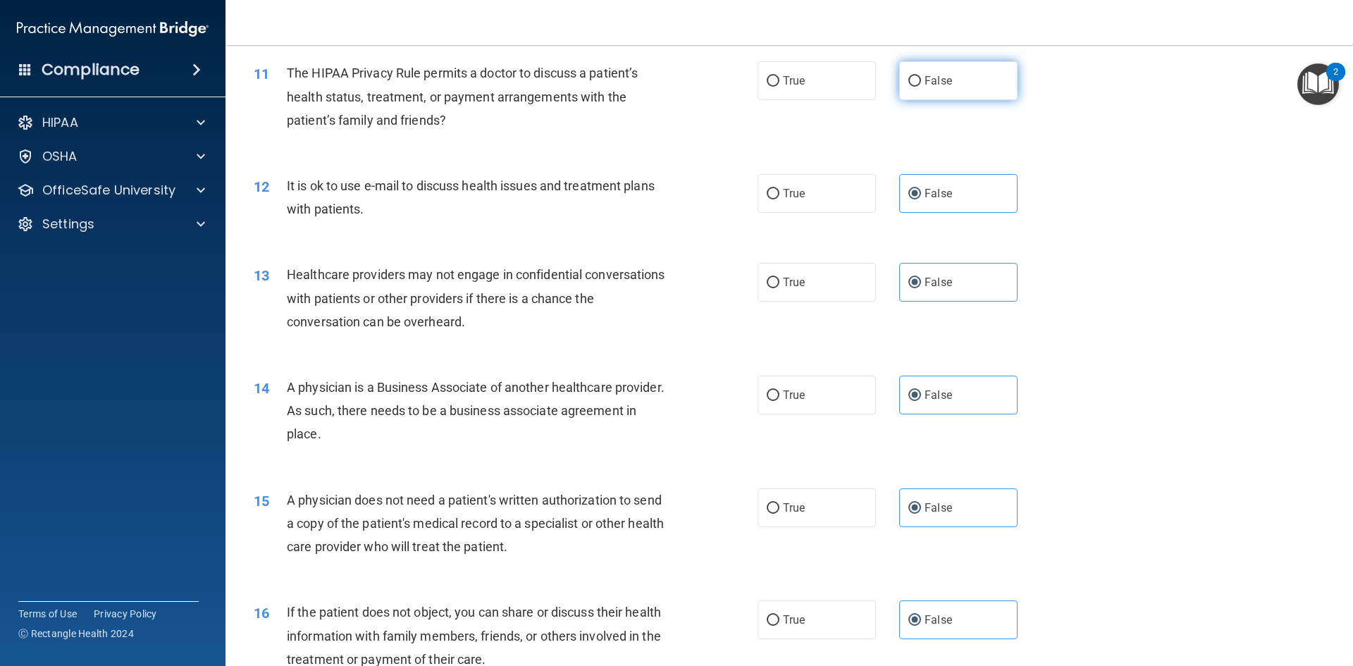
click at [921, 76] on input "False" at bounding box center [914, 81] width 13 height 11
radio input "true"
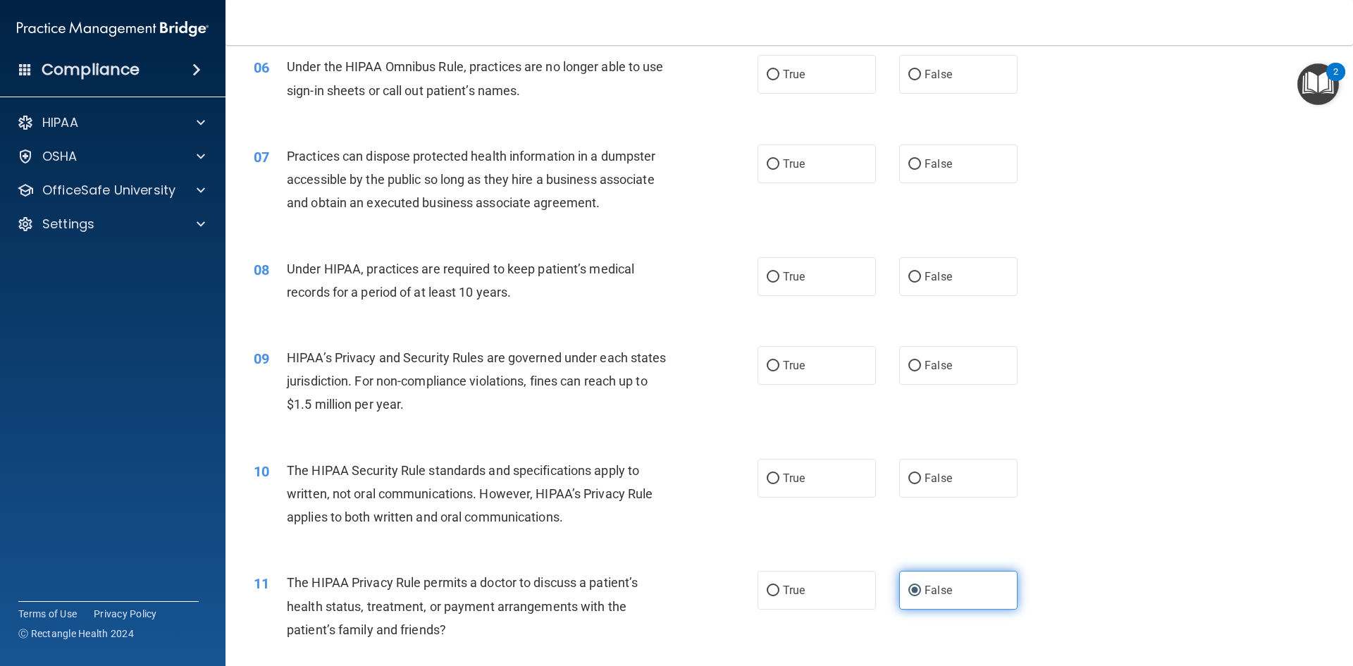
scroll to position [592, 0]
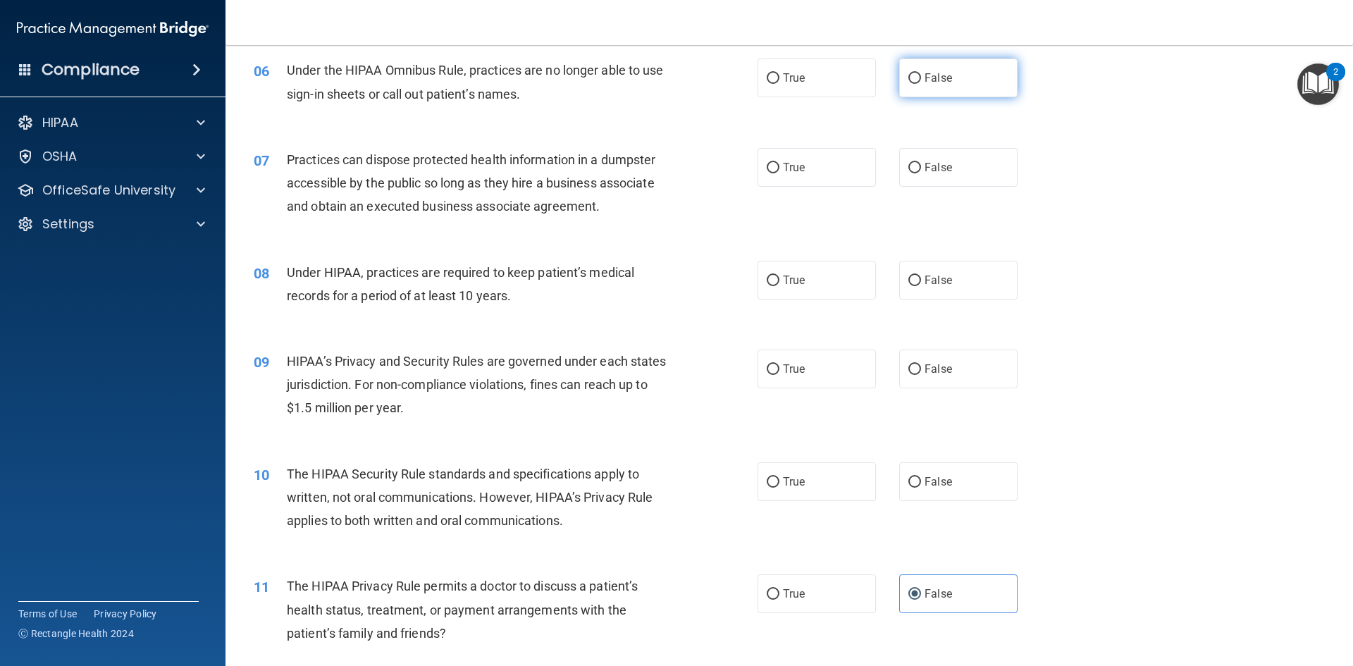
click at [938, 75] on span "False" at bounding box center [937, 77] width 27 height 13
click at [921, 75] on input "False" at bounding box center [914, 78] width 13 height 11
radio input "true"
click at [934, 159] on label "False" at bounding box center [958, 167] width 118 height 39
click at [921, 163] on input "False" at bounding box center [914, 168] width 13 height 11
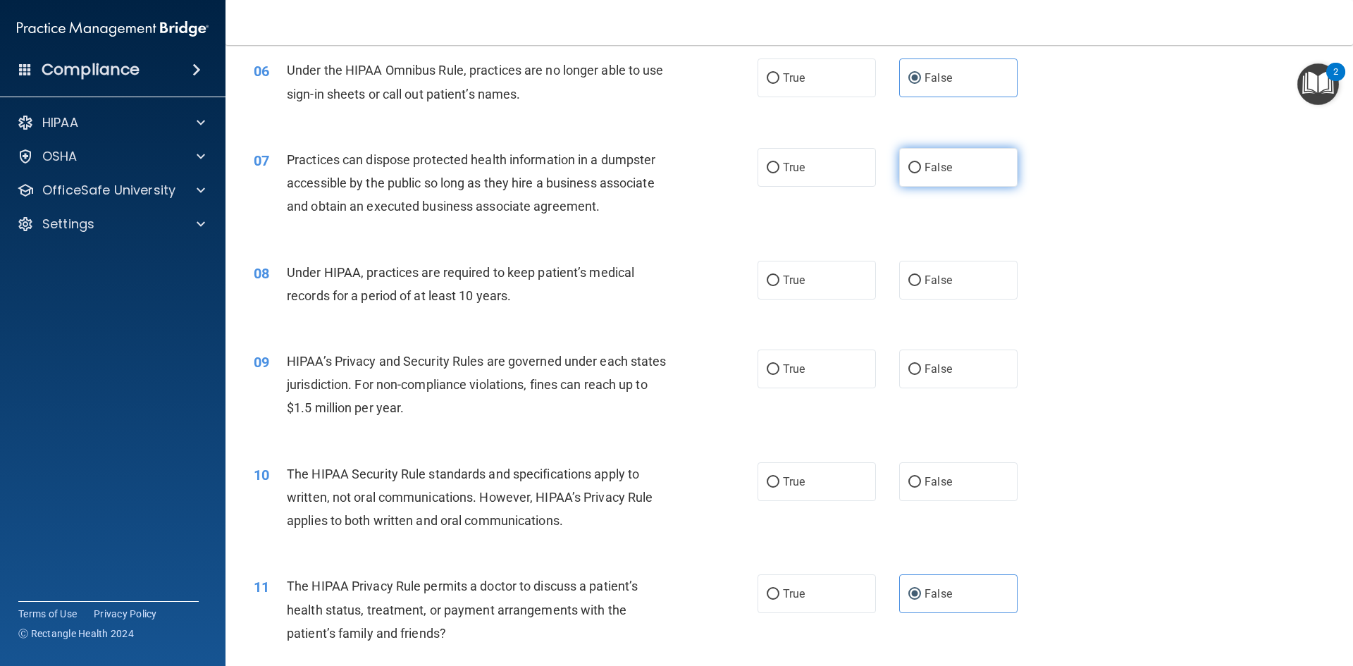
radio input "true"
click at [931, 299] on label "False" at bounding box center [958, 280] width 118 height 39
click at [921, 286] on input "False" at bounding box center [914, 280] width 13 height 11
radio input "true"
click at [936, 361] on label "False" at bounding box center [958, 368] width 118 height 39
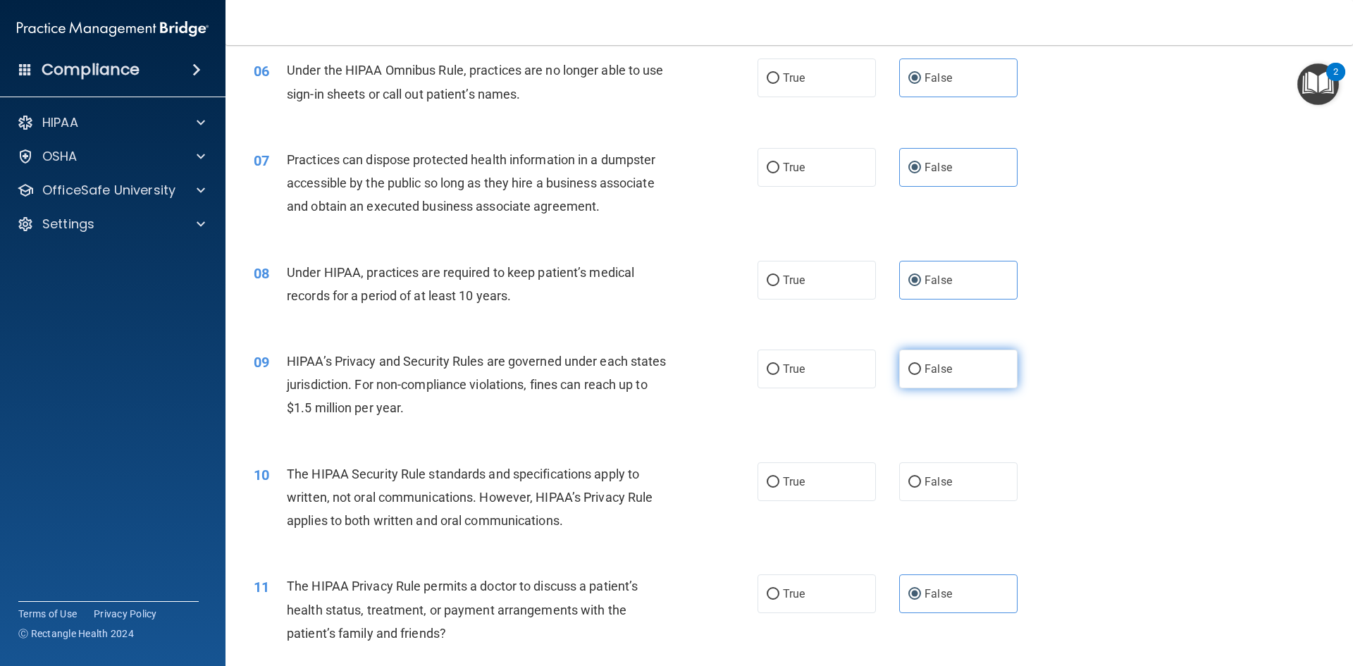
click at [921, 364] on input "False" at bounding box center [914, 369] width 13 height 11
radio input "true"
click at [924, 480] on span "False" at bounding box center [937, 481] width 27 height 13
click at [921, 480] on input "False" at bounding box center [914, 482] width 13 height 11
radio input "true"
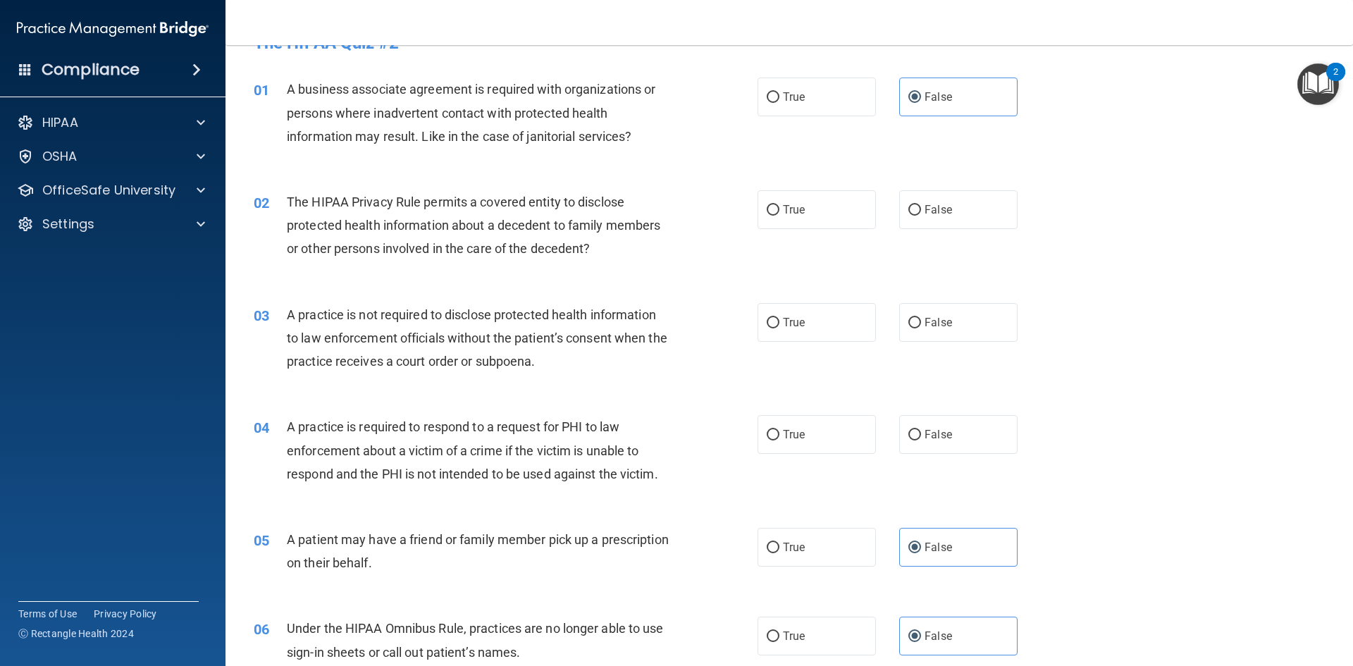
scroll to position [0, 0]
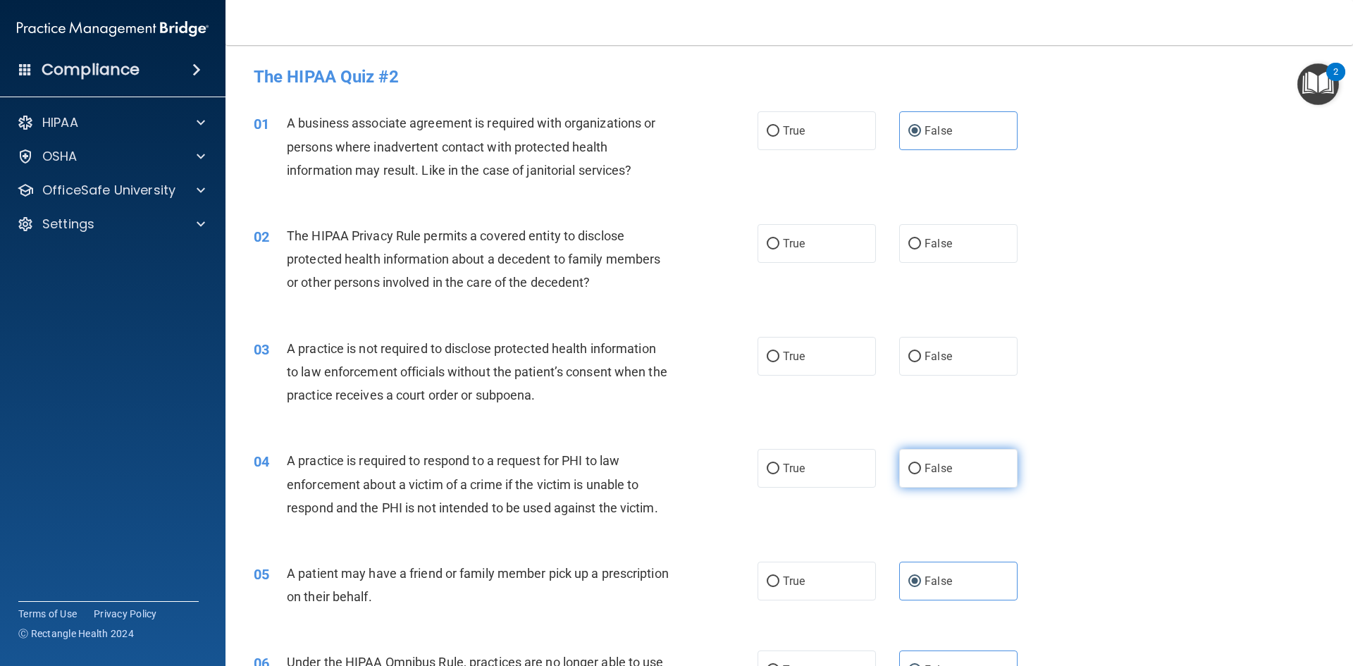
click at [927, 474] on span "False" at bounding box center [937, 467] width 27 height 13
click at [921, 474] on input "False" at bounding box center [914, 469] width 13 height 11
radio input "true"
click at [953, 355] on label "False" at bounding box center [958, 356] width 118 height 39
click at [921, 355] on input "False" at bounding box center [914, 357] width 13 height 11
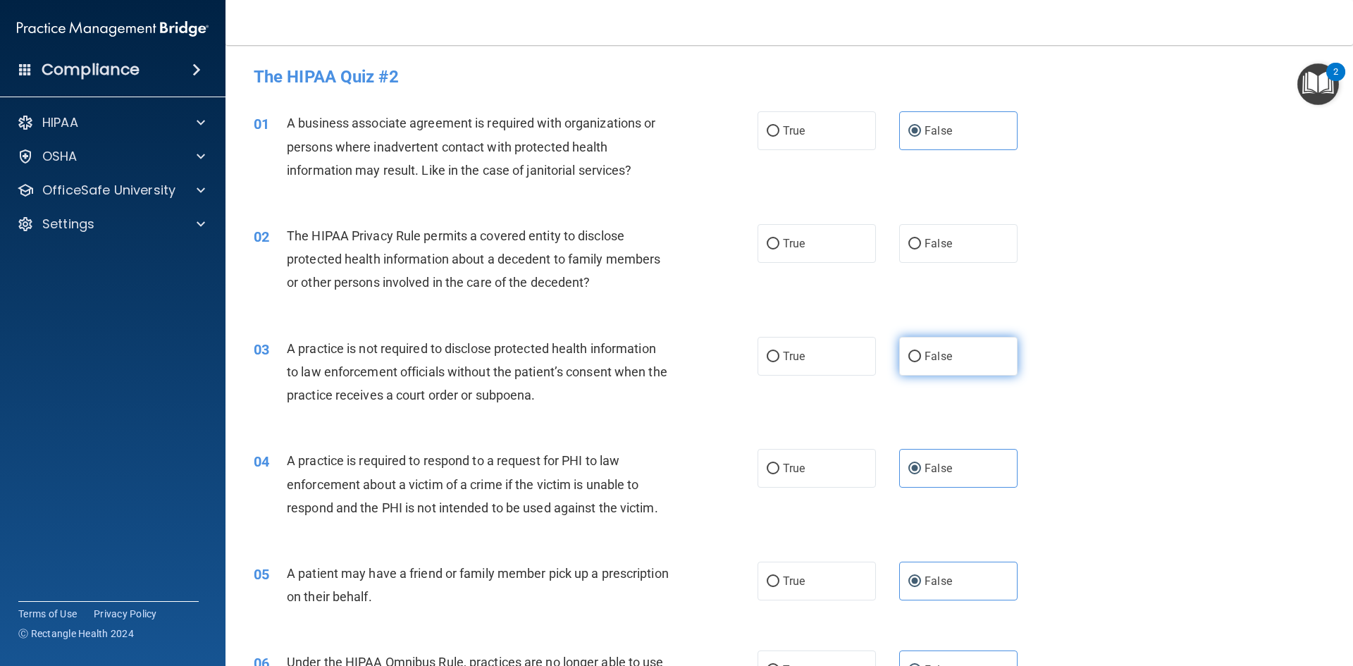
radio input "true"
click at [953, 258] on label "False" at bounding box center [958, 243] width 118 height 39
click at [921, 249] on input "False" at bounding box center [914, 244] width 13 height 11
radio input "true"
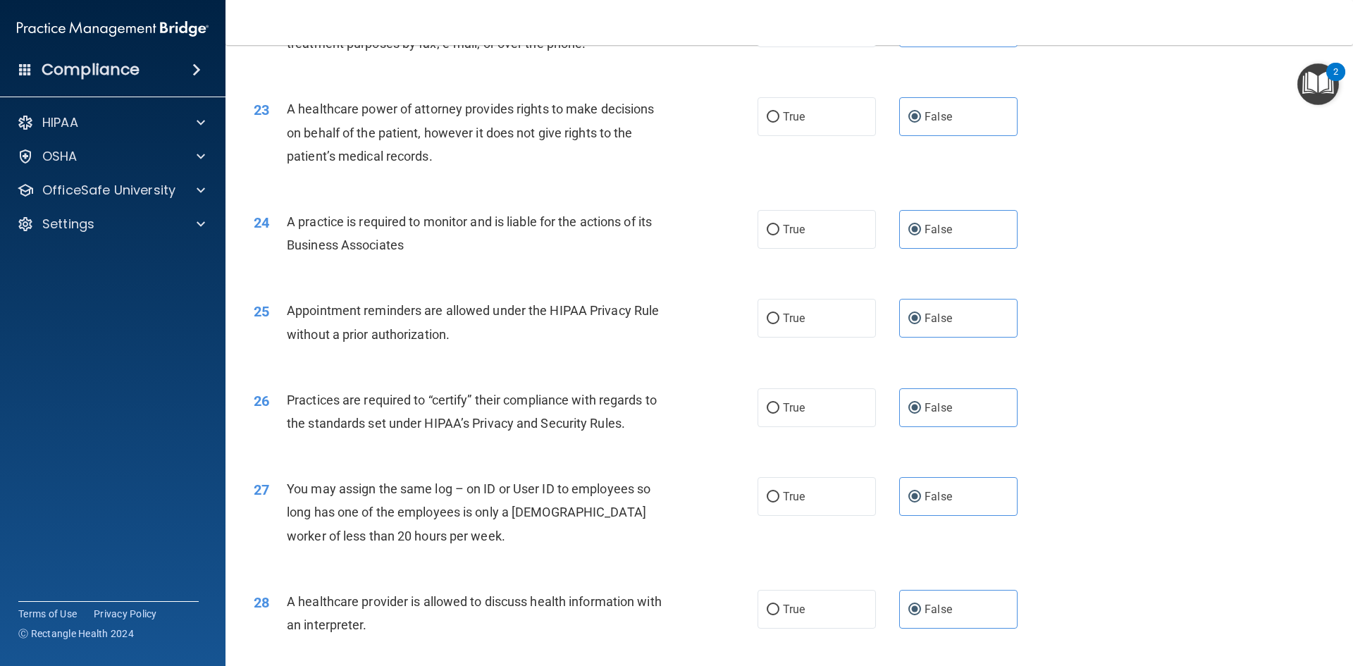
scroll to position [2614, 0]
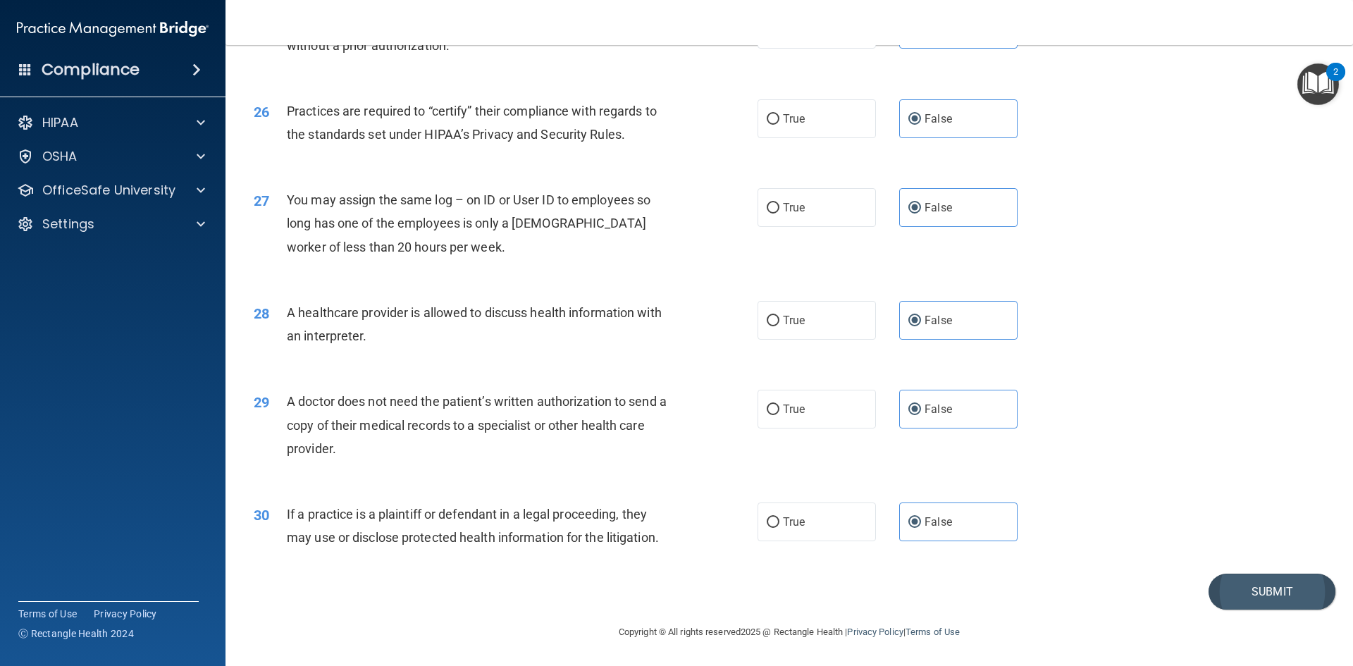
drag, startPoint x: 1232, startPoint y: 610, endPoint x: 1237, endPoint y: 590, distance: 20.5
click at [1237, 590] on main "- The HIPAA Quiz #2 This quiz doesn’t expire until . Are you sure you want to t…" at bounding box center [788, 355] width 1127 height 621
click at [1237, 590] on button "Submit" at bounding box center [1271, 592] width 127 height 36
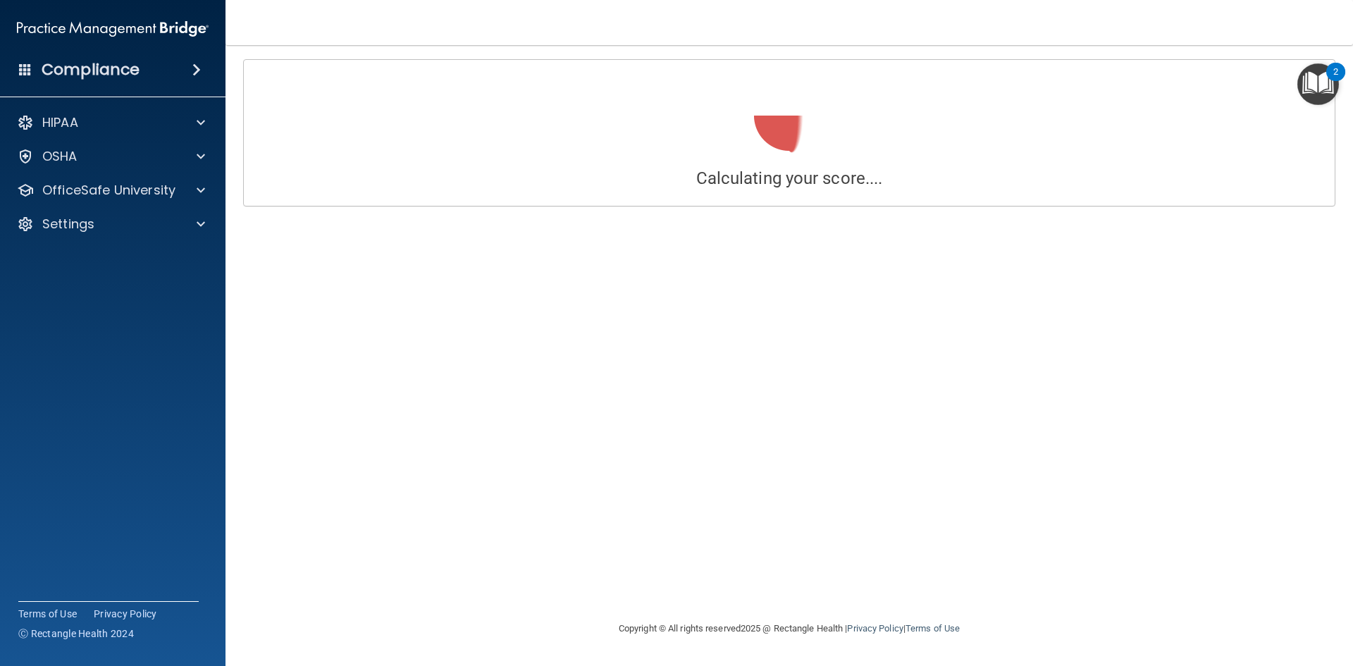
click at [1199, 400] on div "Calculating your score.... You did not pass the " The HIPAA Quiz #2 ". 50 out o…" at bounding box center [789, 332] width 1071 height 547
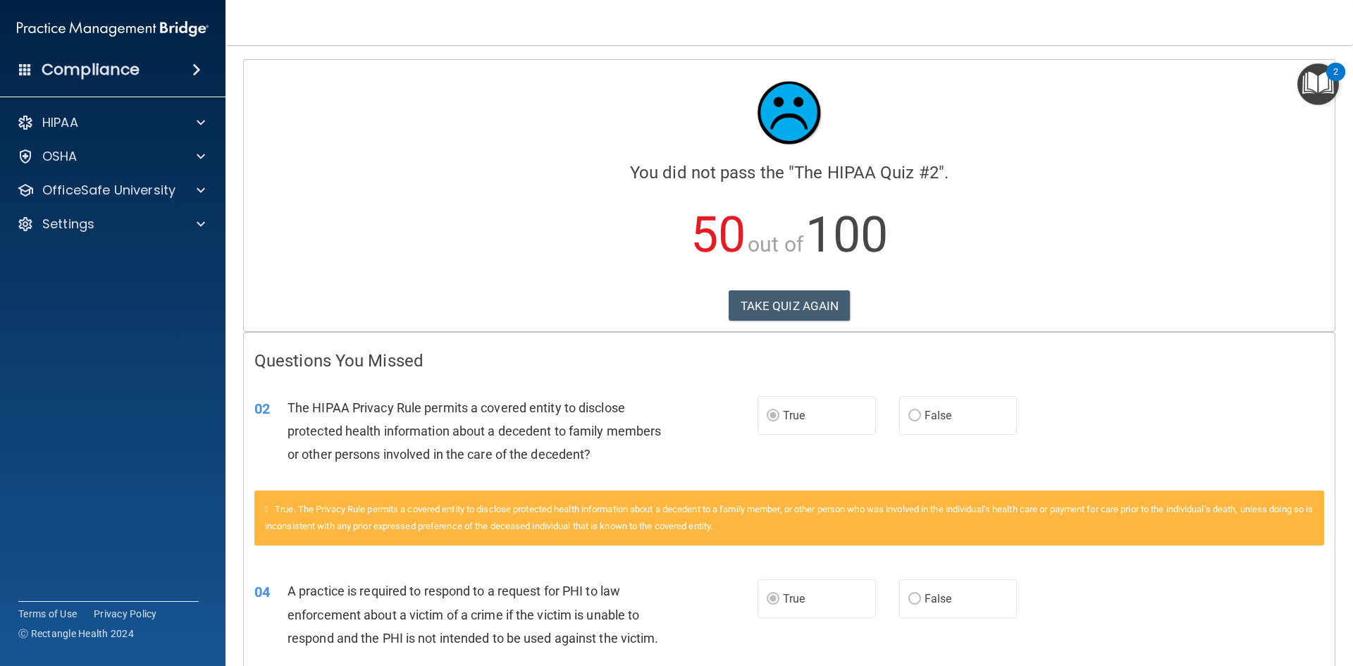
drag, startPoint x: 817, startPoint y: 297, endPoint x: 731, endPoint y: 379, distance: 119.1
click at [731, 379] on div "02 The HIPAA Privacy Rule permits a covered entity to disclose protected health…" at bounding box center [789, 434] width 1091 height 113
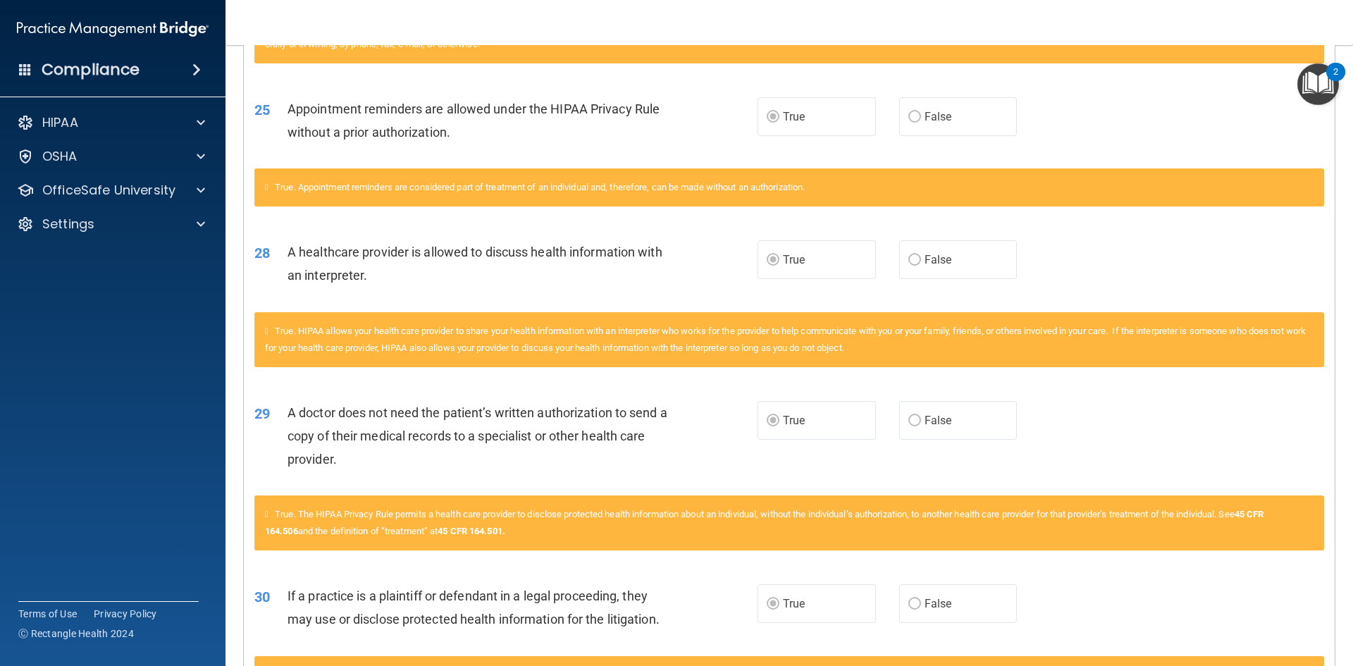
scroll to position [2209, 0]
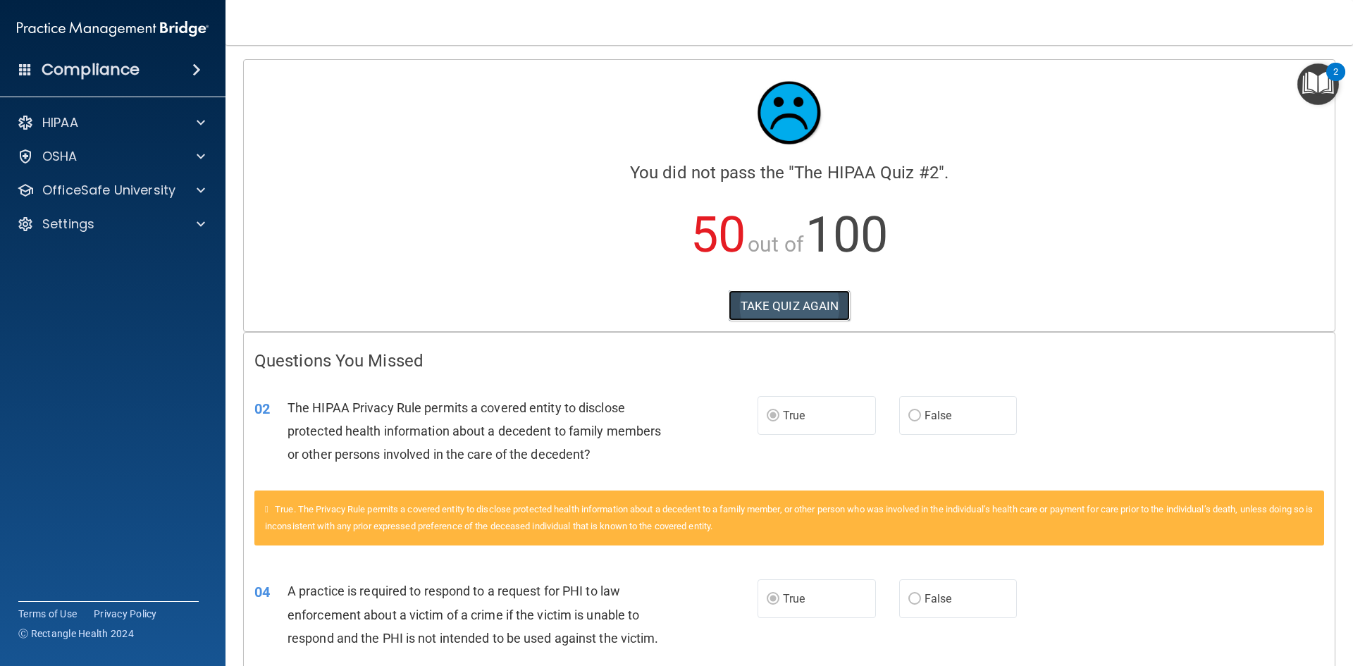
click at [823, 293] on button "TAKE QUIZ AGAIN" at bounding box center [790, 305] width 122 height 31
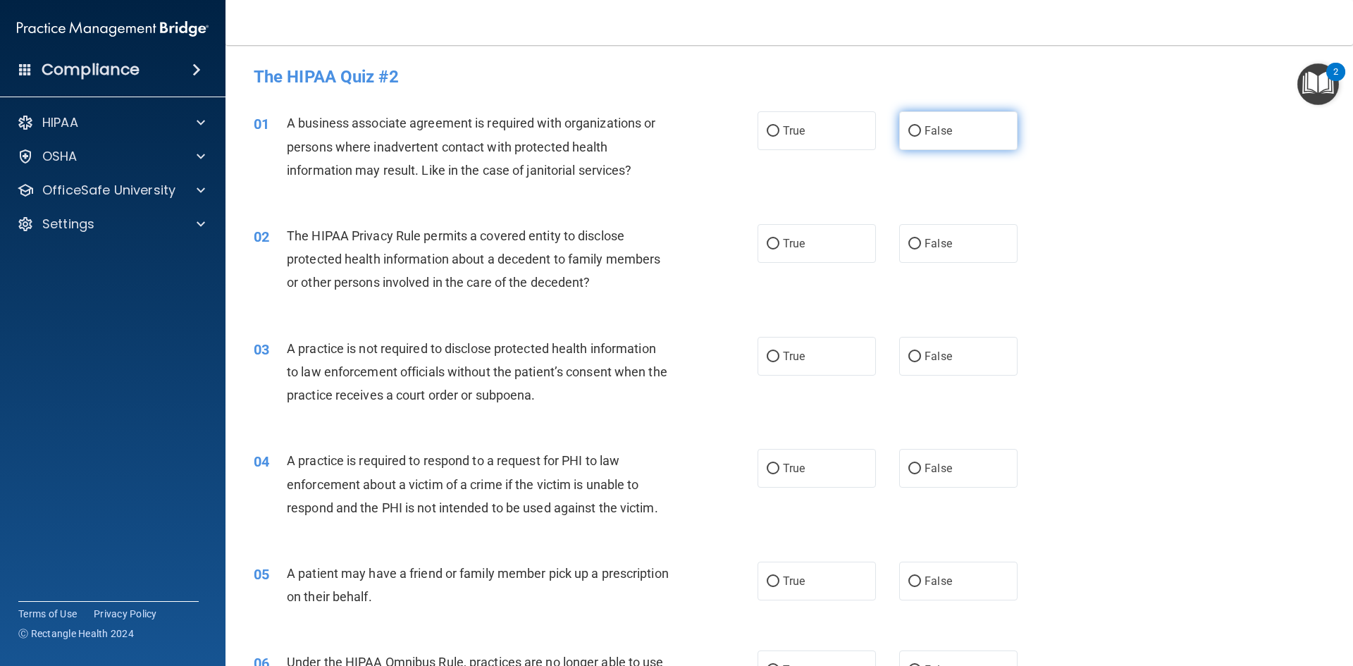
click at [912, 144] on label "False" at bounding box center [958, 130] width 118 height 39
click at [912, 137] on input "False" at bounding box center [914, 131] width 13 height 11
radio input "true"
click at [829, 254] on label "True" at bounding box center [816, 243] width 118 height 39
click at [779, 249] on input "True" at bounding box center [773, 244] width 13 height 11
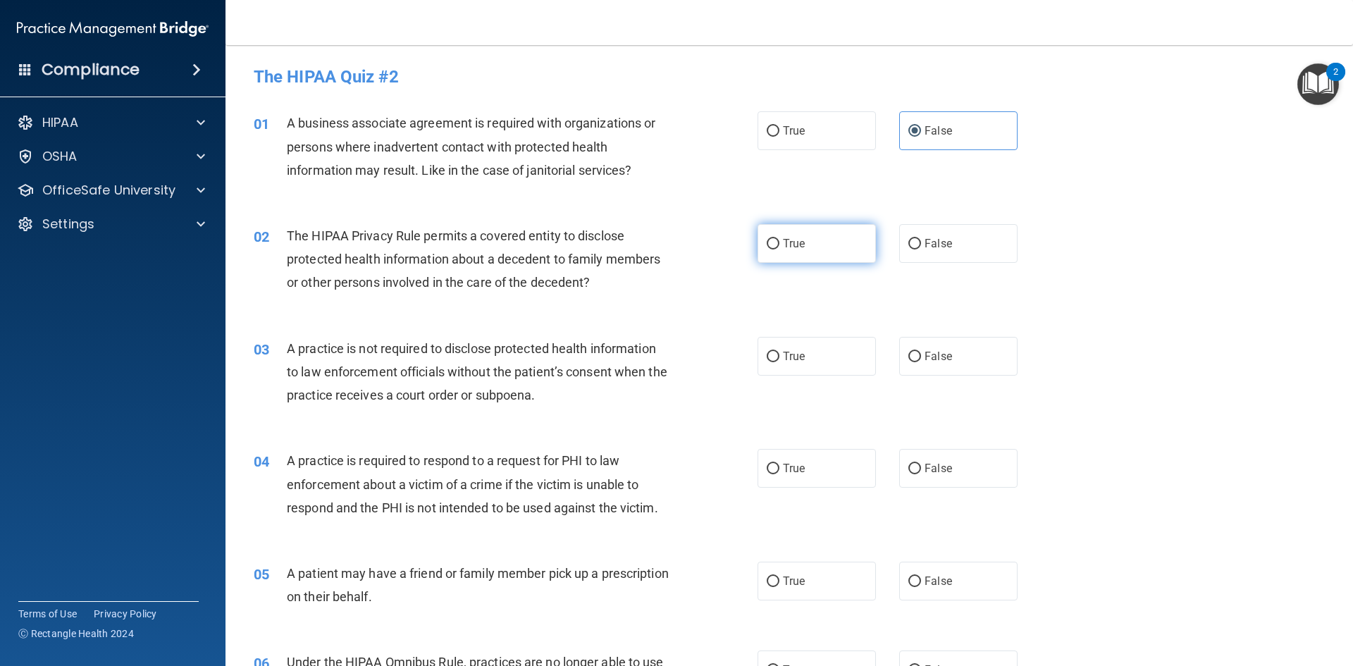
radio input "true"
click at [940, 347] on label "False" at bounding box center [958, 356] width 118 height 39
click at [921, 352] on input "False" at bounding box center [914, 357] width 13 height 11
radio input "true"
click at [838, 464] on label "True" at bounding box center [816, 468] width 118 height 39
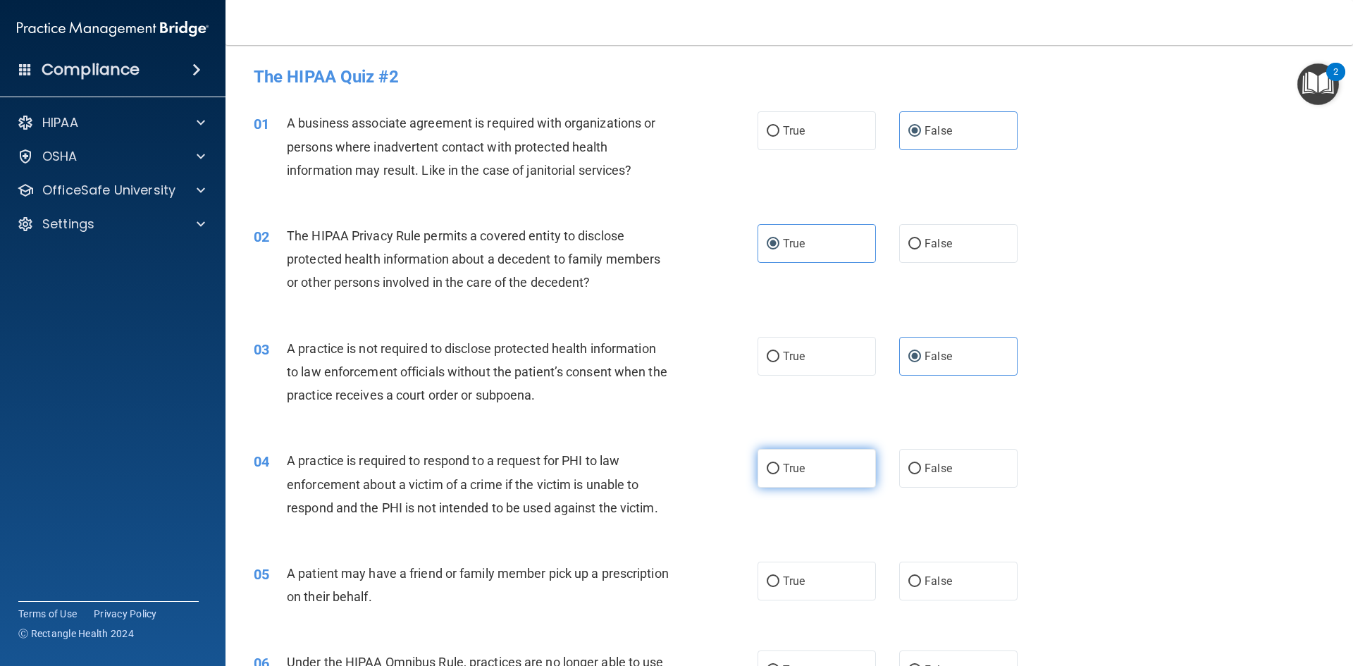
click at [779, 464] on input "True" at bounding box center [773, 469] width 13 height 11
radio input "true"
click at [839, 578] on label "True" at bounding box center [816, 581] width 118 height 39
click at [779, 578] on input "True" at bounding box center [773, 581] width 13 height 11
radio input "true"
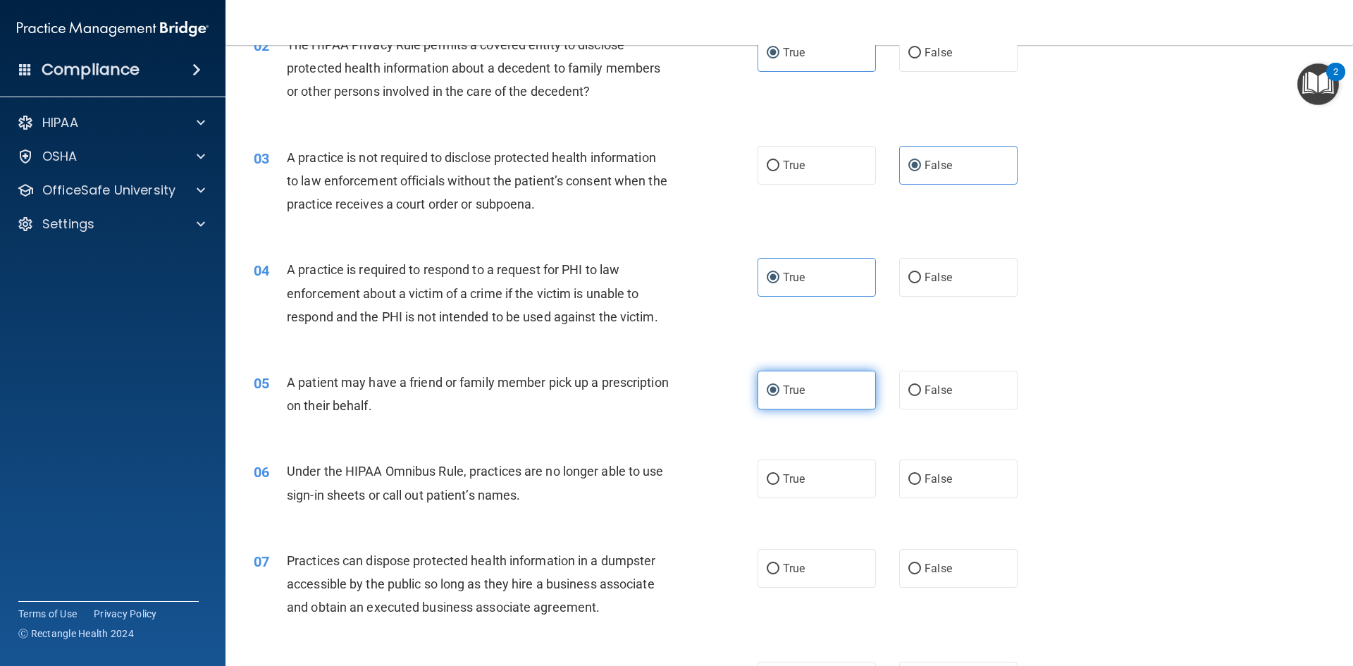
scroll to position [194, 0]
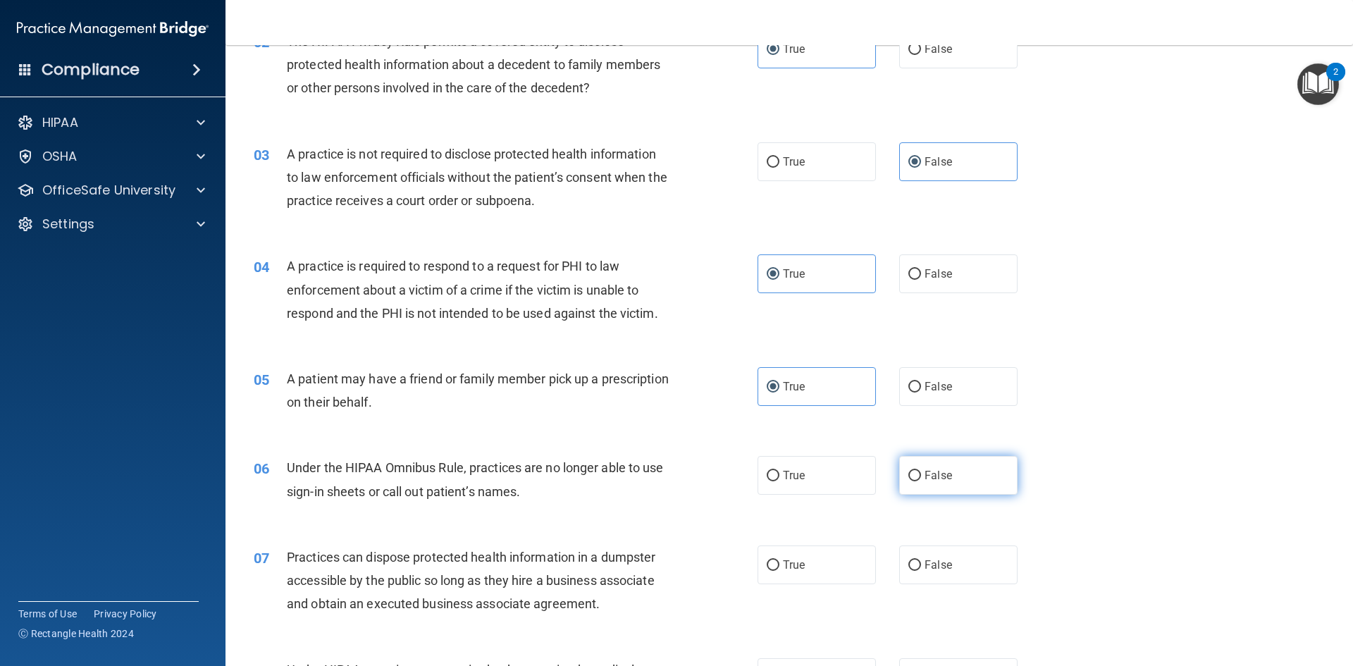
click at [963, 493] on label "False" at bounding box center [958, 475] width 118 height 39
click at [921, 481] on input "False" at bounding box center [914, 476] width 13 height 11
radio input "true"
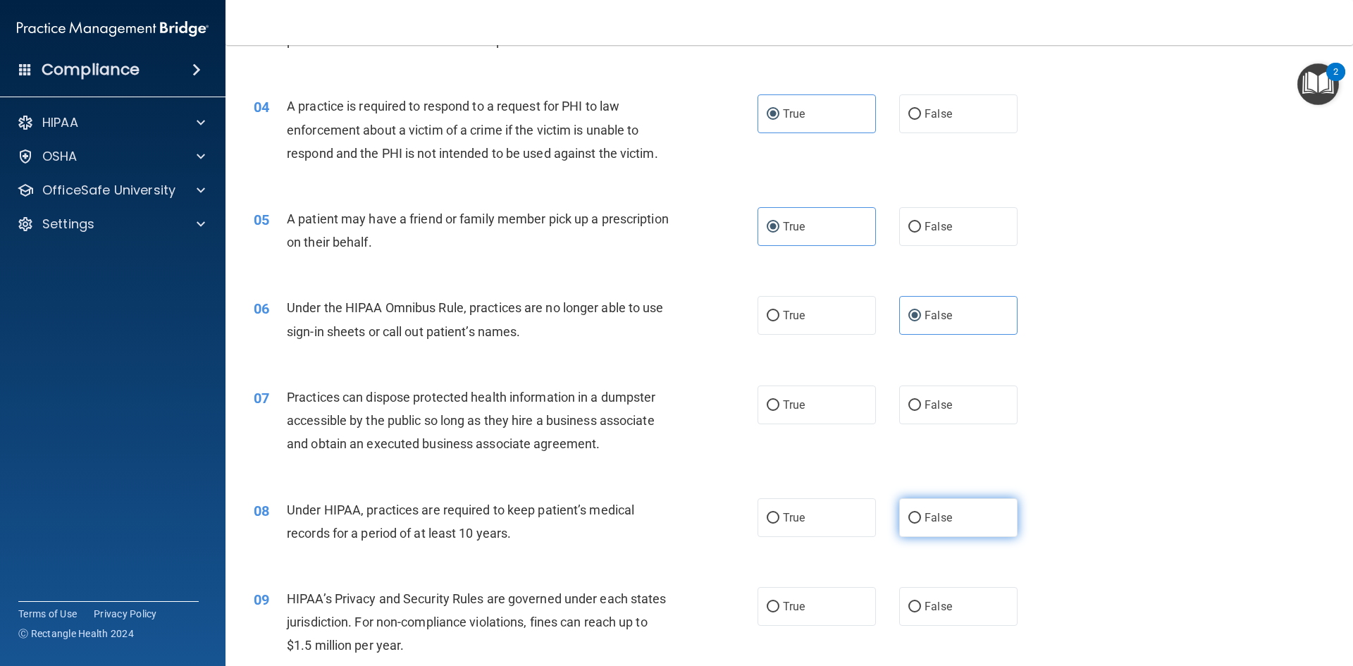
scroll to position [355, 0]
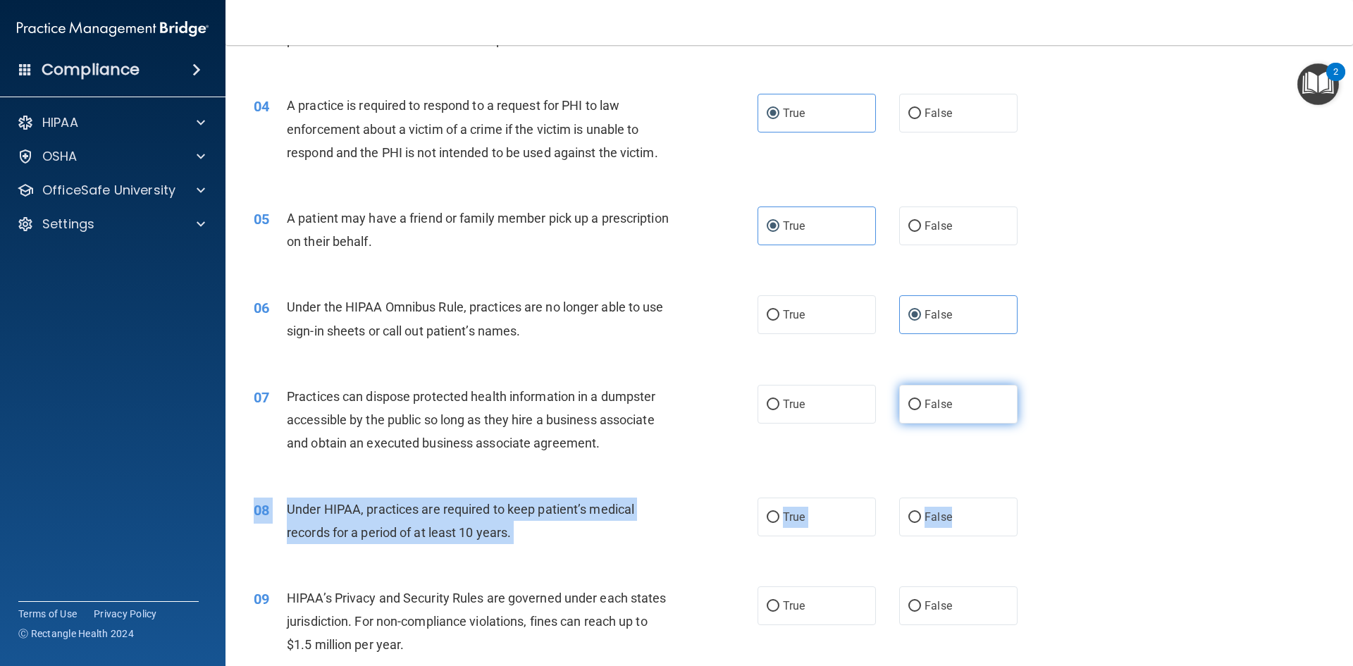
drag, startPoint x: 965, startPoint y: 515, endPoint x: 943, endPoint y: 409, distance: 107.8
click at [943, 409] on span "False" at bounding box center [937, 403] width 27 height 13
click at [921, 409] on input "False" at bounding box center [914, 404] width 13 height 11
radio input "true"
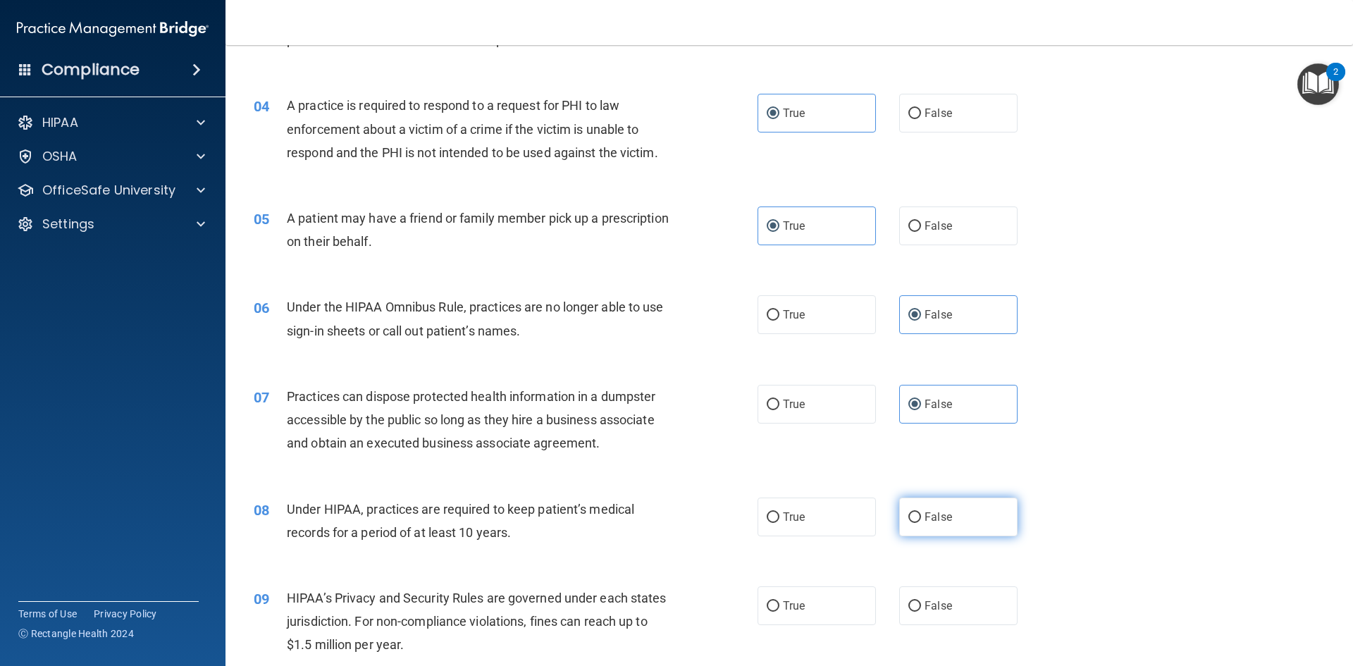
click at [960, 525] on label "False" at bounding box center [958, 516] width 118 height 39
click at [921, 523] on input "False" at bounding box center [914, 517] width 13 height 11
radio input "true"
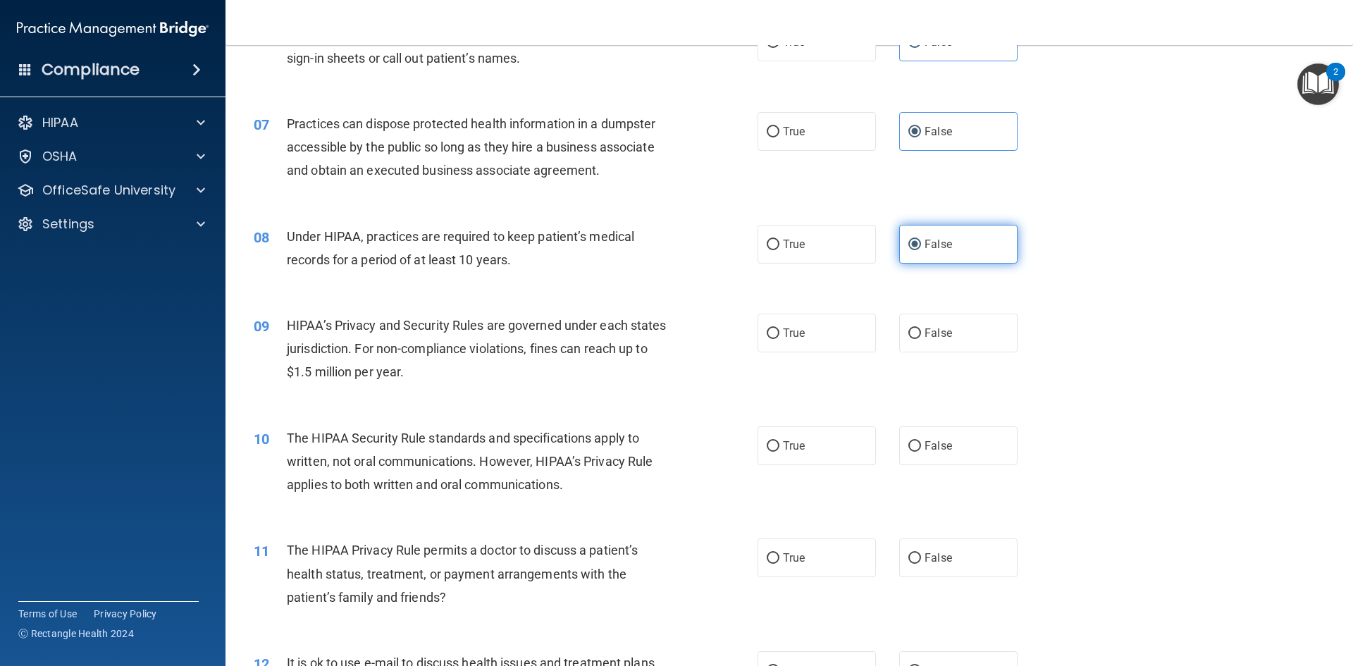
scroll to position [687, 0]
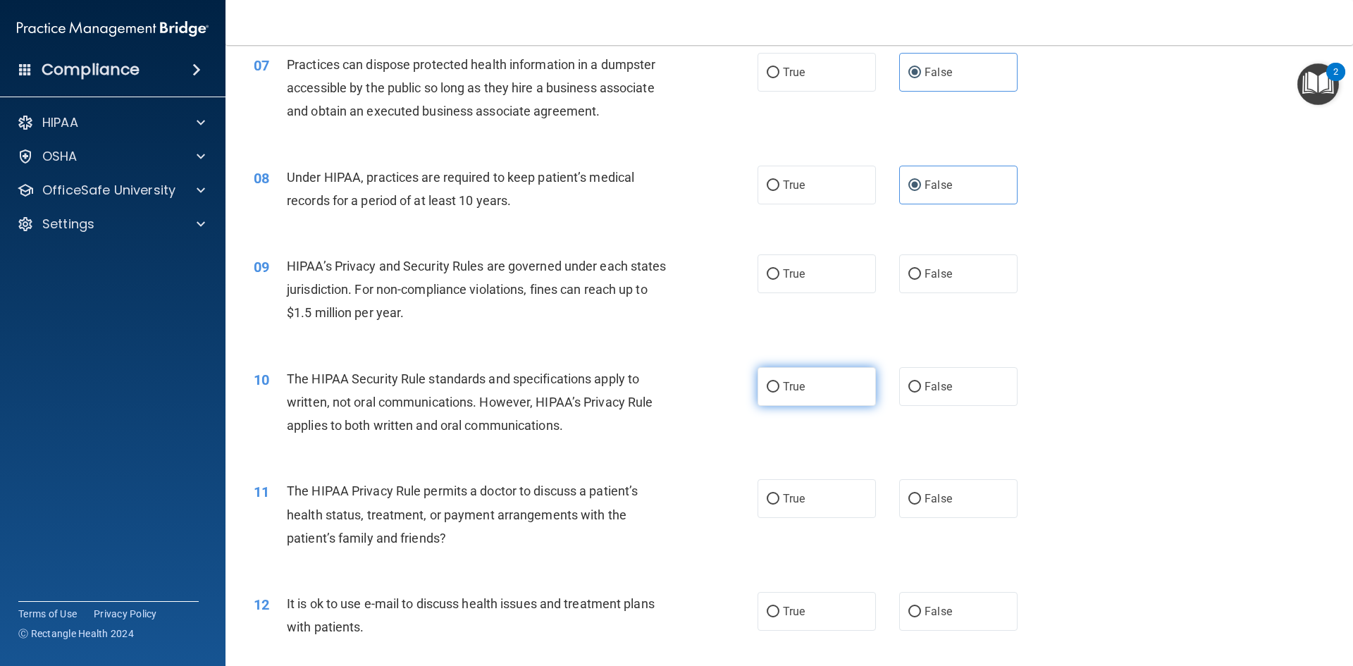
click at [822, 375] on label "True" at bounding box center [816, 386] width 118 height 39
click at [779, 382] on input "True" at bounding box center [773, 387] width 13 height 11
radio input "true"
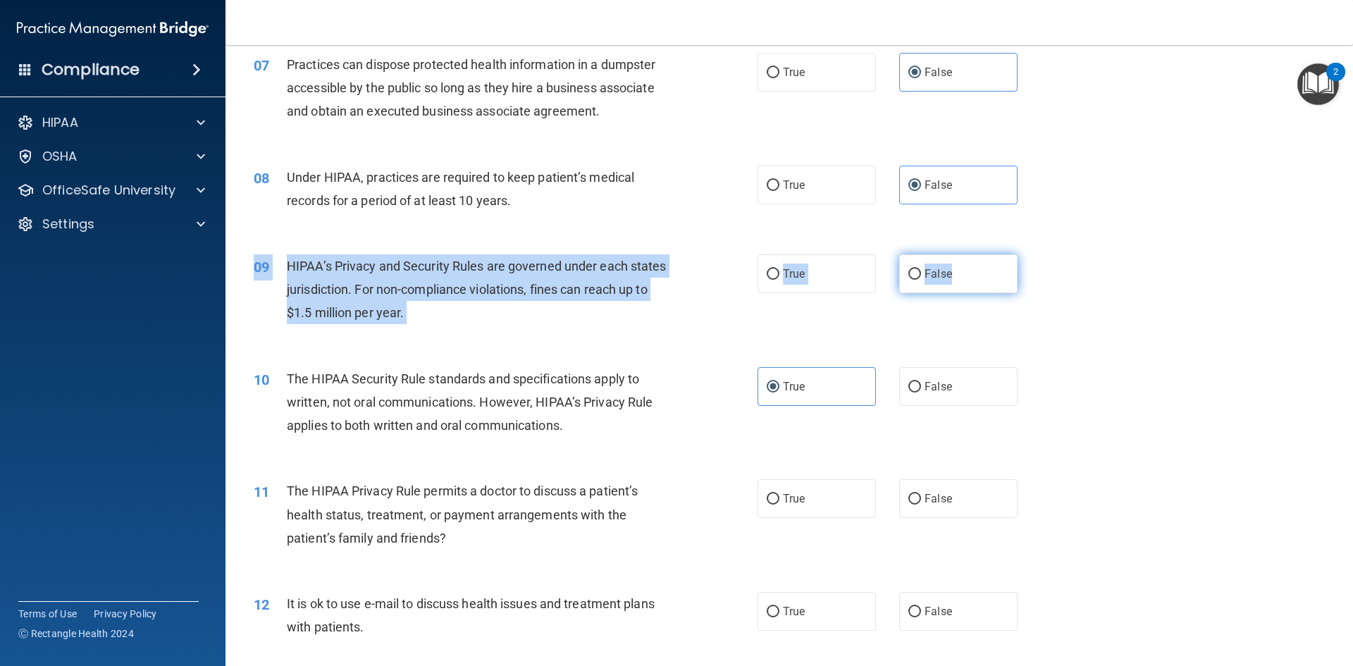
drag, startPoint x: 943, startPoint y: 249, endPoint x: 949, endPoint y: 271, distance: 22.7
click at [949, 271] on div "09 HIPAA’s Privacy and Security Rules are governed under each states jurisdicti…" at bounding box center [789, 293] width 1092 height 113
click at [949, 271] on label "False" at bounding box center [958, 273] width 118 height 39
click at [921, 271] on input "False" at bounding box center [914, 274] width 13 height 11
radio input "true"
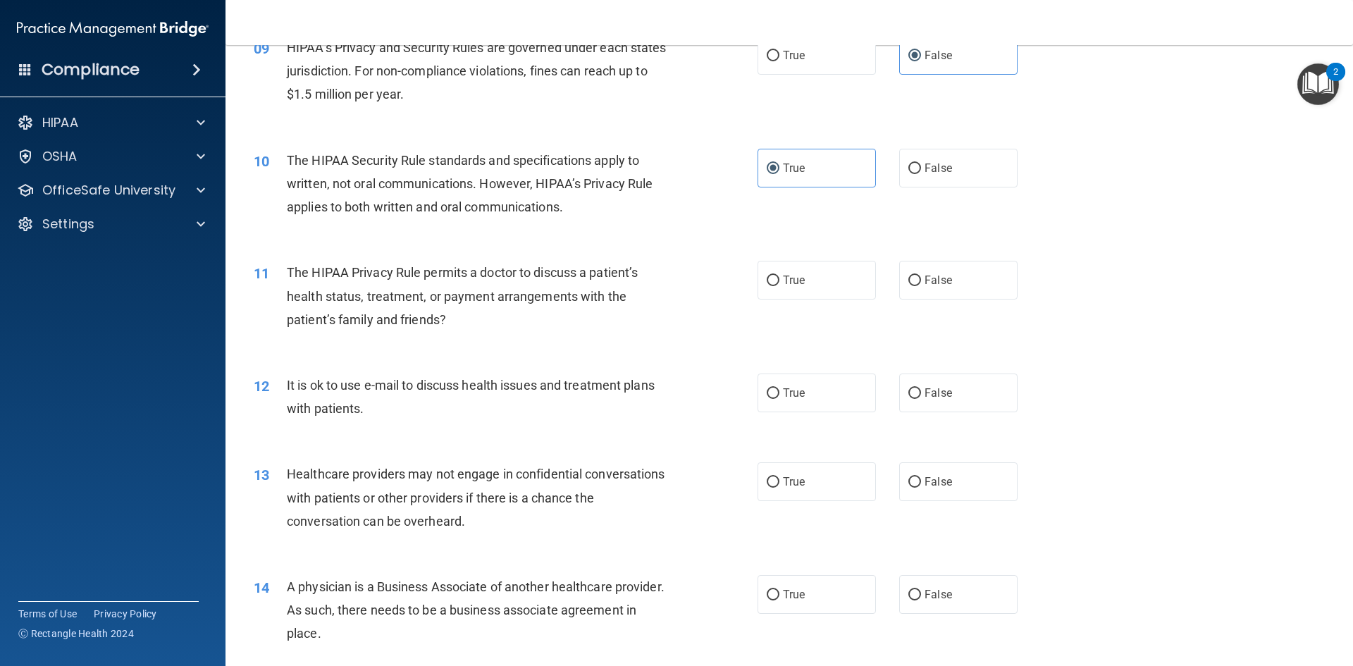
scroll to position [924, 0]
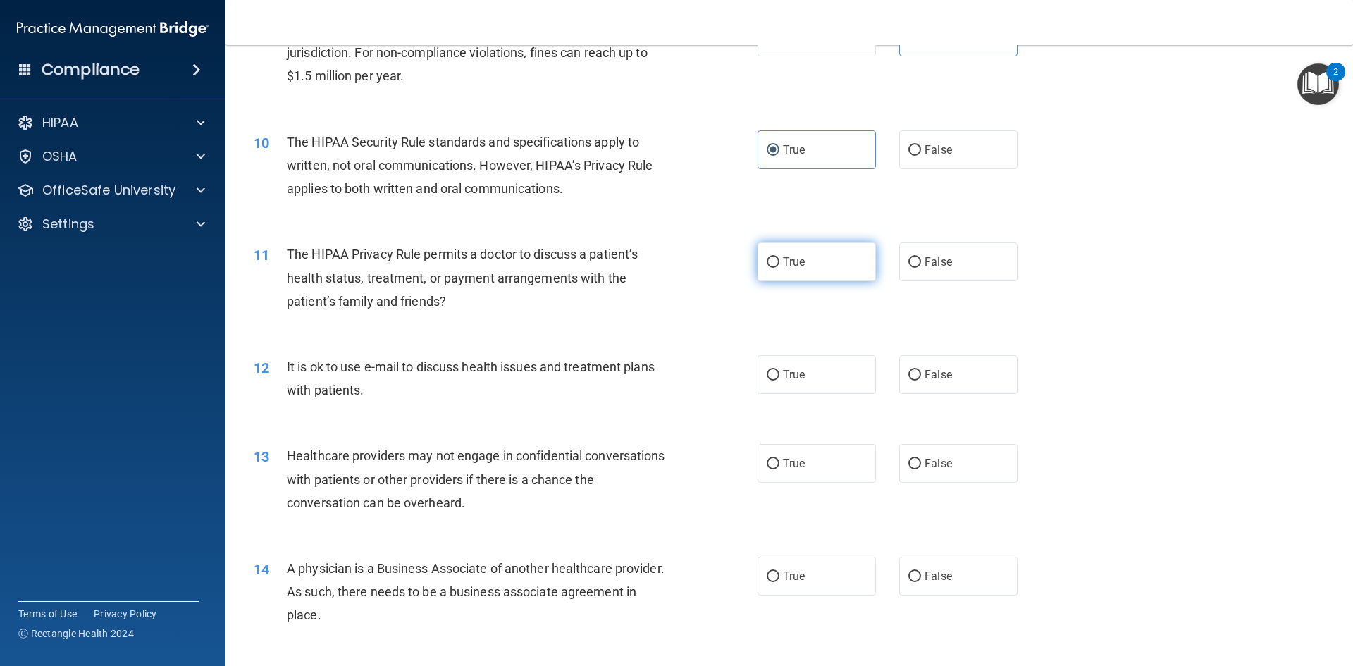
click at [819, 280] on label "True" at bounding box center [816, 261] width 118 height 39
click at [779, 268] on input "True" at bounding box center [773, 262] width 13 height 11
radio input "true"
click at [835, 379] on label "True" at bounding box center [816, 374] width 118 height 39
click at [779, 379] on input "True" at bounding box center [773, 375] width 13 height 11
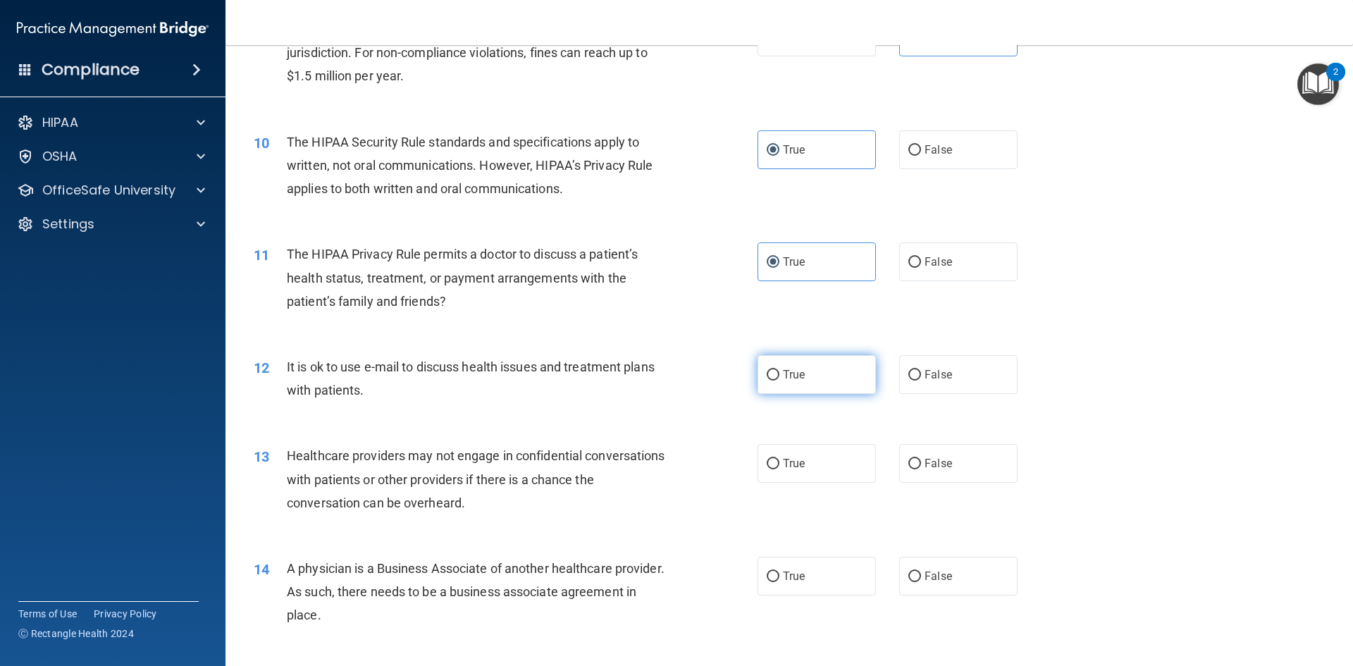
radio input "true"
click at [946, 475] on label "False" at bounding box center [958, 463] width 118 height 39
click at [921, 469] on input "False" at bounding box center [914, 464] width 13 height 11
radio input "true"
click at [964, 561] on label "False" at bounding box center [958, 576] width 118 height 39
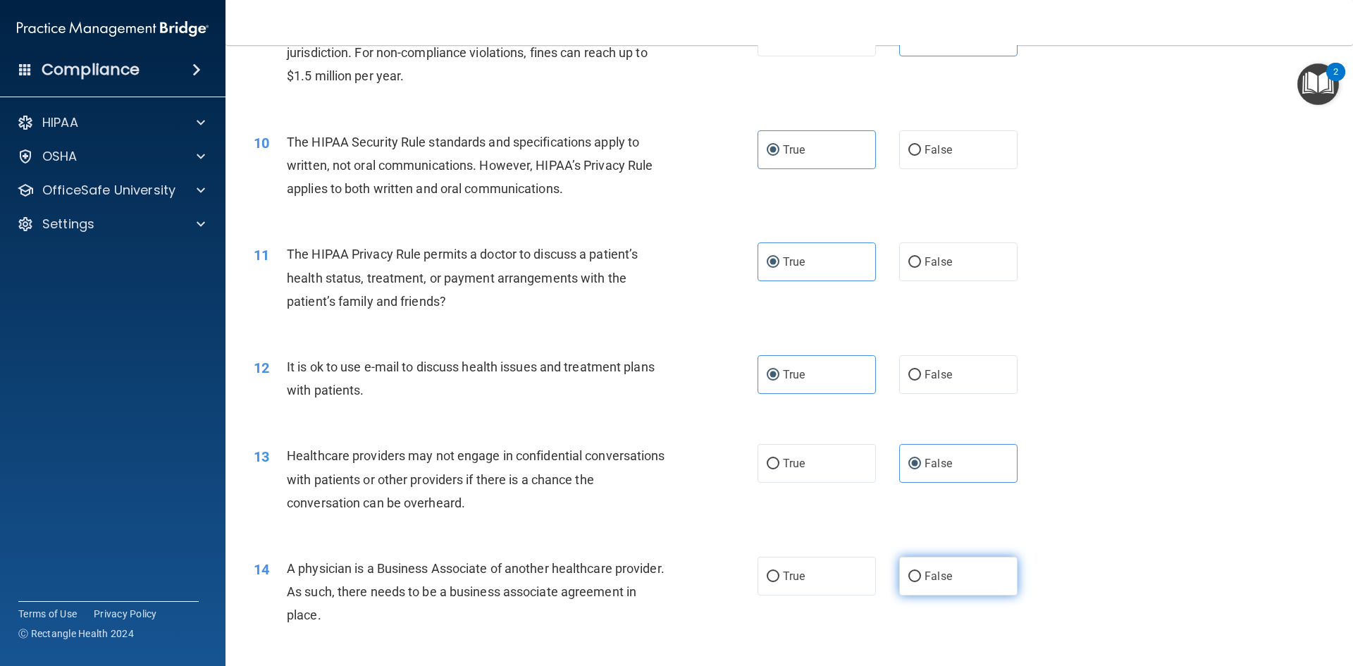
click at [921, 571] on input "False" at bounding box center [914, 576] width 13 height 11
radio input "true"
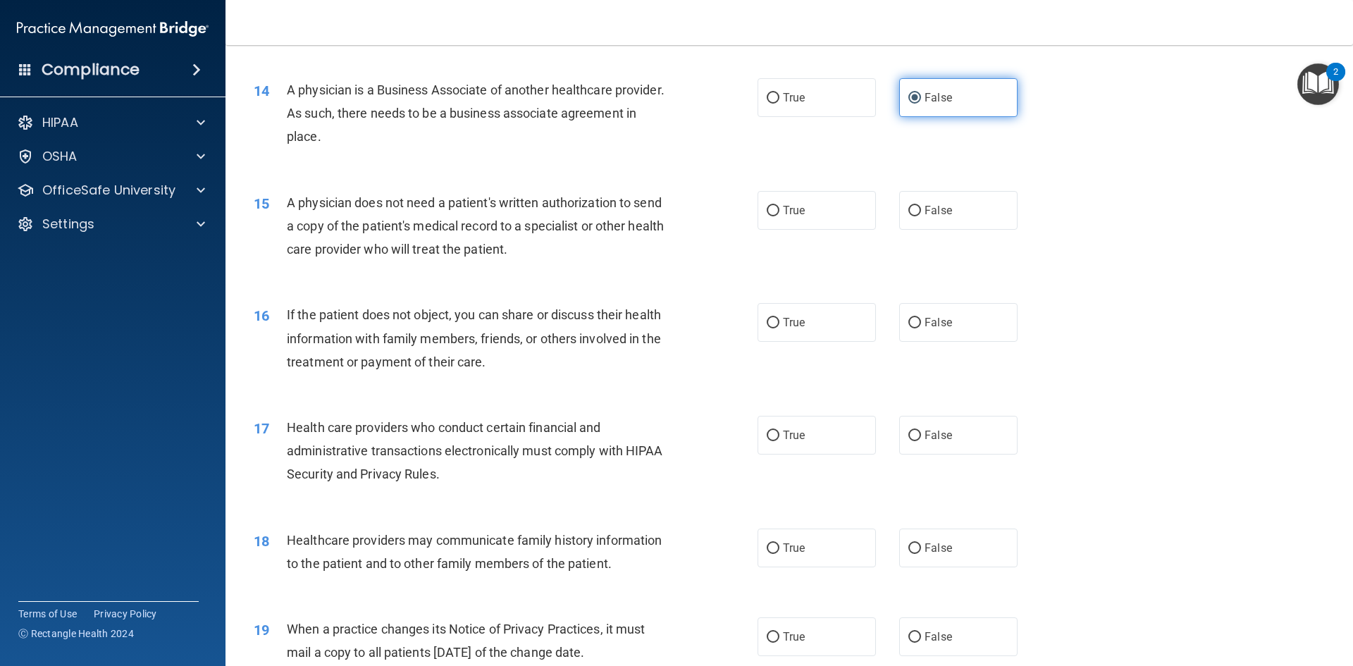
scroll to position [1403, 0]
click at [829, 199] on label "True" at bounding box center [816, 209] width 118 height 39
click at [779, 205] on input "True" at bounding box center [773, 210] width 13 height 11
radio input "true"
click at [769, 333] on label "True" at bounding box center [816, 321] width 118 height 39
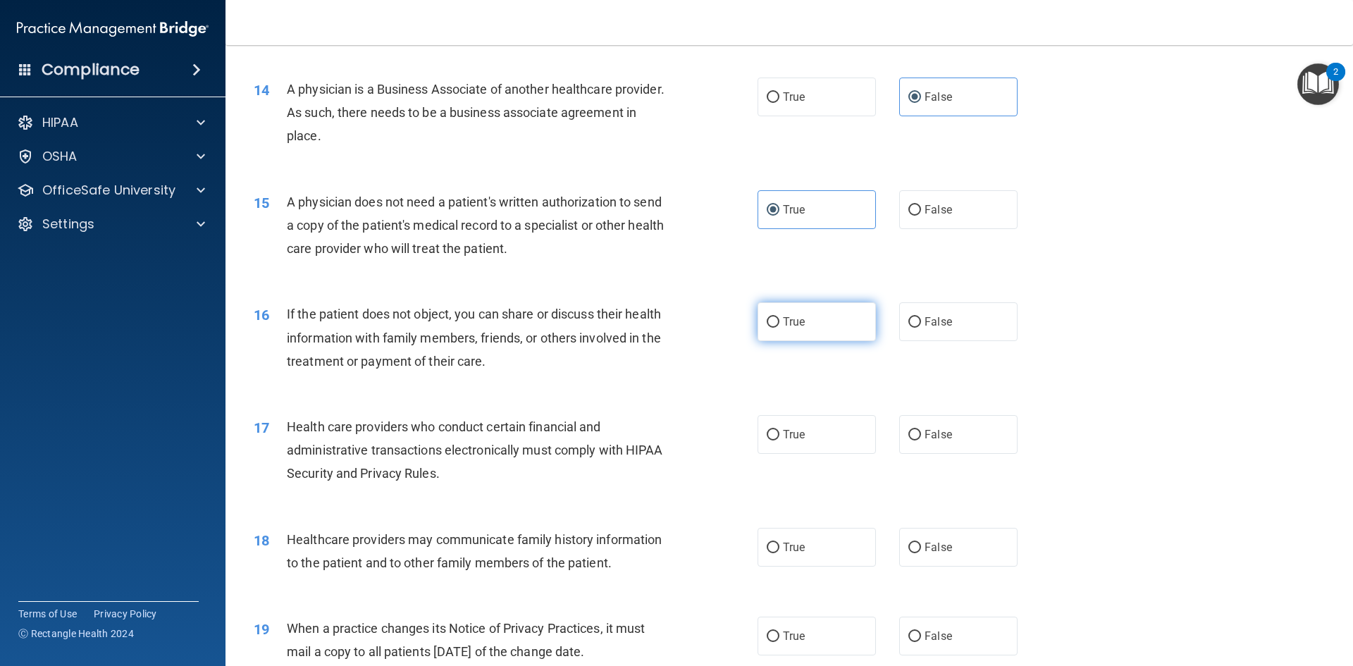
click at [769, 328] on input "True" at bounding box center [773, 322] width 13 height 11
radio input "true"
click at [790, 433] on span "True" at bounding box center [794, 434] width 22 height 13
click at [779, 433] on input "True" at bounding box center [773, 435] width 13 height 11
radio input "true"
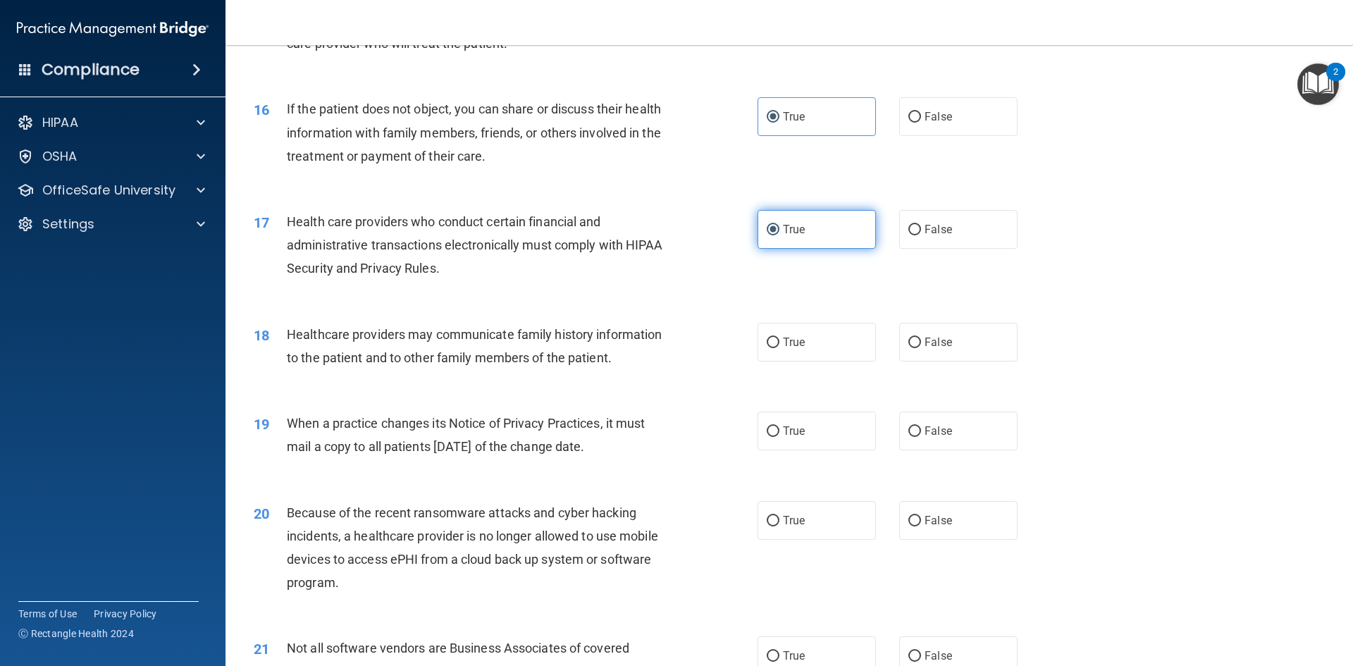
scroll to position [1609, 0]
drag, startPoint x: 846, startPoint y: 645, endPoint x: 750, endPoint y: 639, distance: 96.0
click at [750, 639] on div "21 Not all software vendors are Business Associates of covered entities." at bounding box center [506, 663] width 546 height 54
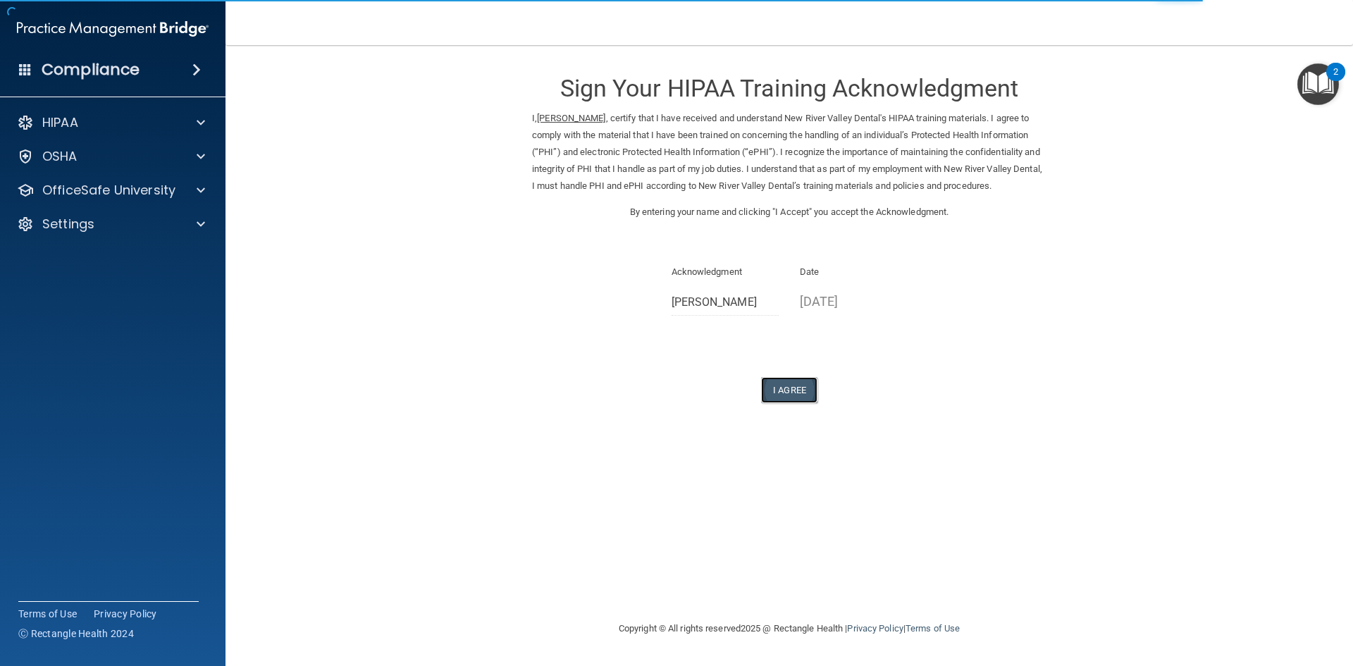
click at [762, 387] on button "I Agree" at bounding box center [789, 390] width 56 height 26
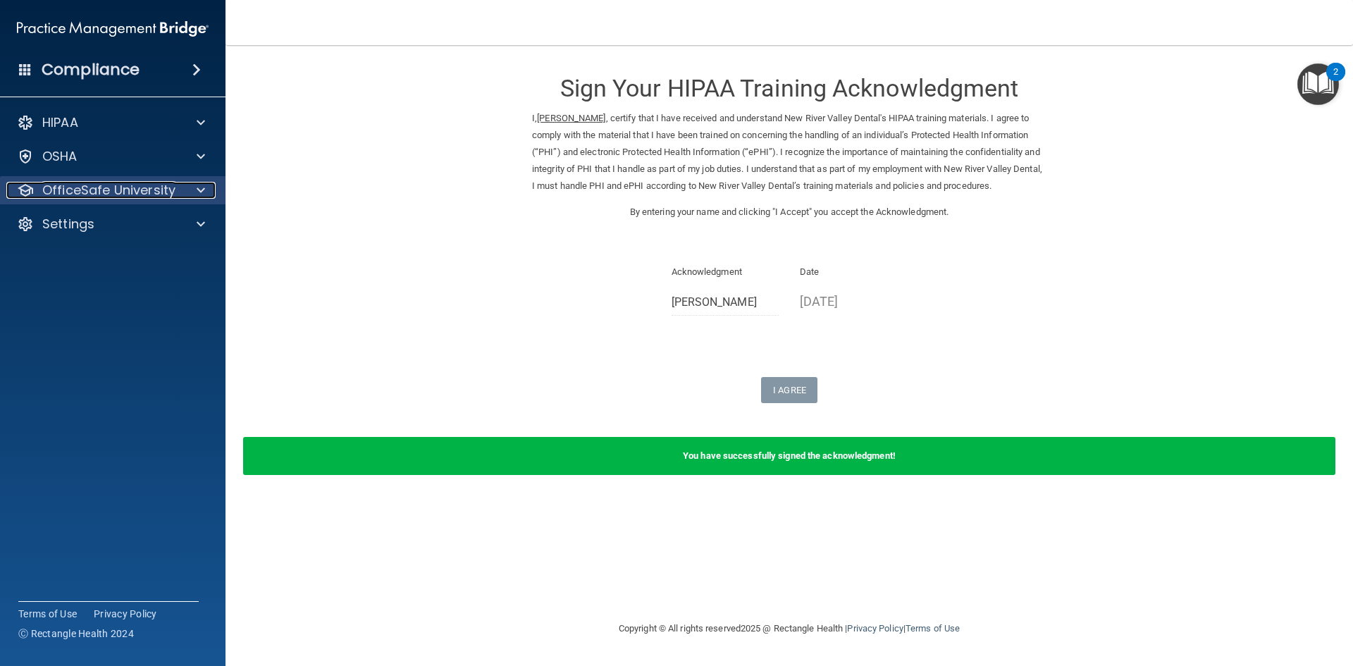
click at [178, 187] on div "OfficeSafe University" at bounding box center [93, 190] width 175 height 17
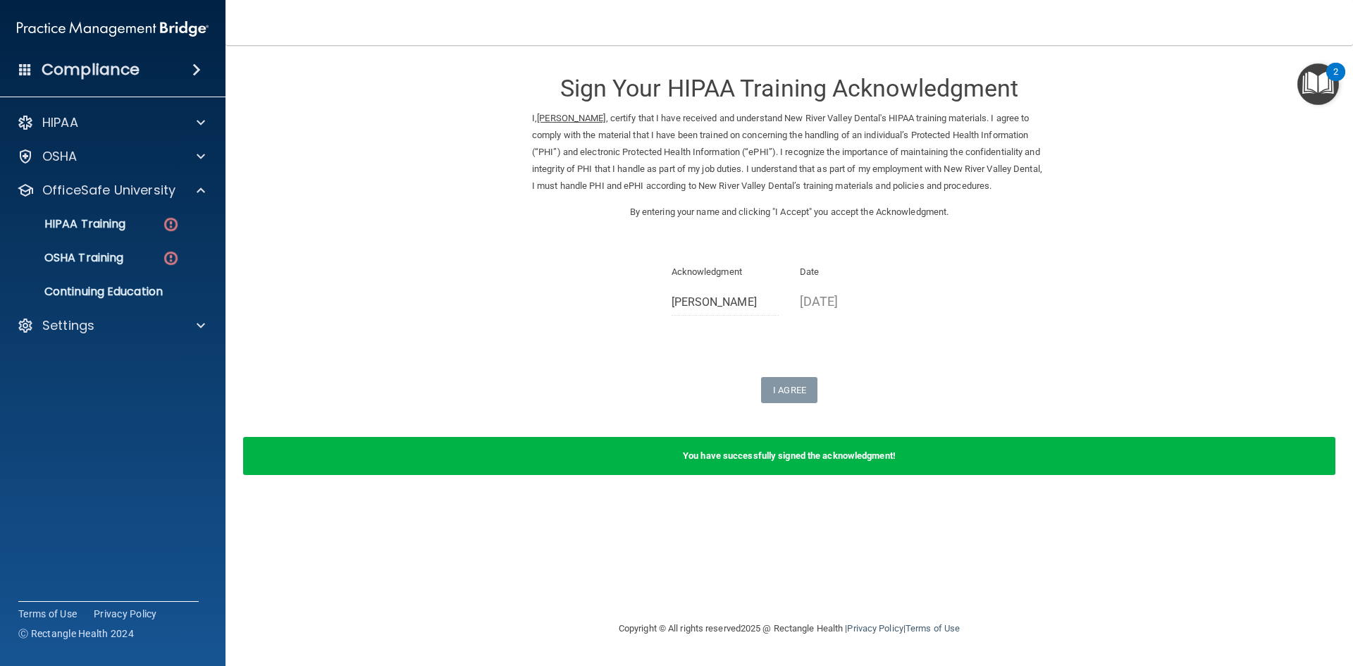
click at [179, 209] on ul "HIPAA Training OSHA Training Continuing Education" at bounding box center [113, 254] width 255 height 101
click at [168, 220] on img at bounding box center [171, 225] width 18 height 18
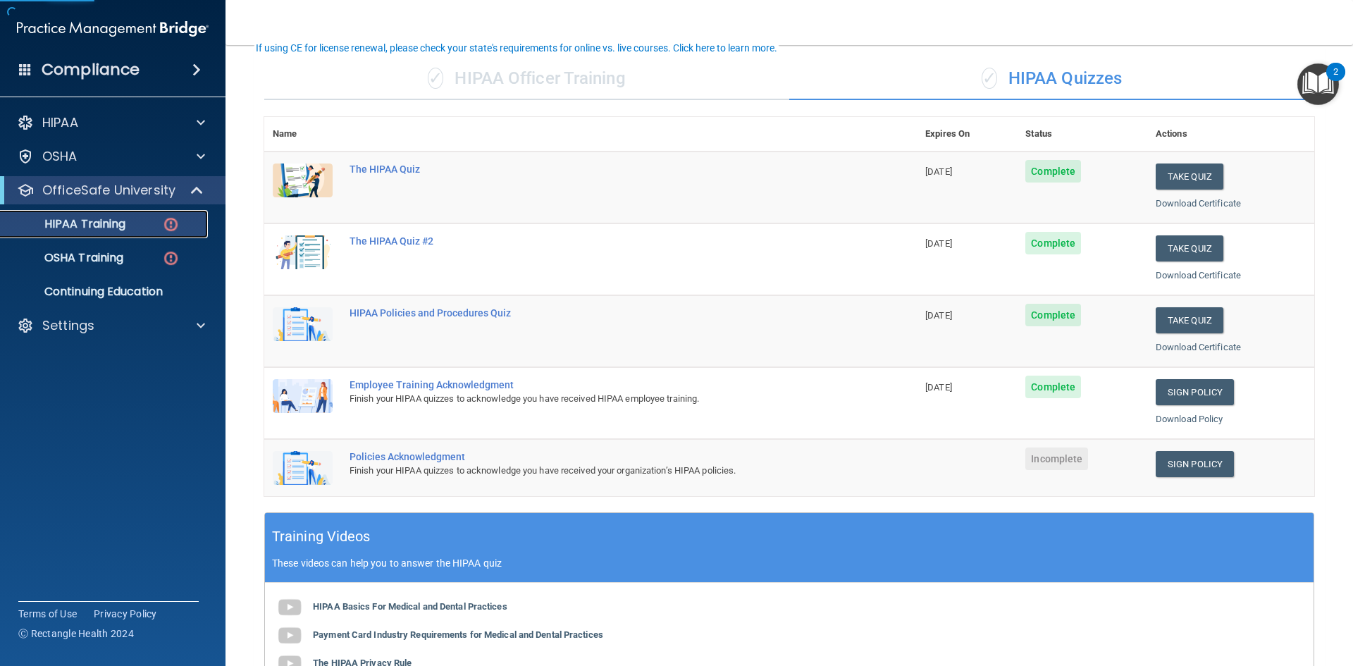
scroll to position [98, 0]
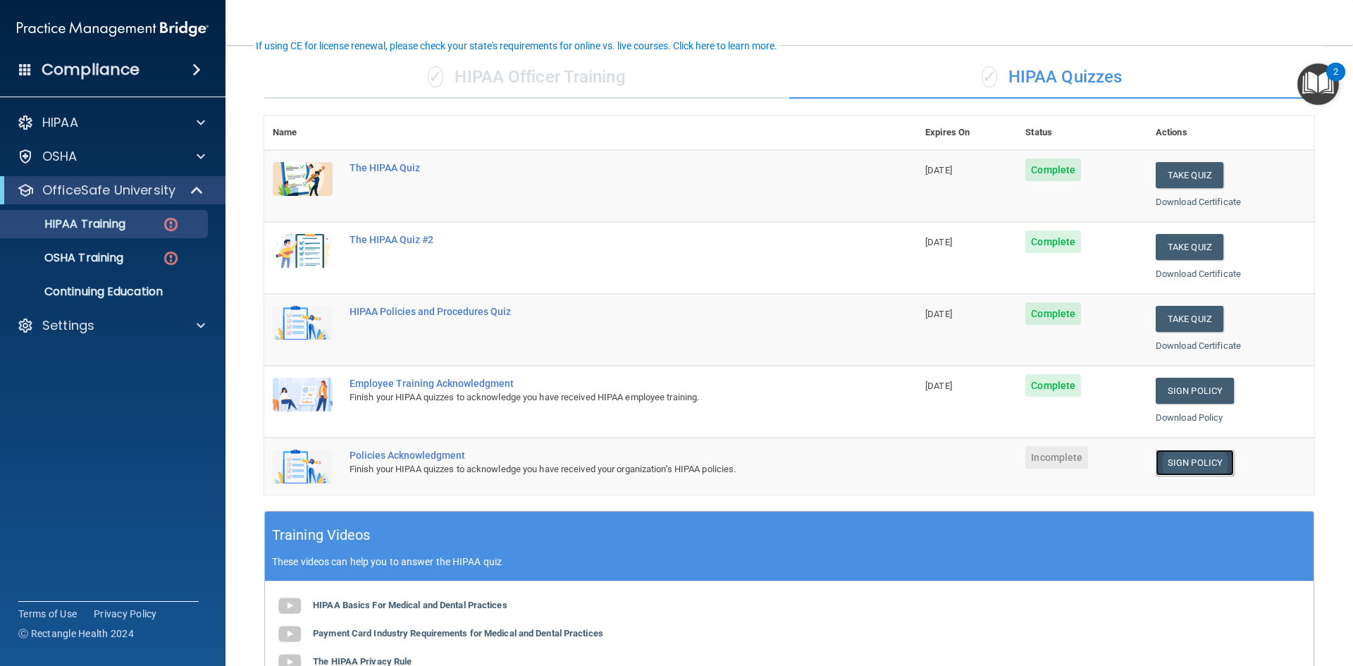
click at [1218, 456] on link "Sign Policy" at bounding box center [1195, 463] width 78 height 26
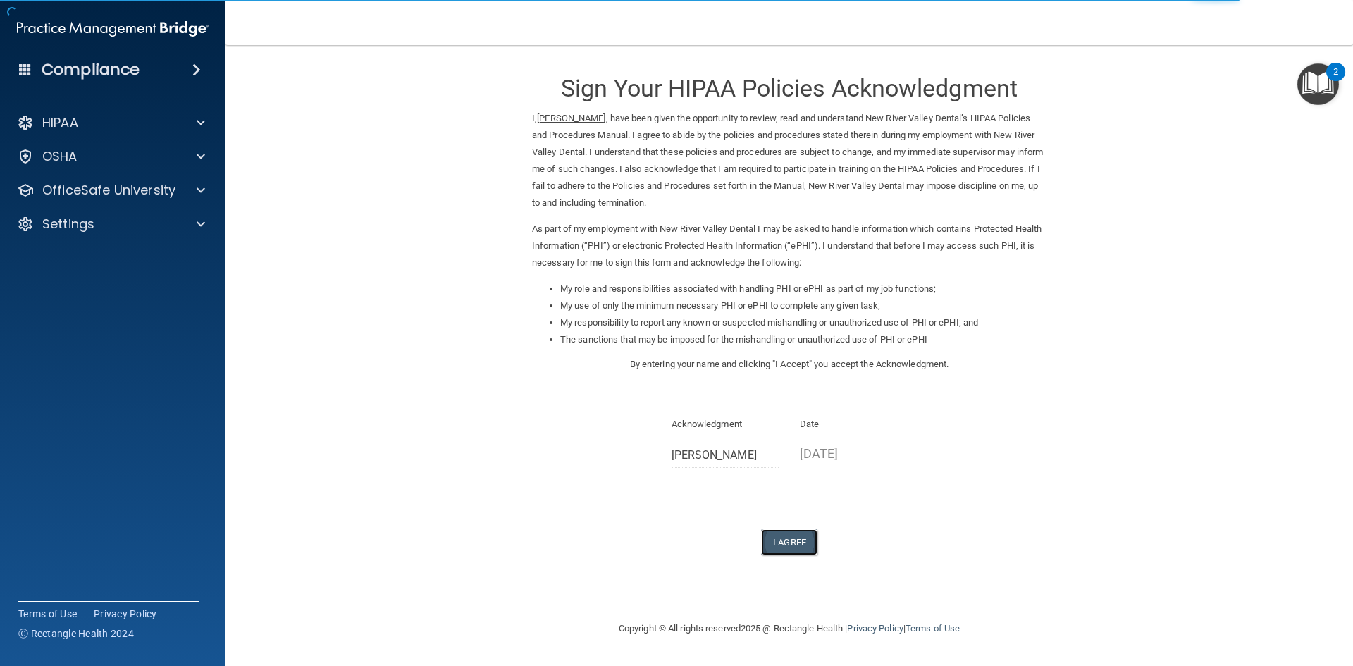
click at [800, 547] on button "I Agree" at bounding box center [789, 542] width 56 height 26
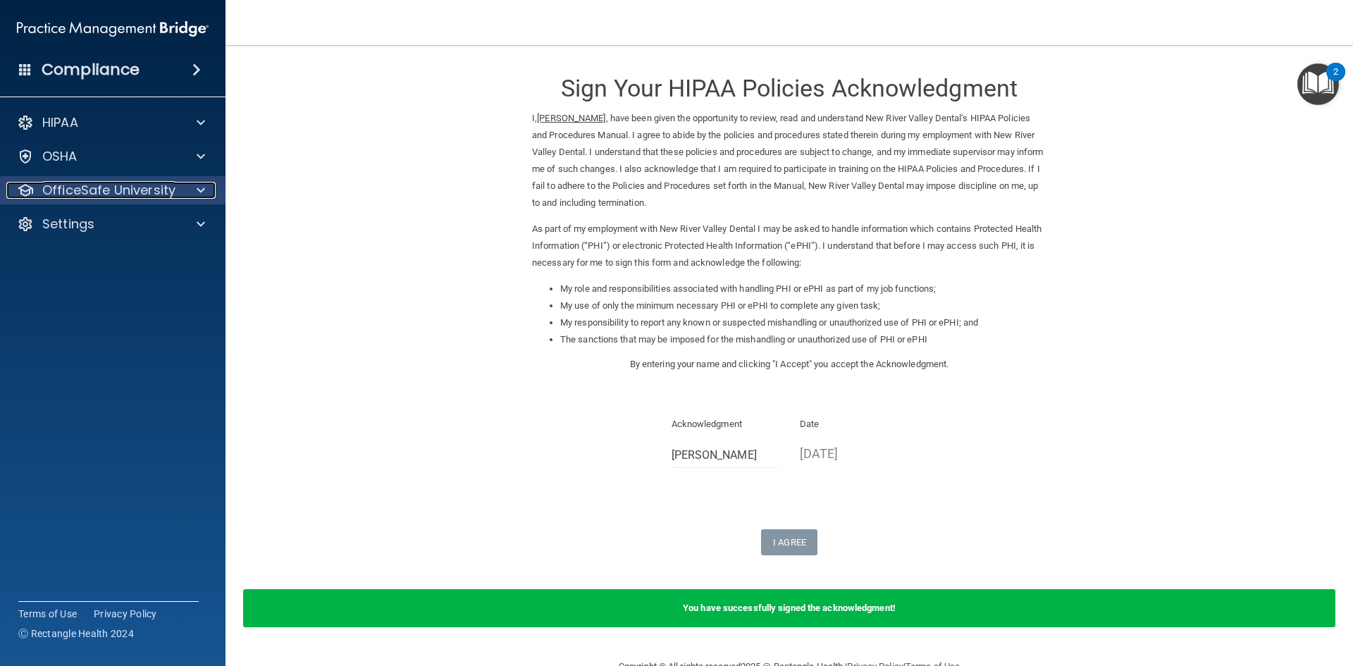
click at [161, 183] on p "OfficeSafe University" at bounding box center [108, 190] width 133 height 17
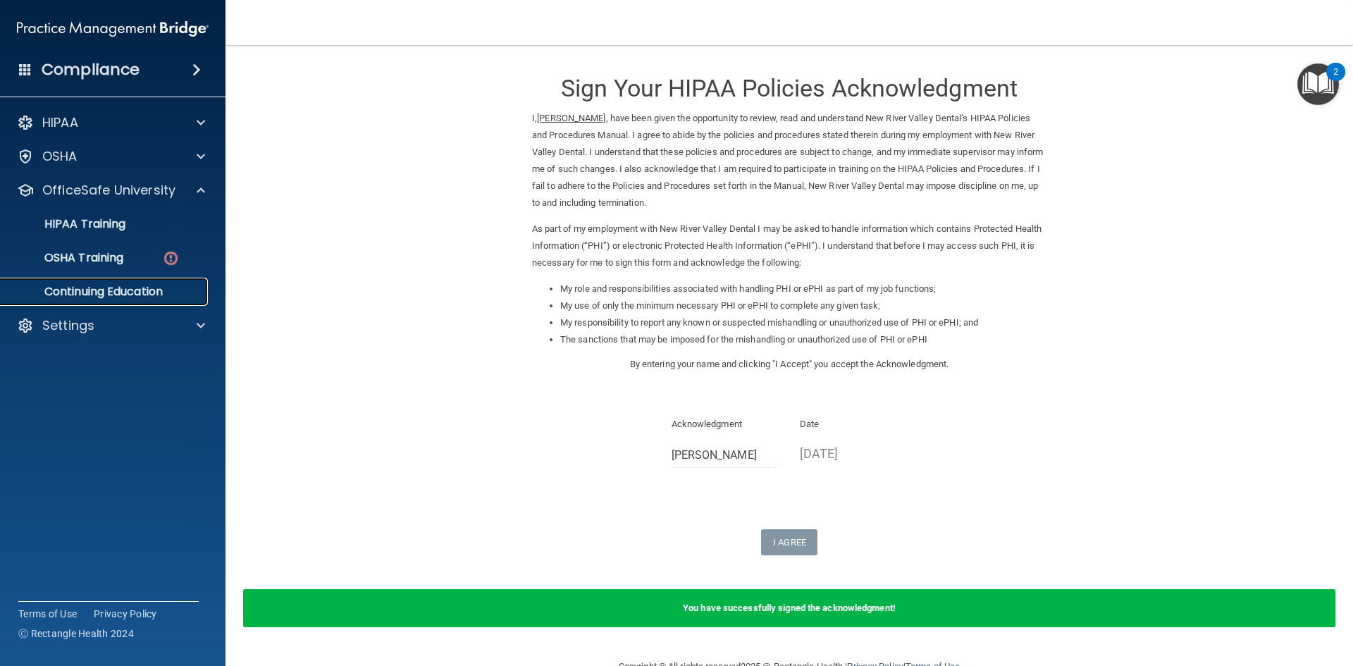
click at [130, 291] on p "Continuing Education" at bounding box center [105, 292] width 192 height 14
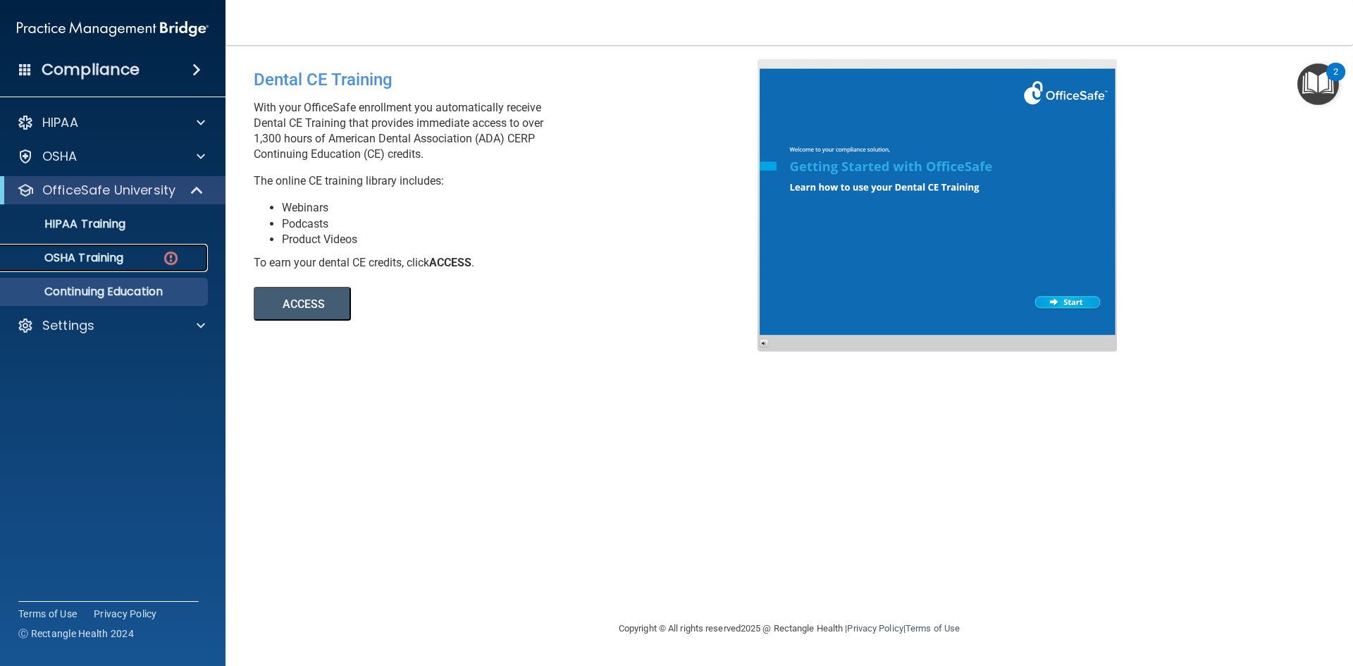
click at [153, 271] on link "OSHA Training" at bounding box center [97, 258] width 222 height 28
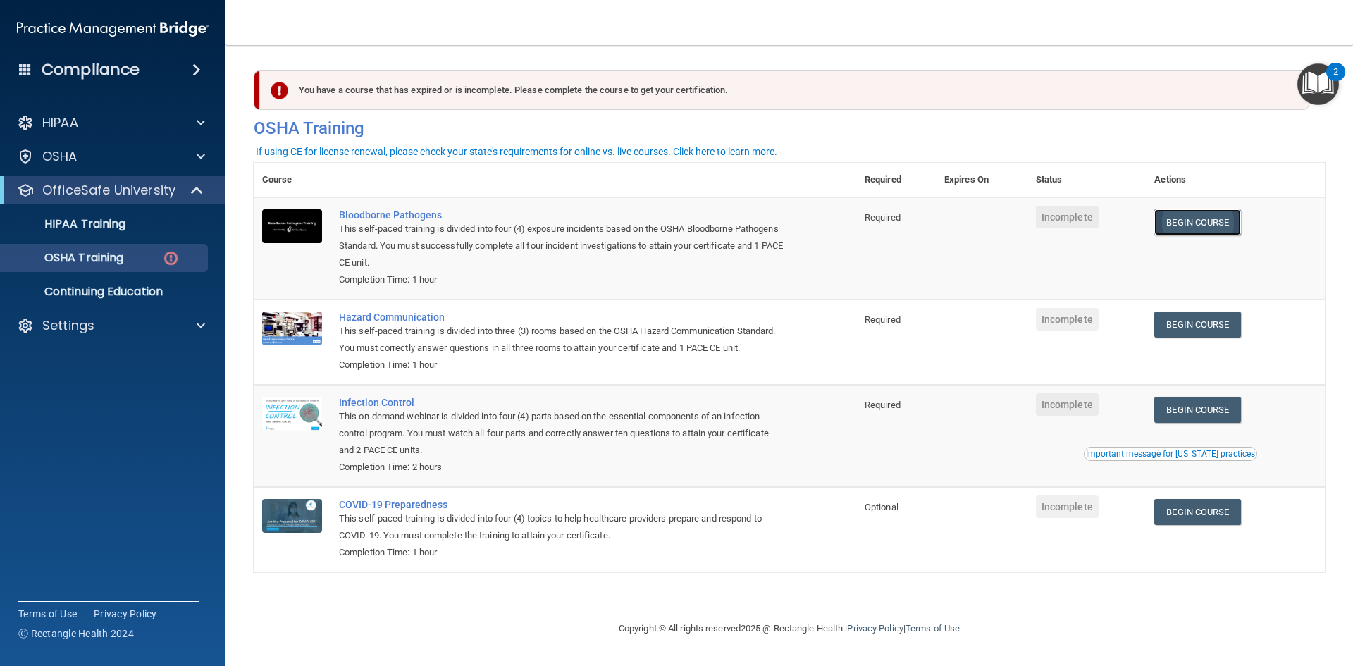
click at [1239, 216] on link "Begin Course" at bounding box center [1197, 222] width 86 height 26
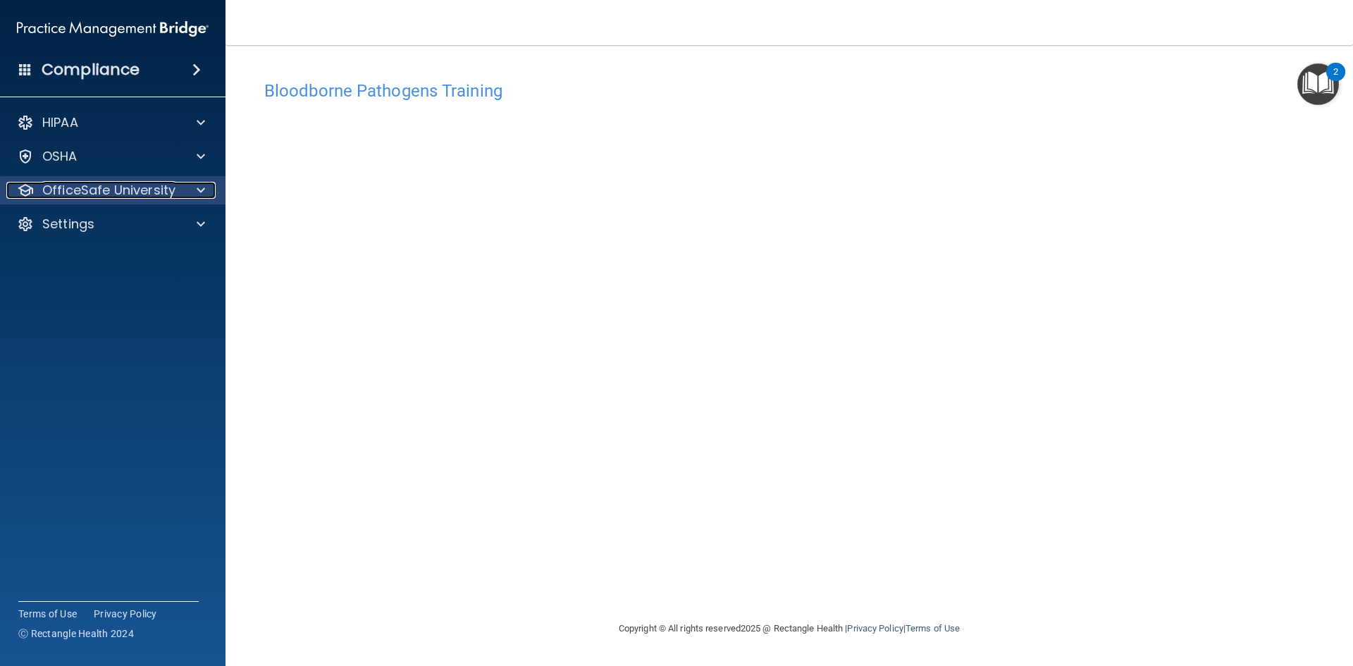
click at [150, 192] on p "OfficeSafe University" at bounding box center [108, 190] width 133 height 17
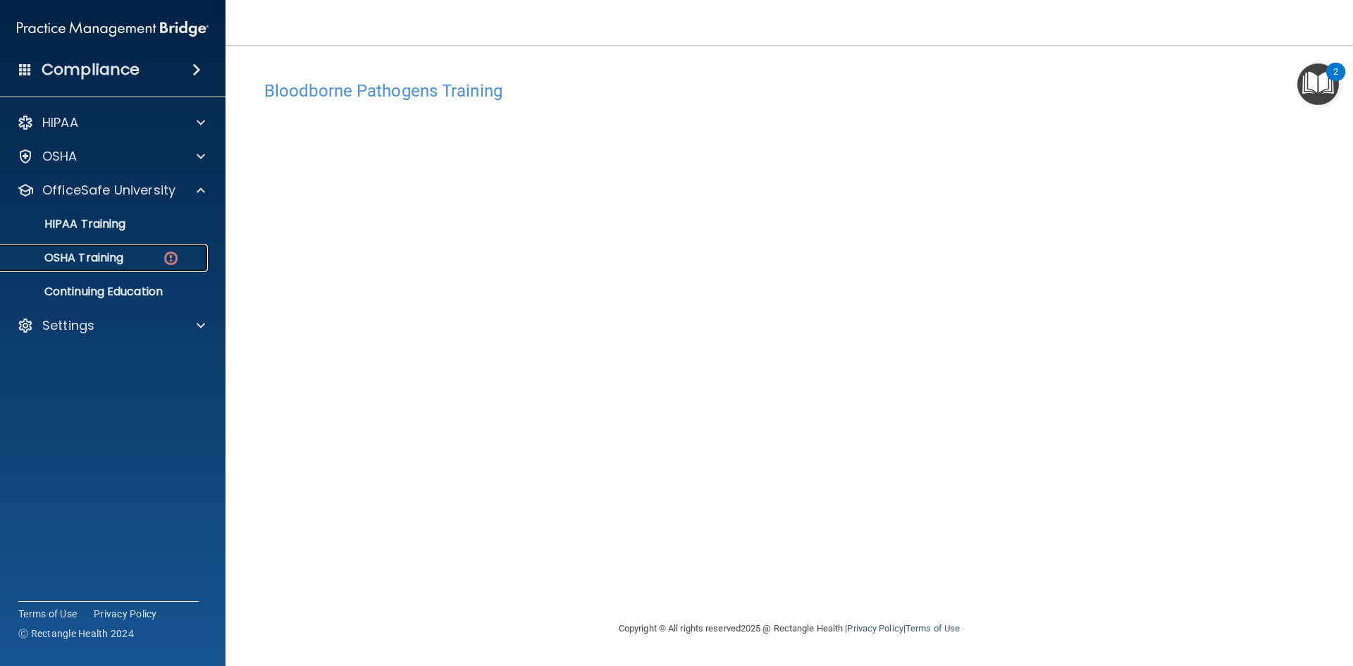
click at [166, 250] on img at bounding box center [171, 258] width 18 height 18
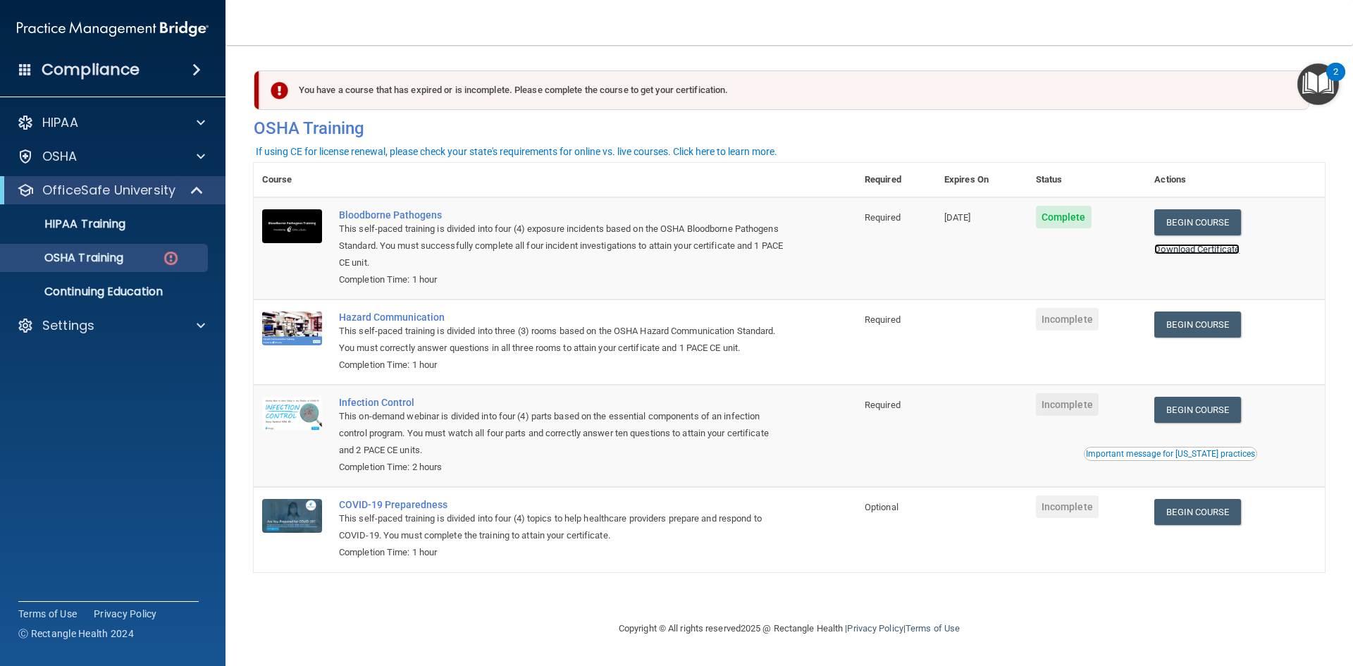
click at [1239, 252] on link "Download Certificate" at bounding box center [1196, 249] width 85 height 11
click at [1200, 330] on link "Begin Course" at bounding box center [1197, 324] width 86 height 26
click at [140, 220] on div "HIPAA Training" at bounding box center [105, 224] width 192 height 14
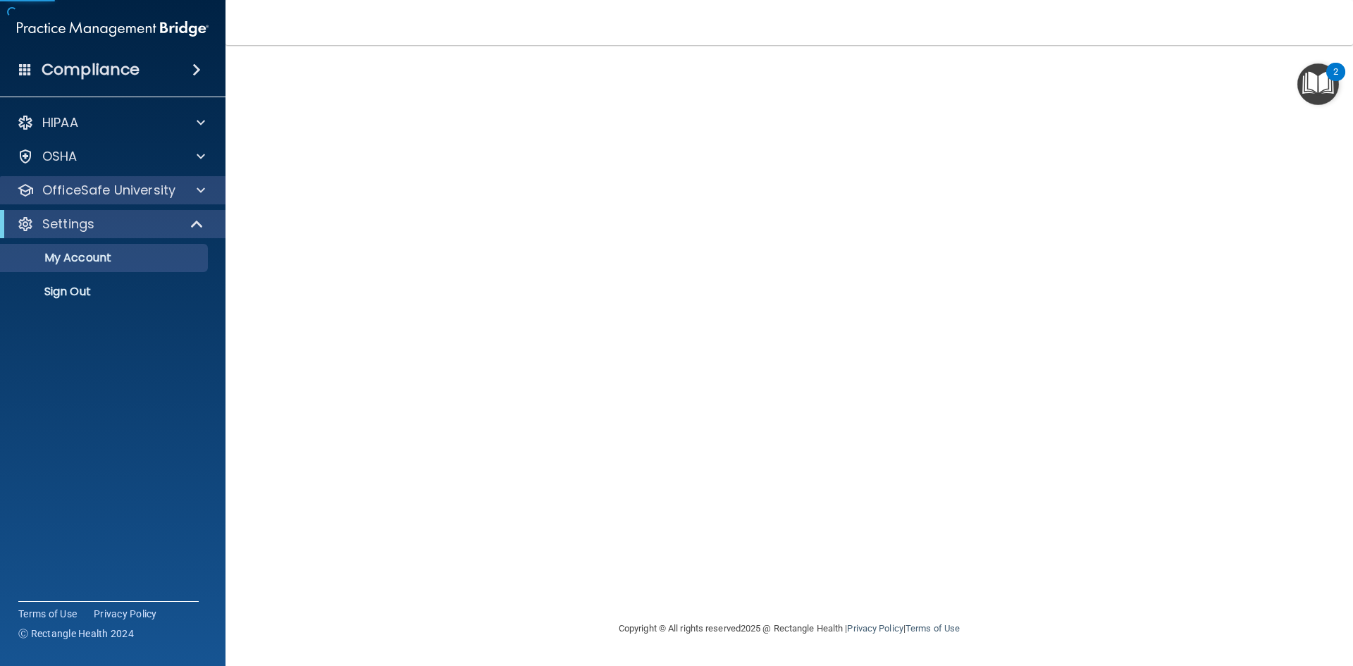
click at [151, 180] on div "OfficeSafe University" at bounding box center [113, 190] width 226 height 28
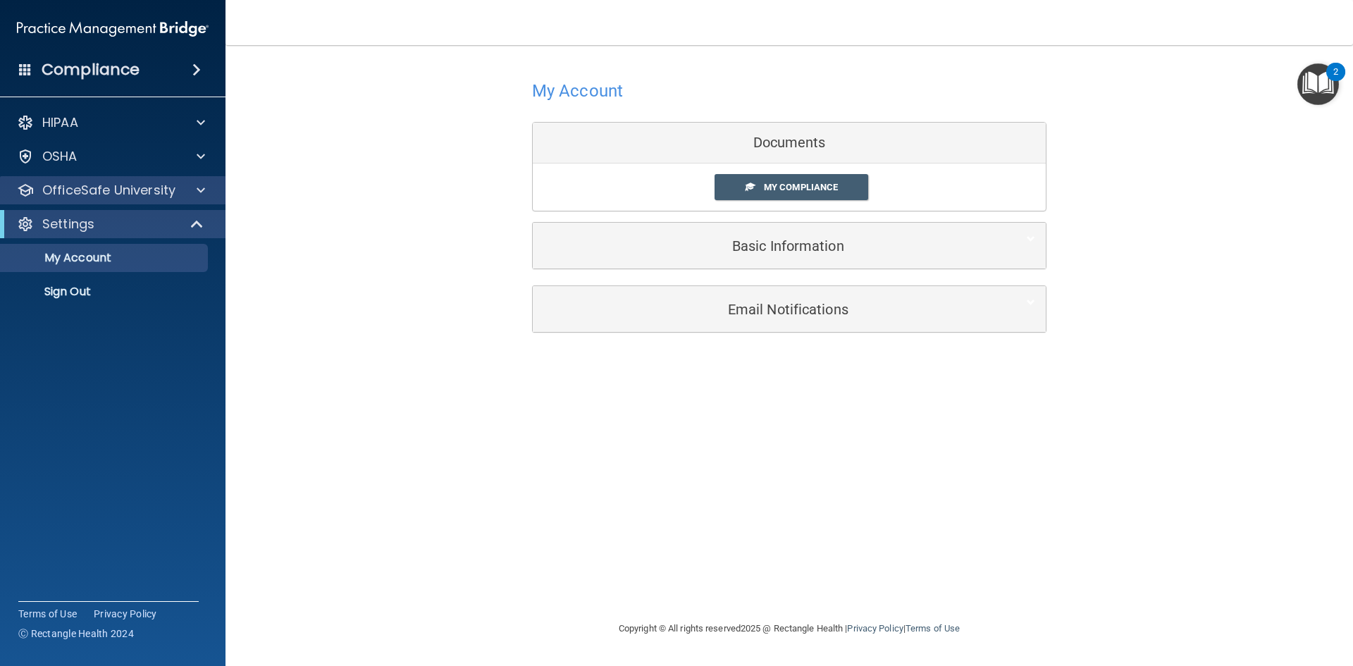
drag, startPoint x: 743, startPoint y: 197, endPoint x: 138, endPoint y: 176, distance: 604.9
click at [138, 176] on div "Compliance HIPAA Documents and Policies Report an Incident Business Associates …" at bounding box center [676, 333] width 1353 height 666
click at [138, 176] on div "OfficeSafe University" at bounding box center [113, 190] width 226 height 28
click at [182, 223] on div at bounding box center [197, 224] width 35 height 17
click at [208, 192] on div at bounding box center [198, 190] width 35 height 17
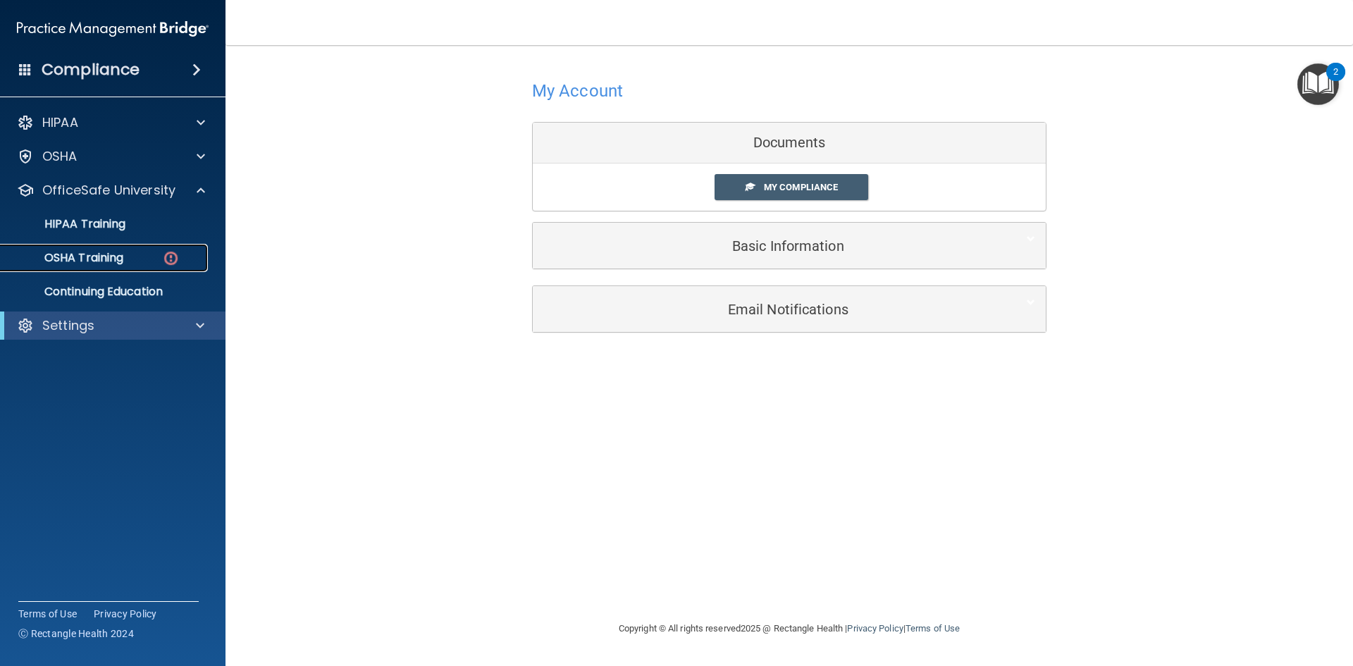
click at [135, 259] on div "OSHA Training" at bounding box center [105, 258] width 192 height 14
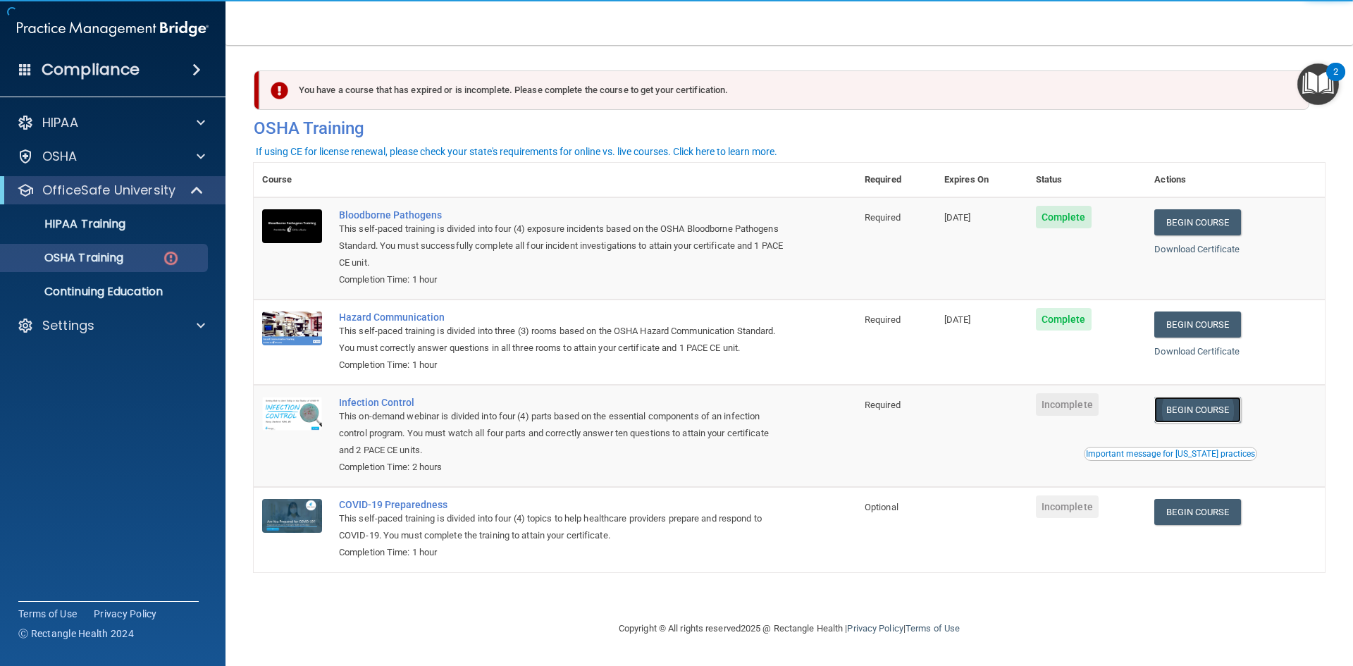
click at [1222, 415] on link "Begin Course" at bounding box center [1197, 410] width 86 height 26
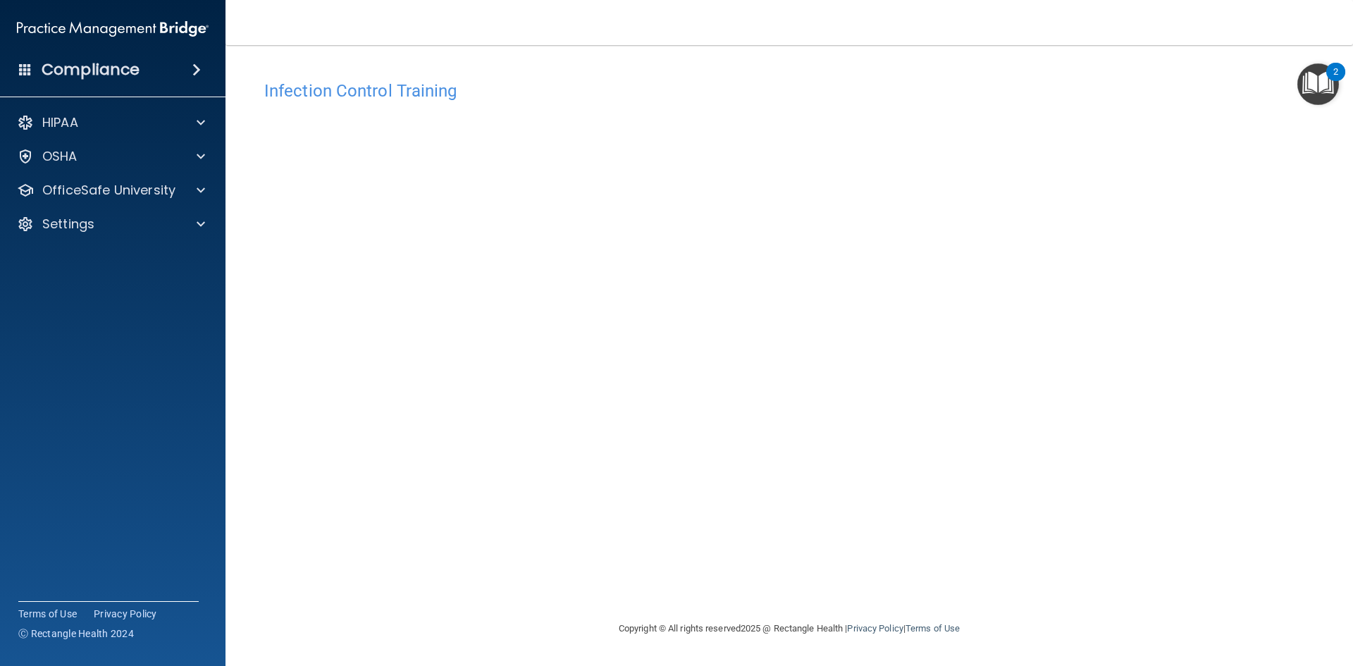
click at [142, 175] on div "HIPAA Documents and Policies Report an Incident Business Associates Emergency P…" at bounding box center [113, 176] width 226 height 147
click at [154, 193] on p "OfficeSafe University" at bounding box center [108, 190] width 133 height 17
click at [155, 251] on div "OSHA Training" at bounding box center [105, 258] width 192 height 14
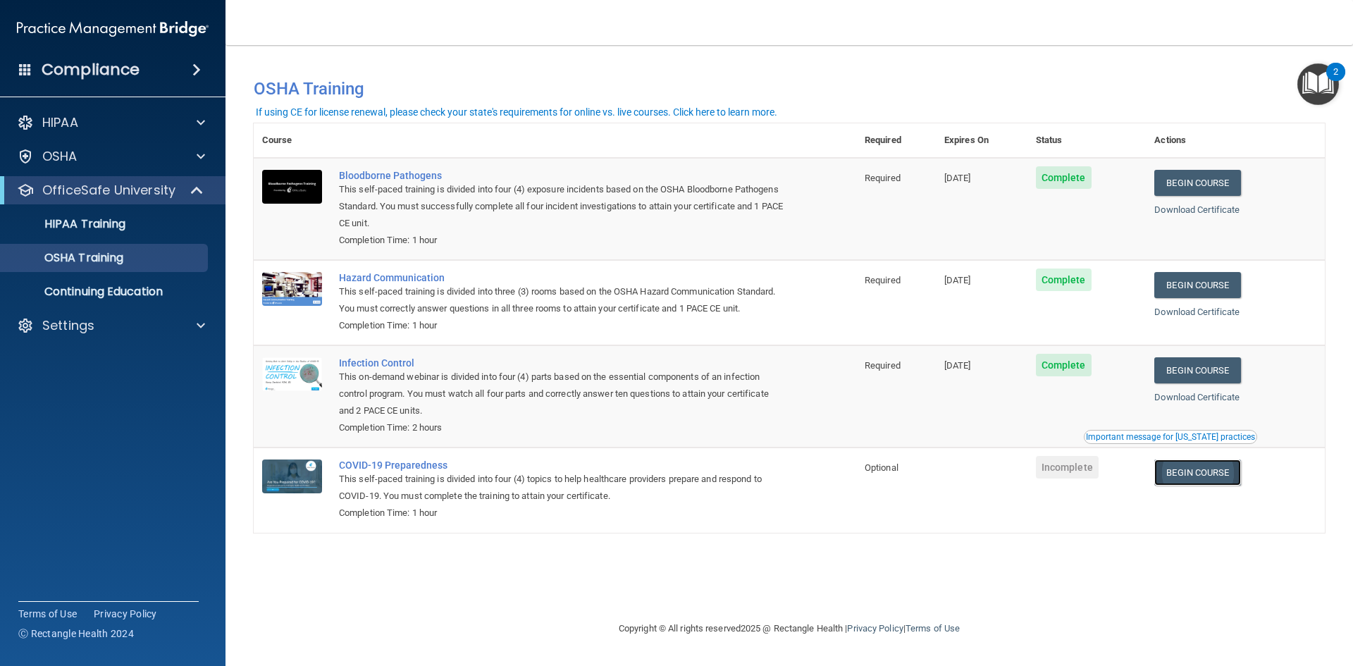
click at [1195, 477] on link "Begin Course" at bounding box center [1197, 472] width 86 height 26
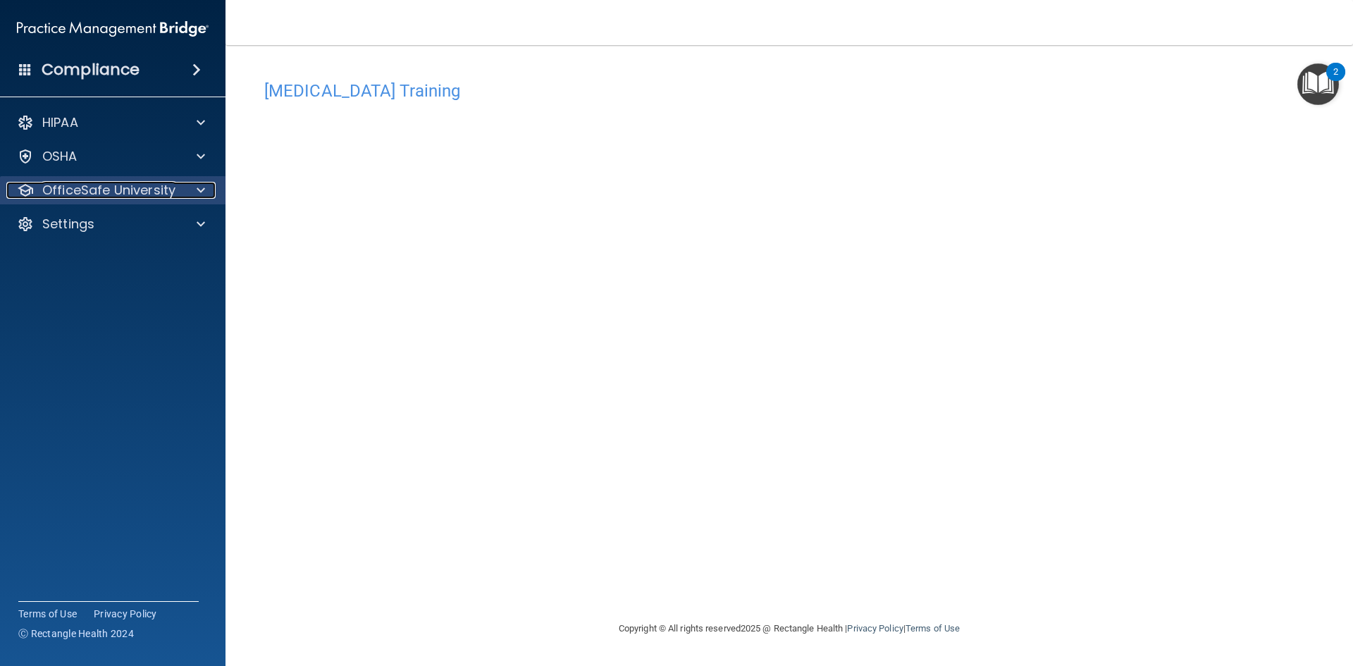
click at [158, 185] on p "OfficeSafe University" at bounding box center [108, 190] width 133 height 17
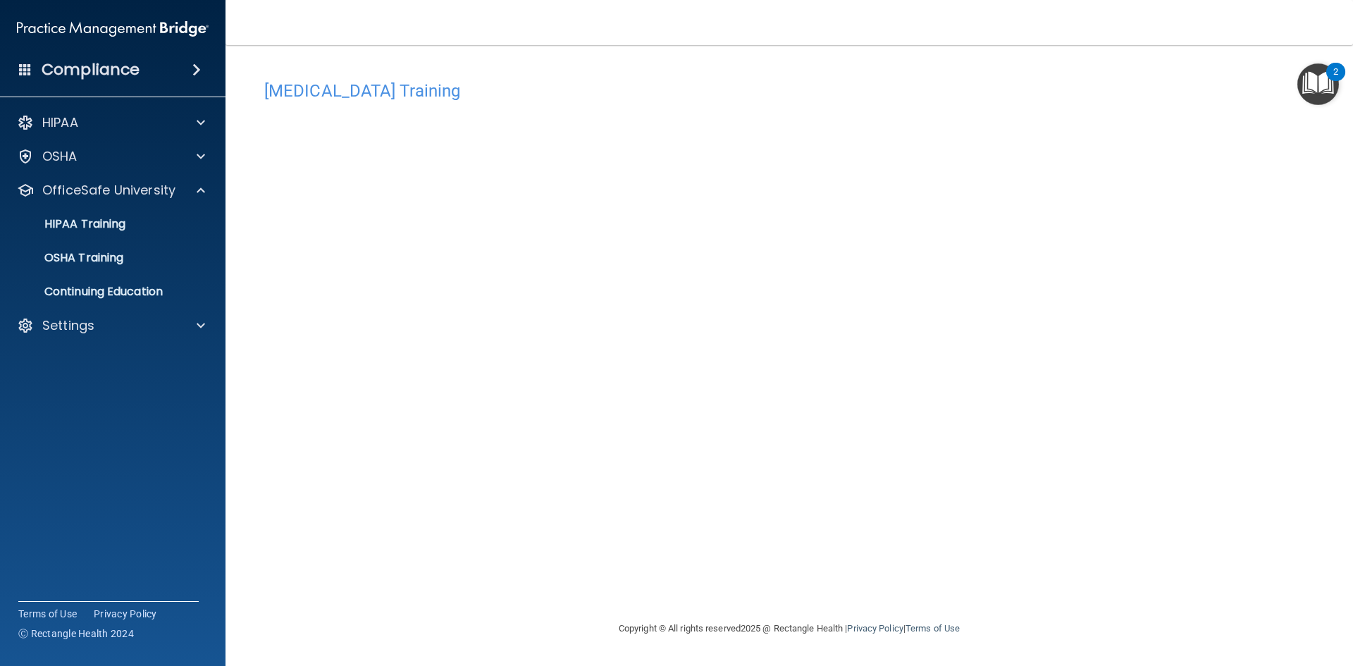
click at [138, 276] on ul "HIPAA Training OSHA Training Continuing Education" at bounding box center [113, 254] width 255 height 101
click at [138, 281] on link "Continuing Education" at bounding box center [97, 292] width 222 height 28
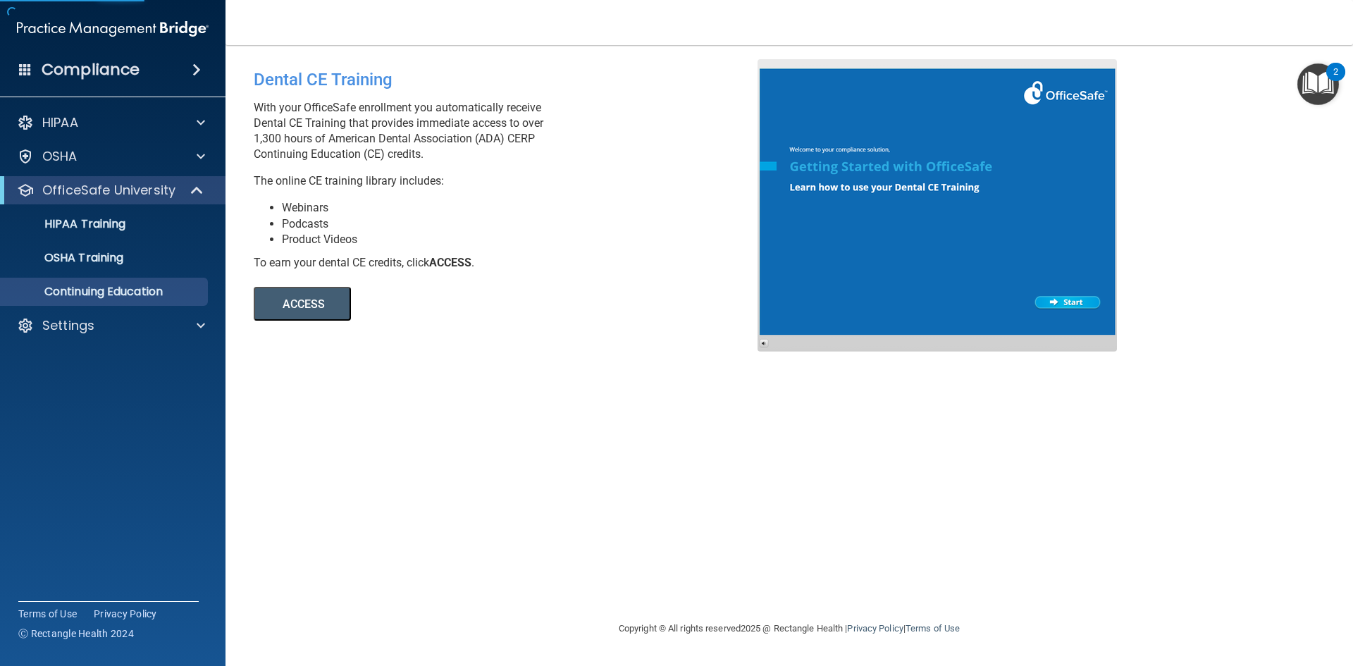
click at [300, 311] on button "ACCESS" at bounding box center [302, 304] width 97 height 34
click at [1058, 312] on div at bounding box center [936, 205] width 359 height 292
click at [304, 295] on button "ACCESS" at bounding box center [302, 304] width 97 height 34
click at [136, 260] on div "OSHA Training" at bounding box center [105, 258] width 192 height 14
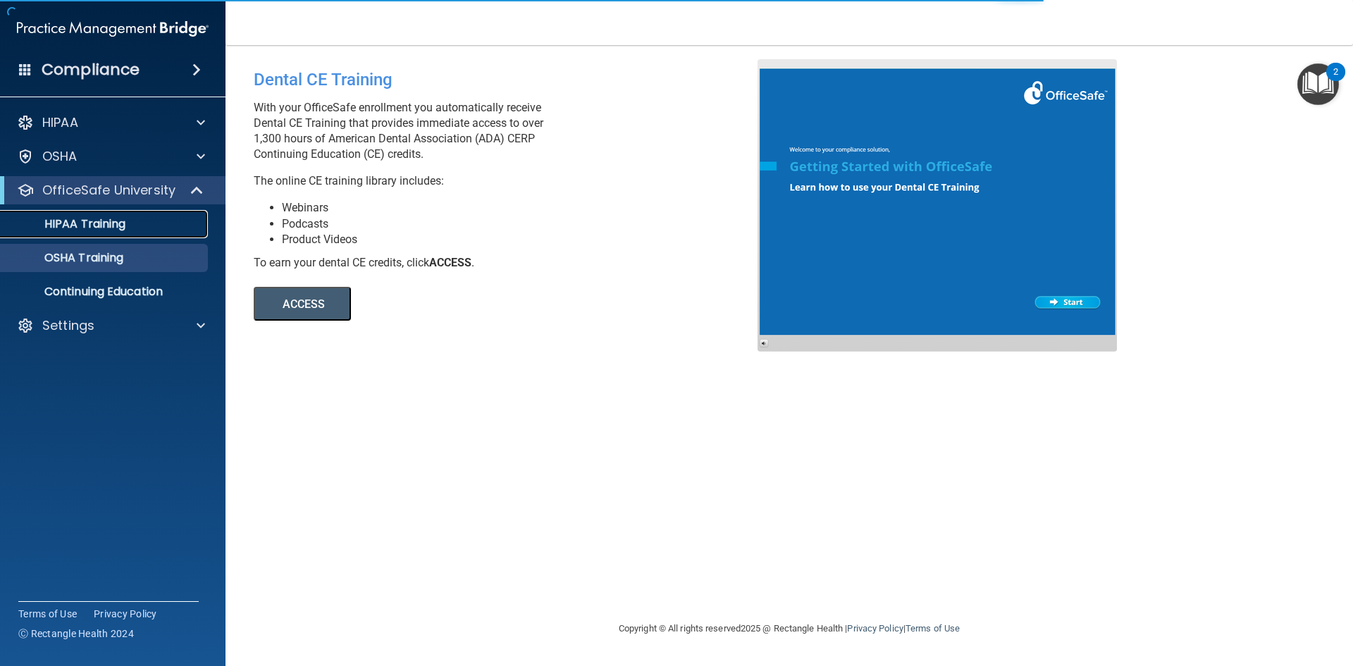
click at [152, 218] on div "HIPAA Training" at bounding box center [105, 224] width 192 height 14
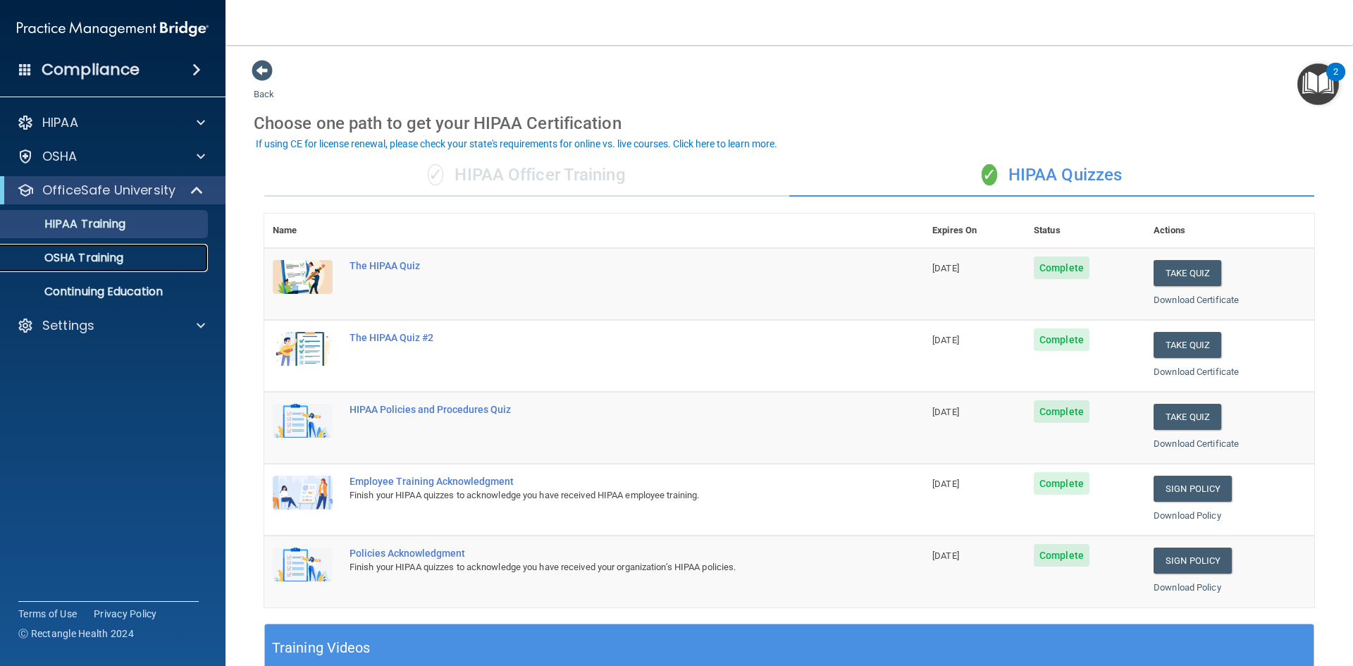
click at [155, 253] on div "OSHA Training" at bounding box center [105, 258] width 192 height 14
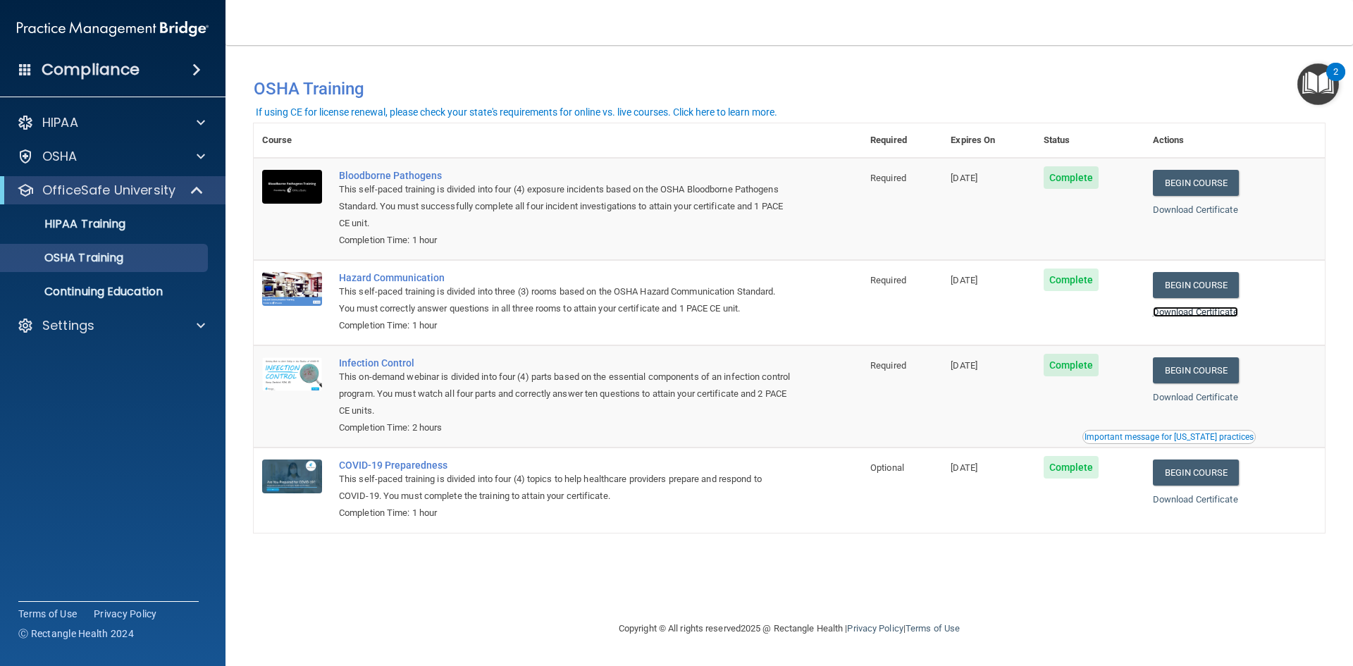
click at [1174, 317] on link "Download Certificate" at bounding box center [1195, 311] width 85 height 11
click at [1229, 213] on link "Download Certificate" at bounding box center [1195, 209] width 85 height 11
click at [1181, 205] on link "Download Certificate" at bounding box center [1195, 209] width 85 height 11
click at [1206, 309] on link "Download Certificate" at bounding box center [1195, 311] width 85 height 11
click at [1212, 401] on link "Download Certificate" at bounding box center [1195, 397] width 85 height 11
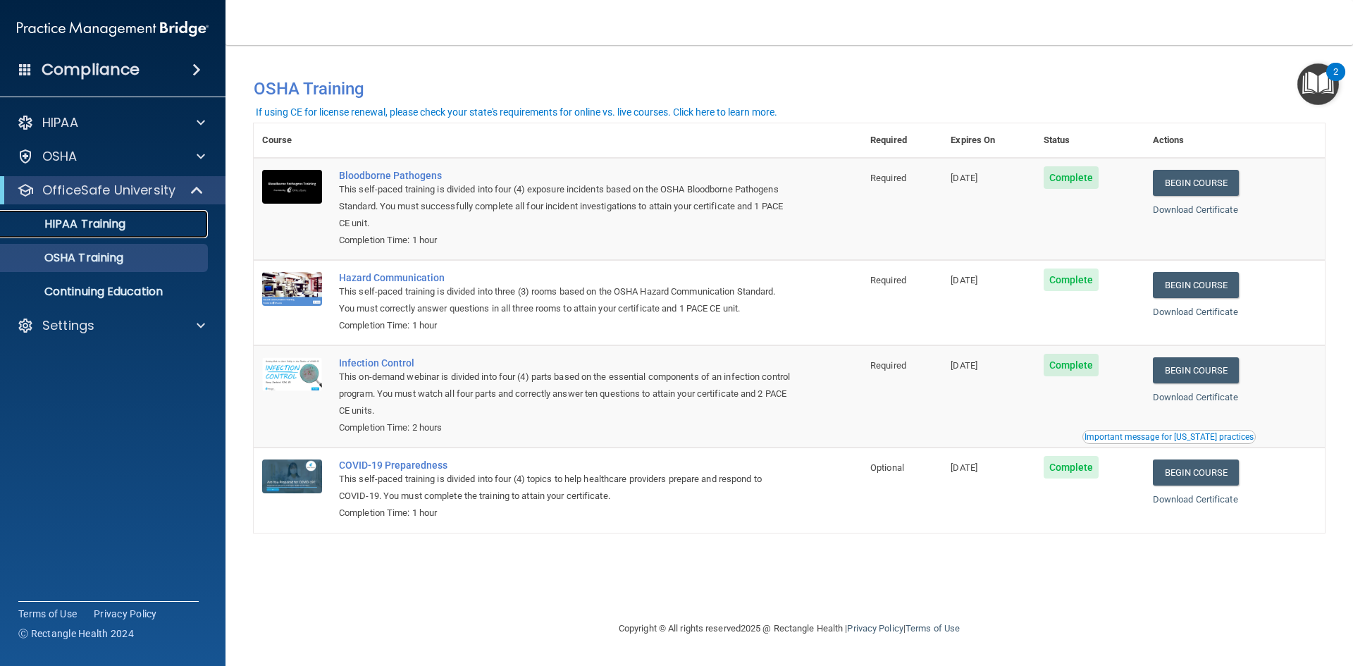
click at [117, 234] on link "HIPAA Training" at bounding box center [97, 224] width 222 height 28
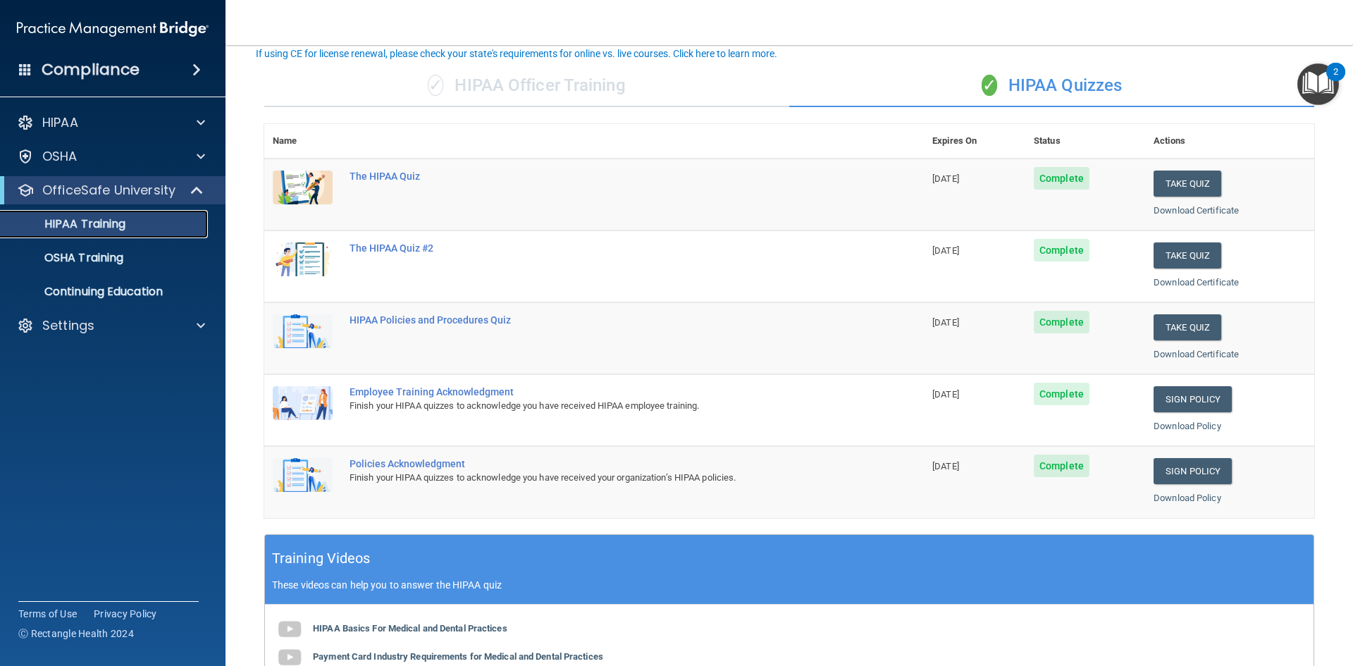
scroll to position [90, 0]
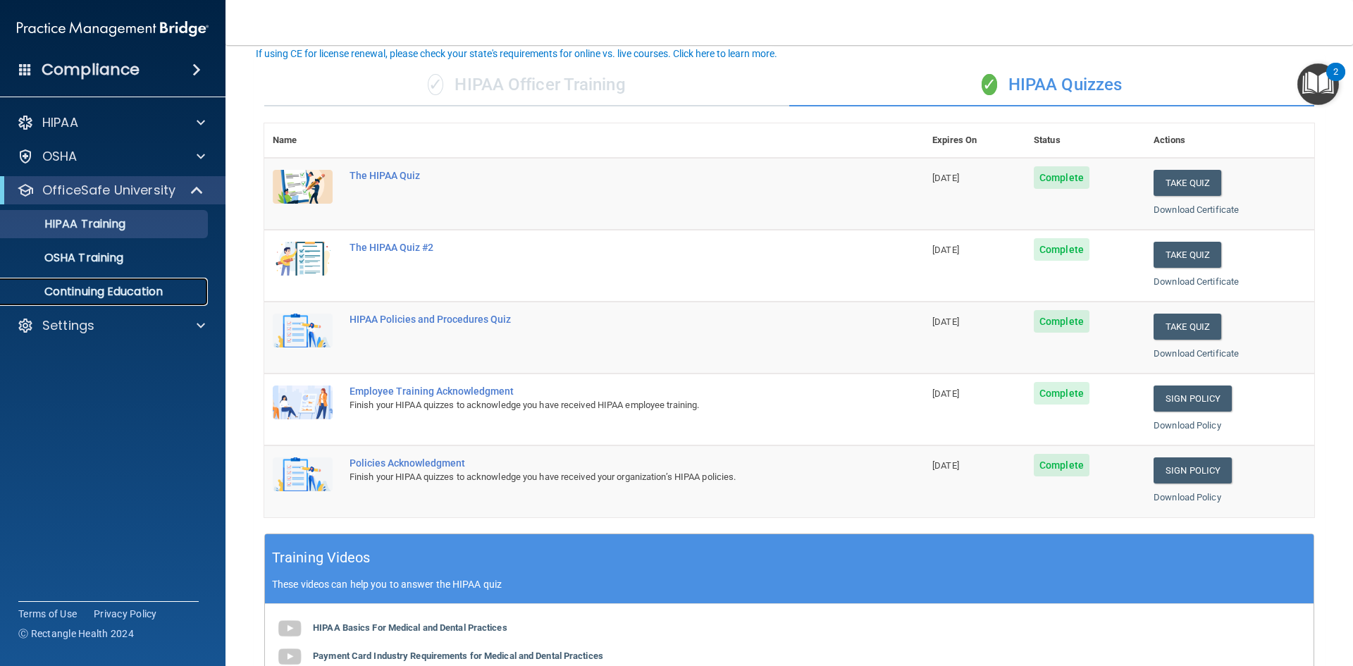
click at [110, 286] on p "Continuing Education" at bounding box center [105, 292] width 192 height 14
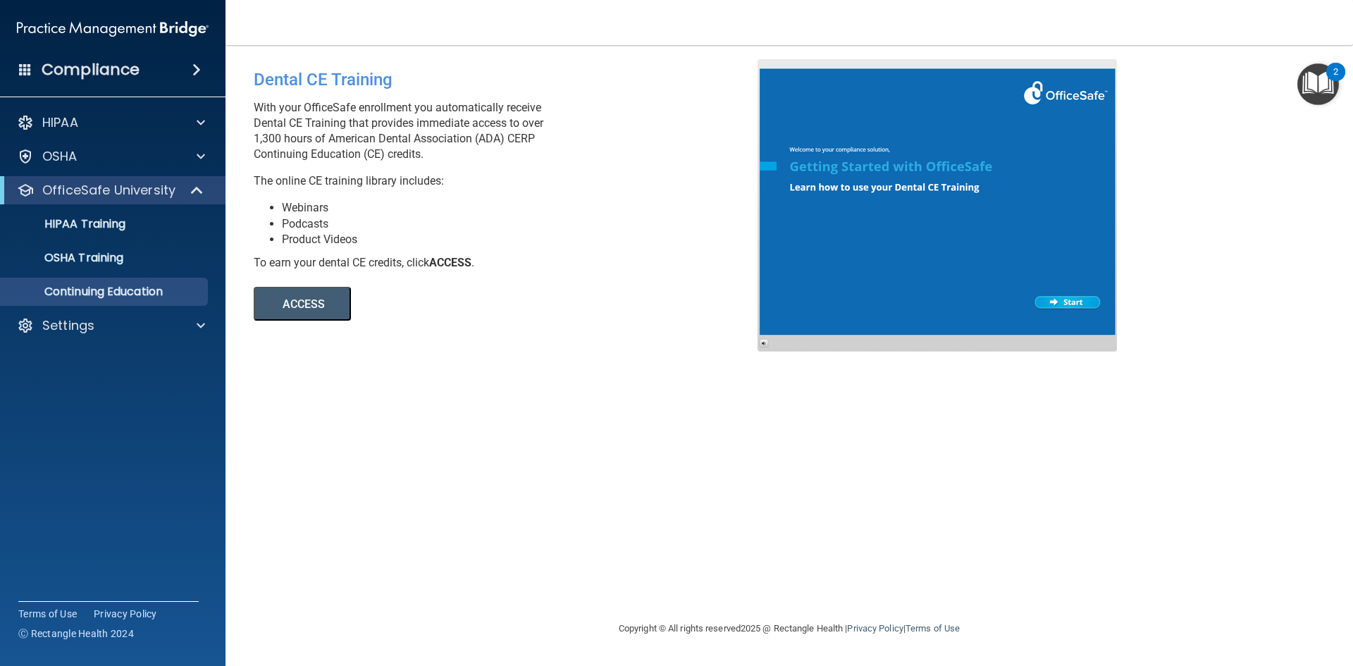
click at [312, 309] on button "ACCESS" at bounding box center [302, 304] width 97 height 34
click at [146, 247] on link "OSHA Training" at bounding box center [97, 258] width 222 height 28
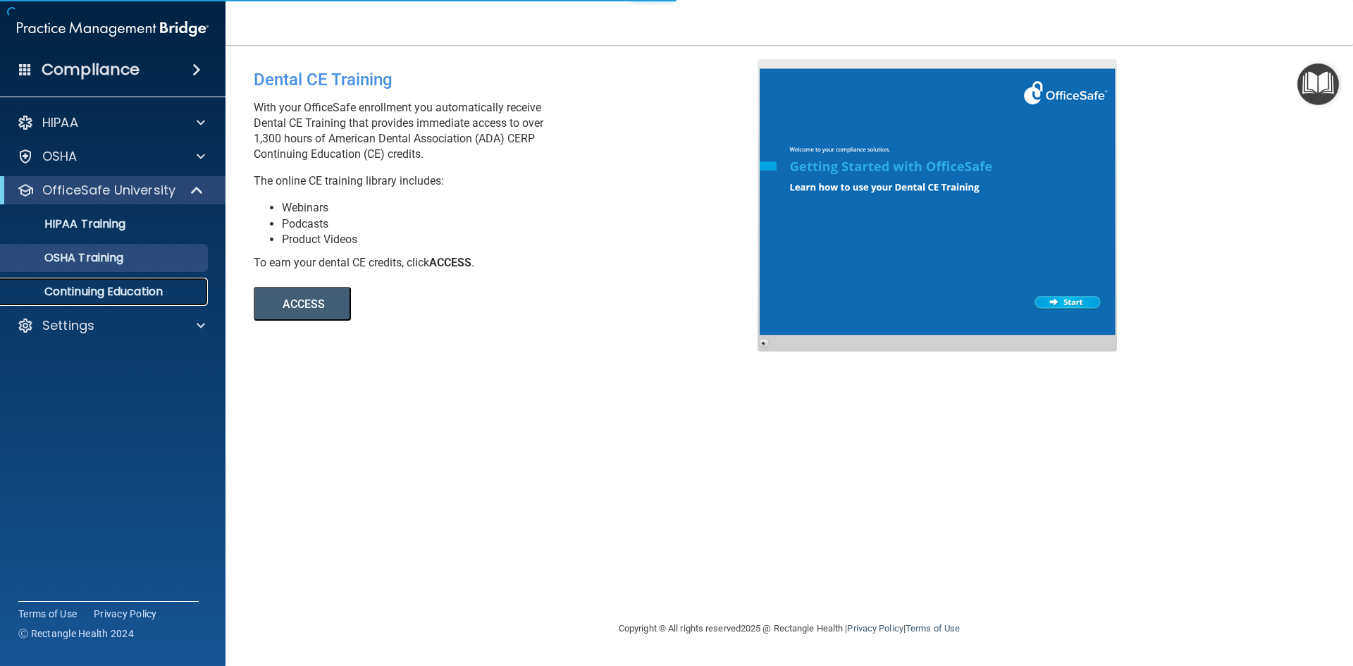
click at [160, 299] on link "Continuing Education" at bounding box center [97, 292] width 222 height 28
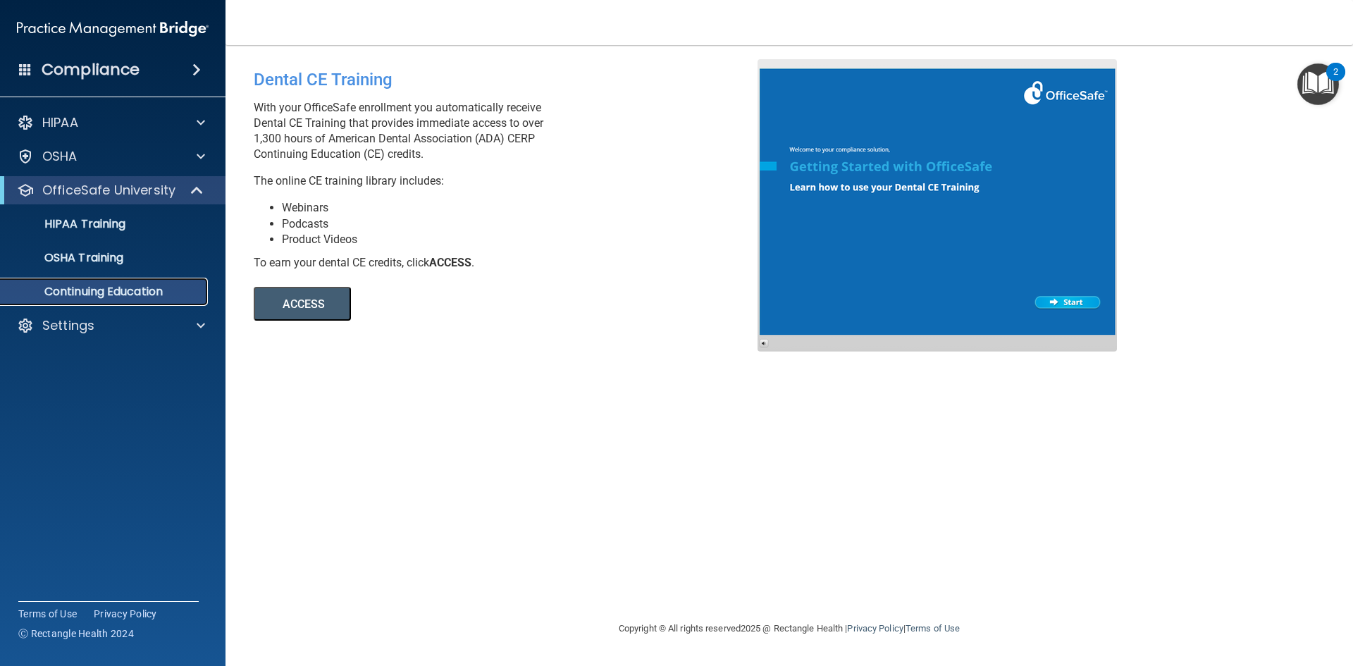
click at [160, 299] on link "Continuing Education" at bounding box center [97, 292] width 222 height 28
